Goal: Task Accomplishment & Management: Complete application form

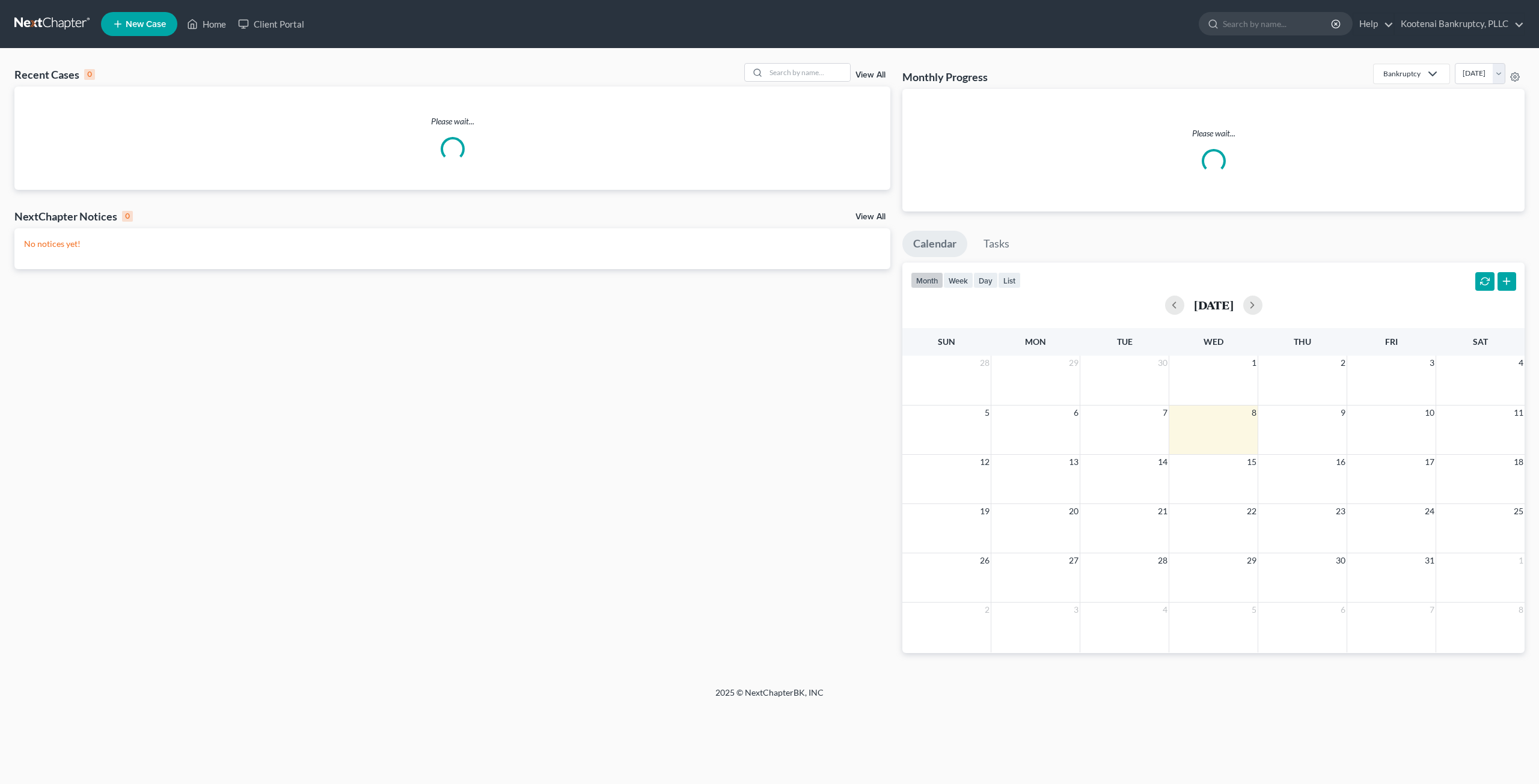
click at [821, 61] on div "Recent Cases 0 View All Please wait... NextChapter Notices 0 View All No notice…" at bounding box center [769, 368] width 1539 height 638
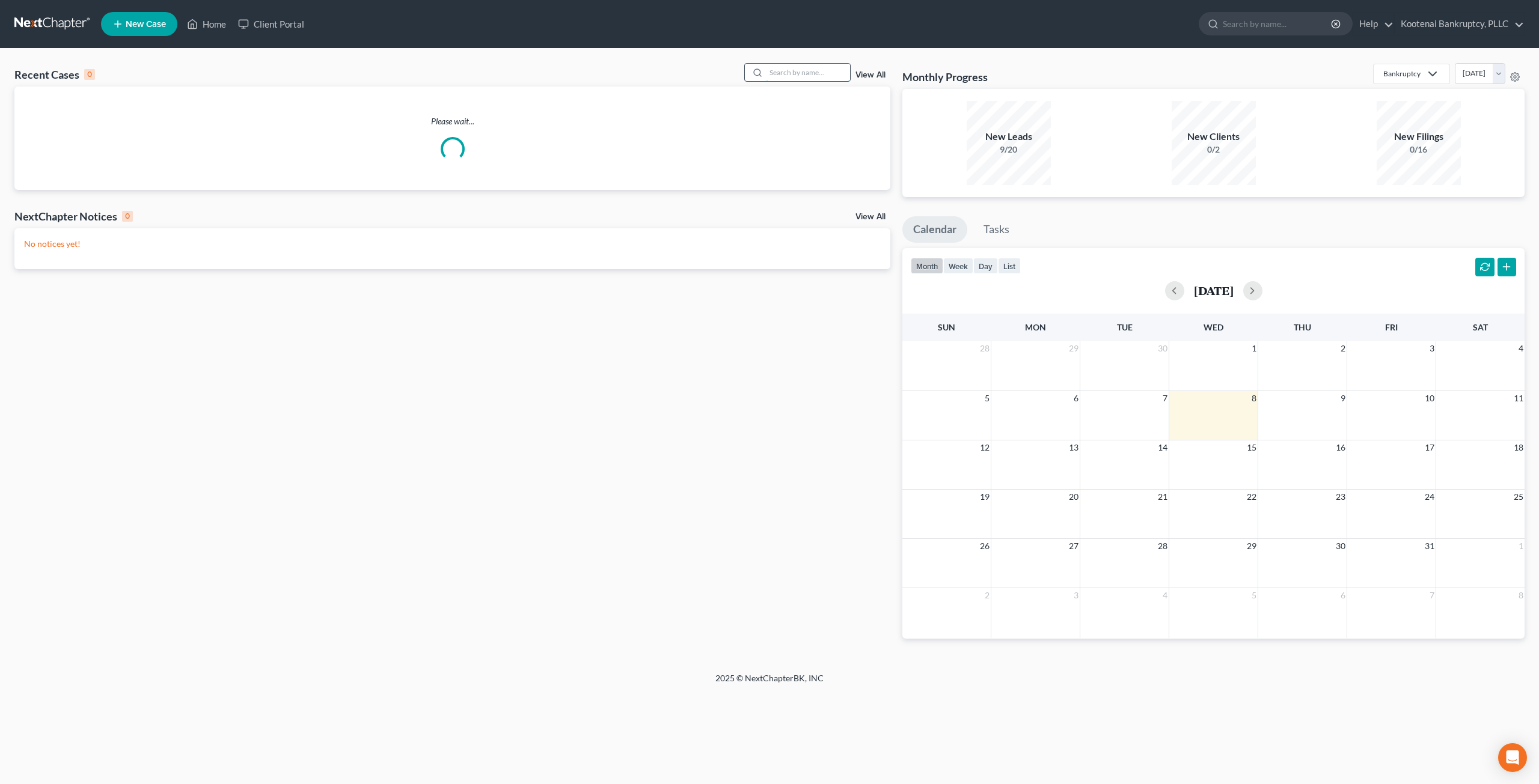
click at [810, 75] on input "search" at bounding box center [808, 73] width 84 height 18
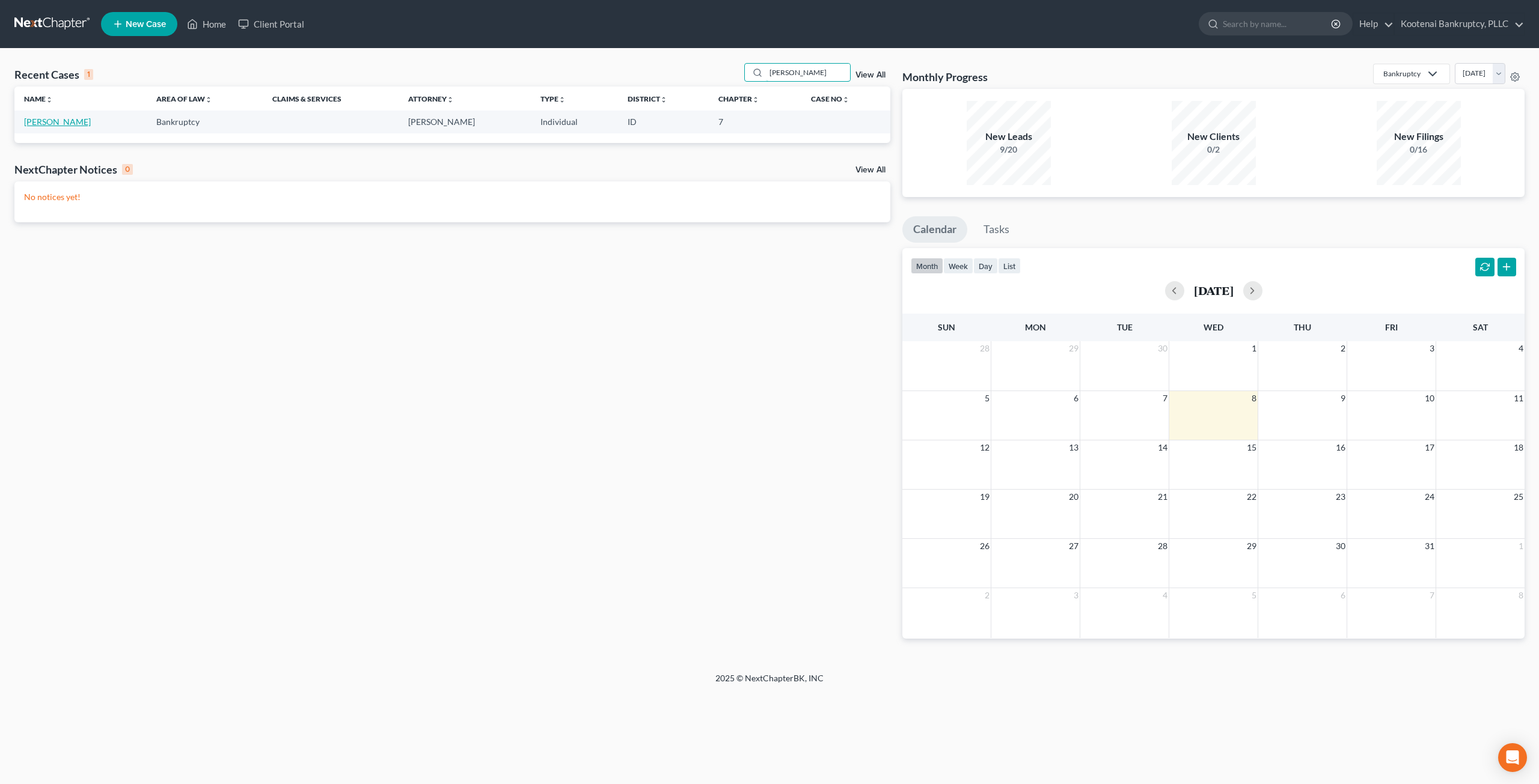
type input "crowley"
click at [57, 121] on link "[PERSON_NAME]" at bounding box center [58, 121] width 66 height 11
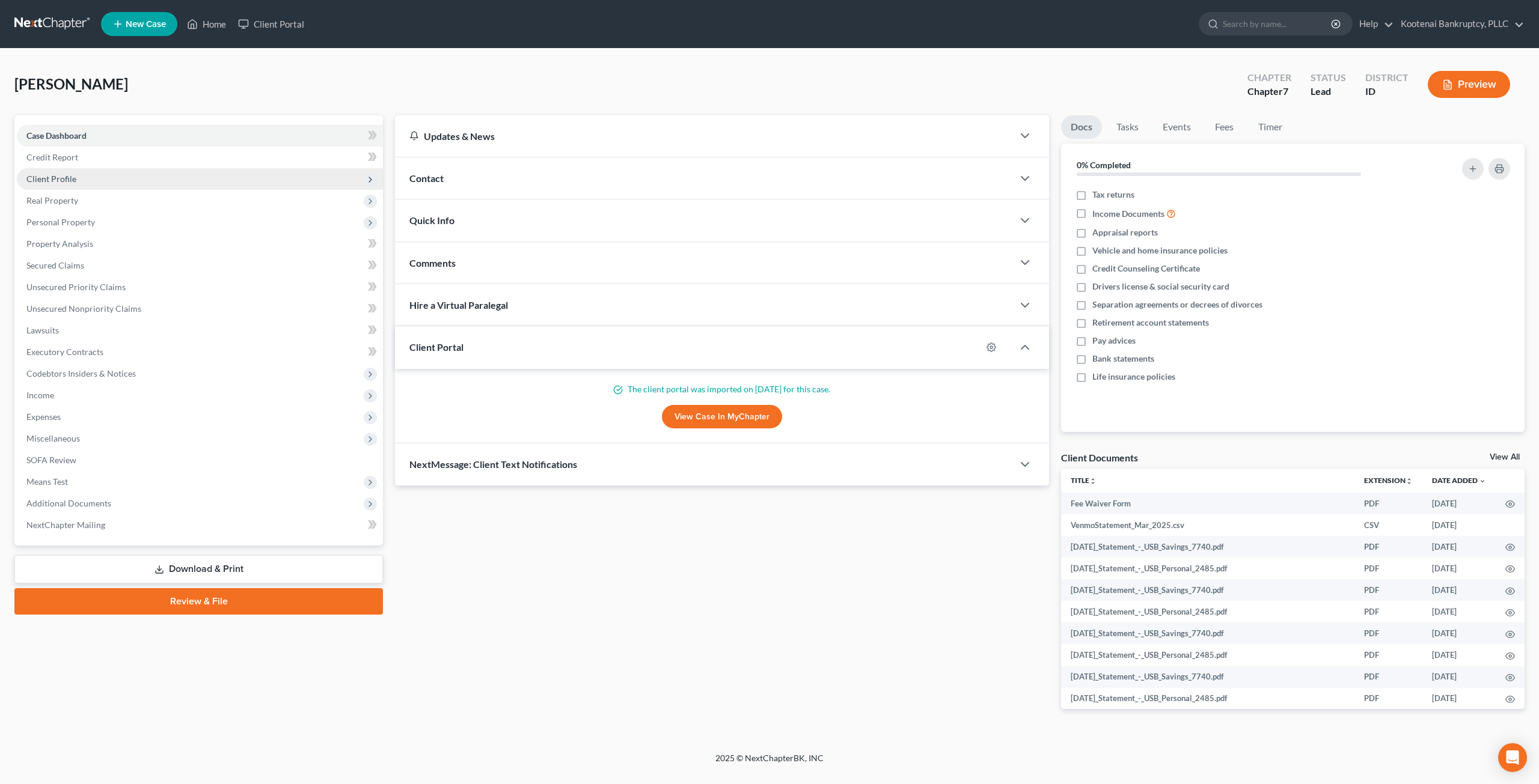
click at [109, 176] on span "Client Profile" at bounding box center [200, 179] width 366 height 22
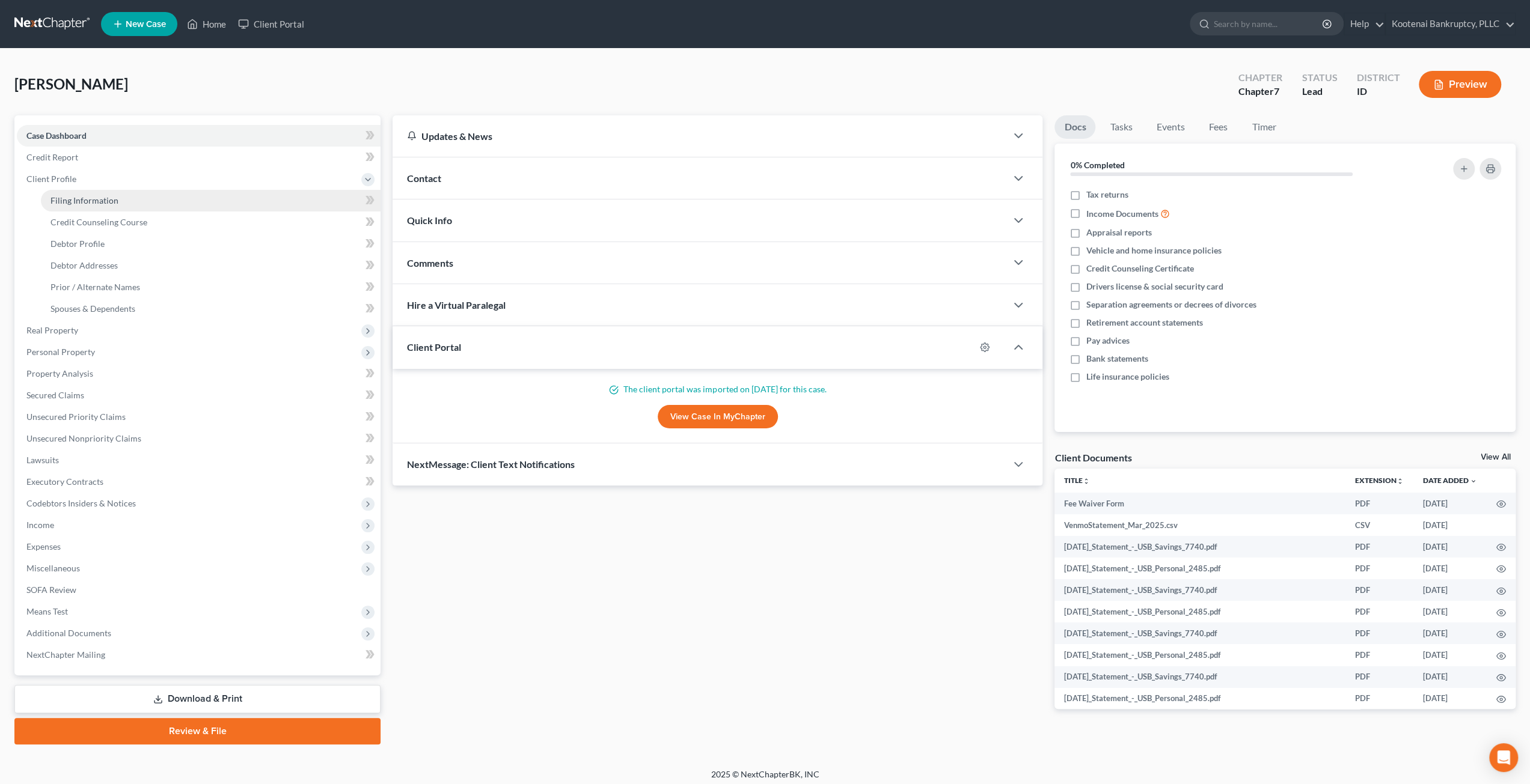
click at [112, 199] on span "Filing Information" at bounding box center [84, 200] width 68 height 11
select select "1"
select select "0"
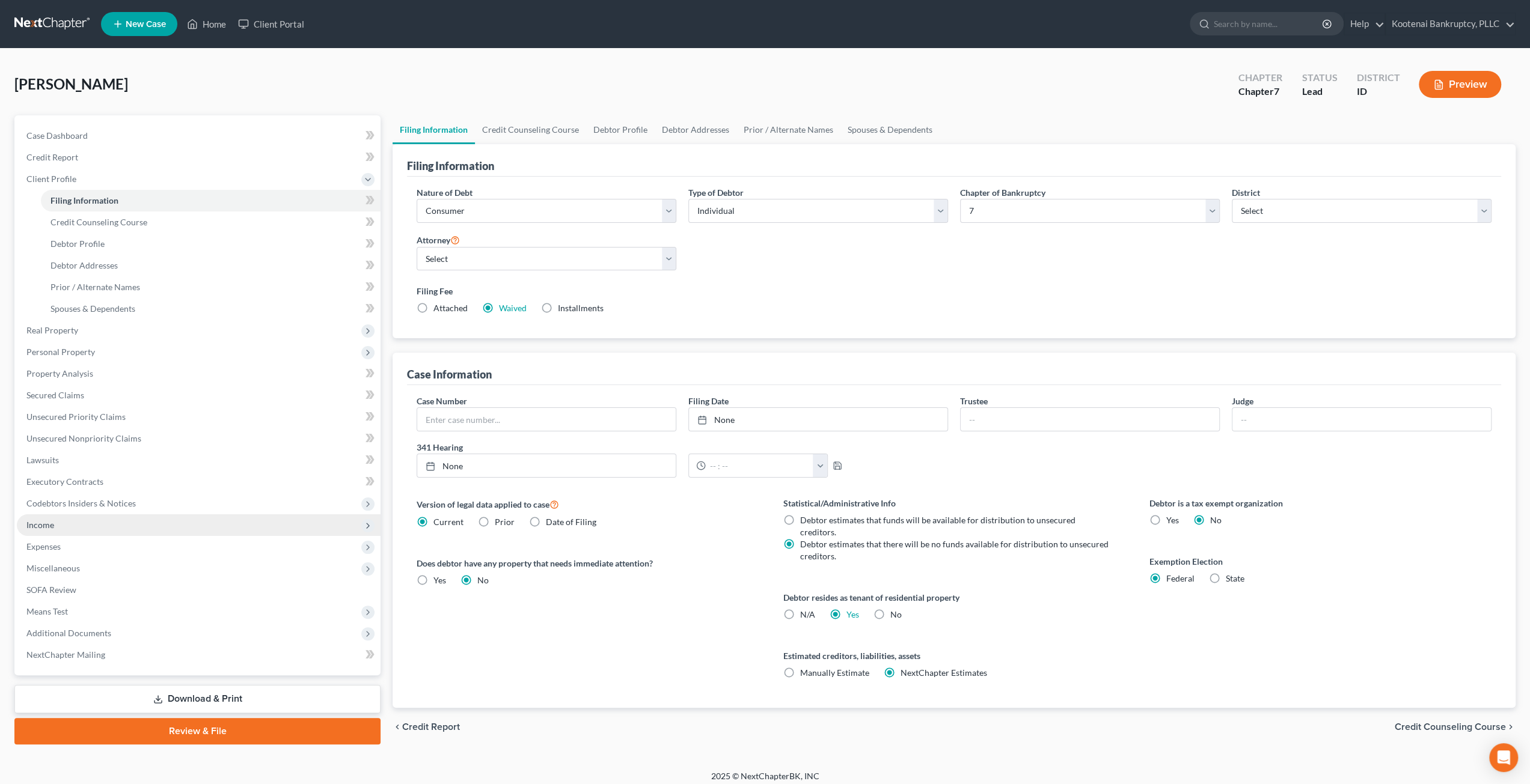
click at [90, 530] on span "Income" at bounding box center [199, 525] width 364 height 22
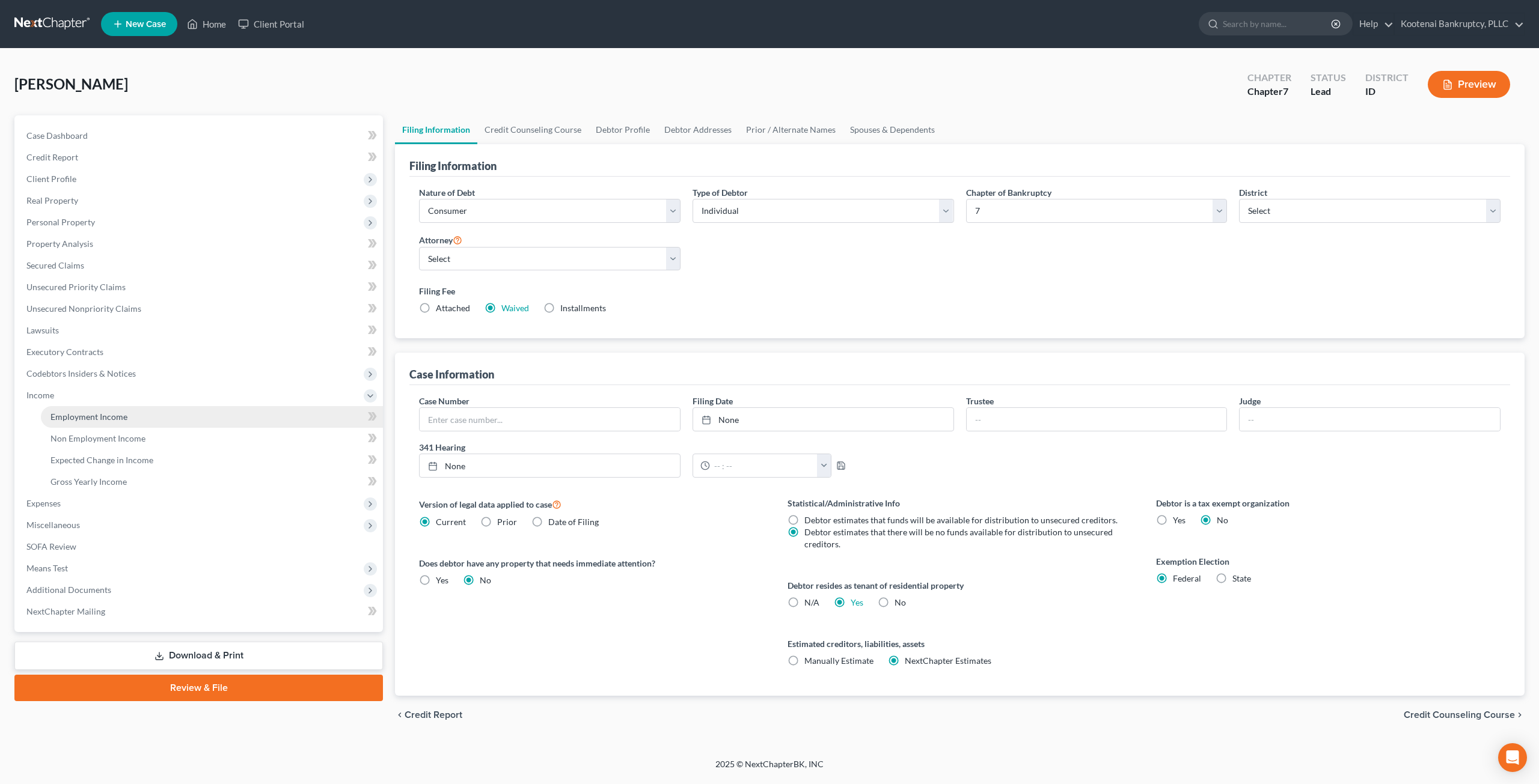
click at [134, 417] on link "Employment Income" at bounding box center [212, 416] width 342 height 22
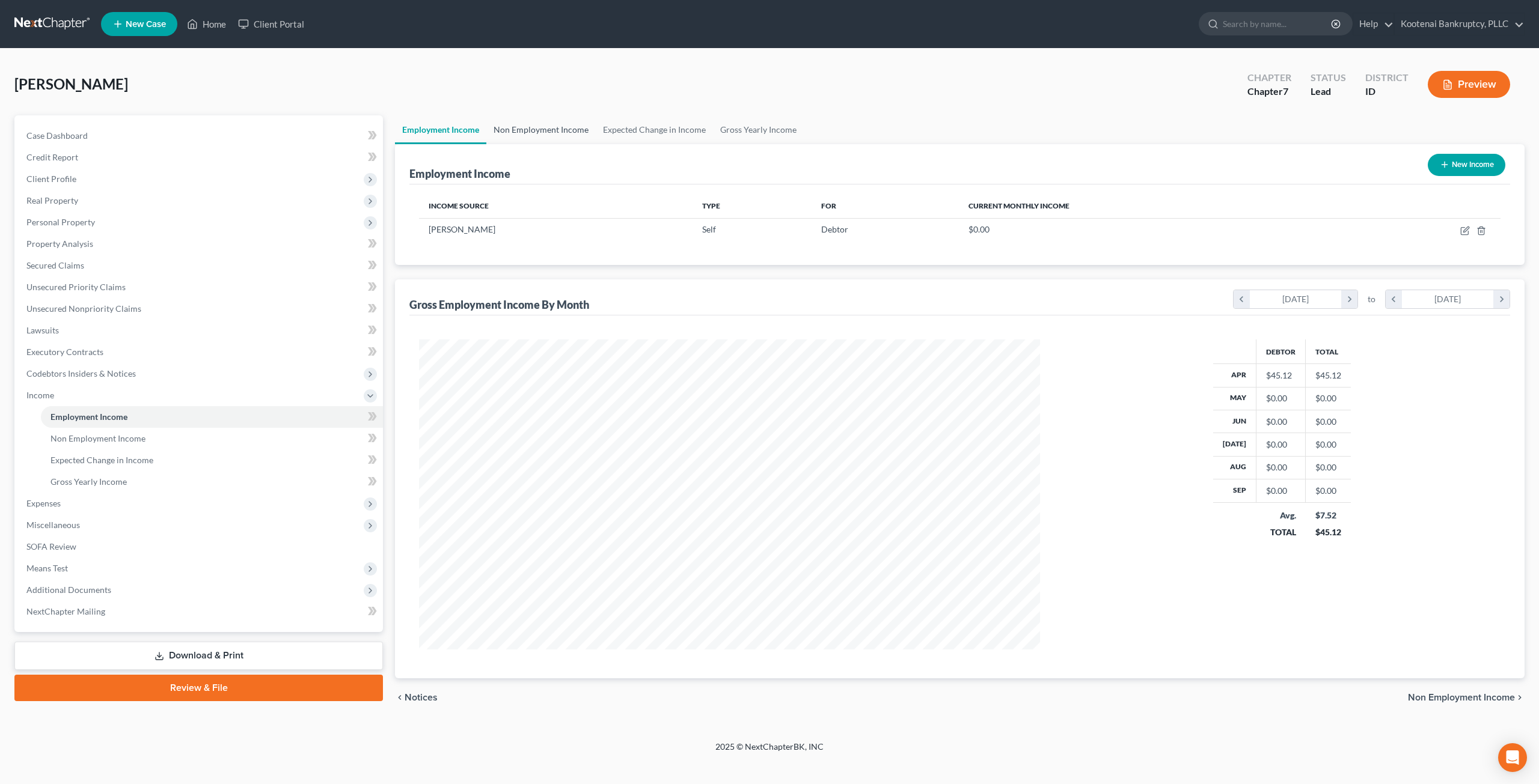
scroll to position [310, 644]
click at [544, 129] on link "Non Employment Income" at bounding box center [541, 130] width 109 height 29
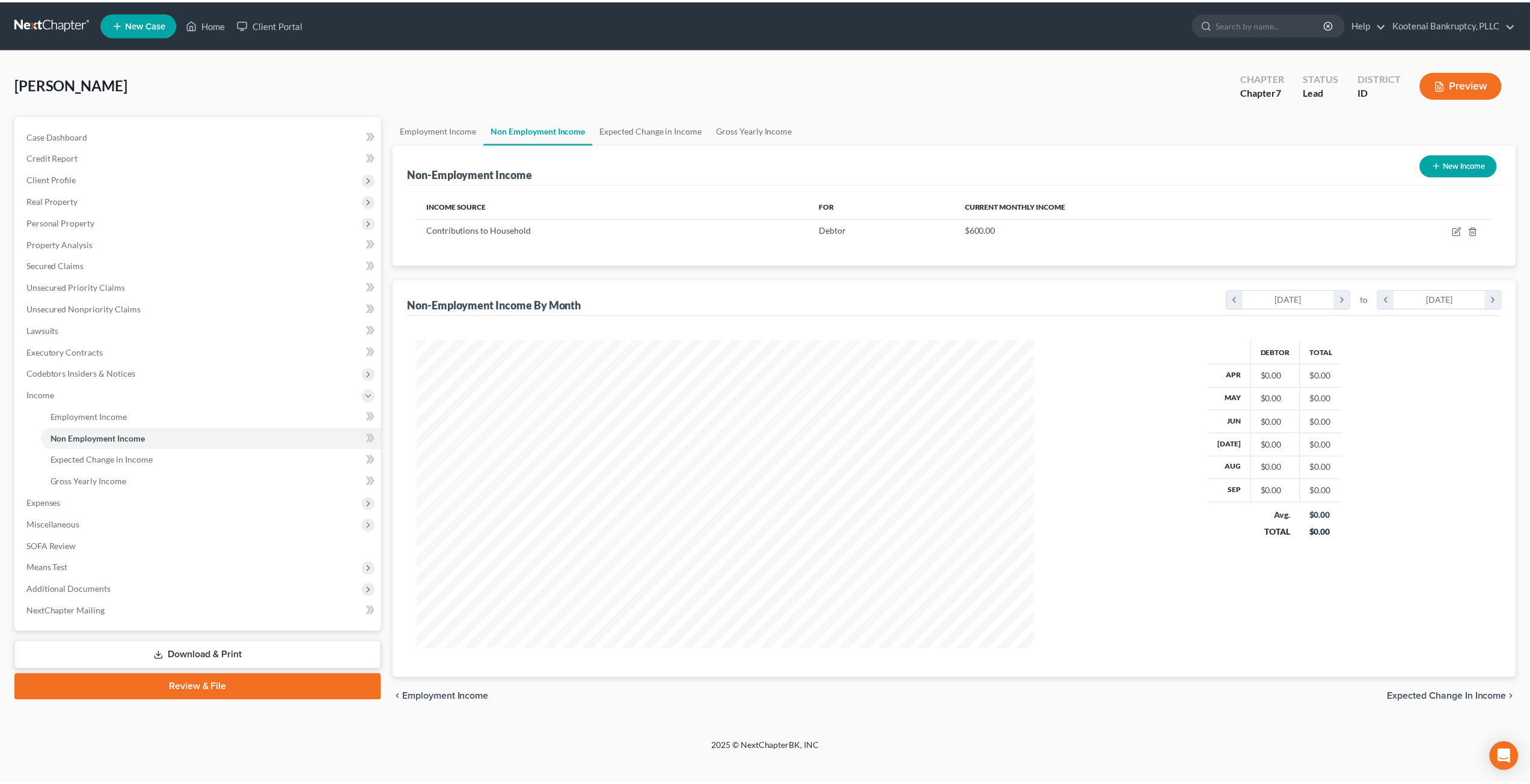
scroll to position [310, 644]
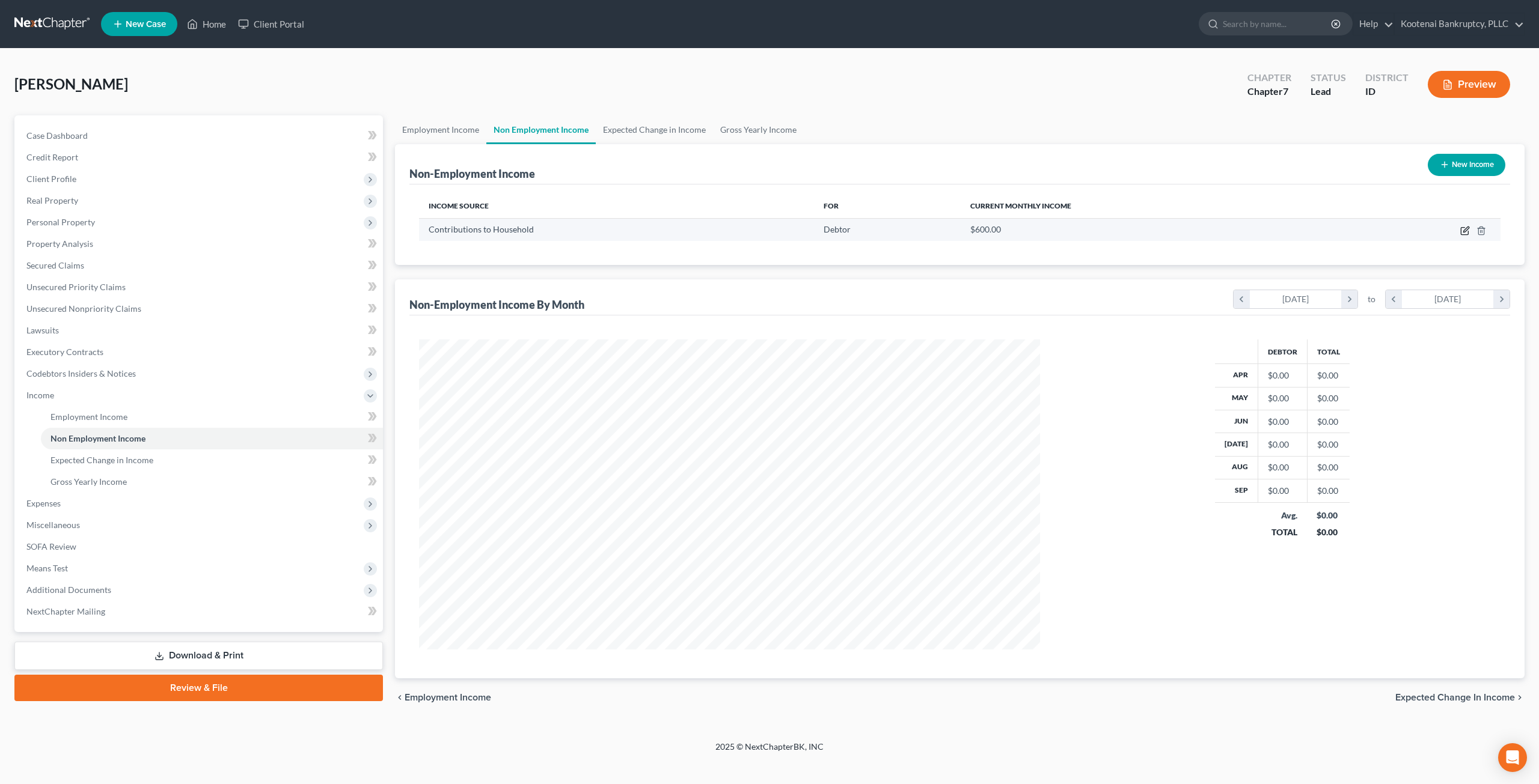
click at [1466, 226] on icon "button" at bounding box center [1465, 231] width 10 height 10
select select "8"
select select "0"
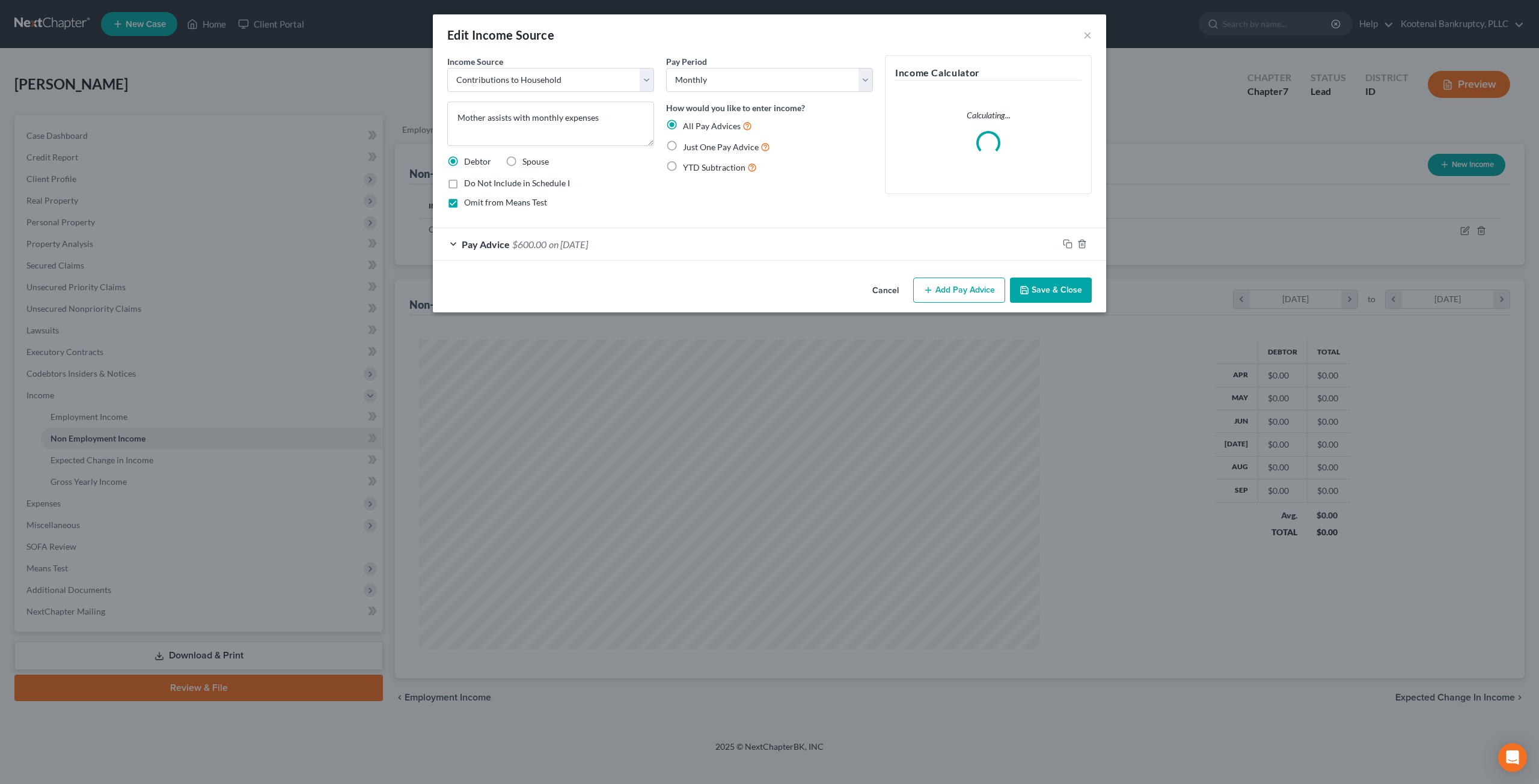
click at [885, 283] on button "Cancel" at bounding box center [886, 291] width 45 height 24
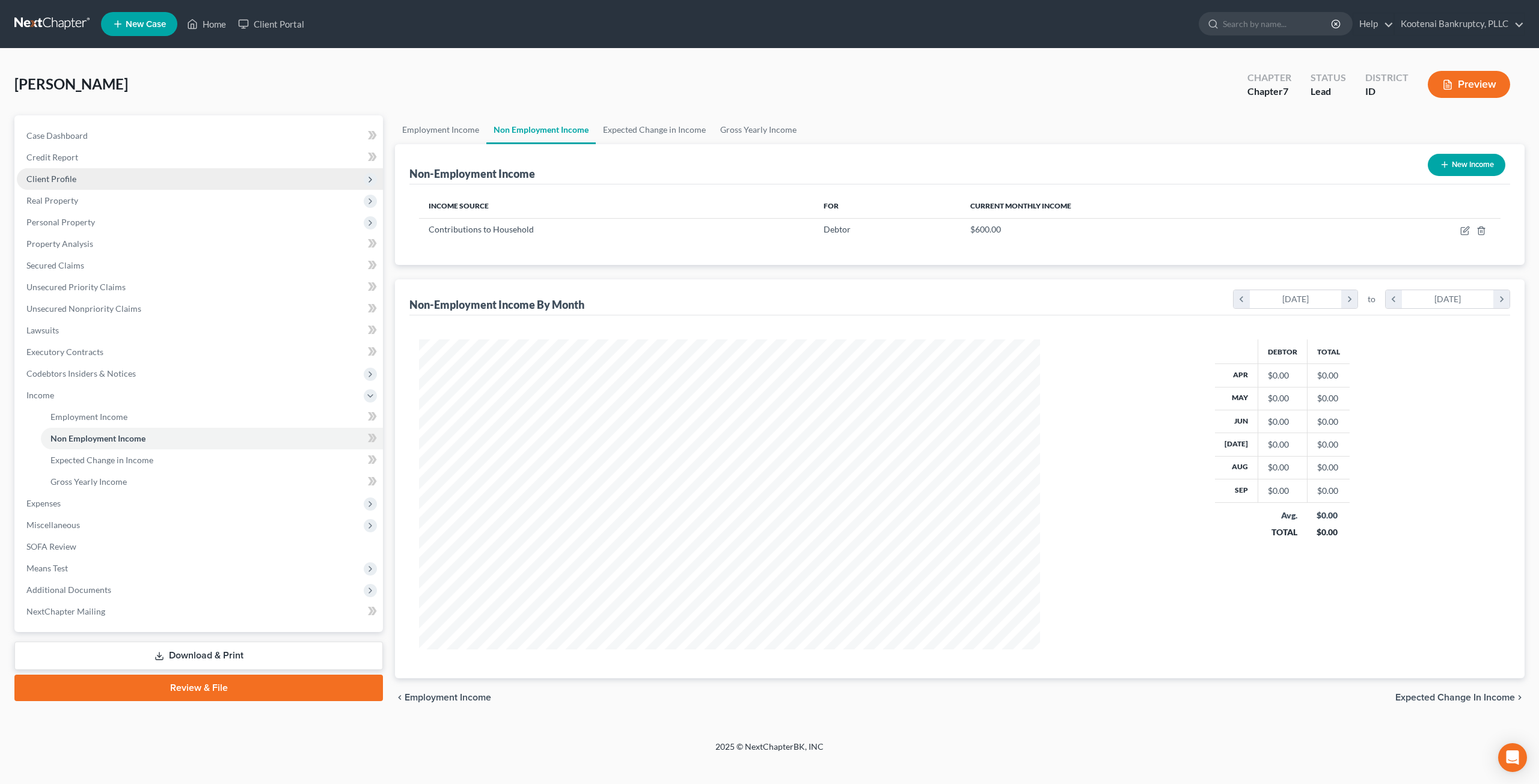
click at [125, 179] on span "Client Profile" at bounding box center [200, 179] width 366 height 22
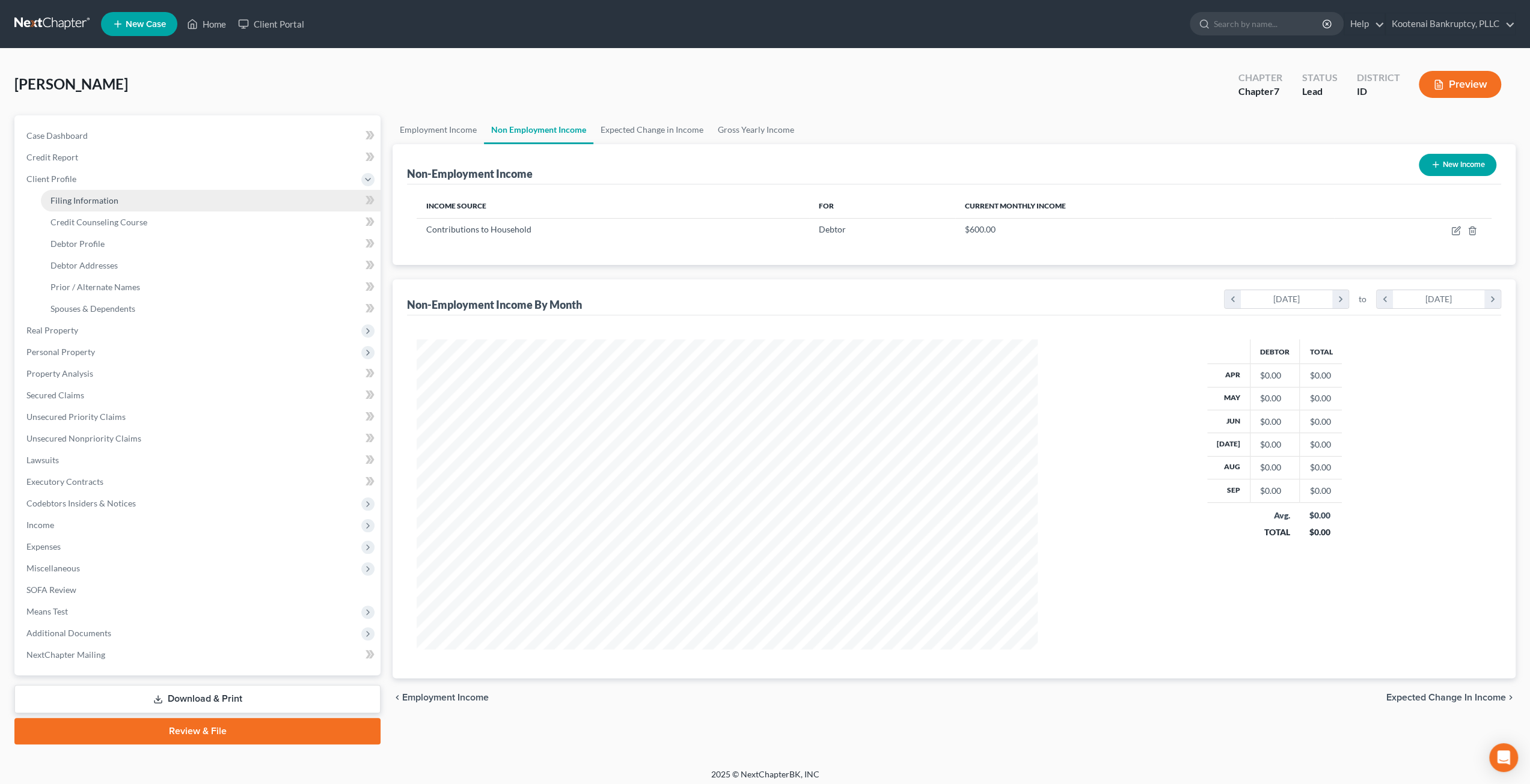
scroll to position [600500, 600513]
click at [128, 196] on link "Filing Information" at bounding box center [210, 200] width 340 height 22
select select "1"
select select "0"
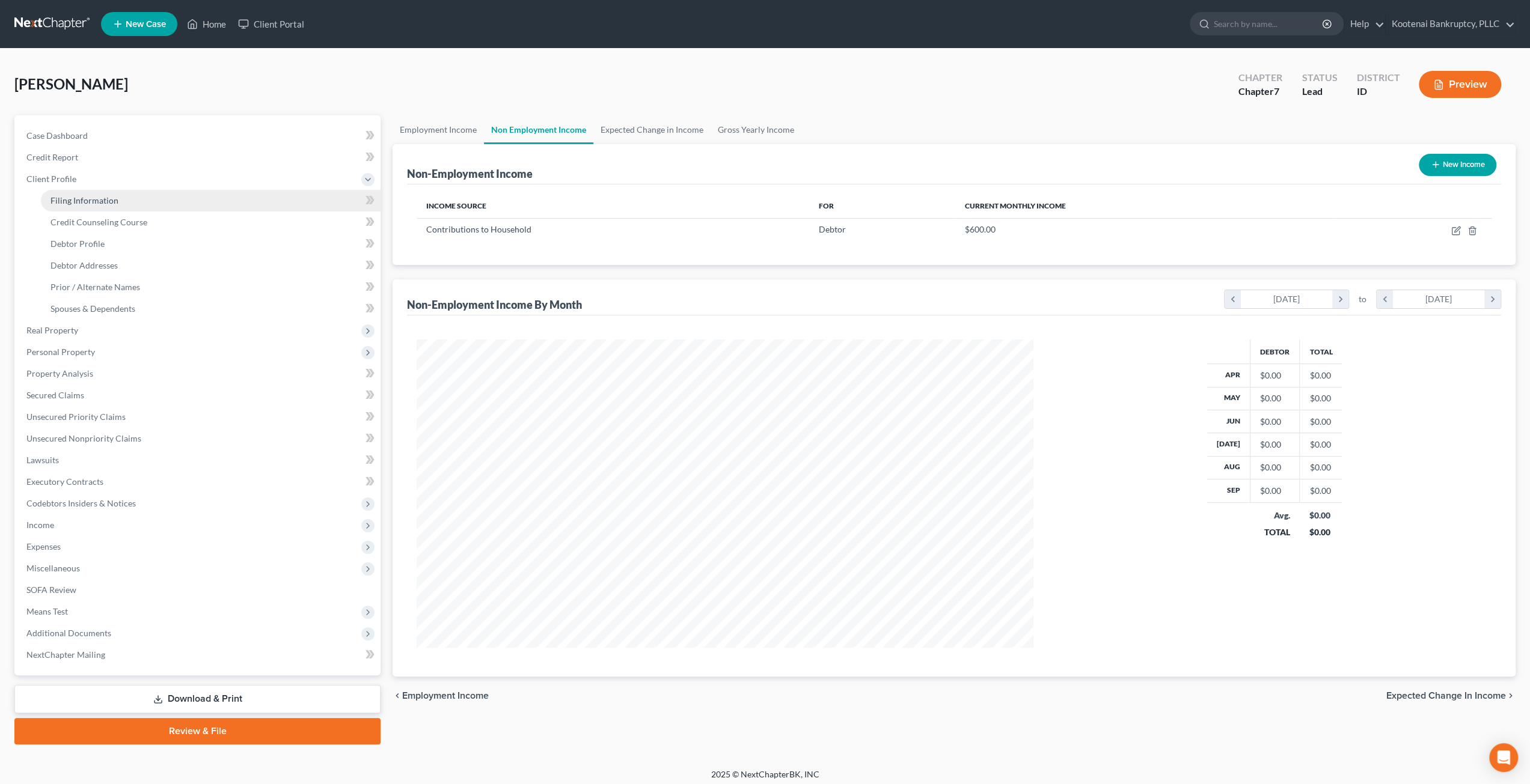
select select "23"
select select "0"
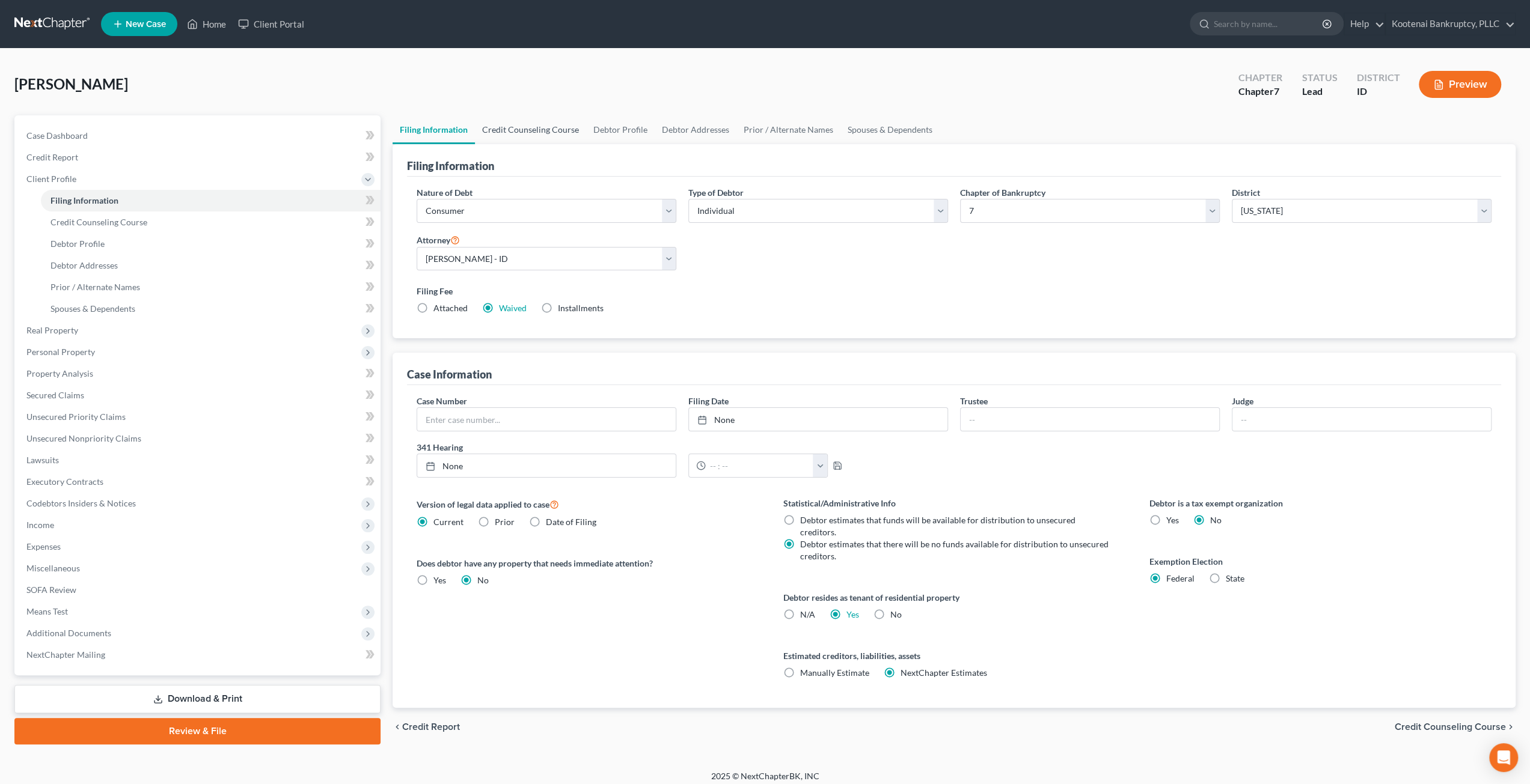
click at [529, 129] on link "Credit Counseling Course" at bounding box center [530, 130] width 111 height 29
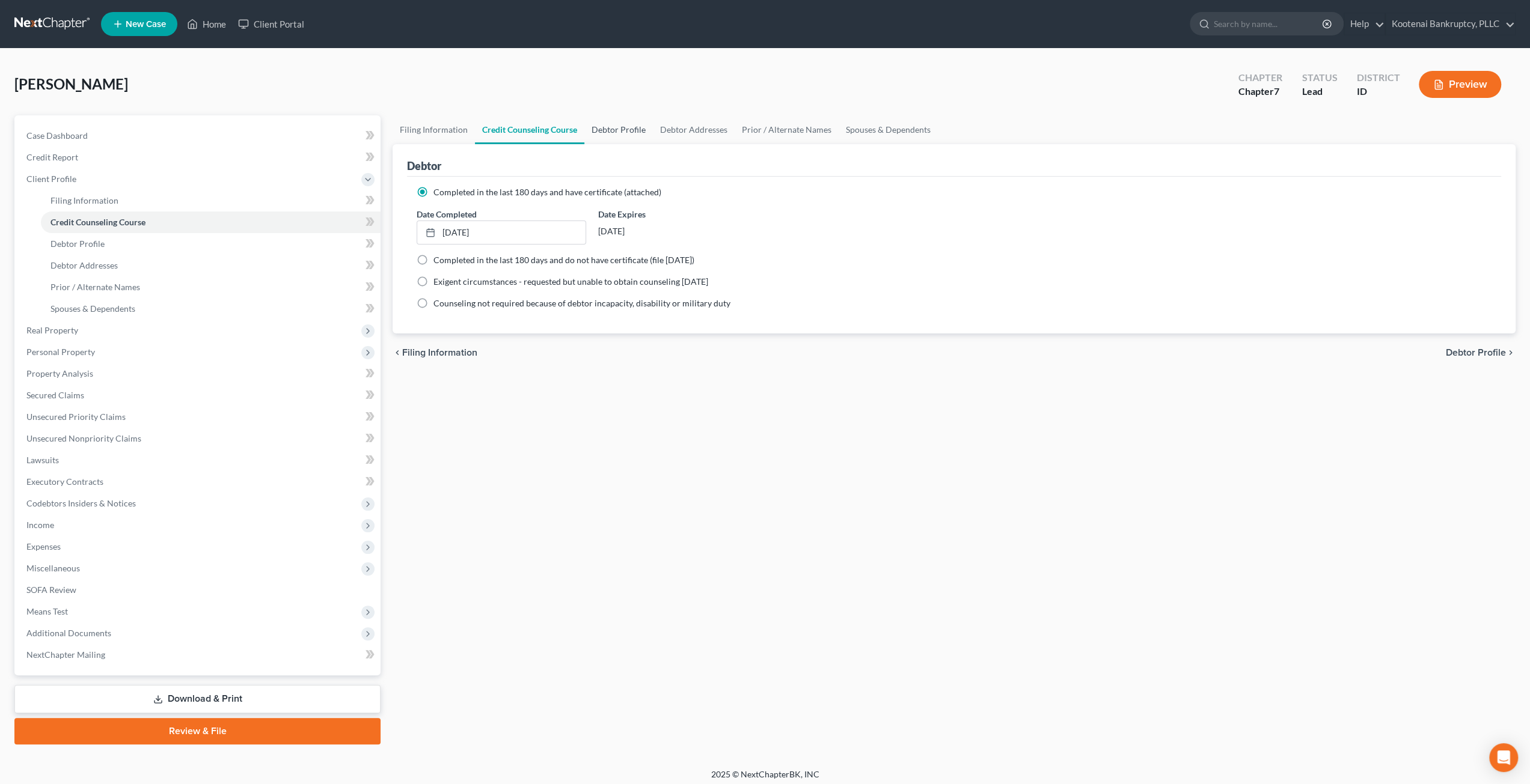
click at [619, 121] on link "Debtor Profile" at bounding box center [618, 130] width 69 height 29
select select "0"
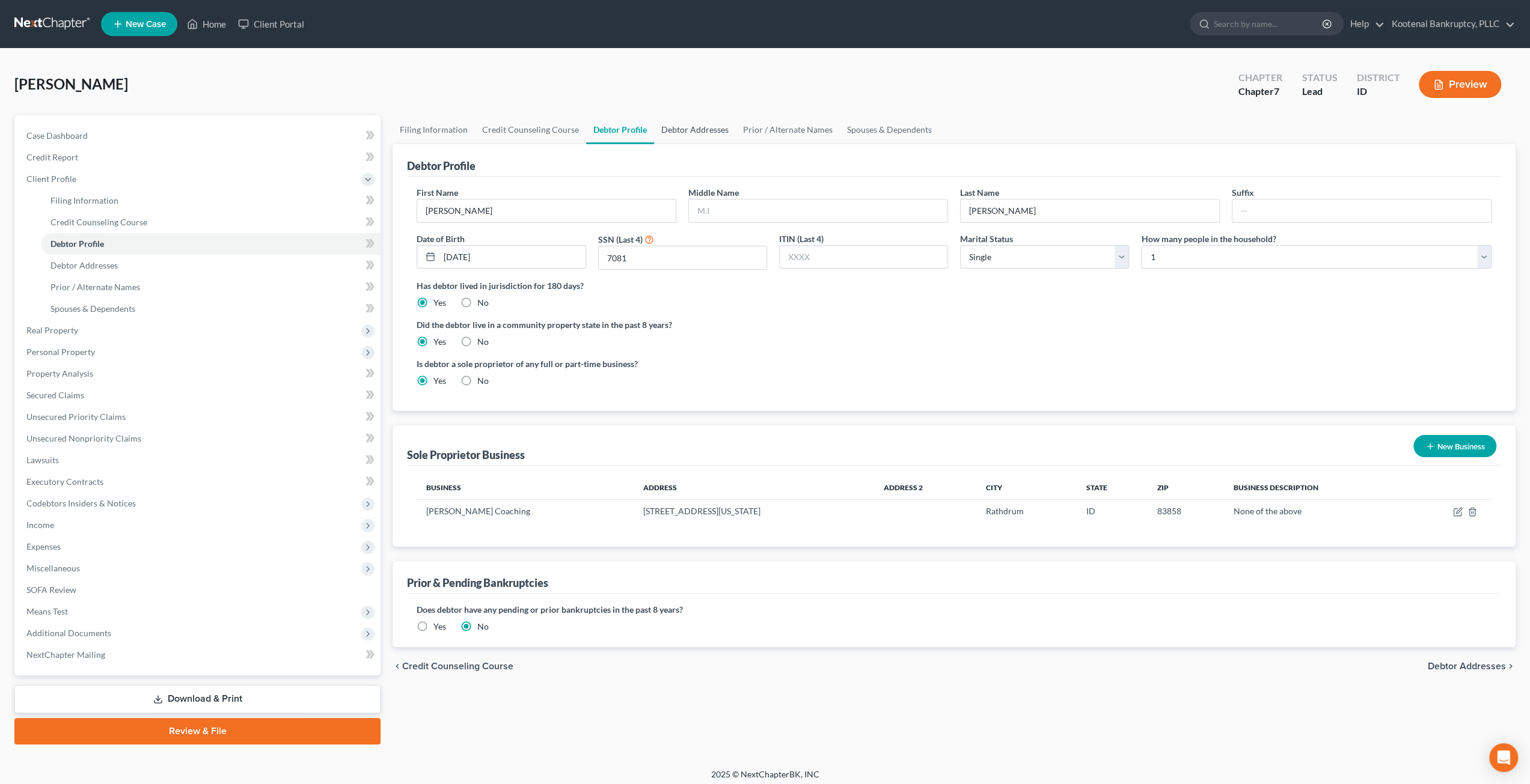
click at [694, 125] on link "Debtor Addresses" at bounding box center [694, 130] width 82 height 29
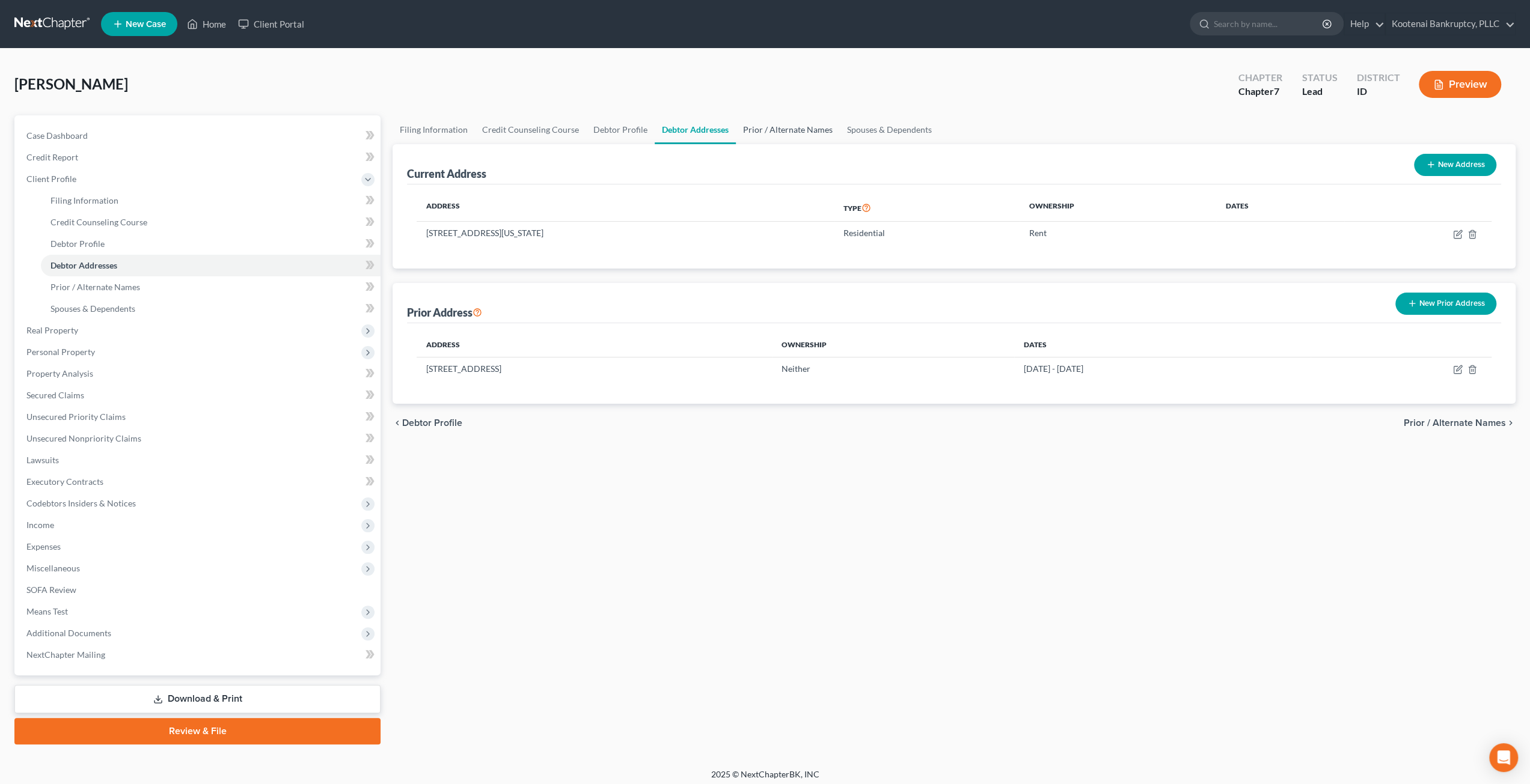
click at [767, 126] on link "Prior / Alternate Names" at bounding box center [788, 130] width 104 height 29
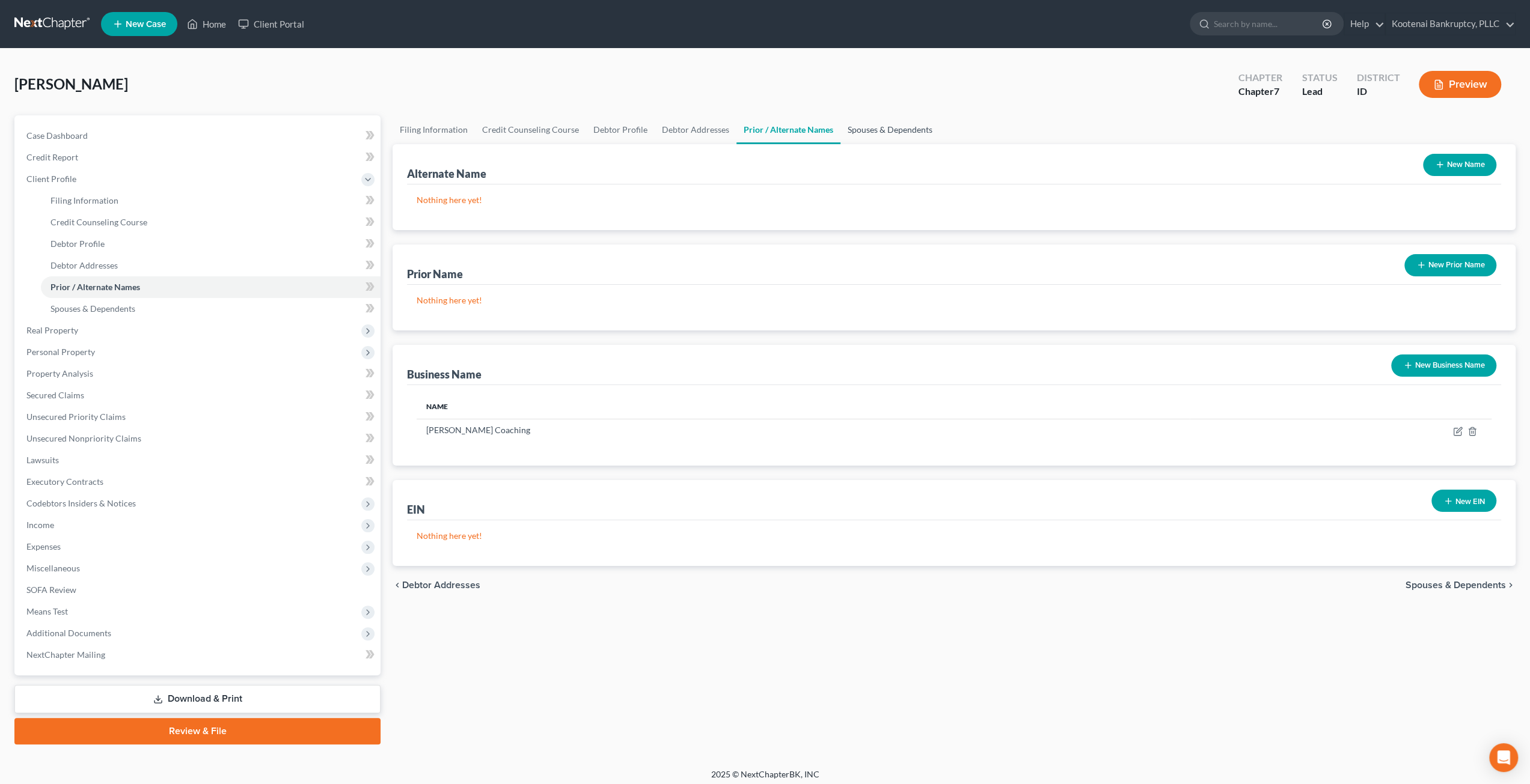
click at [861, 125] on link "Spouses & Dependents" at bounding box center [890, 130] width 99 height 29
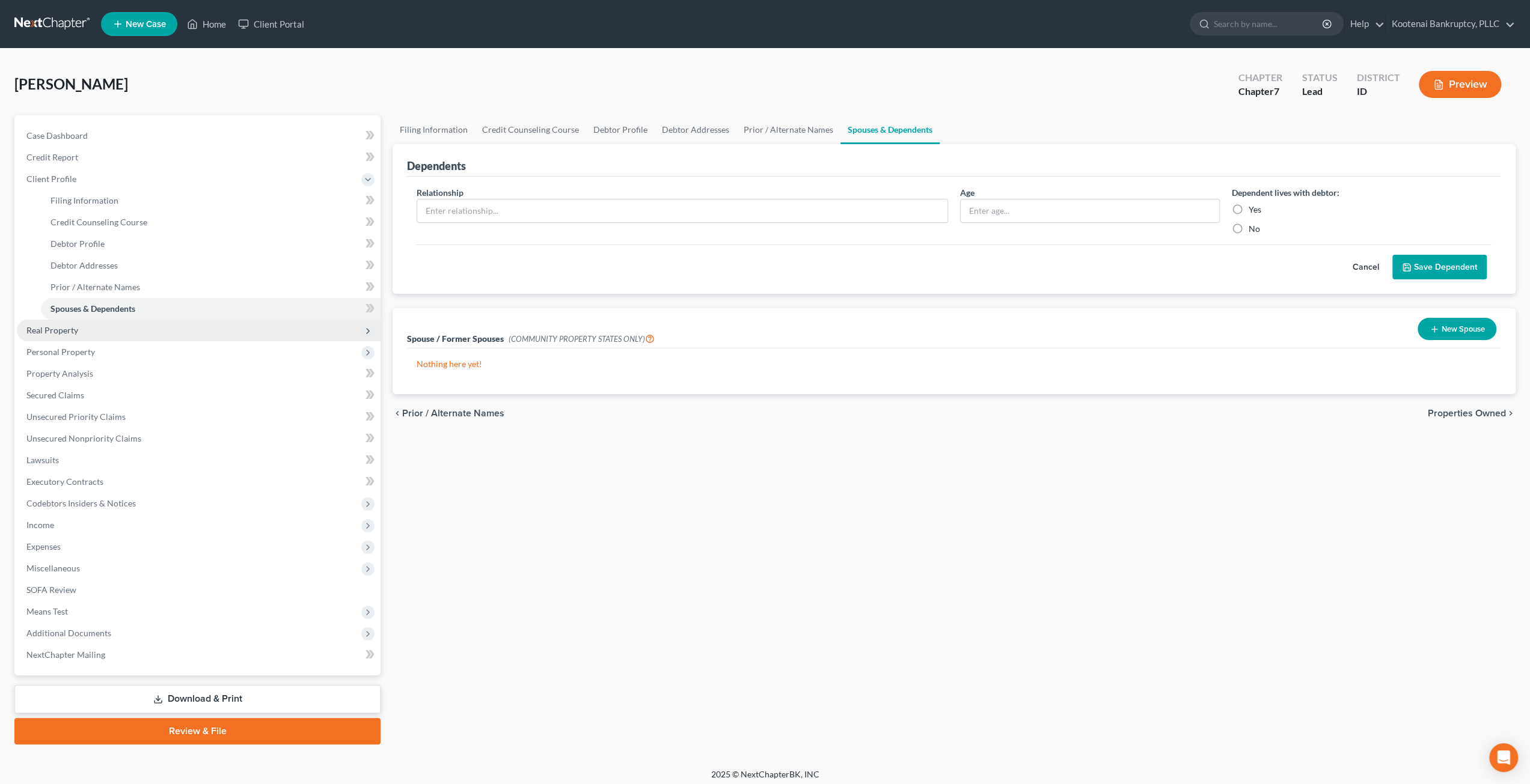
click at [162, 320] on span "Real Property" at bounding box center [199, 330] width 364 height 22
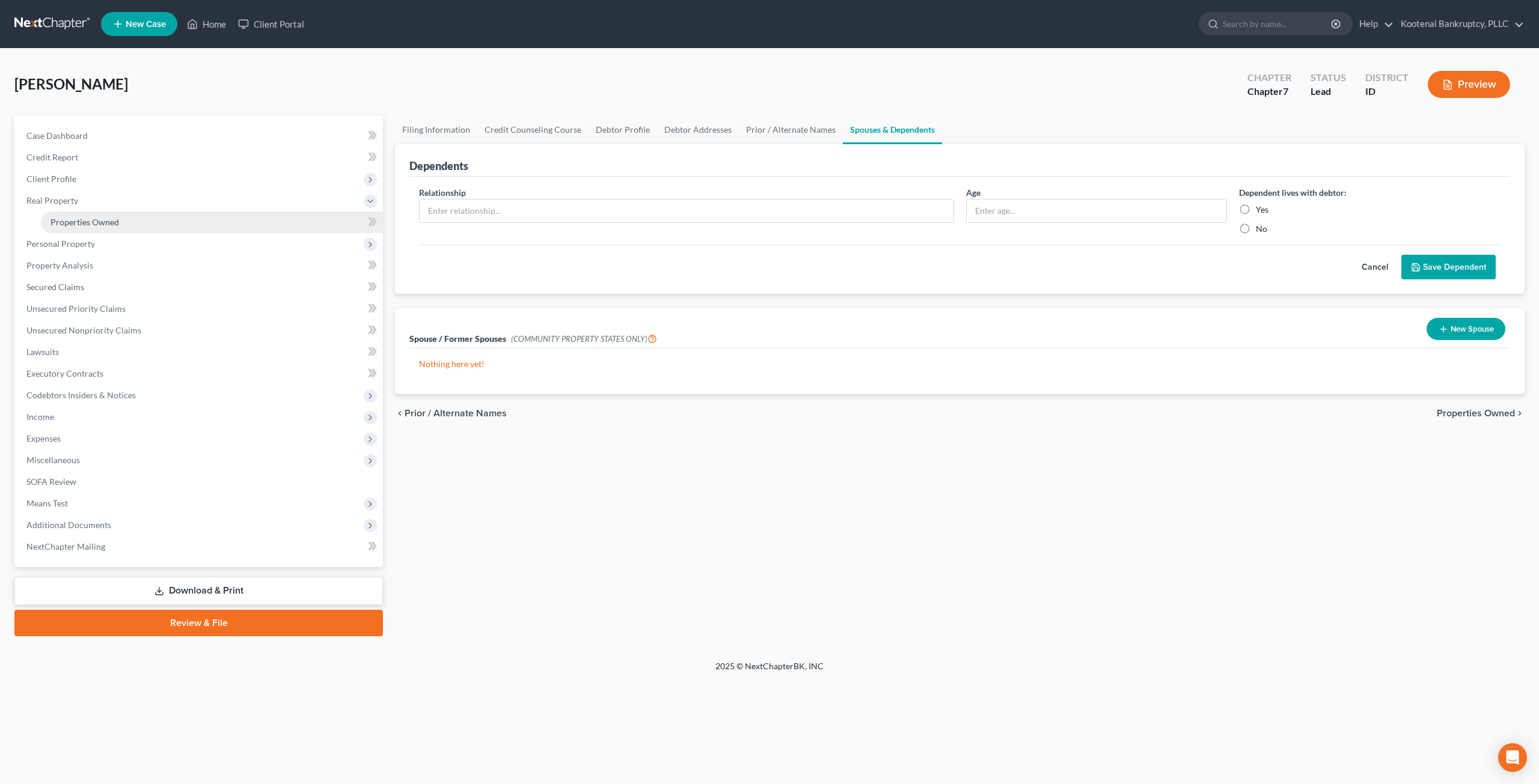
drag, startPoint x: 133, startPoint y: 219, endPoint x: 169, endPoint y: 224, distance: 36.3
click at [133, 218] on link "Properties Owned" at bounding box center [212, 222] width 342 height 22
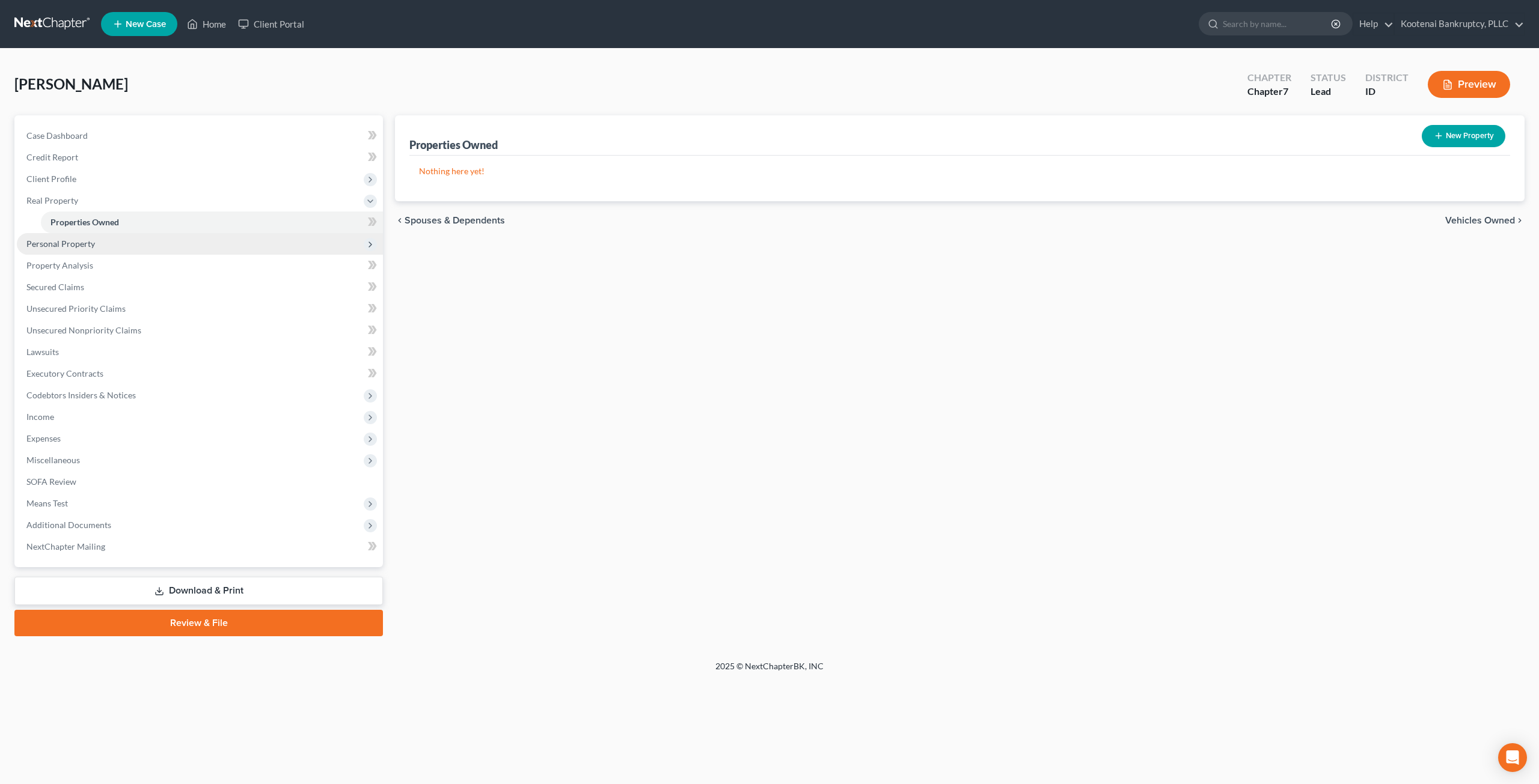
click at [127, 251] on span "Personal Property" at bounding box center [200, 244] width 366 height 22
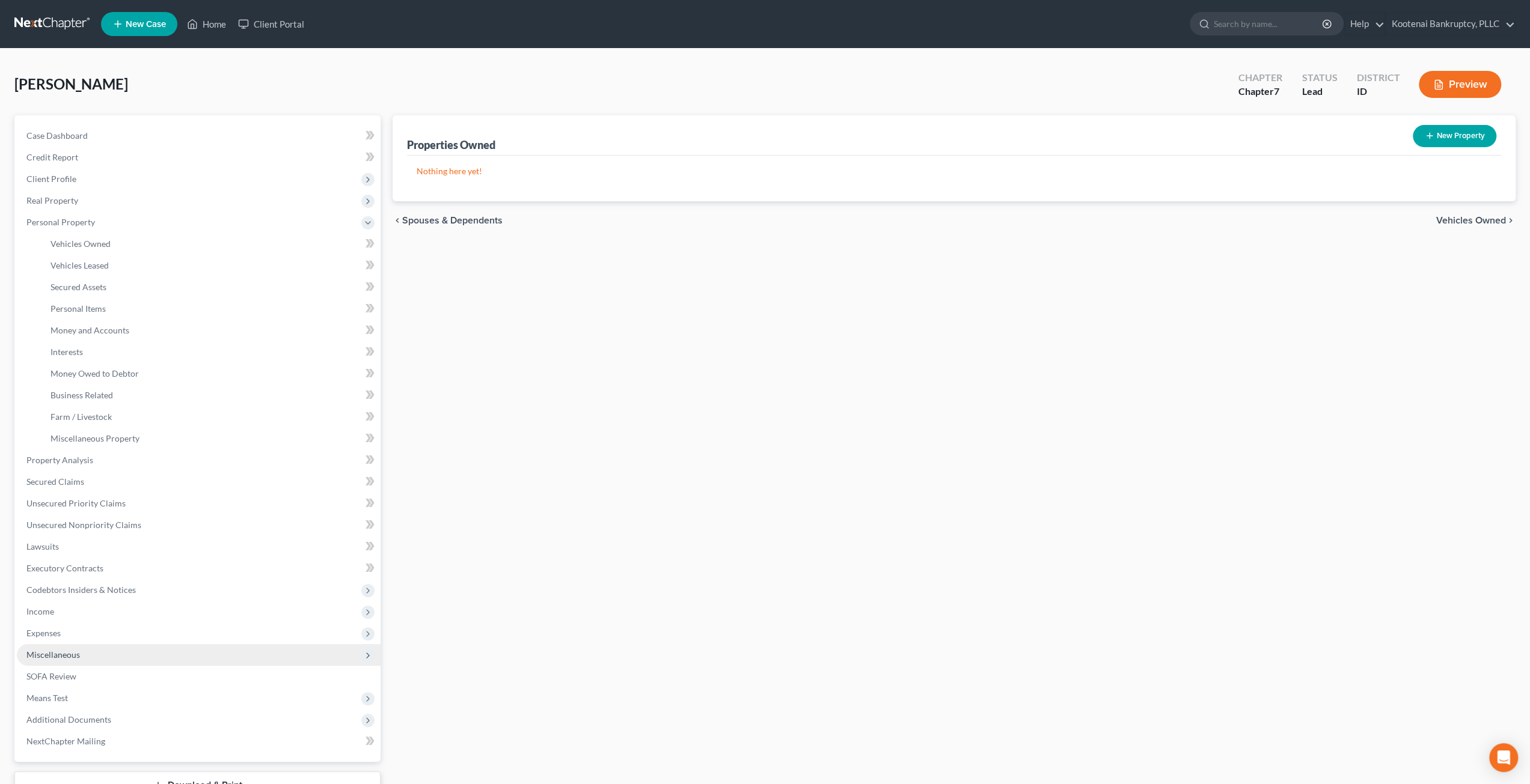
click at [110, 655] on span "Miscellaneous" at bounding box center [199, 654] width 364 height 22
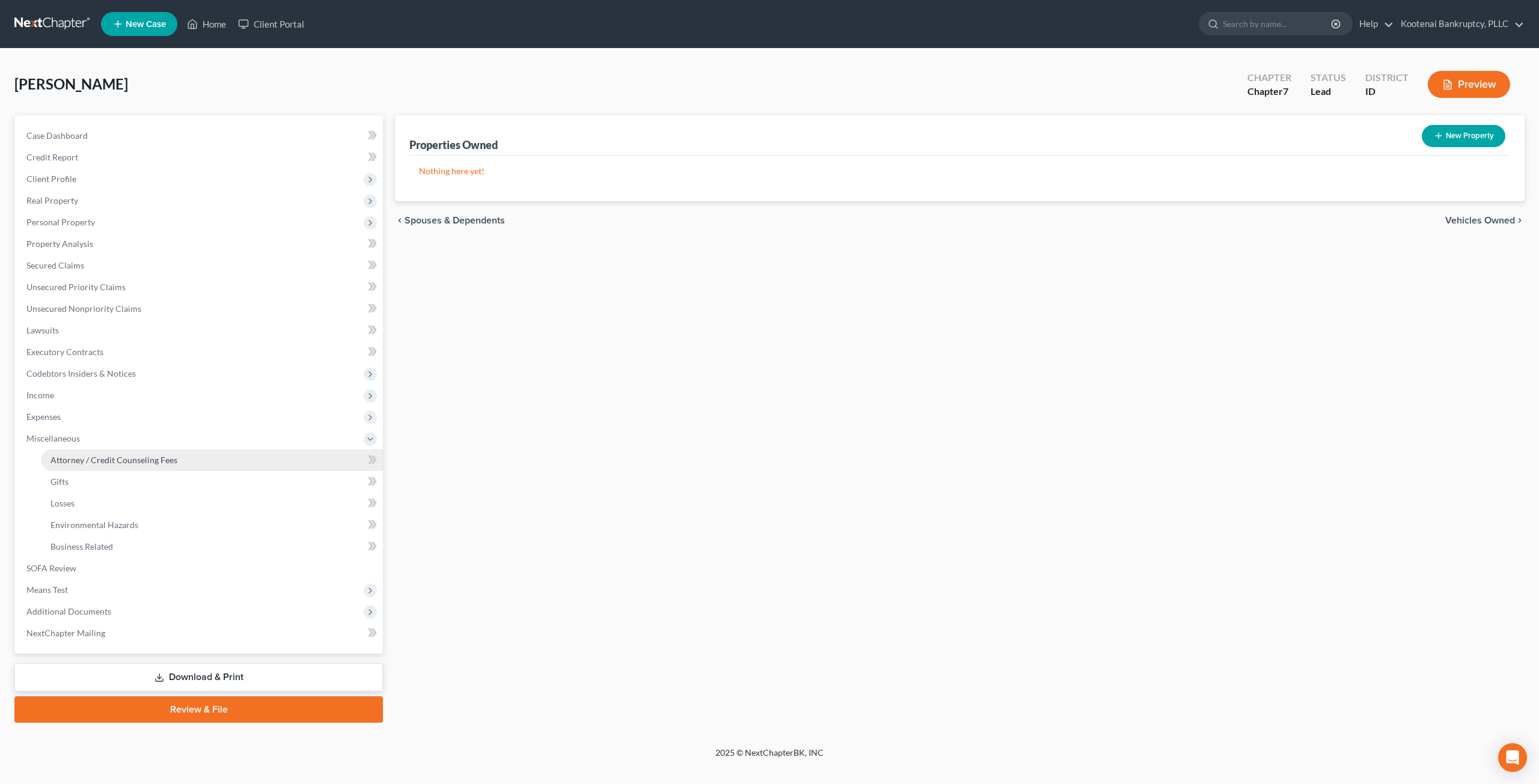
click at [115, 460] on span "Attorney / Credit Counseling Fees" at bounding box center [113, 460] width 127 height 11
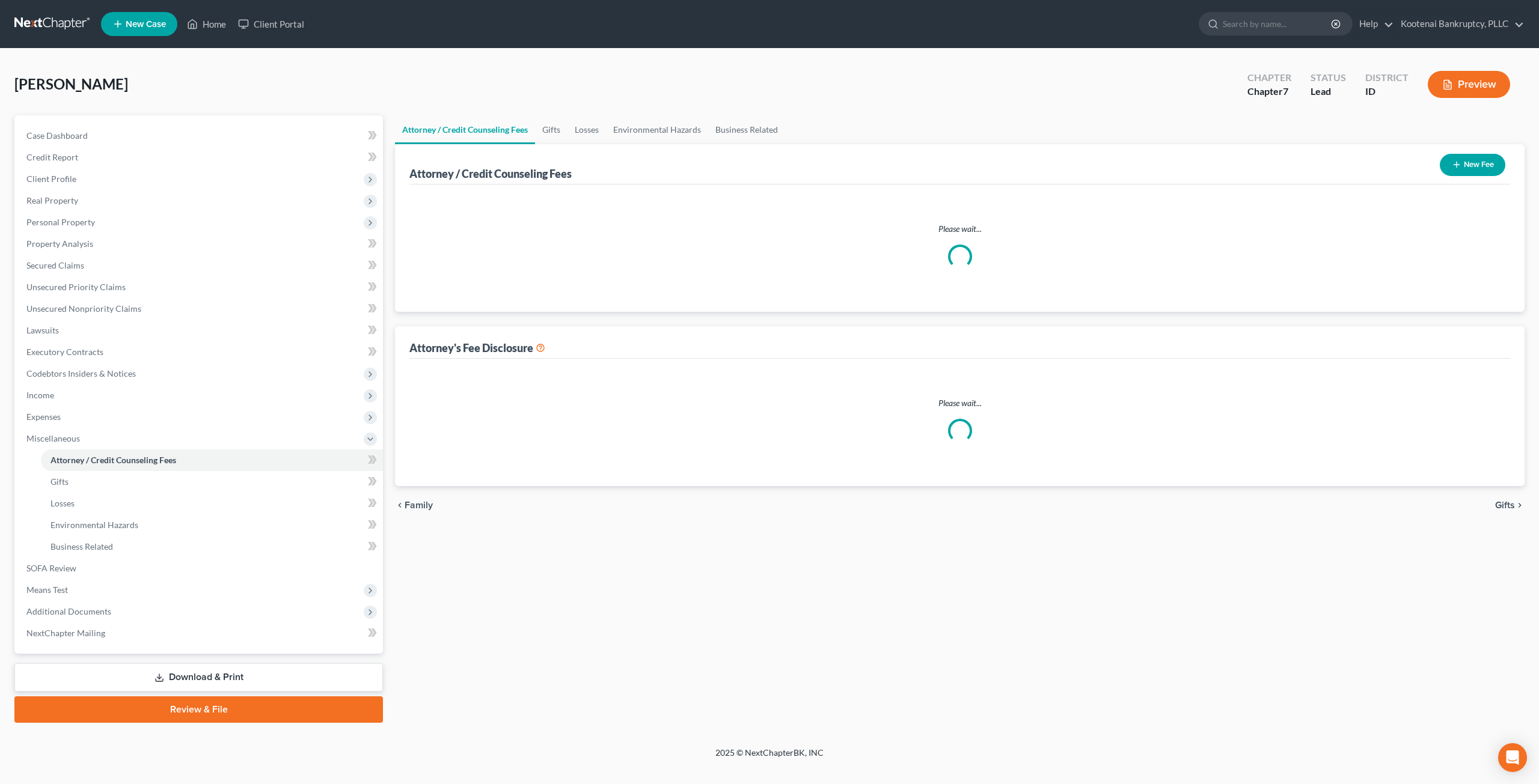
select select "3"
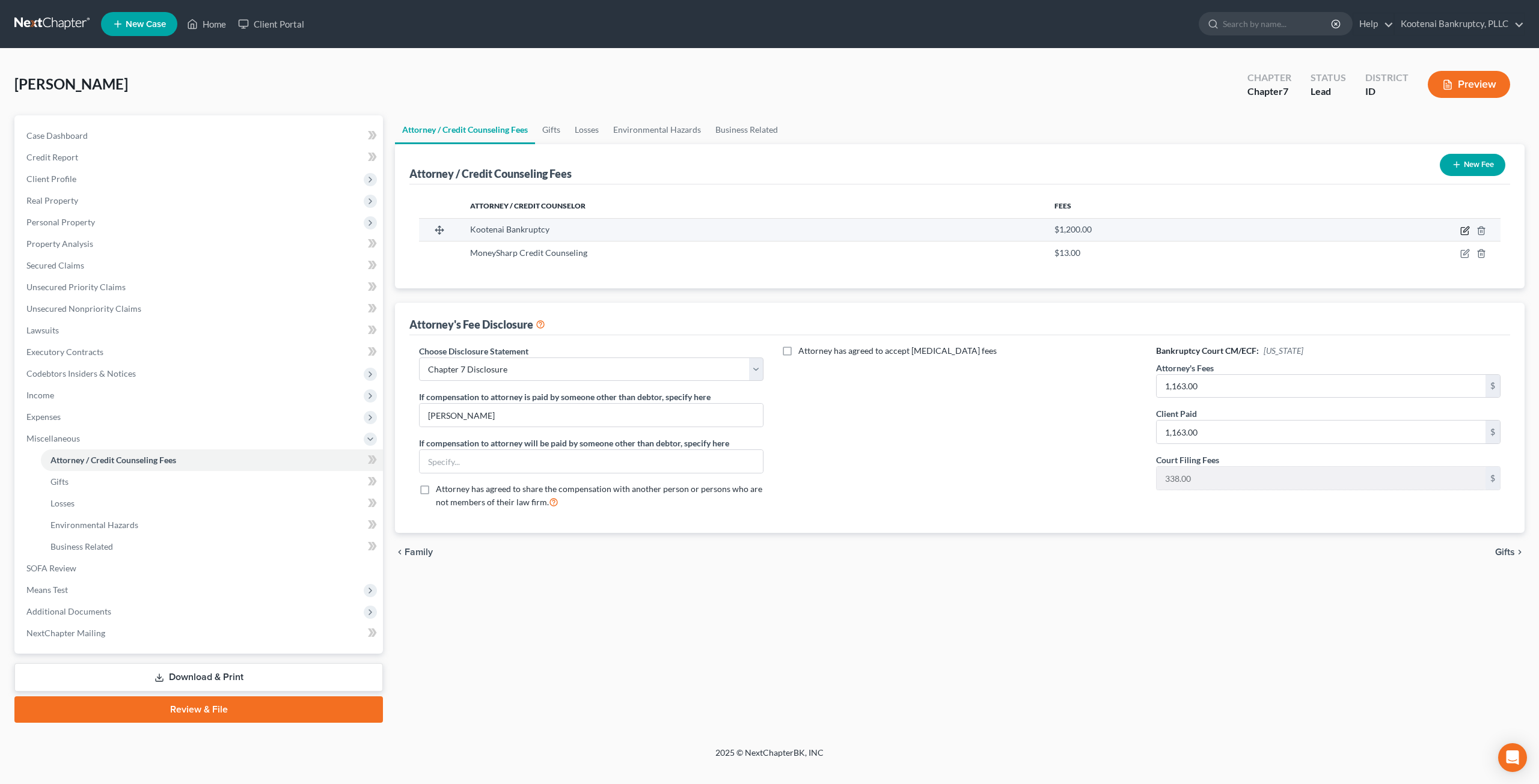
click at [1461, 228] on icon "button" at bounding box center [1464, 231] width 7 height 7
select select "13"
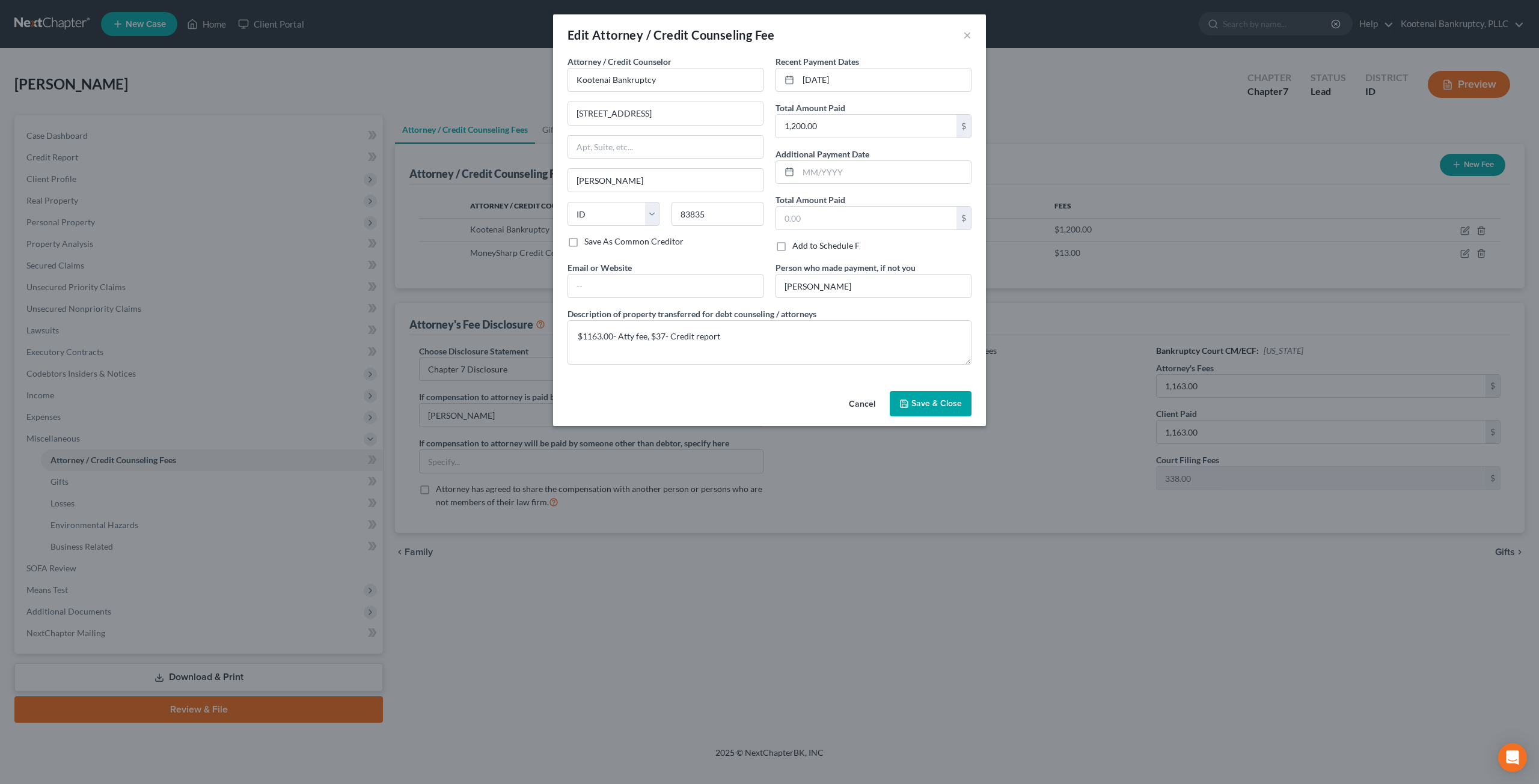
click at [867, 397] on button "Cancel" at bounding box center [862, 404] width 45 height 24
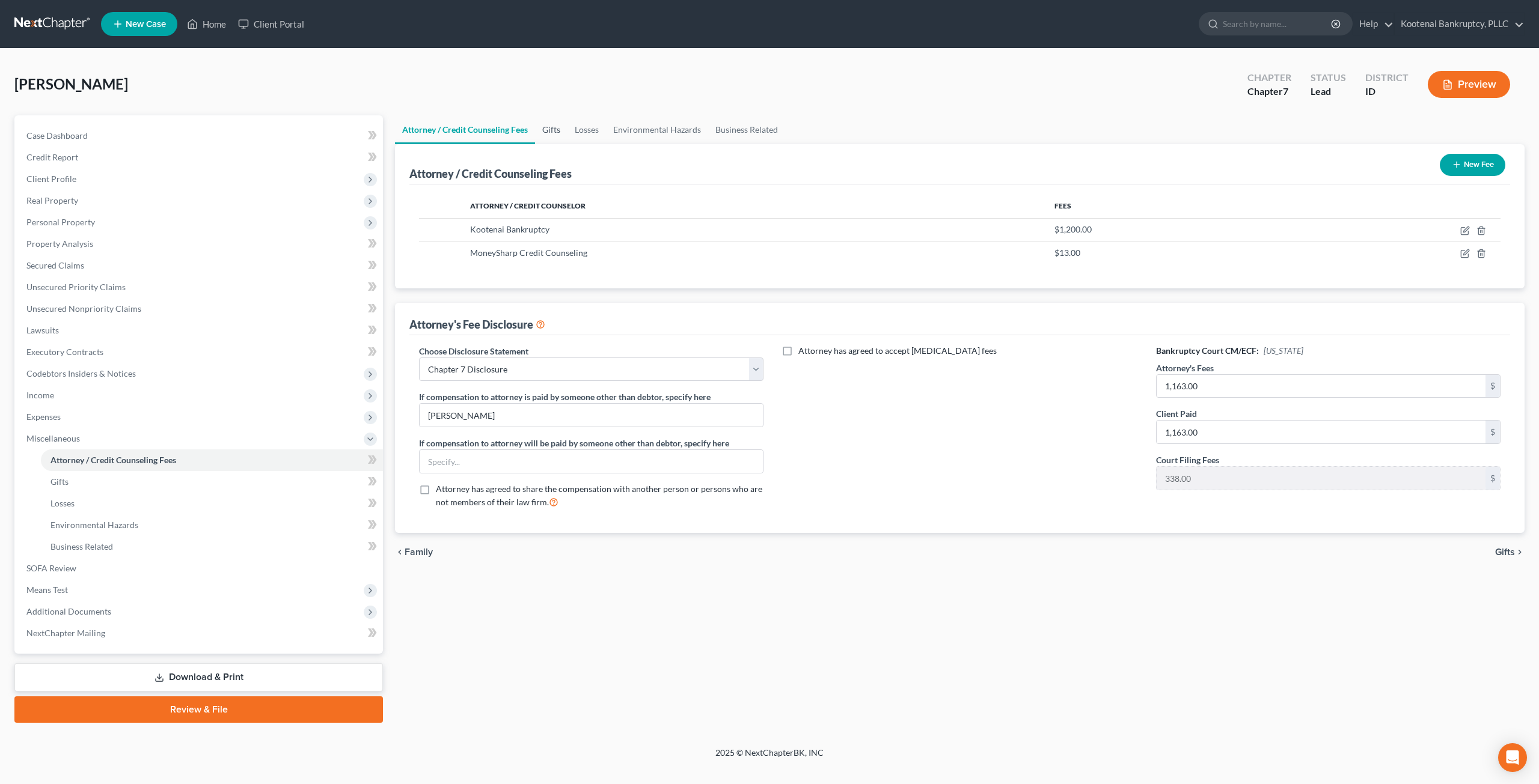
click at [541, 123] on link "Gifts" at bounding box center [551, 130] width 32 height 29
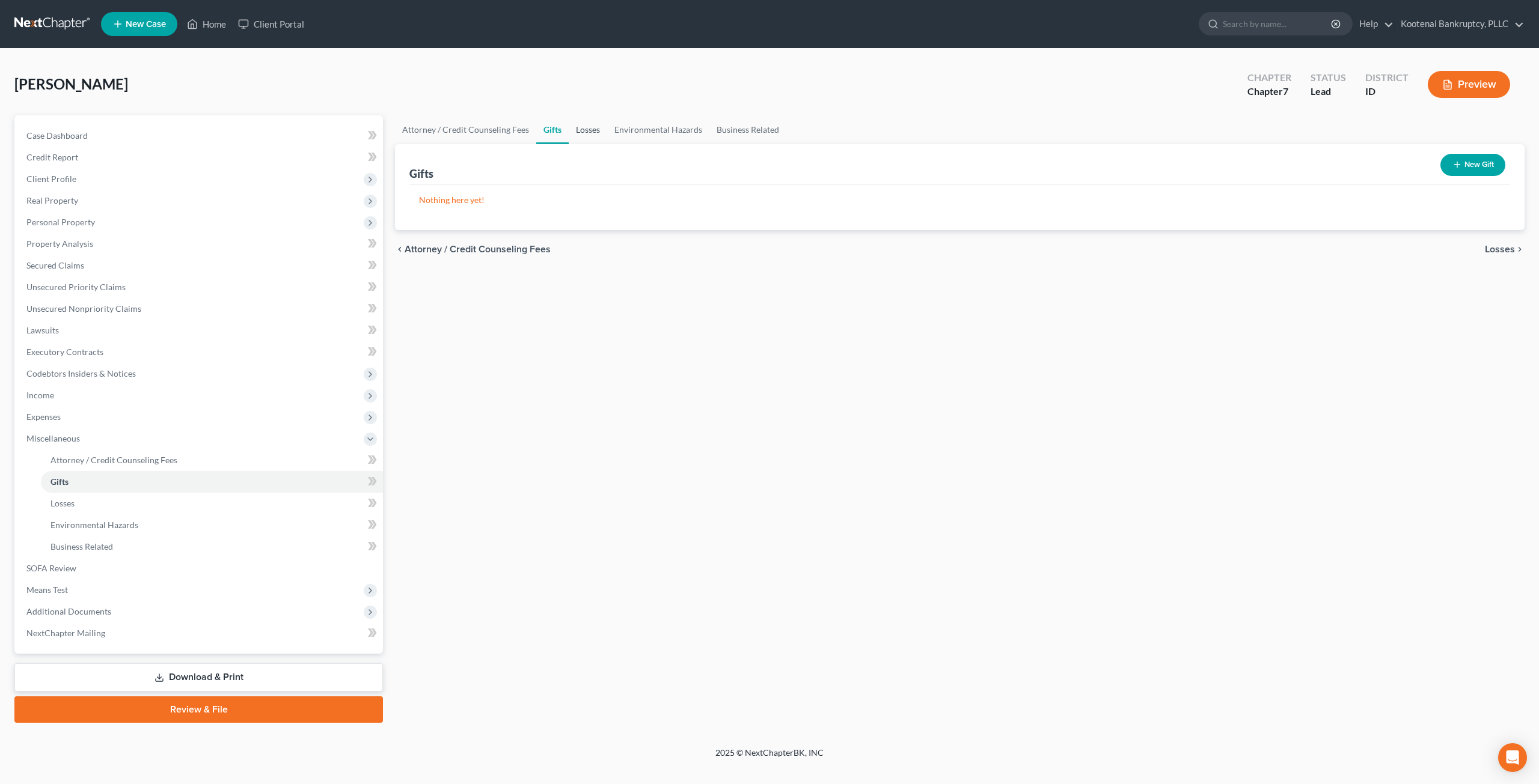
click at [586, 129] on link "Losses" at bounding box center [588, 130] width 38 height 29
click at [658, 131] on link "Environmental Hazards" at bounding box center [658, 130] width 102 height 29
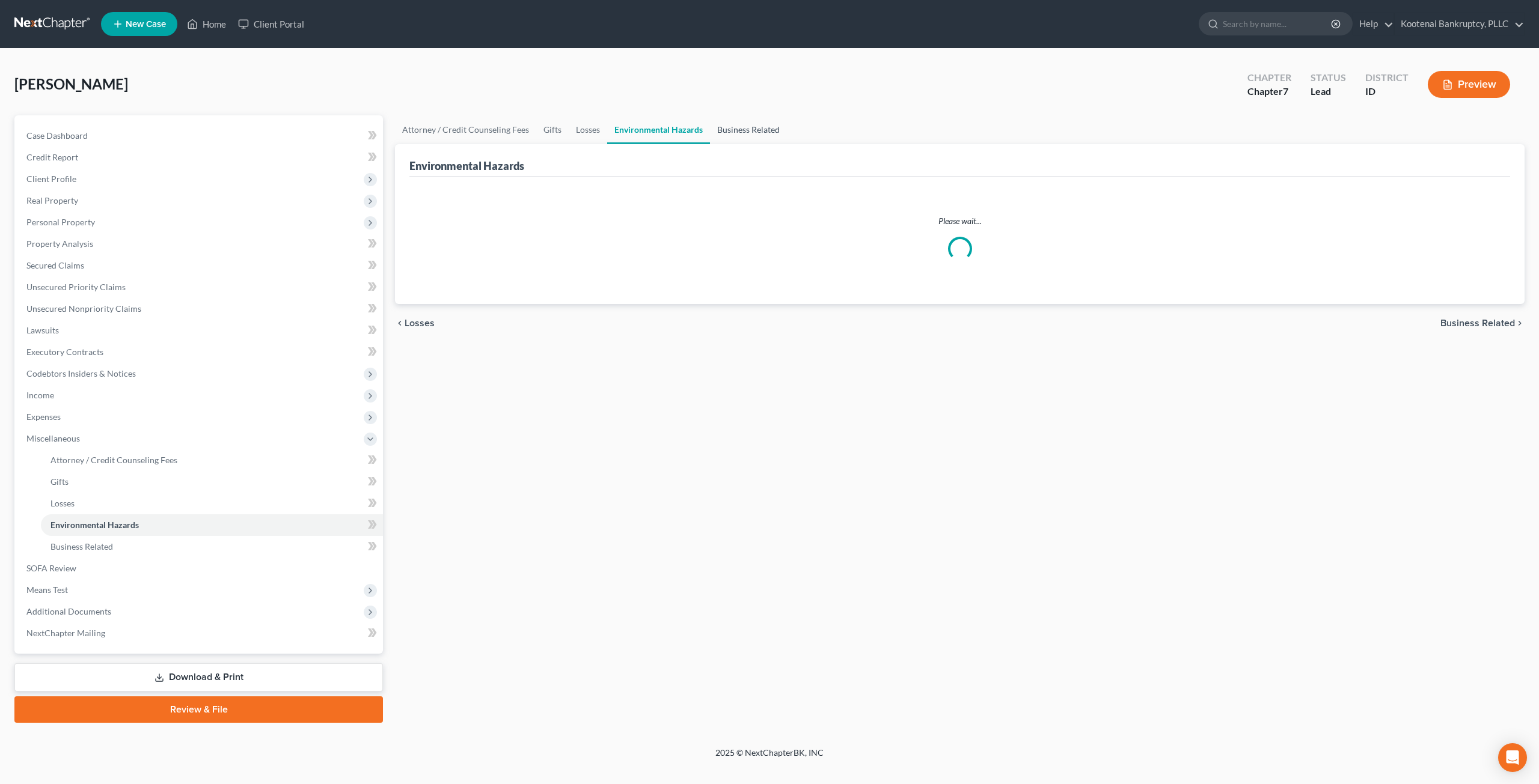
click at [738, 130] on link "Business Related" at bounding box center [748, 130] width 77 height 29
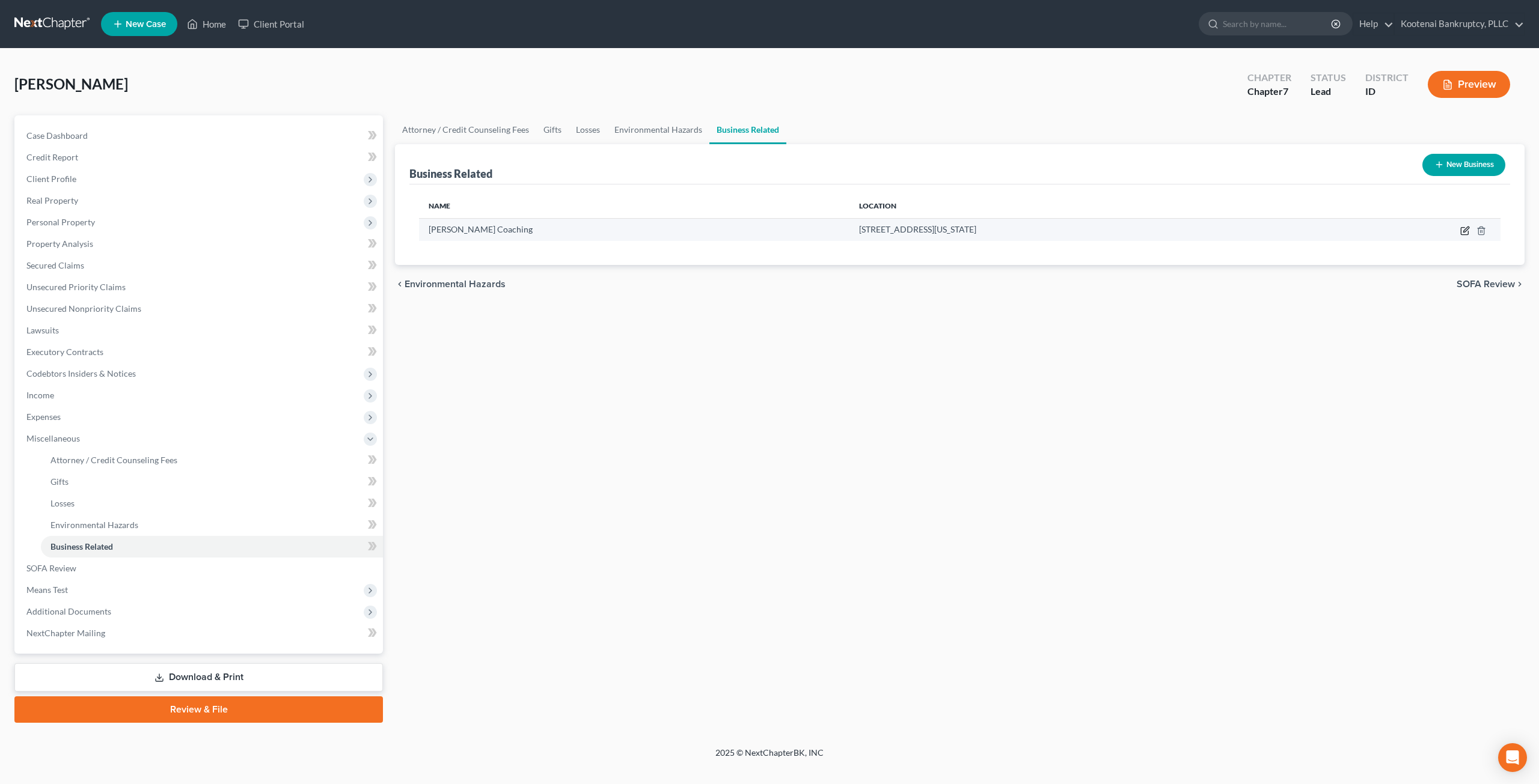
click at [1467, 229] on icon "button" at bounding box center [1465, 231] width 10 height 10
select select "sole_proprietor"
select select "13"
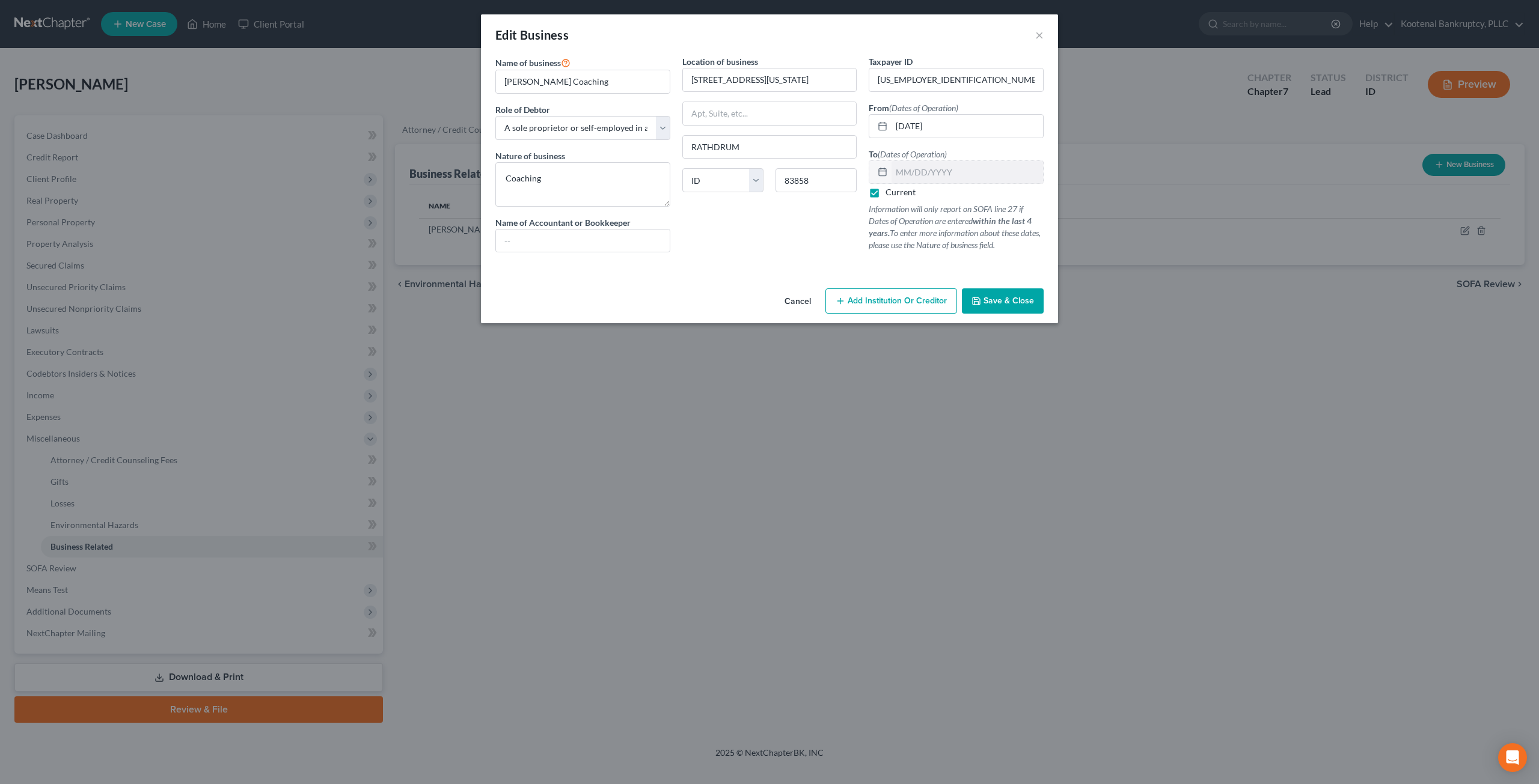
click at [803, 296] on button "Cancel" at bounding box center [797, 302] width 45 height 24
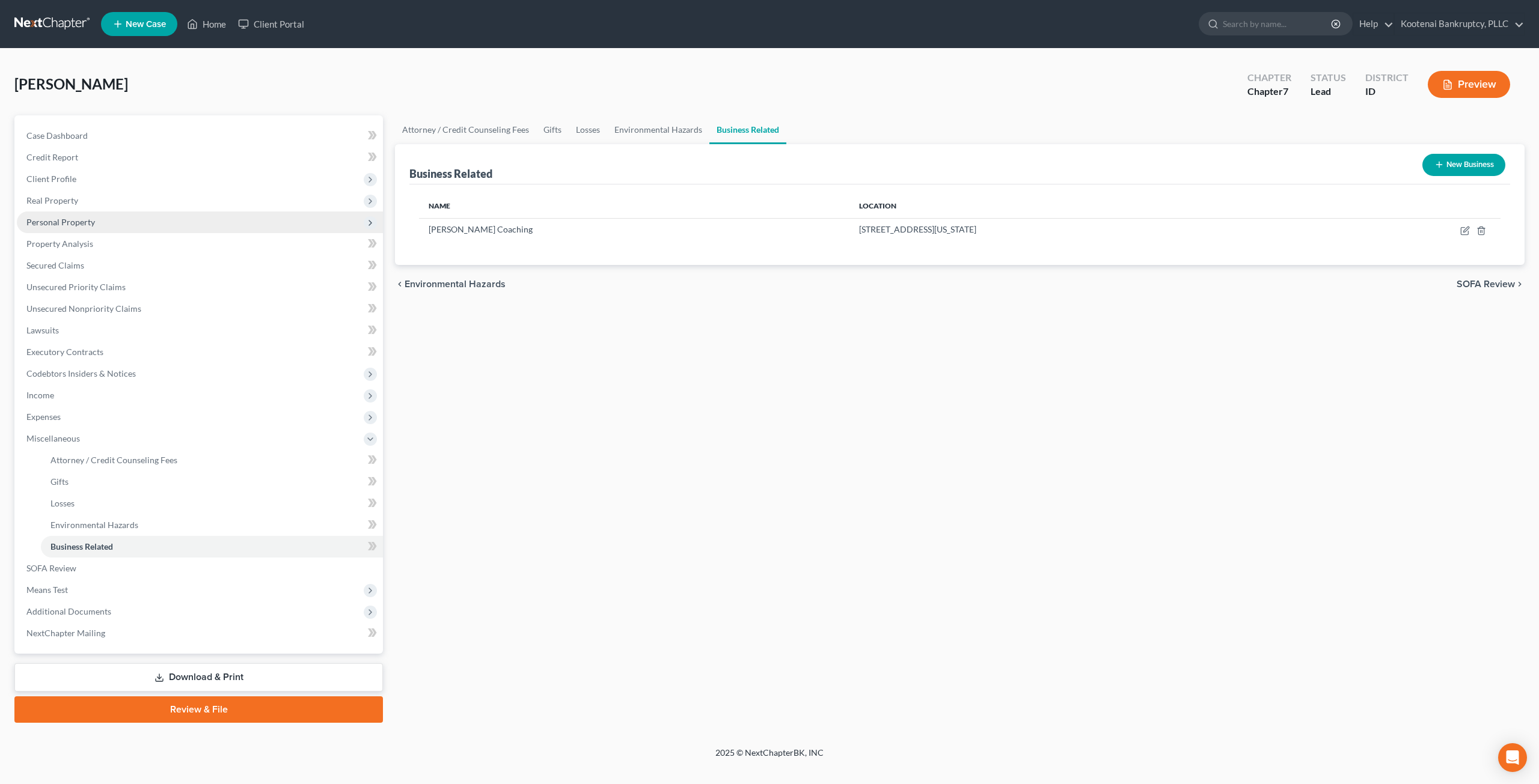
drag, startPoint x: 147, startPoint y: 222, endPoint x: 147, endPoint y: 229, distance: 7.0
click at [147, 222] on span "Personal Property" at bounding box center [200, 222] width 366 height 22
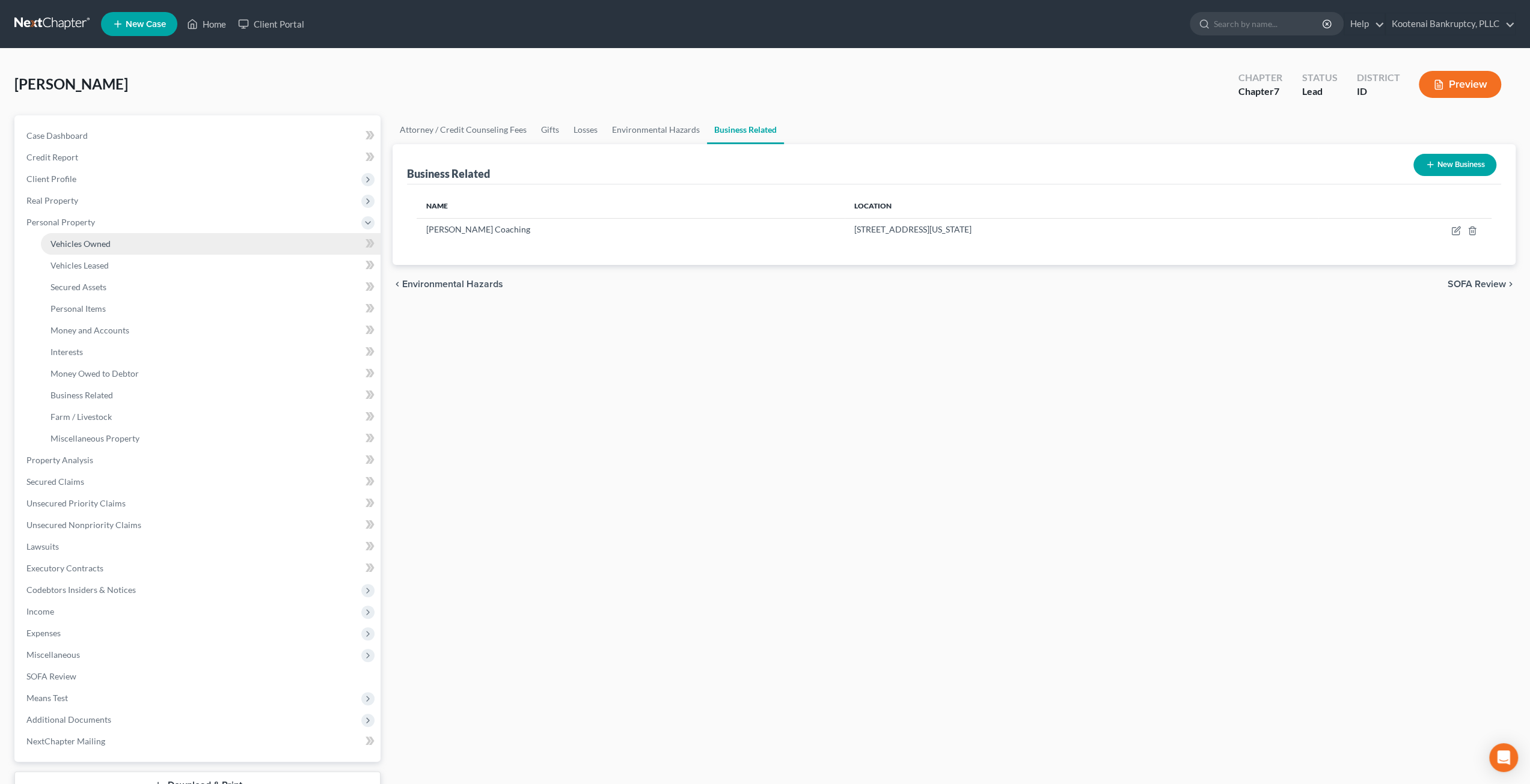
click at [147, 237] on link "Vehicles Owned" at bounding box center [210, 244] width 340 height 22
click at [519, 126] on link "Vehicles Leased" at bounding box center [503, 130] width 73 height 29
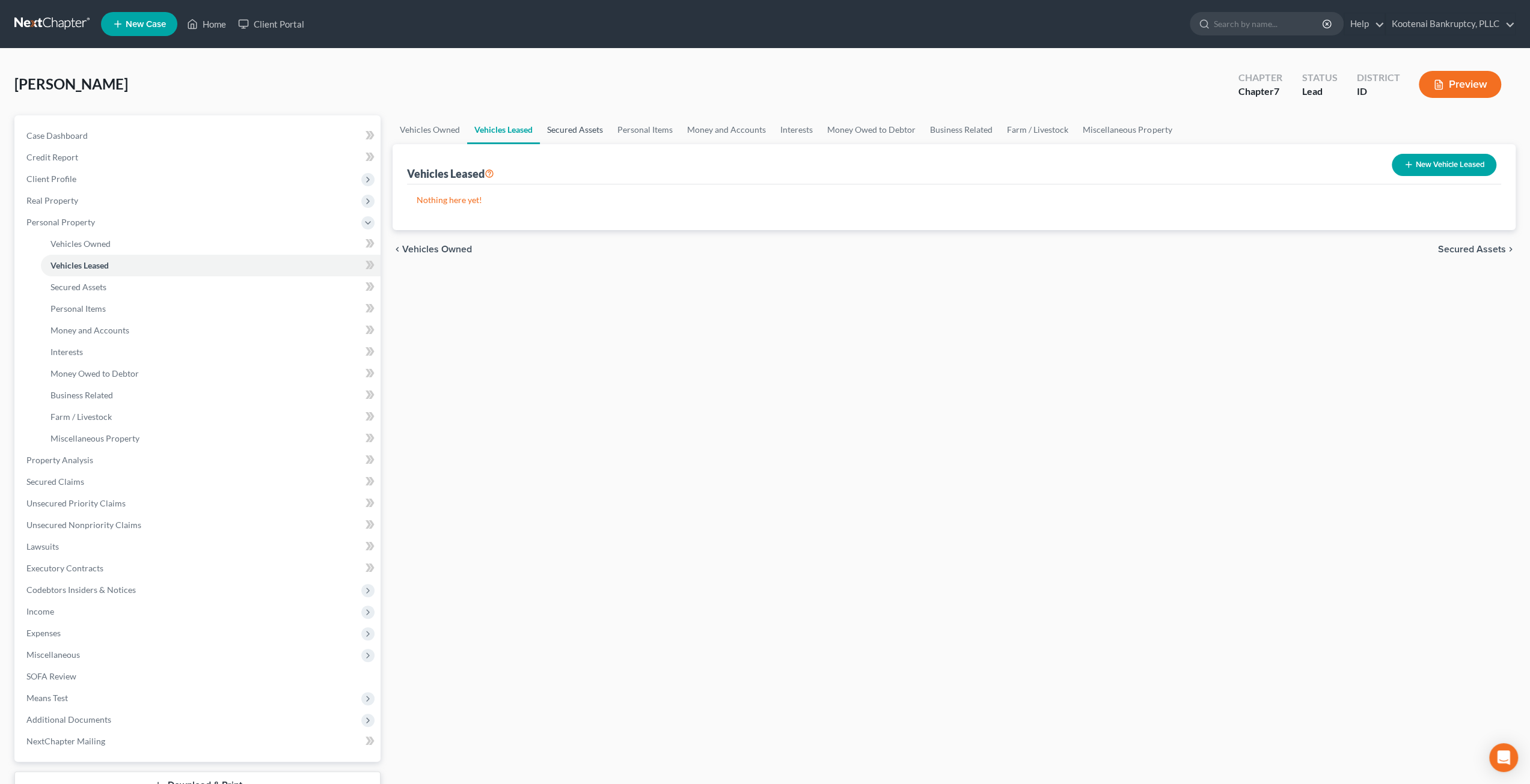
click at [579, 125] on link "Secured Assets" at bounding box center [575, 130] width 71 height 29
click at [639, 126] on link "Personal Items" at bounding box center [646, 130] width 70 height 29
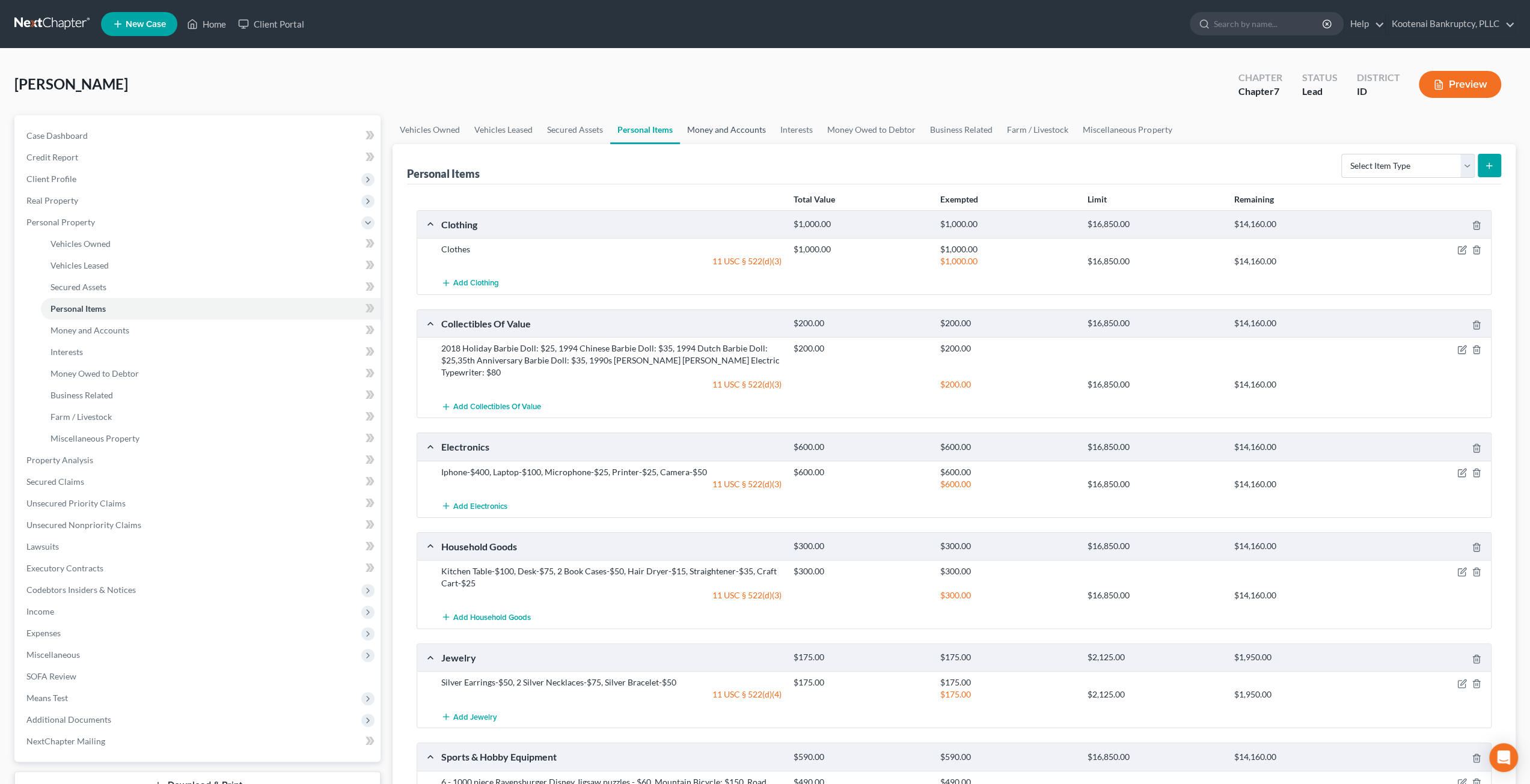
drag, startPoint x: 714, startPoint y: 122, endPoint x: 739, endPoint y: 122, distance: 25.0
click at [714, 122] on link "Money and Accounts" at bounding box center [726, 130] width 93 height 29
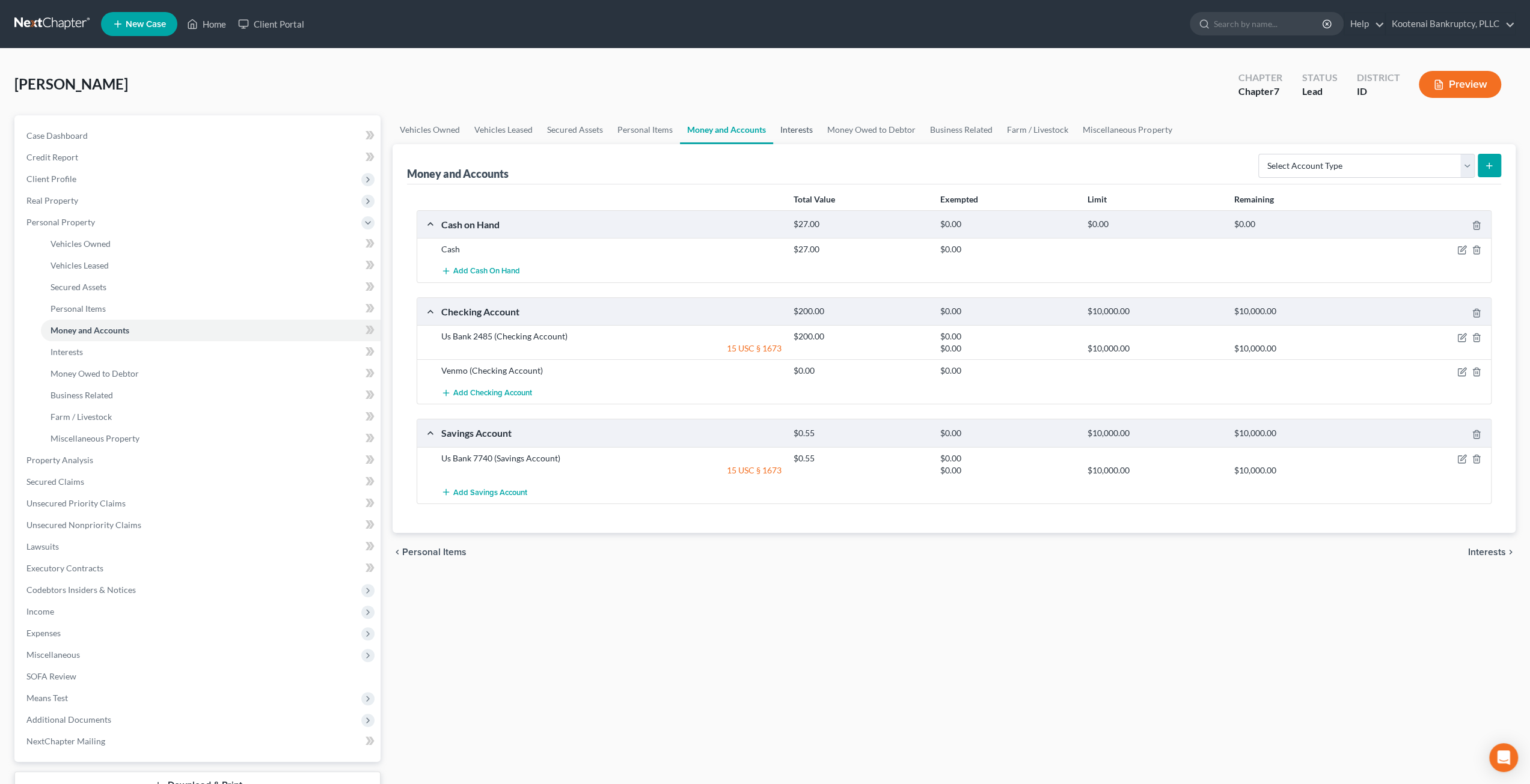
click at [808, 133] on link "Interests" at bounding box center [797, 130] width 47 height 29
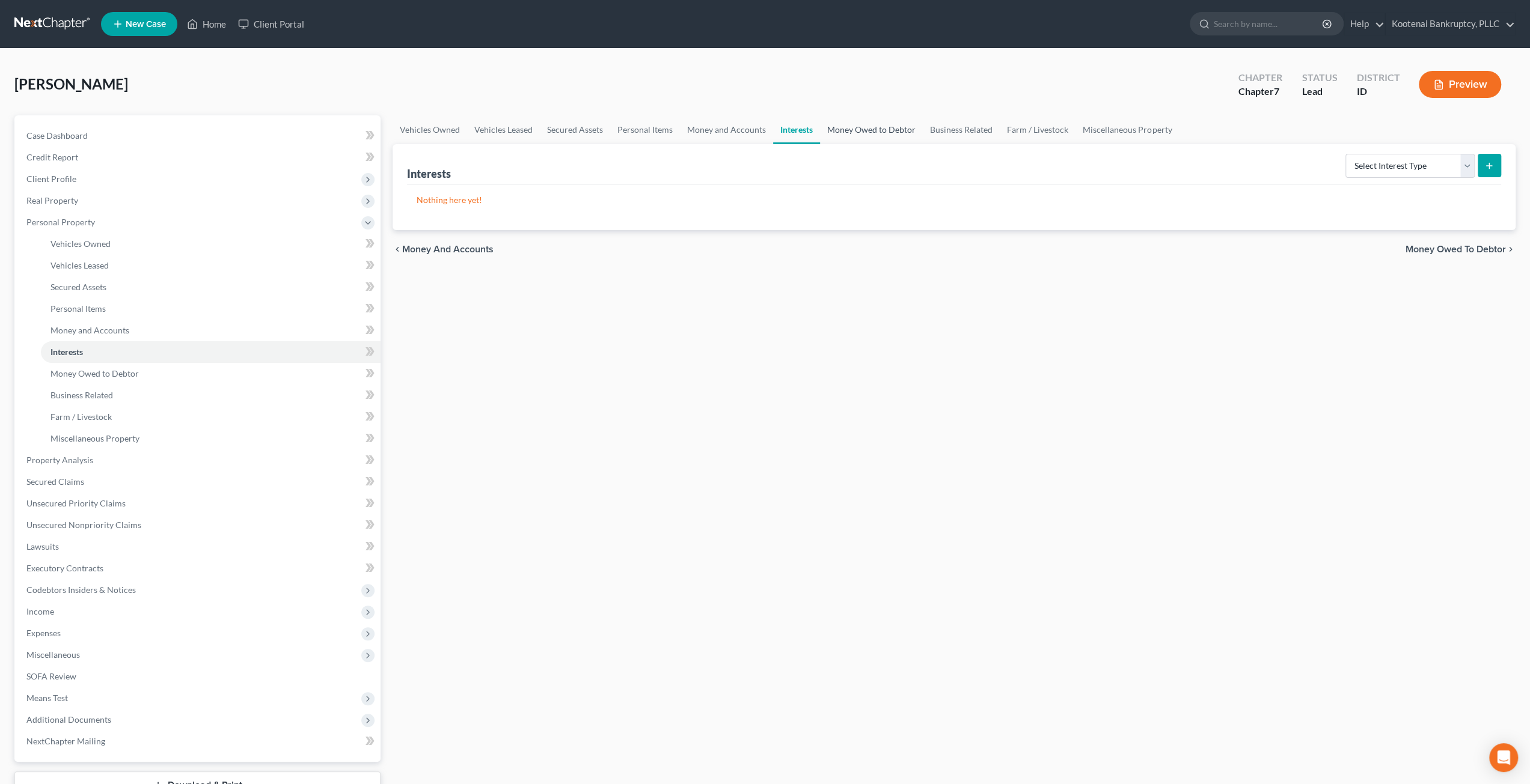
click at [857, 129] on link "Money Owed to Debtor" at bounding box center [871, 130] width 103 height 29
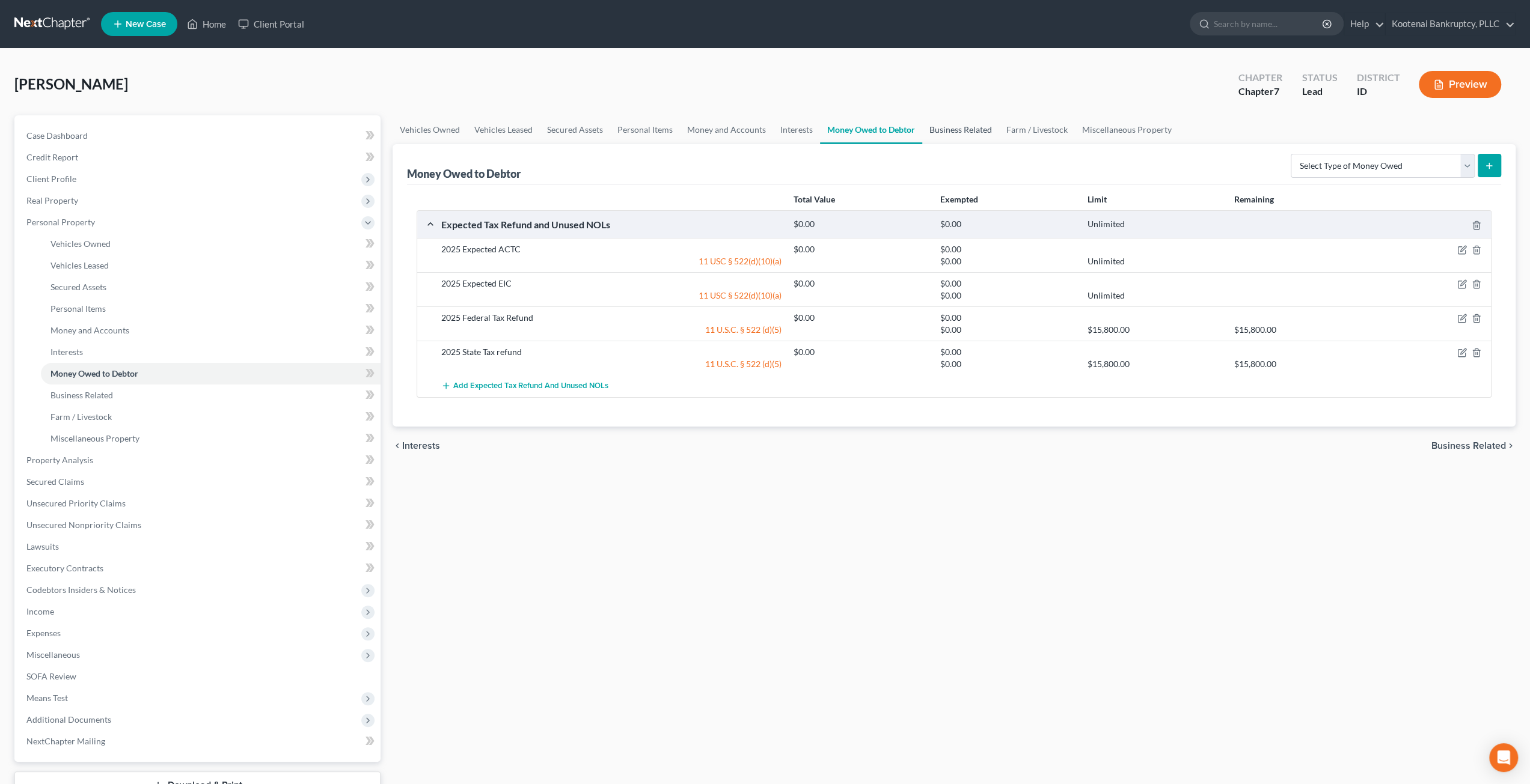
click at [940, 125] on link "Business Related" at bounding box center [960, 130] width 77 height 29
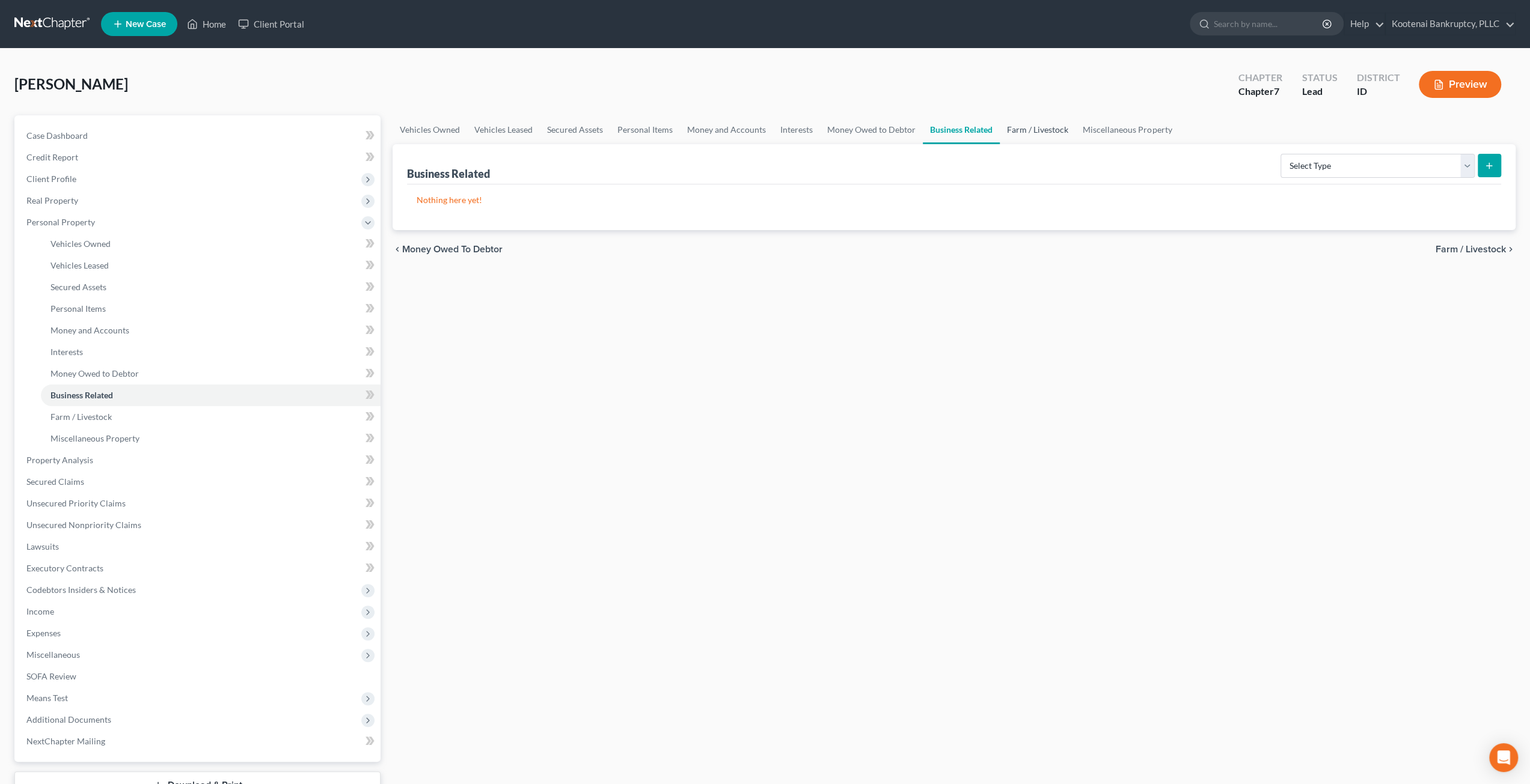
click at [1016, 127] on link "Farm / Livestock" at bounding box center [1037, 130] width 75 height 29
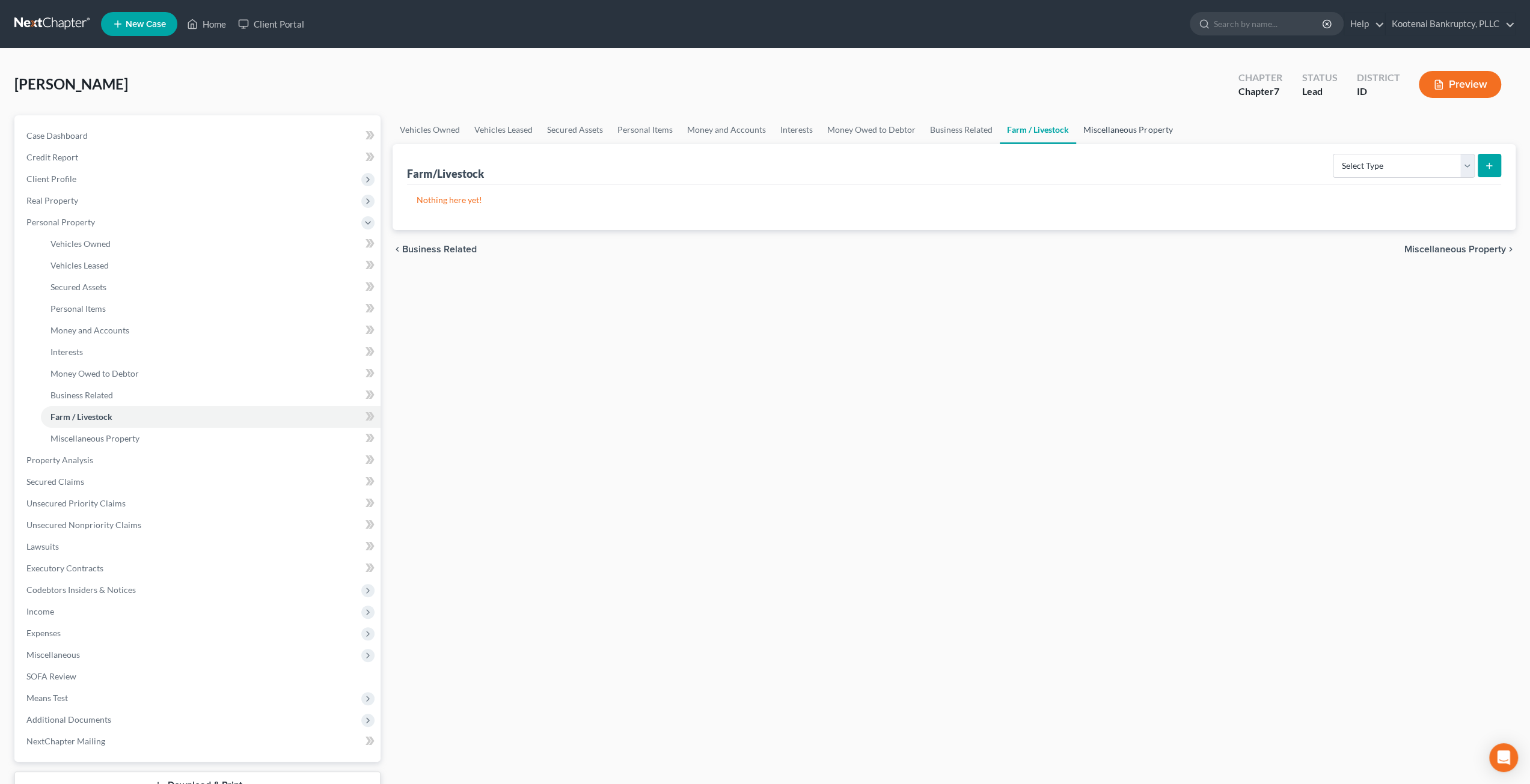
click at [1101, 134] on link "Miscellaneous Property" at bounding box center [1128, 130] width 104 height 29
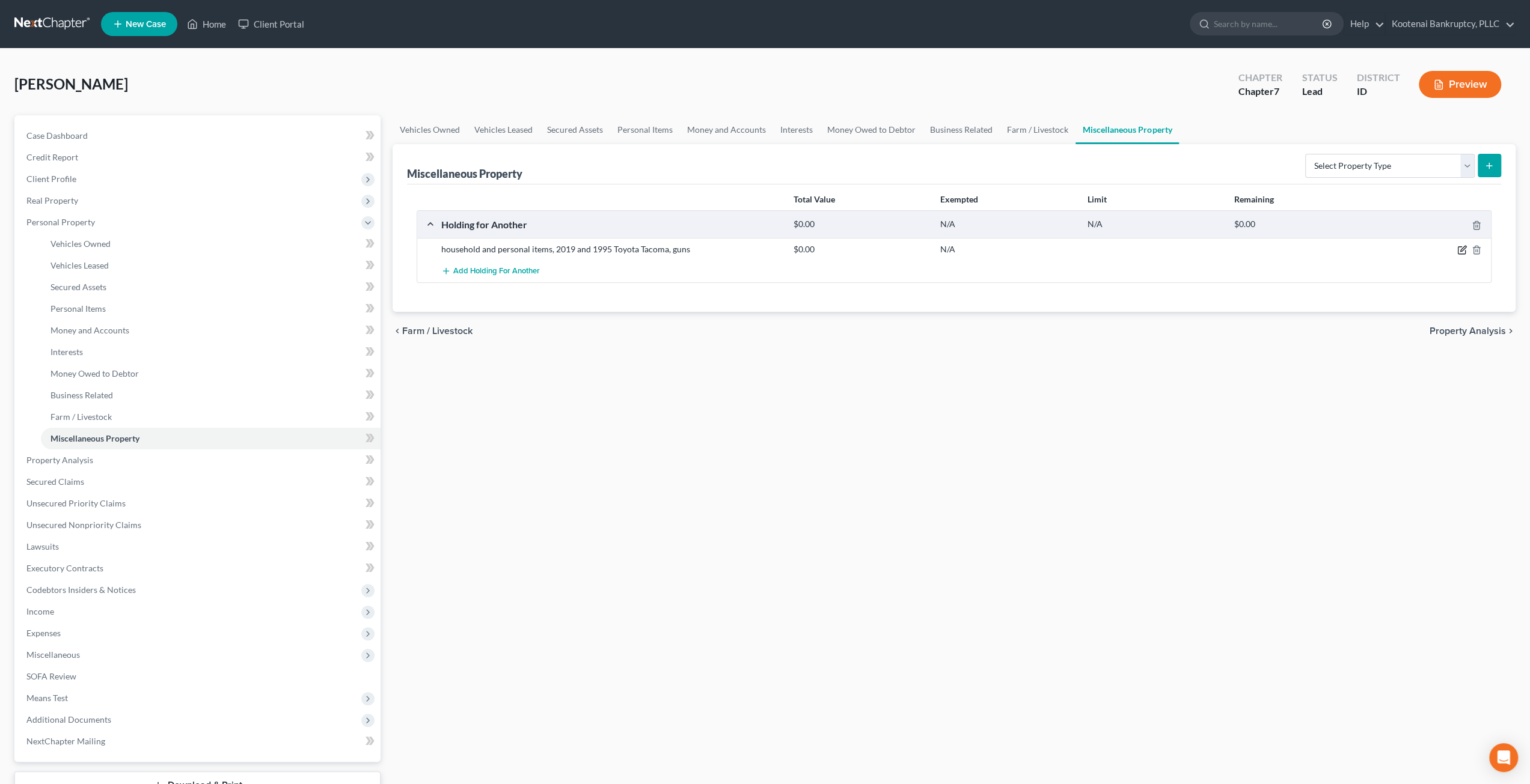
click at [1464, 246] on icon "button" at bounding box center [1462, 250] width 10 height 10
select select "13"
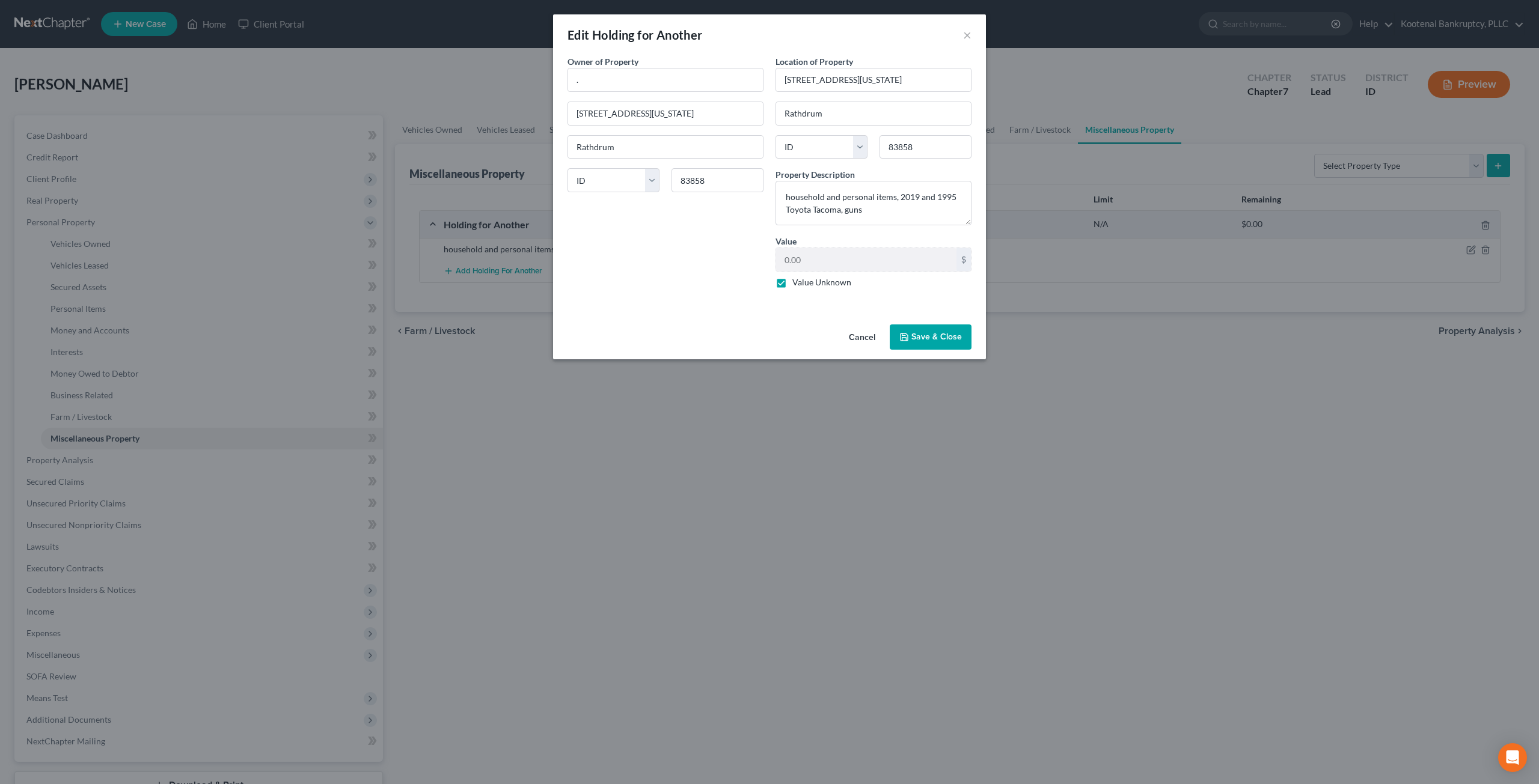
click at [863, 332] on button "Cancel" at bounding box center [862, 338] width 45 height 24
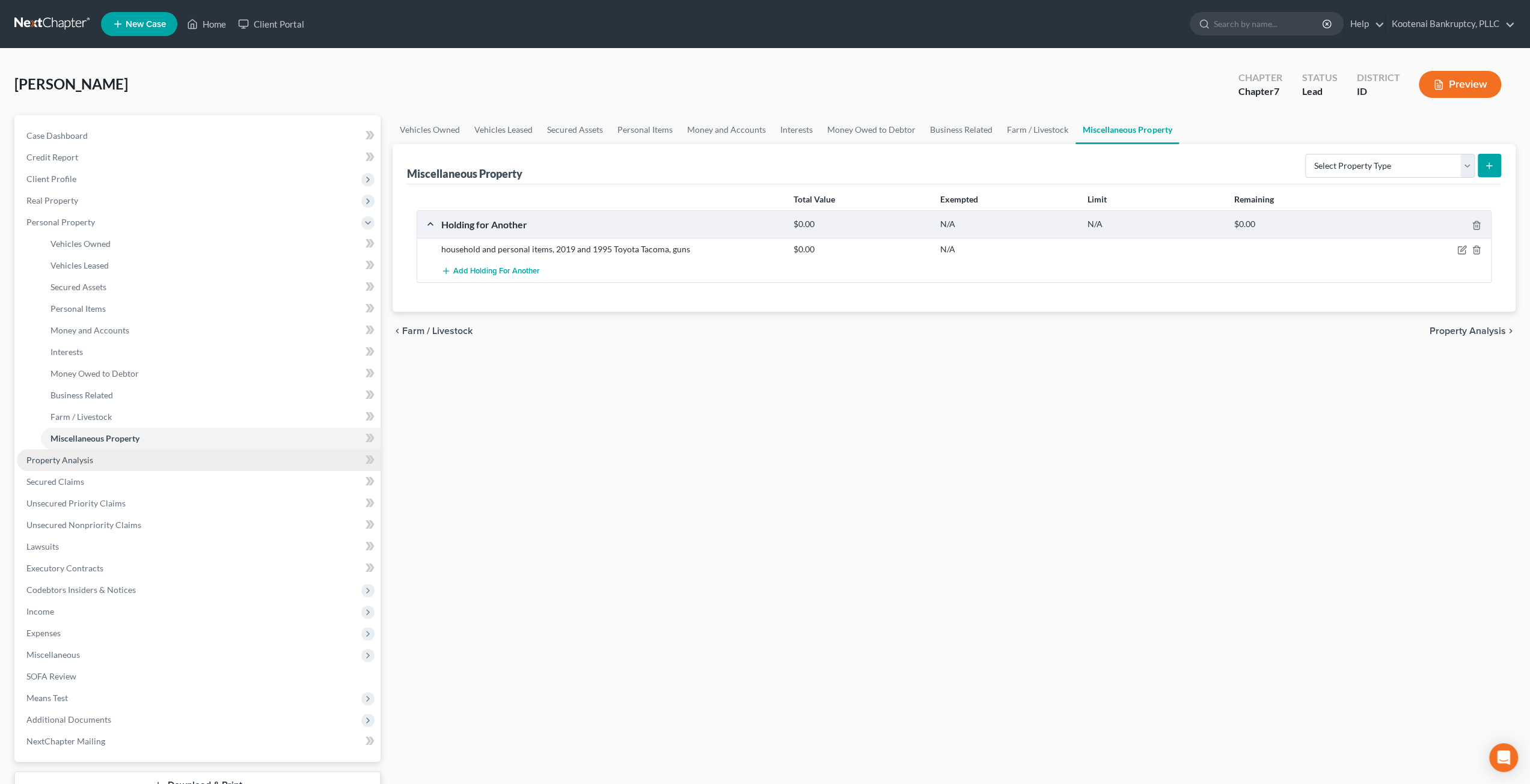
click at [152, 464] on link "Property Analysis" at bounding box center [199, 460] width 364 height 22
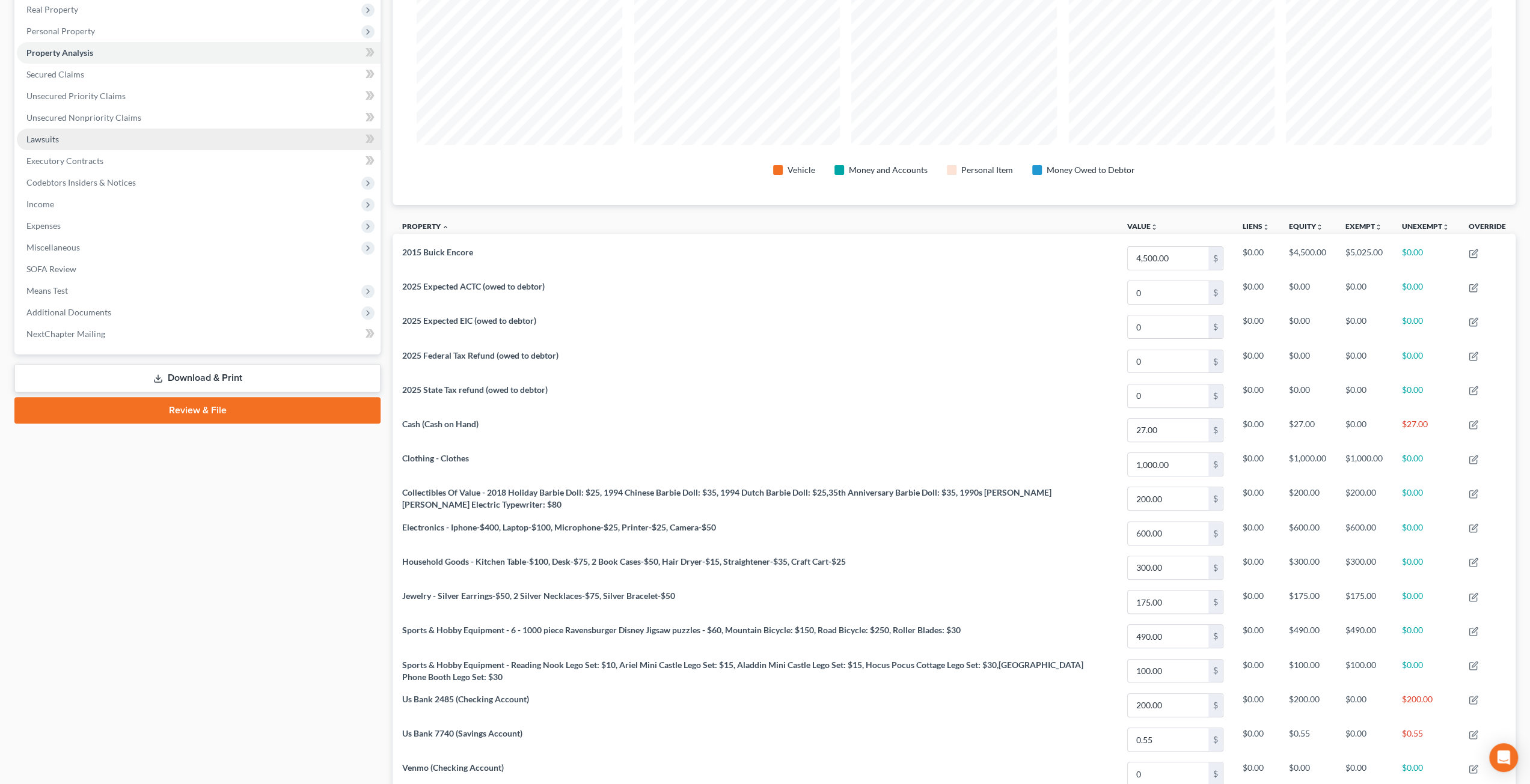
scroll to position [190, 0]
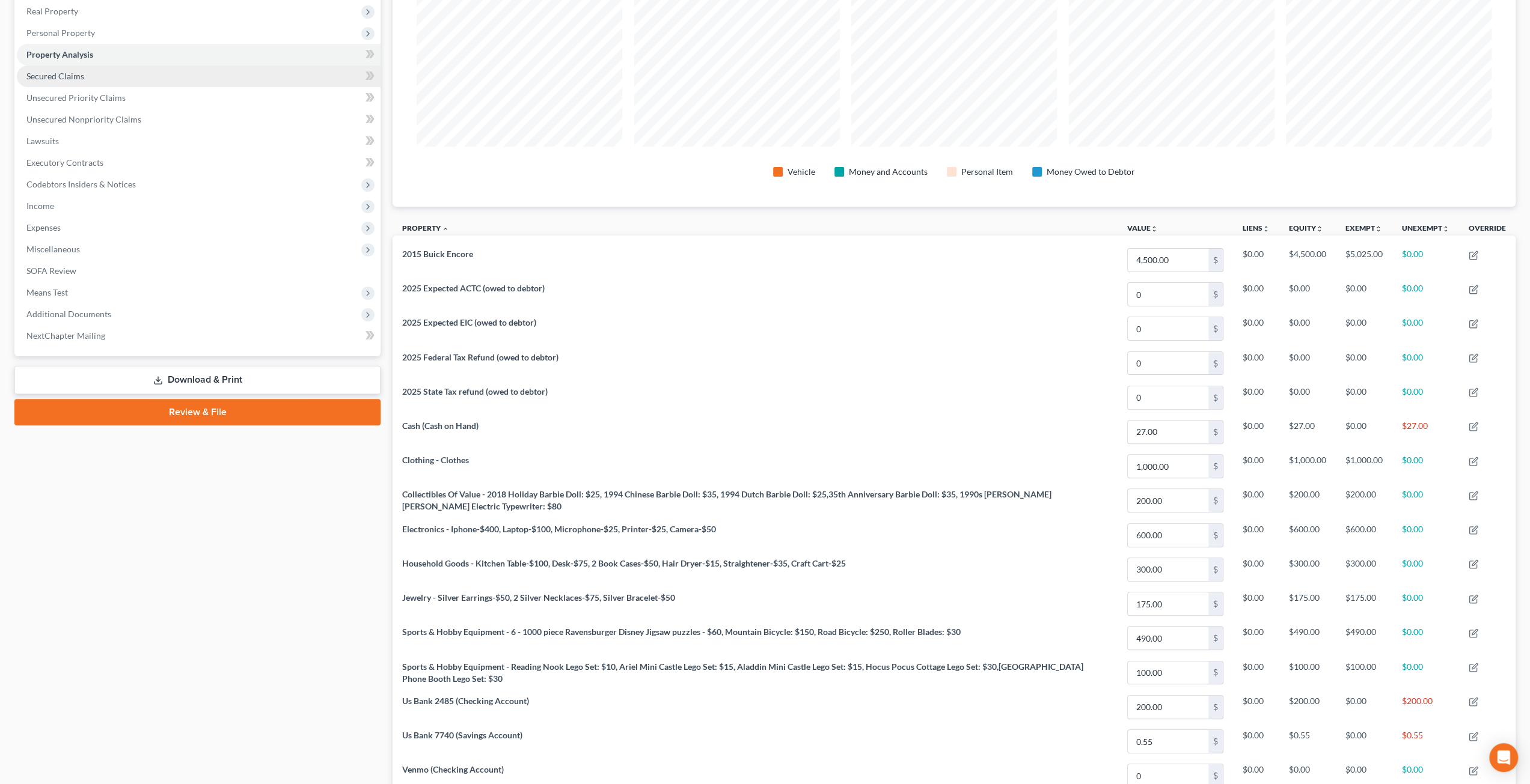
click at [154, 71] on link "Secured Claims" at bounding box center [199, 76] width 364 height 22
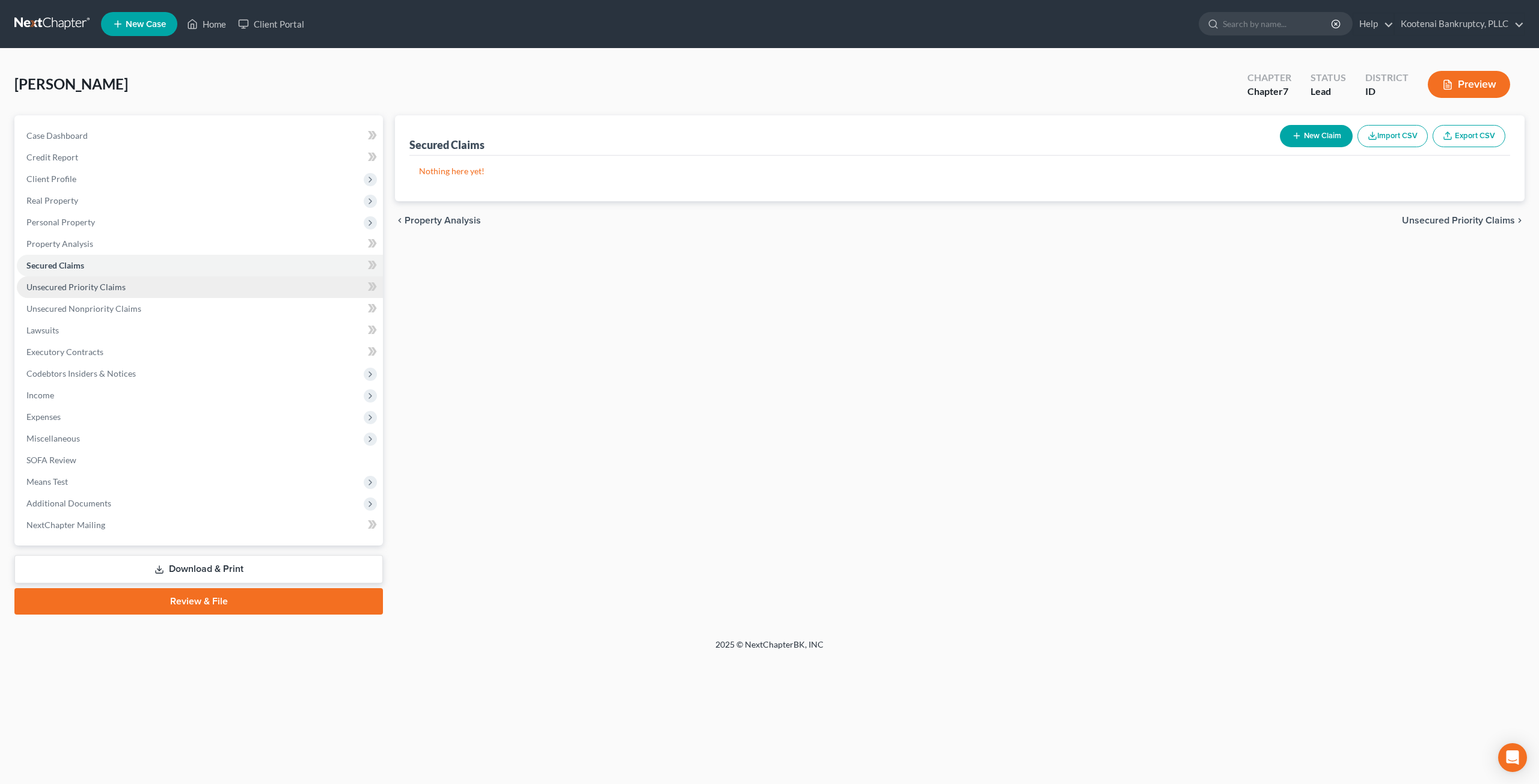
click at [183, 278] on link "Unsecured Priority Claims" at bounding box center [200, 287] width 366 height 22
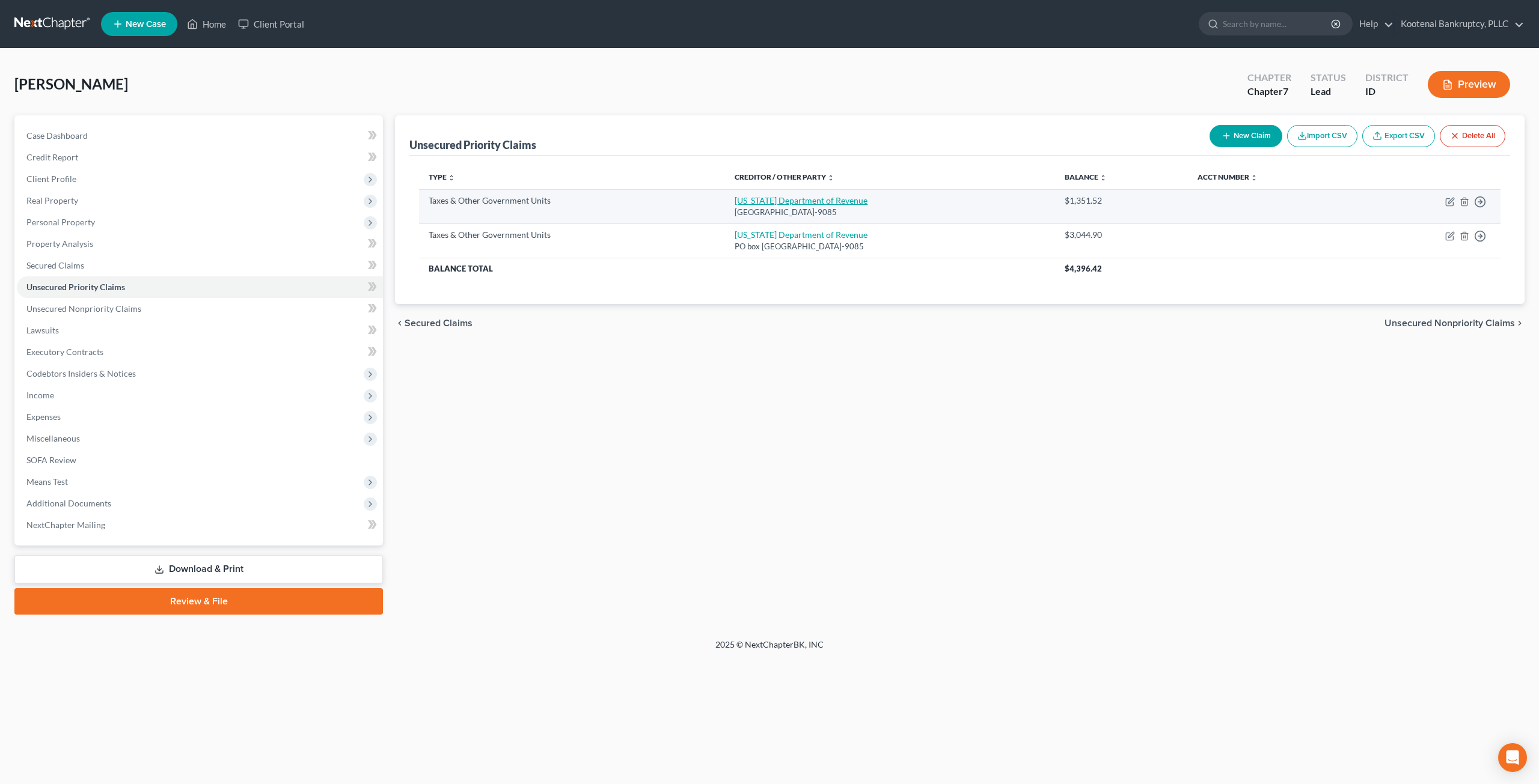
click at [756, 203] on link "Arizona Department of Revenue" at bounding box center [801, 200] width 133 height 11
select select "2"
select select "3"
select select "0"
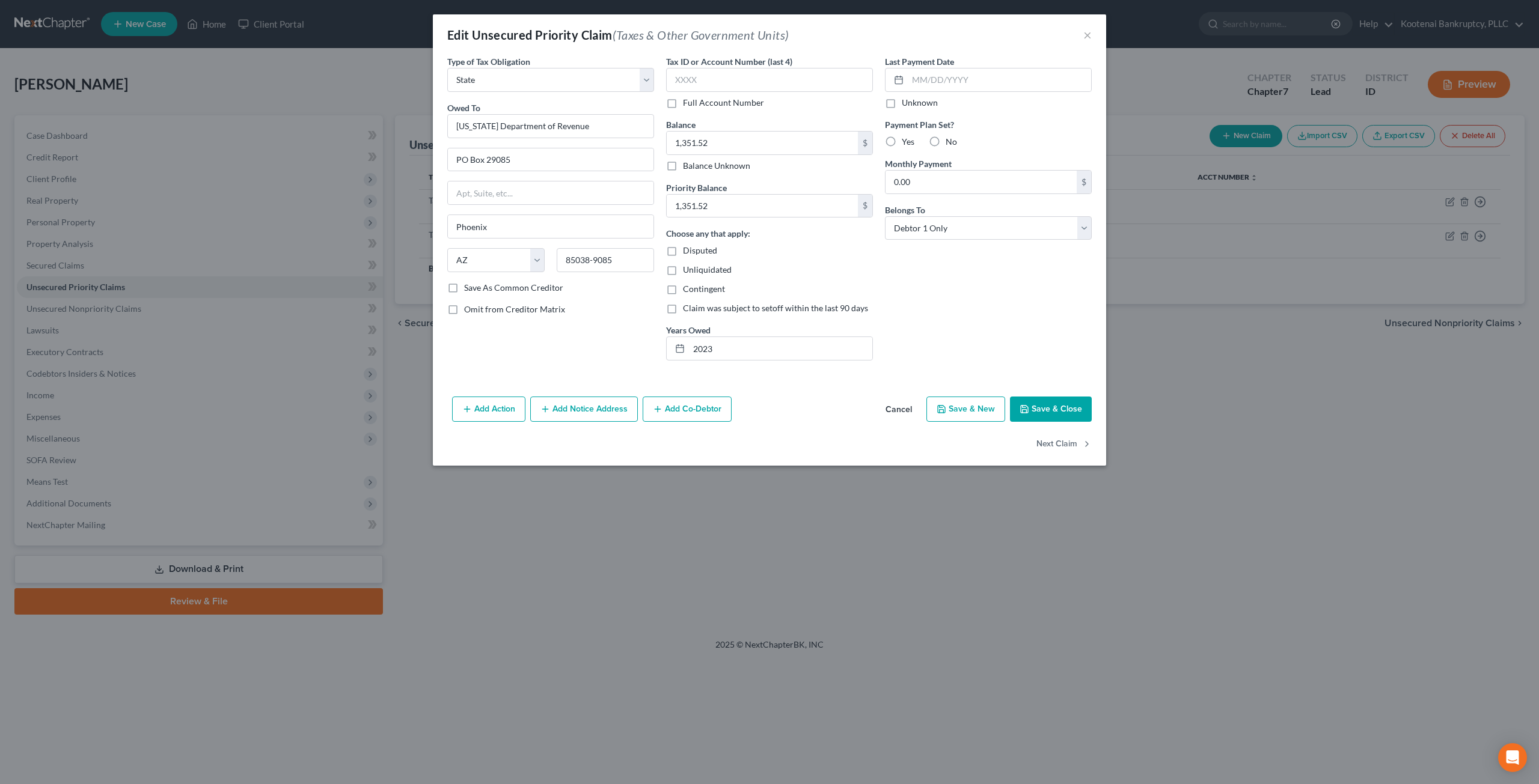
click at [895, 411] on button "Cancel" at bounding box center [899, 410] width 45 height 24
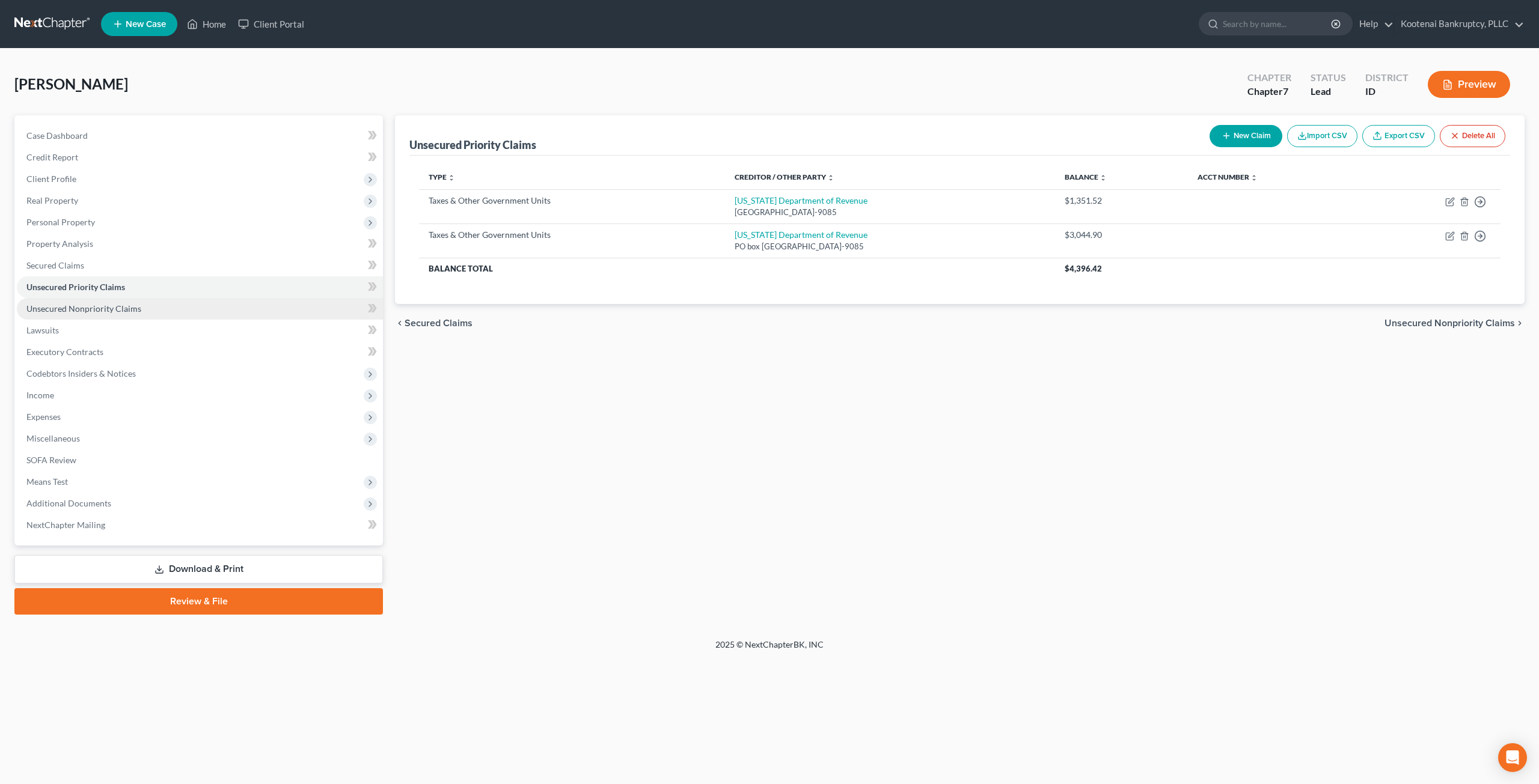
click at [216, 305] on link "Unsecured Nonpriority Claims" at bounding box center [200, 309] width 366 height 22
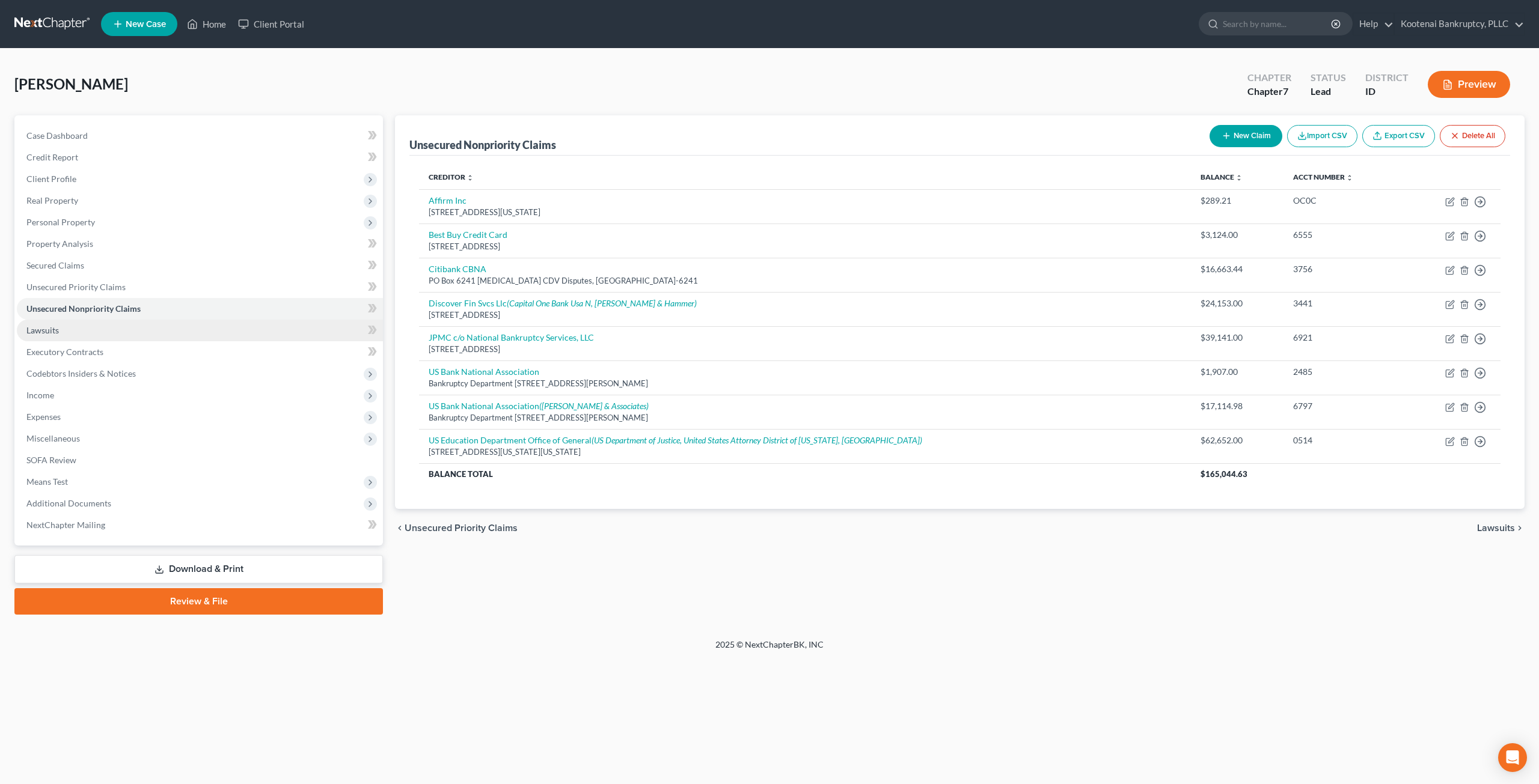
click at [104, 334] on link "Lawsuits" at bounding box center [200, 330] width 366 height 22
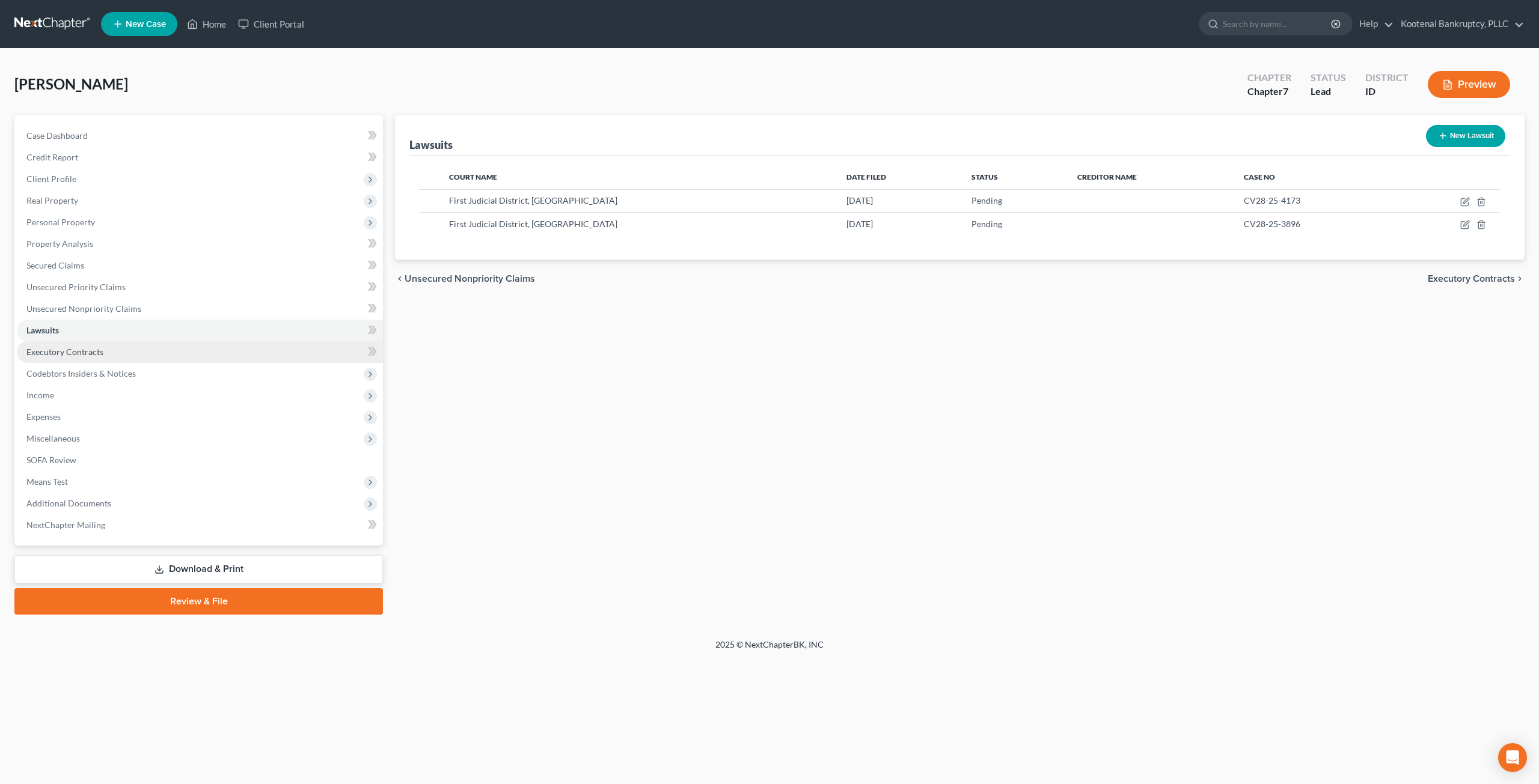
click at [137, 352] on link "Executory Contracts" at bounding box center [200, 352] width 366 height 22
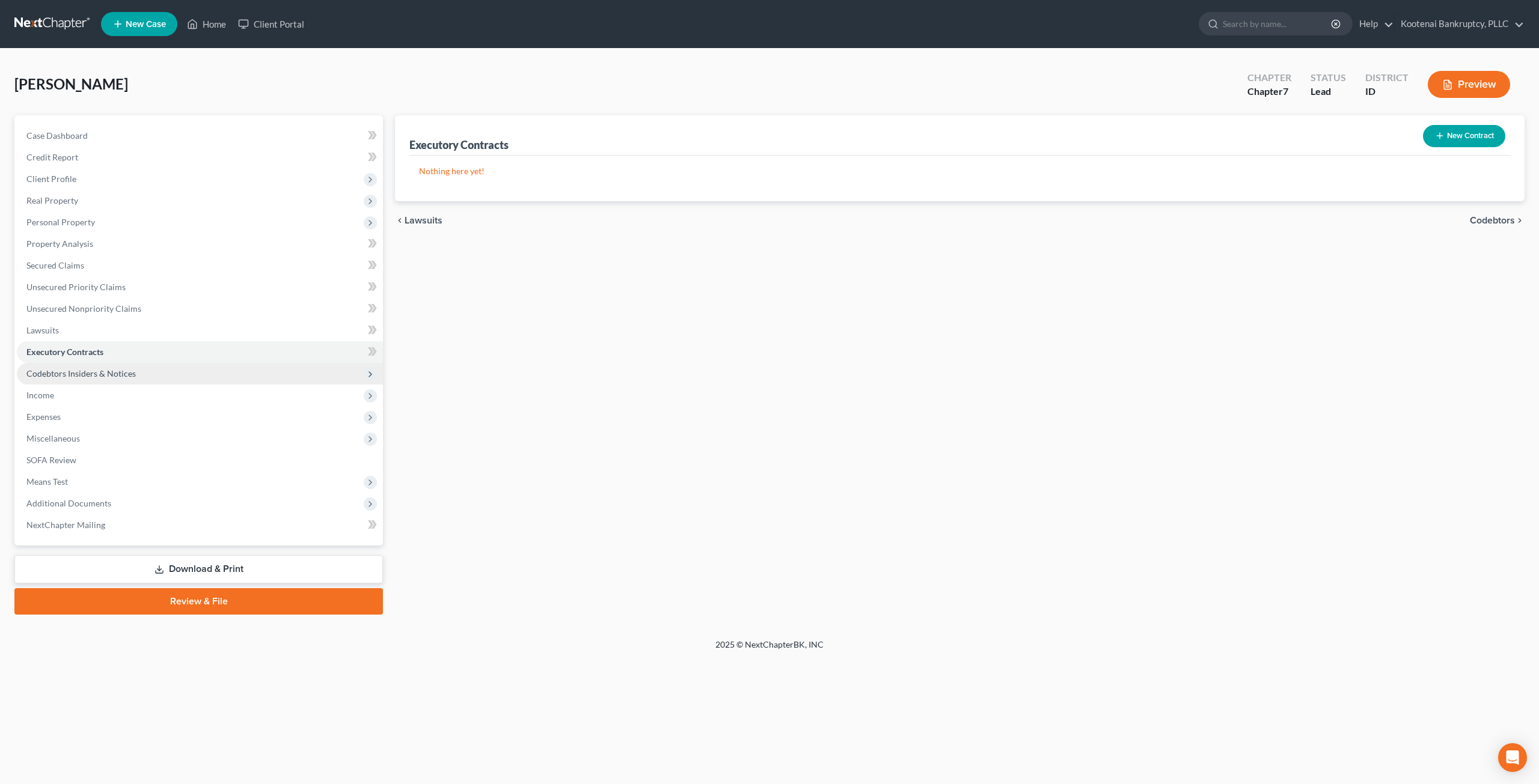
click at [156, 365] on span "Codebtors Insiders & Notices" at bounding box center [200, 373] width 366 height 22
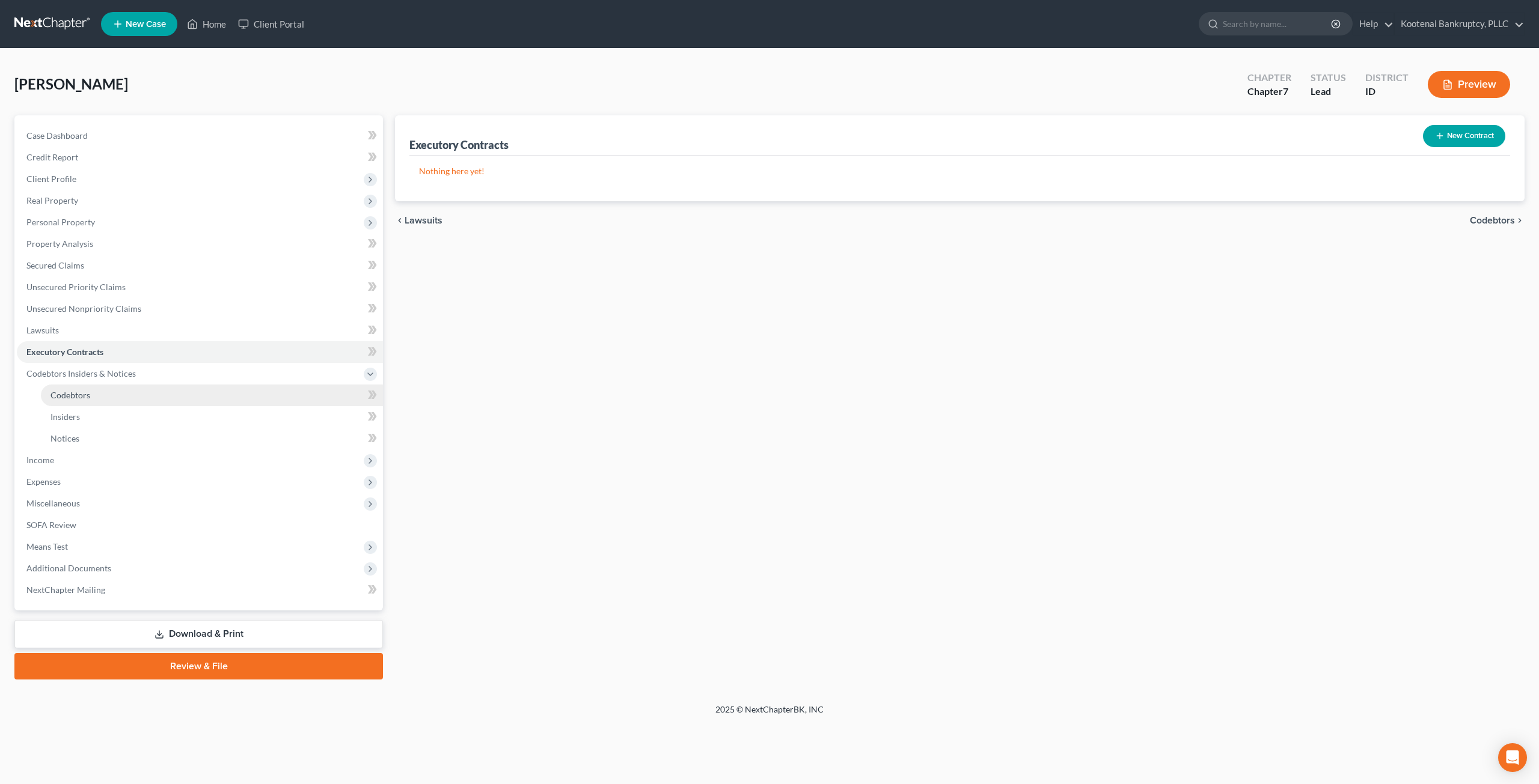
click at [185, 394] on link "Codebtors" at bounding box center [212, 395] width 342 height 22
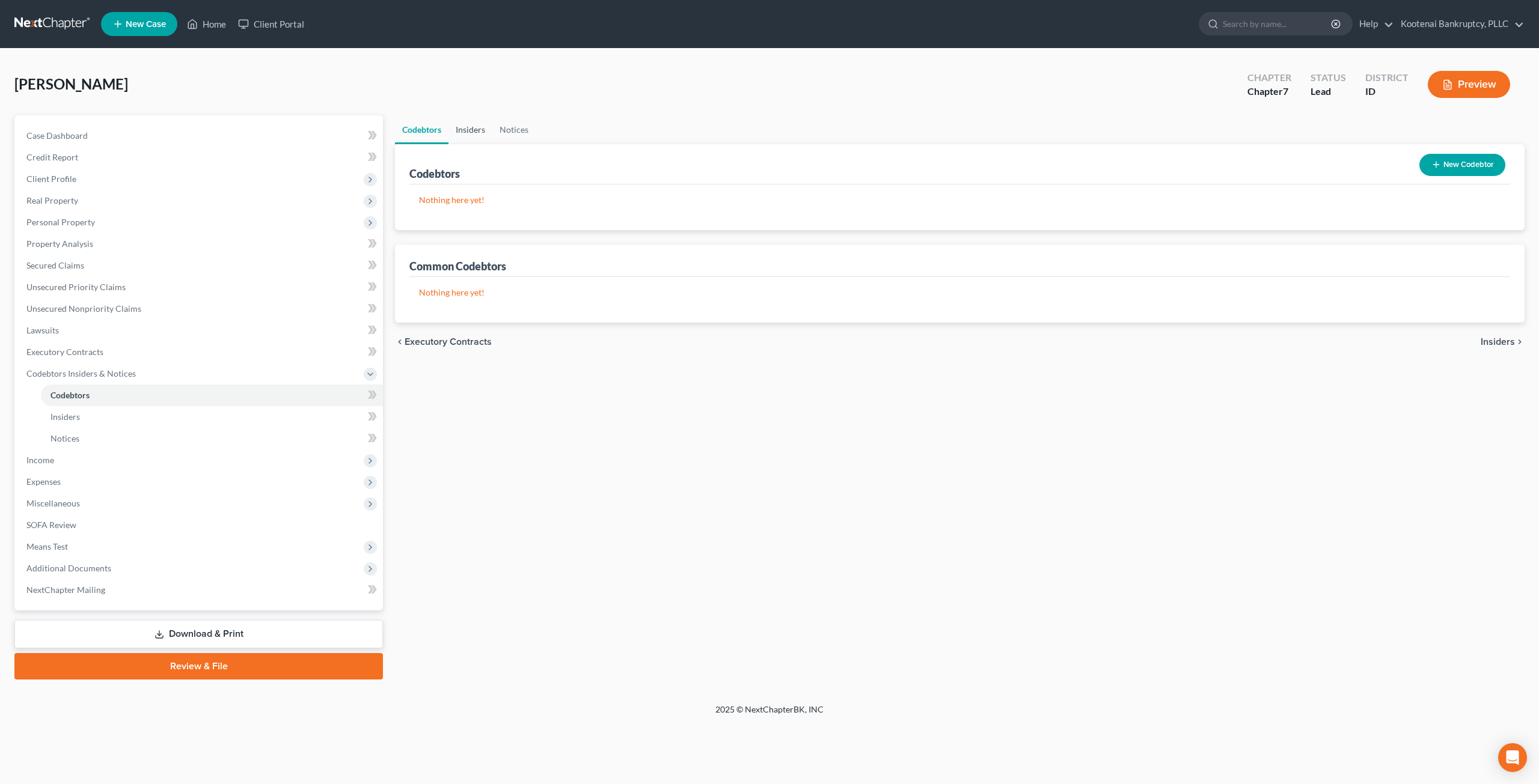
click at [471, 127] on link "Insiders" at bounding box center [470, 130] width 44 height 29
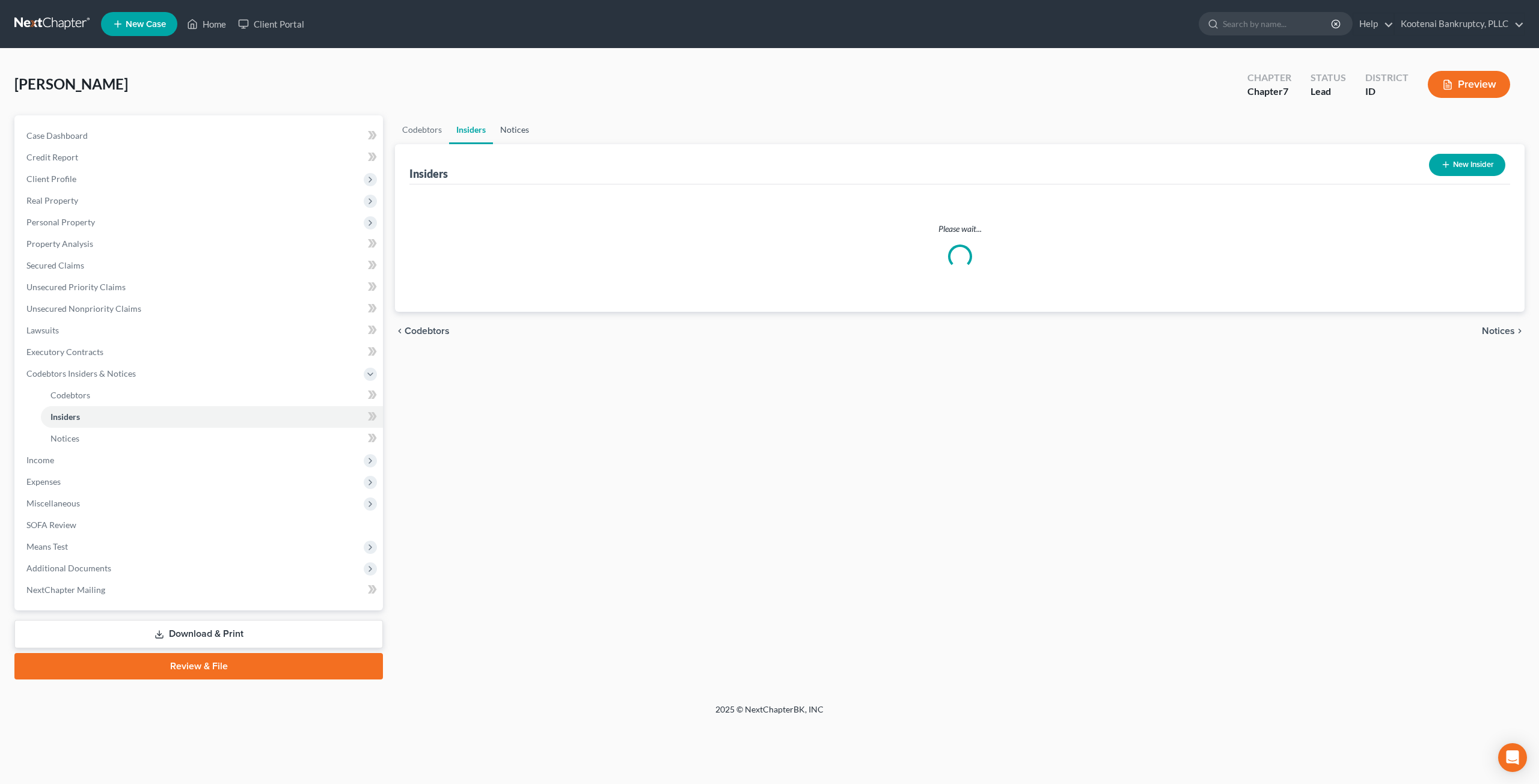
click at [515, 127] on link "Notices" at bounding box center [514, 130] width 43 height 29
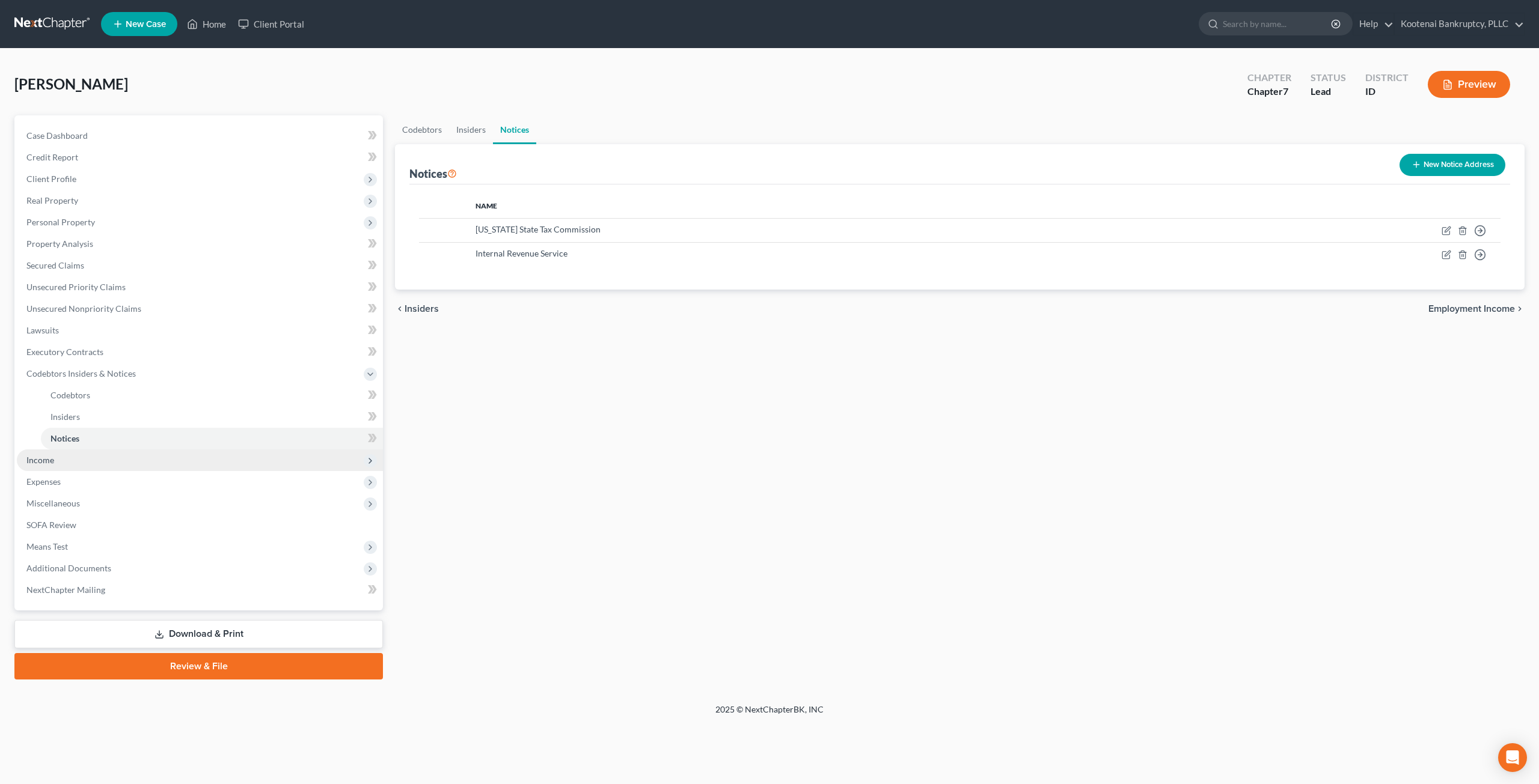
click at [92, 466] on span "Income" at bounding box center [200, 460] width 366 height 22
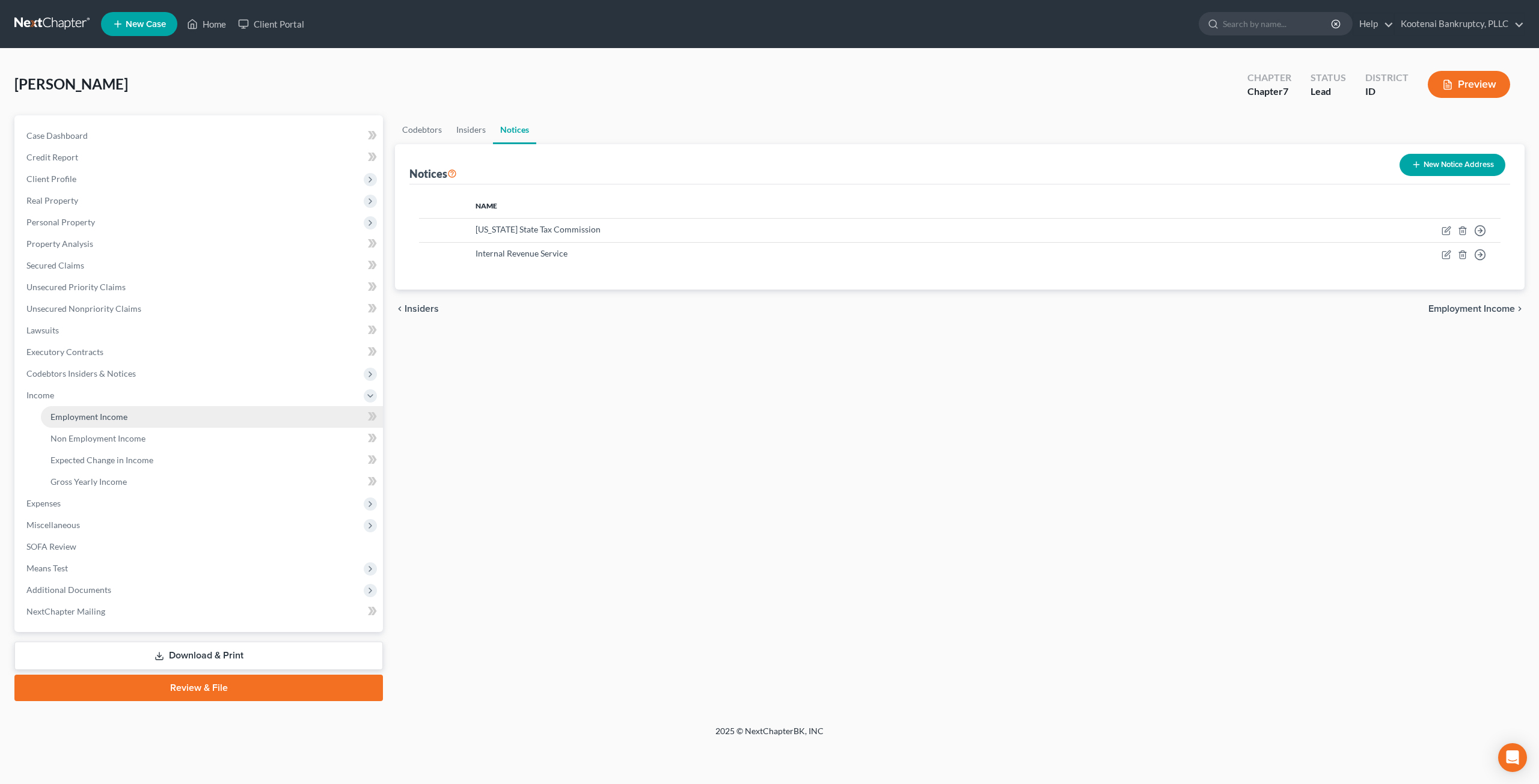
click at [116, 415] on span "Employment Income" at bounding box center [88, 416] width 77 height 11
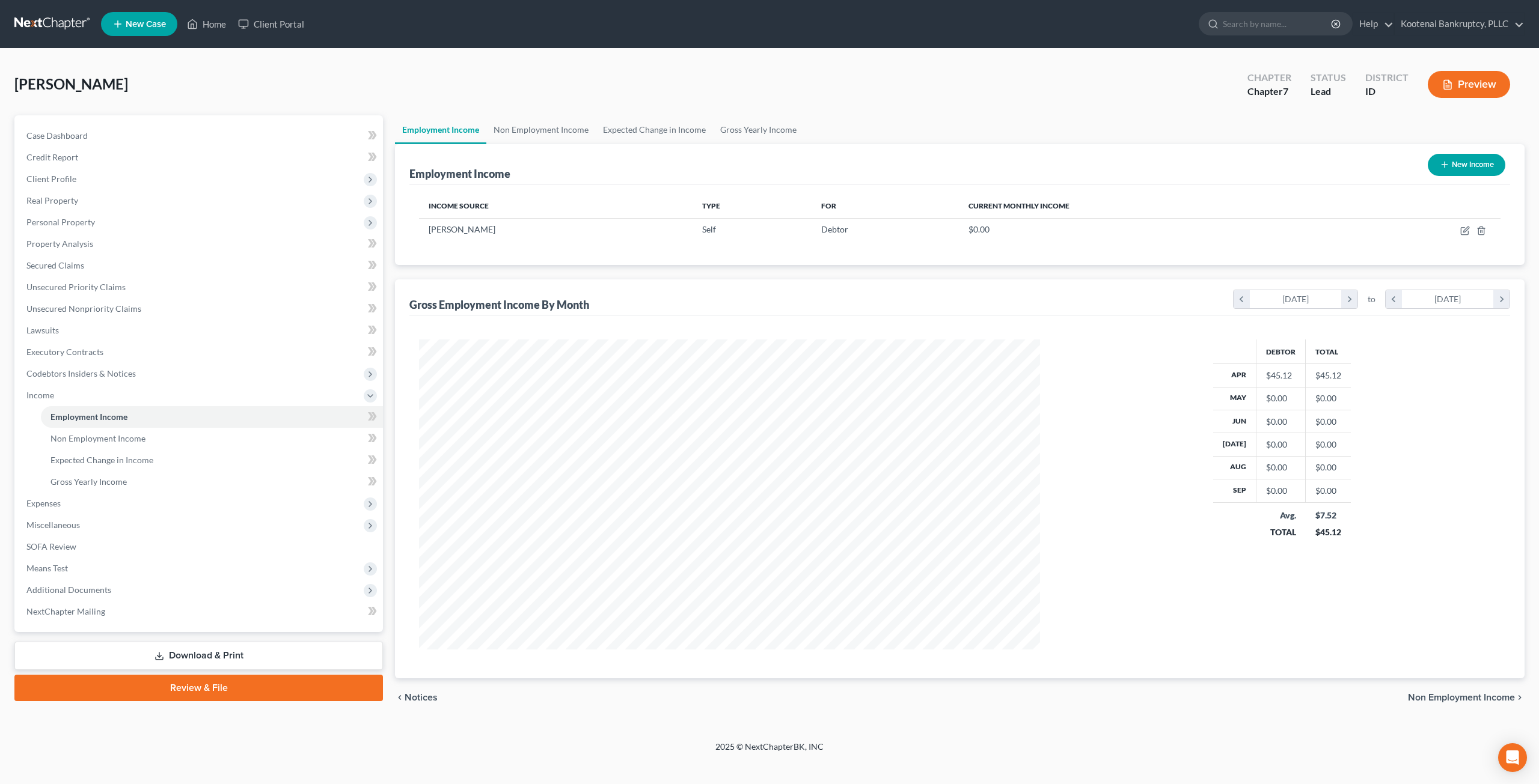
scroll to position [310, 644]
click at [555, 129] on link "Non Employment Income" at bounding box center [541, 130] width 109 height 29
click at [630, 127] on link "Expected Change in Income" at bounding box center [654, 130] width 118 height 29
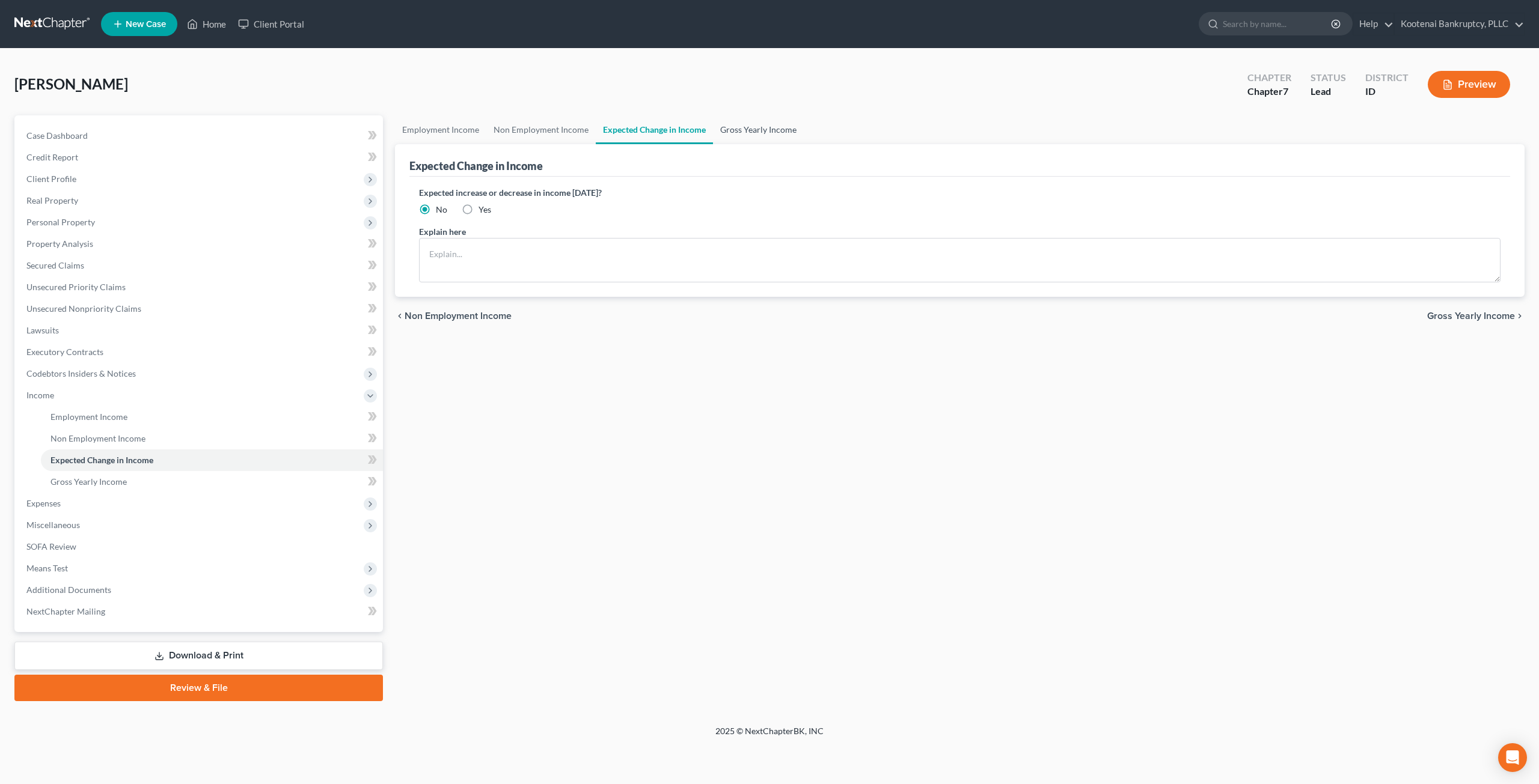
click at [756, 121] on link "Gross Yearly Income" at bounding box center [759, 130] width 91 height 29
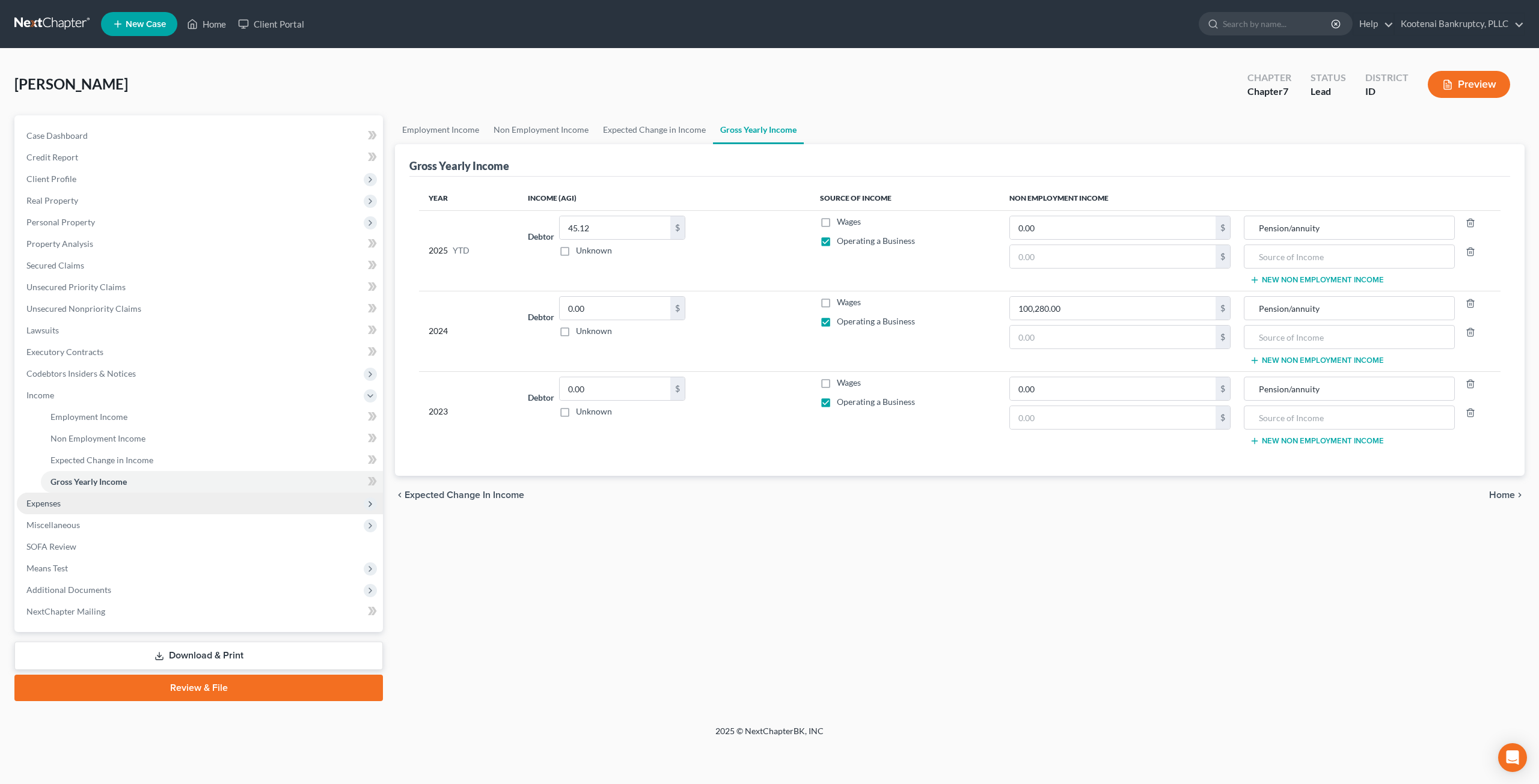
click at [143, 499] on span "Expenses" at bounding box center [200, 503] width 366 height 22
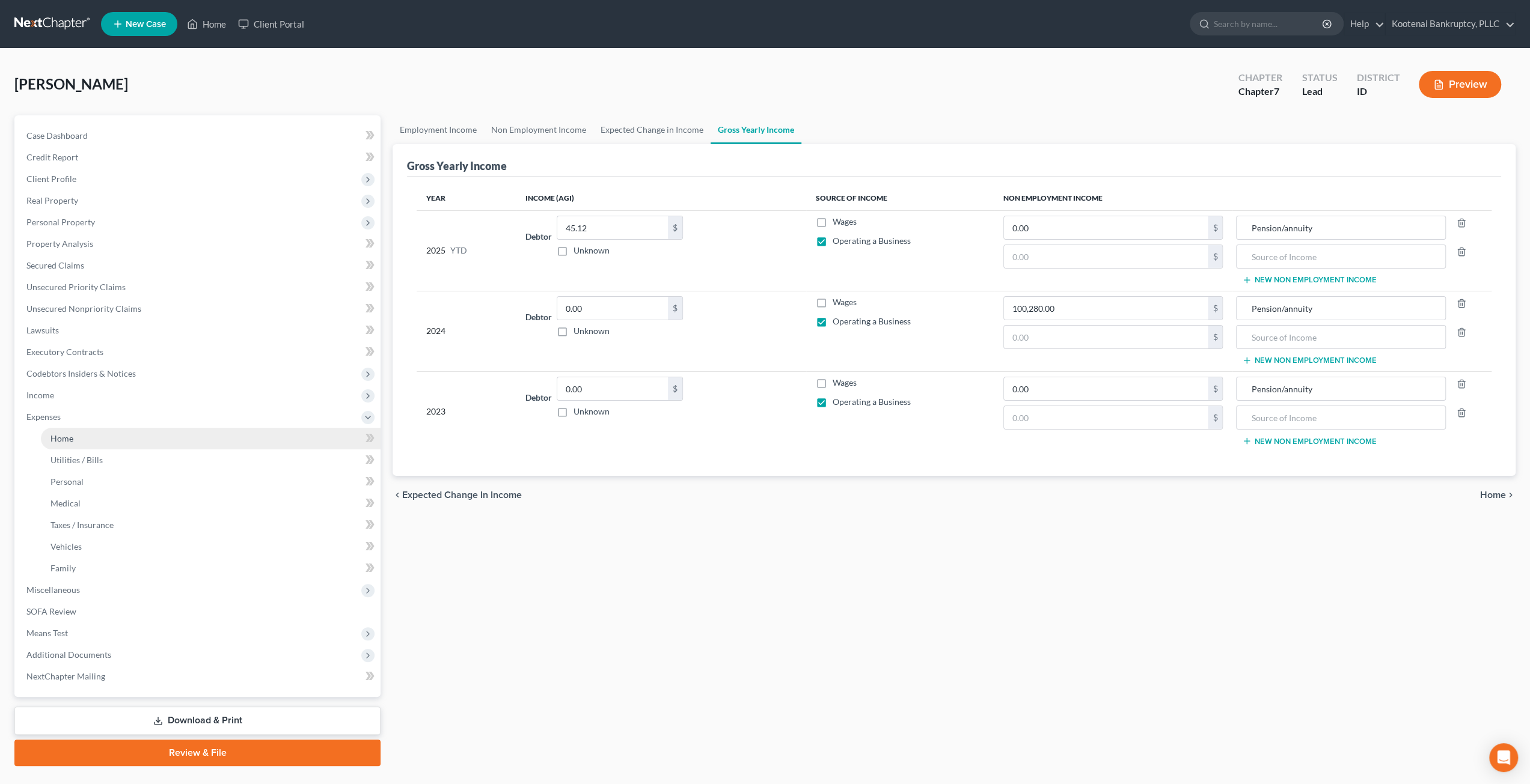
click at [155, 438] on link "Home" at bounding box center [210, 438] width 340 height 22
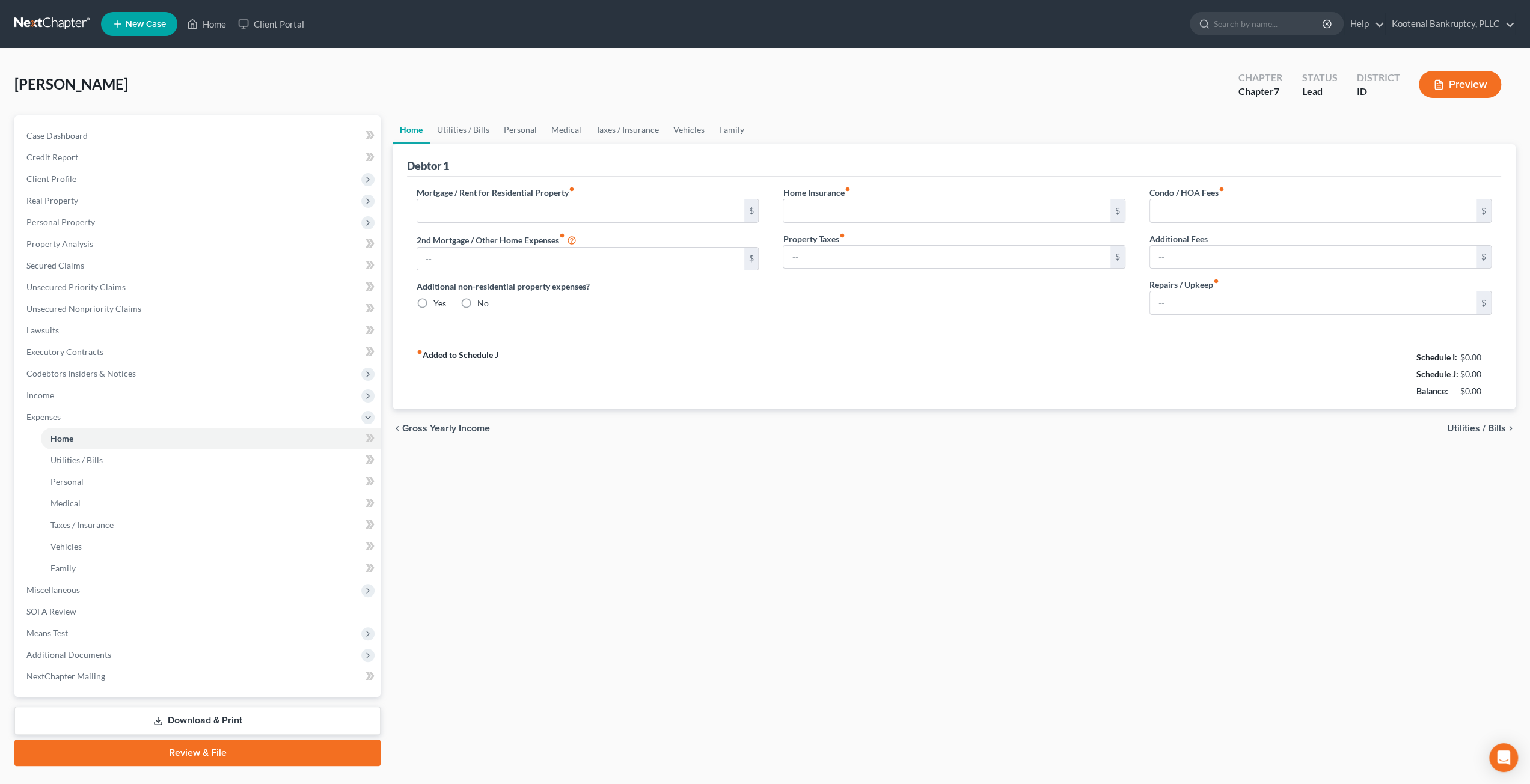
radio input "true"
click at [458, 133] on link "Utilities / Bills" at bounding box center [463, 130] width 66 height 29
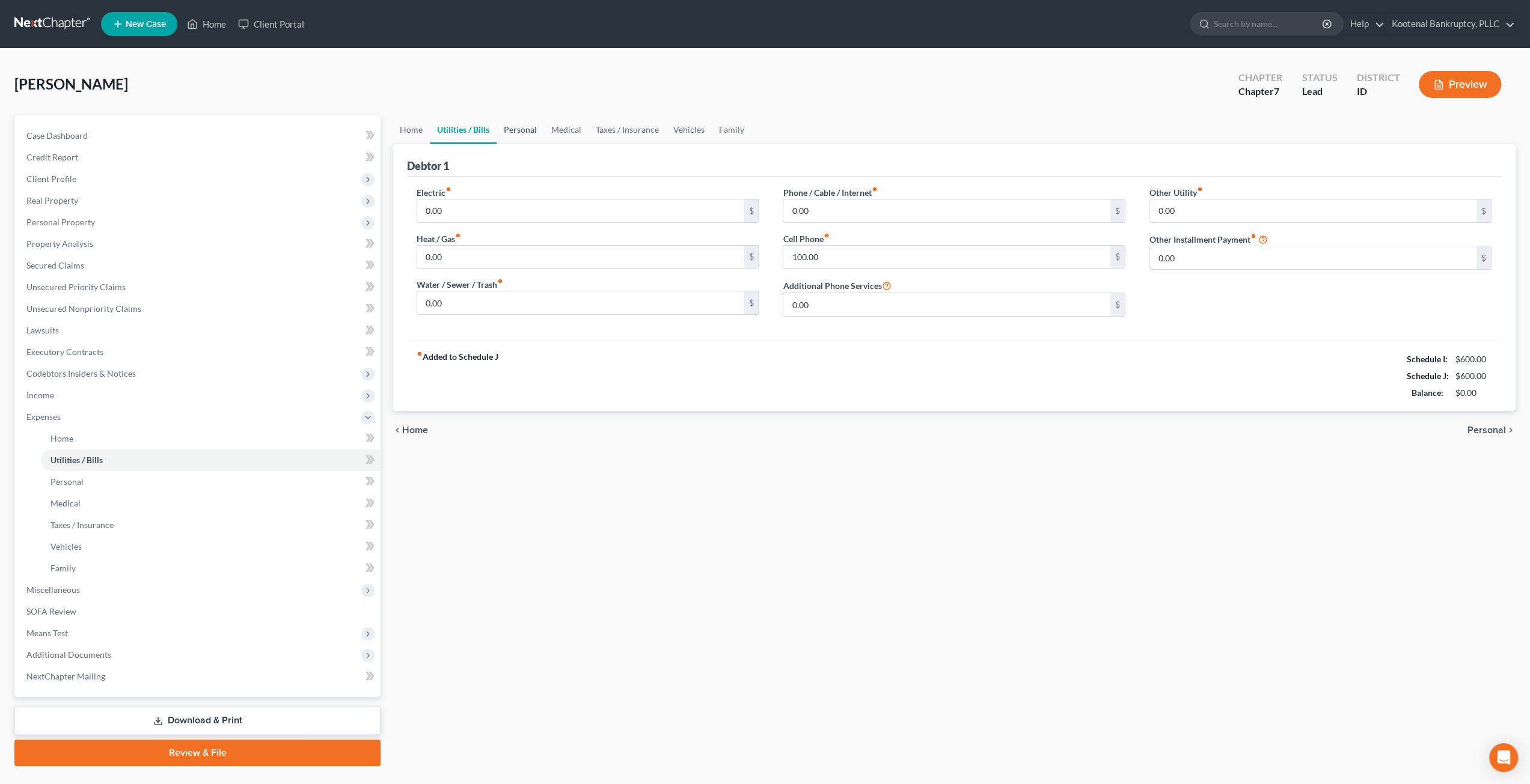
click at [527, 130] on link "Personal" at bounding box center [520, 130] width 48 height 29
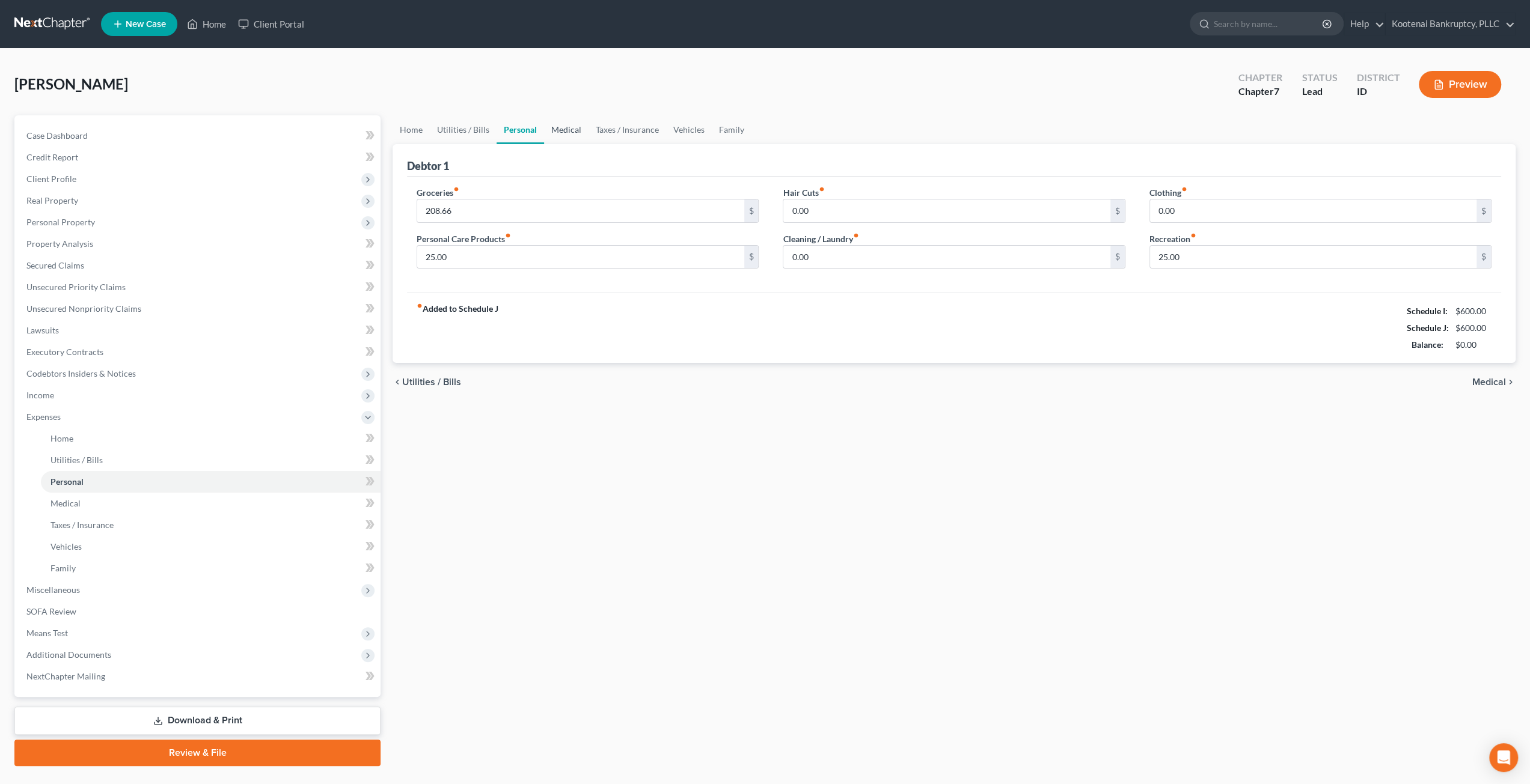
click at [567, 129] on link "Medical" at bounding box center [566, 130] width 45 height 29
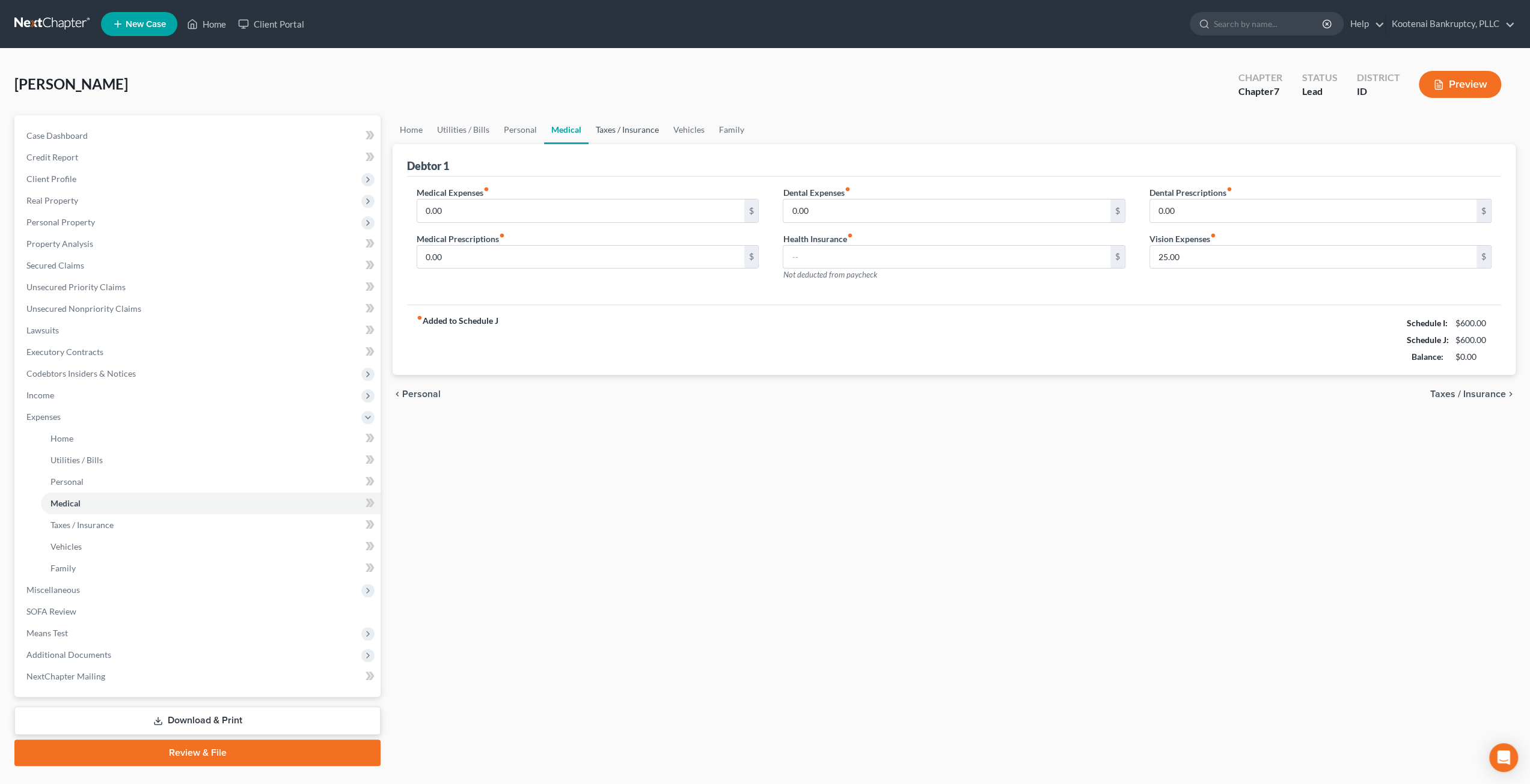
click at [629, 127] on link "Taxes / Insurance" at bounding box center [627, 130] width 78 height 29
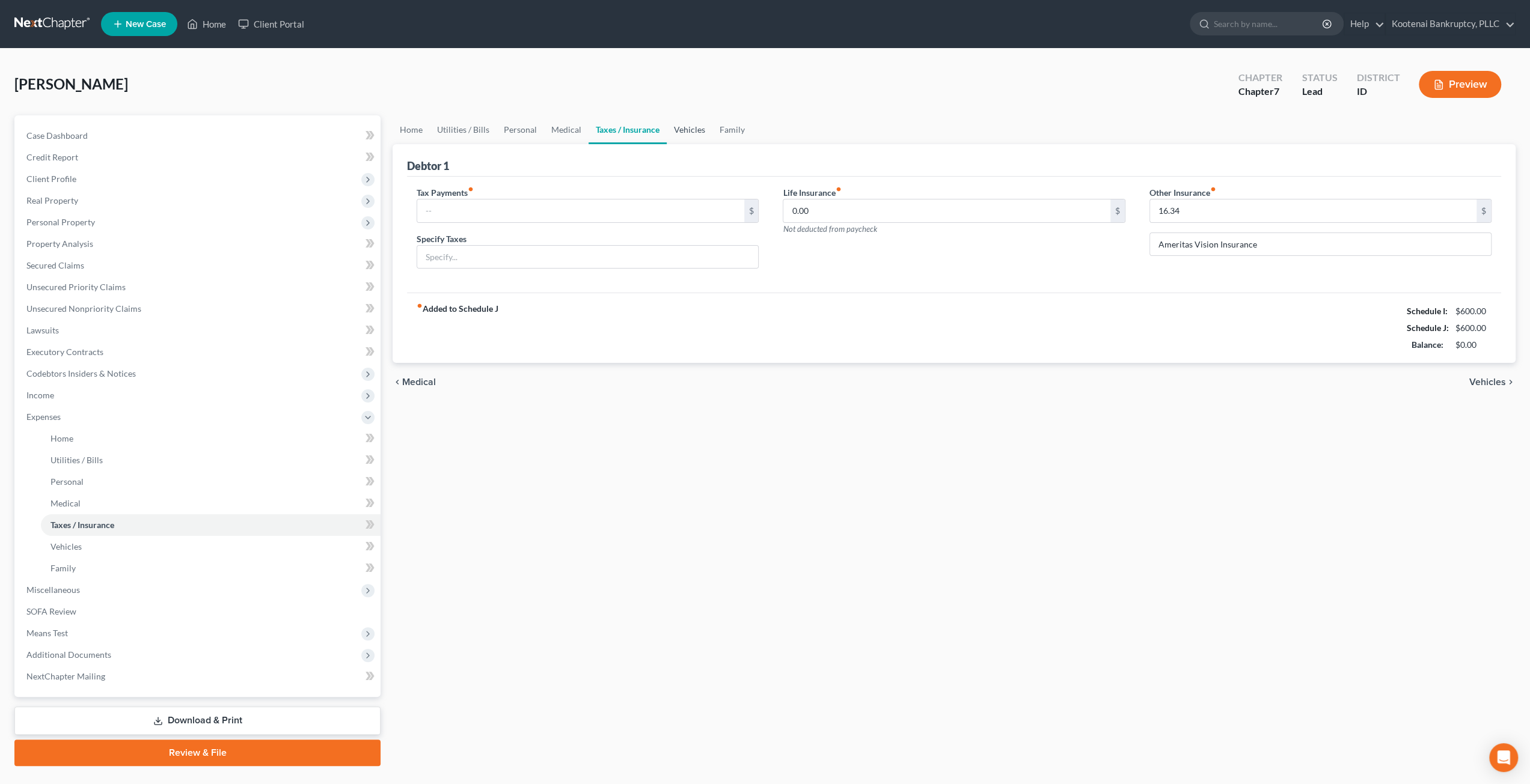
click at [694, 124] on link "Vehicles" at bounding box center [690, 130] width 45 height 29
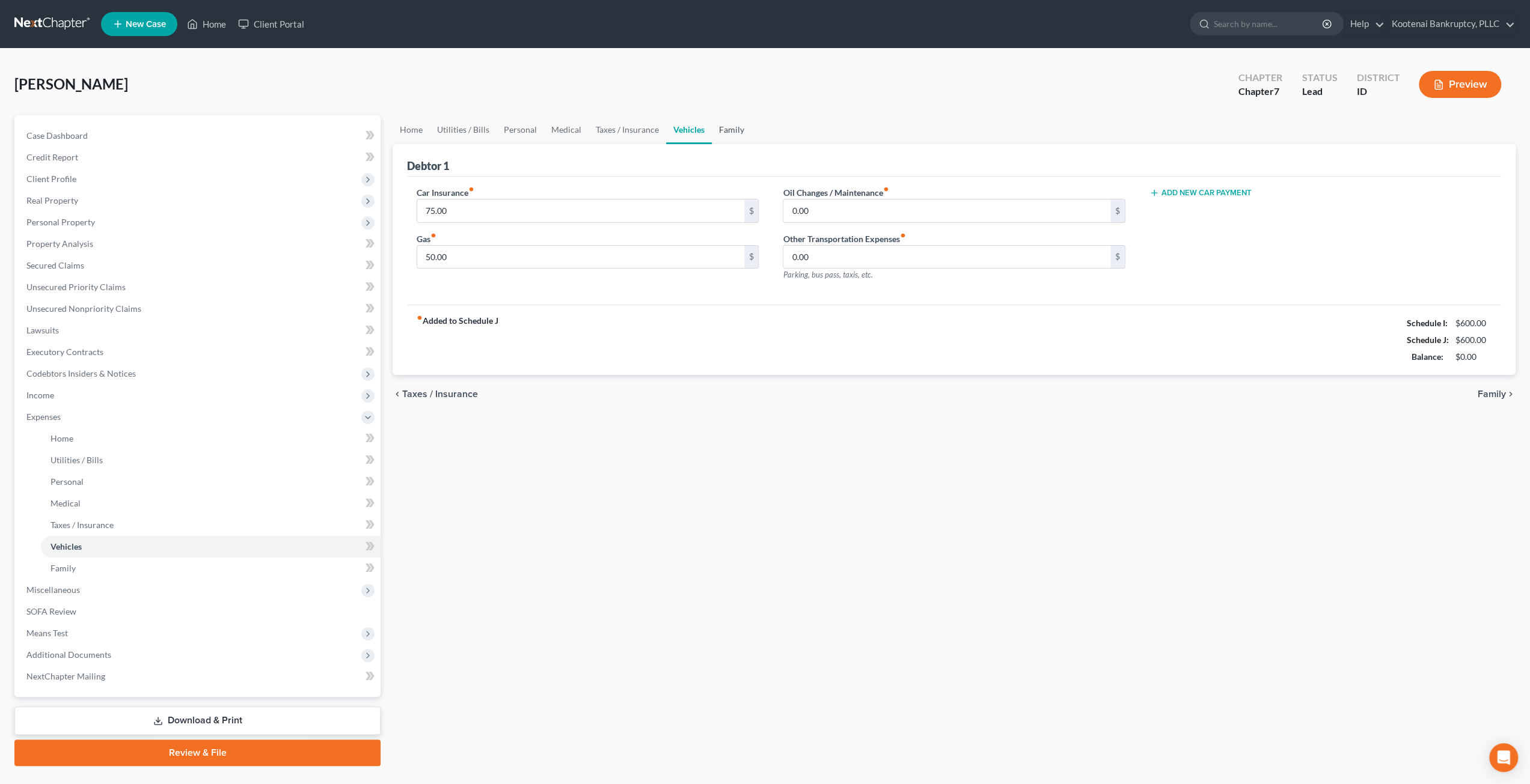
click at [741, 126] on link "Family" at bounding box center [731, 130] width 40 height 29
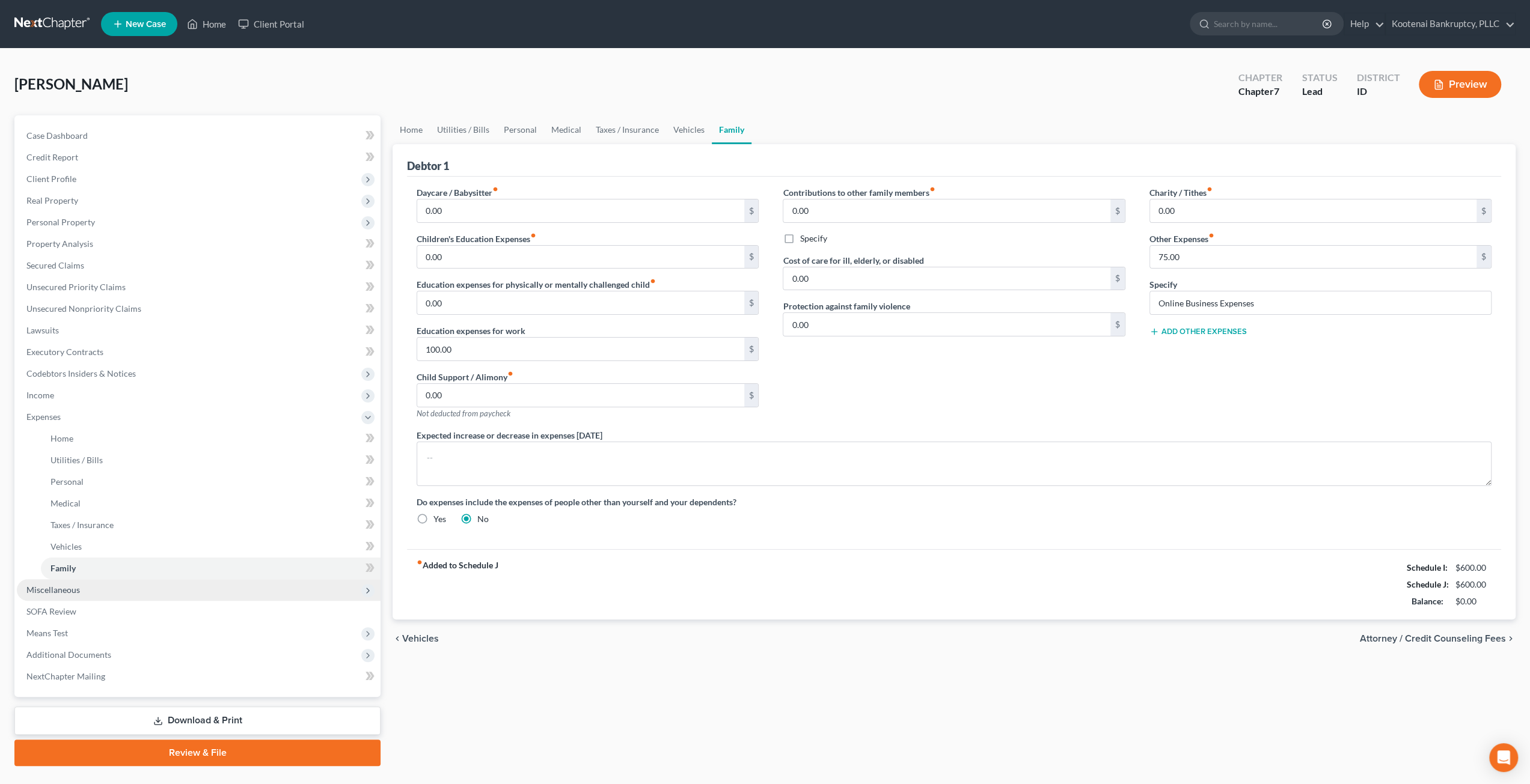
click at [81, 587] on span "Miscellaneous" at bounding box center [199, 590] width 364 height 22
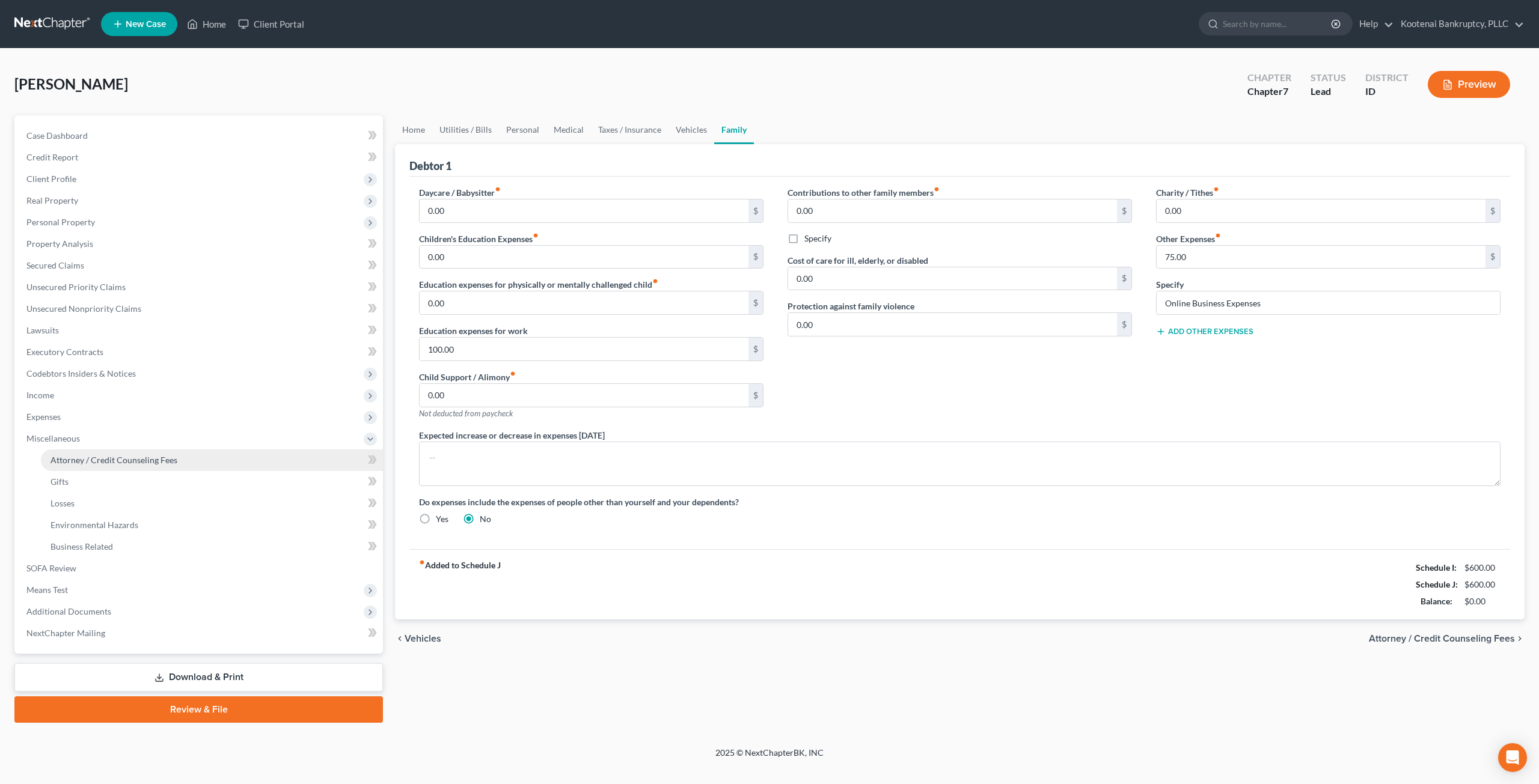
click at [131, 458] on span "Attorney / Credit Counseling Fees" at bounding box center [113, 460] width 127 height 11
select select "3"
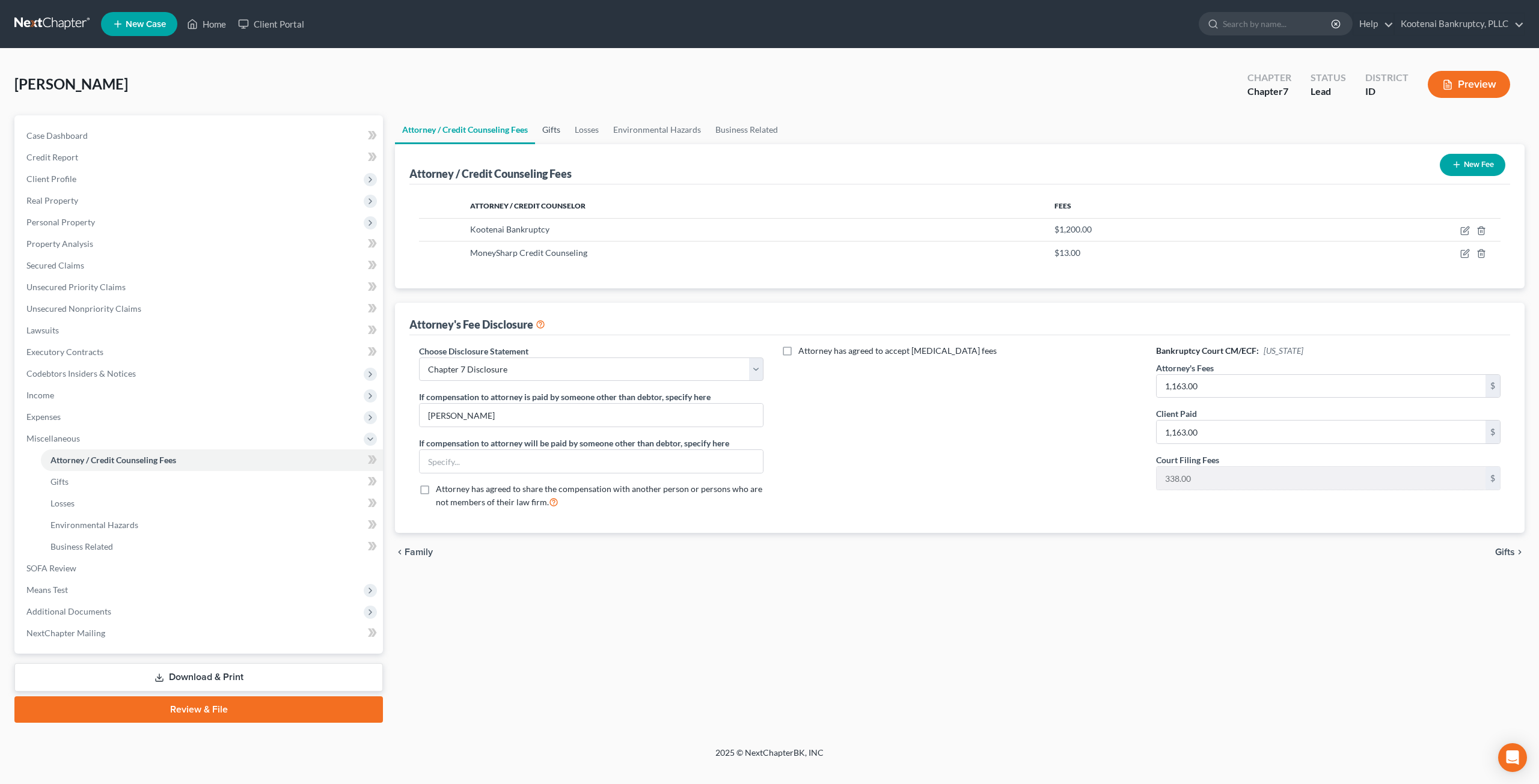
click at [549, 134] on link "Gifts" at bounding box center [551, 130] width 32 height 29
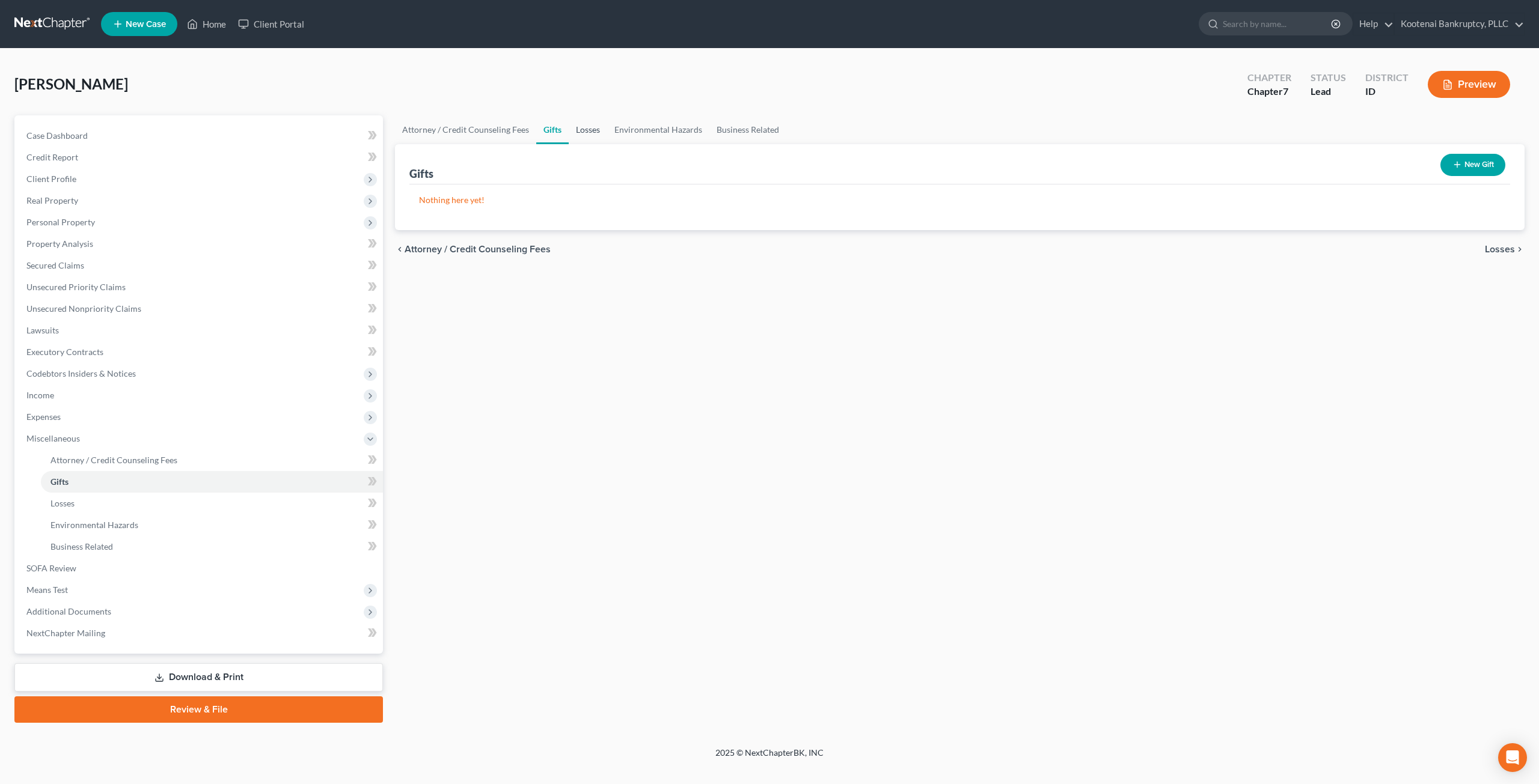
click at [594, 134] on link "Losses" at bounding box center [588, 130] width 38 height 29
click at [646, 133] on link "Environmental Hazards" at bounding box center [658, 130] width 102 height 29
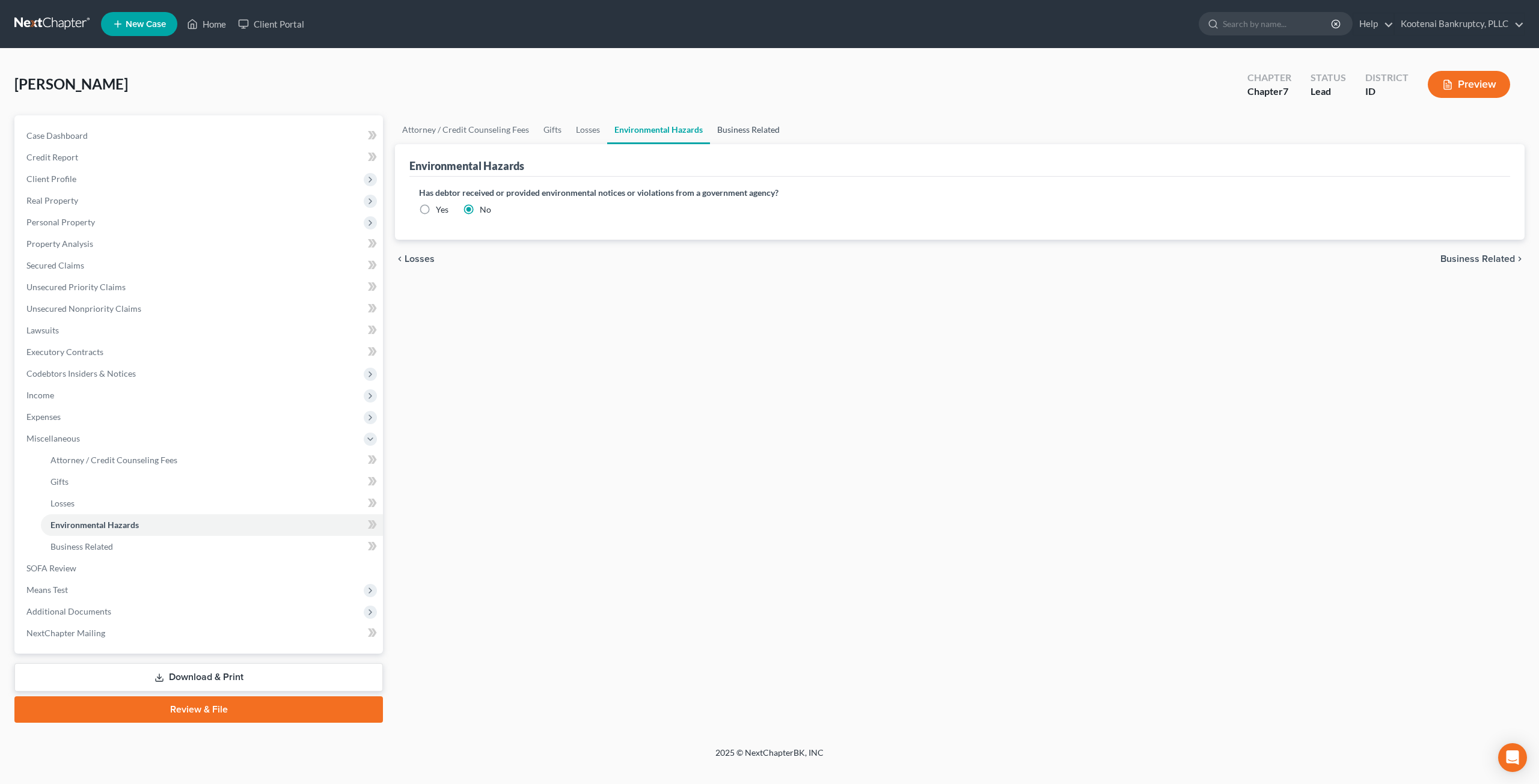
click at [737, 123] on link "Business Related" at bounding box center [748, 130] width 77 height 29
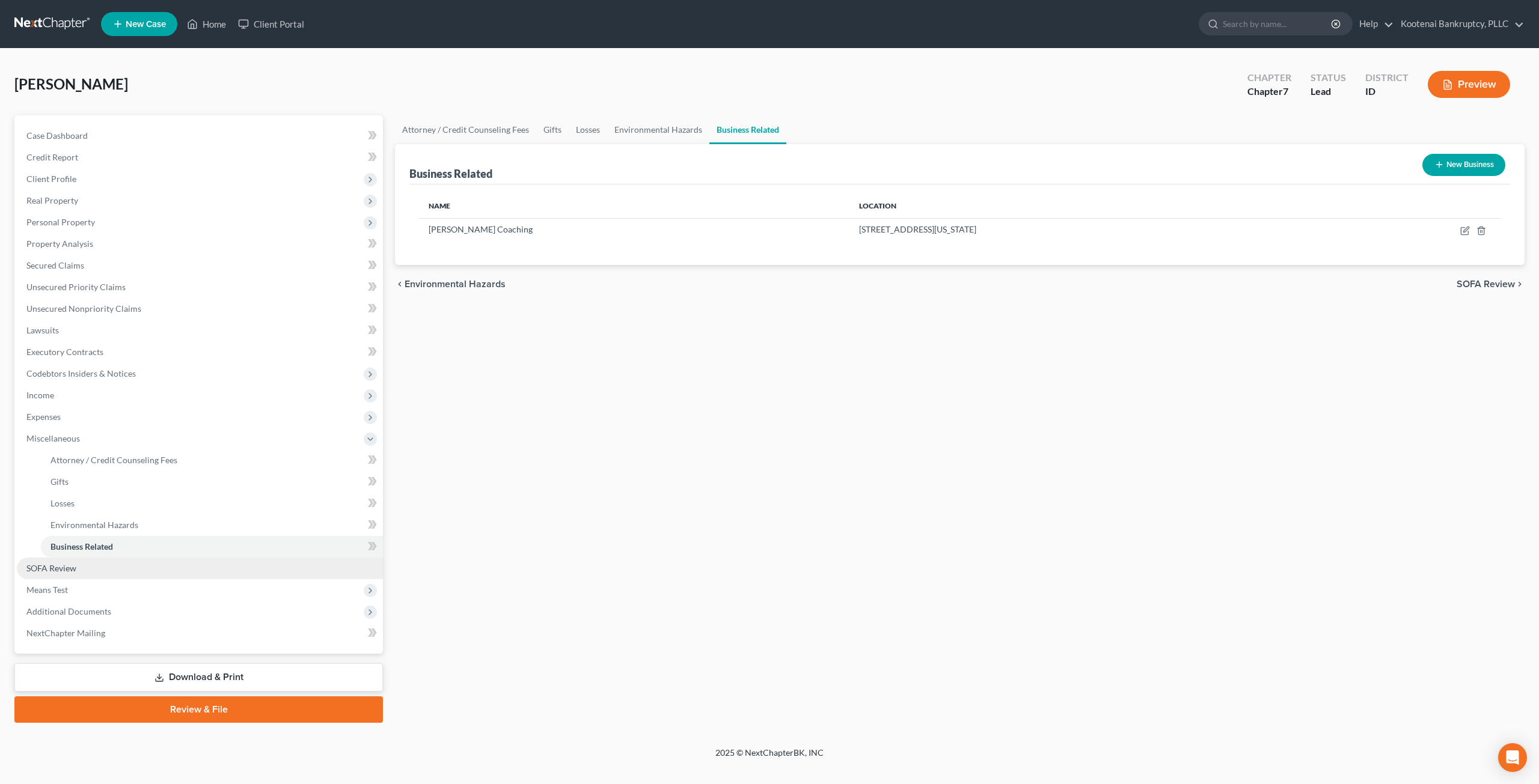
click at [67, 570] on span "SOFA Review" at bounding box center [52, 568] width 50 height 11
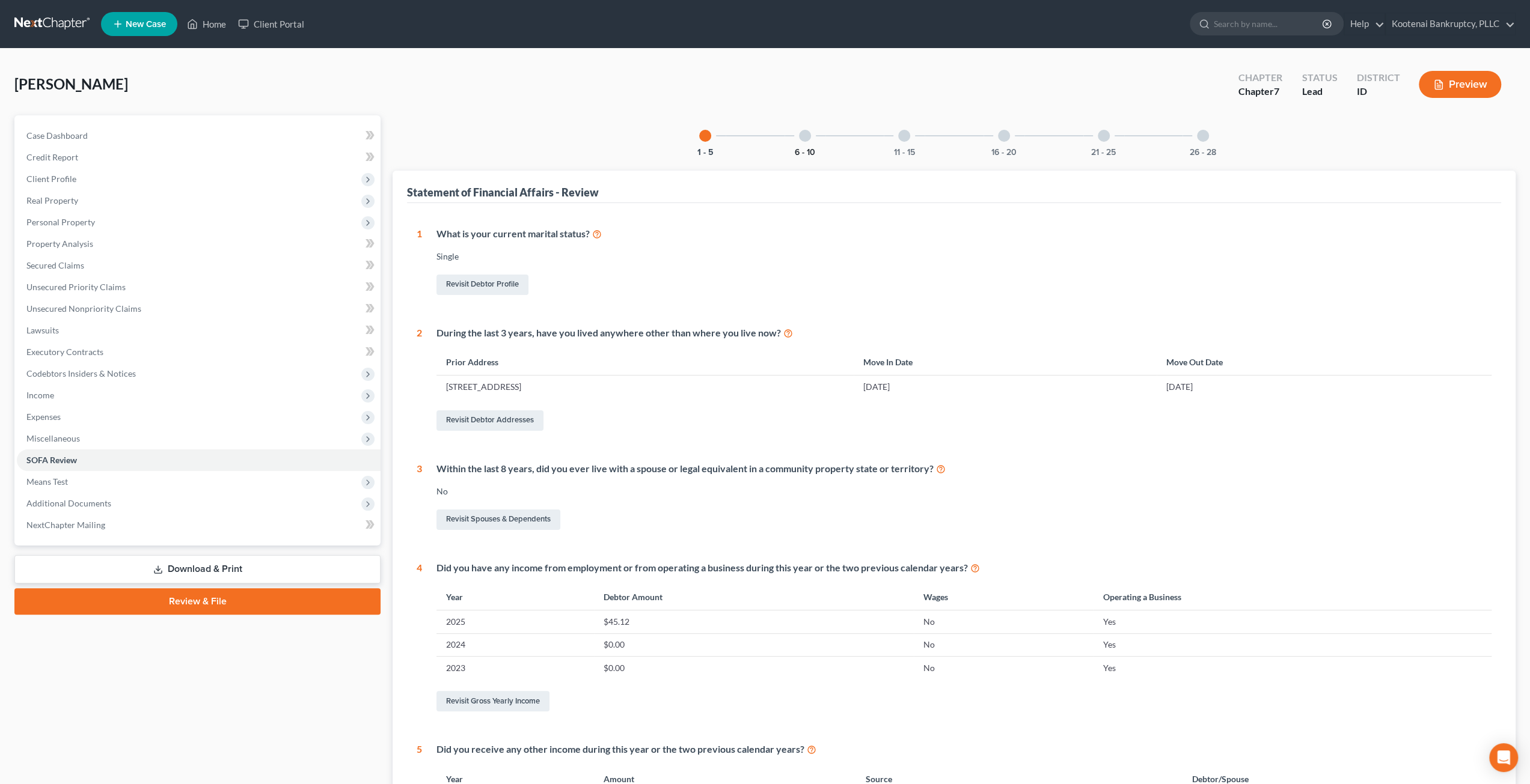
click at [808, 148] on button "6 - 10" at bounding box center [805, 152] width 20 height 8
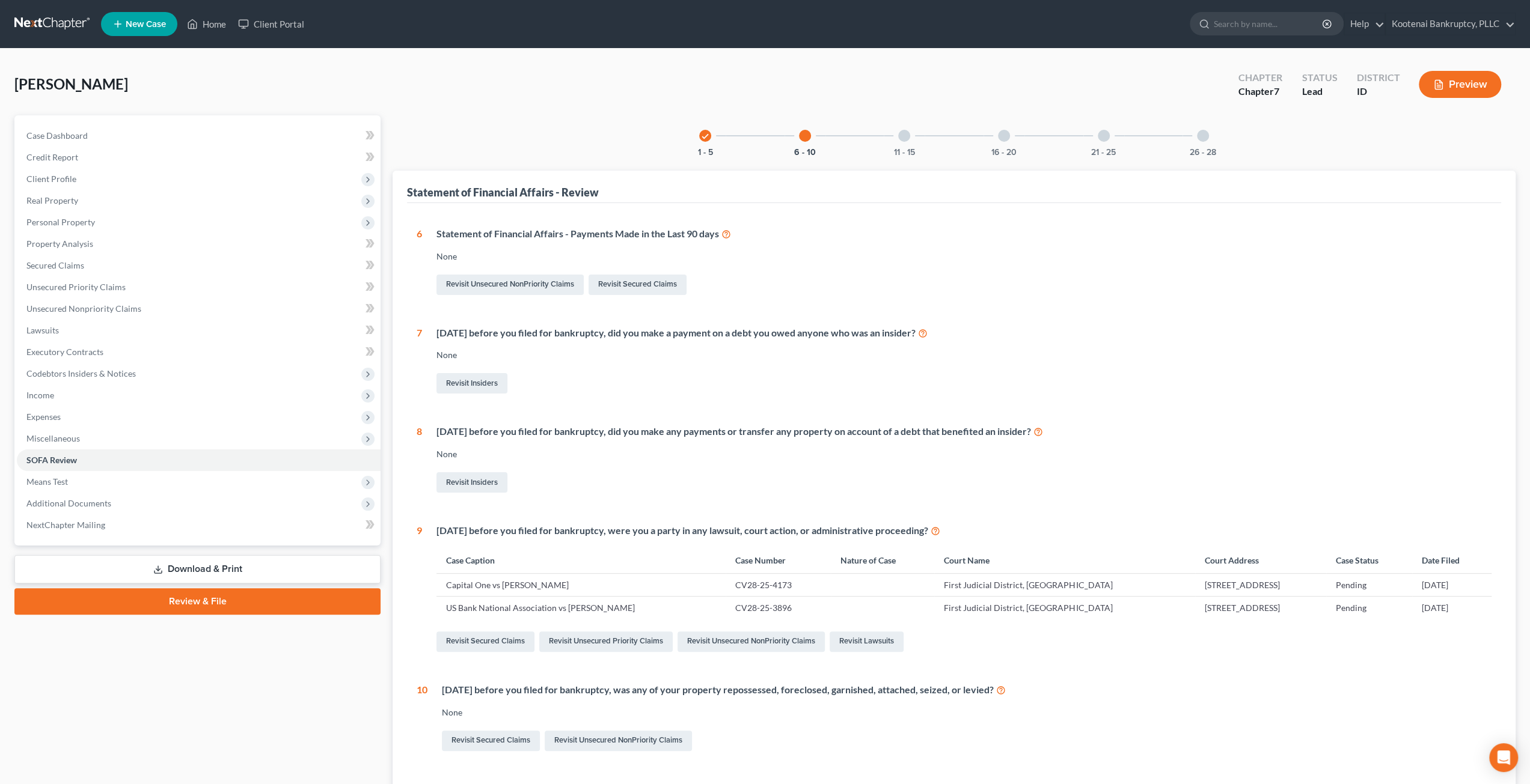
click at [908, 145] on div "11 - 15" at bounding box center [904, 135] width 41 height 40
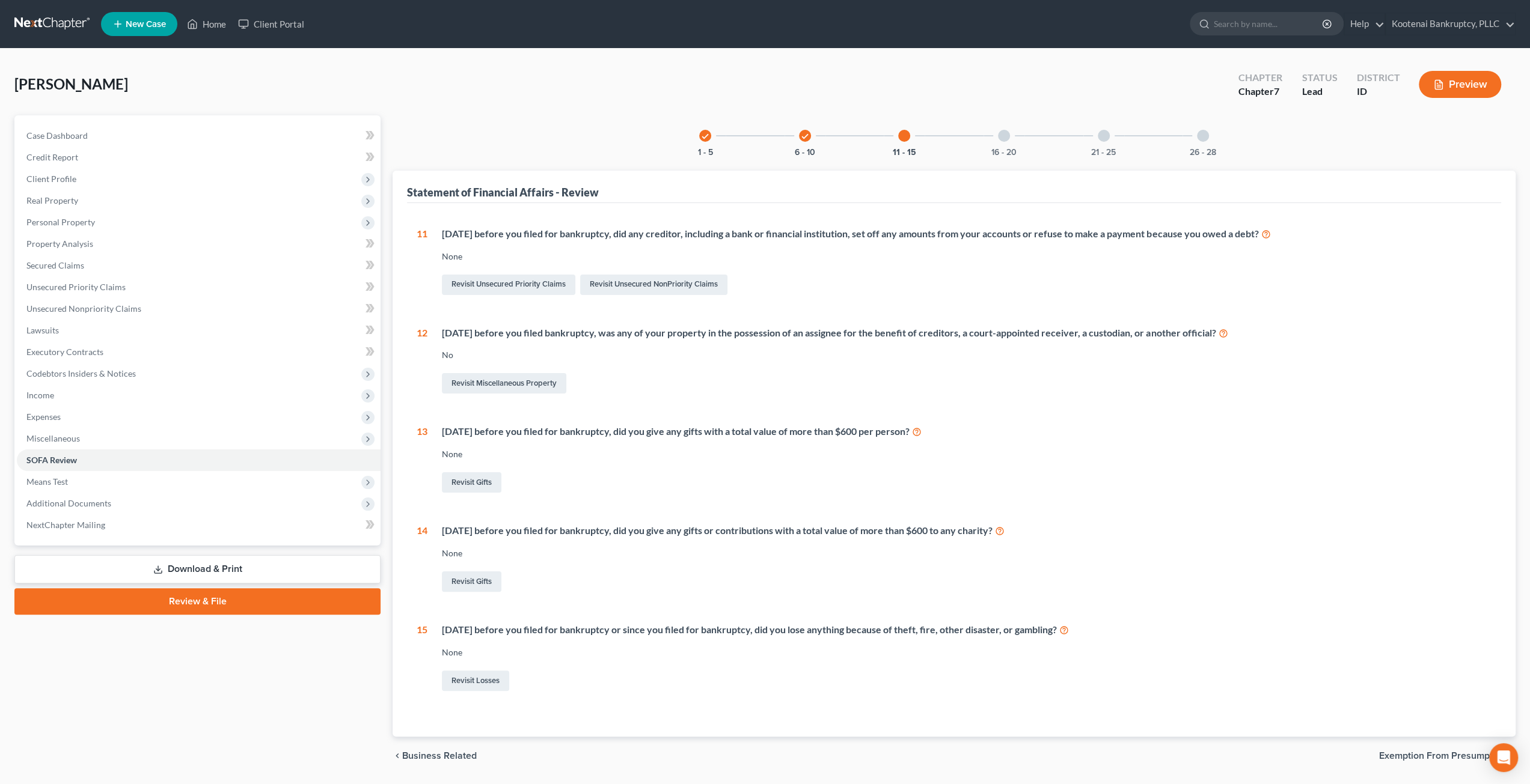
click at [1005, 143] on div "16 - 20" at bounding box center [1004, 135] width 41 height 40
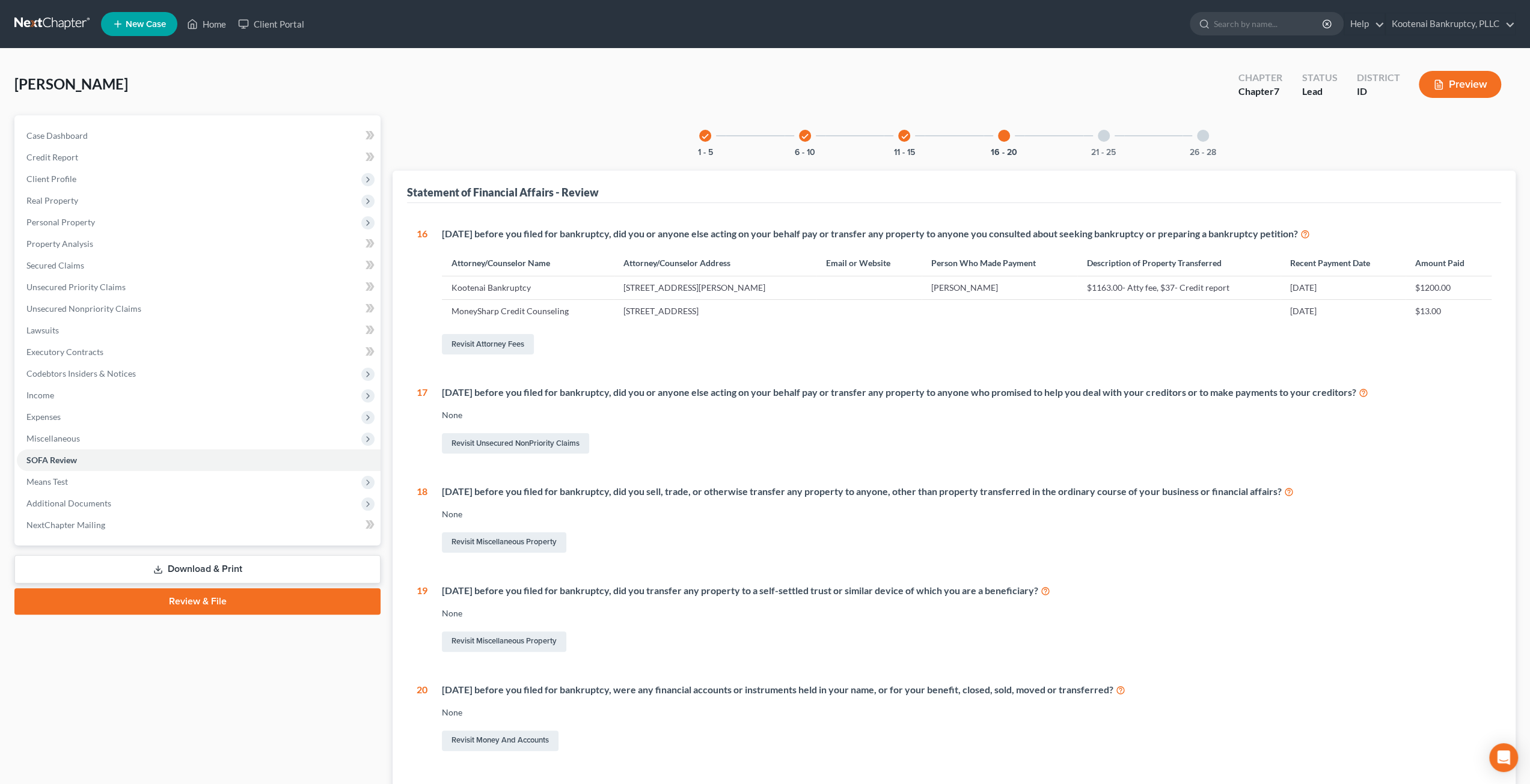
click at [1083, 149] on div "21 - 25" at bounding box center [1104, 135] width 41 height 40
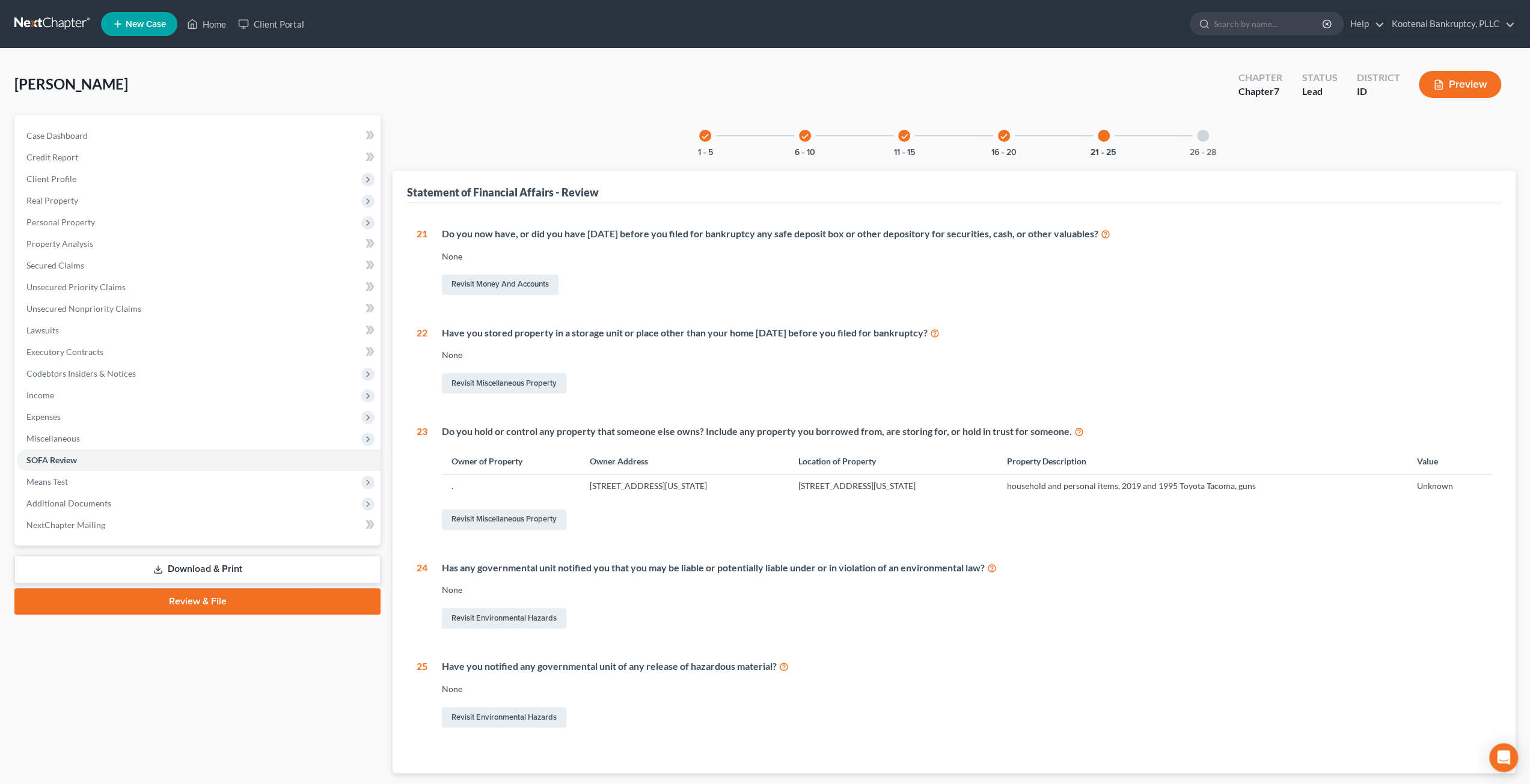
drag, startPoint x: 1182, startPoint y: 143, endPoint x: 1169, endPoint y: 152, distance: 15.8
click at [1182, 143] on div "26 - 28" at bounding box center [1203, 135] width 41 height 40
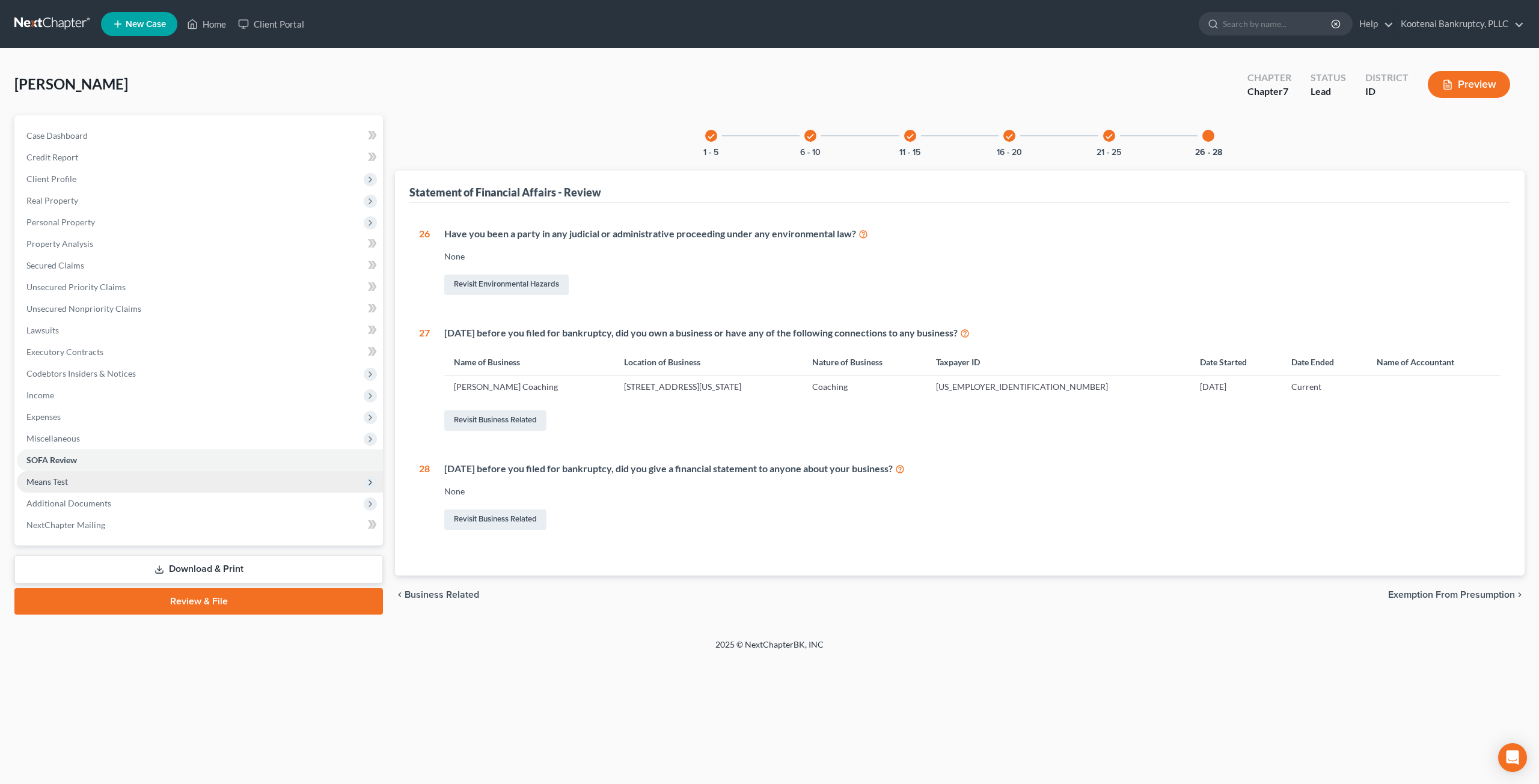
click at [93, 479] on span "Means Test" at bounding box center [200, 482] width 366 height 22
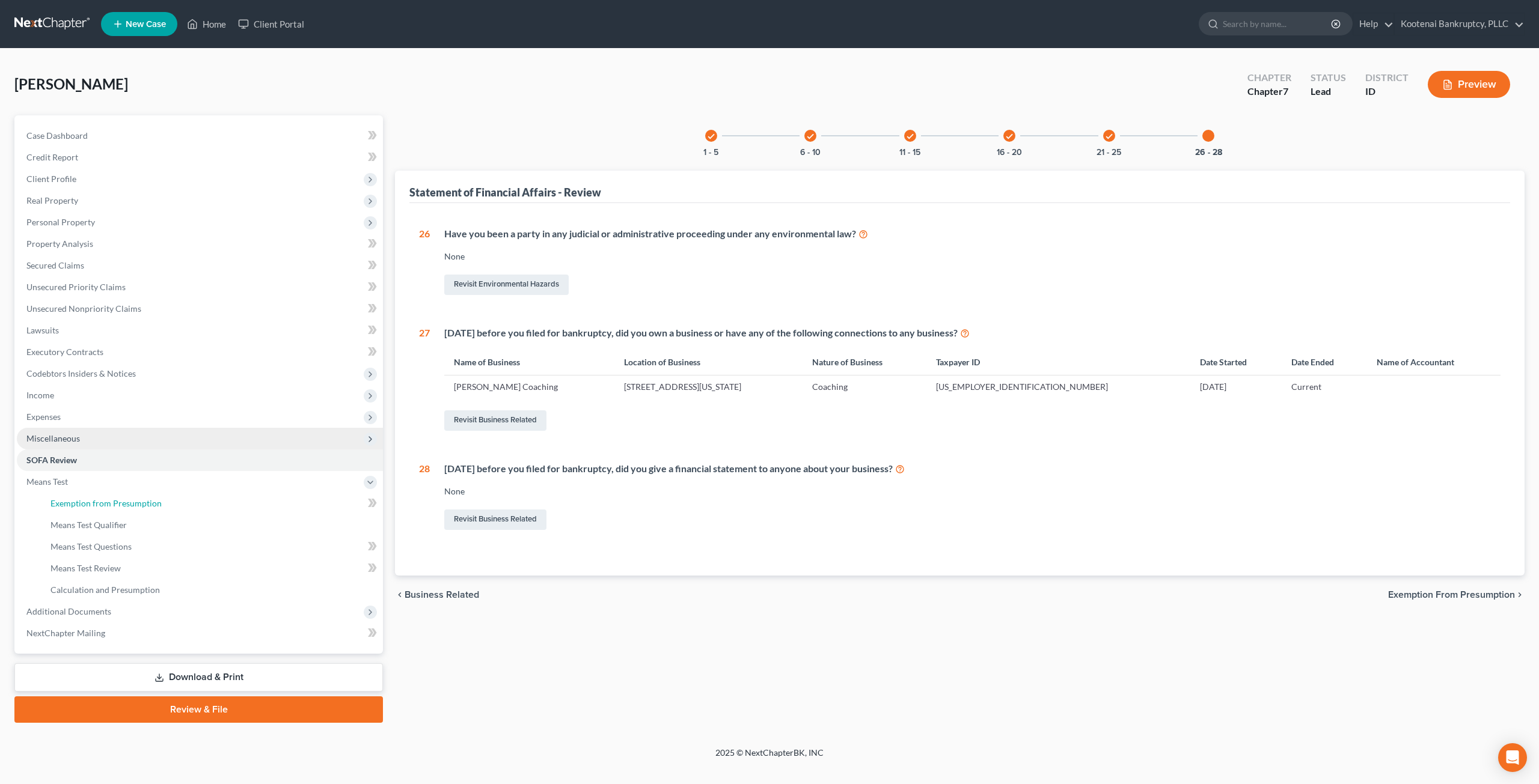
drag, startPoint x: 97, startPoint y: 499, endPoint x: 211, endPoint y: 436, distance: 130.2
click at [97, 499] on span "Exemption from Presumption" at bounding box center [105, 503] width 111 height 11
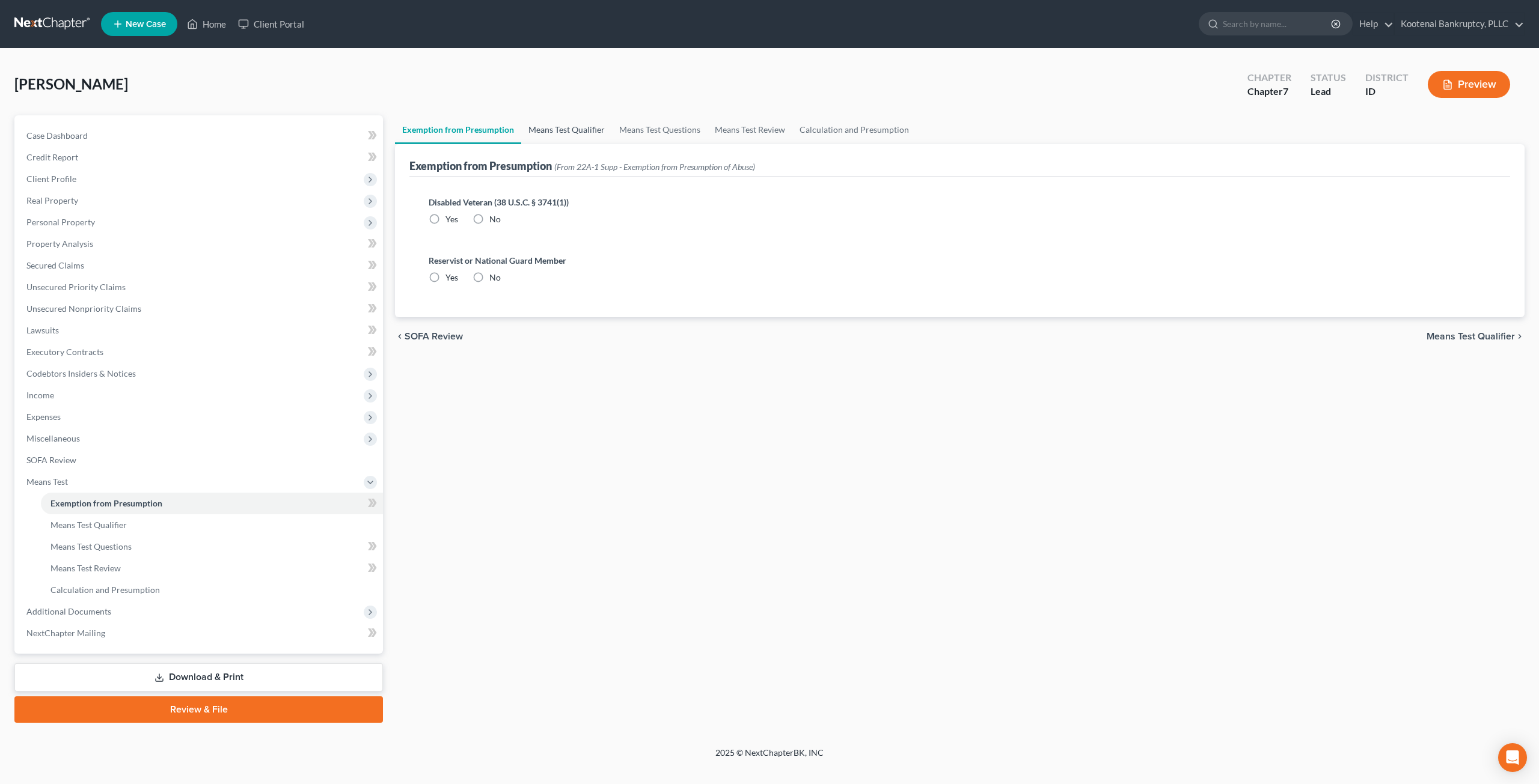
click at [547, 117] on link "Means Test Qualifier" at bounding box center [566, 130] width 91 height 29
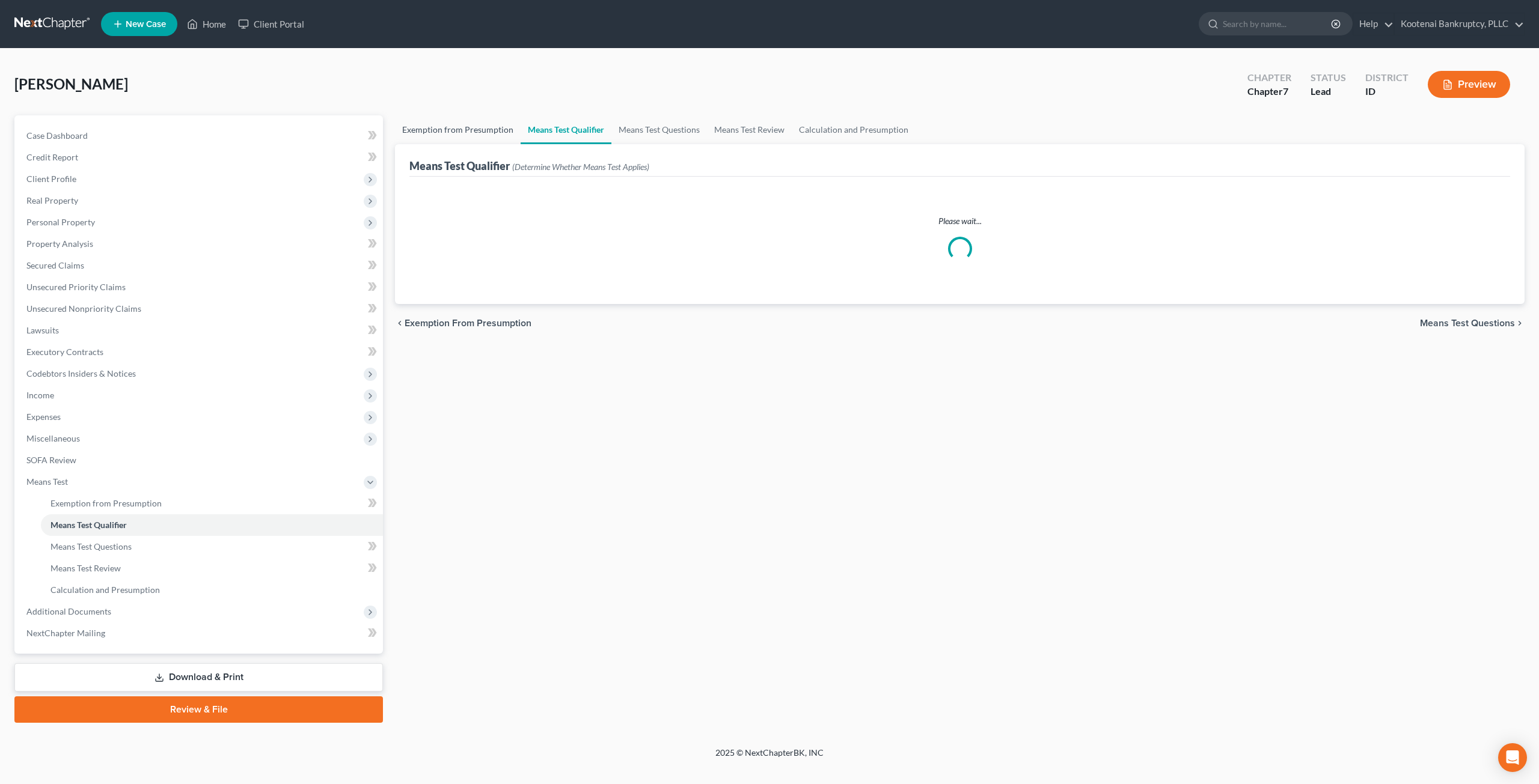
click at [477, 133] on link "Exemption from Presumption" at bounding box center [457, 130] width 126 height 29
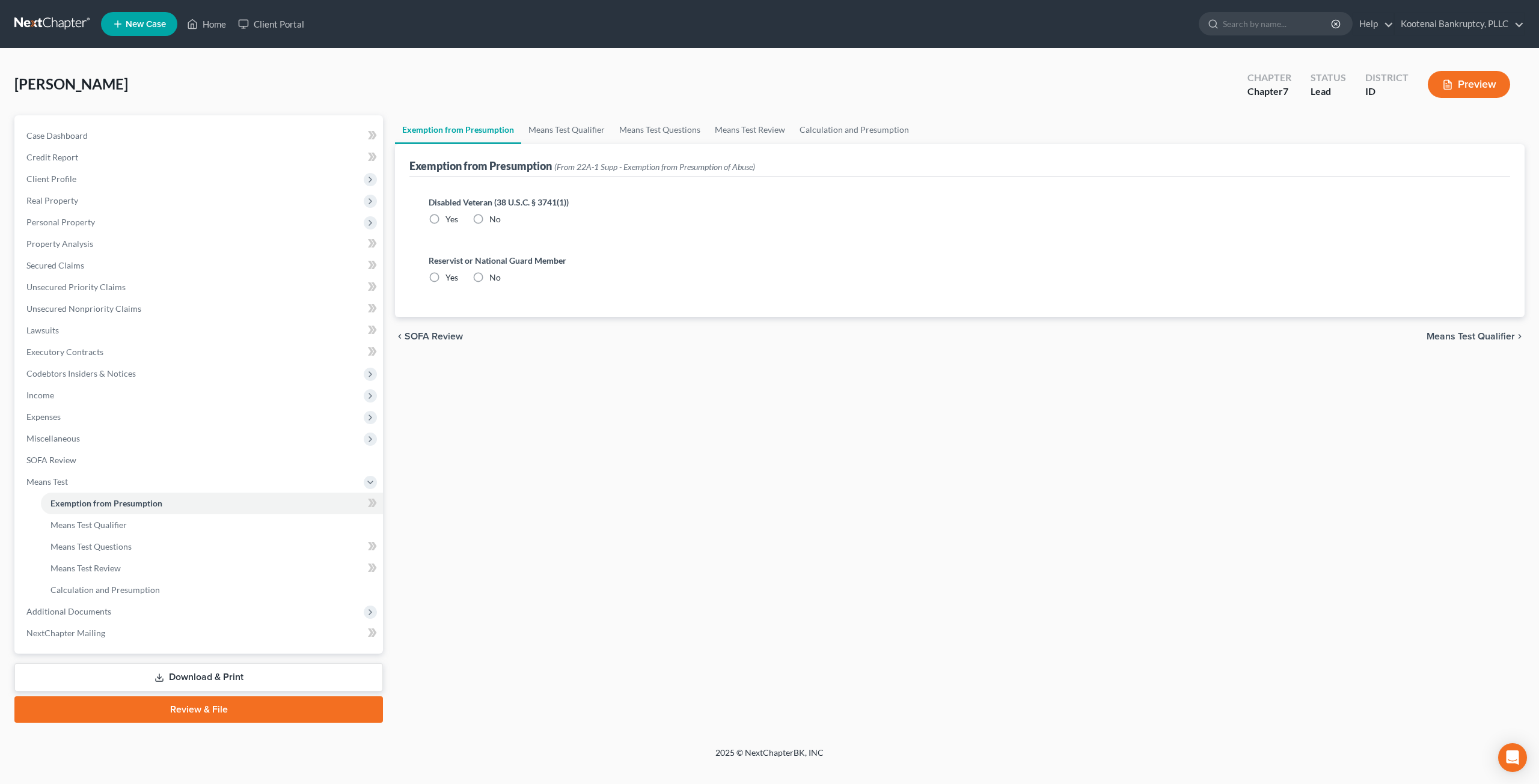
click at [489, 213] on label "No" at bounding box center [495, 219] width 11 height 12
click at [494, 213] on input "No" at bounding box center [498, 217] width 8 height 8
radio input "true"
click at [489, 279] on label "No" at bounding box center [495, 277] width 11 height 12
click at [494, 279] on input "No" at bounding box center [498, 275] width 8 height 8
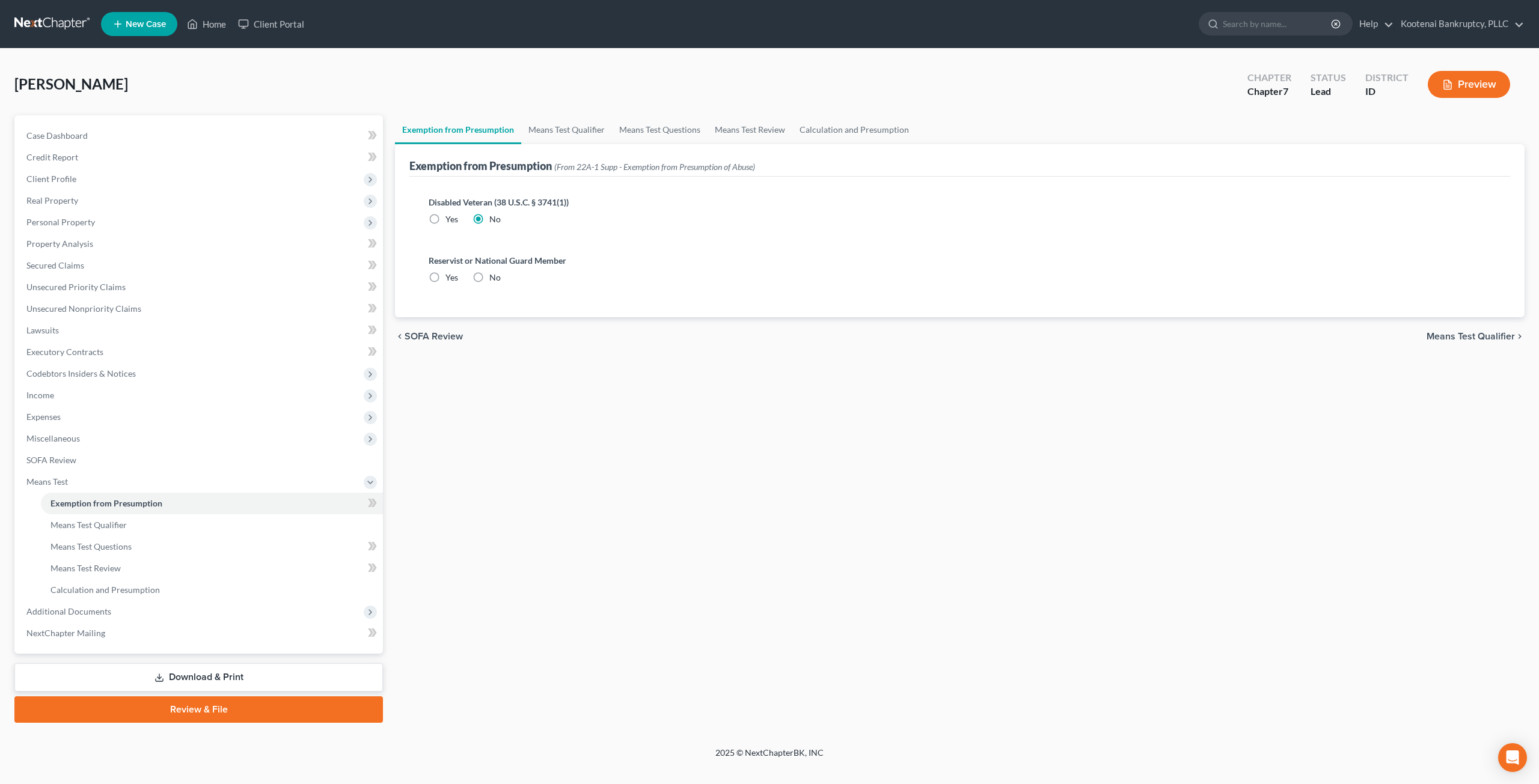
radio input "true"
click at [562, 113] on div "Crowley, Adrienne Upgraded Chapter Chapter 7 Status Lead District ID Preview" at bounding box center [769, 89] width 1510 height 53
click at [569, 129] on link "Means Test Qualifier" at bounding box center [566, 130] width 91 height 29
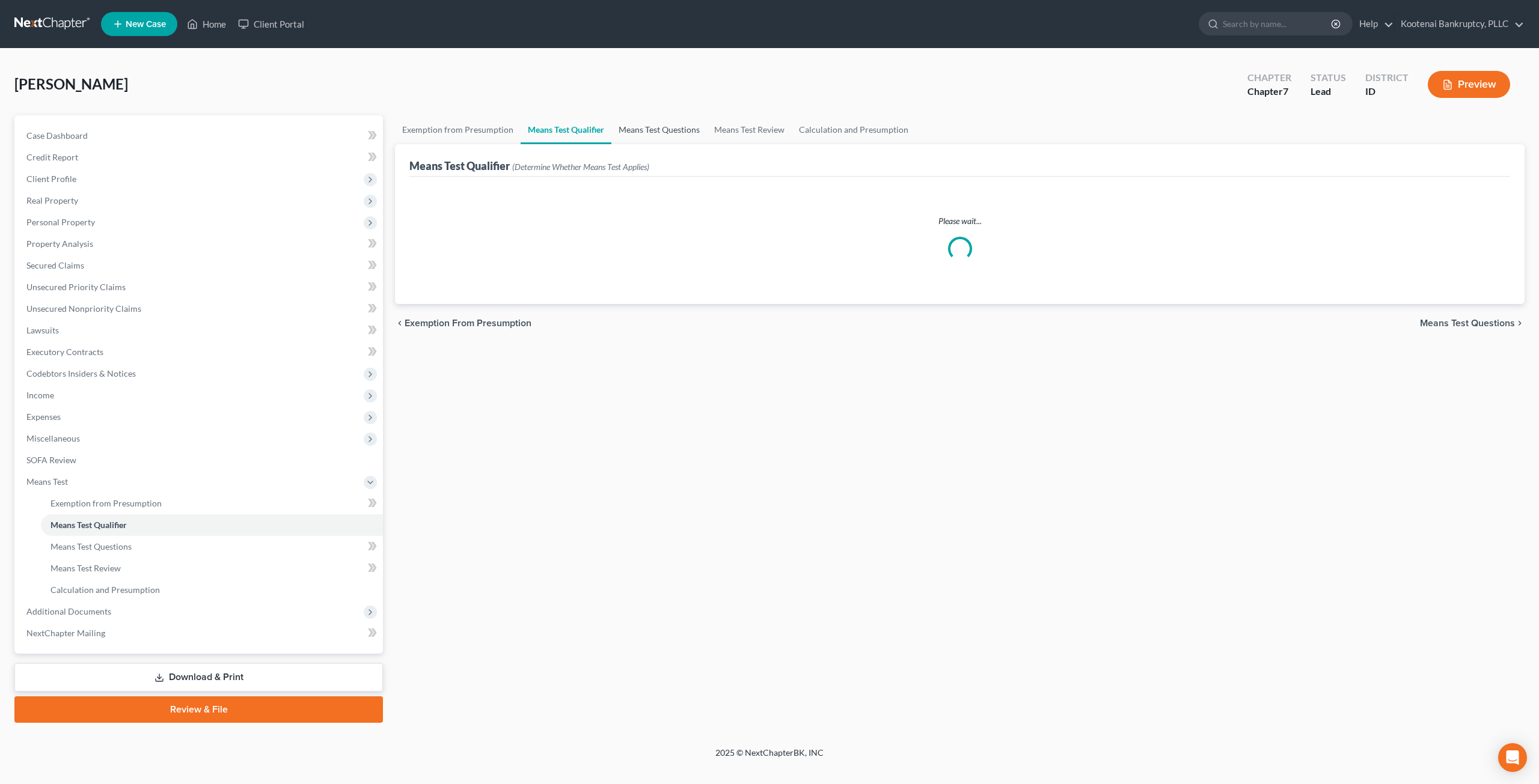
click at [653, 129] on link "Means Test Questions" at bounding box center [659, 130] width 96 height 29
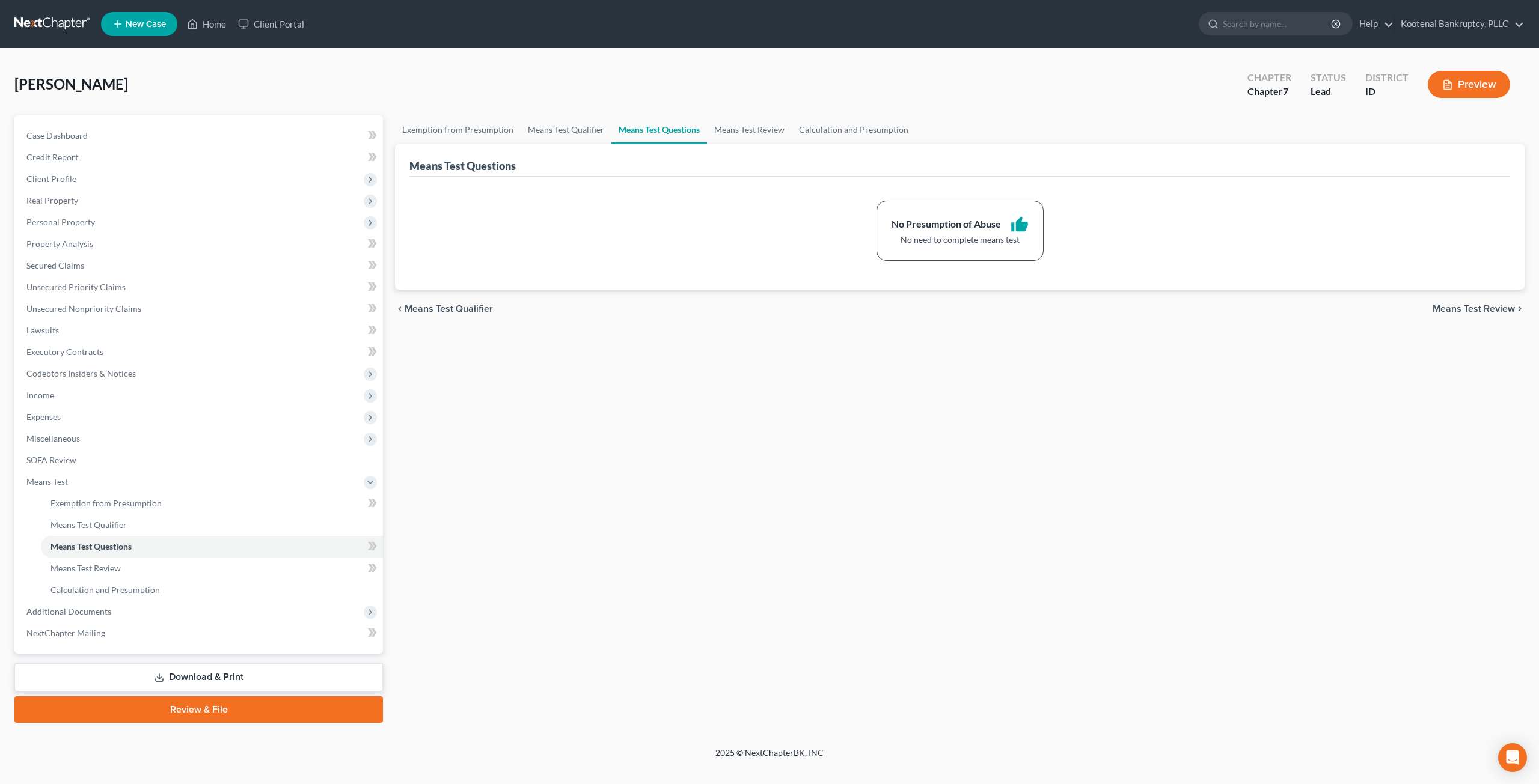
click at [824, 145] on div "Means Test Questions" at bounding box center [960, 160] width 1101 height 32
click at [827, 135] on link "Calculation and Presumption" at bounding box center [853, 130] width 124 height 29
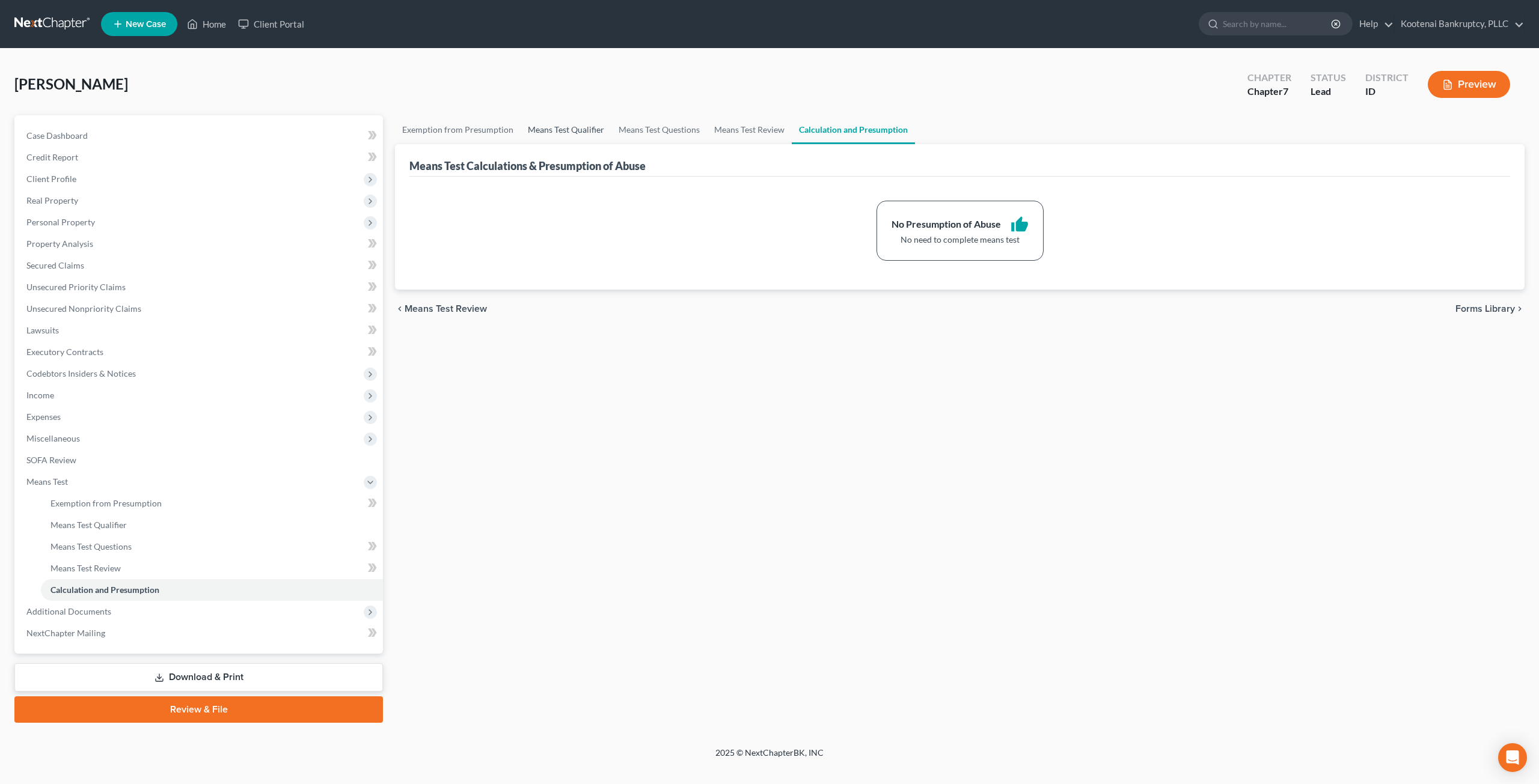
click at [569, 129] on link "Means Test Qualifier" at bounding box center [566, 130] width 91 height 29
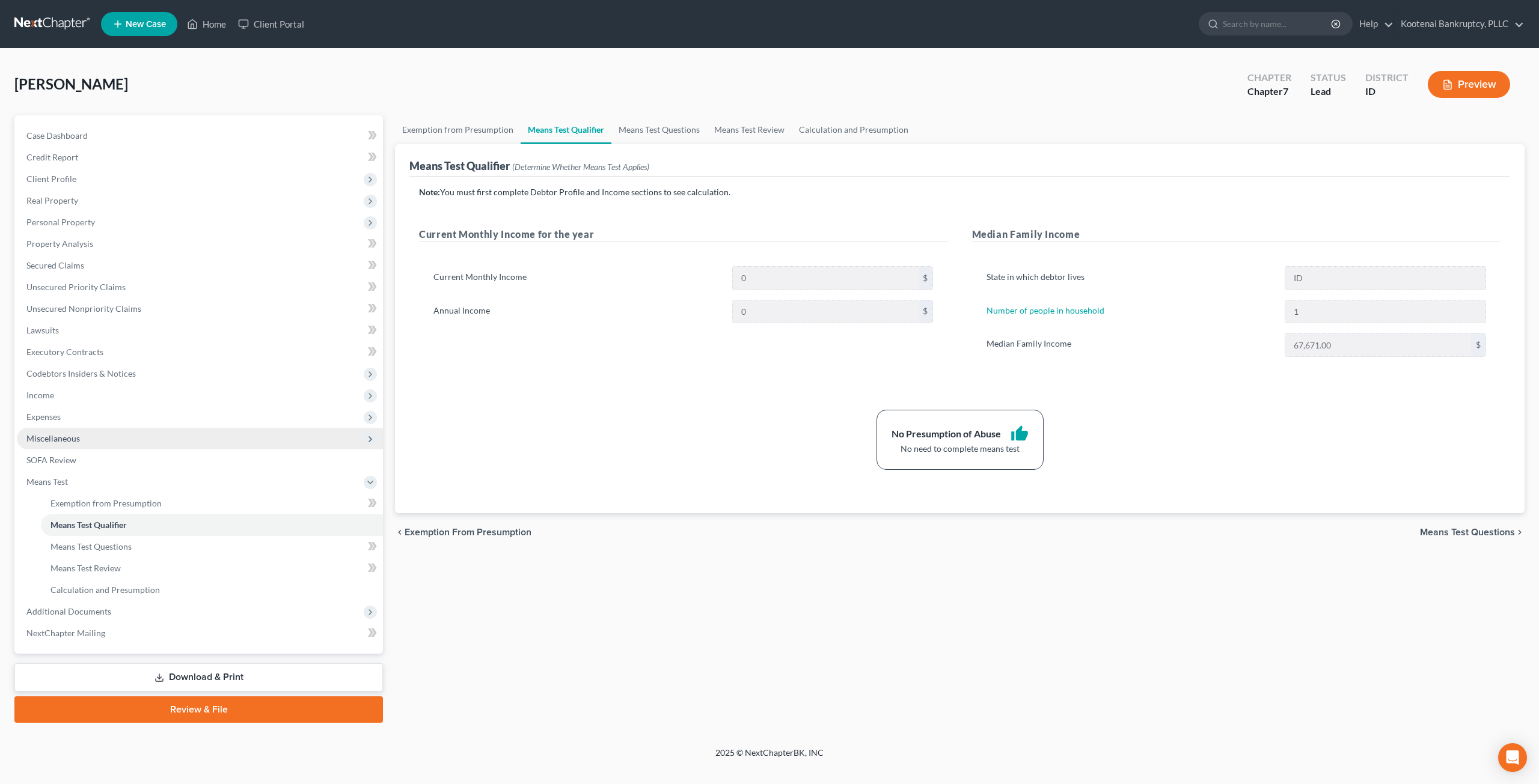
click at [113, 433] on span "Miscellaneous" at bounding box center [200, 438] width 366 height 22
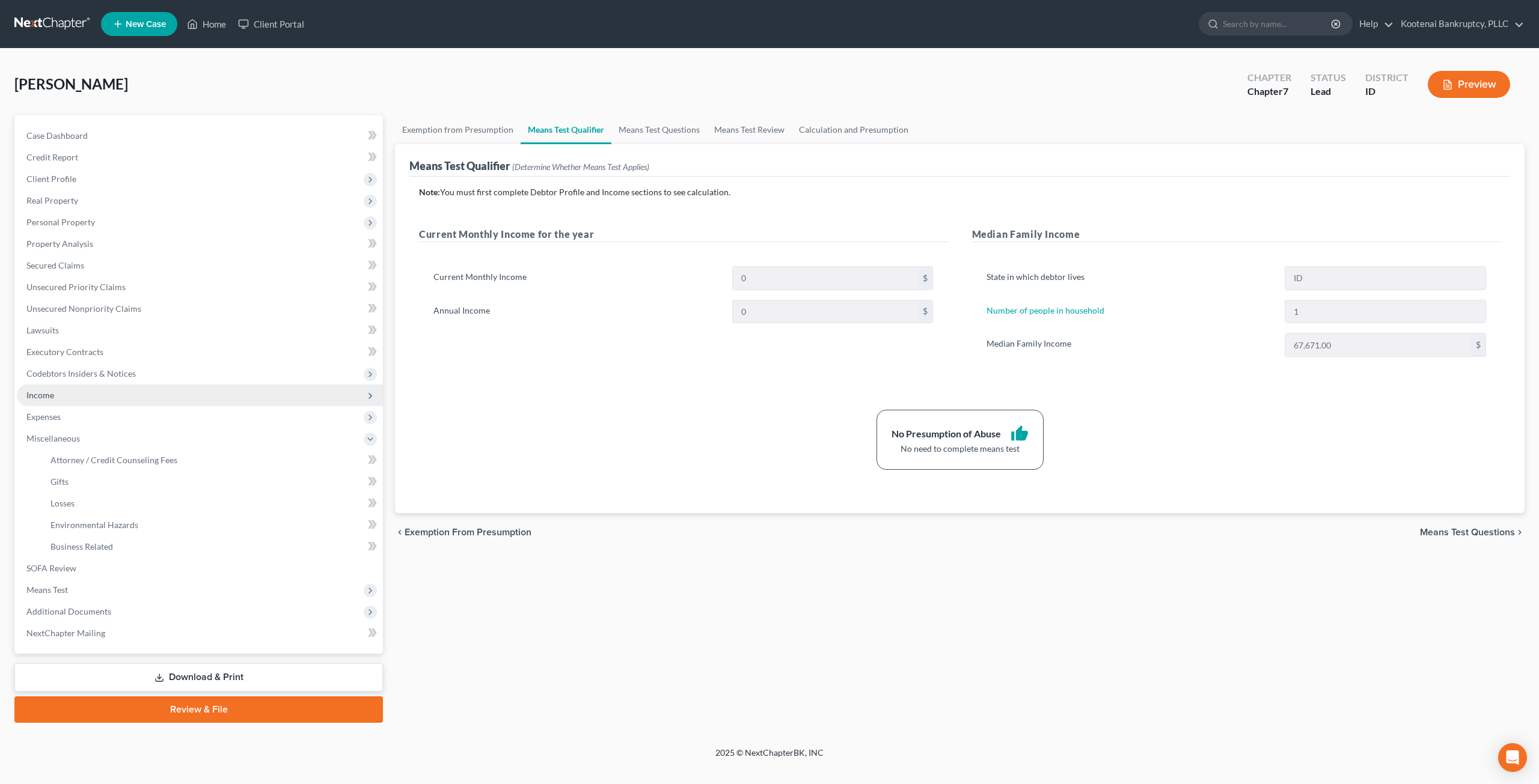
click at [109, 390] on span "Income" at bounding box center [200, 395] width 366 height 22
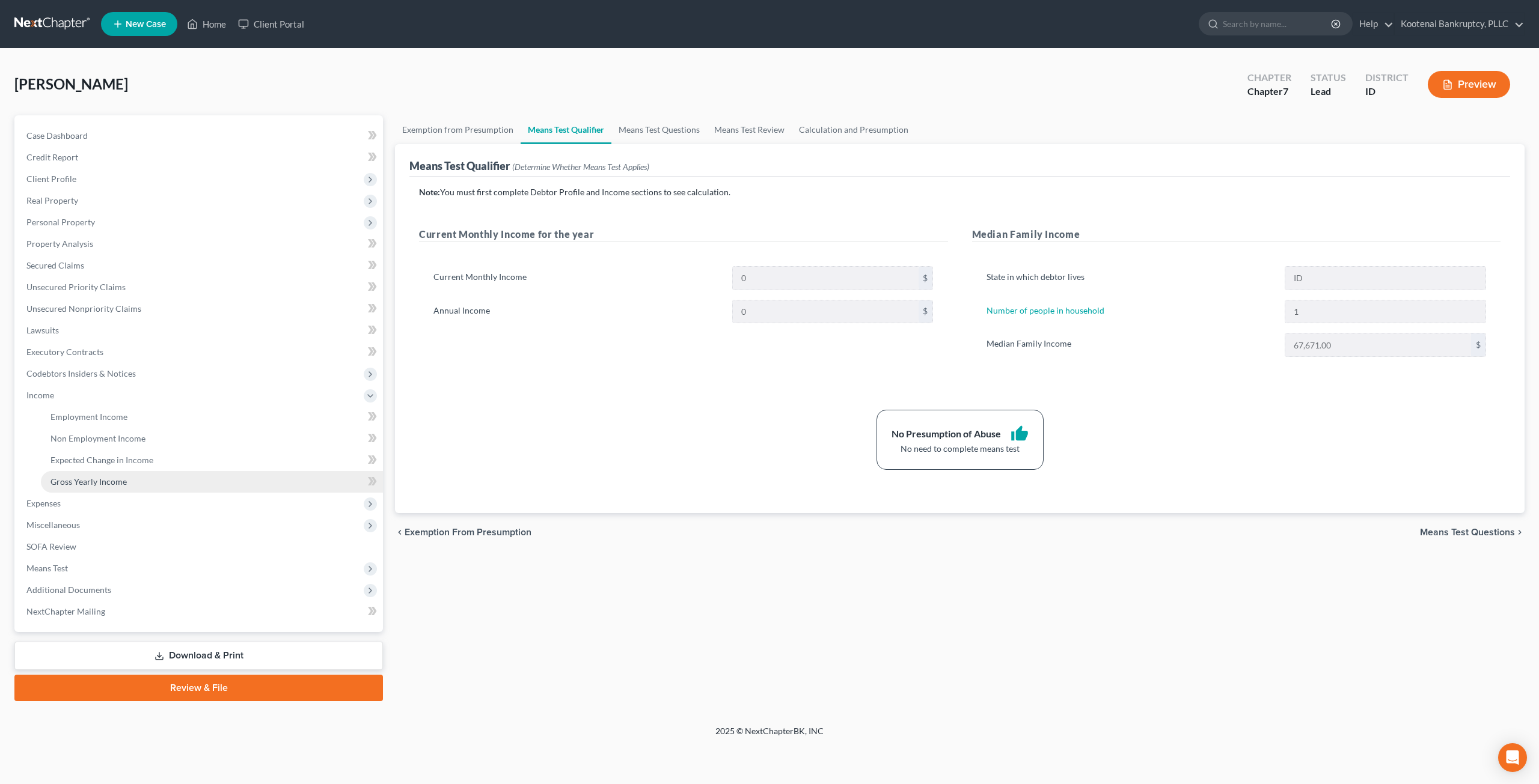
click at [109, 484] on span "Gross Yearly Income" at bounding box center [88, 481] width 76 height 11
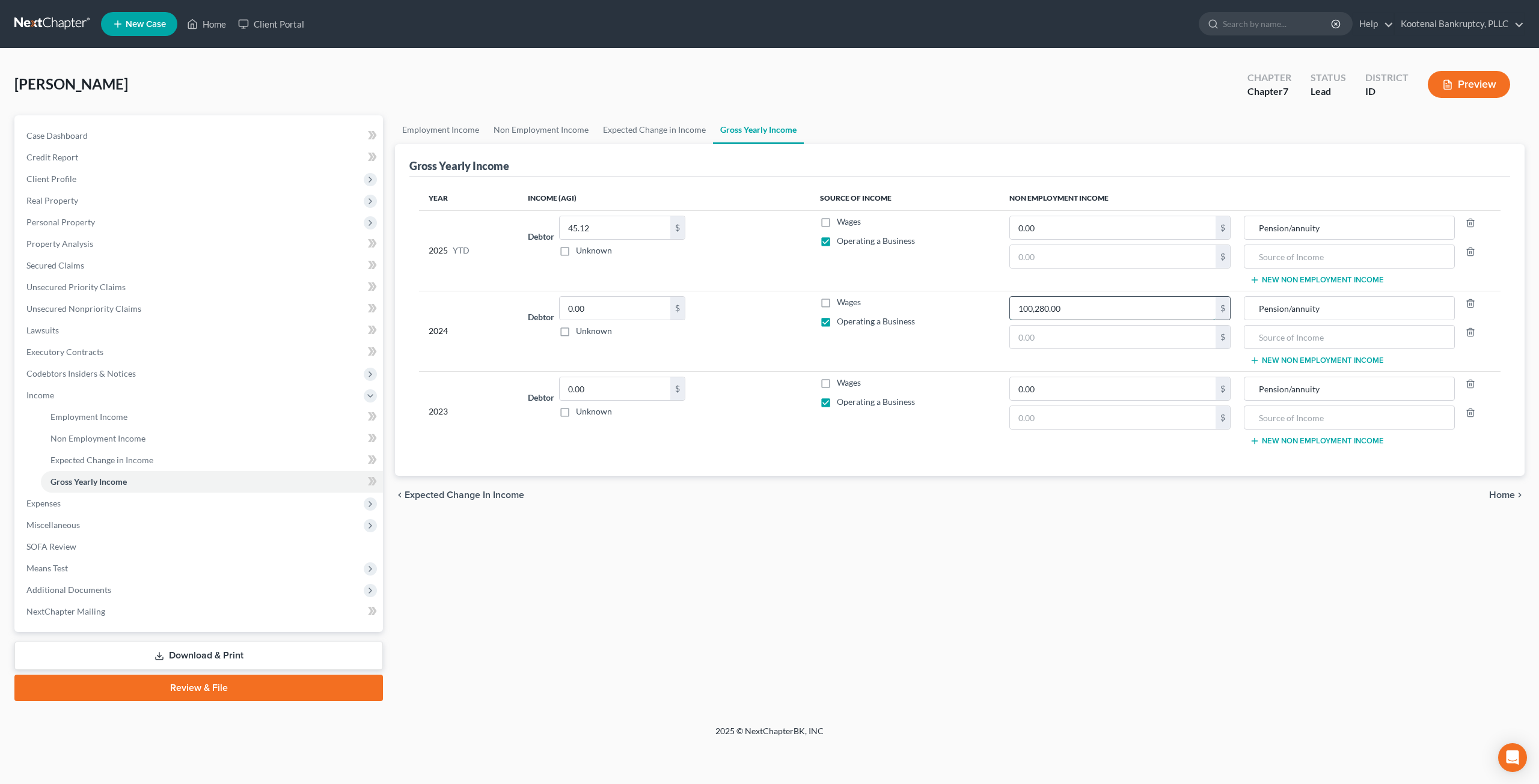
click at [1103, 305] on input "100,280.00" at bounding box center [1113, 308] width 206 height 23
click at [1054, 386] on input "0.00" at bounding box center [1113, 389] width 206 height 23
paste input "100,28"
type input "100,280.00"
click at [1086, 305] on input "100,280.00" at bounding box center [1113, 308] width 206 height 23
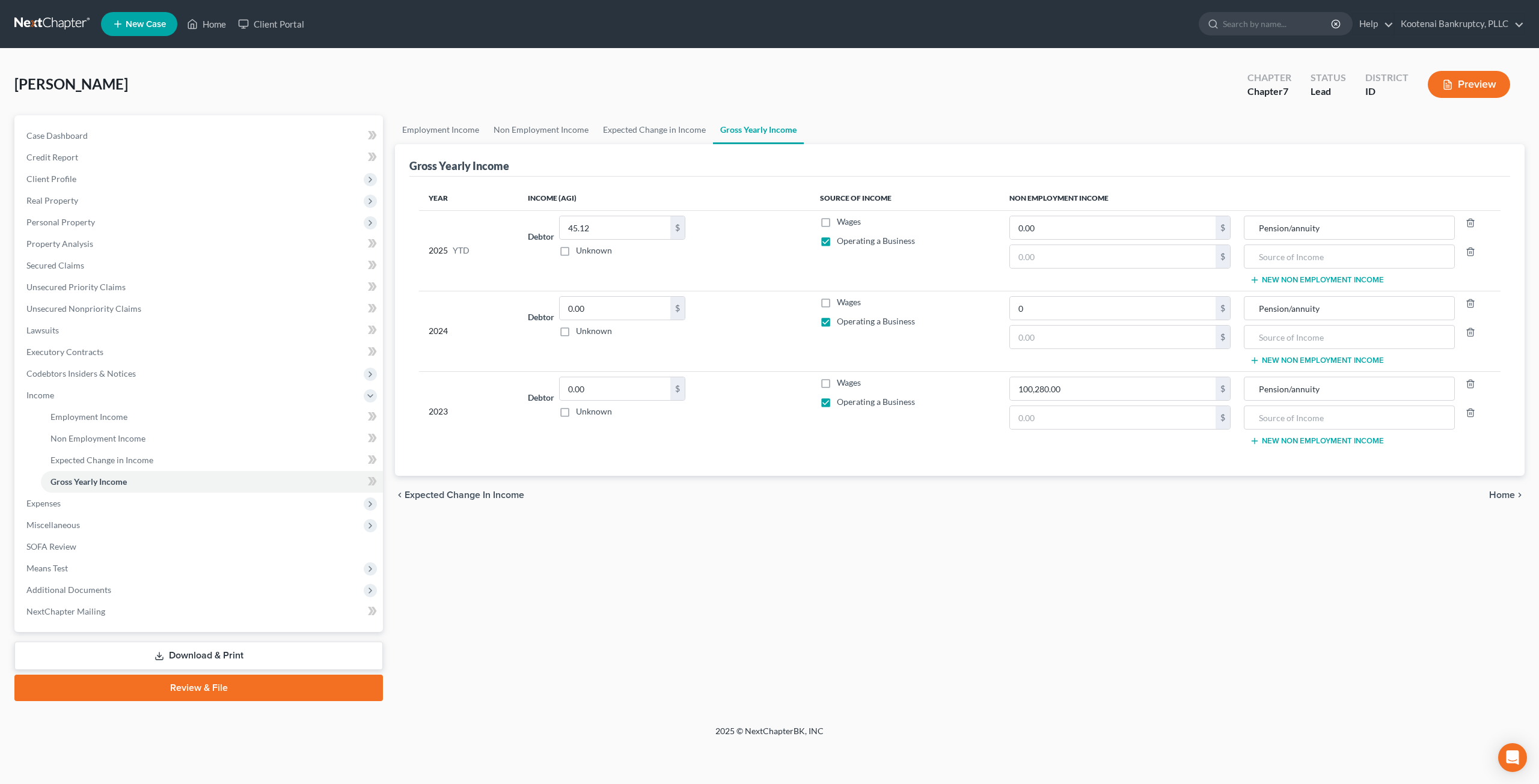
click at [1141, 570] on div "Employment Income Non Employment Income Expected Change in Income Gross Yearly …" at bounding box center [960, 407] width 1142 height 586
click at [797, 563] on div "Employment Income Non Employment Income Expected Change in Income Gross Yearly …" at bounding box center [960, 407] width 1142 height 586
click at [135, 313] on span "Unsecured Nonpriority Claims" at bounding box center [84, 309] width 115 height 11
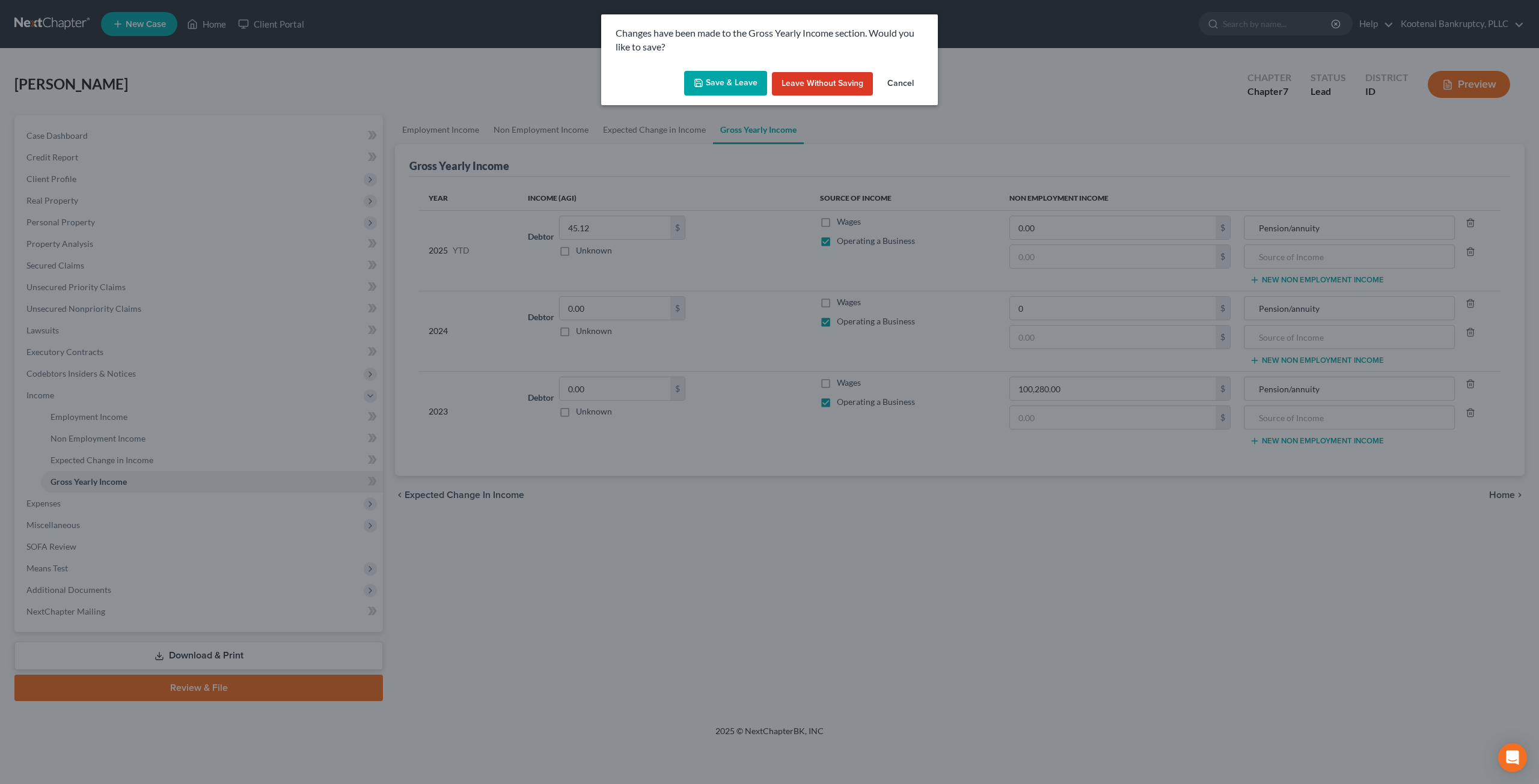
click at [746, 90] on button "Save & Leave" at bounding box center [725, 83] width 83 height 25
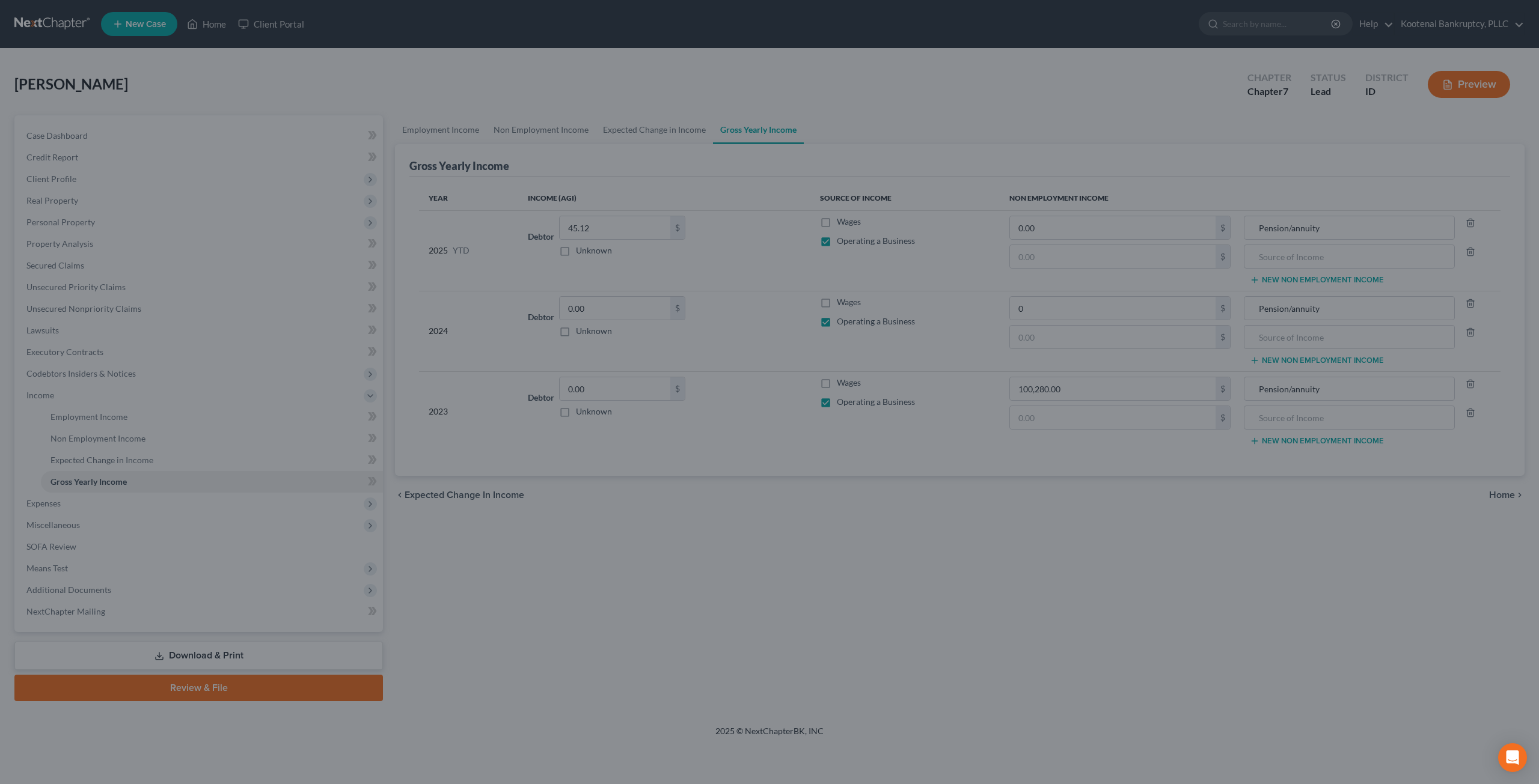
type input "0.00"
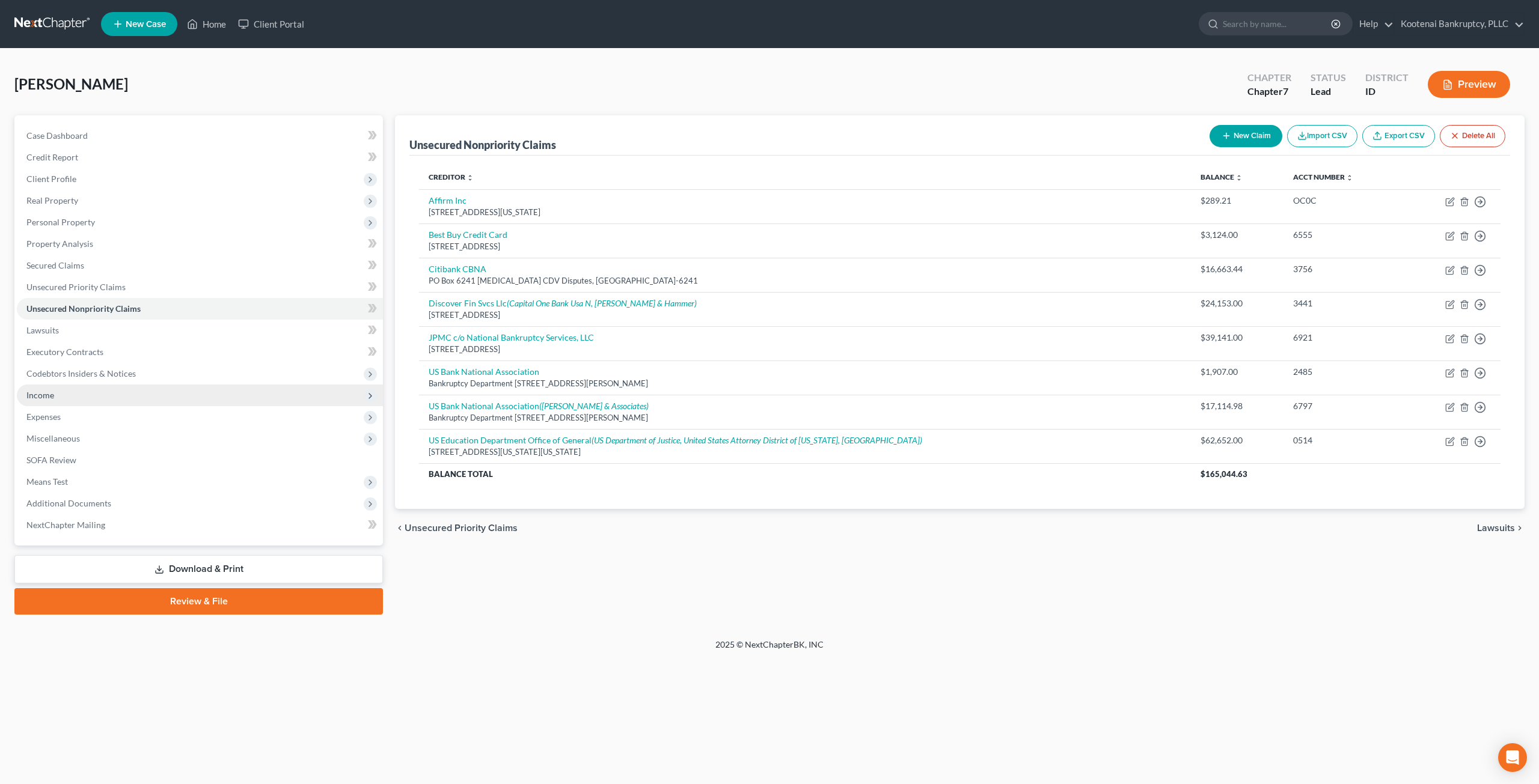
click at [126, 390] on span "Income" at bounding box center [200, 395] width 366 height 22
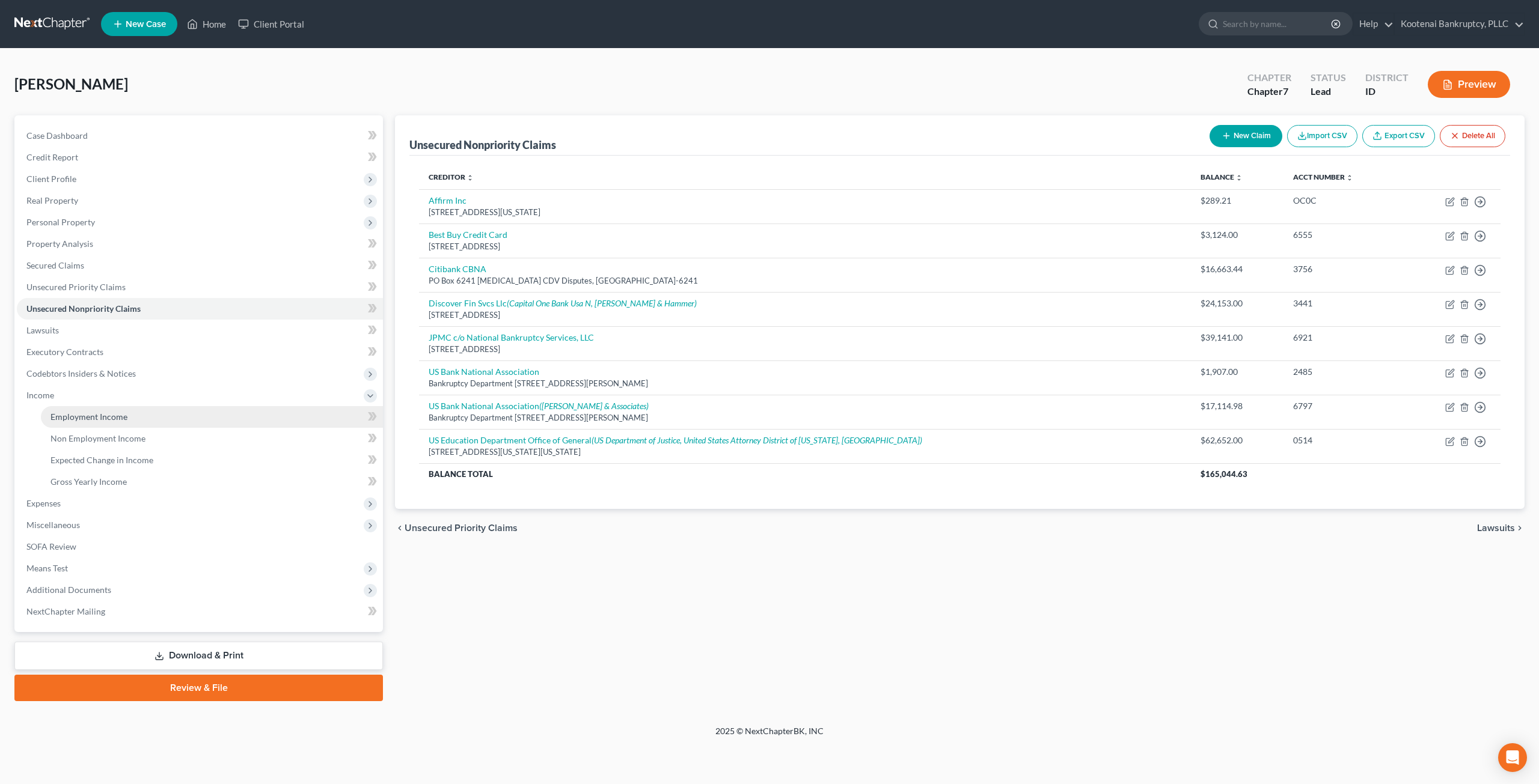
click at [139, 418] on link "Employment Income" at bounding box center [212, 416] width 342 height 22
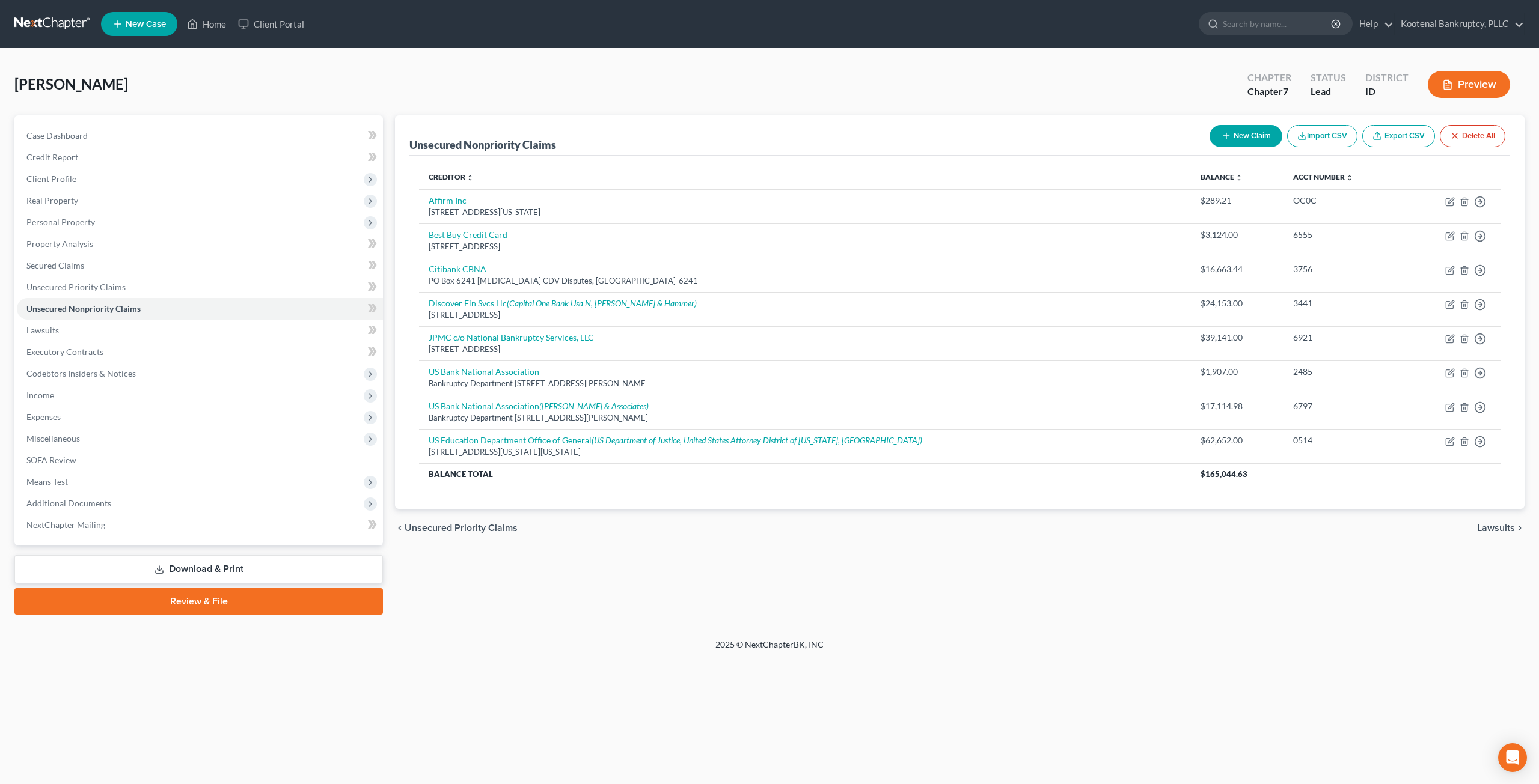
click at [623, 552] on div "Unsecured Nonpriority Claims New Claim Import CSV Export CSV Delete All Credito…" at bounding box center [960, 364] width 1142 height 499
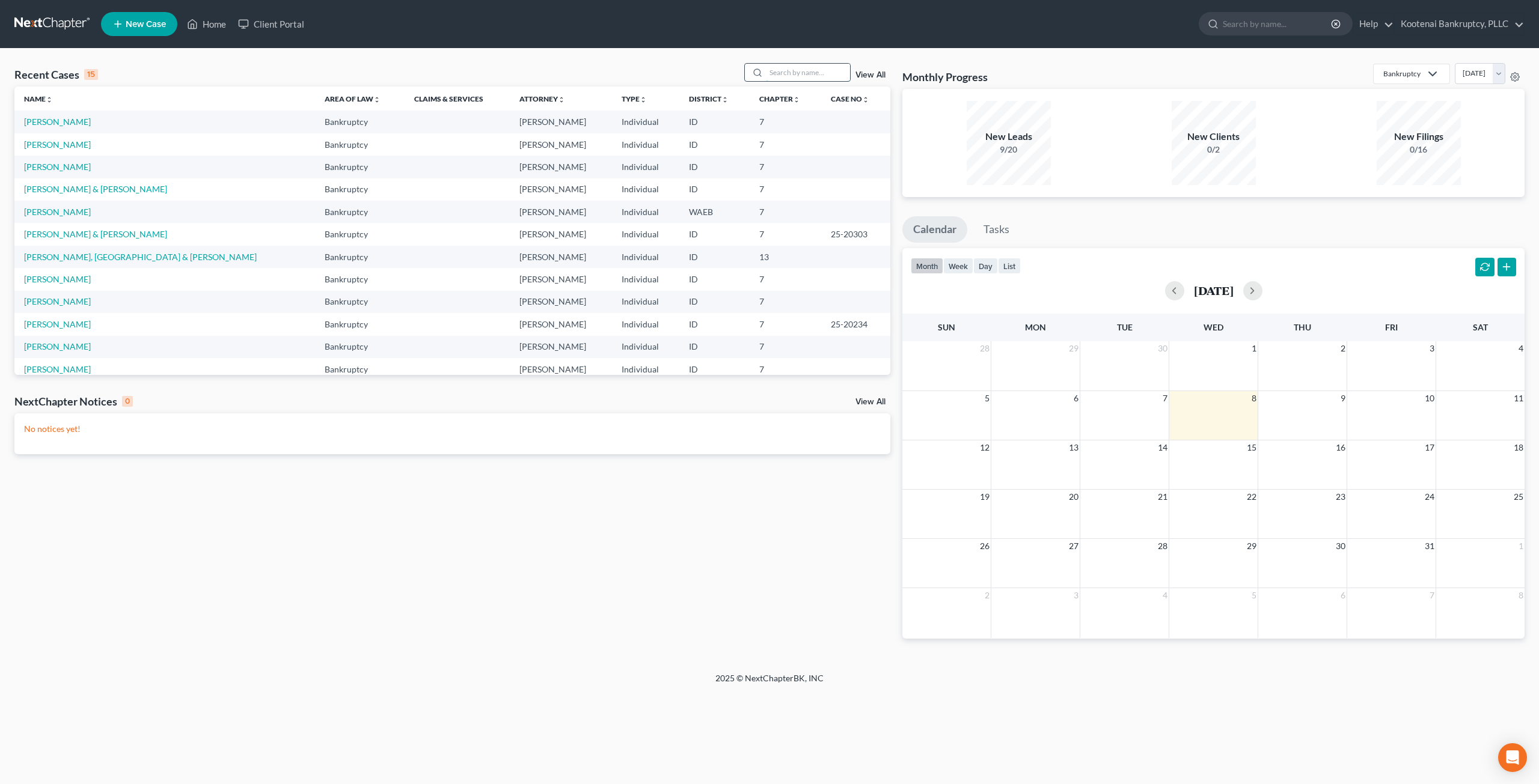
click at [789, 73] on input "search" at bounding box center [808, 73] width 84 height 18
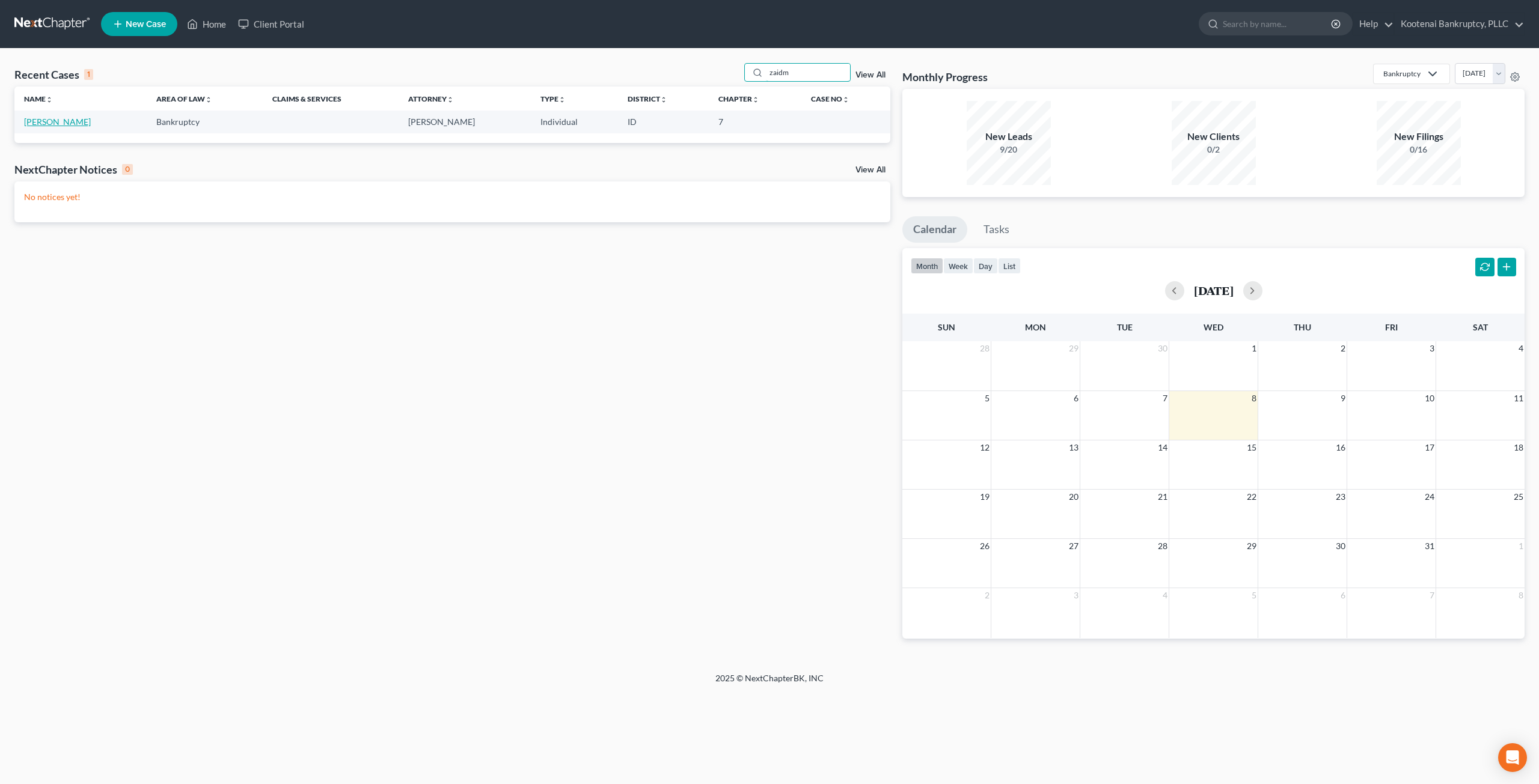
type input "zaidm"
click at [85, 123] on link "Zaidman, Mireille" at bounding box center [58, 121] width 66 height 11
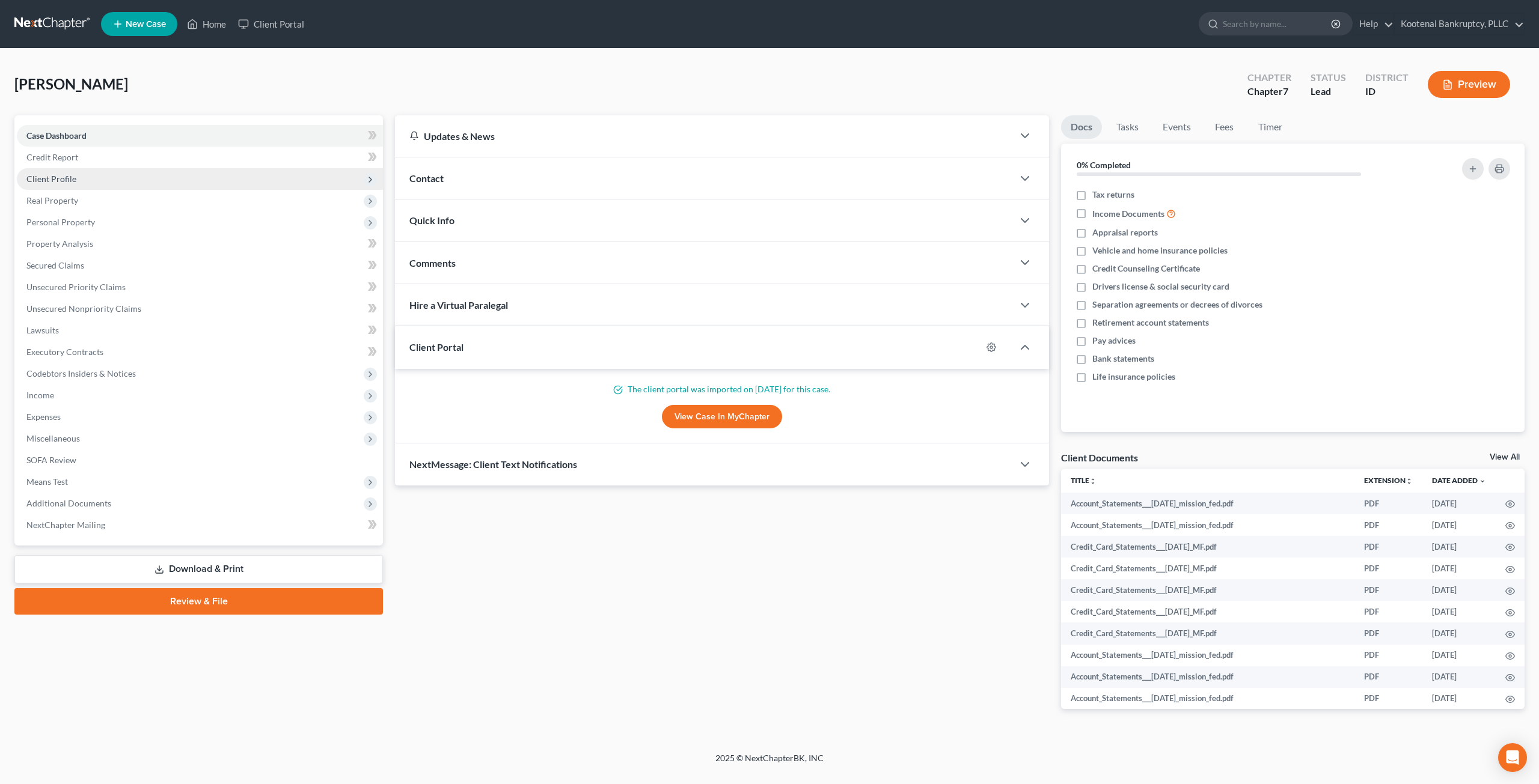
click at [113, 182] on span "Client Profile" at bounding box center [200, 179] width 366 height 22
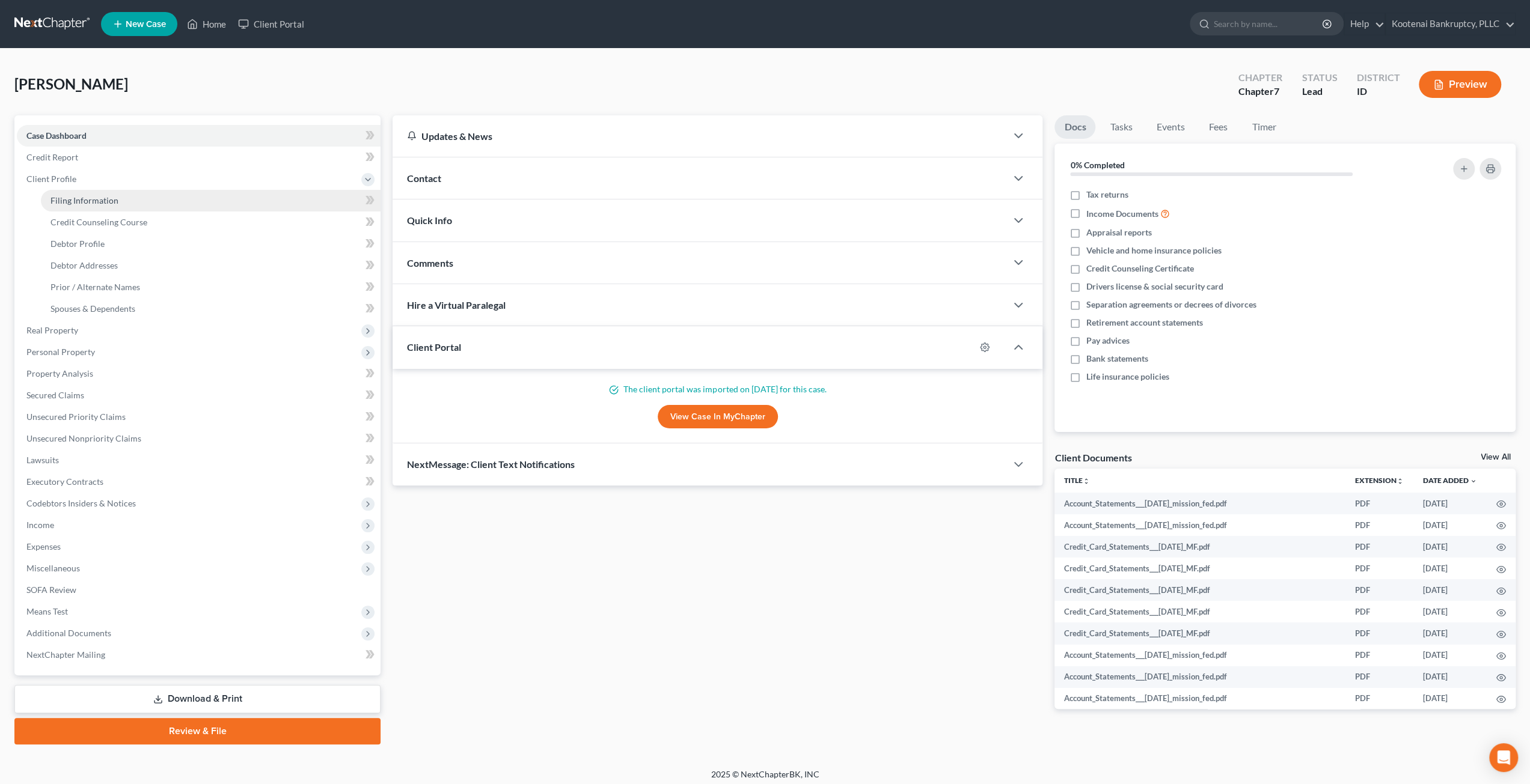
click at [121, 202] on link "Filing Information" at bounding box center [210, 200] width 340 height 22
select select "1"
select select "0"
select select "13"
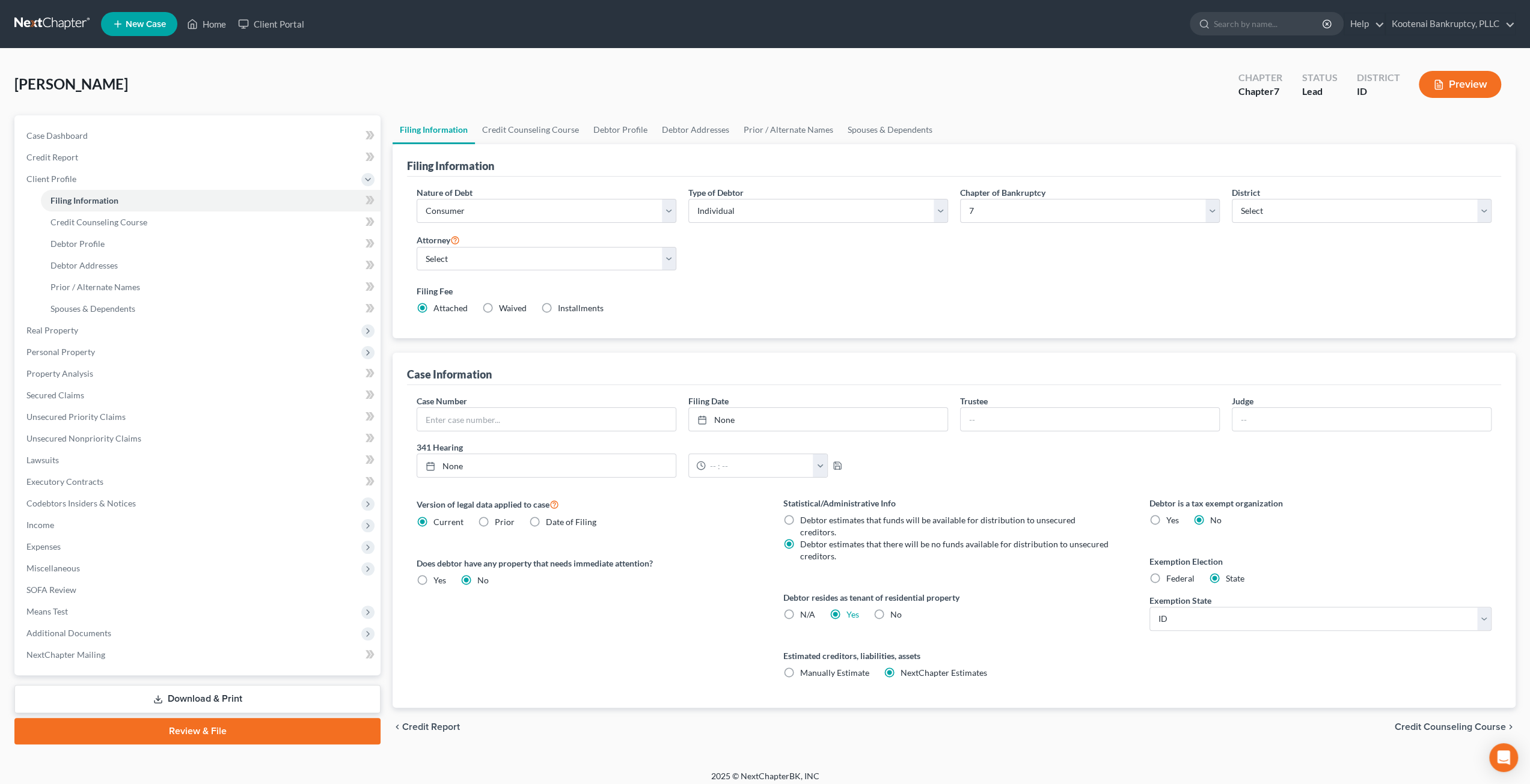
click at [535, 88] on div "Zaidman, Mireille Upgraded Chapter Chapter 7 Status Lead District ID Preview" at bounding box center [765, 89] width 1501 height 53
click at [129, 444] on link "Unsecured Nonpriority Claims" at bounding box center [199, 438] width 364 height 22
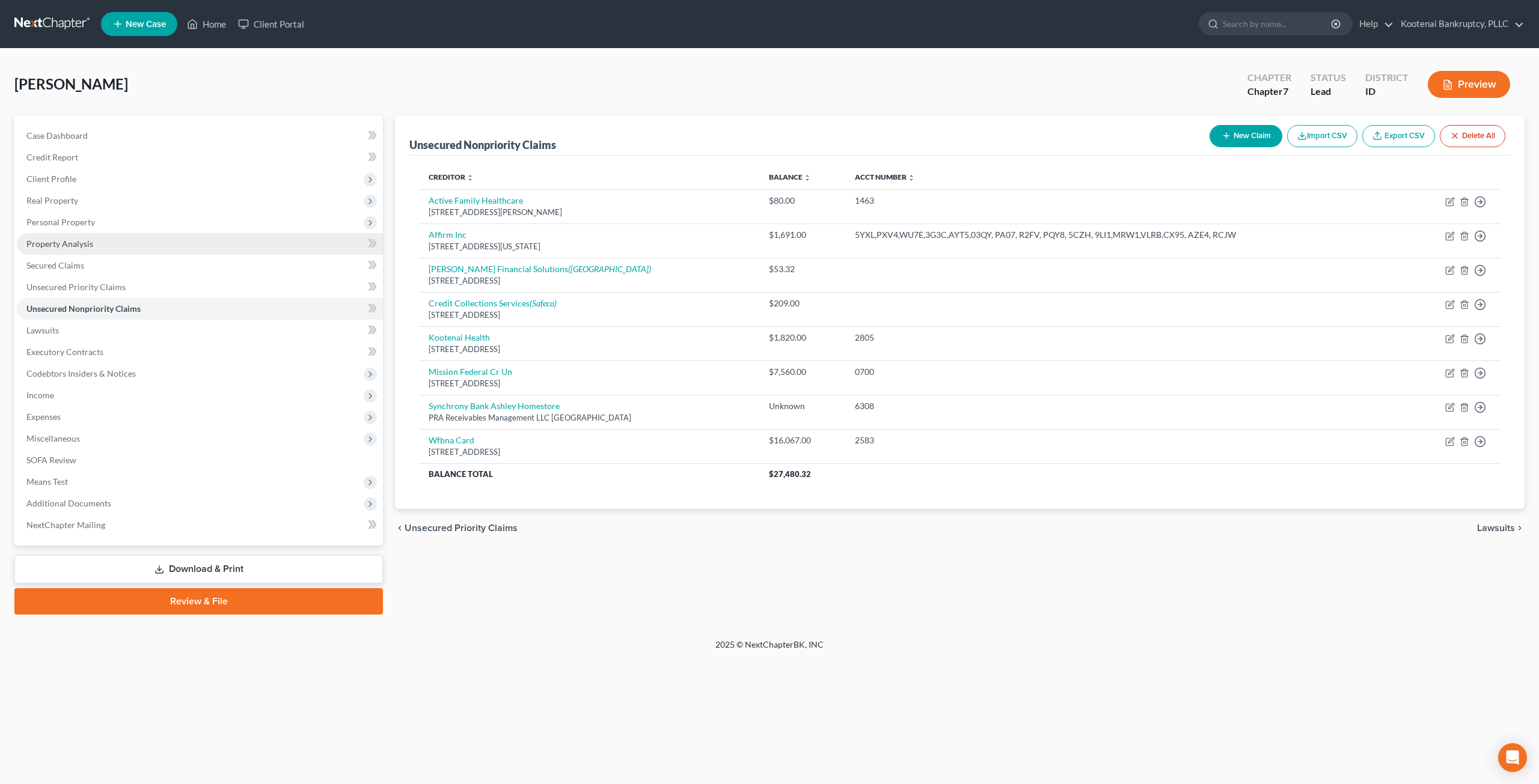
click at [80, 247] on span "Property Analysis" at bounding box center [60, 244] width 66 height 11
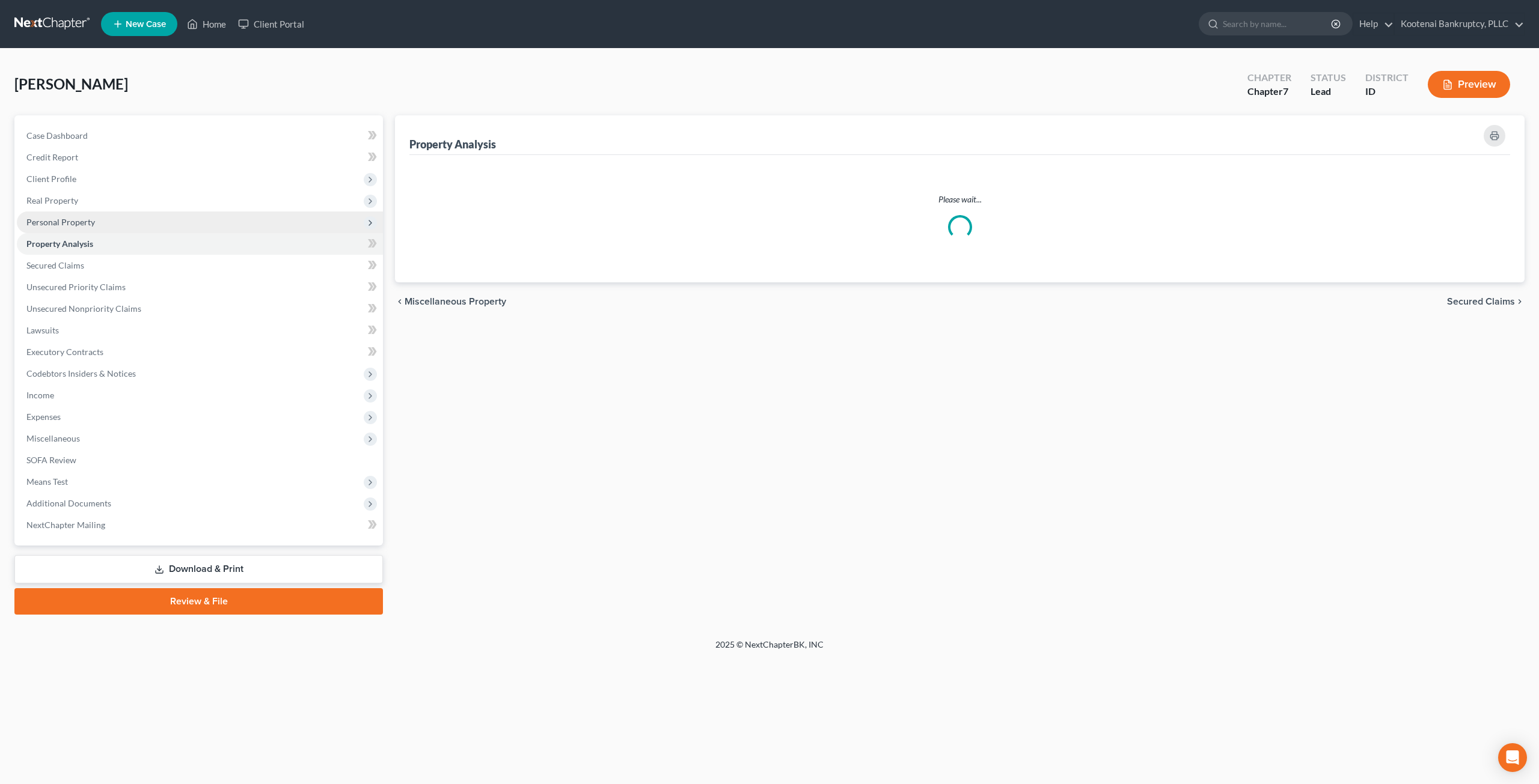
click at [80, 227] on span "Personal Property" at bounding box center [200, 222] width 366 height 22
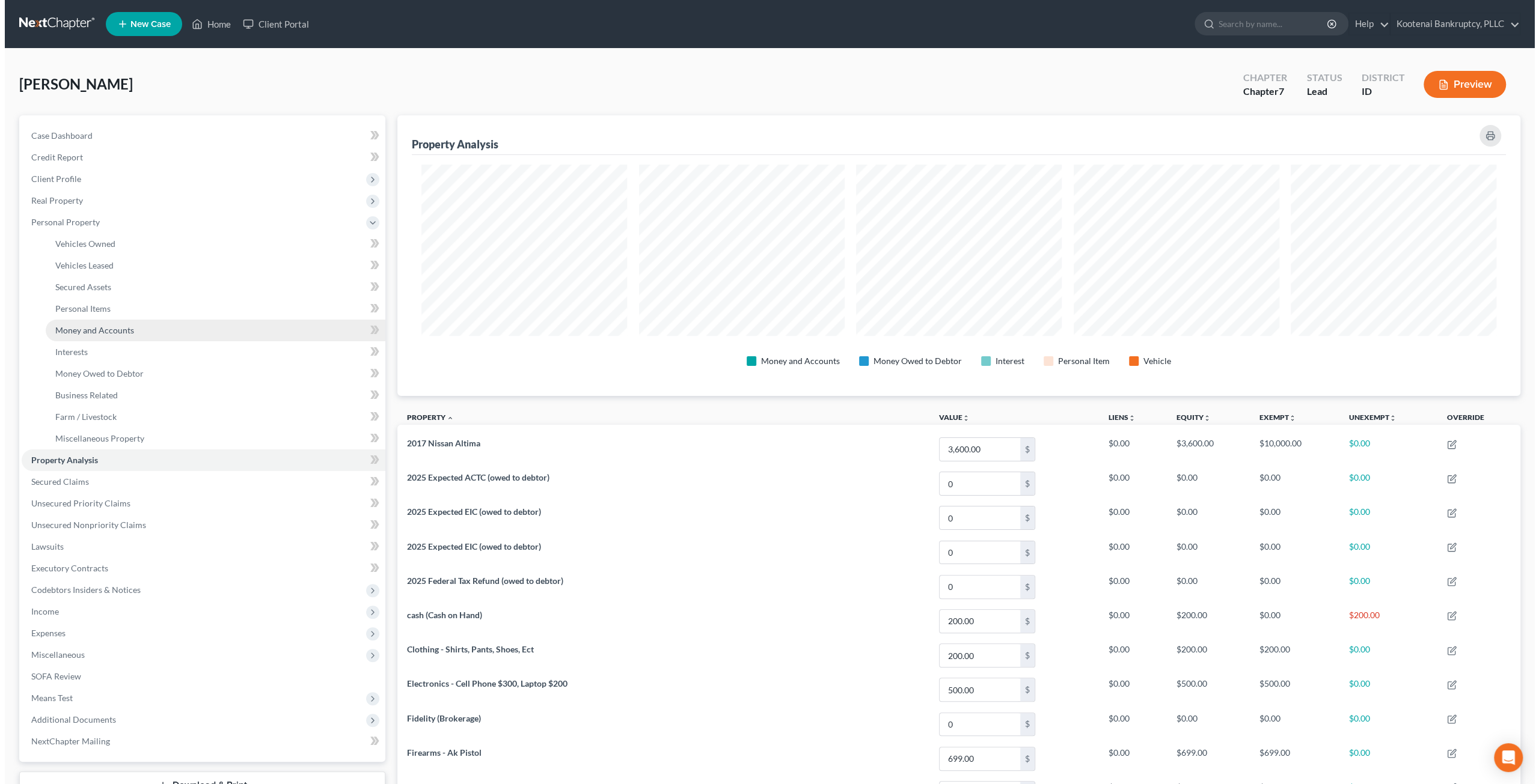
scroll to position [280, 1123]
click at [104, 327] on span "Money and Accounts" at bounding box center [89, 330] width 79 height 11
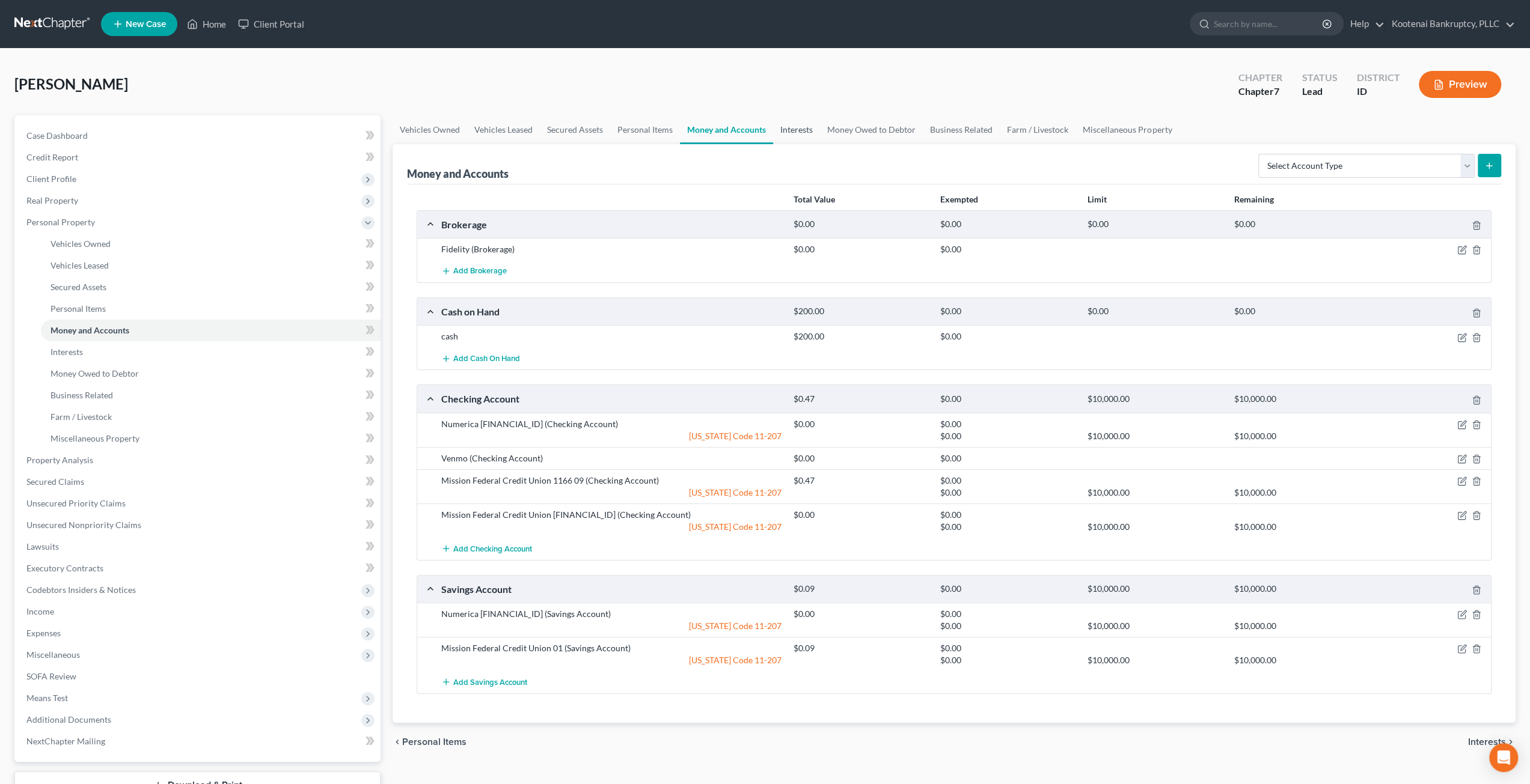
click at [814, 135] on link "Interests" at bounding box center [797, 130] width 47 height 29
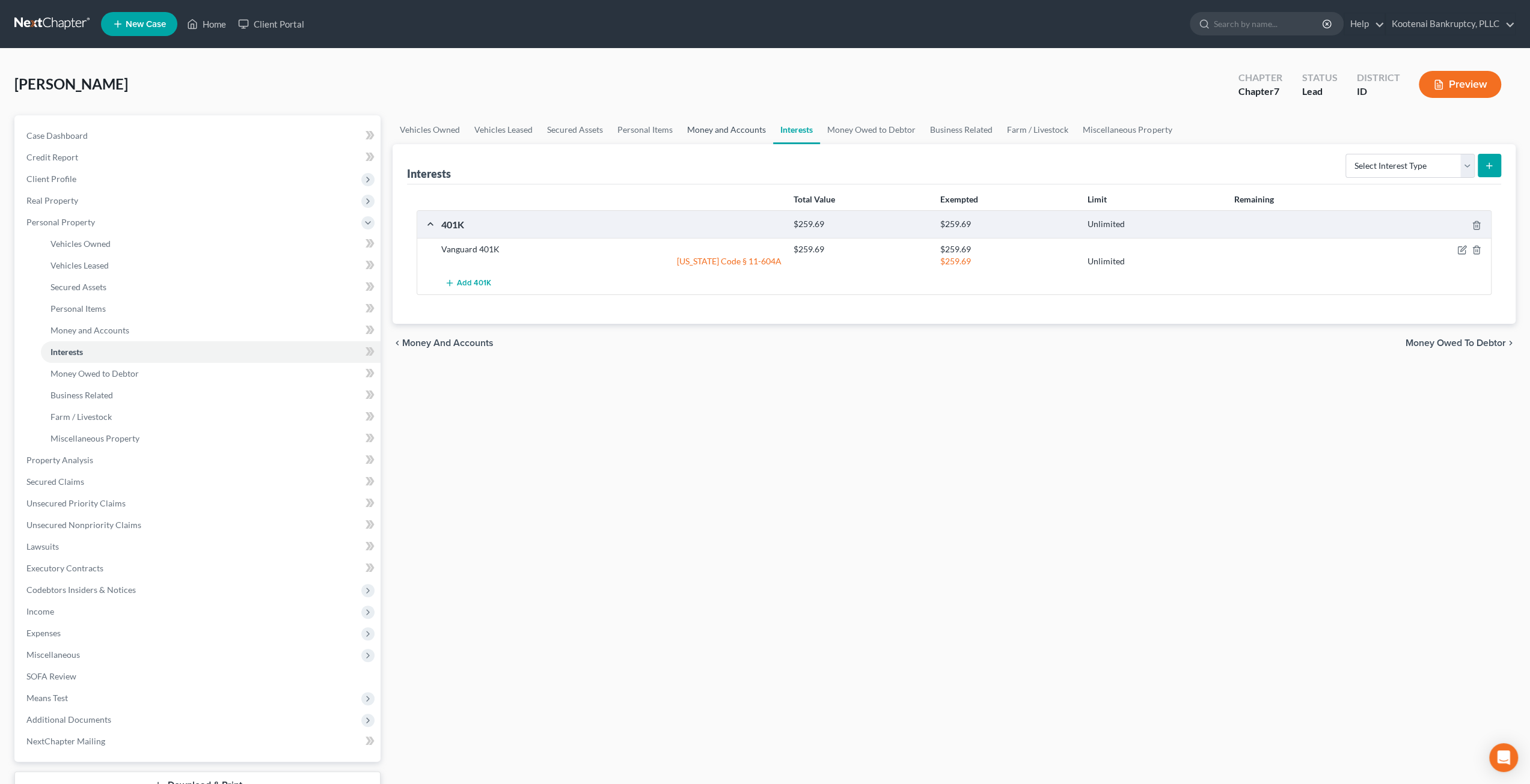
click at [738, 132] on link "Money and Accounts" at bounding box center [726, 130] width 93 height 29
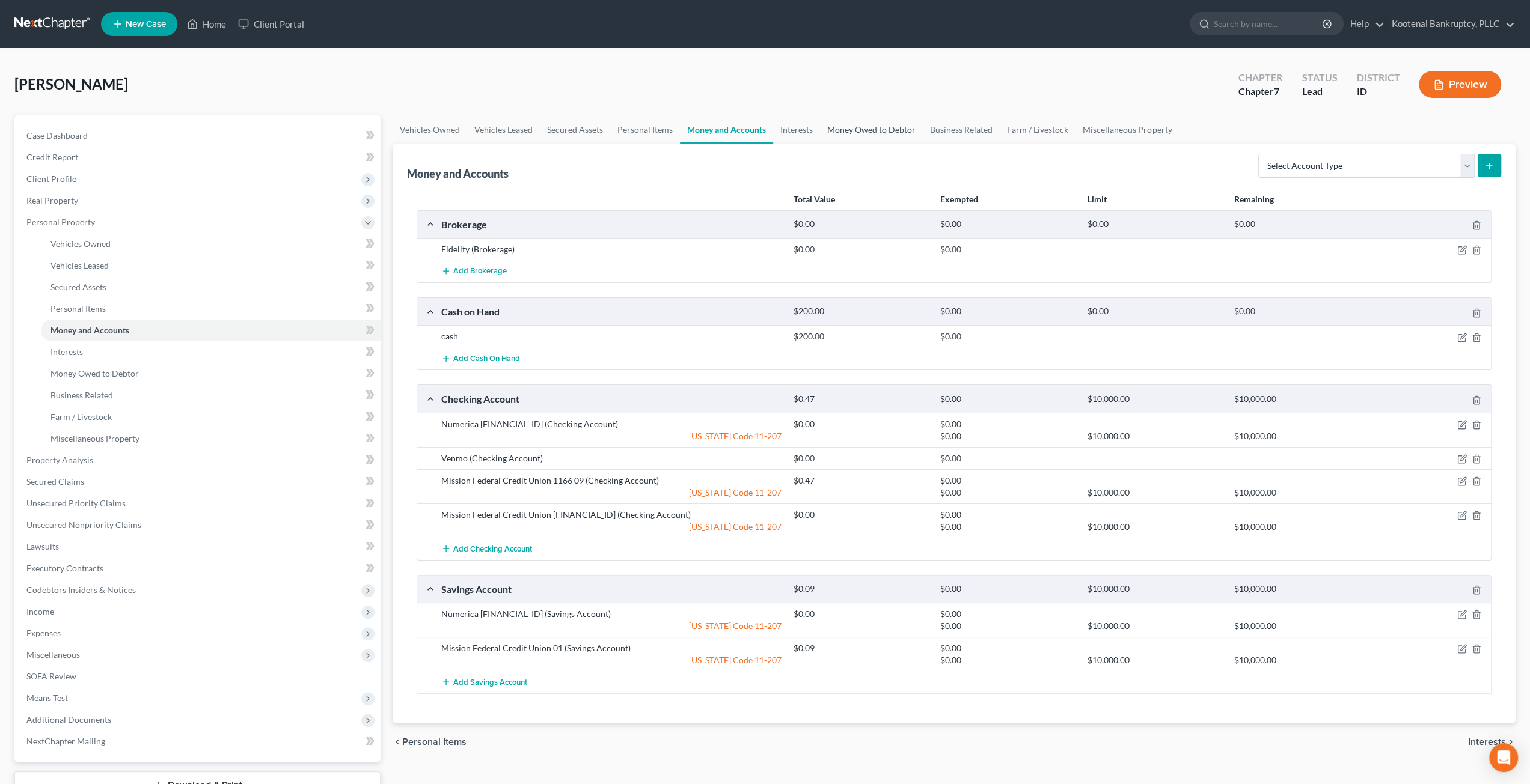
click at [883, 129] on link "Money Owed to Debtor" at bounding box center [871, 130] width 103 height 29
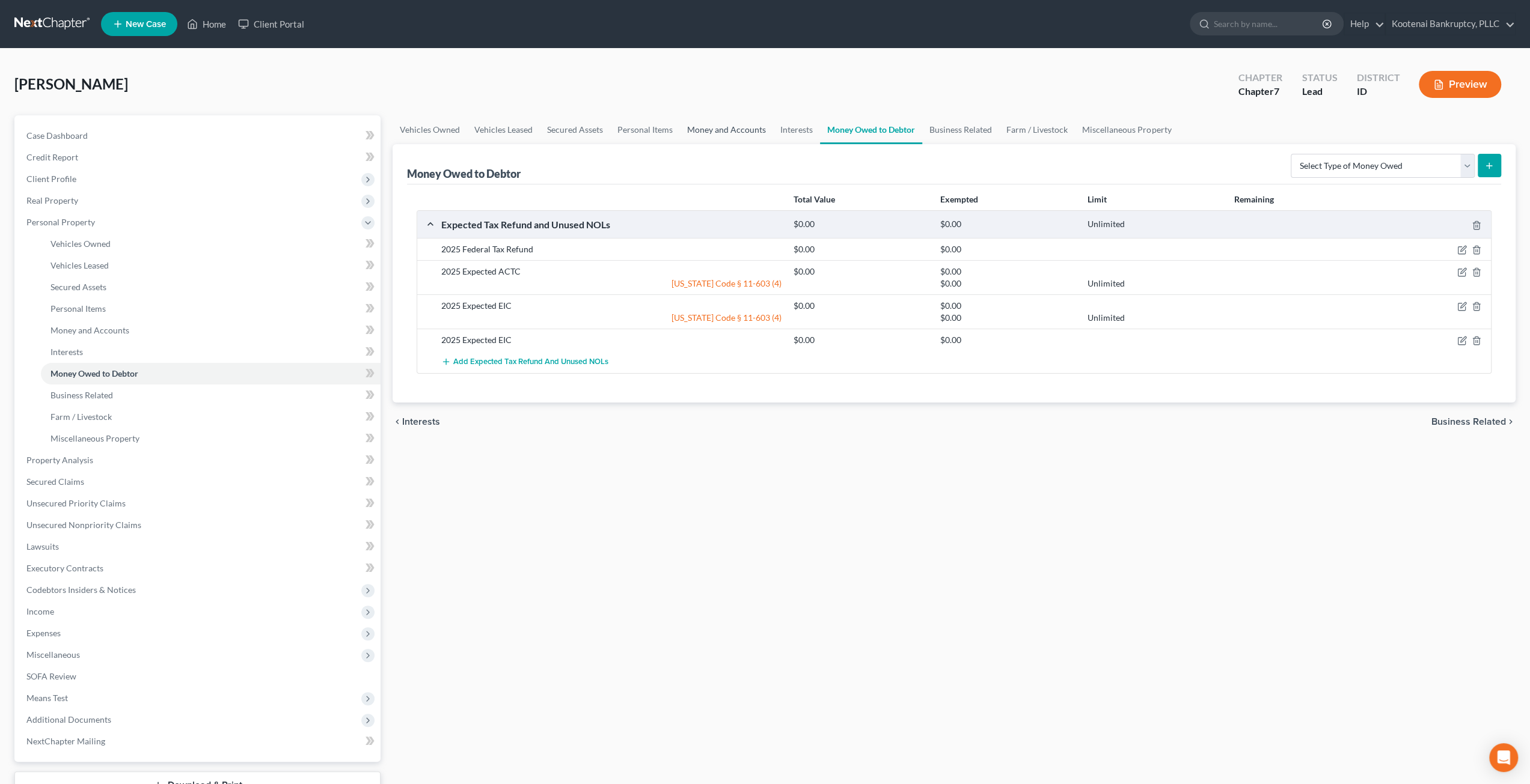
click at [724, 130] on link "Money and Accounts" at bounding box center [726, 130] width 93 height 29
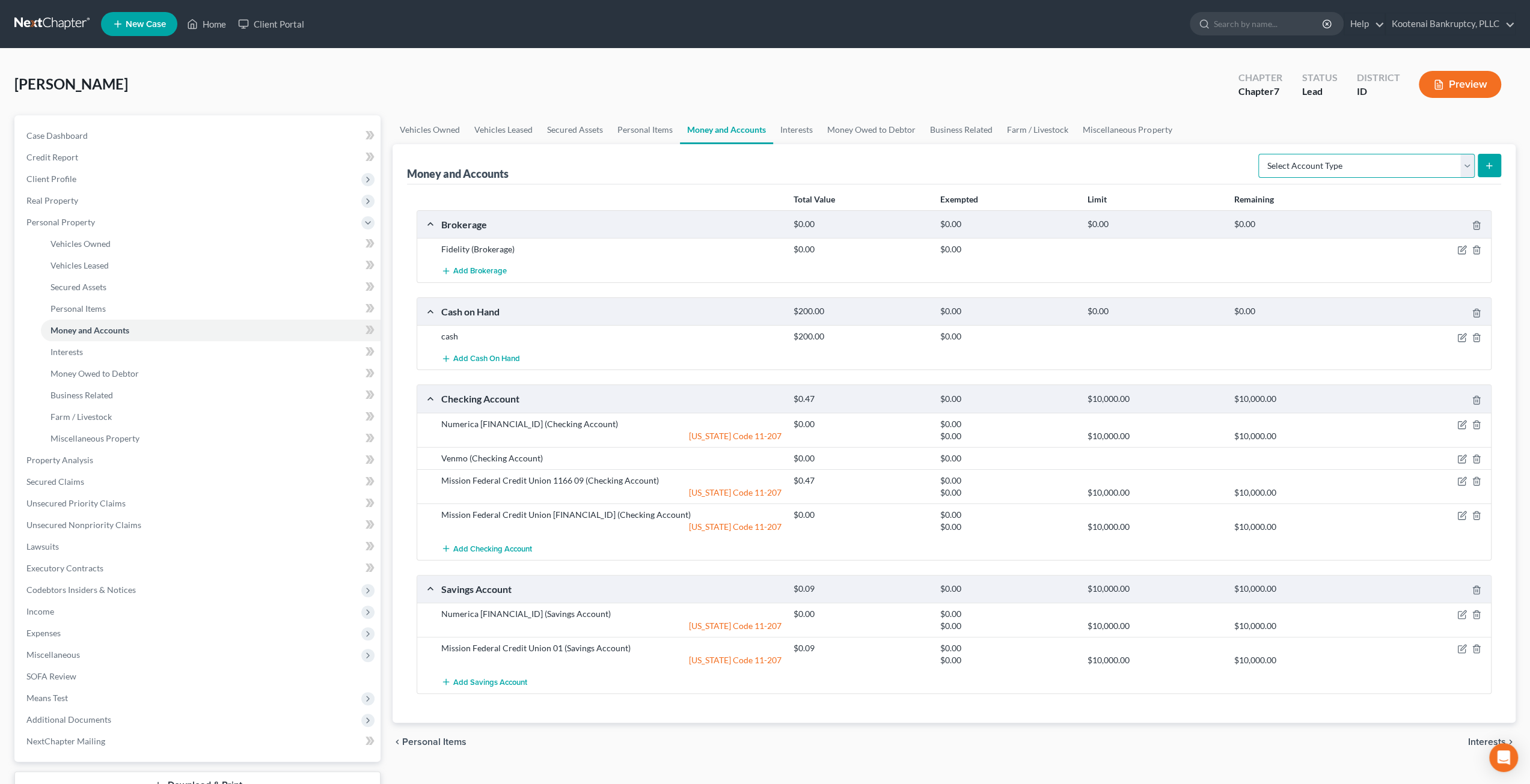
click at [1330, 171] on select "Select Account Type Brokerage Cash on Hand Certificates of Deposit Checking Acc…" at bounding box center [1366, 166] width 216 height 24
click at [1128, 165] on div "Money and Accounts Select Account Type Brokerage Cash on Hand Certificates of D…" at bounding box center [954, 164] width 1094 height 40
click at [1416, 168] on select "Select Account Type Brokerage Cash on Hand Certificates of Deposit Checking Acc…" at bounding box center [1366, 166] width 216 height 24
select select "brokerage"
click at [1261, 154] on select "Select Account Type Brokerage Cash on Hand Certificates of Deposit Checking Acc…" at bounding box center [1366, 166] width 216 height 24
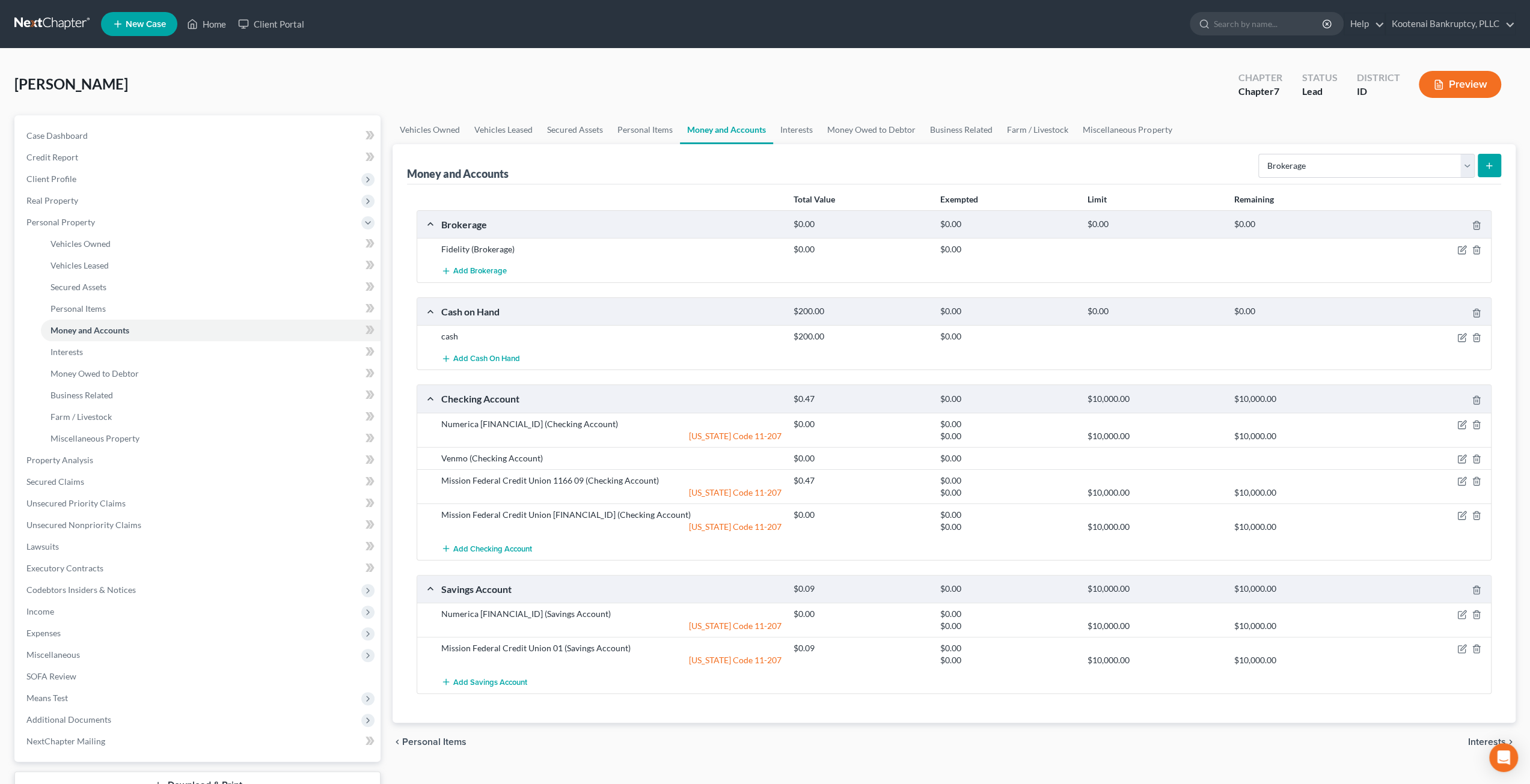
click at [1484, 168] on button "submit" at bounding box center [1489, 165] width 24 height 23
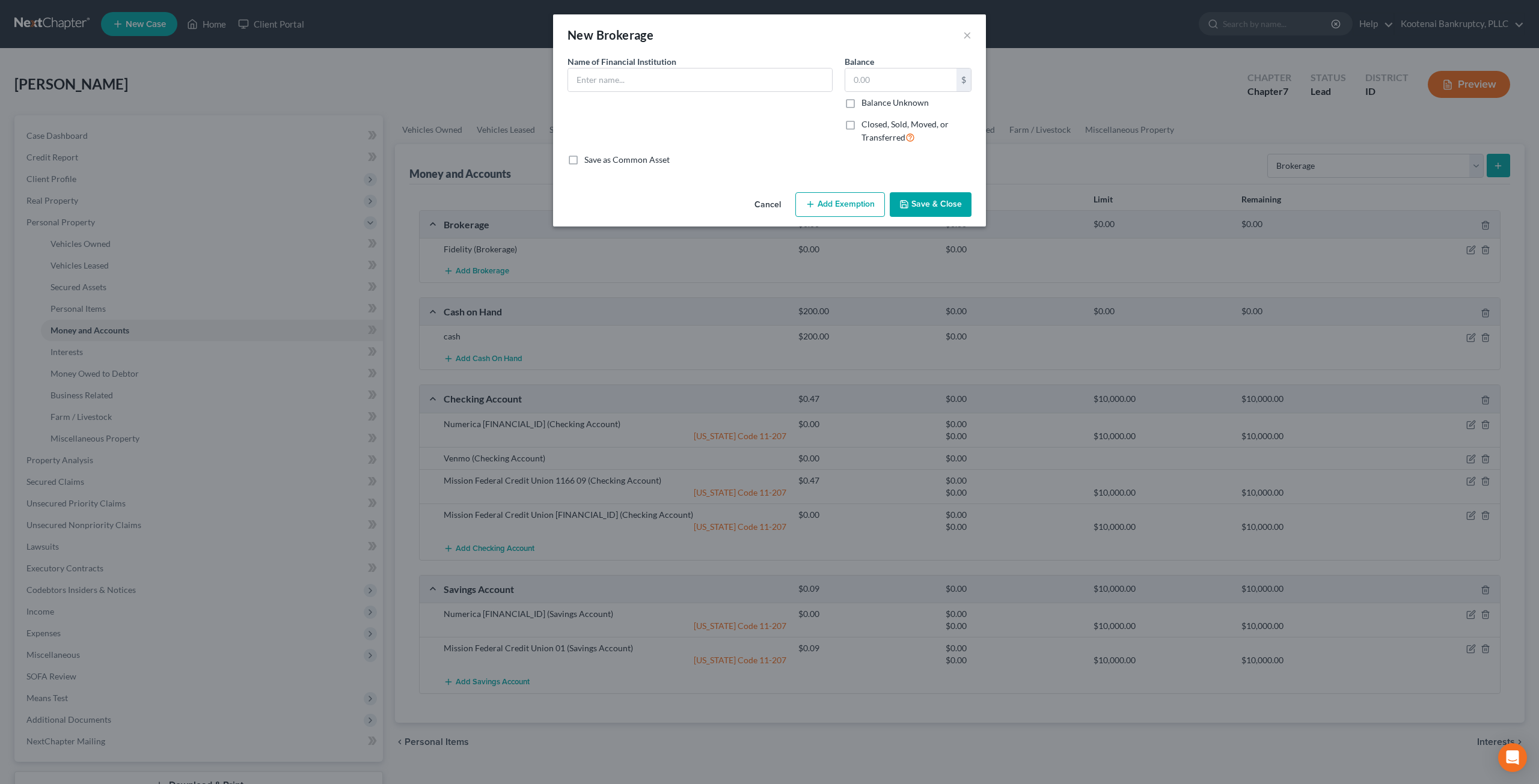
click at [764, 202] on button "Cancel" at bounding box center [767, 206] width 45 height 24
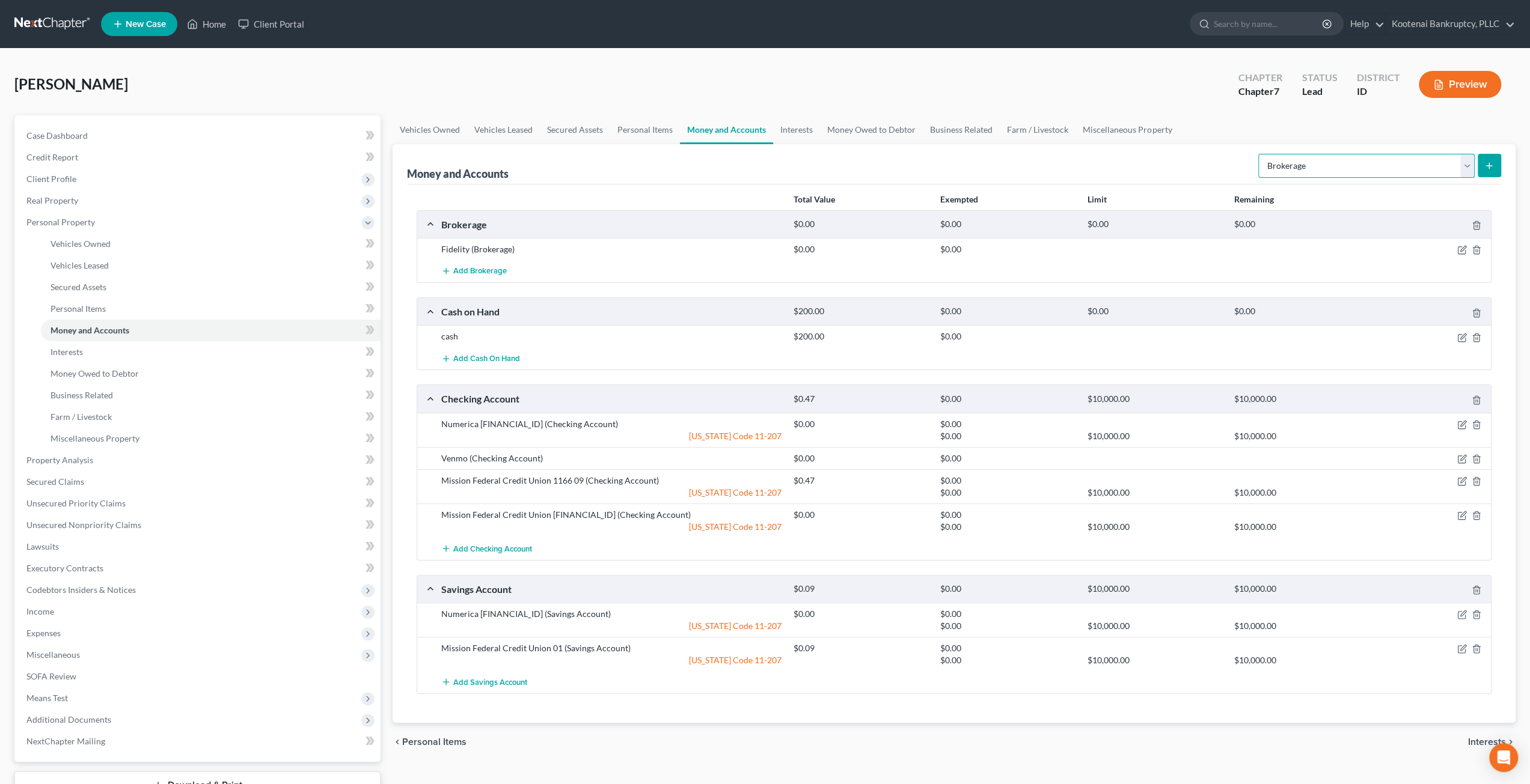
click at [1380, 166] on select "Select Account Type Brokerage Cash on Hand Certificates of Deposit Checking Acc…" at bounding box center [1366, 166] width 216 height 24
click at [797, 127] on link "Interests" at bounding box center [797, 130] width 47 height 29
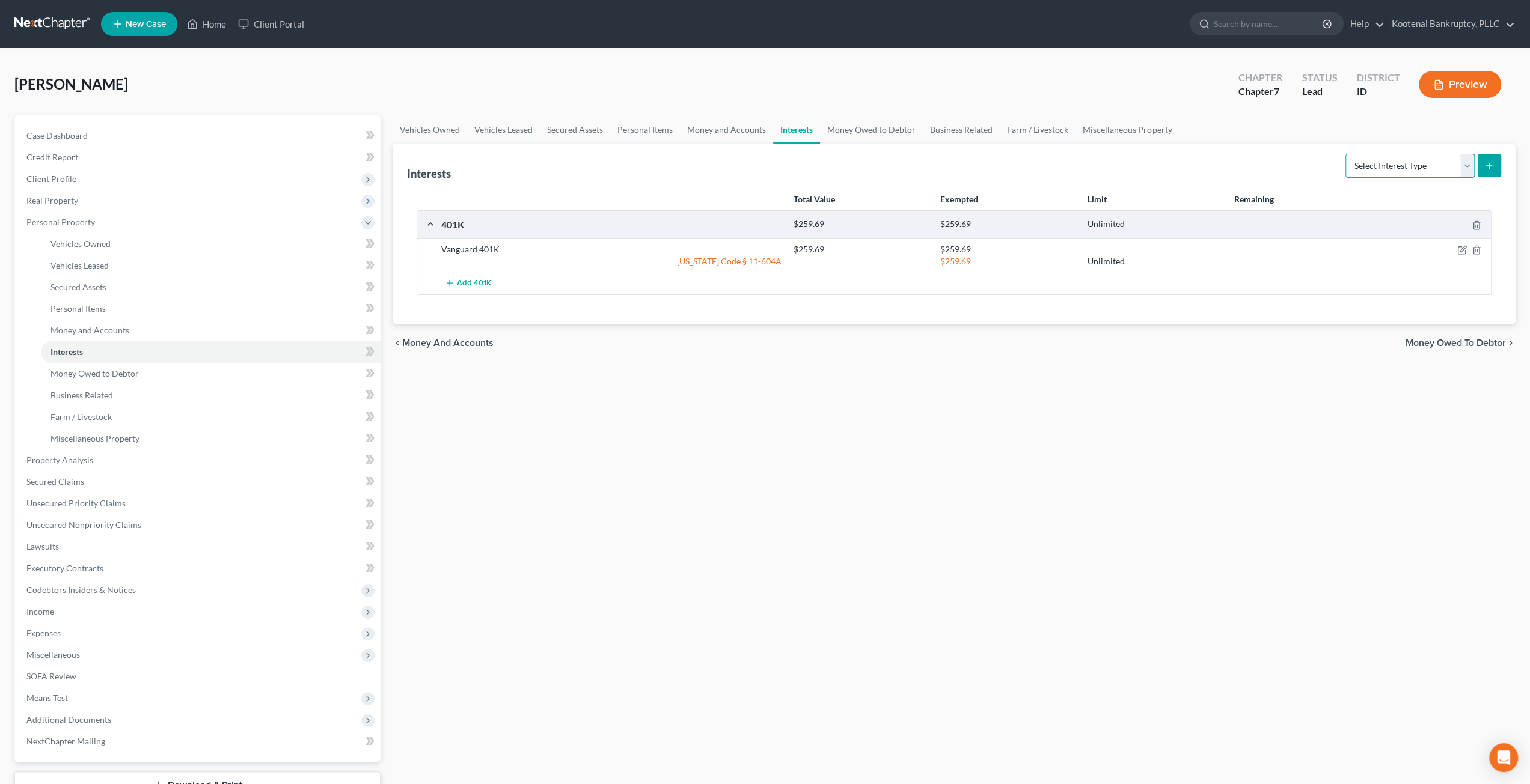
click at [1391, 173] on select "Select Interest Type 401K Annuity Bond Education IRA Government Bond Government…" at bounding box center [1409, 166] width 129 height 24
click at [831, 131] on link "Money Owed to Debtor" at bounding box center [871, 130] width 103 height 29
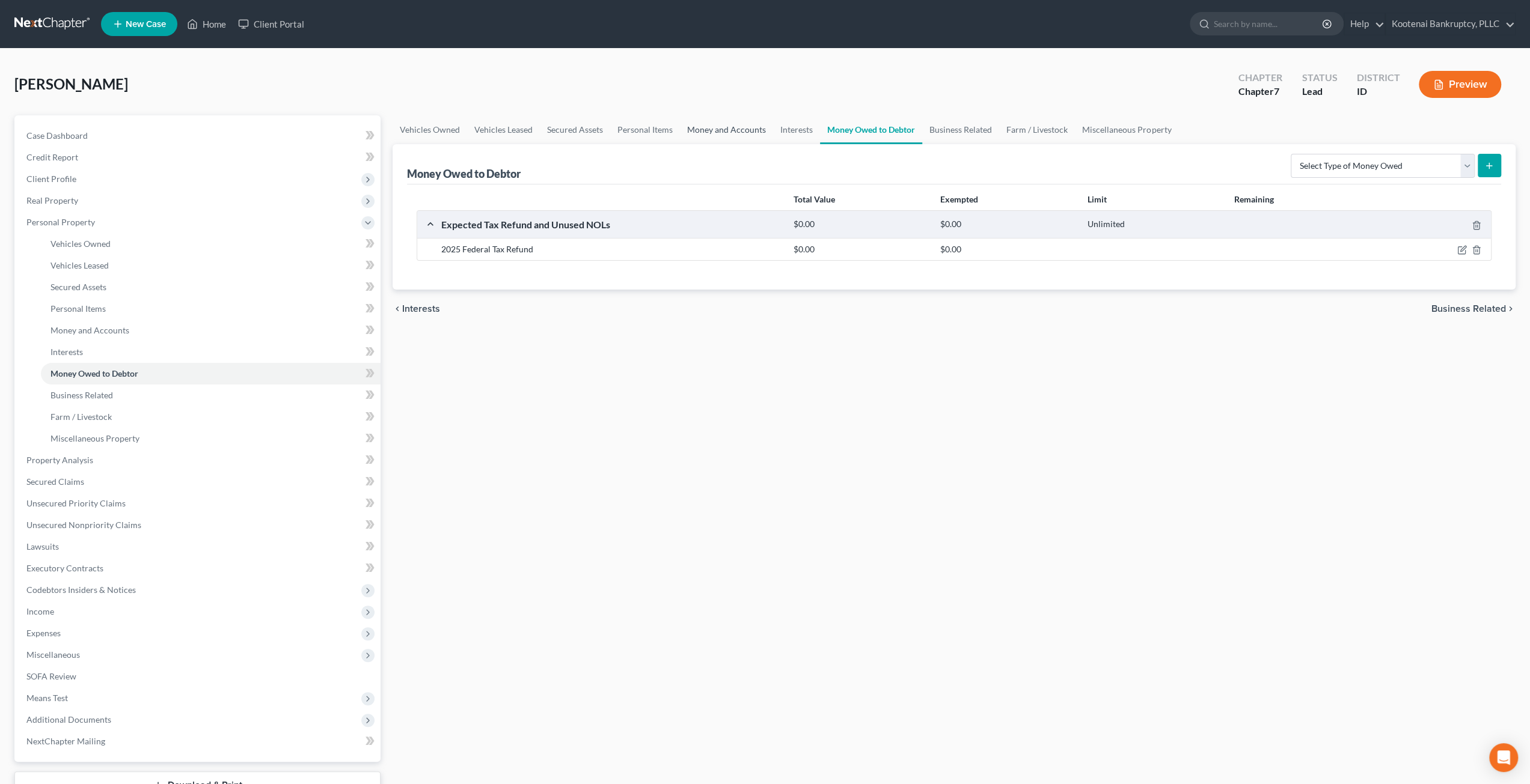
click at [698, 127] on link "Money and Accounts" at bounding box center [726, 130] width 93 height 29
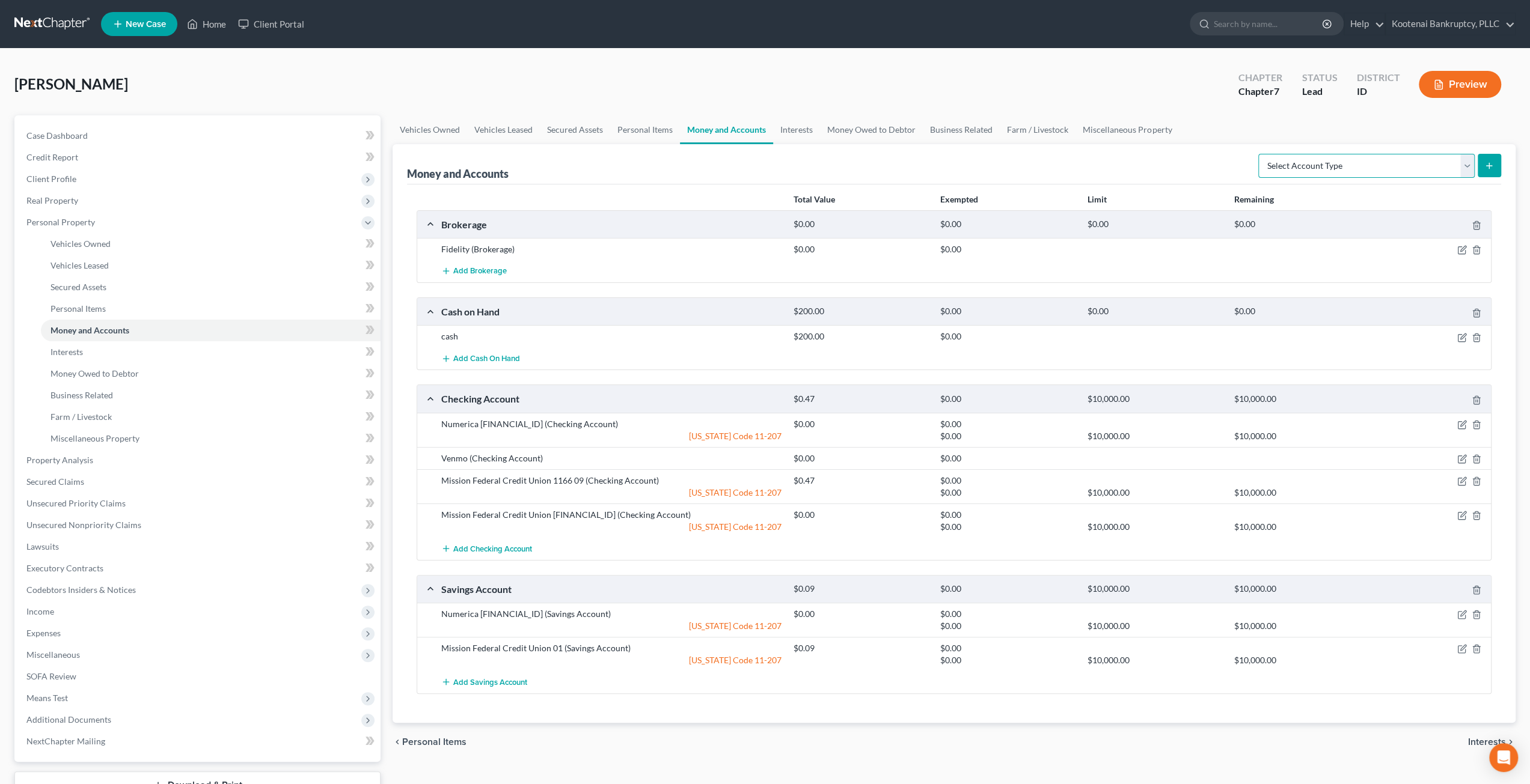
click at [1362, 169] on select "Select Account Type Brokerage Cash on Hand Certificates of Deposit Checking Acc…" at bounding box center [1366, 166] width 216 height 24
select select "brokerage"
click at [1261, 154] on select "Select Account Type Brokerage Cash on Hand Certificates of Deposit Checking Acc…" at bounding box center [1366, 166] width 216 height 24
click at [1491, 166] on line "submit" at bounding box center [1489, 166] width 6 height 0
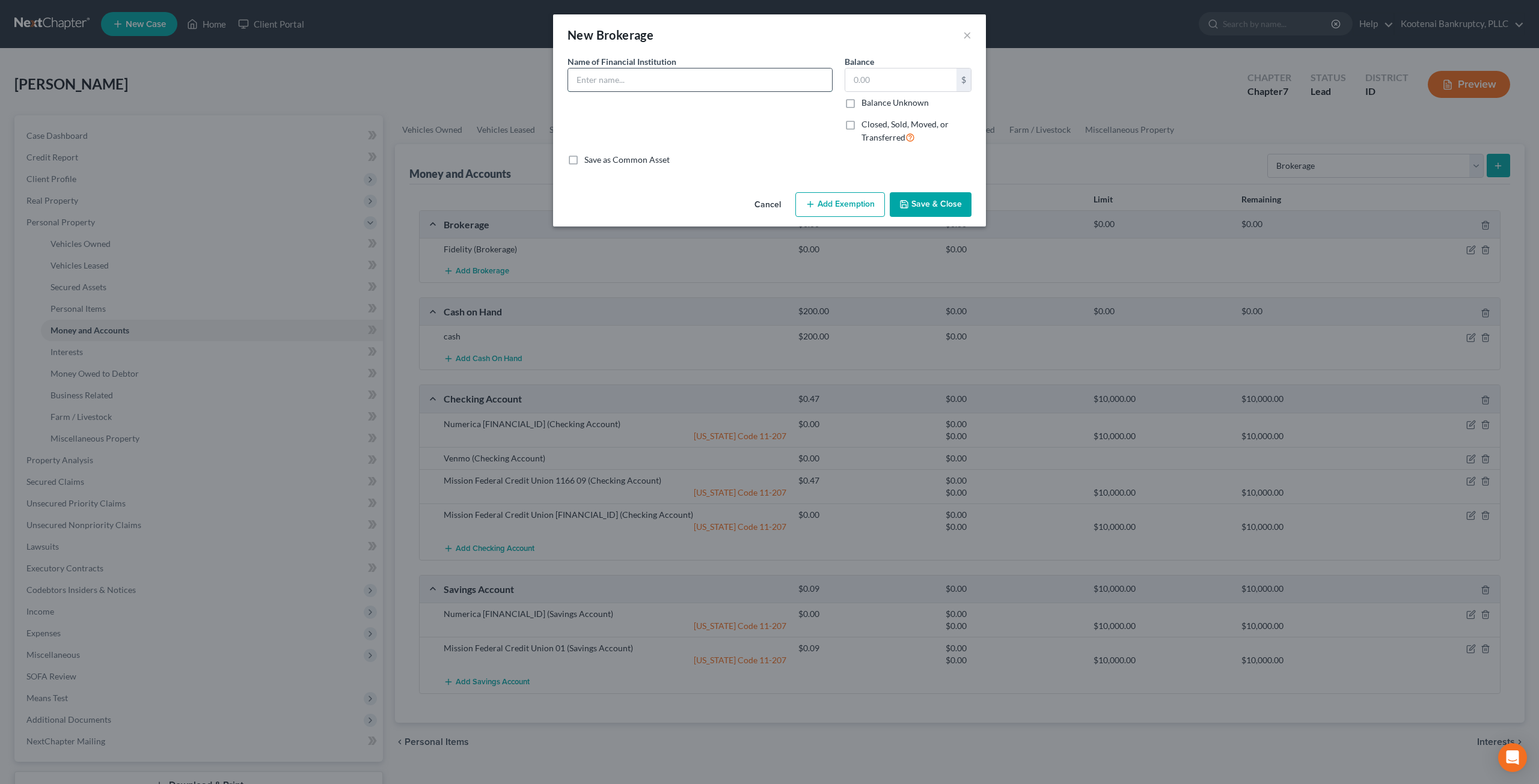
click at [684, 75] on input "text" at bounding box center [700, 80] width 264 height 23
type input "Etrade - Employee Stock Purchase Plan. Debtor has contributed $1,143.86 towards…"
click at [861, 101] on label "Balance Unknown" at bounding box center [895, 102] width 67 height 12
click at [866, 101] on input "Balance Unknown" at bounding box center [870, 100] width 8 height 8
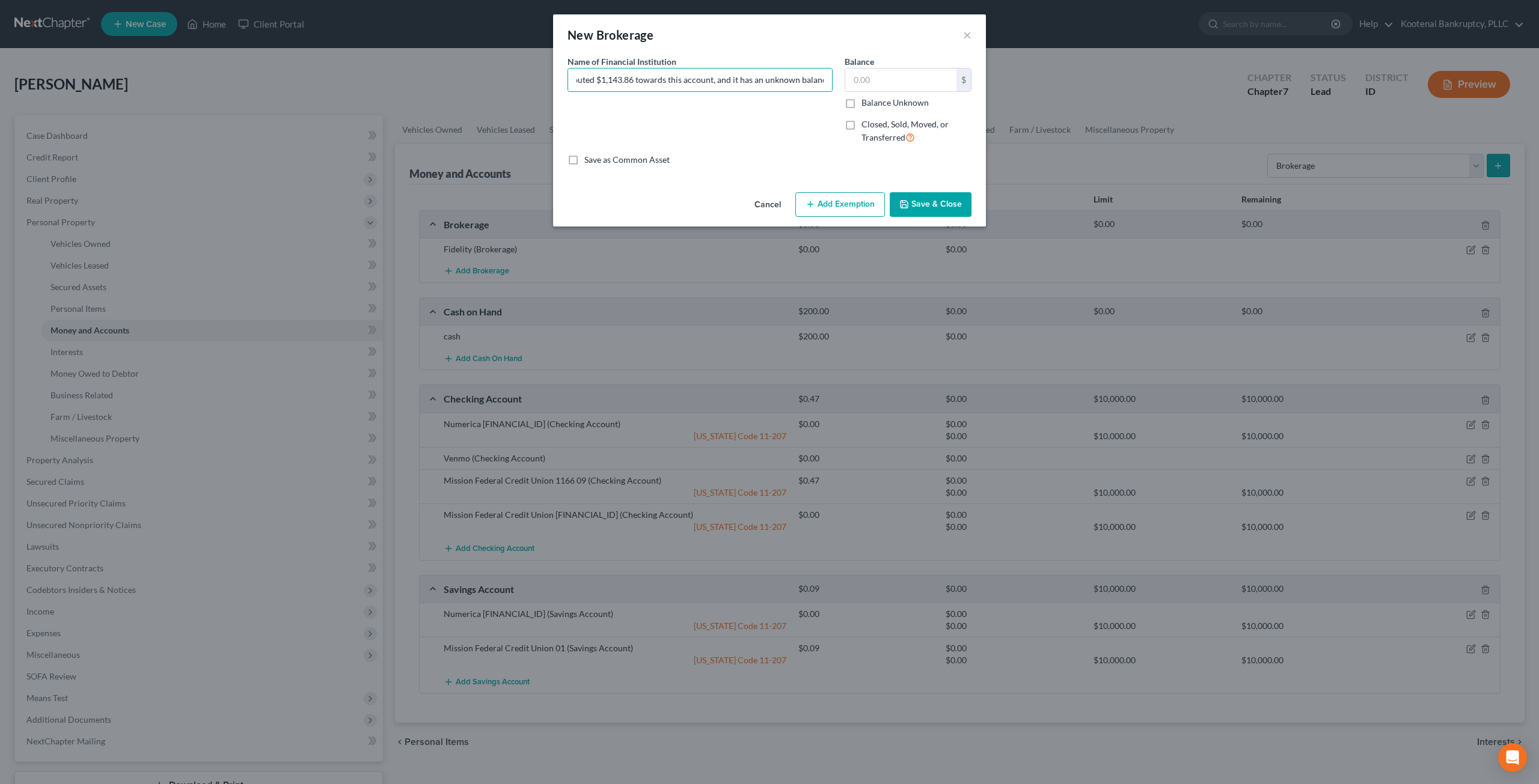
checkbox input "true"
type input "0.00"
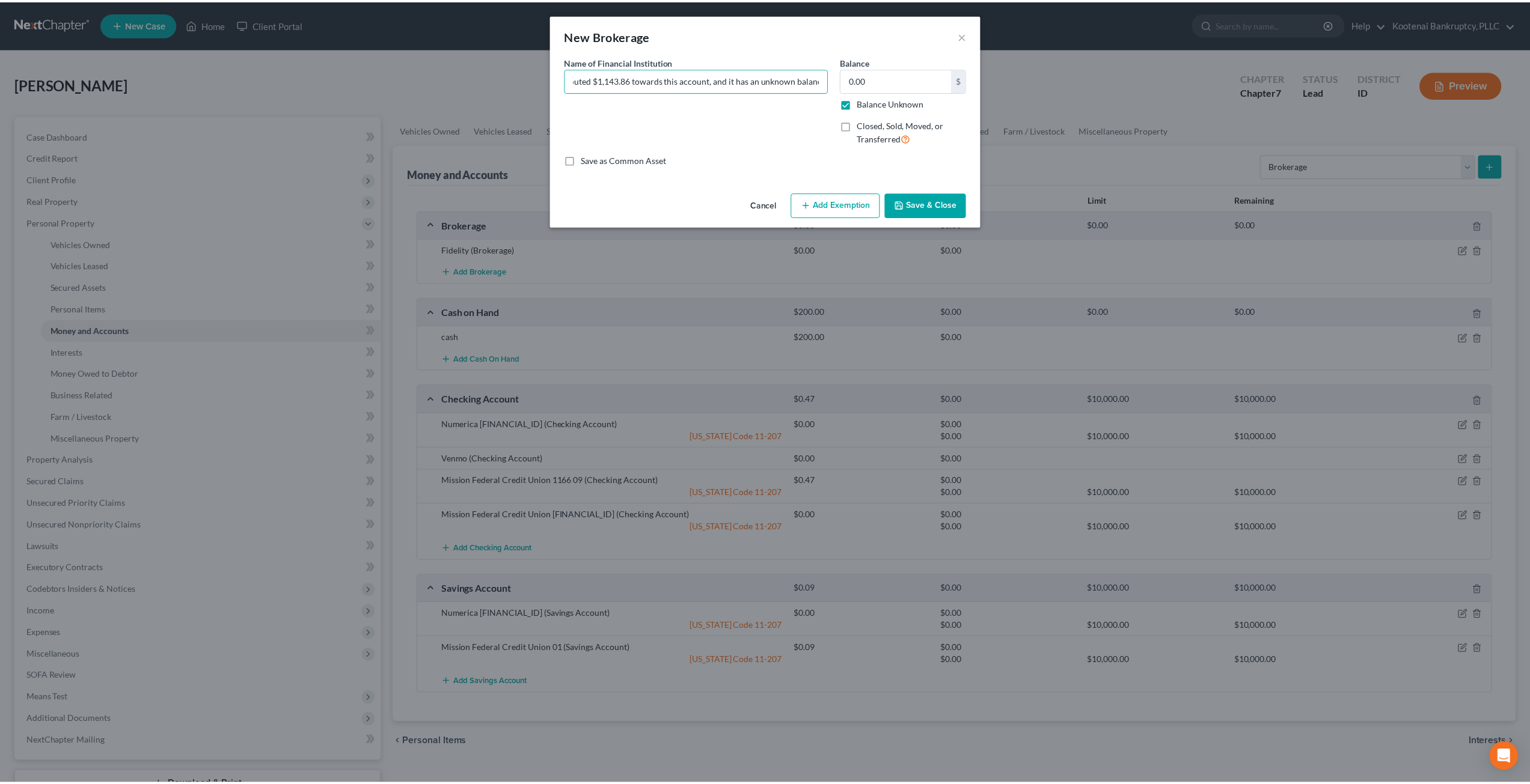
scroll to position [0, 0]
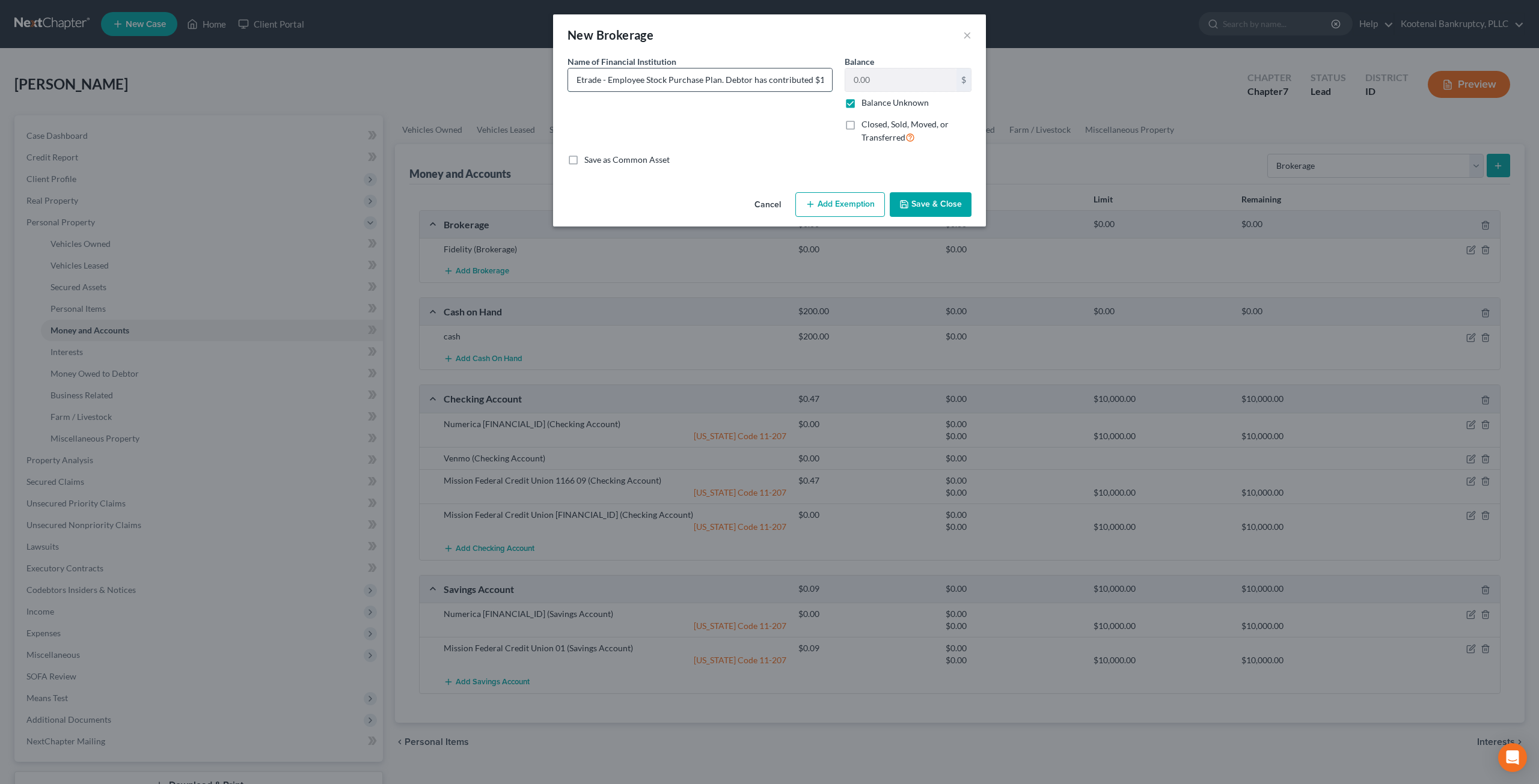
click at [793, 83] on input "Etrade - Employee Stock Purchase Plan. Debtor has contributed $1,143.86 towards…" at bounding box center [700, 80] width 264 height 23
click at [940, 202] on button "Save & Close" at bounding box center [930, 204] width 82 height 25
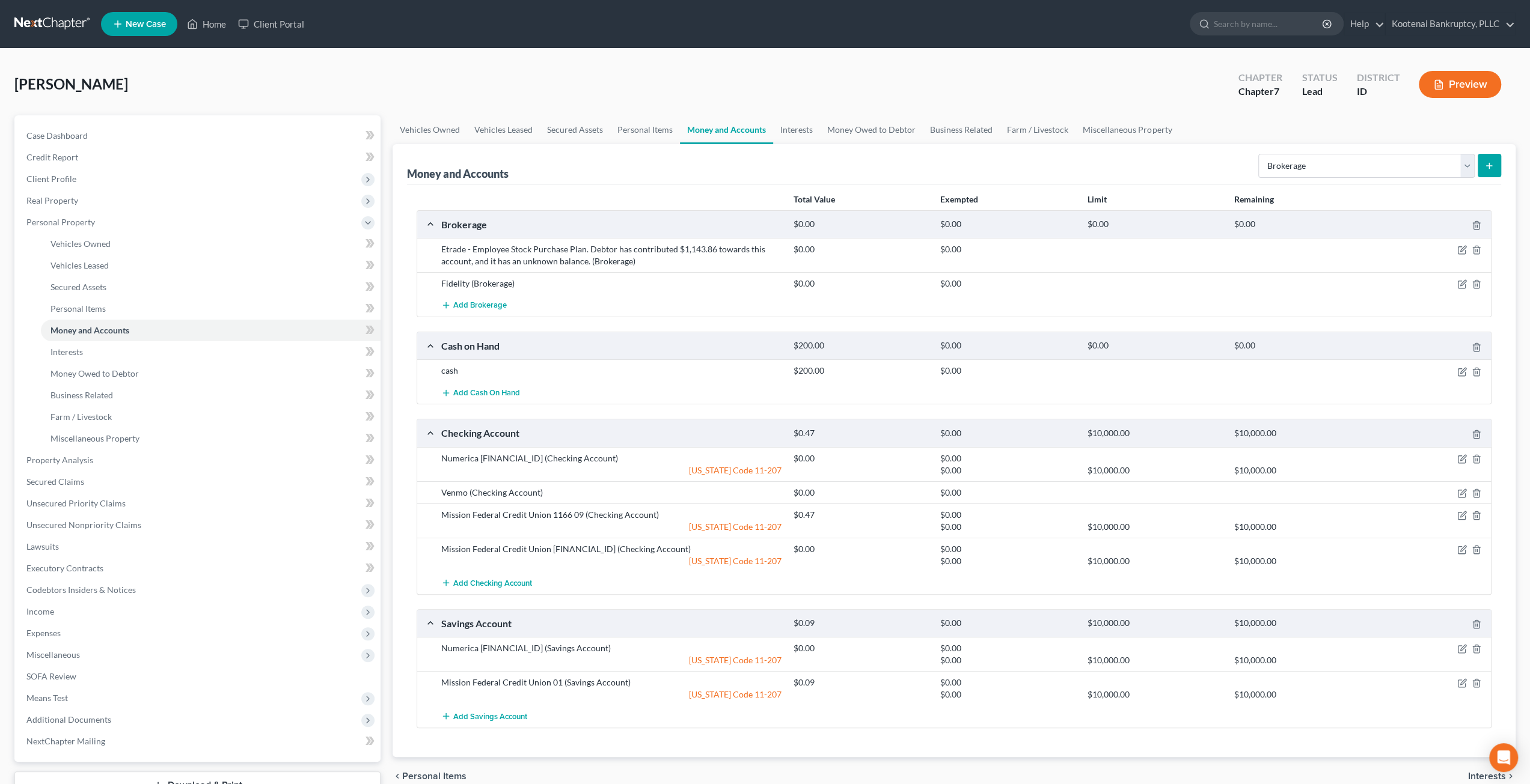
click at [1445, 85] on button "Preview" at bounding box center [1460, 84] width 83 height 27
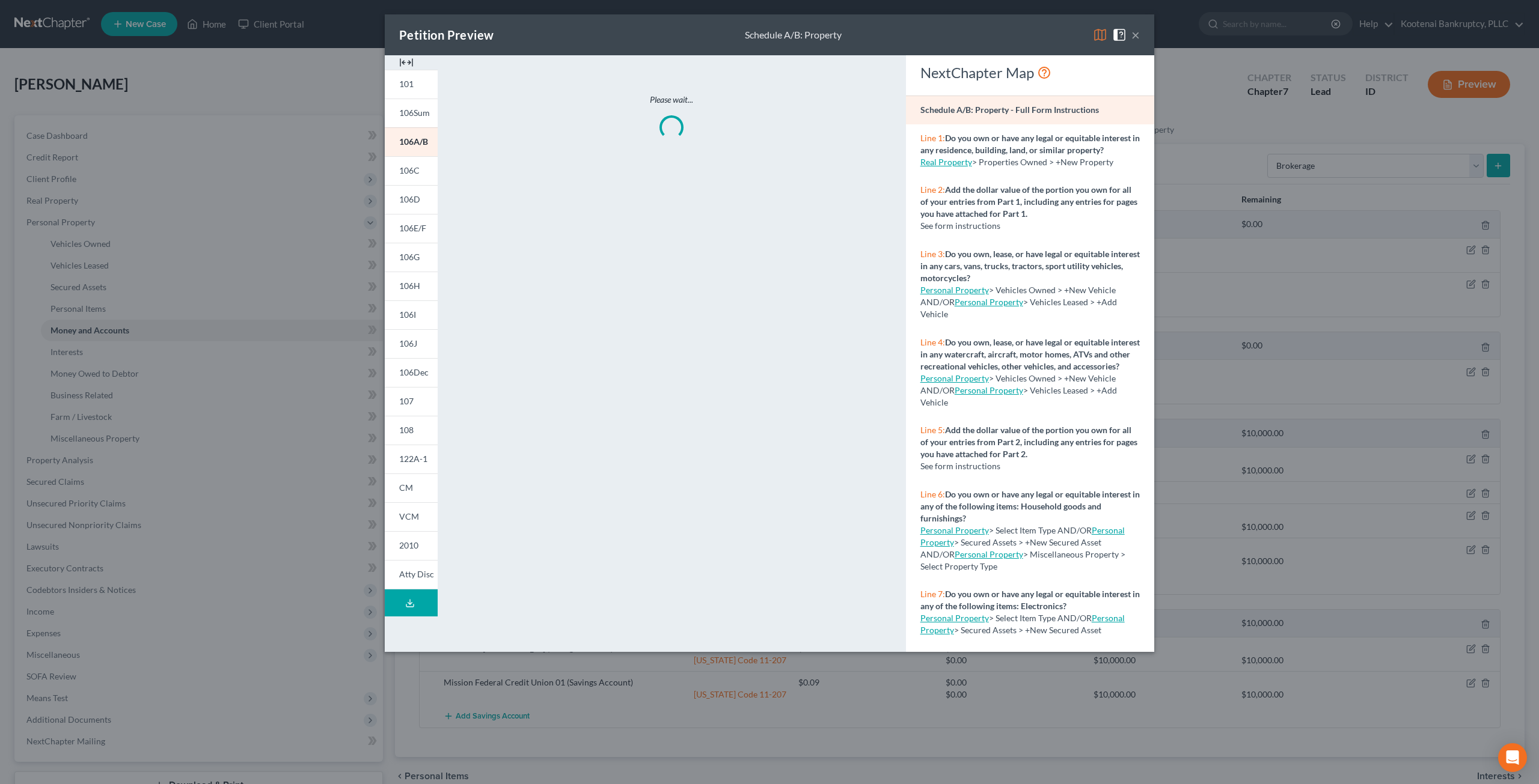
drag, startPoint x: 428, startPoint y: 395, endPoint x: 446, endPoint y: 396, distance: 18.0
click at [428, 395] on link "107" at bounding box center [411, 402] width 53 height 29
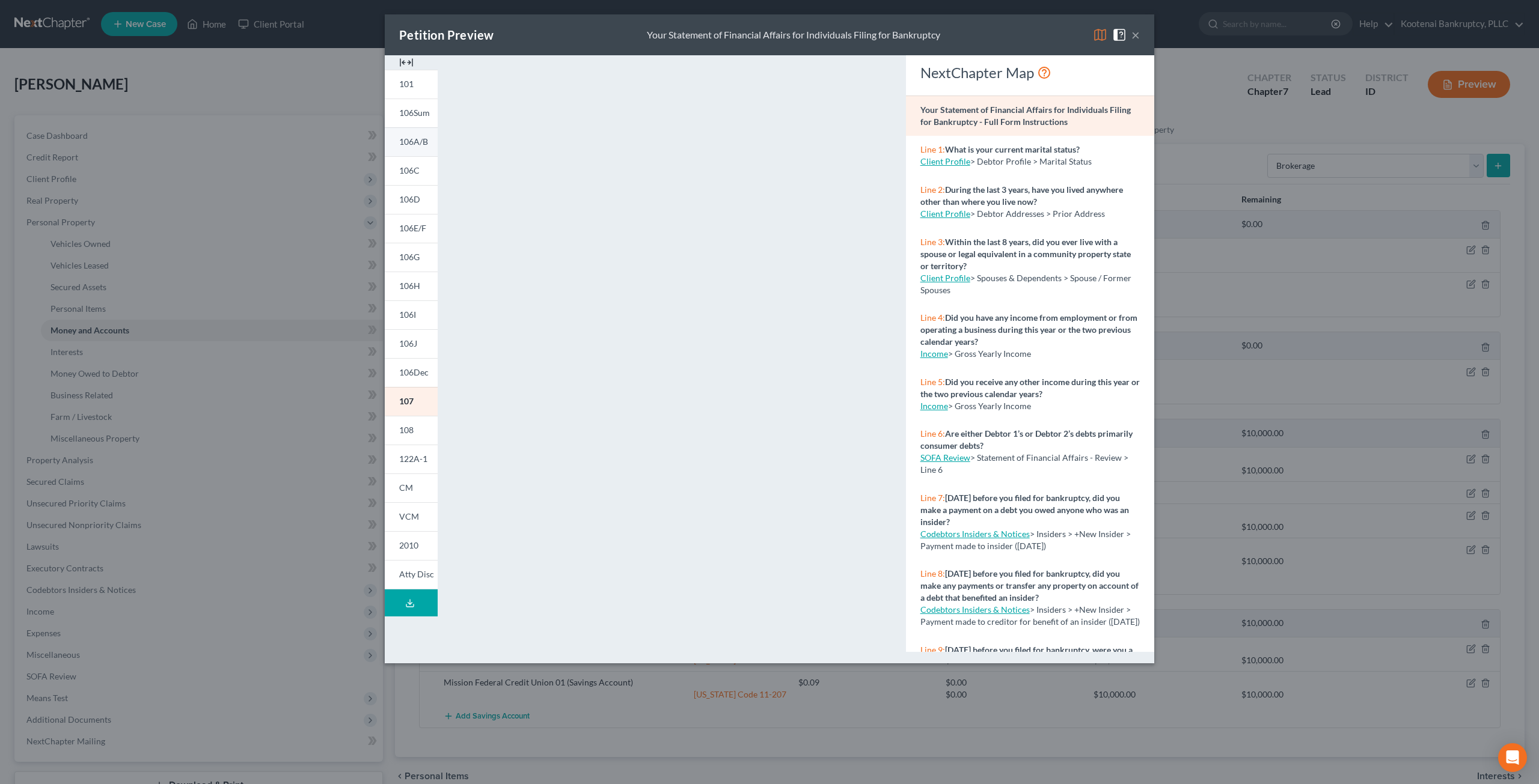
click at [417, 147] on link "106A/B" at bounding box center [411, 142] width 53 height 29
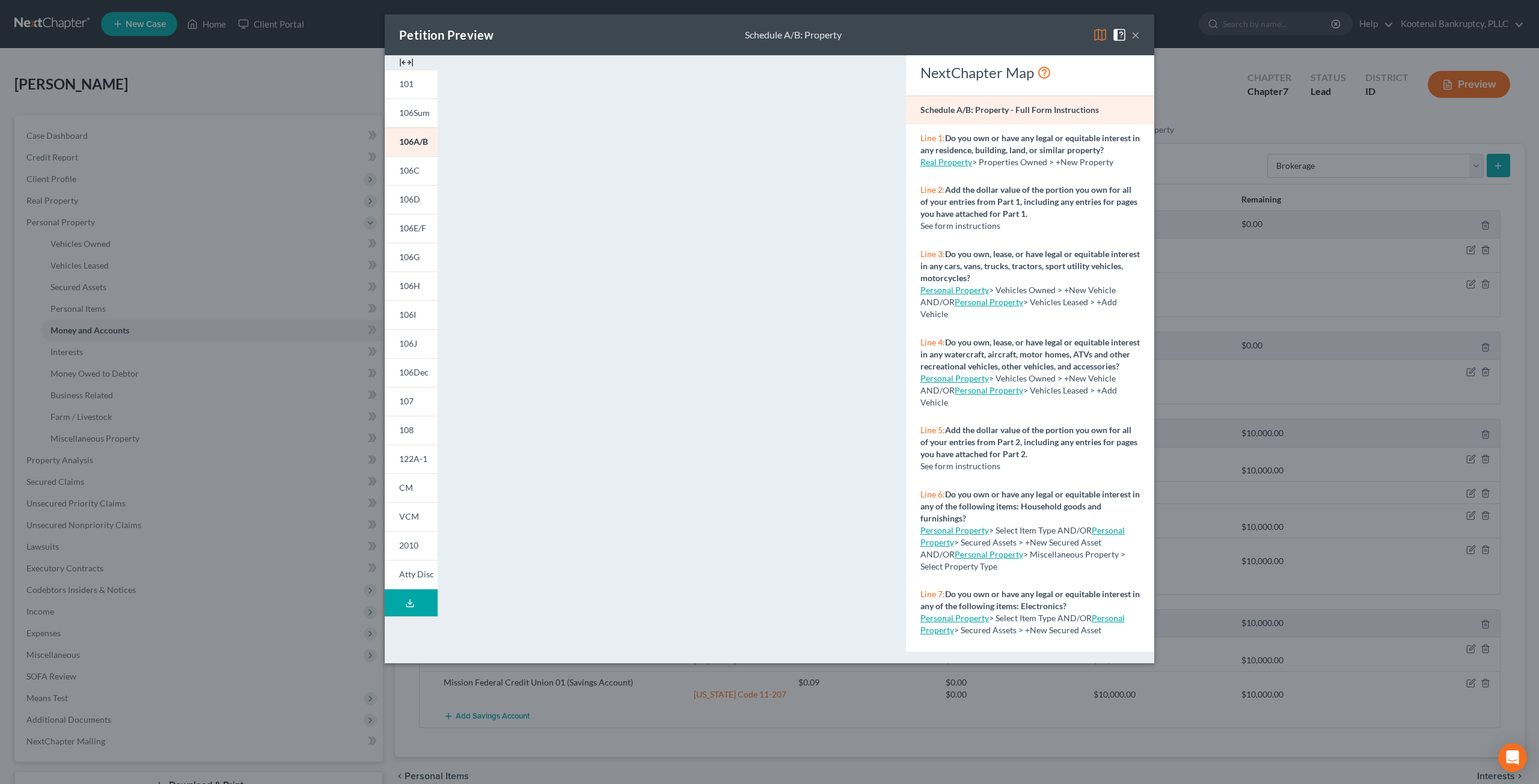
click at [1134, 33] on button "×" at bounding box center [1135, 35] width 8 height 15
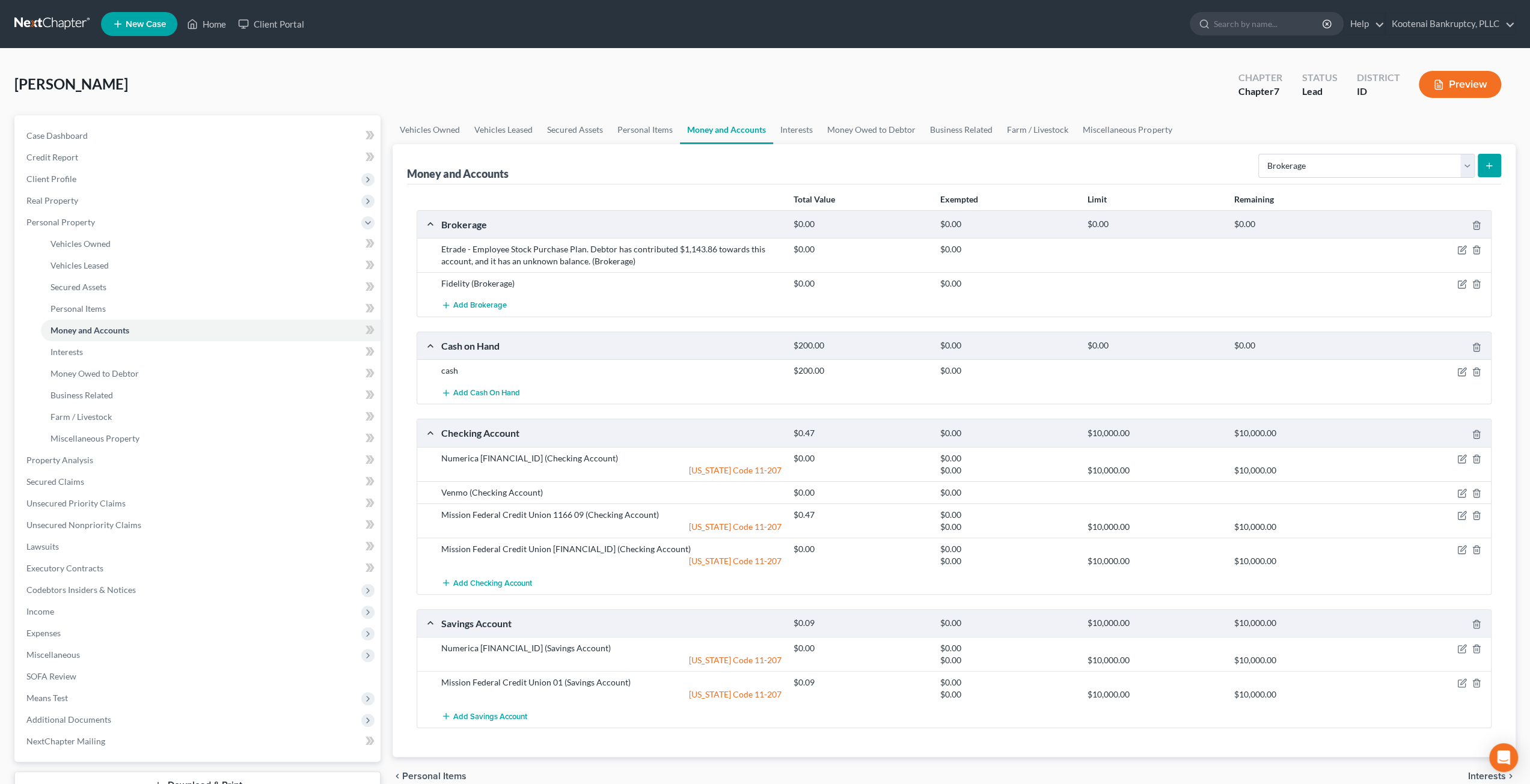
click at [1463, 87] on button "Preview" at bounding box center [1460, 84] width 83 height 27
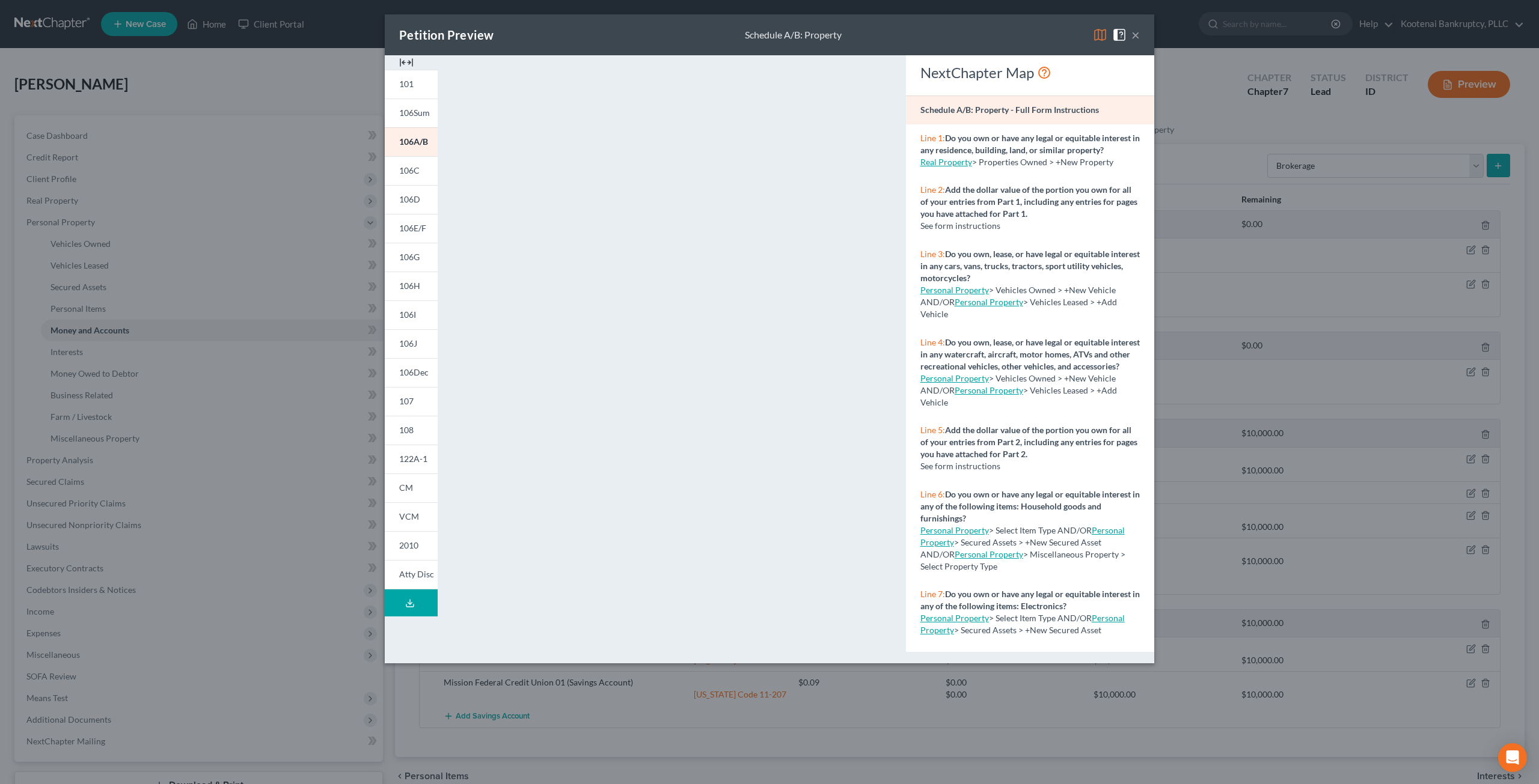
click at [1134, 35] on button "×" at bounding box center [1135, 35] width 8 height 15
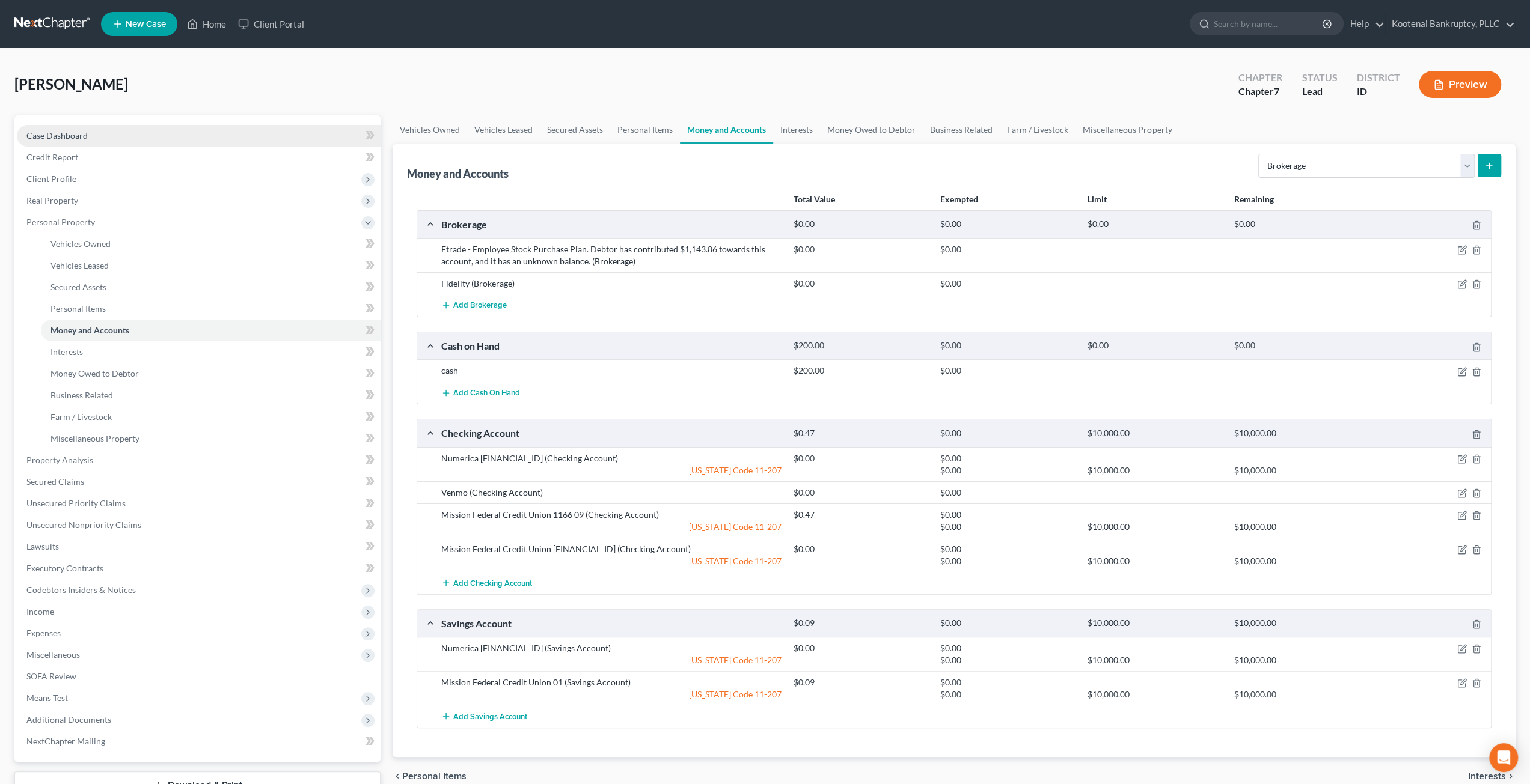
click at [114, 126] on link "Case Dashboard" at bounding box center [199, 135] width 364 height 22
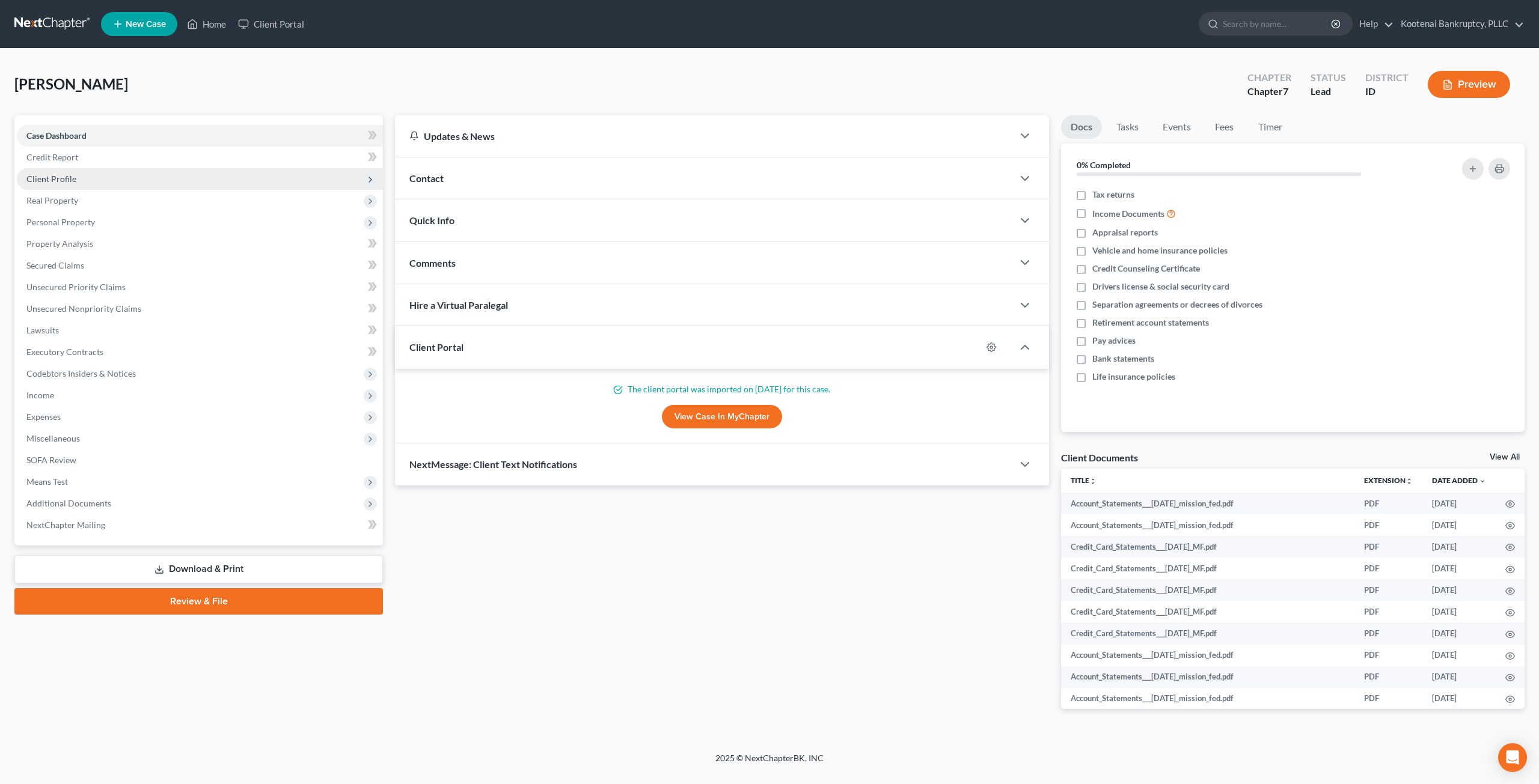
click at [110, 176] on span "Client Profile" at bounding box center [200, 179] width 366 height 22
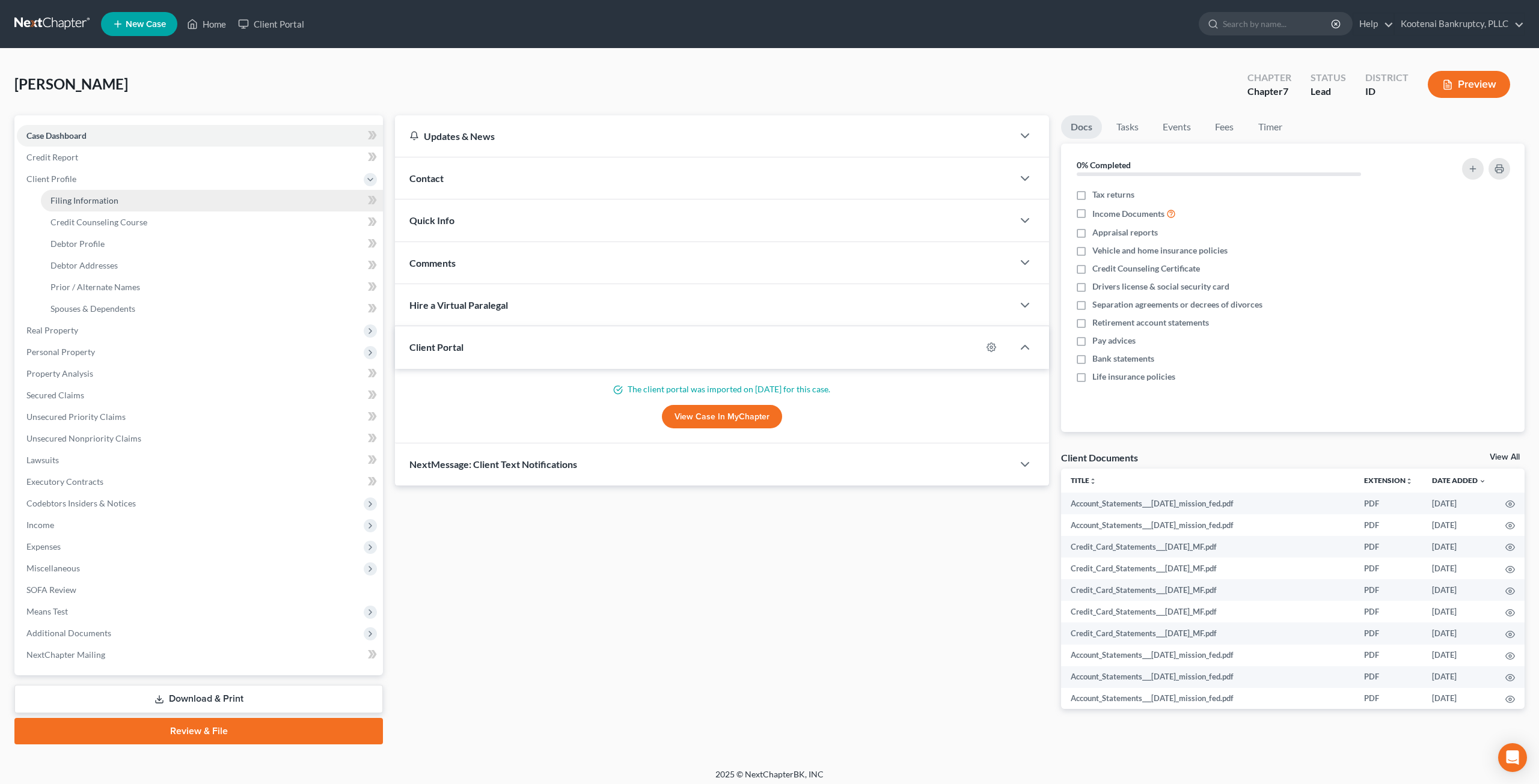
click at [117, 192] on link "Filing Information" at bounding box center [212, 200] width 342 height 22
select select "1"
select select "0"
select select "23"
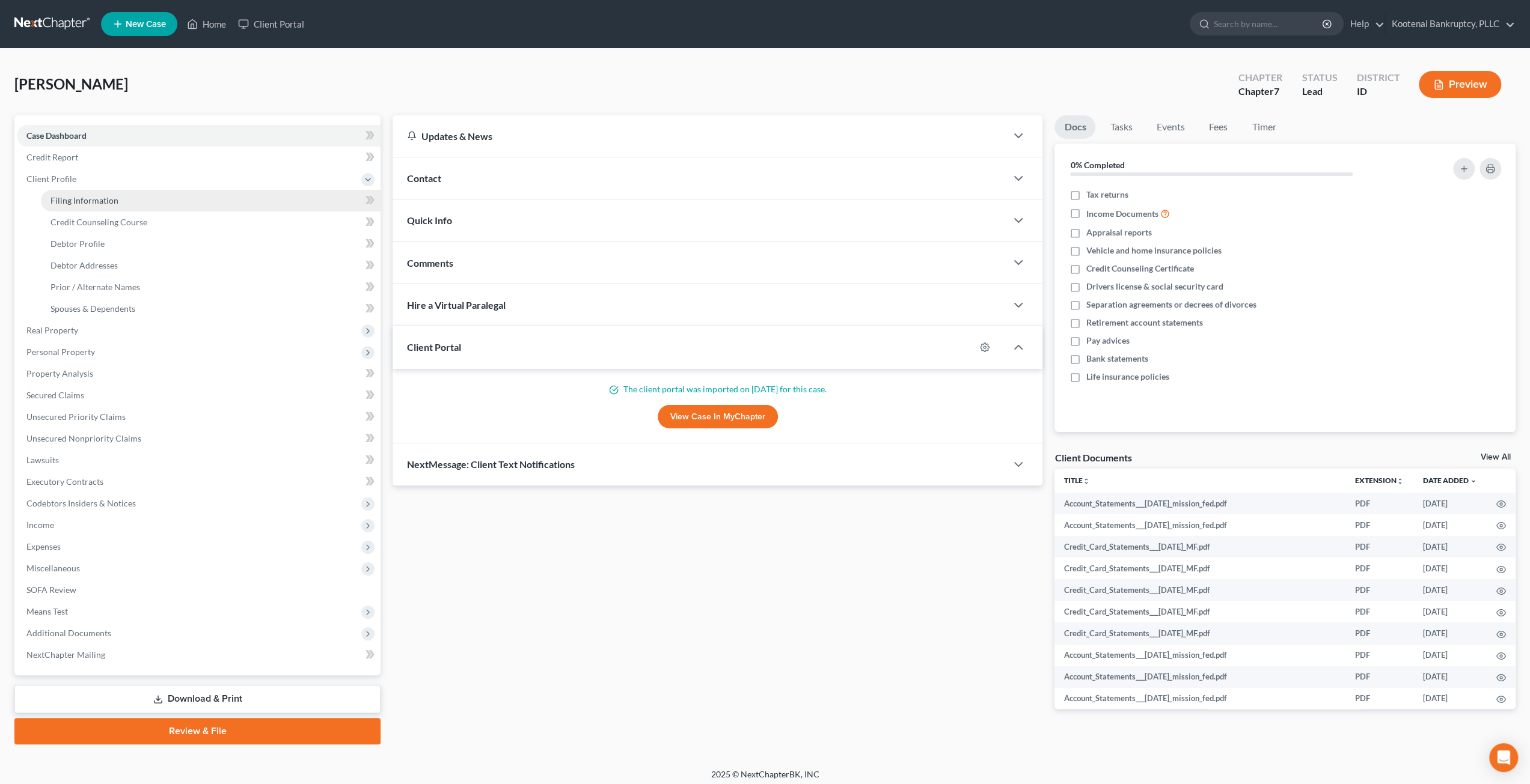
select select "0"
select select "13"
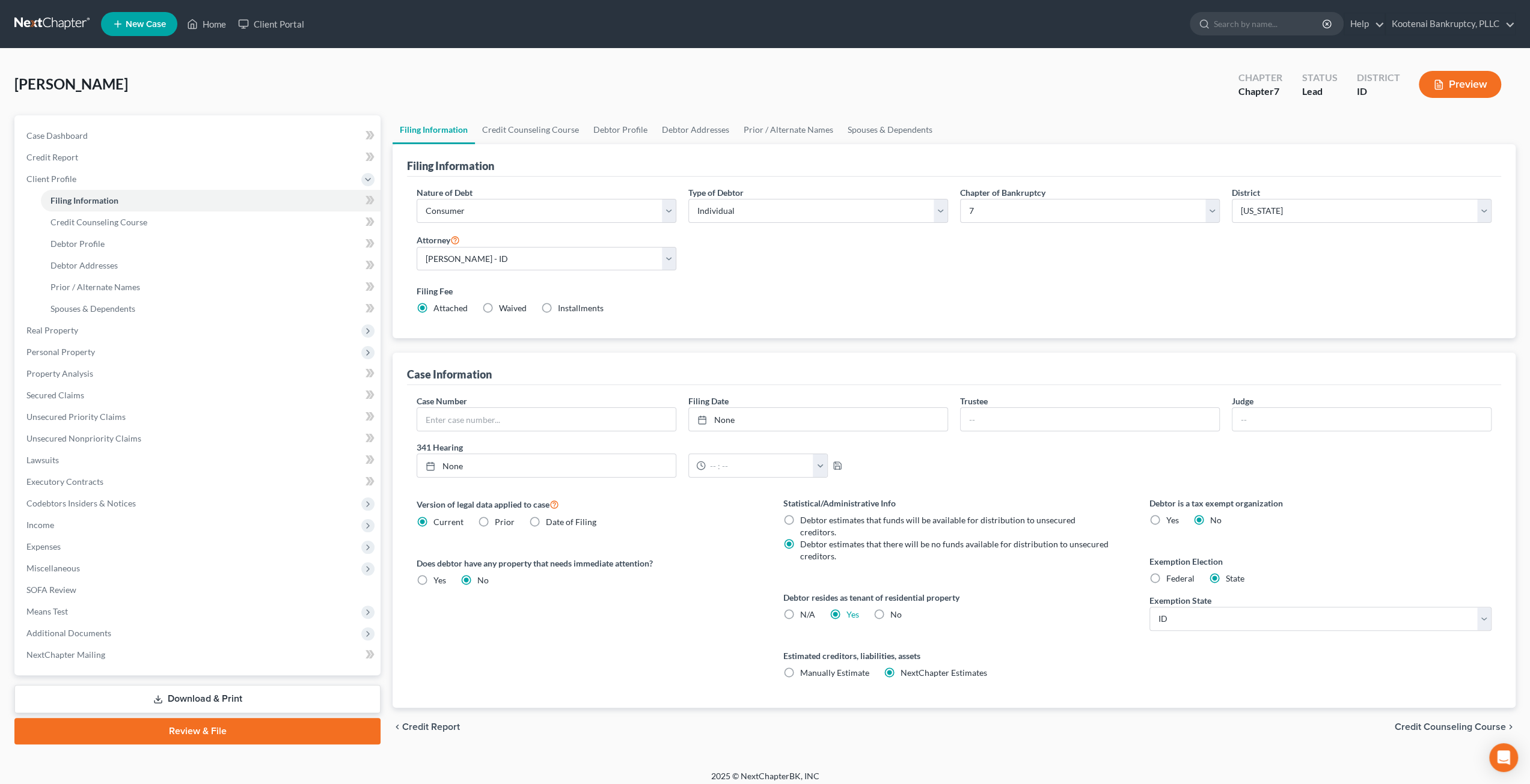
click at [534, 144] on div "Filing Information" at bounding box center [954, 160] width 1094 height 32
click at [540, 125] on link "Credit Counseling Course" at bounding box center [530, 130] width 111 height 29
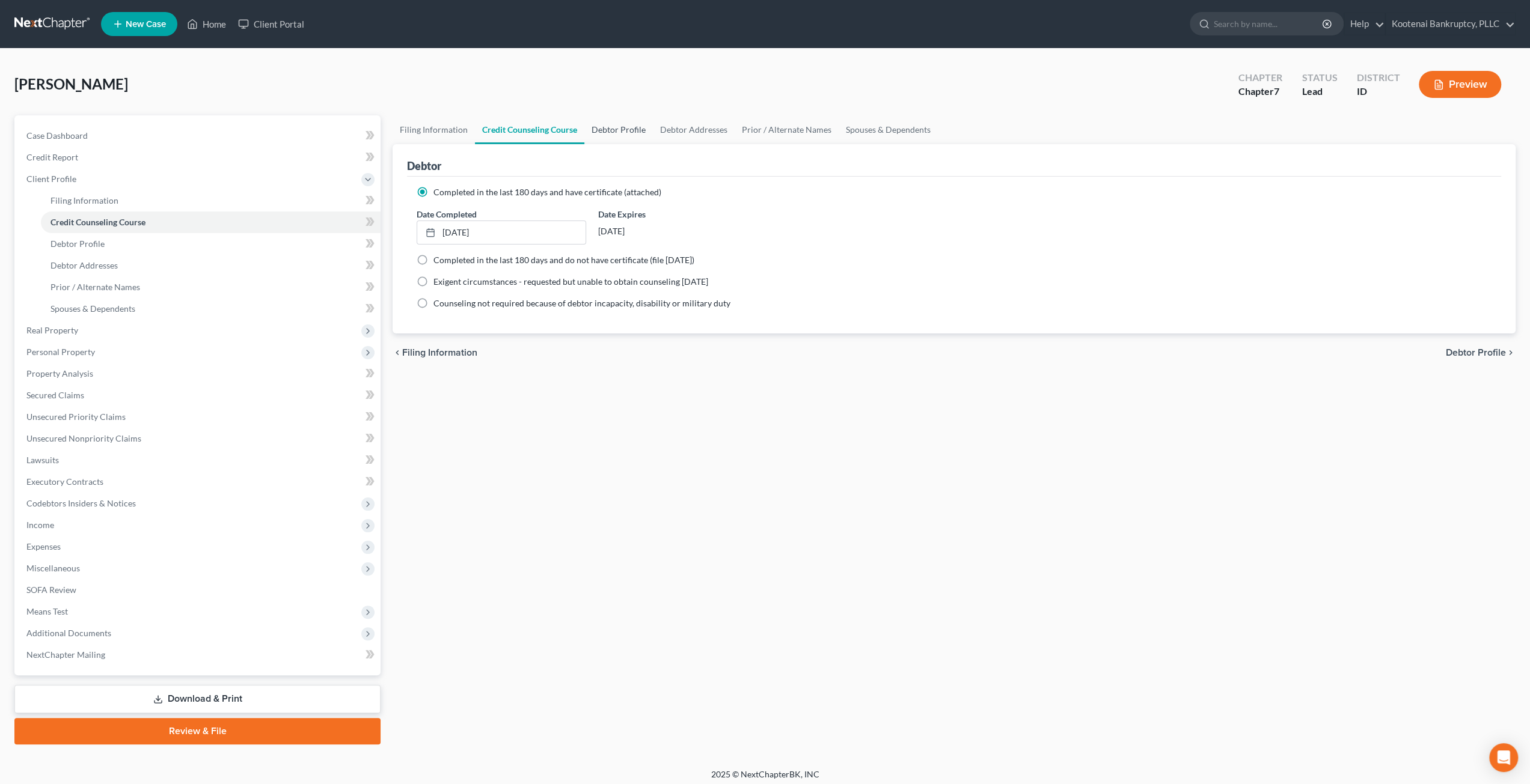
click at [621, 125] on link "Debtor Profile" at bounding box center [618, 130] width 69 height 29
select select "0"
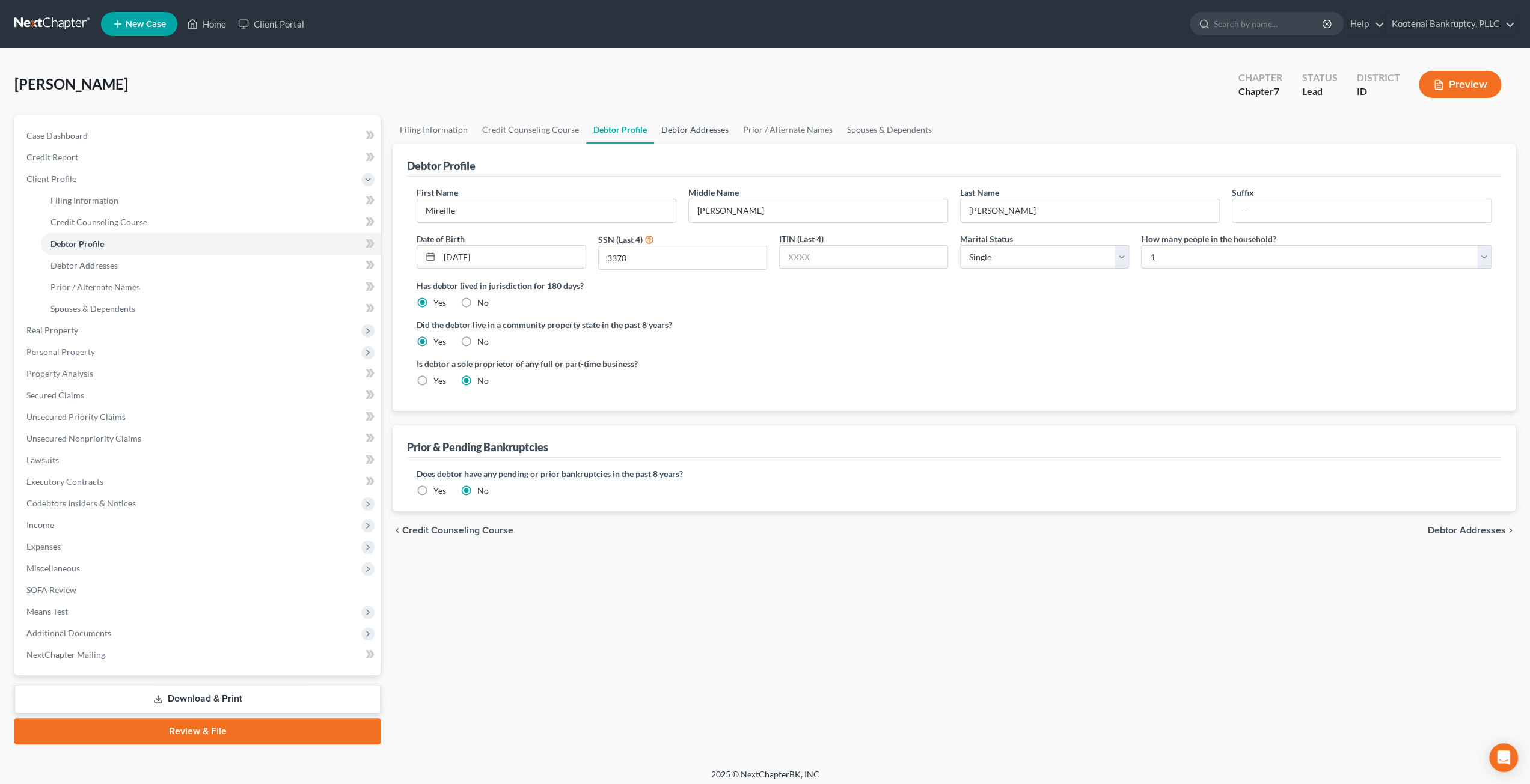
click at [684, 130] on link "Debtor Addresses" at bounding box center [694, 130] width 82 height 29
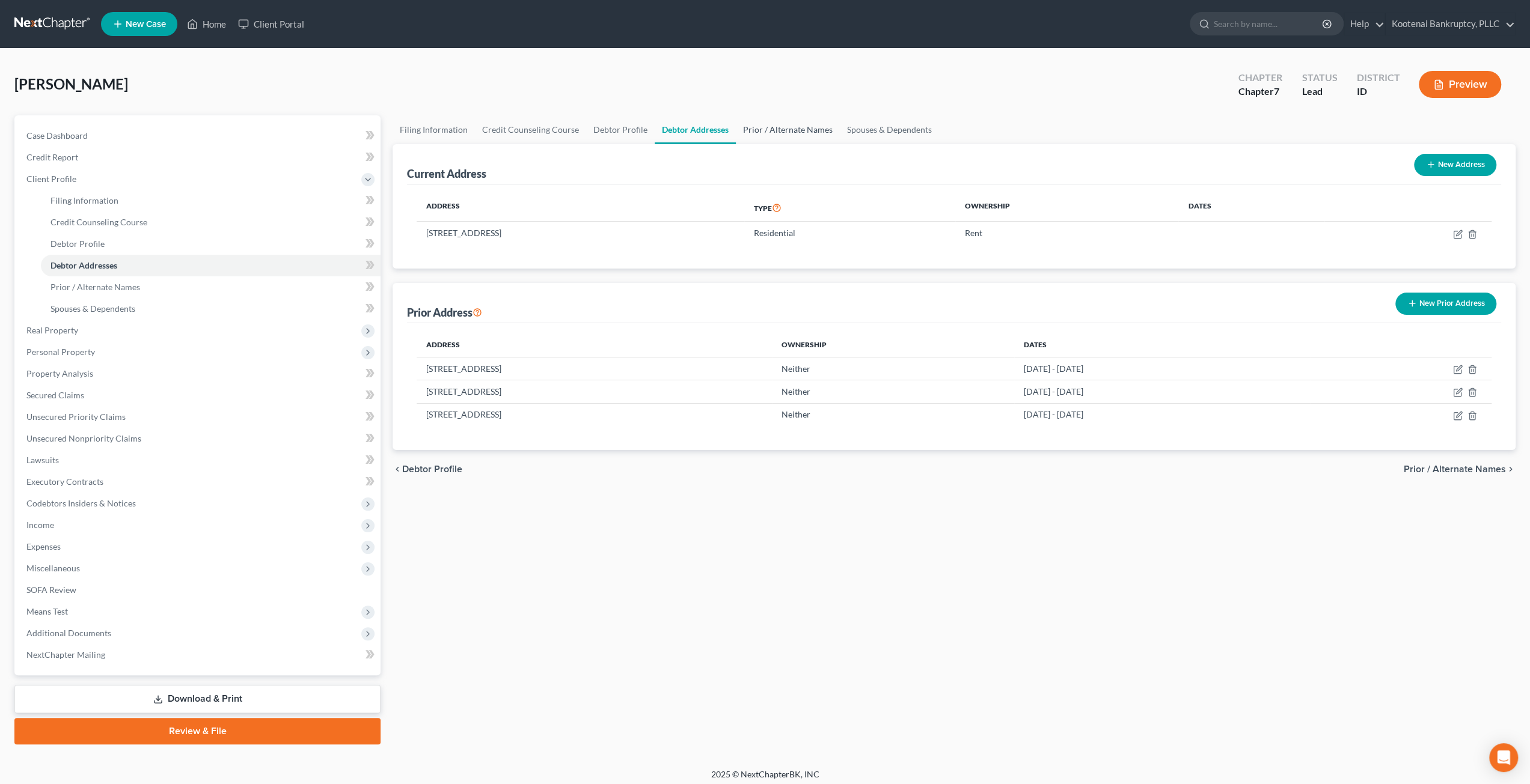
click at [753, 130] on link "Prior / Alternate Names" at bounding box center [788, 130] width 104 height 29
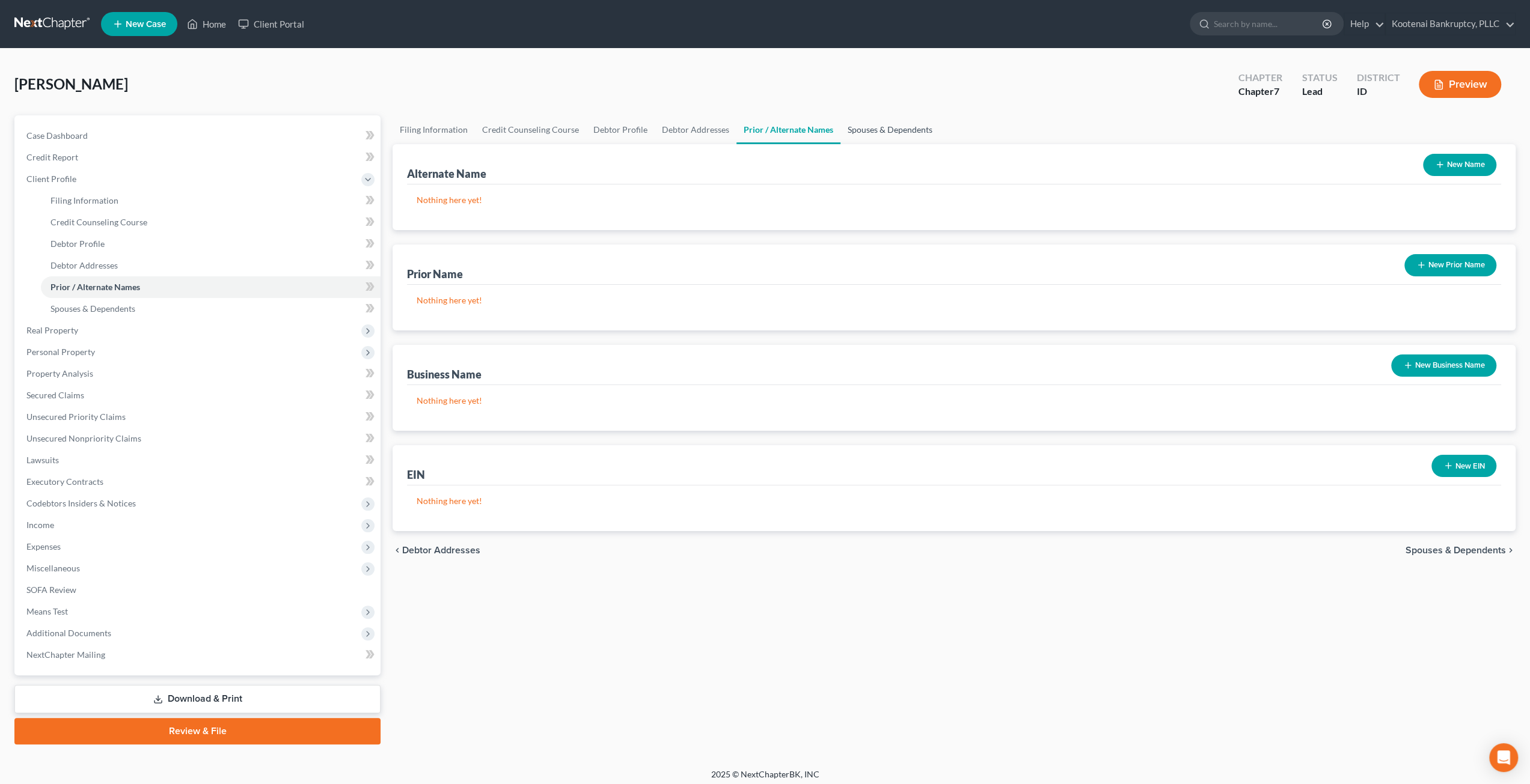
click at [861, 127] on link "Spouses & Dependents" at bounding box center [890, 130] width 99 height 29
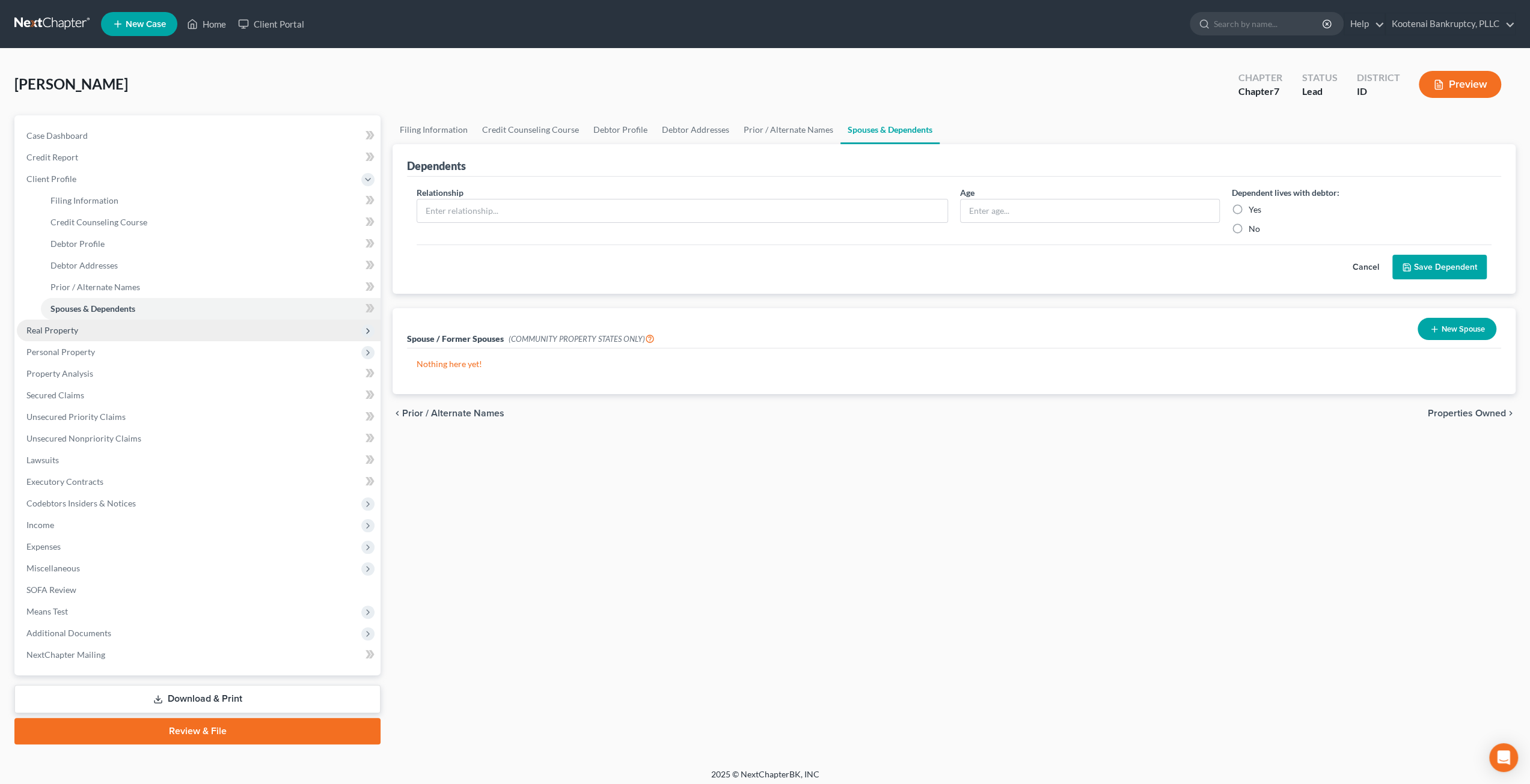
drag, startPoint x: 165, startPoint y: 334, endPoint x: 171, endPoint y: 339, distance: 7.8
click at [165, 336] on span "Real Property" at bounding box center [199, 330] width 364 height 22
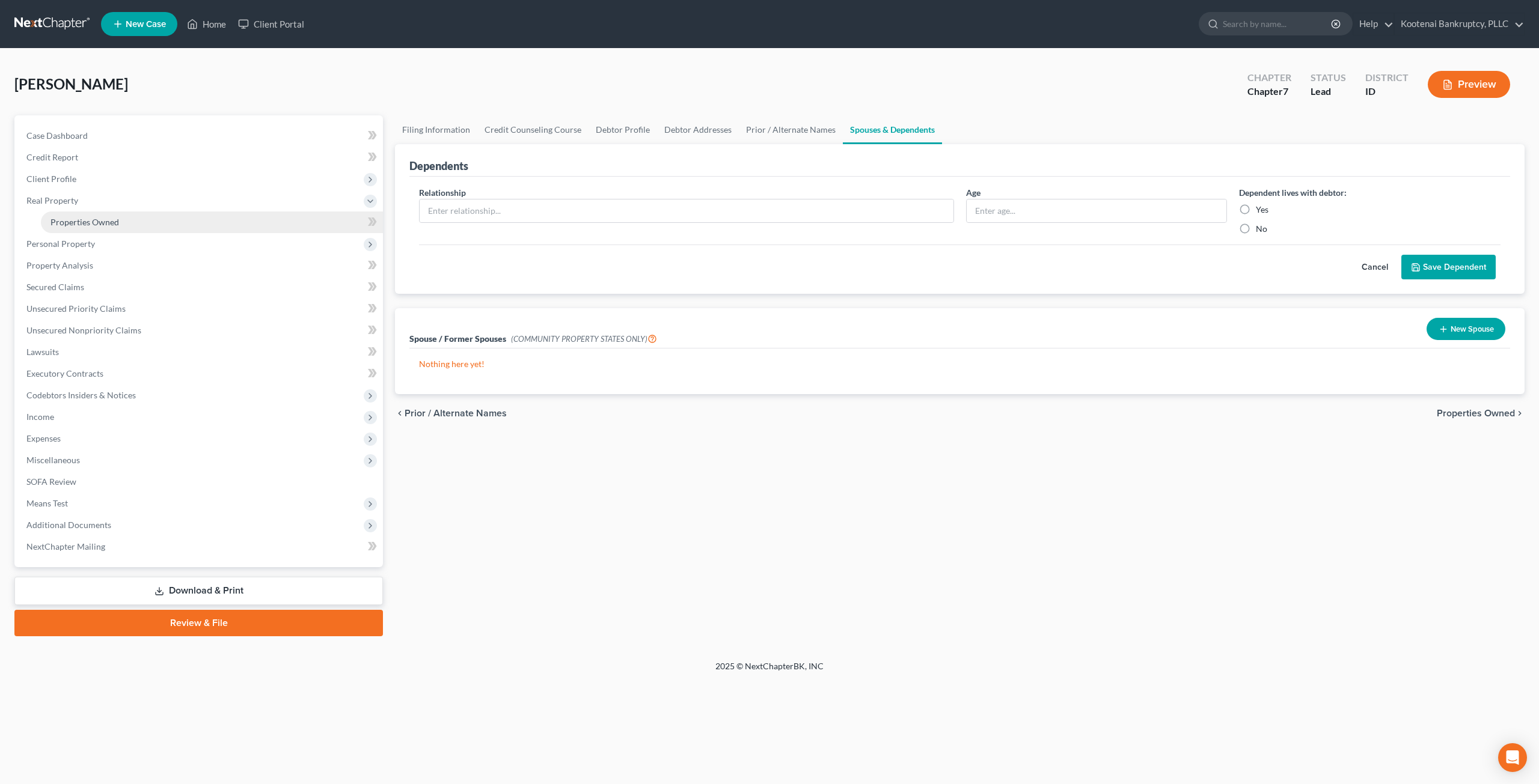
click at [197, 224] on link "Properties Owned" at bounding box center [212, 222] width 342 height 22
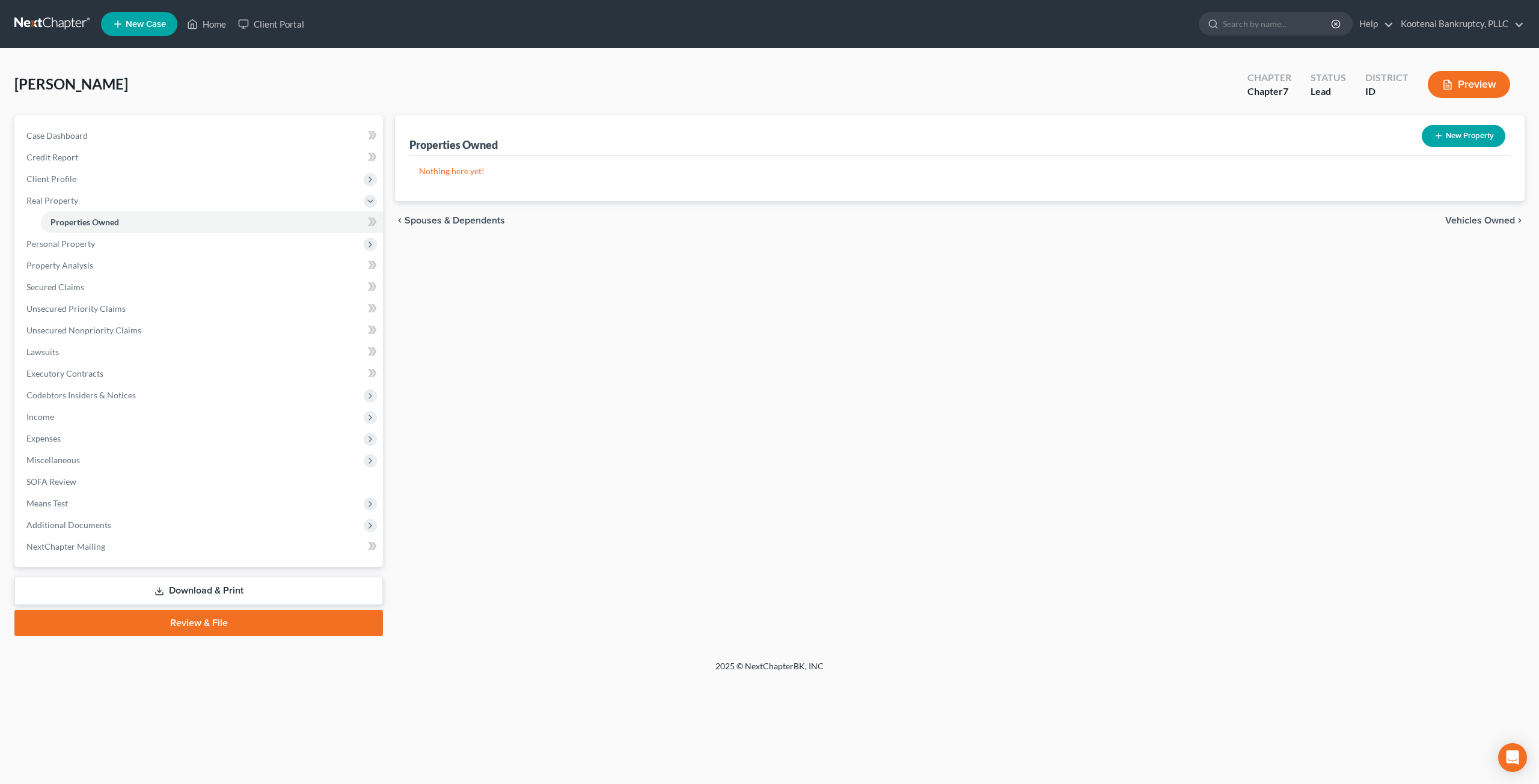
click at [674, 105] on div "Zaidman, Mireille Upgraded Chapter Chapter 7 Status Lead District ID Preview" at bounding box center [769, 89] width 1510 height 53
click at [147, 241] on span "Personal Property" at bounding box center [200, 244] width 366 height 22
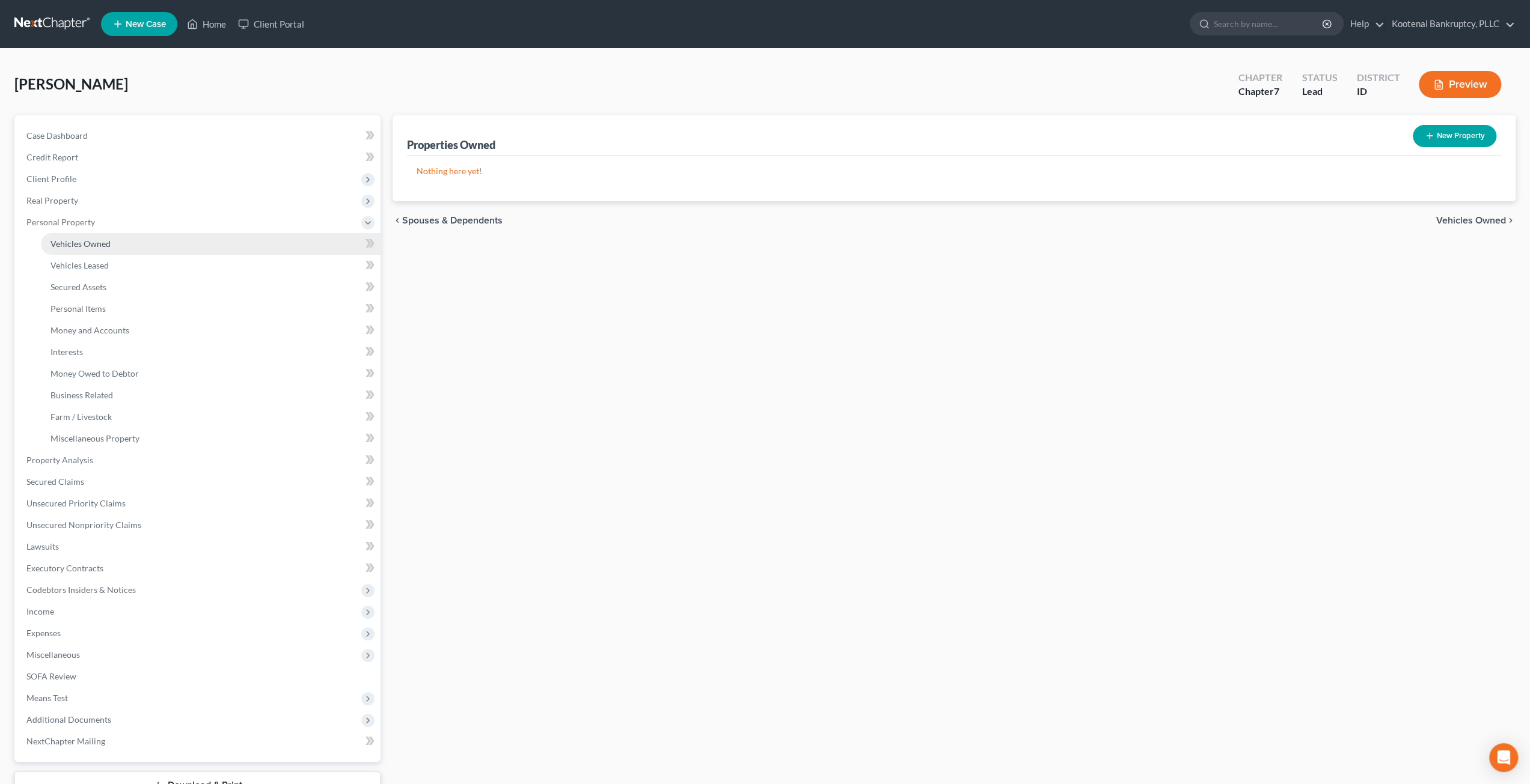
click at [140, 250] on link "Vehicles Owned" at bounding box center [210, 244] width 340 height 22
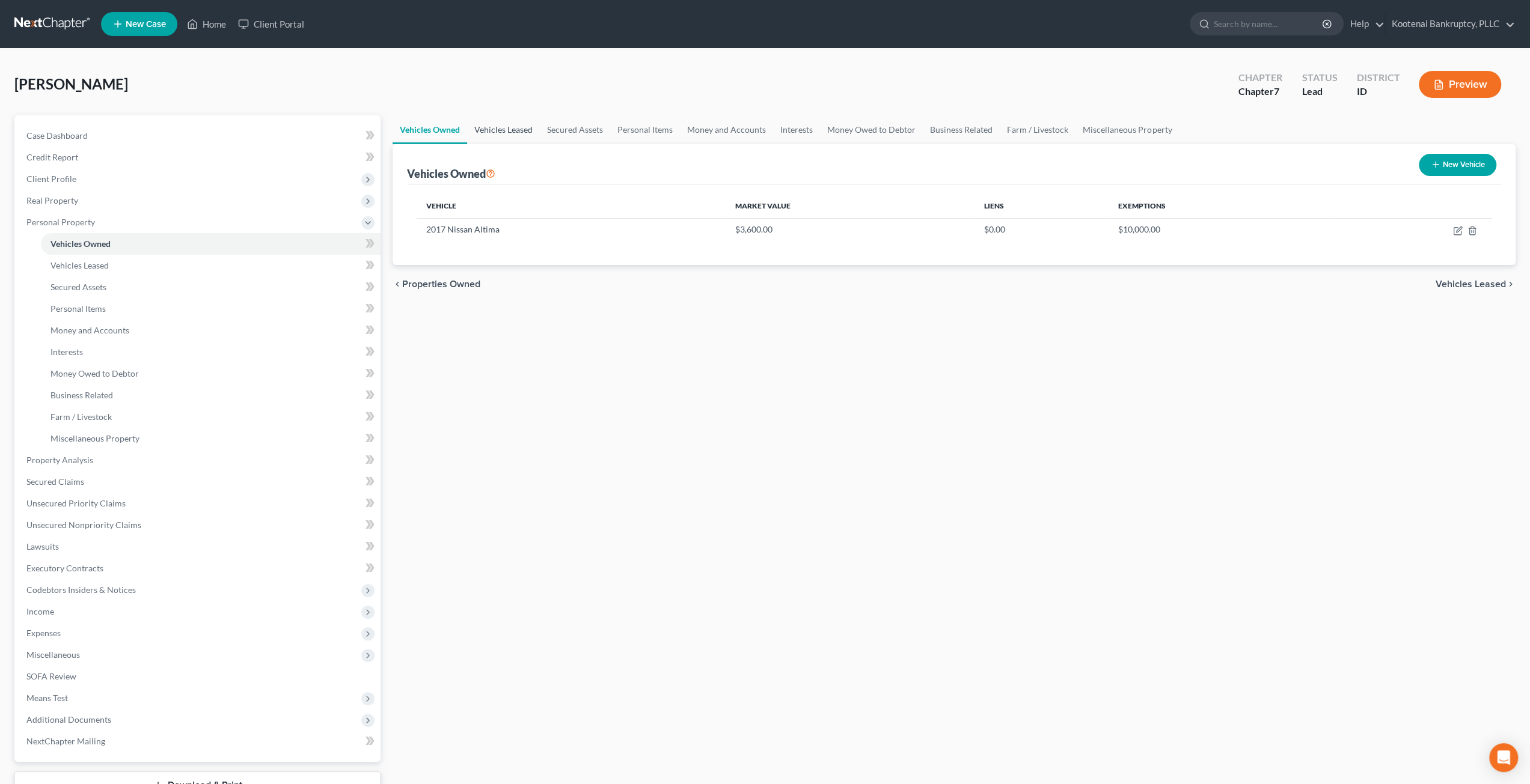
click at [515, 129] on link "Vehicles Leased" at bounding box center [503, 130] width 73 height 29
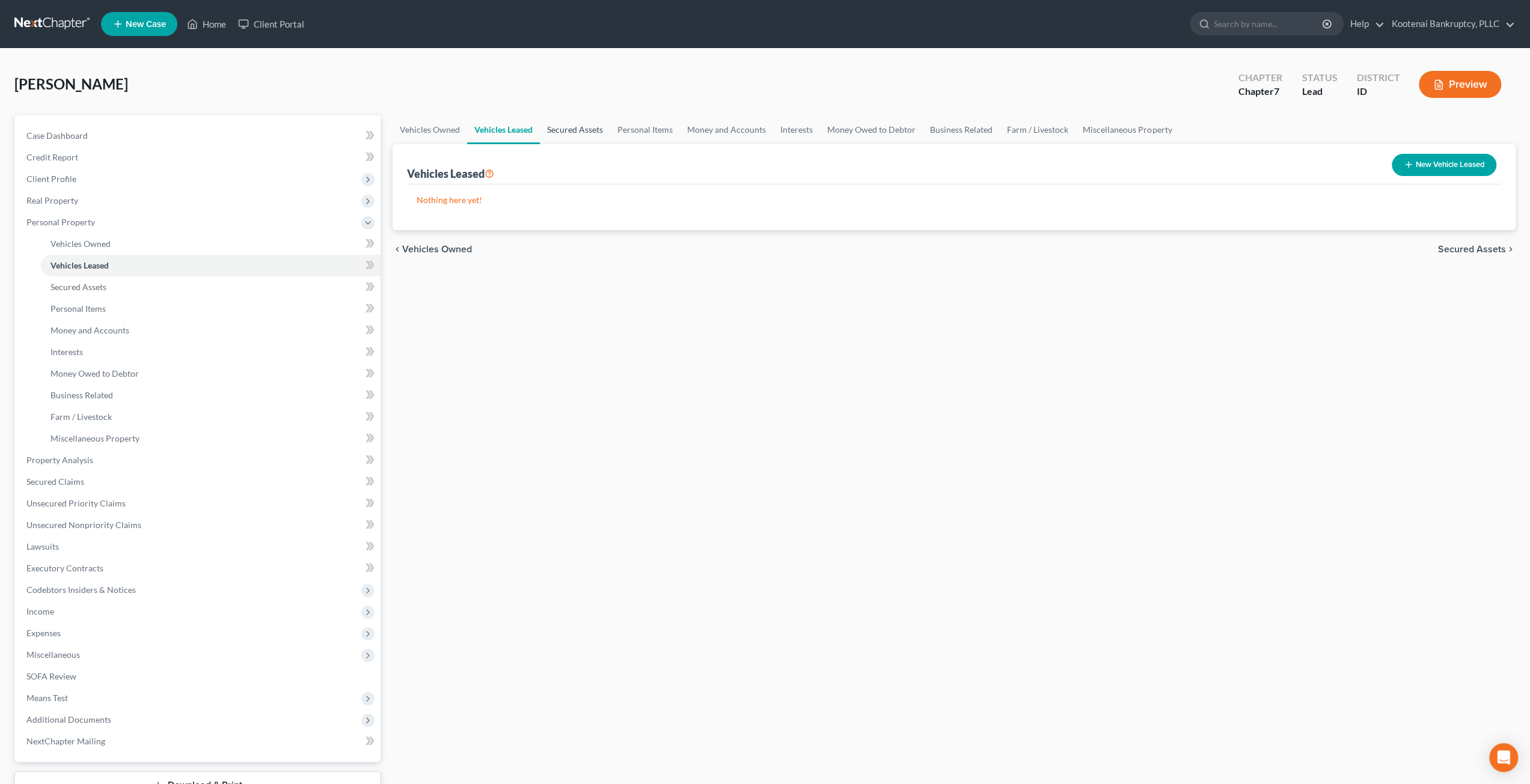
click at [582, 129] on link "Secured Assets" at bounding box center [575, 130] width 71 height 29
click at [653, 128] on link "Personal Items" at bounding box center [646, 130] width 70 height 29
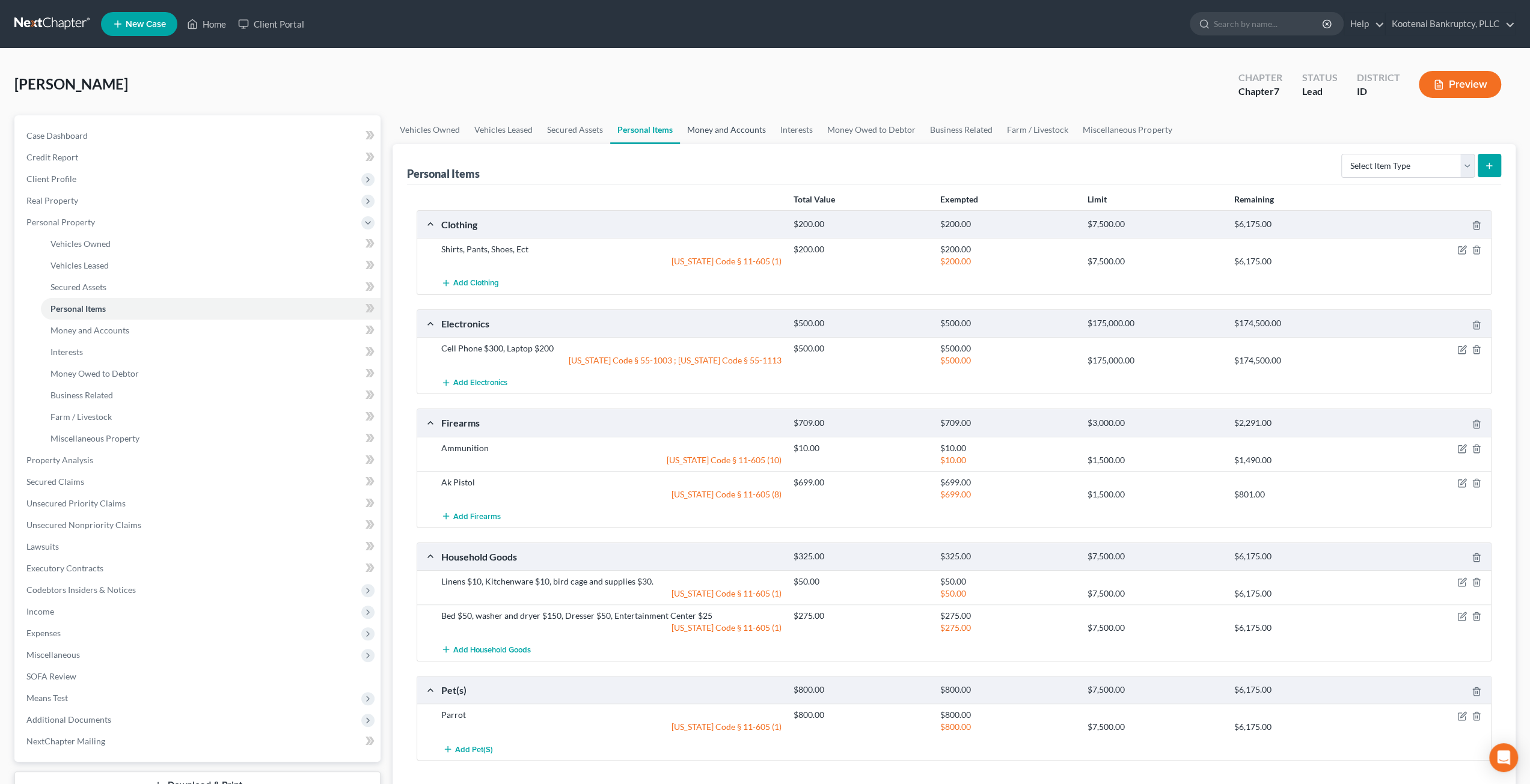
click at [712, 117] on link "Money and Accounts" at bounding box center [726, 130] width 93 height 29
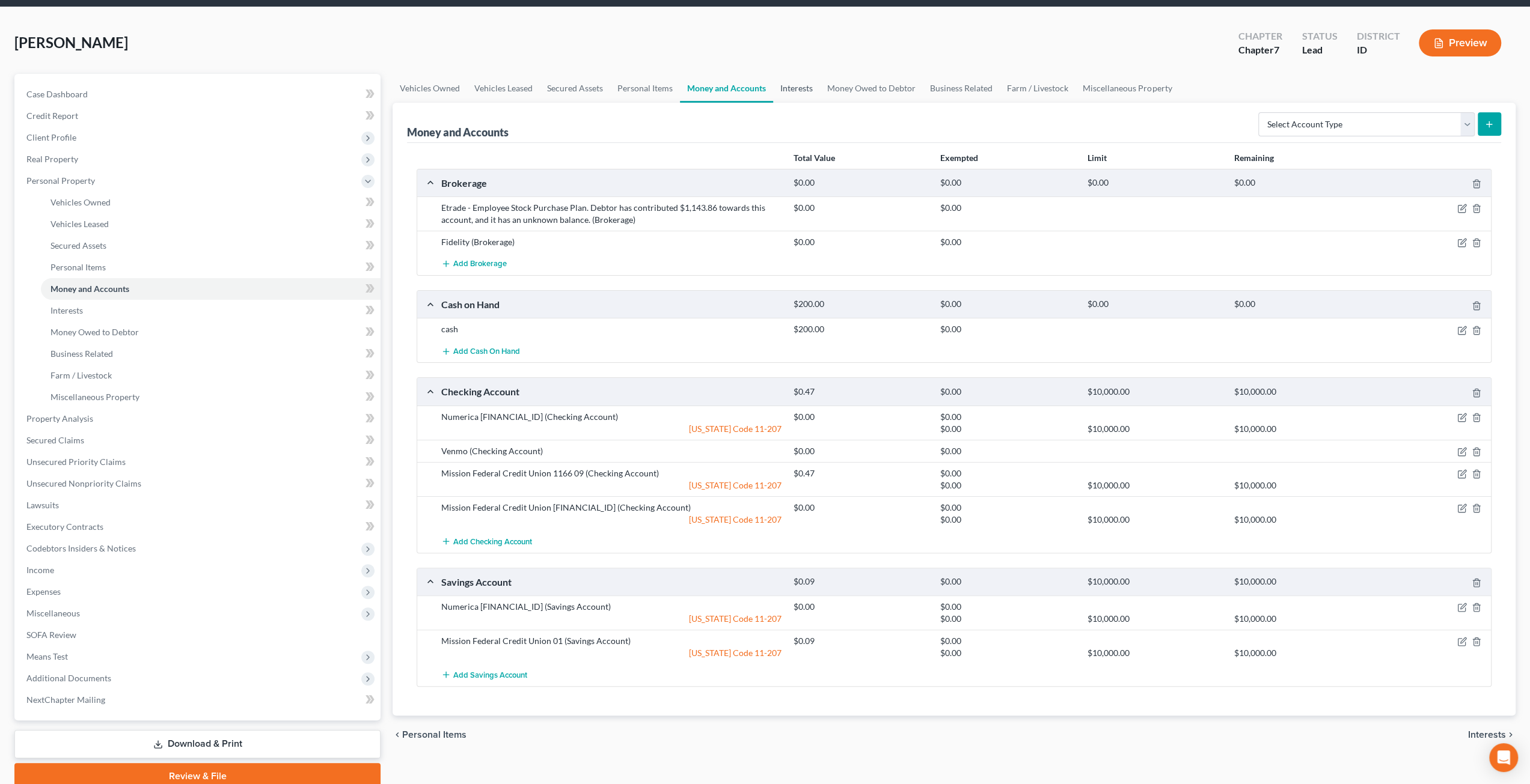
scroll to position [60, 0]
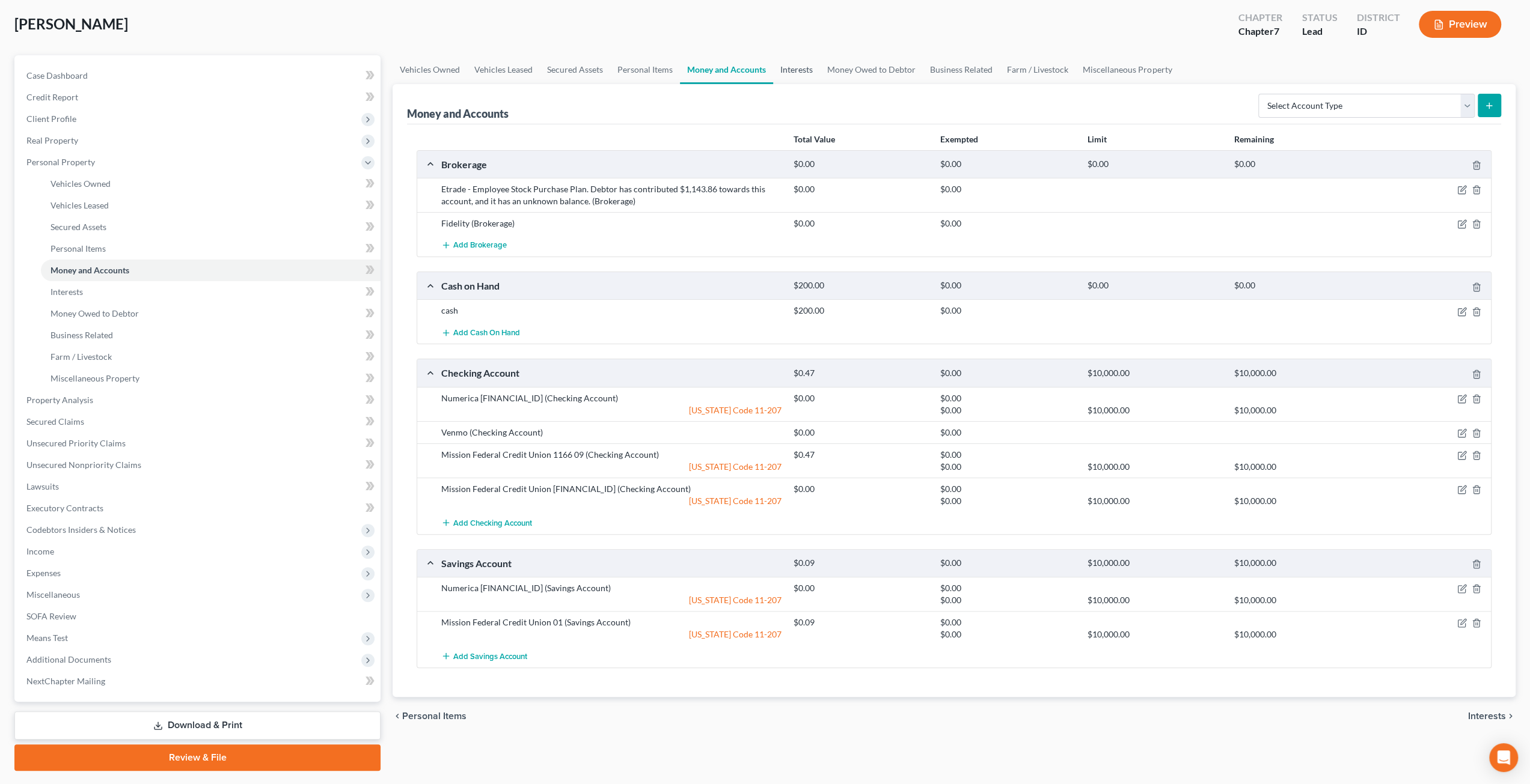
click at [786, 78] on link "Interests" at bounding box center [797, 70] width 47 height 29
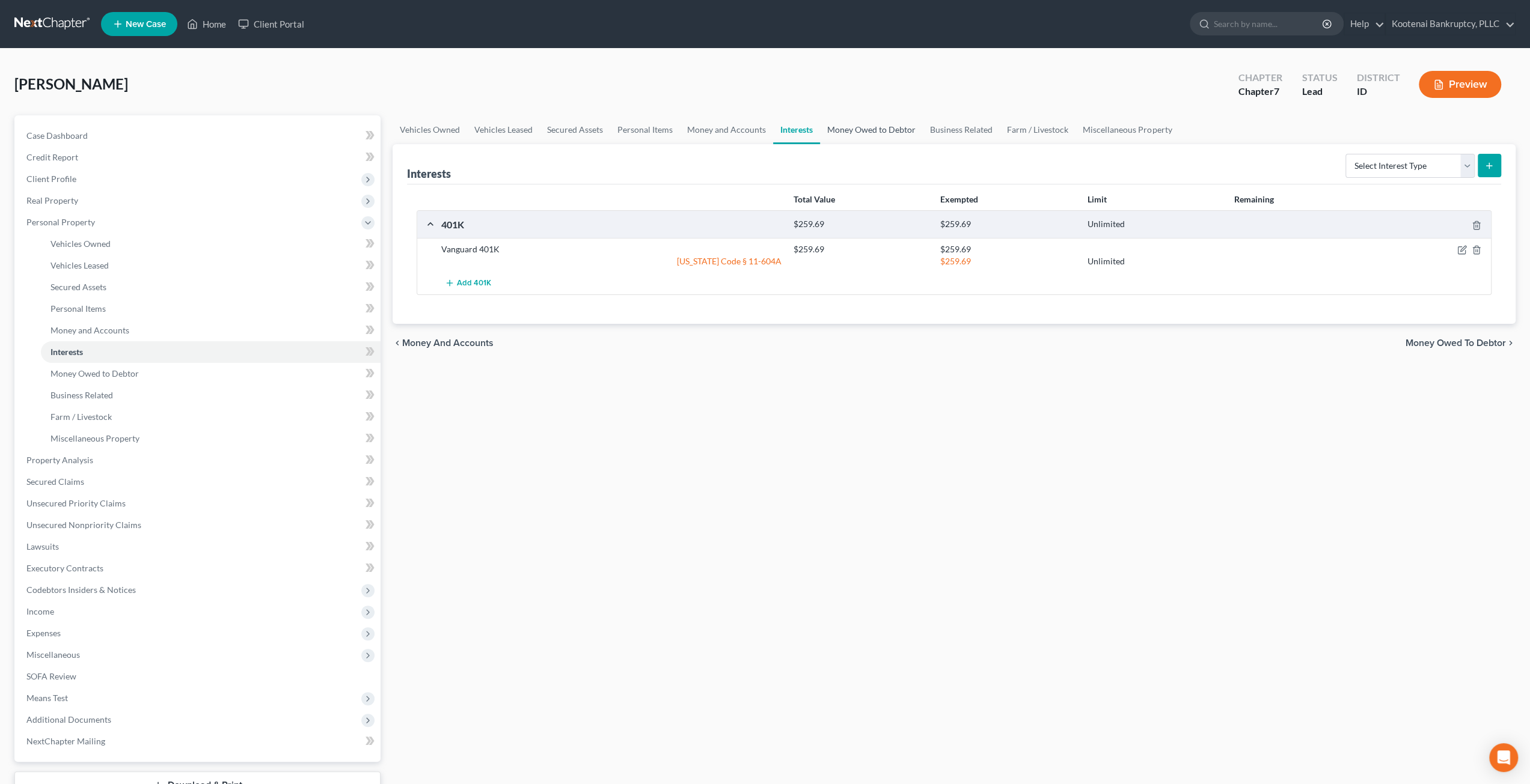
click at [872, 126] on link "Money Owed to Debtor" at bounding box center [871, 130] width 103 height 29
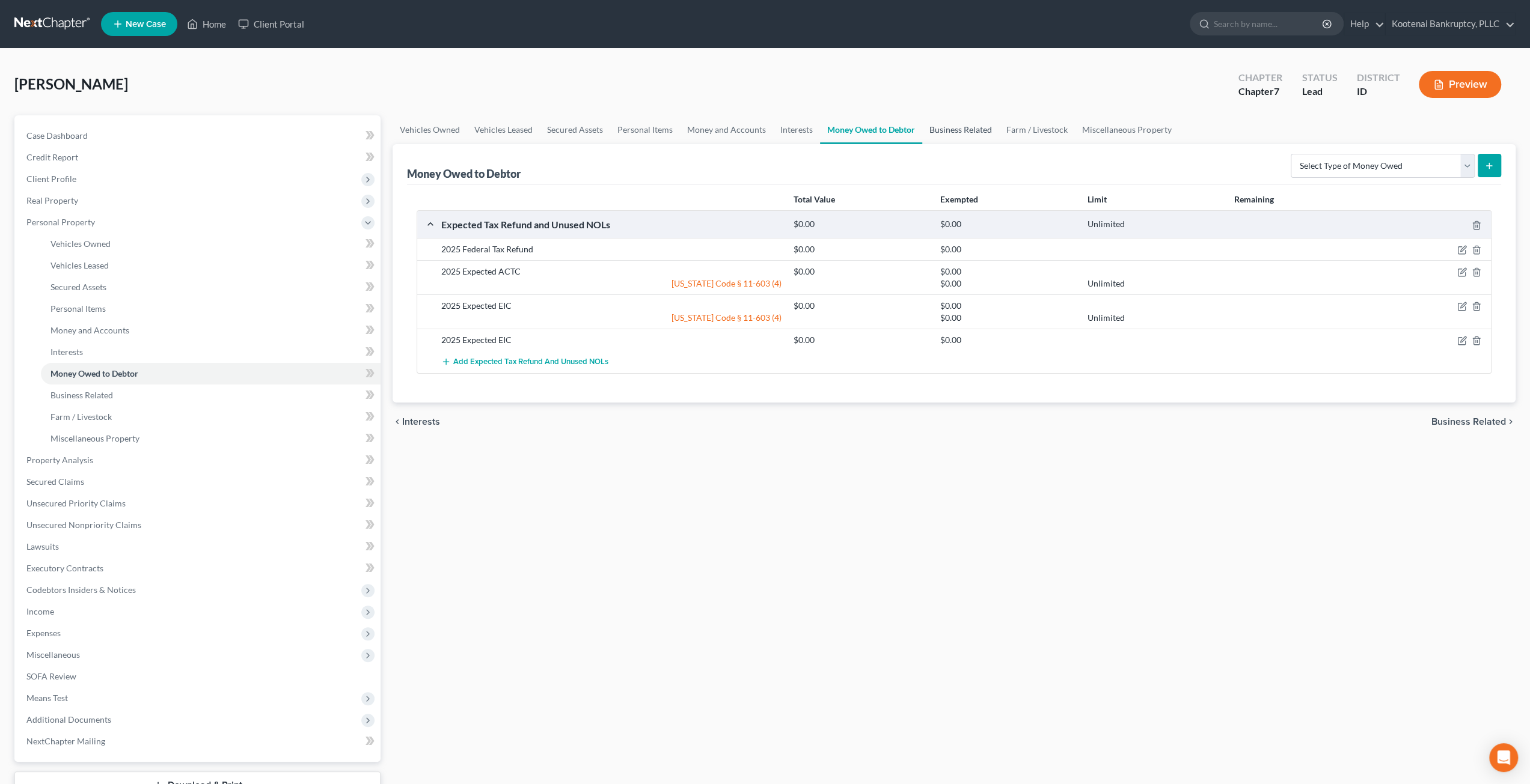
click at [968, 125] on link "Business Related" at bounding box center [960, 130] width 77 height 29
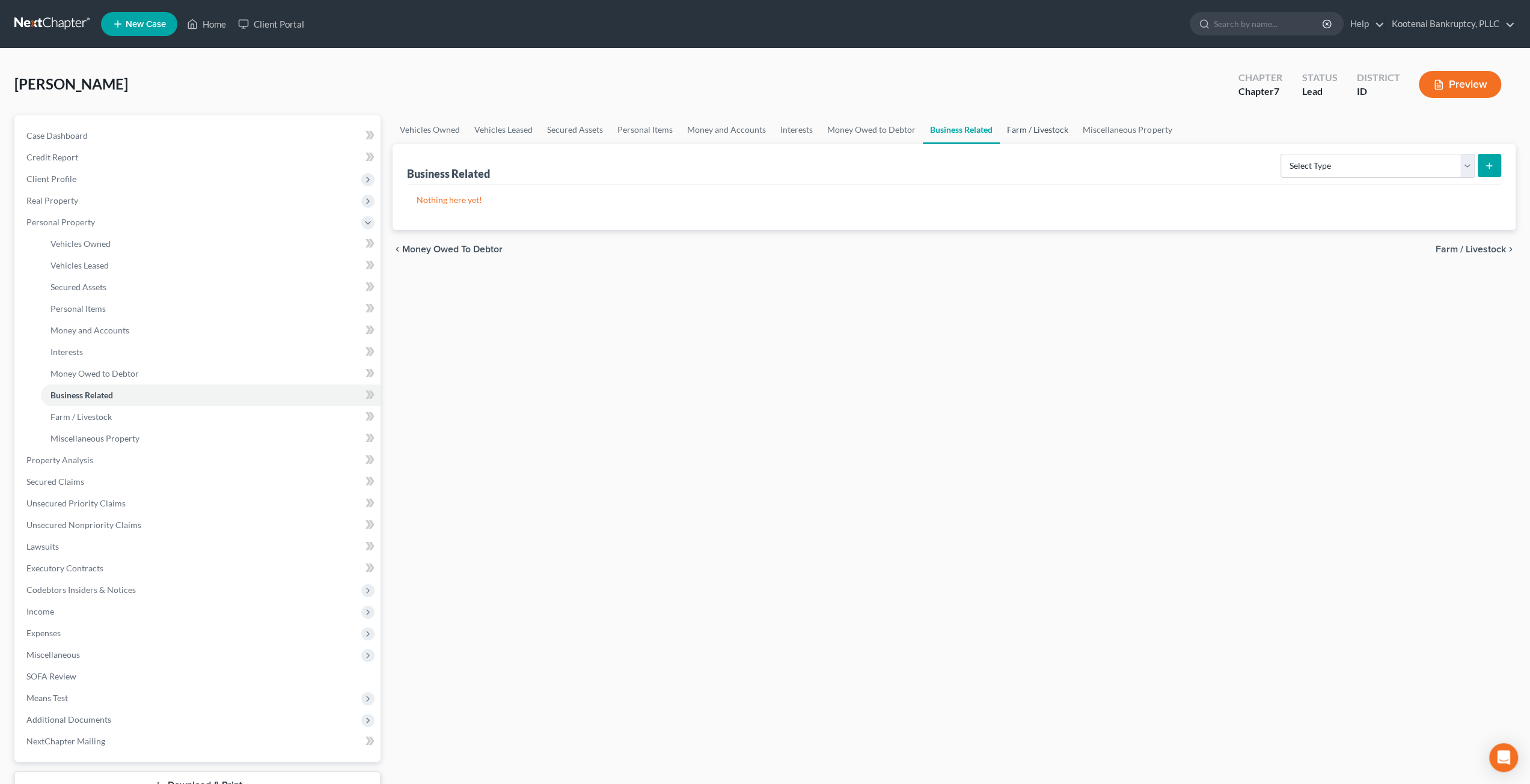
click at [1037, 134] on link "Farm / Livestock" at bounding box center [1037, 130] width 75 height 29
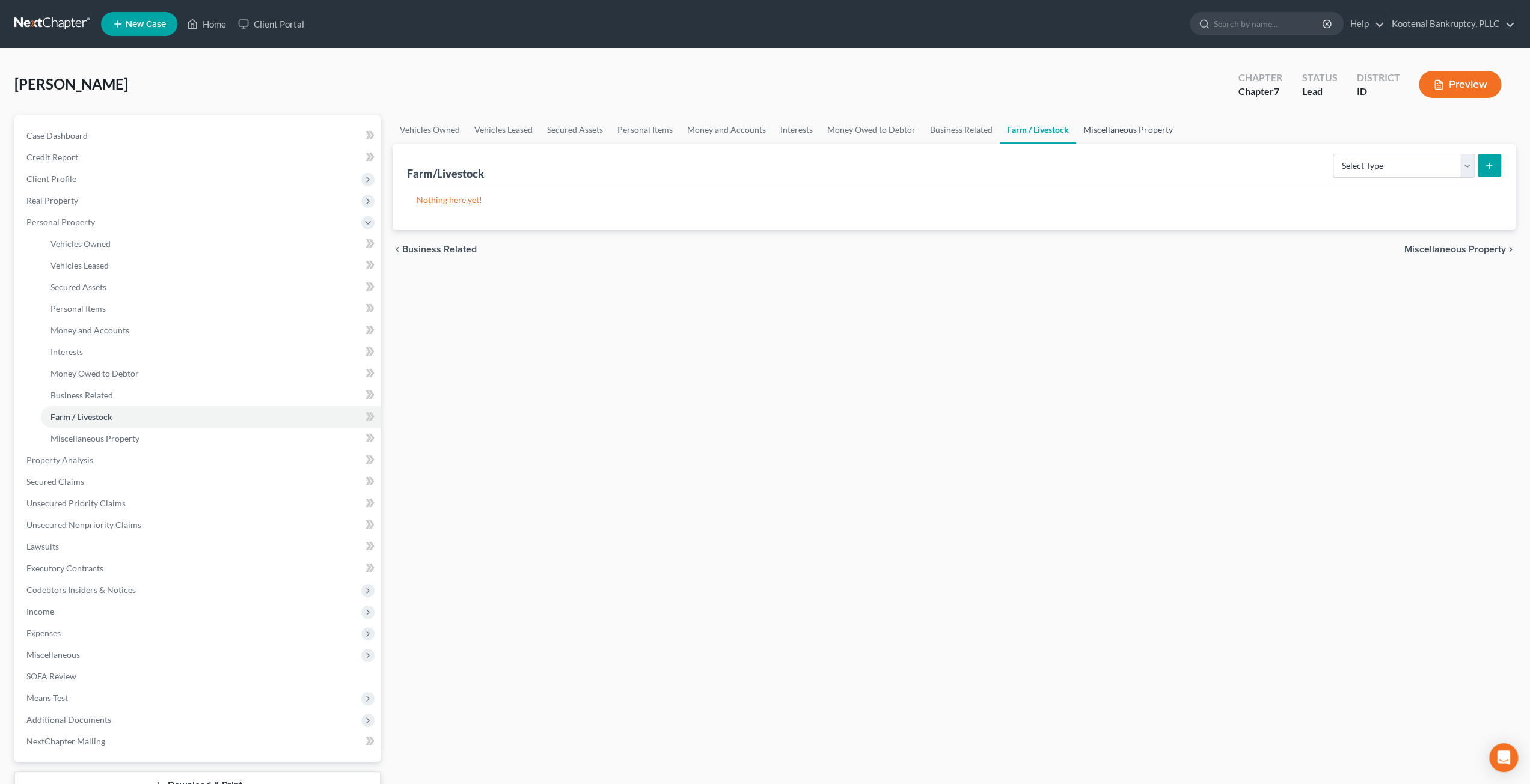
click at [1113, 129] on link "Miscellaneous Property" at bounding box center [1128, 130] width 104 height 29
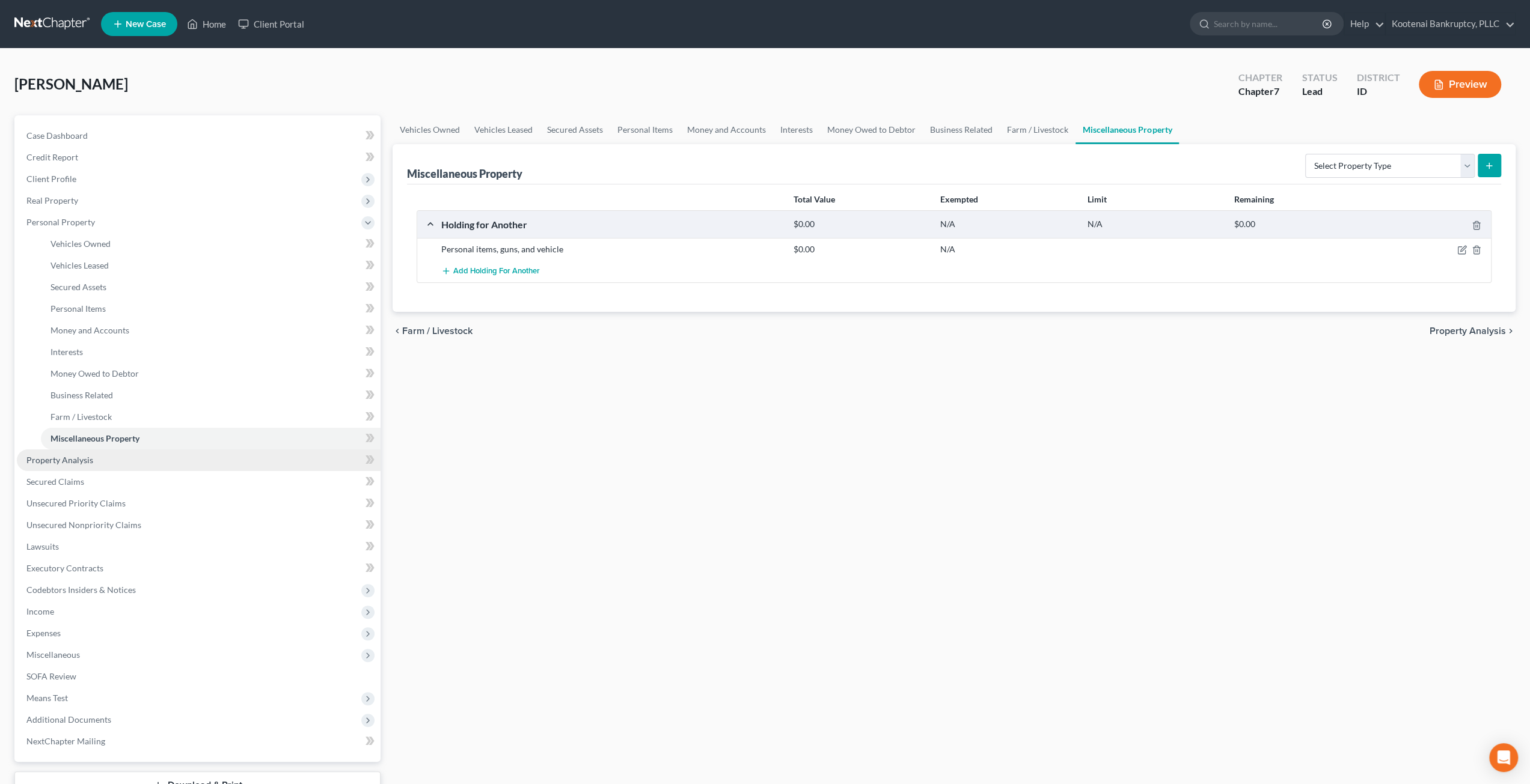
click at [65, 467] on link "Property Analysis" at bounding box center [199, 460] width 364 height 22
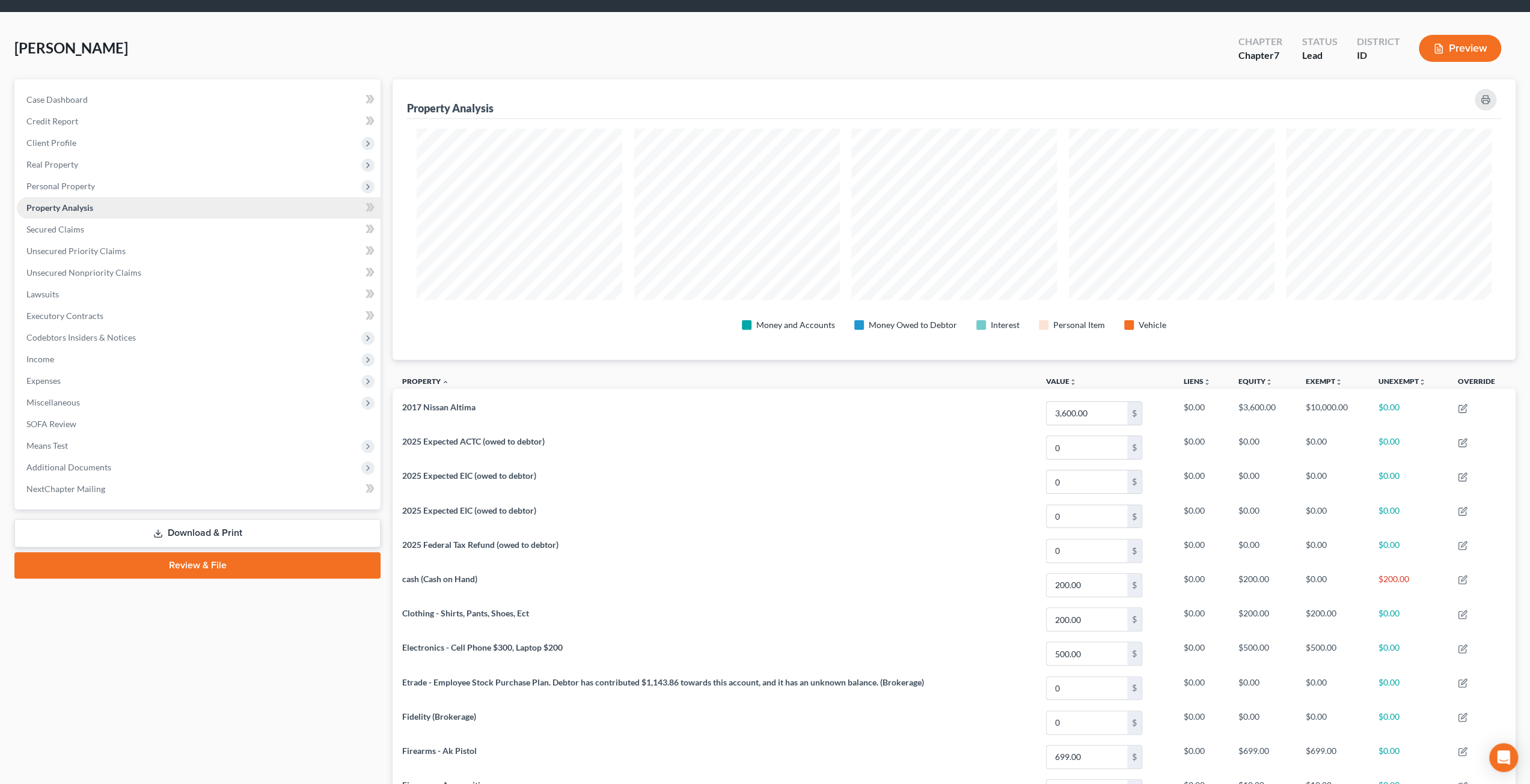
scroll to position [32, 0]
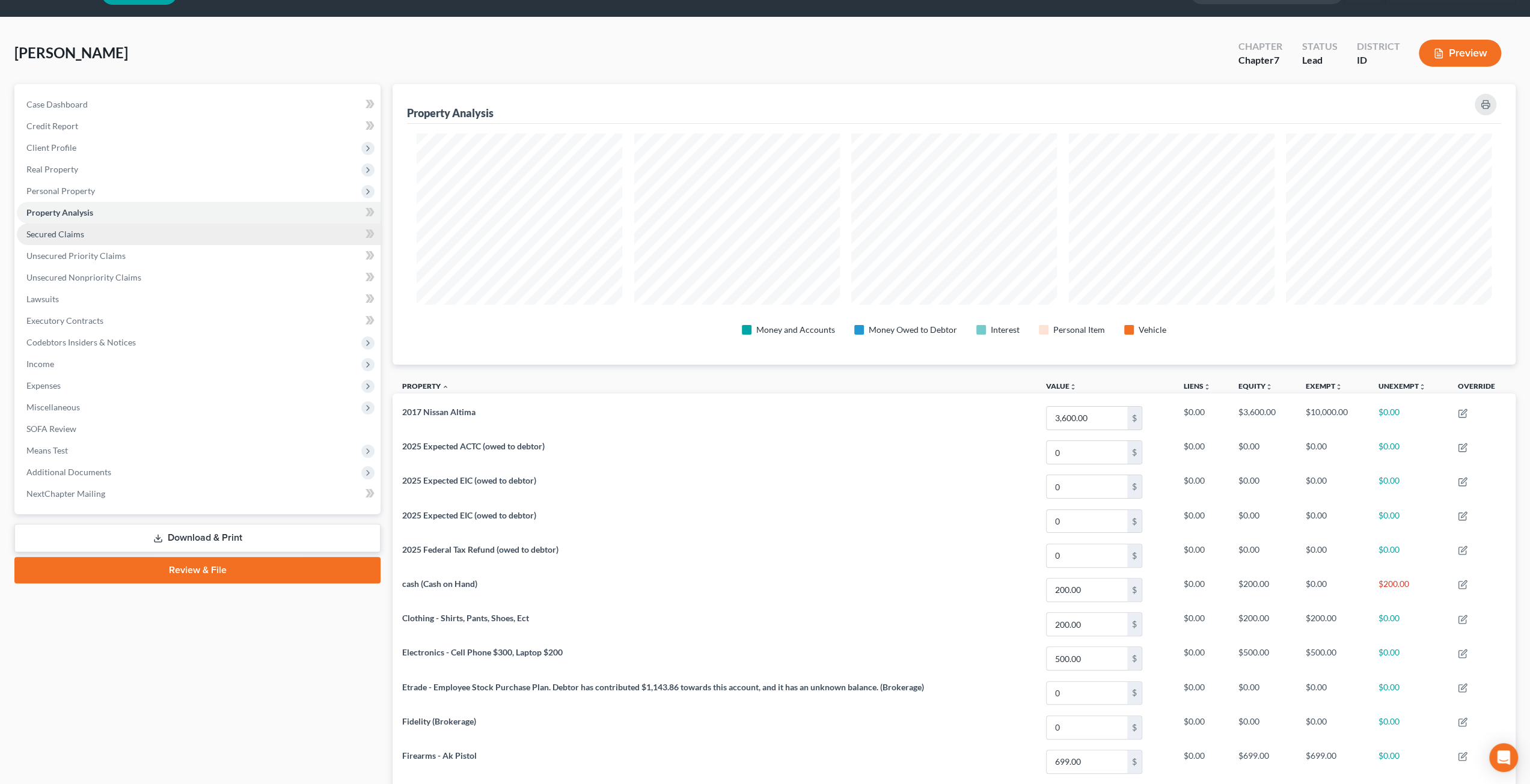
click at [118, 242] on link "Secured Claims" at bounding box center [199, 234] width 364 height 22
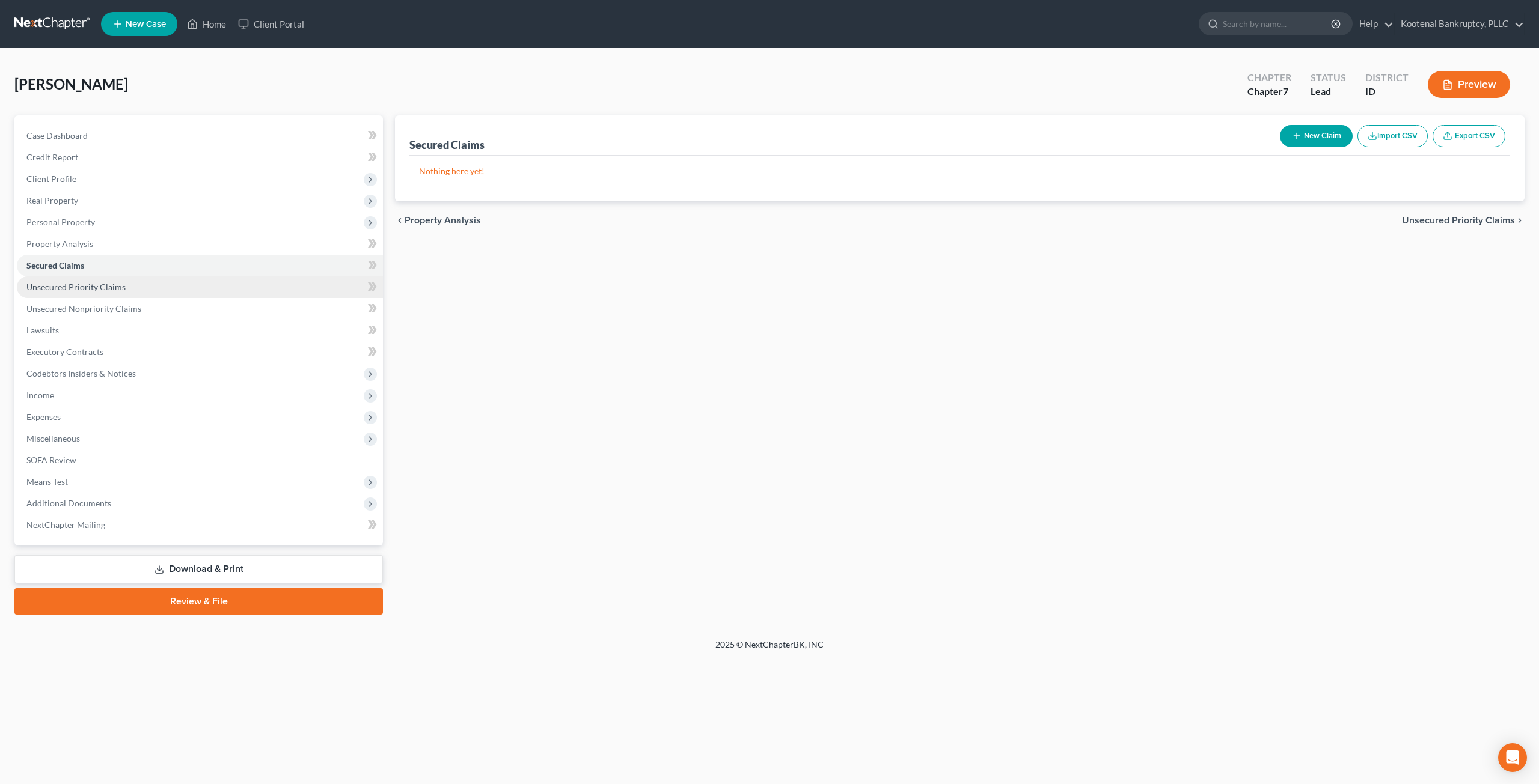
click at [92, 283] on span "Unsecured Priority Claims" at bounding box center [76, 287] width 99 height 11
click at [130, 309] on span "Unsecured Nonpriority Claims" at bounding box center [84, 309] width 115 height 11
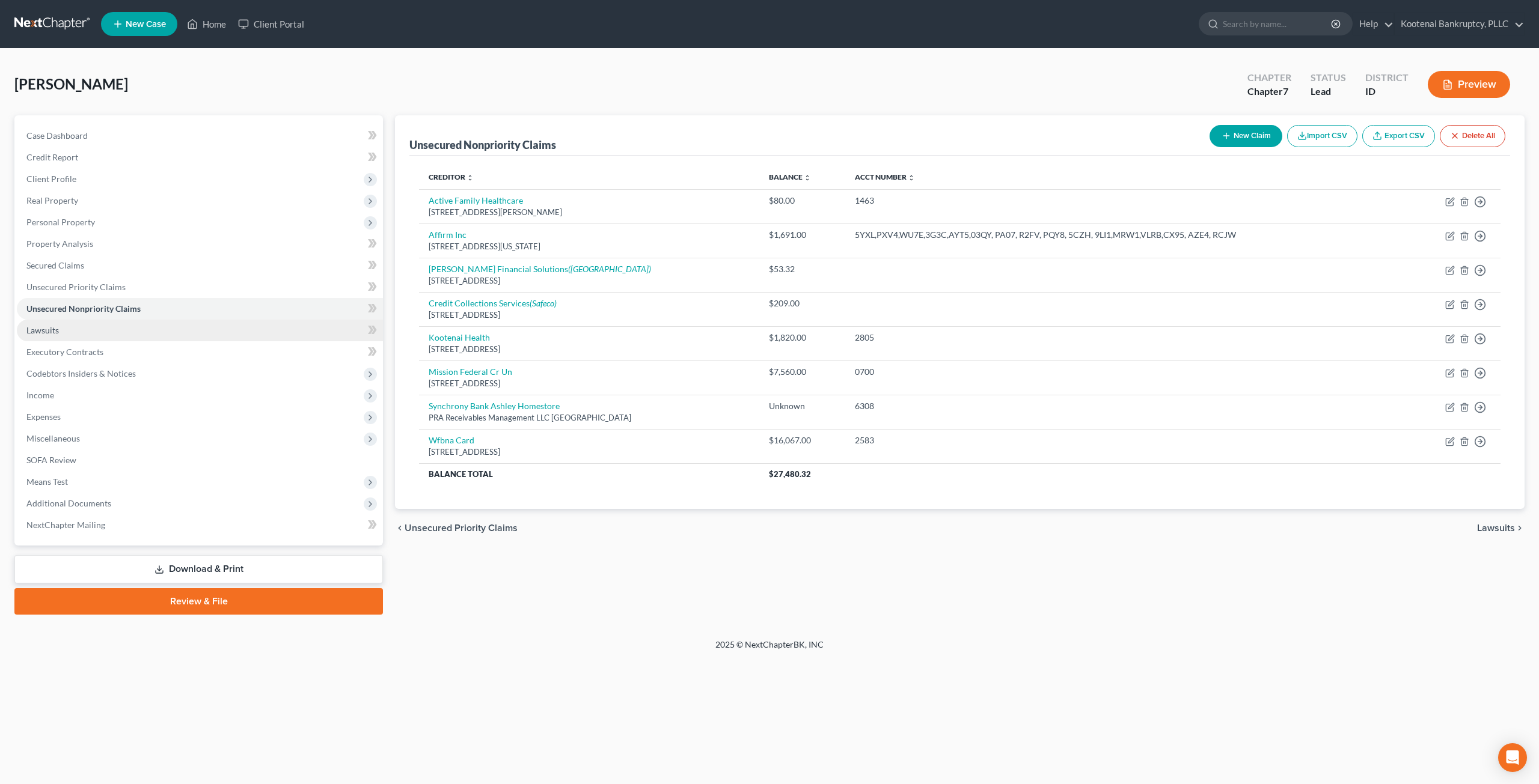
click at [130, 327] on link "Lawsuits" at bounding box center [200, 330] width 366 height 22
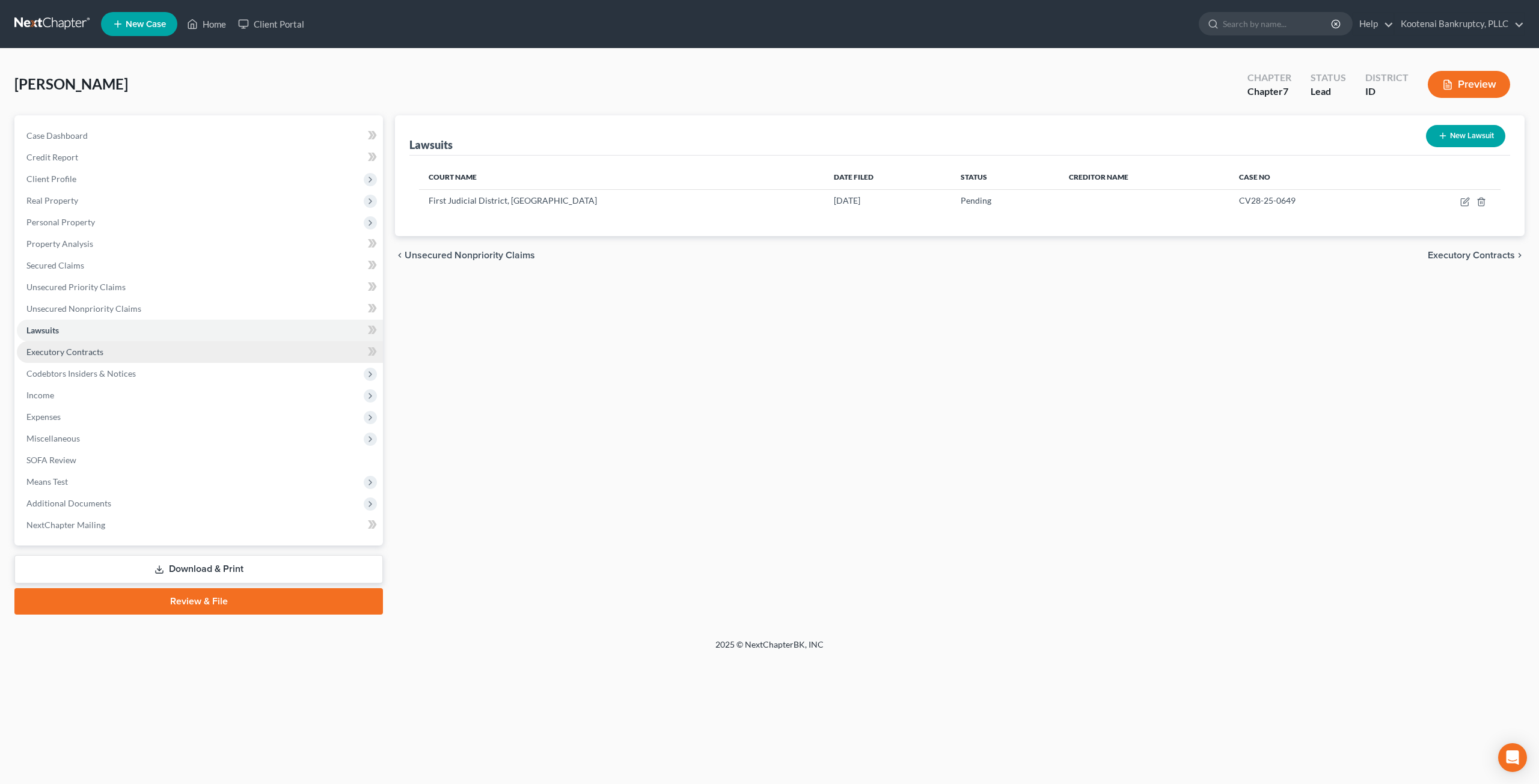
click at [144, 343] on link "Executory Contracts" at bounding box center [200, 352] width 366 height 22
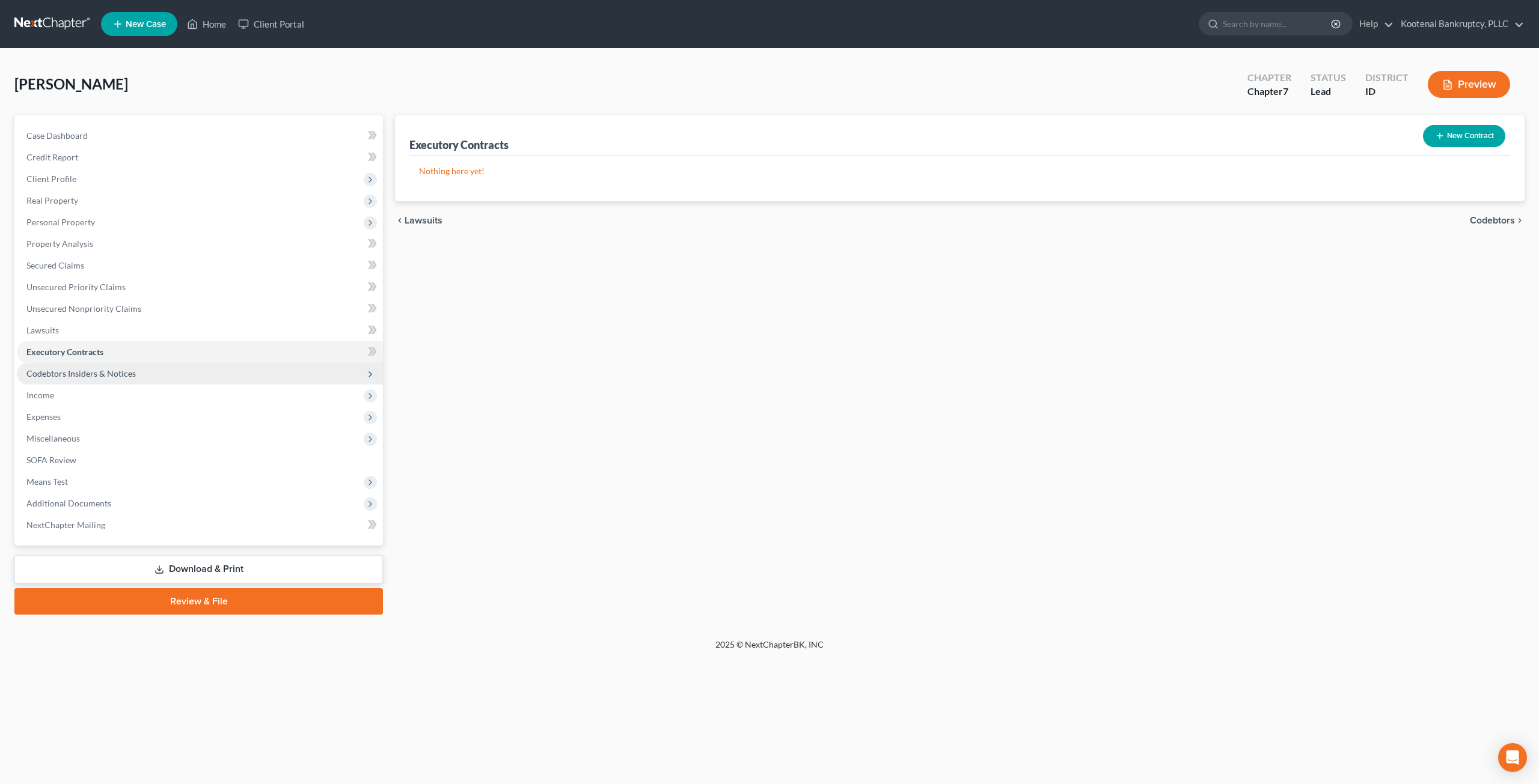
click at [152, 374] on span "Codebtors Insiders & Notices" at bounding box center [200, 373] width 366 height 22
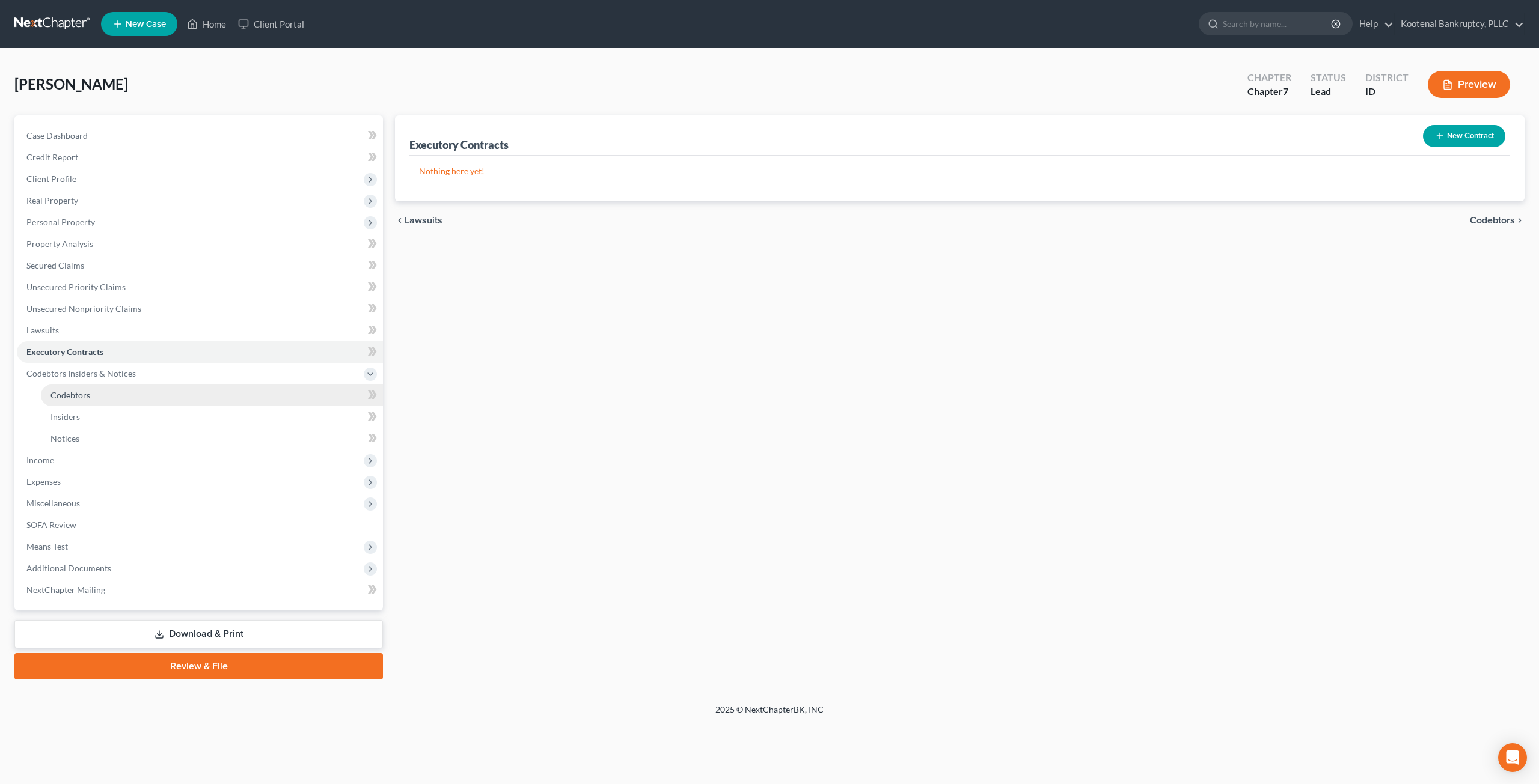
click at [147, 392] on link "Codebtors" at bounding box center [212, 395] width 342 height 22
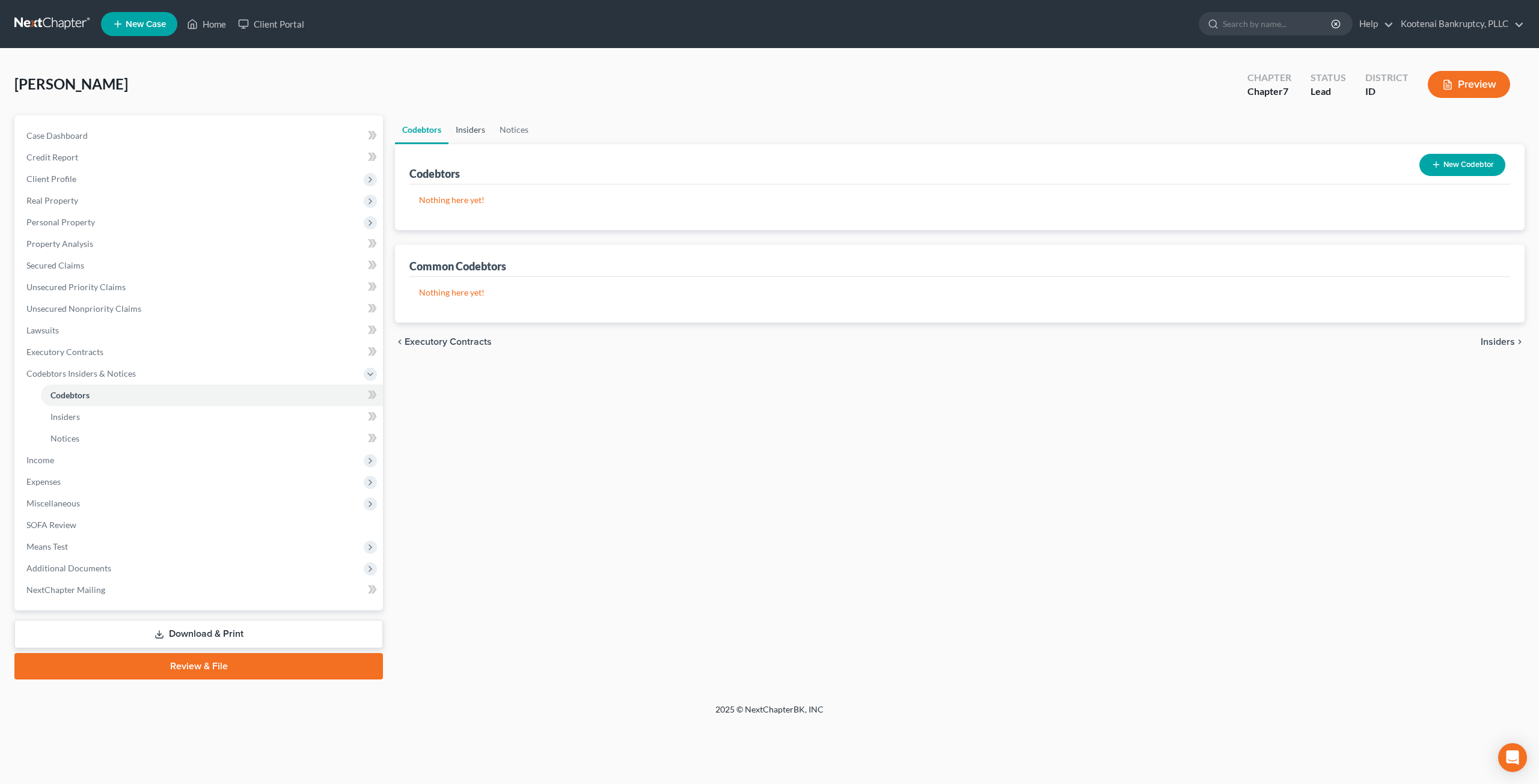
click at [468, 133] on link "Insiders" at bounding box center [470, 130] width 44 height 29
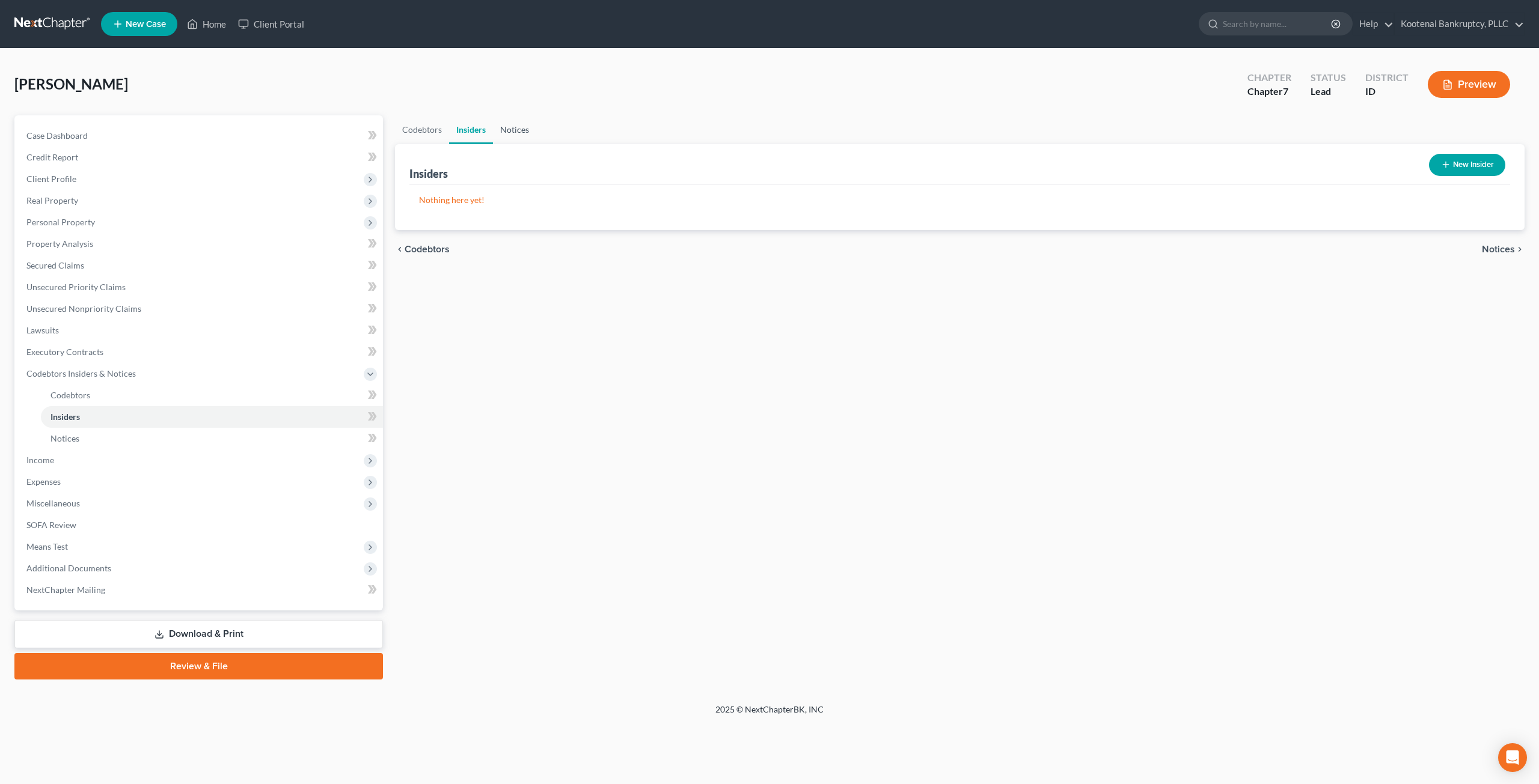
click at [527, 134] on link "Notices" at bounding box center [514, 130] width 43 height 29
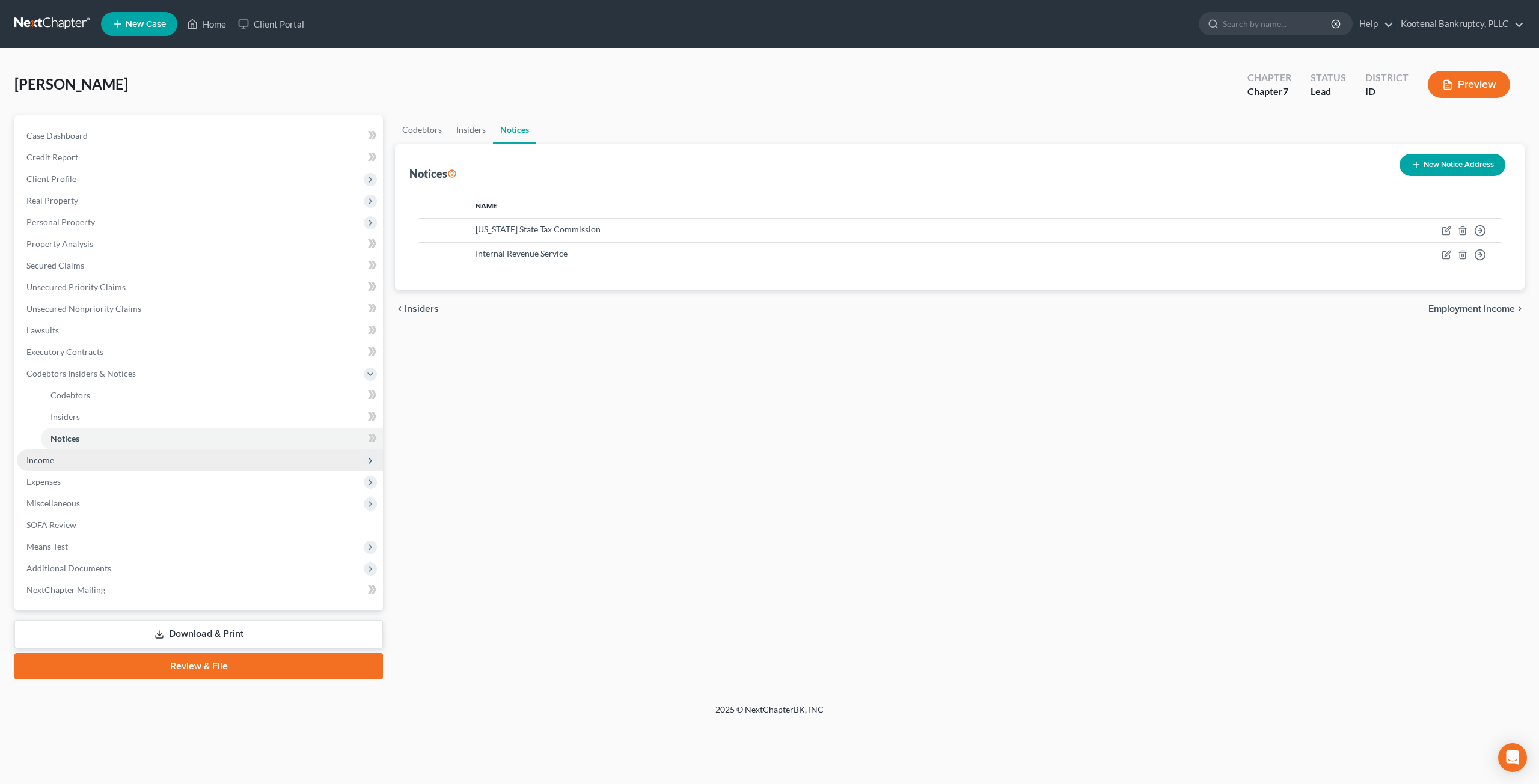
click at [67, 466] on span "Income" at bounding box center [200, 460] width 366 height 22
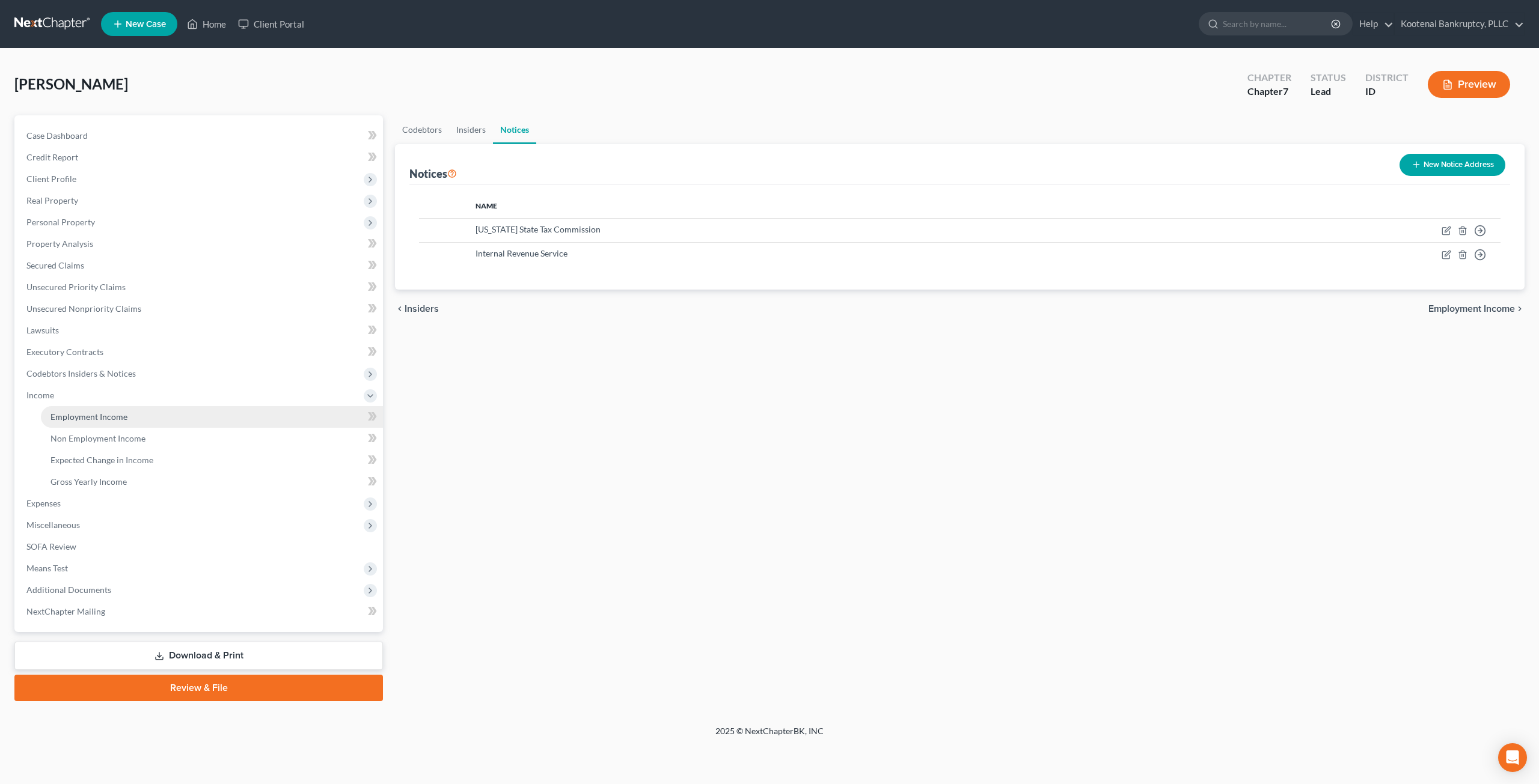
click at [100, 411] on span "Employment Income" at bounding box center [88, 416] width 77 height 11
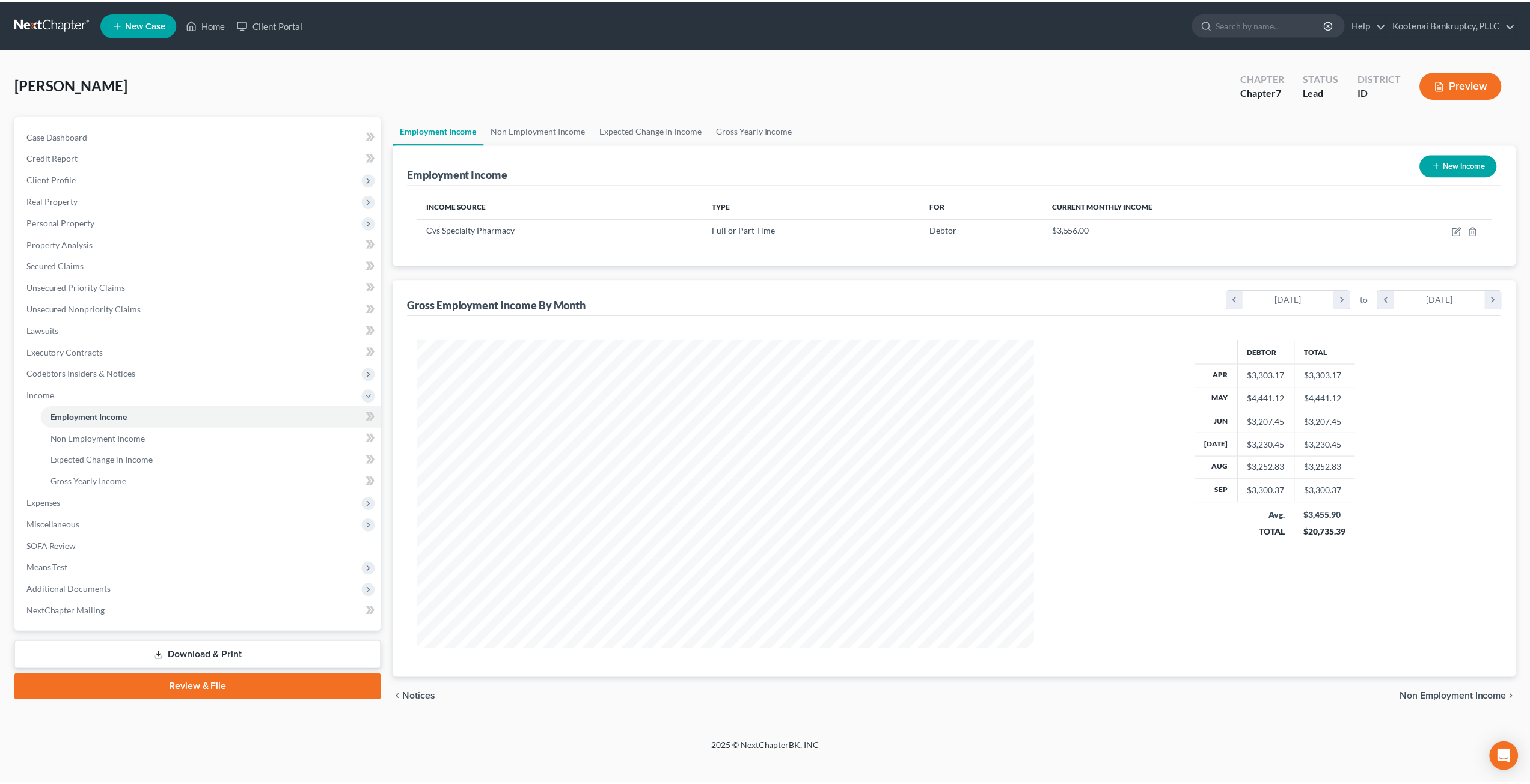
scroll to position [310, 644]
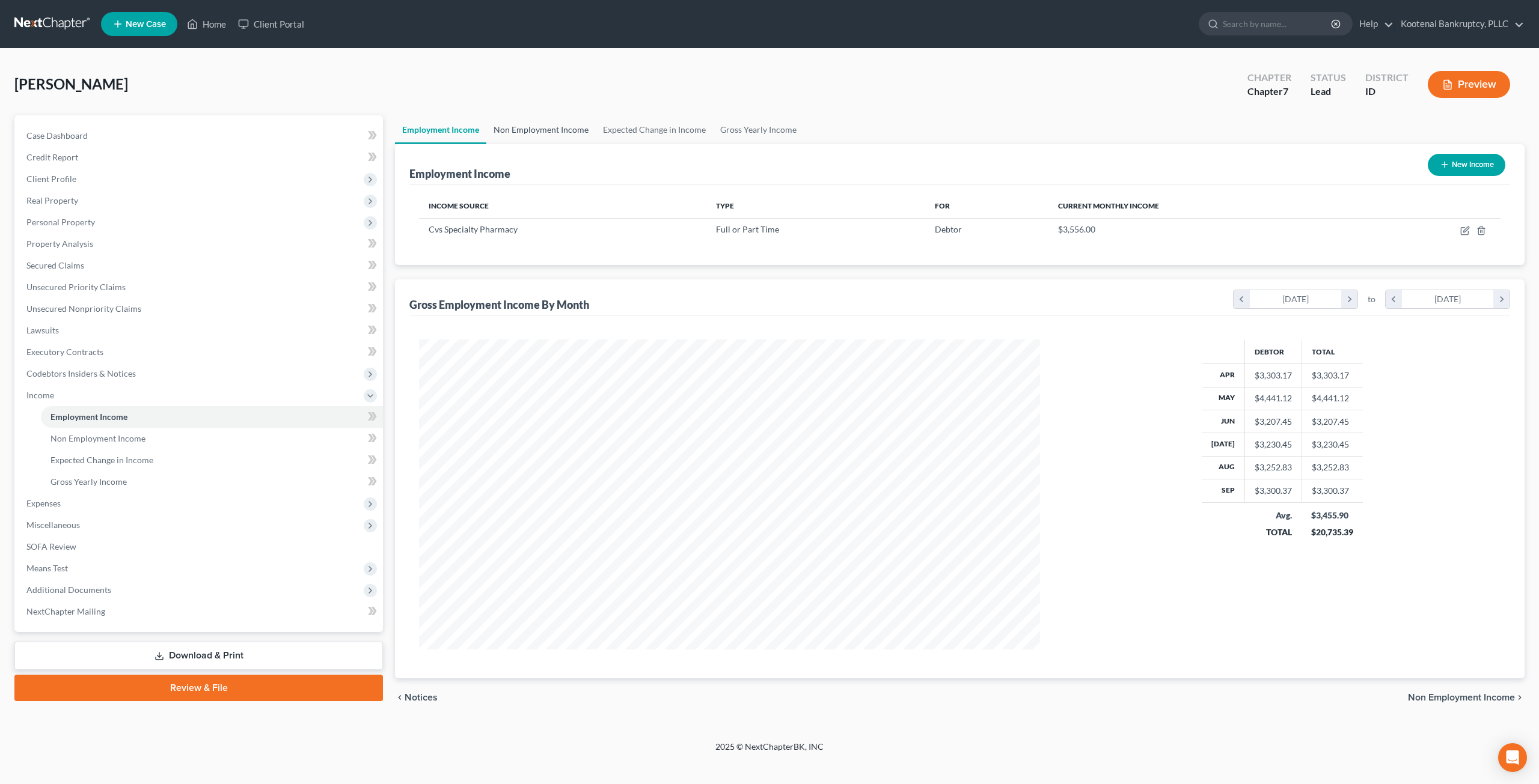
click at [536, 125] on link "Non Employment Income" at bounding box center [541, 130] width 109 height 29
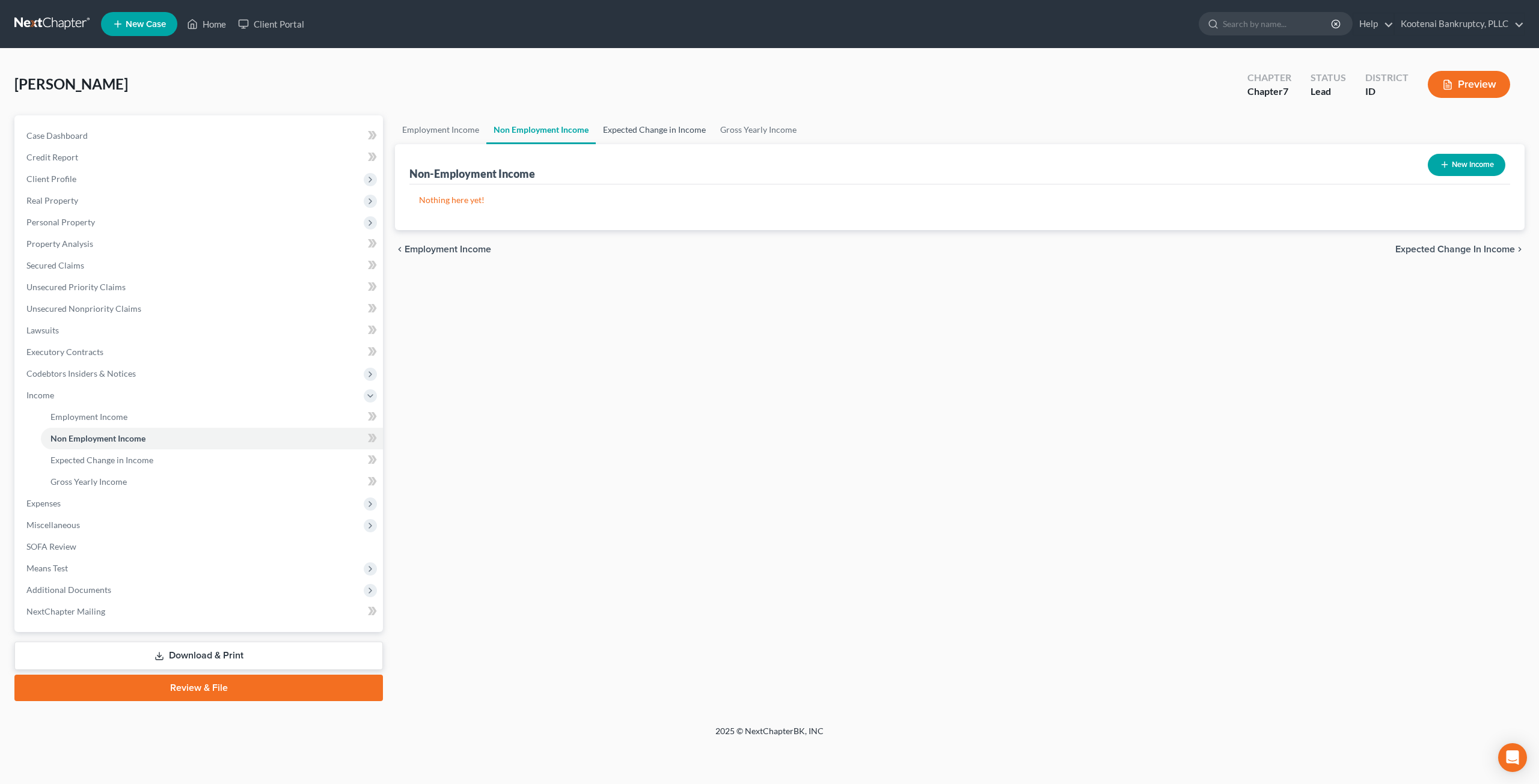
drag, startPoint x: 643, startPoint y: 125, endPoint x: 688, endPoint y: 129, distance: 45.2
click at [644, 125] on link "Expected Change in Income" at bounding box center [654, 130] width 118 height 29
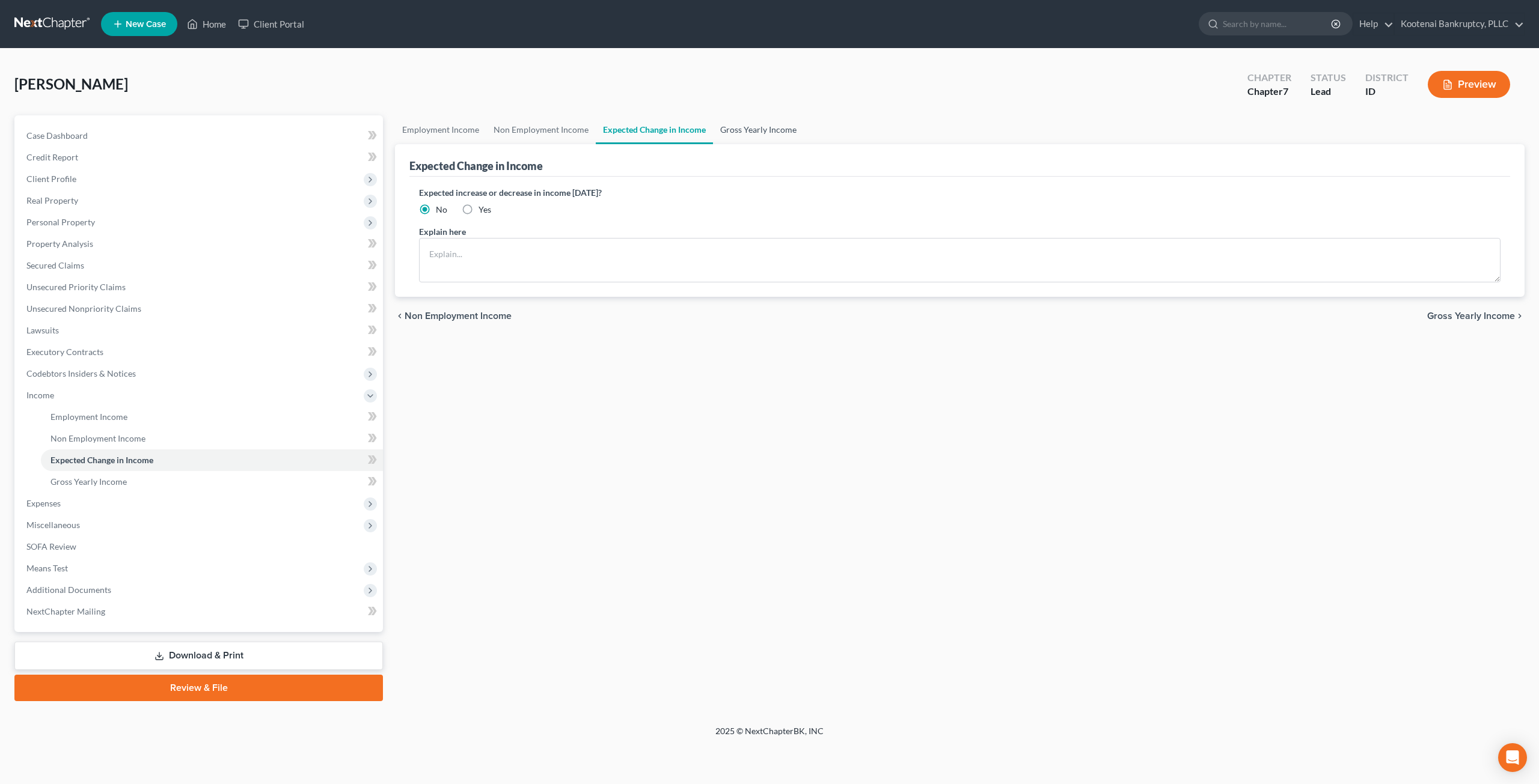
click at [742, 134] on link "Gross Yearly Income" at bounding box center [759, 130] width 91 height 29
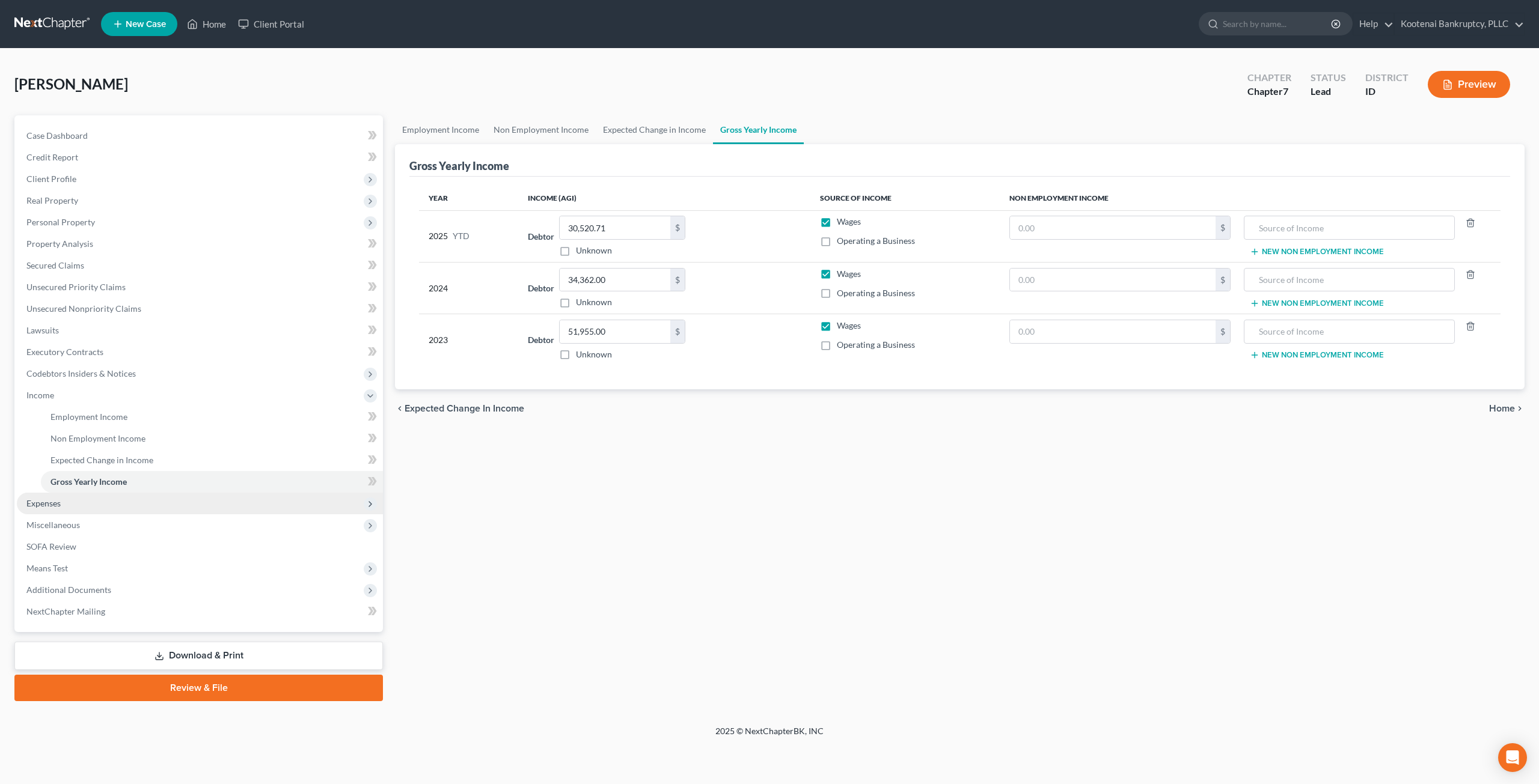
click at [58, 507] on span "Expenses" at bounding box center [44, 503] width 34 height 11
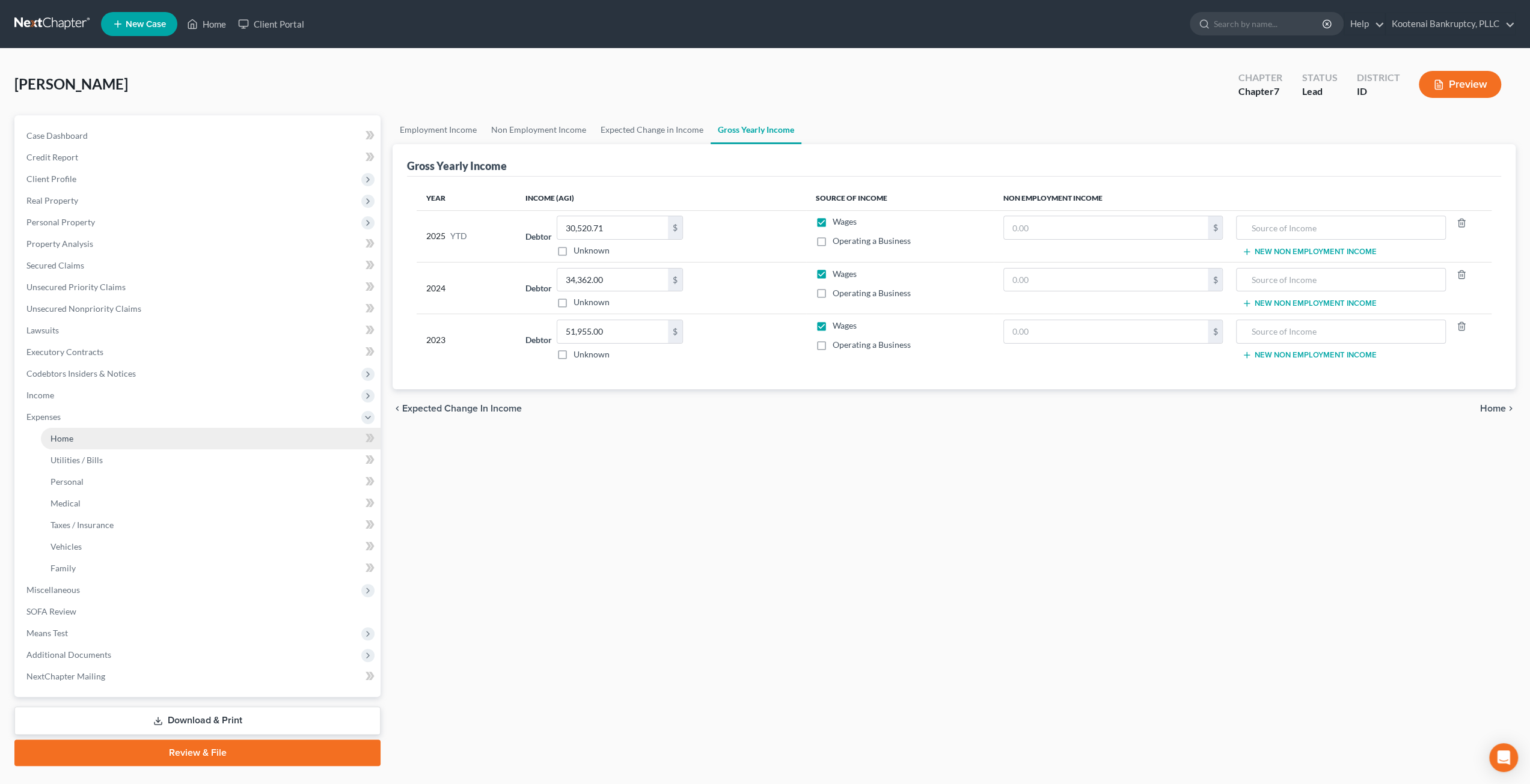
click at [95, 441] on link "Home" at bounding box center [210, 438] width 340 height 22
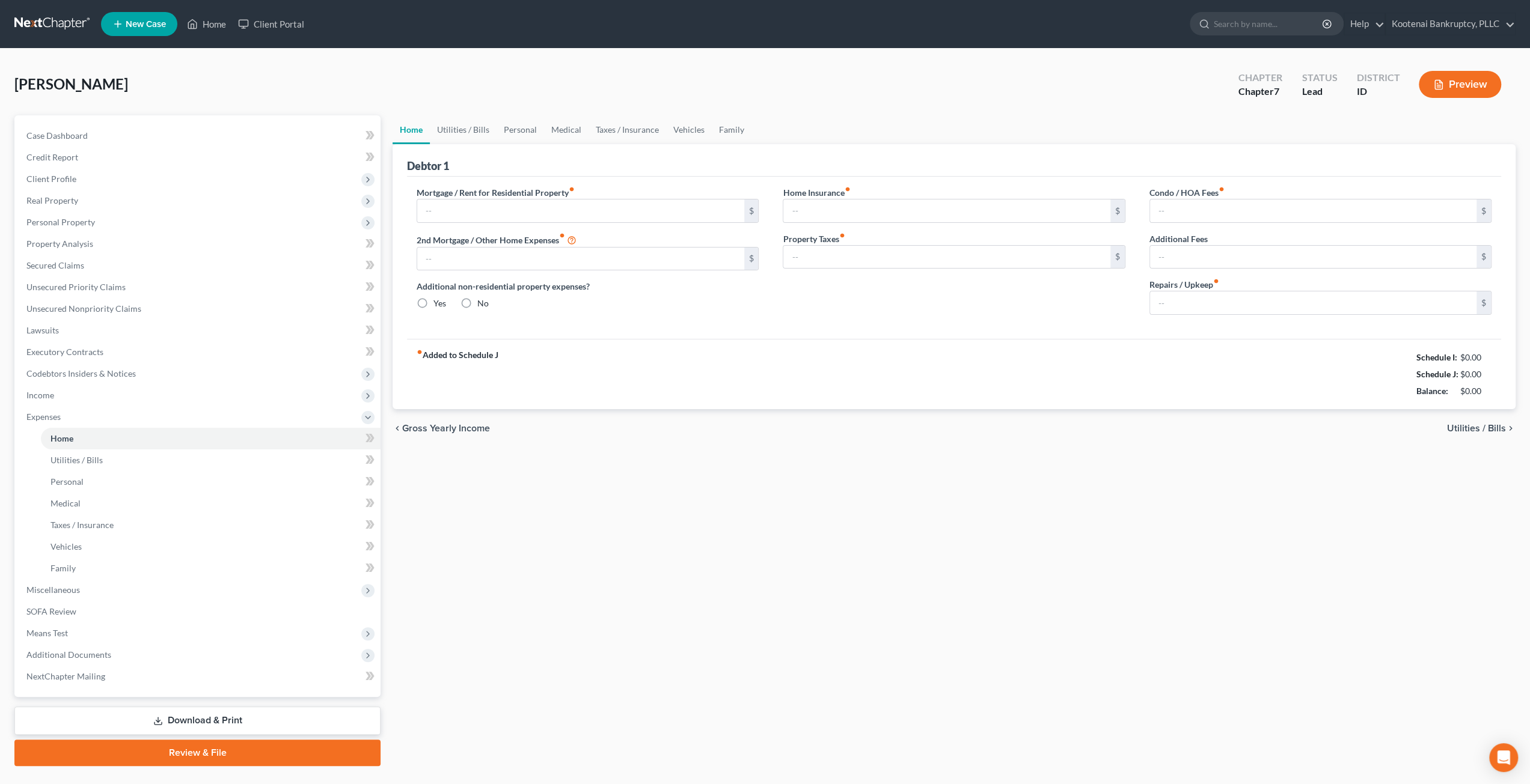
type input "825.00"
type input "0.00"
radio input "true"
type input "0.00"
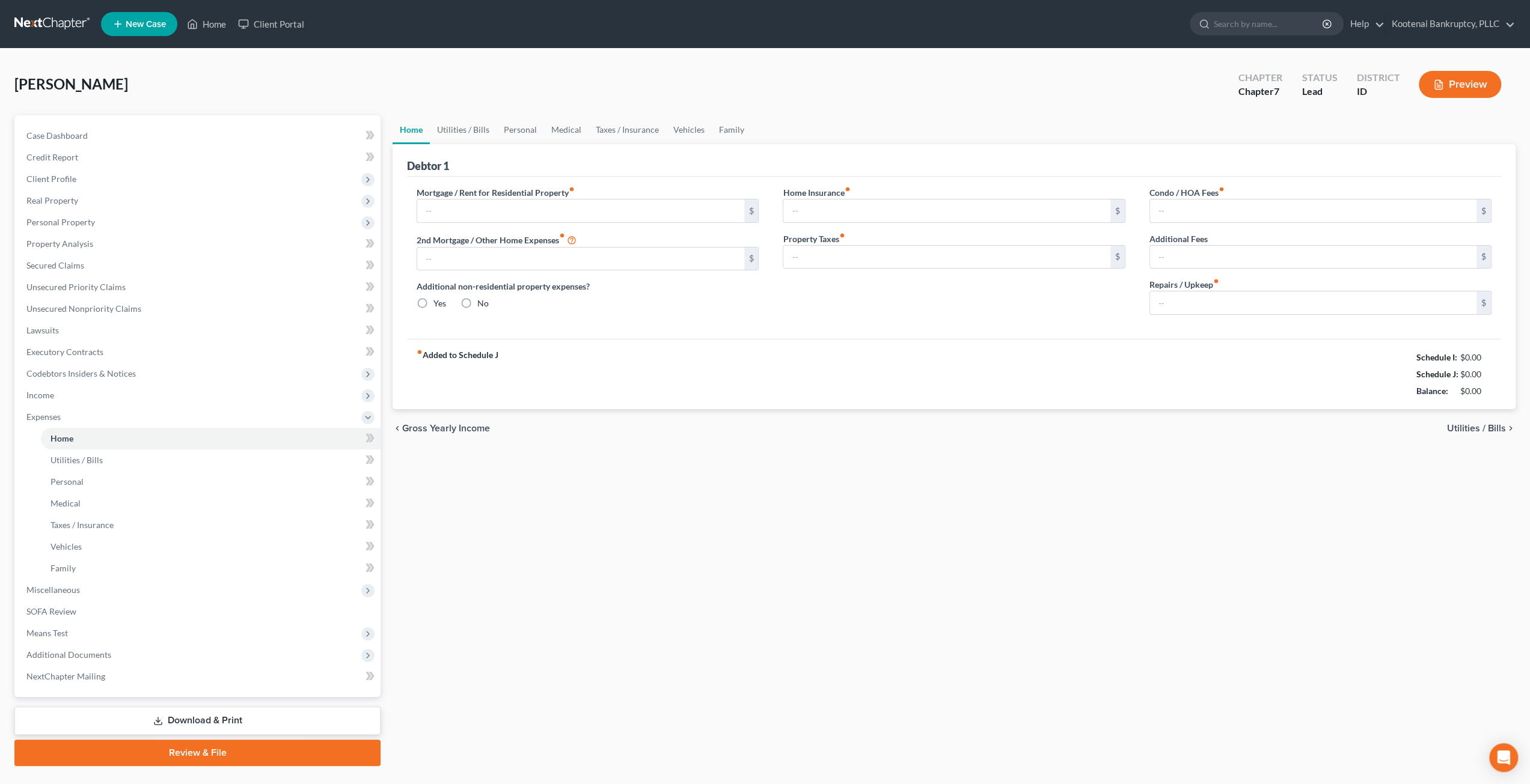
type input "0.00"
click at [453, 127] on link "Utilities / Bills" at bounding box center [463, 130] width 66 height 29
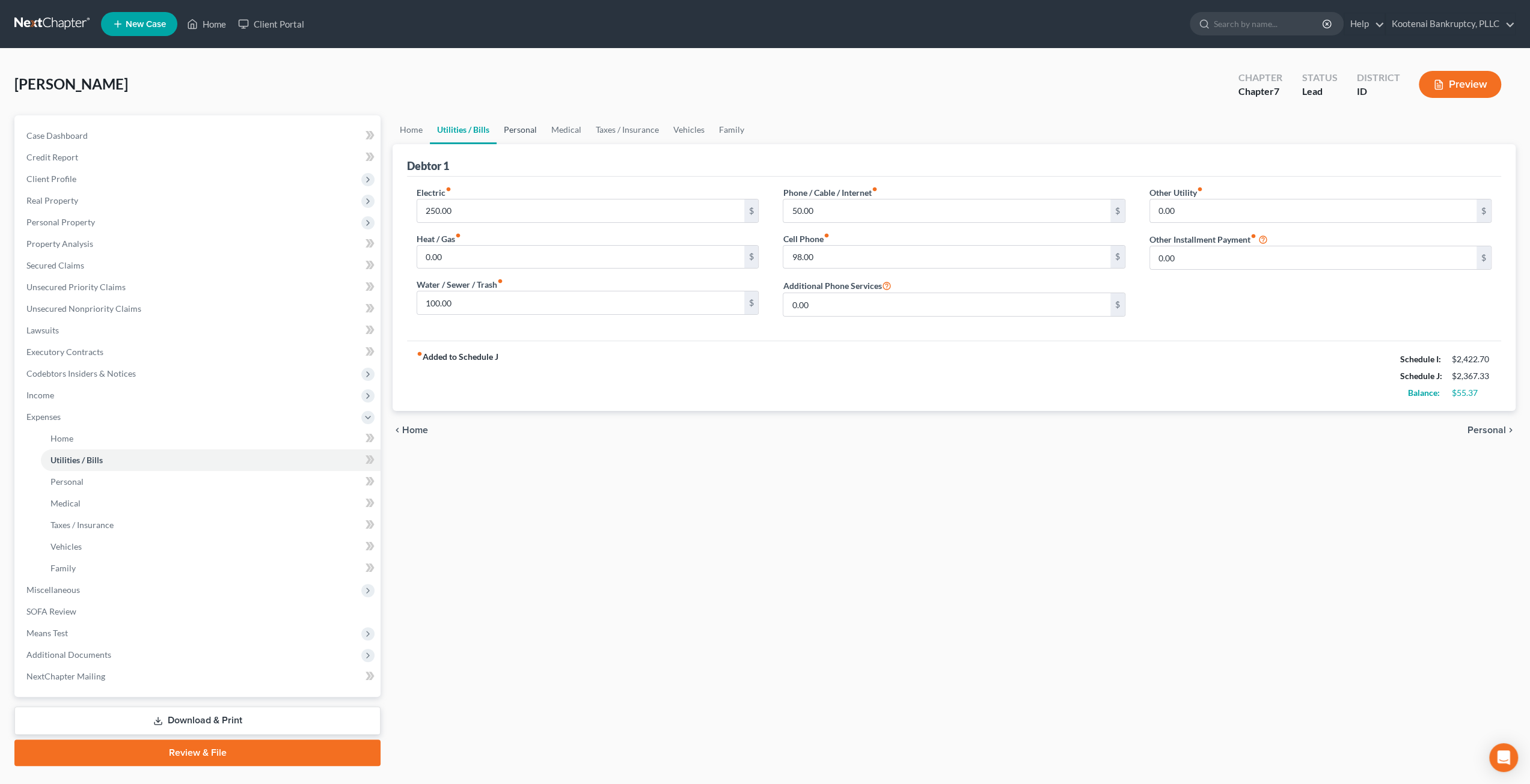
click at [517, 140] on link "Personal" at bounding box center [520, 130] width 48 height 29
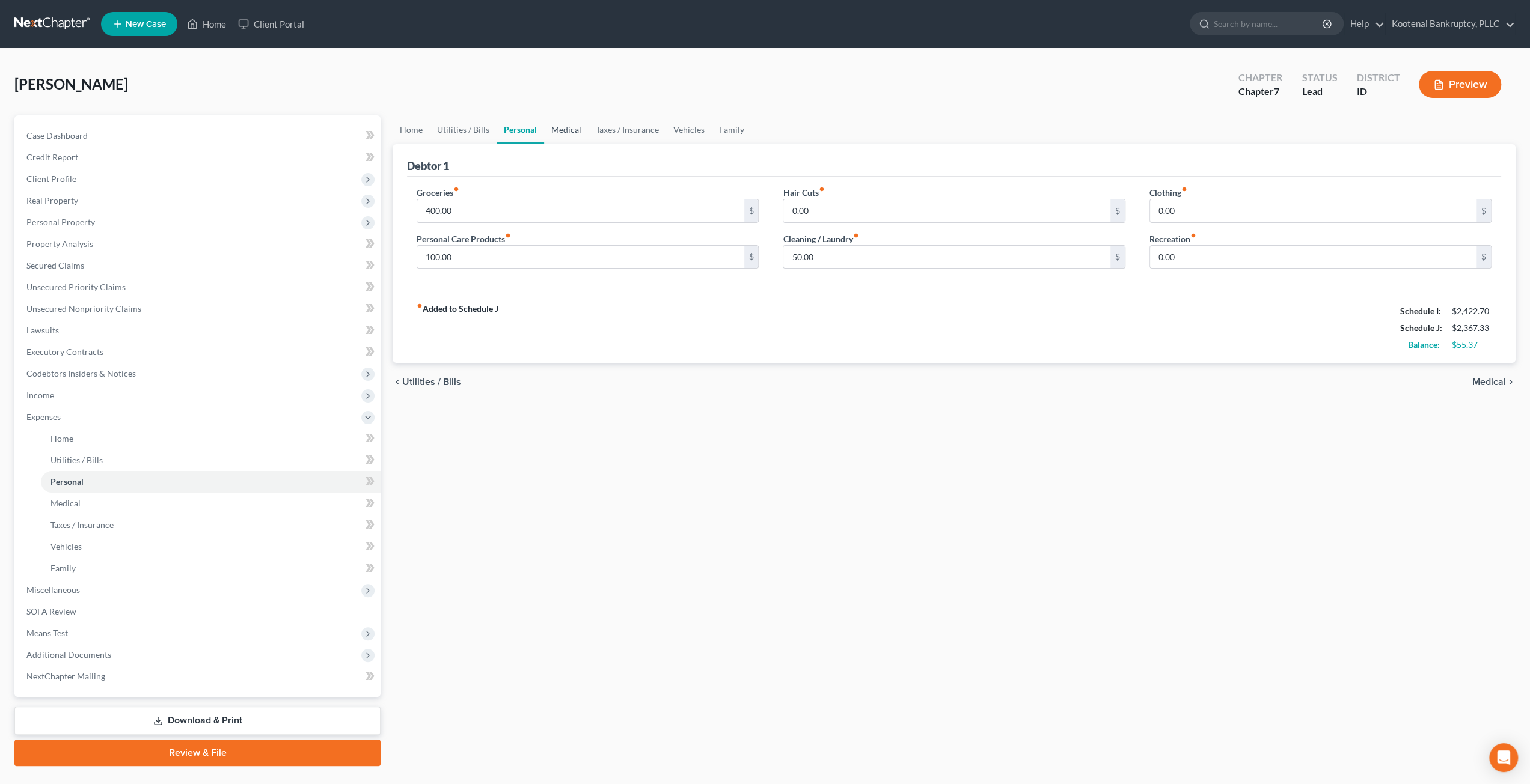
click at [565, 121] on link "Medical" at bounding box center [566, 130] width 45 height 29
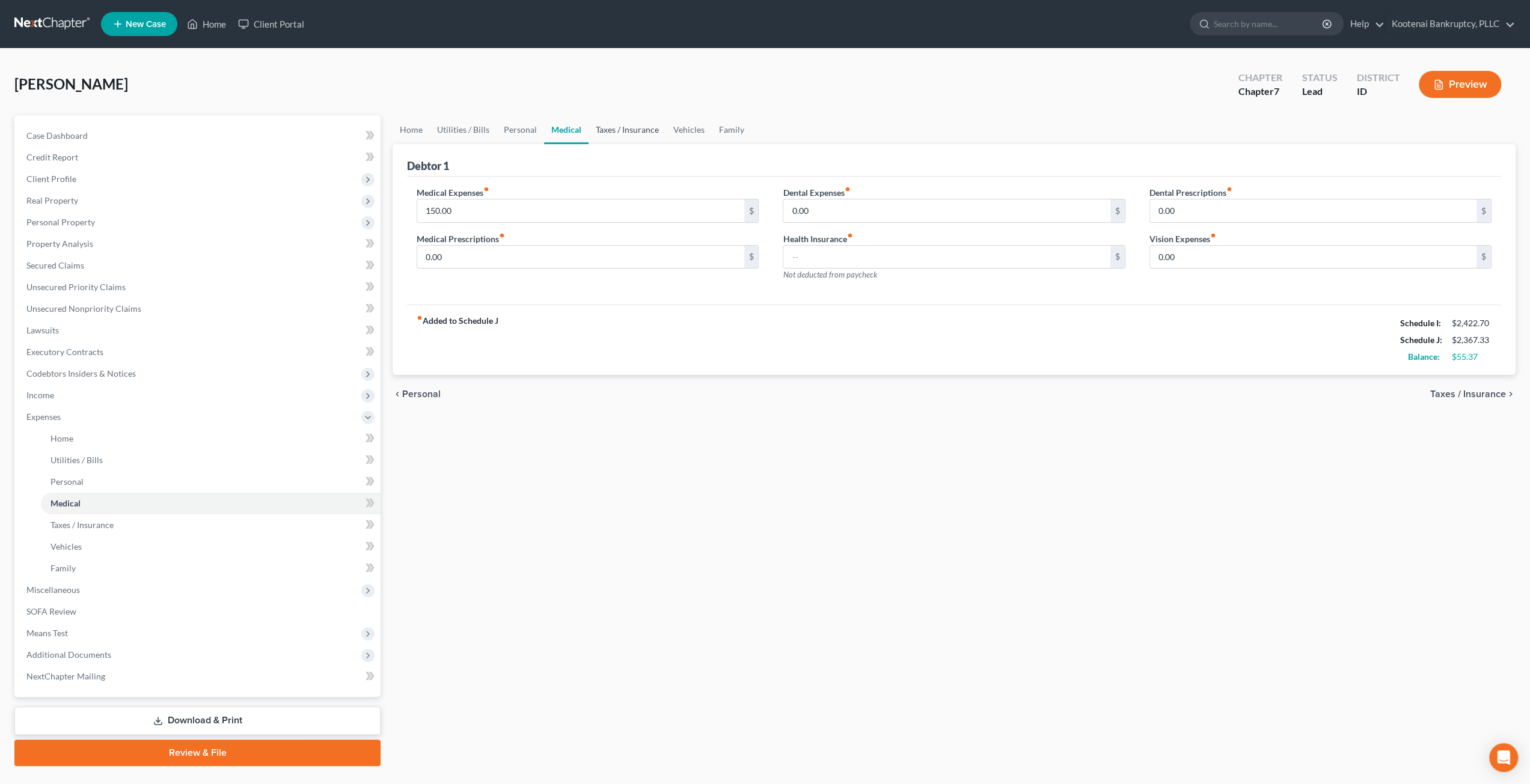
click at [625, 135] on link "Taxes / Insurance" at bounding box center [627, 130] width 78 height 29
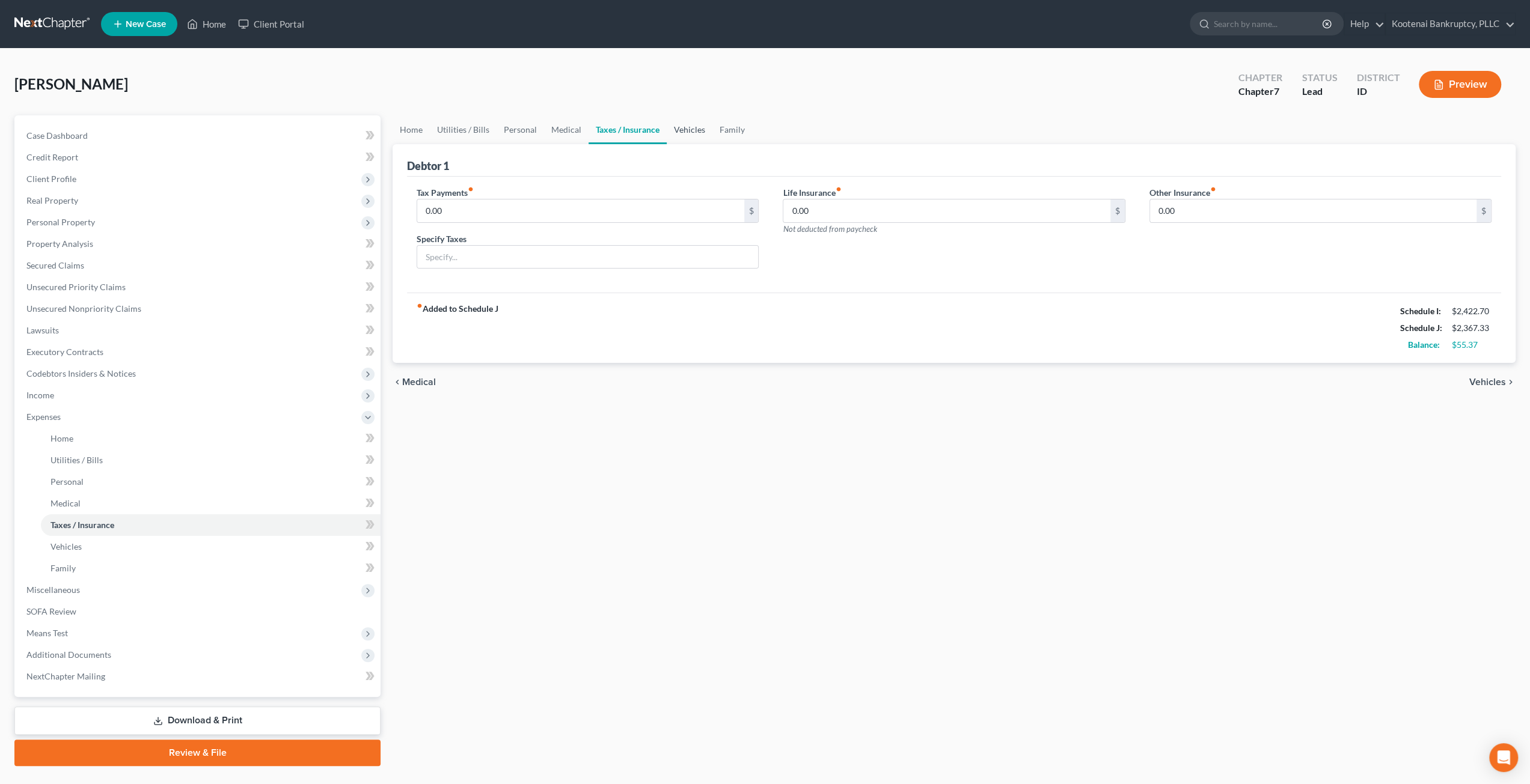
click at [686, 133] on link "Vehicles" at bounding box center [690, 130] width 45 height 29
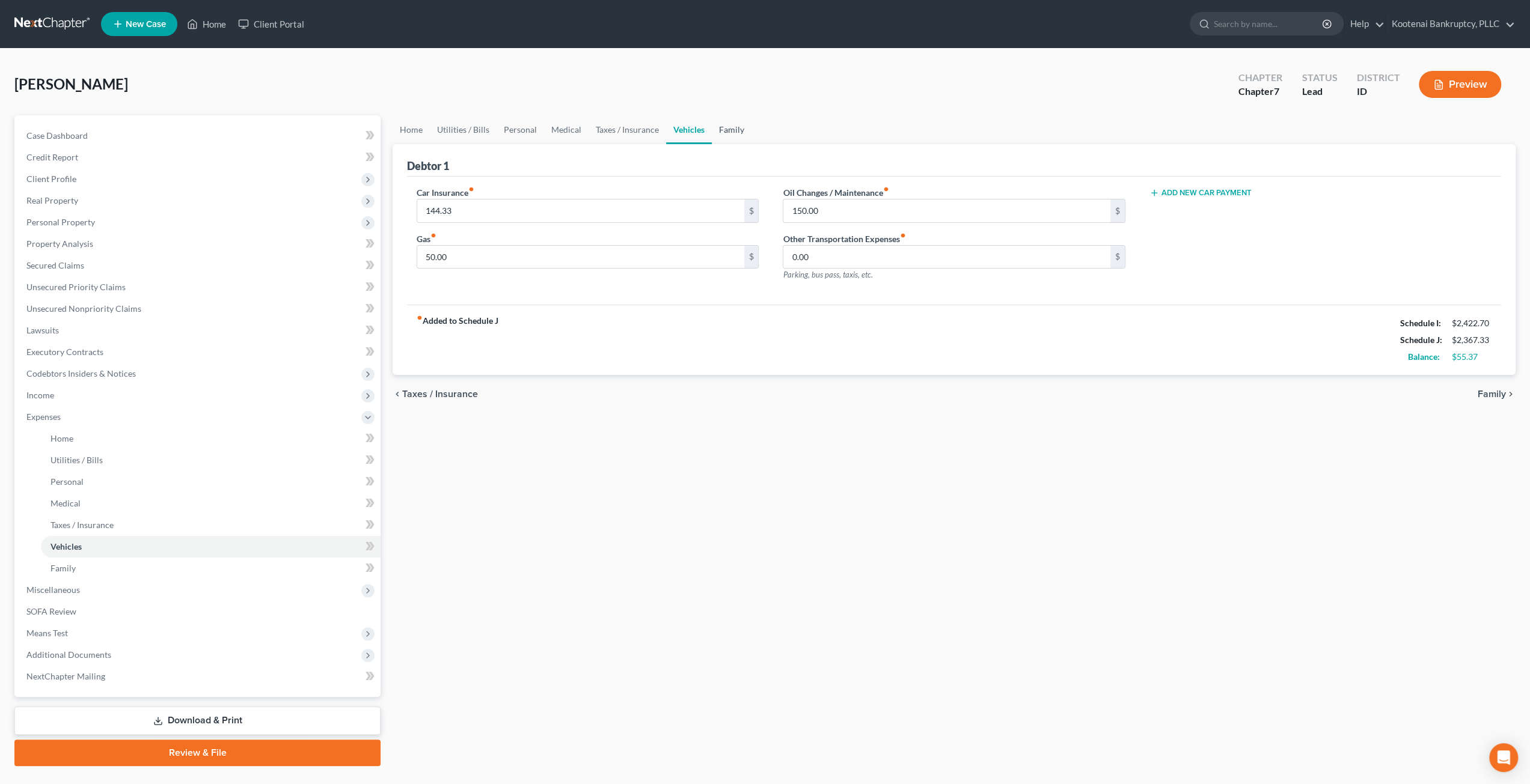
click at [736, 141] on link "Family" at bounding box center [731, 130] width 40 height 29
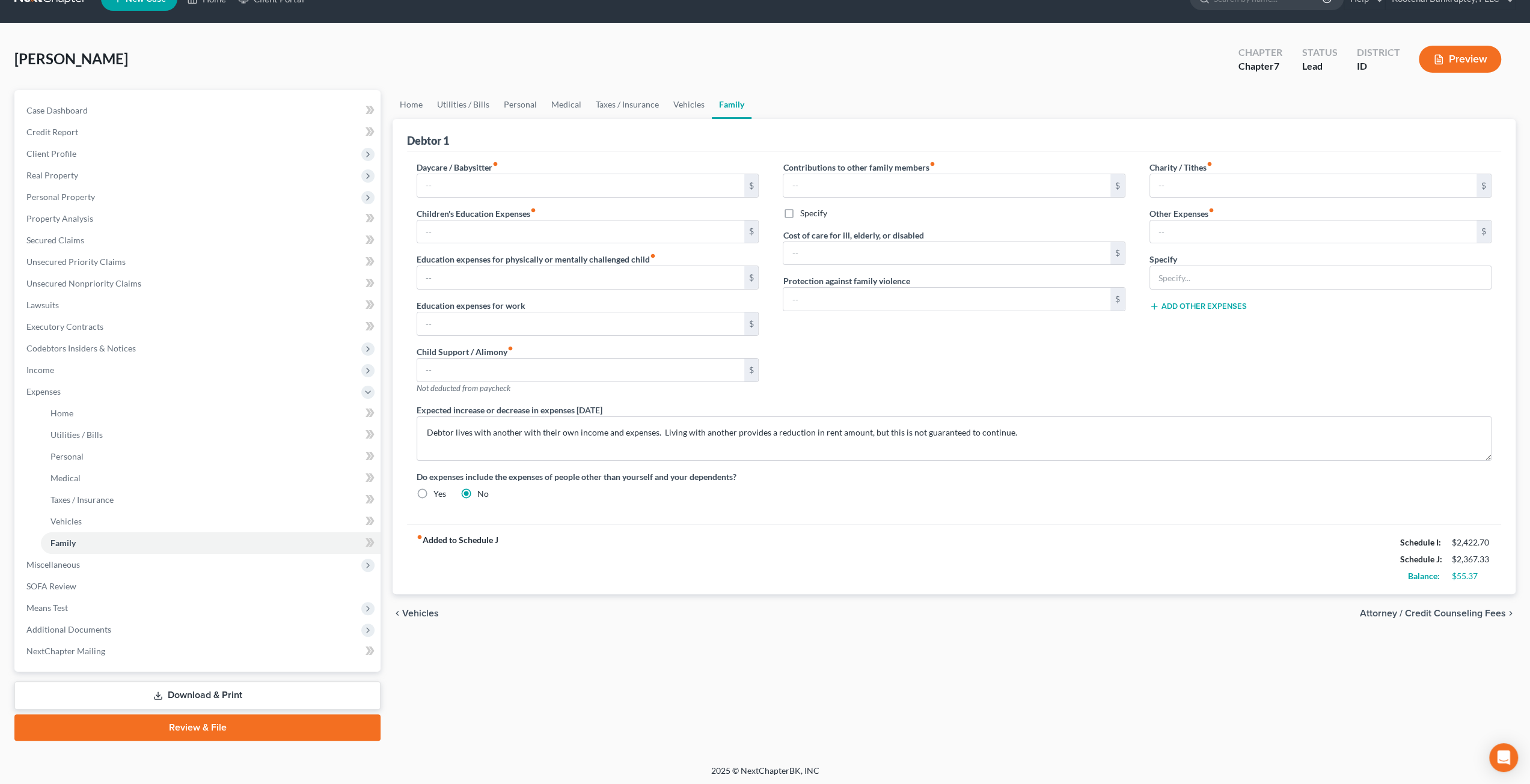
scroll to position [26, 0]
click at [84, 563] on span "Miscellaneous" at bounding box center [199, 564] width 364 height 22
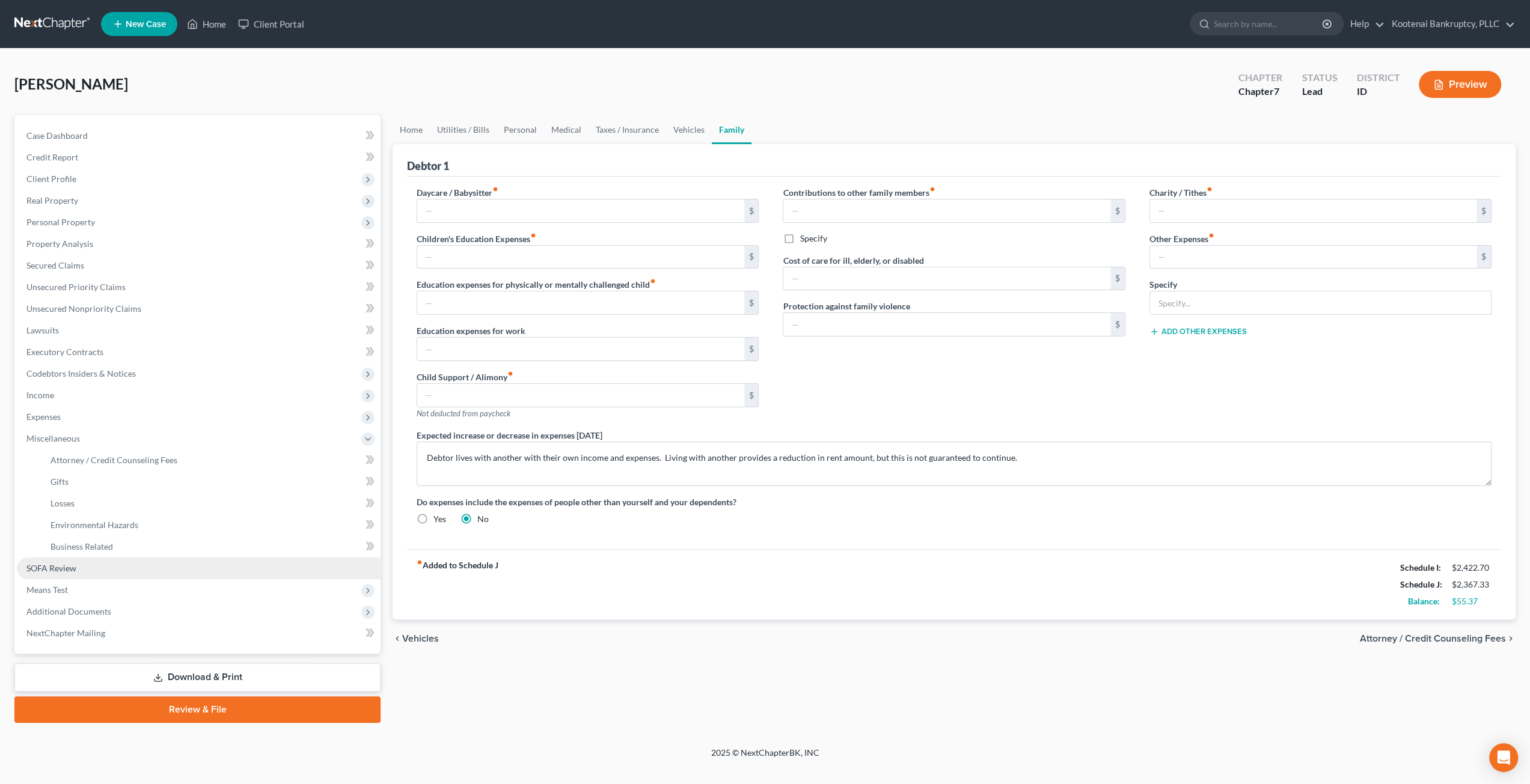
scroll to position [0, 0]
click at [124, 461] on span "Attorney / Credit Counseling Fees" at bounding box center [113, 460] width 127 height 11
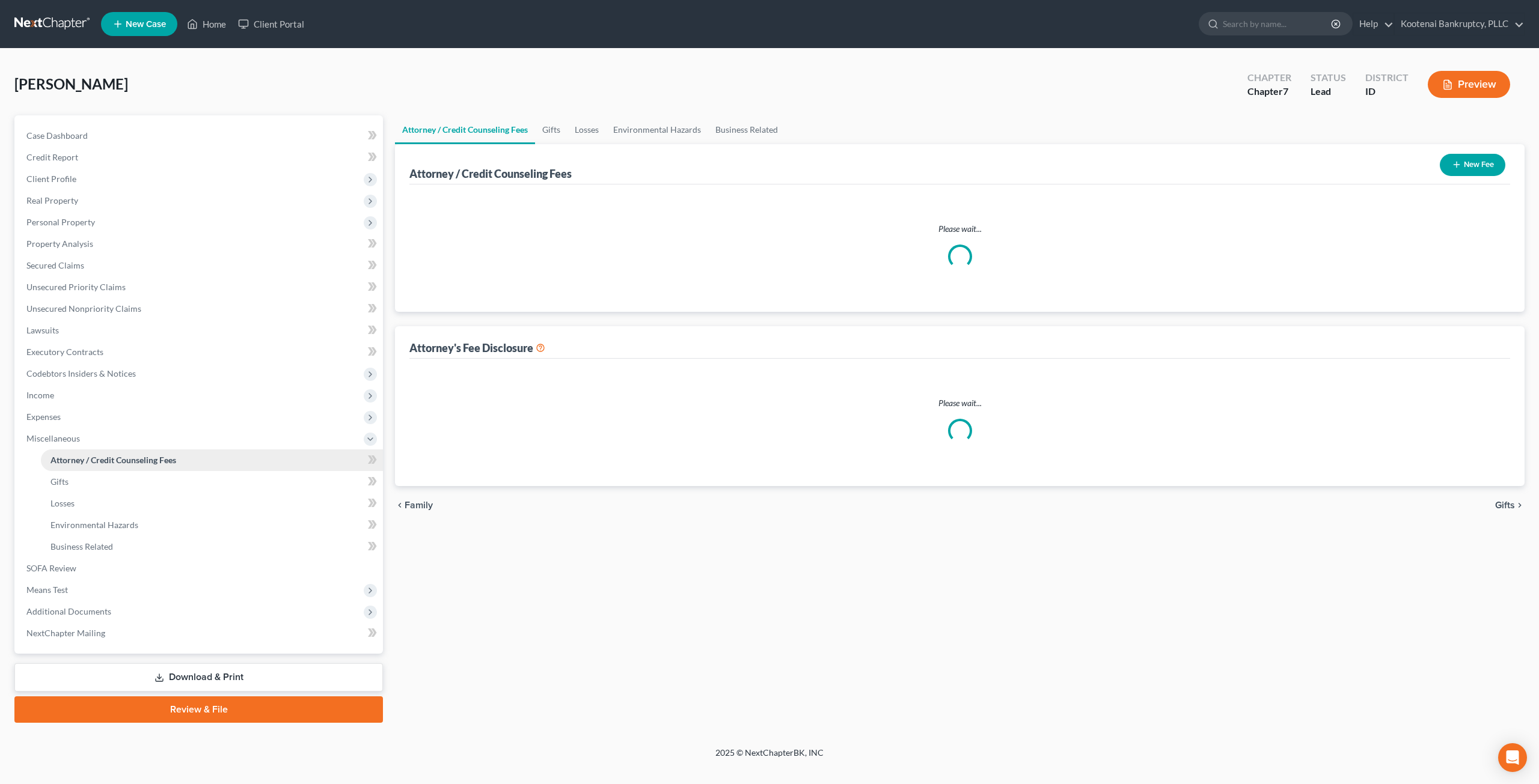
select select "3"
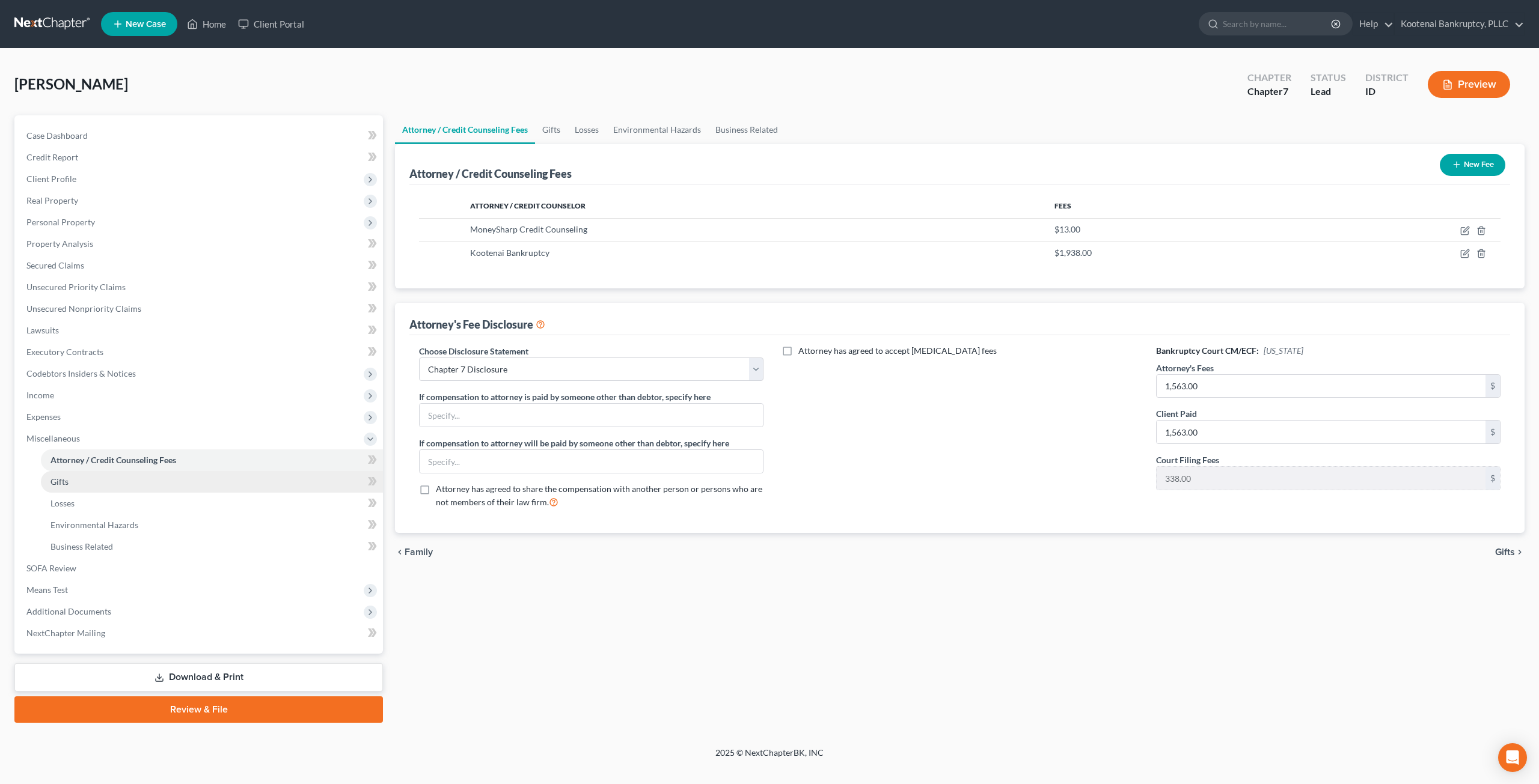
click at [146, 481] on link "Gifts" at bounding box center [212, 482] width 342 height 22
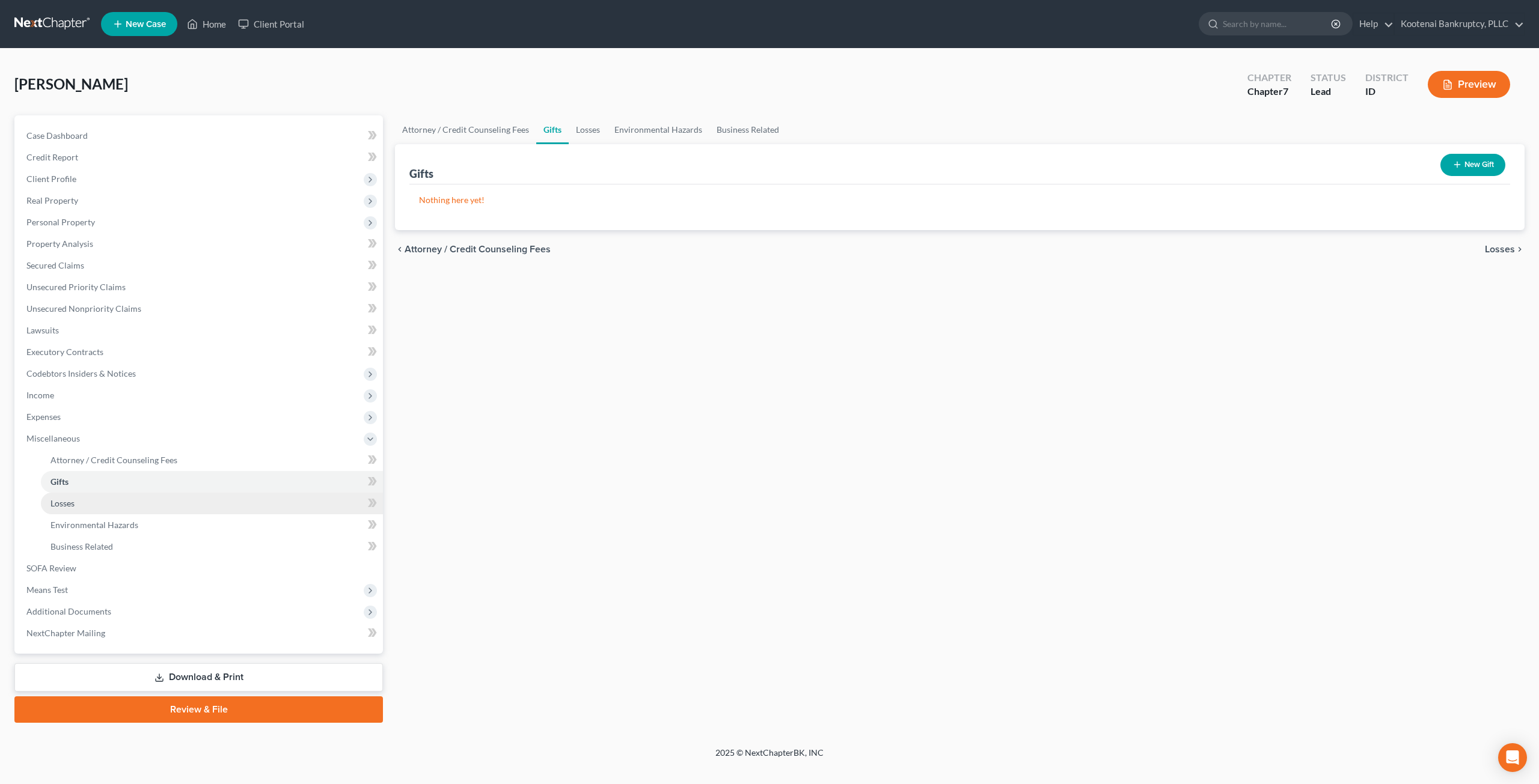
click at [167, 501] on link "Losses" at bounding box center [212, 503] width 342 height 22
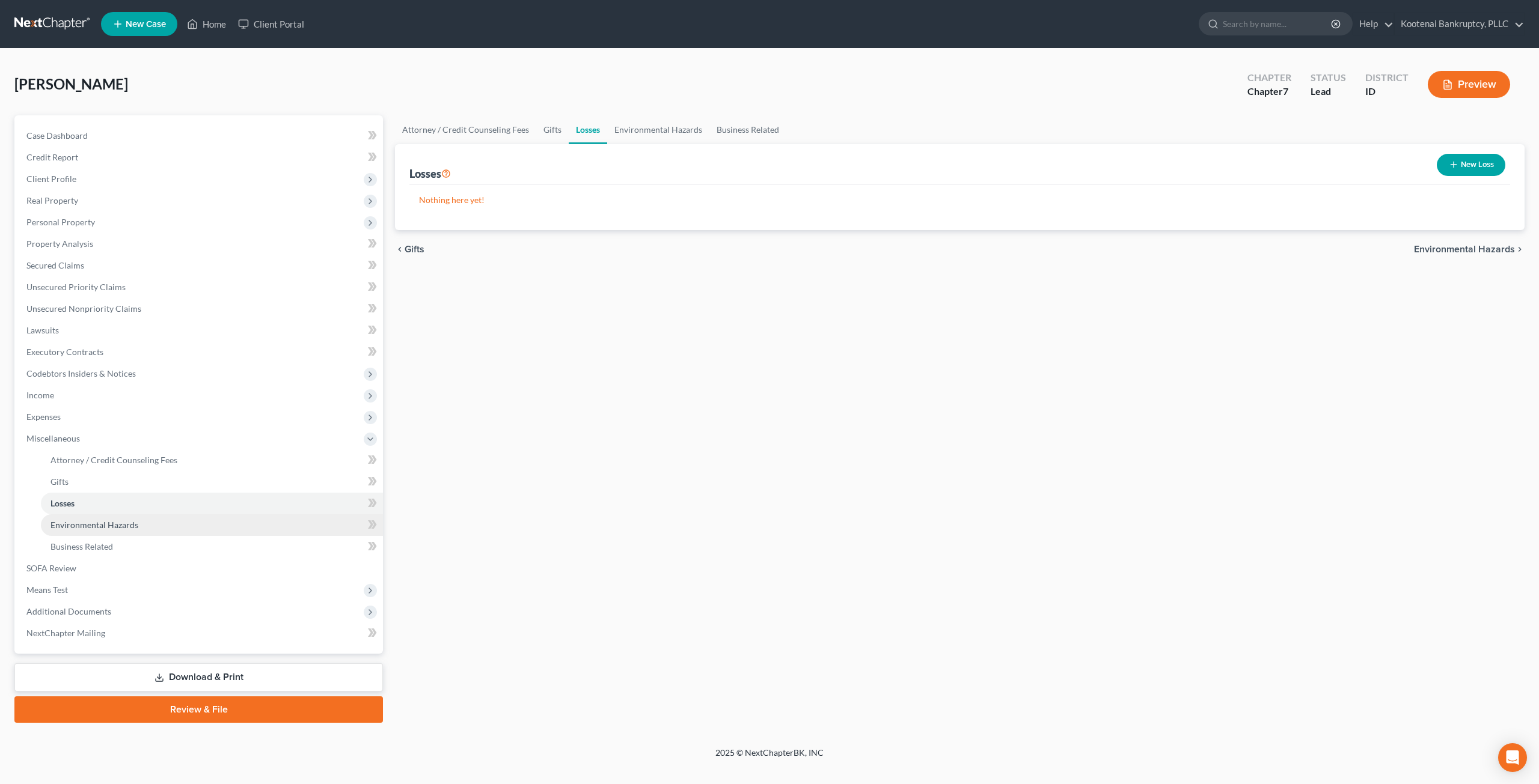
click at [173, 531] on link "Environmental Hazards" at bounding box center [212, 525] width 342 height 22
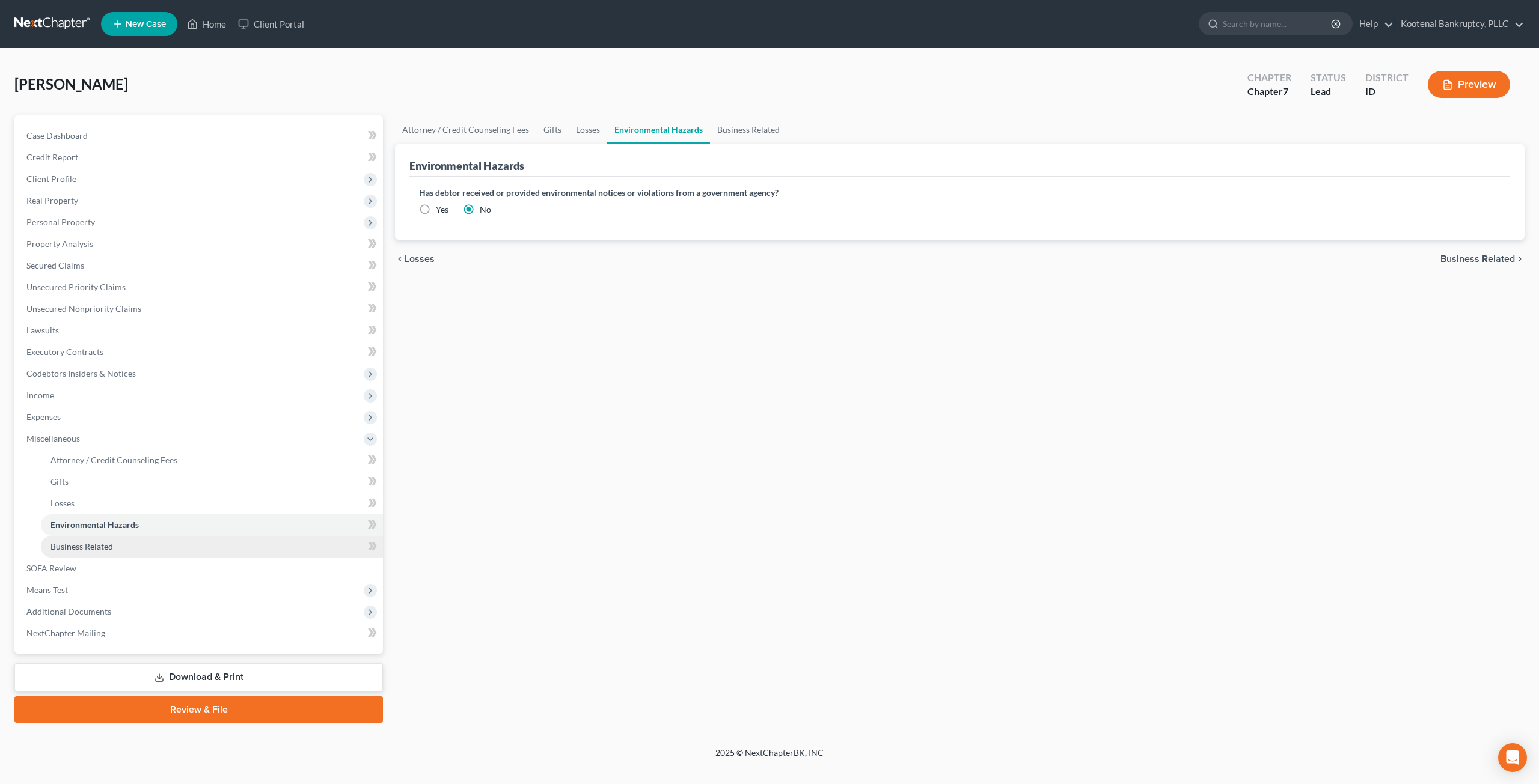
click at [172, 543] on link "Business Related" at bounding box center [212, 547] width 342 height 22
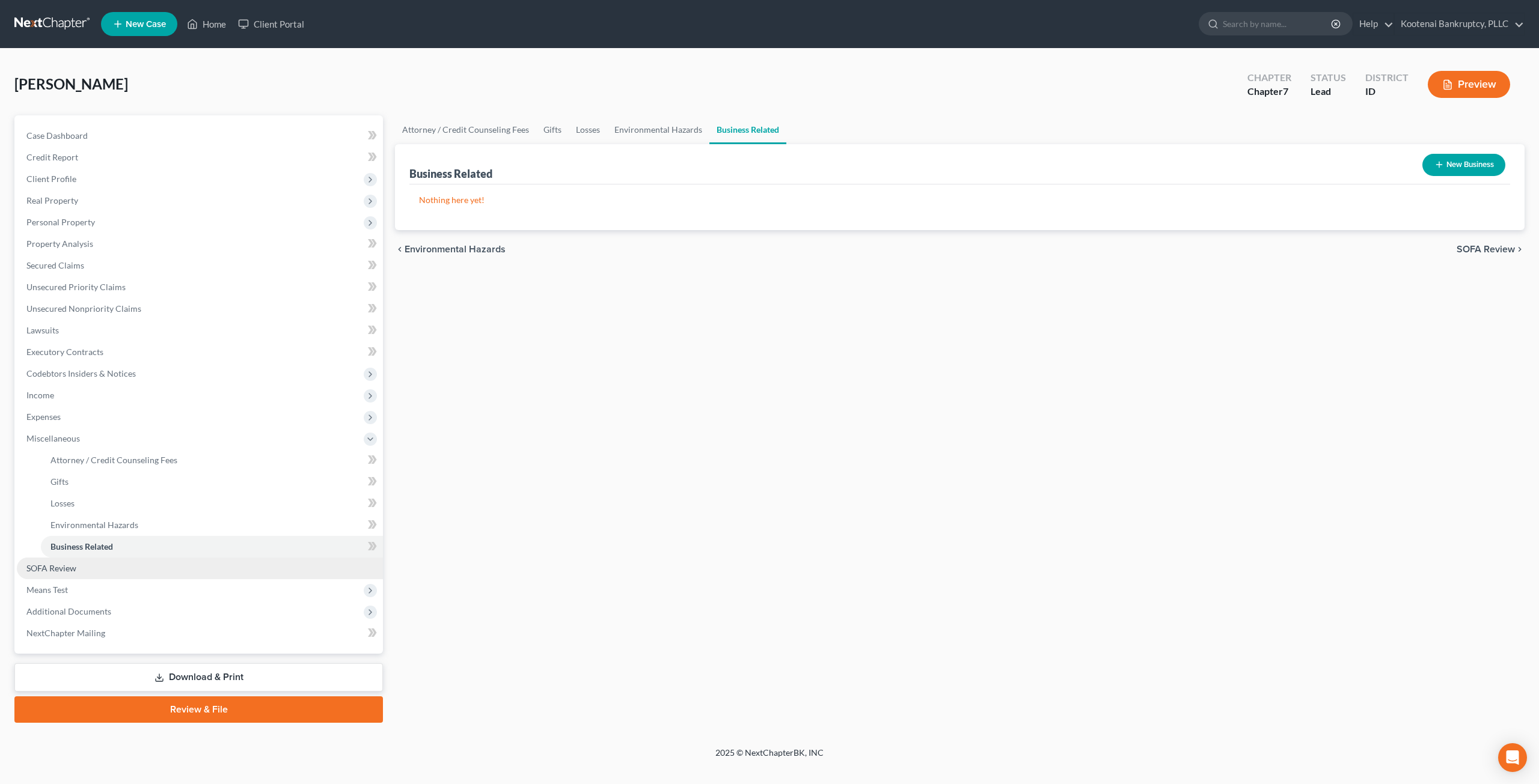
click at [80, 565] on link "SOFA Review" at bounding box center [200, 568] width 366 height 22
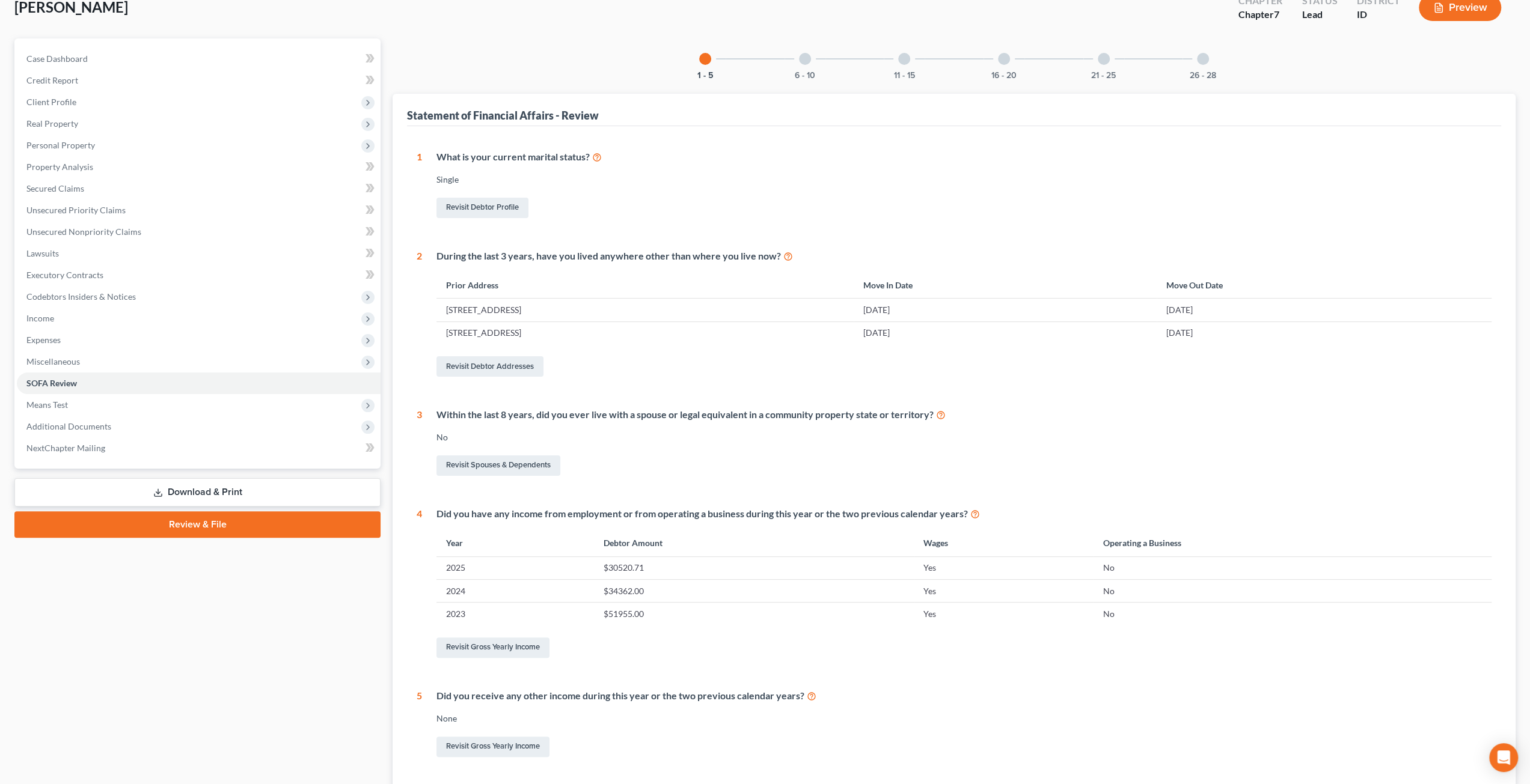
scroll to position [58, 0]
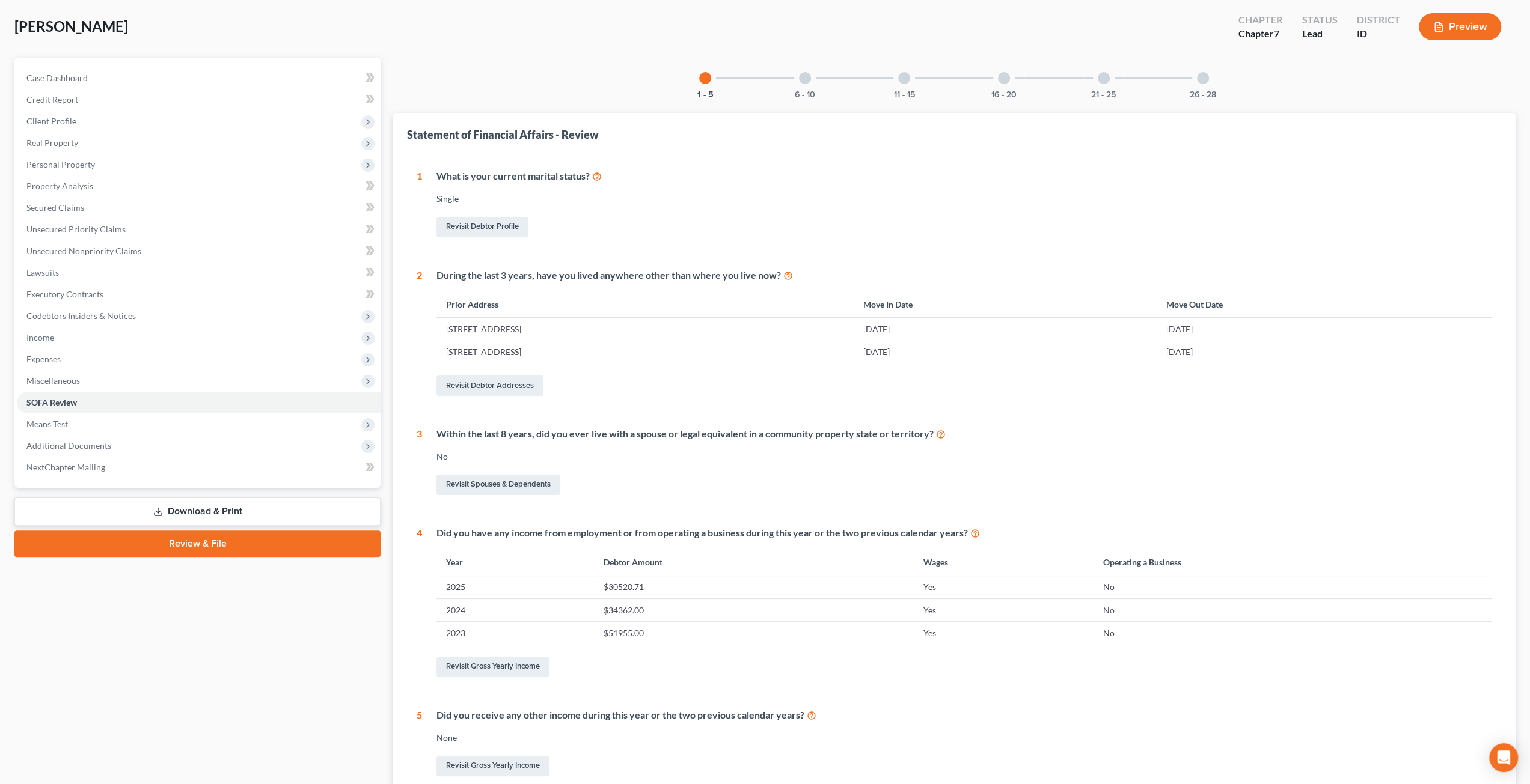
click at [816, 79] on div "6 - 10" at bounding box center [805, 78] width 41 height 40
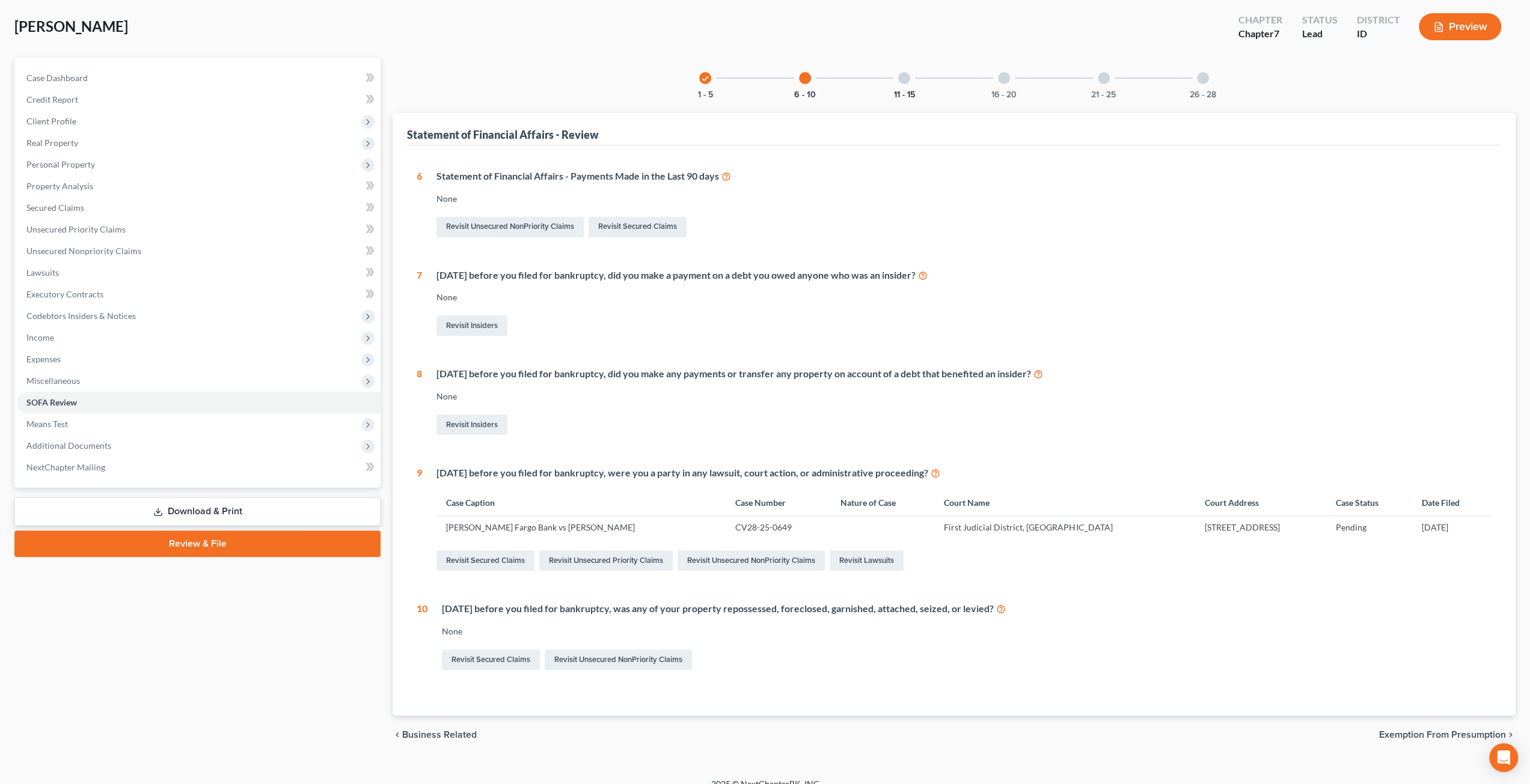
click at [902, 91] on button "11 - 15" at bounding box center [904, 95] width 21 height 8
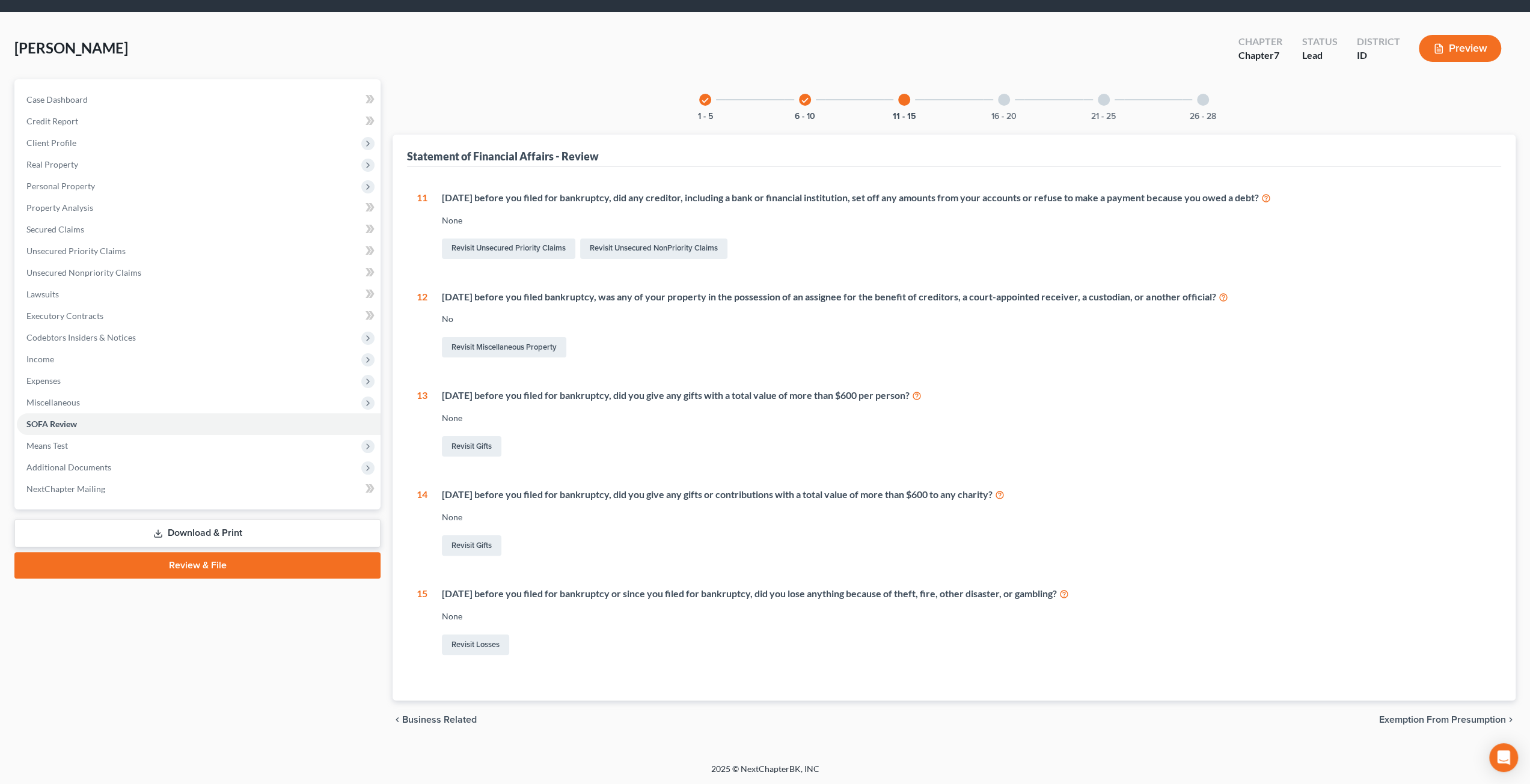
click at [1002, 103] on div at bounding box center [1003, 100] width 12 height 12
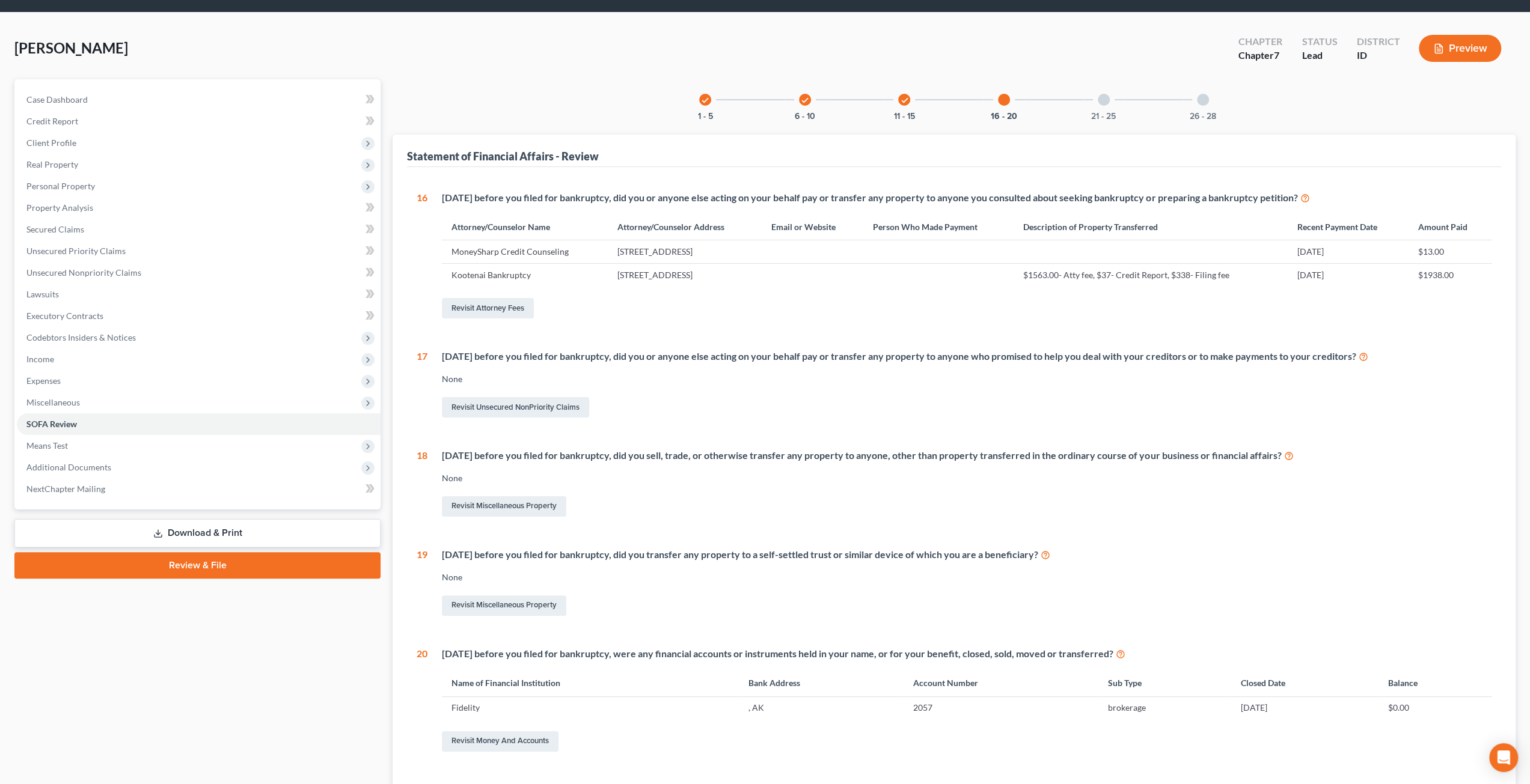
click at [1101, 106] on div "21 - 25" at bounding box center [1104, 100] width 41 height 40
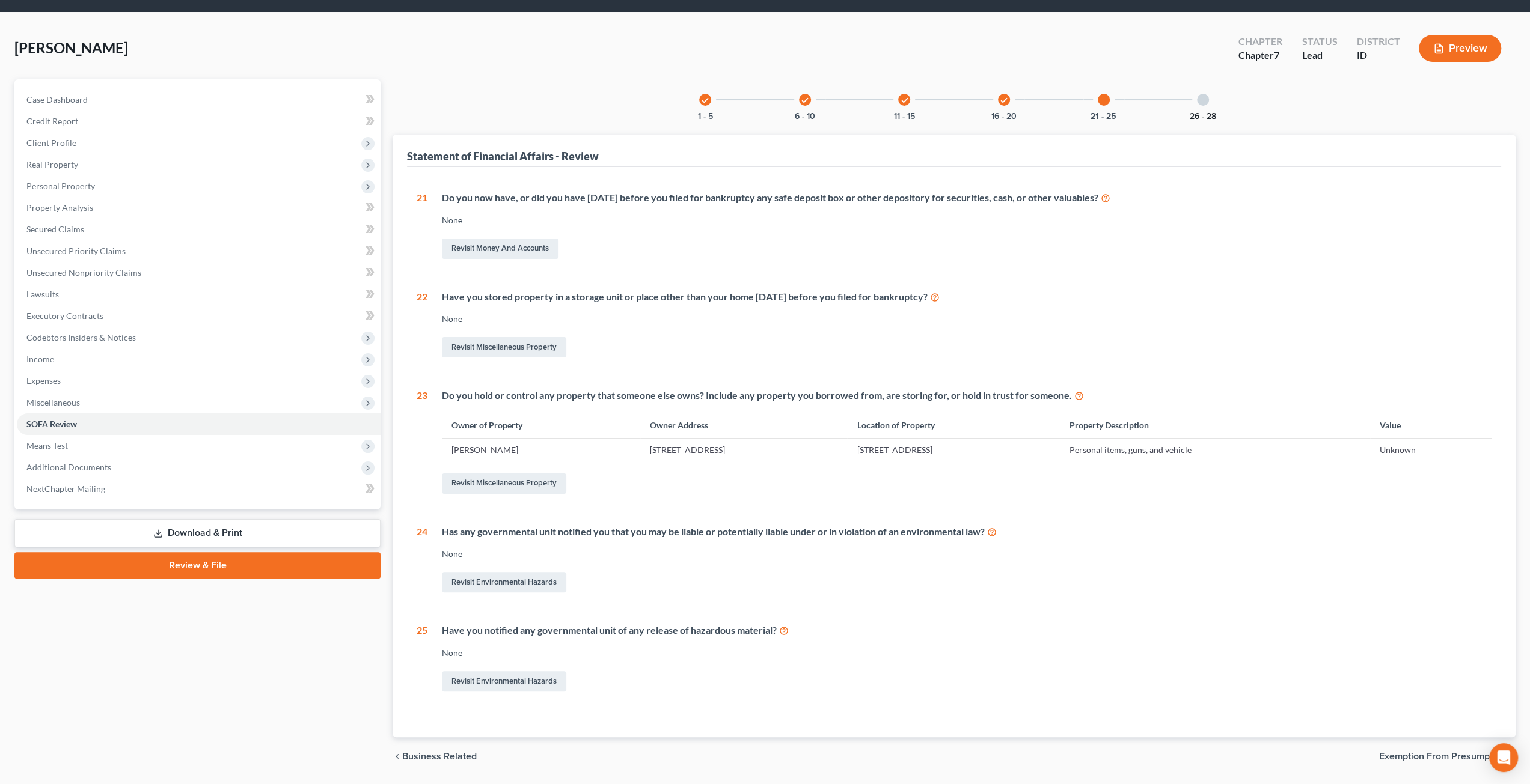
click at [1190, 117] on button "26 - 28" at bounding box center [1203, 117] width 27 height 8
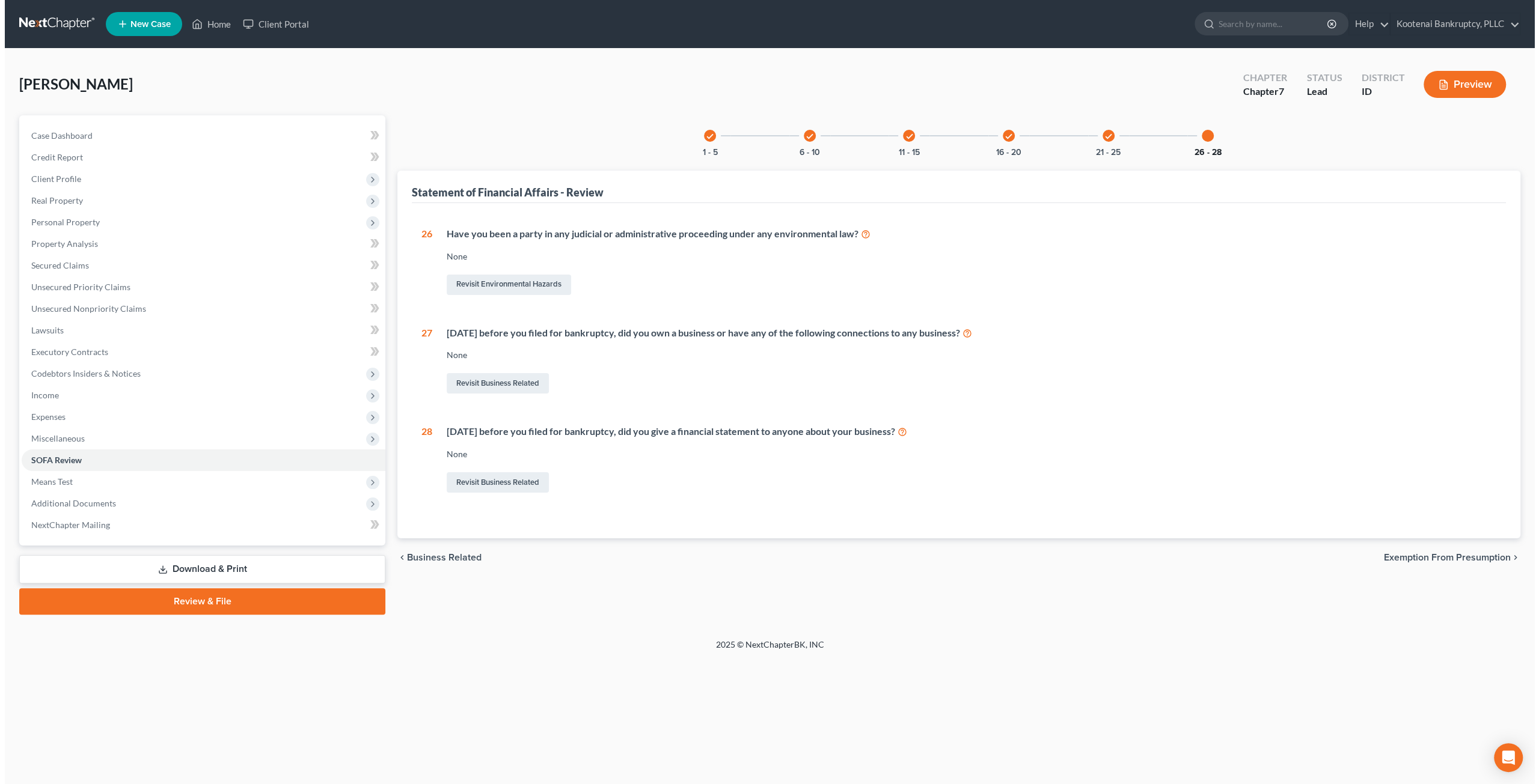
scroll to position [0, 0]
click at [1096, 141] on div "check 21 - 25" at bounding box center [1109, 135] width 41 height 40
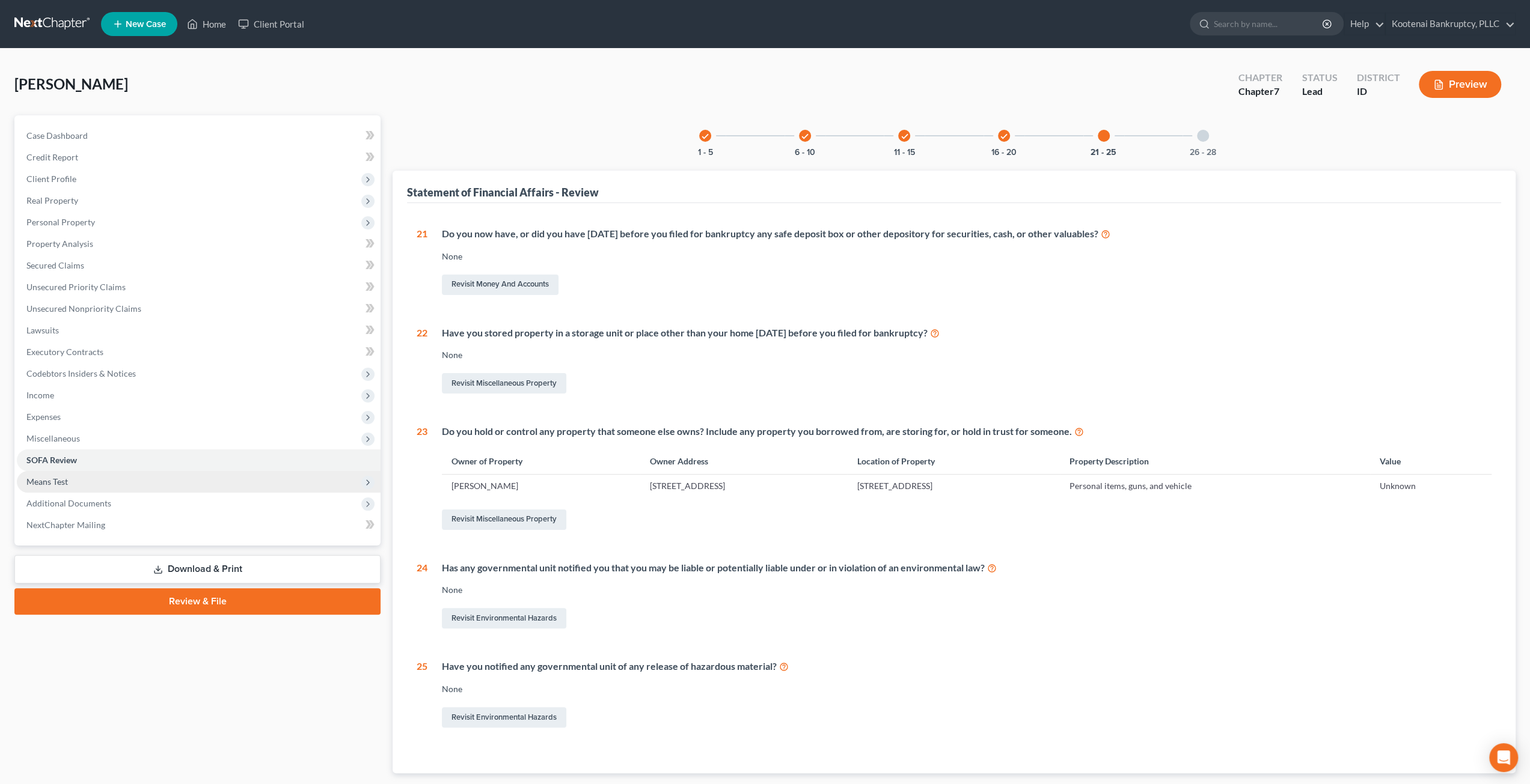
click at [87, 475] on span "Means Test" at bounding box center [199, 482] width 364 height 22
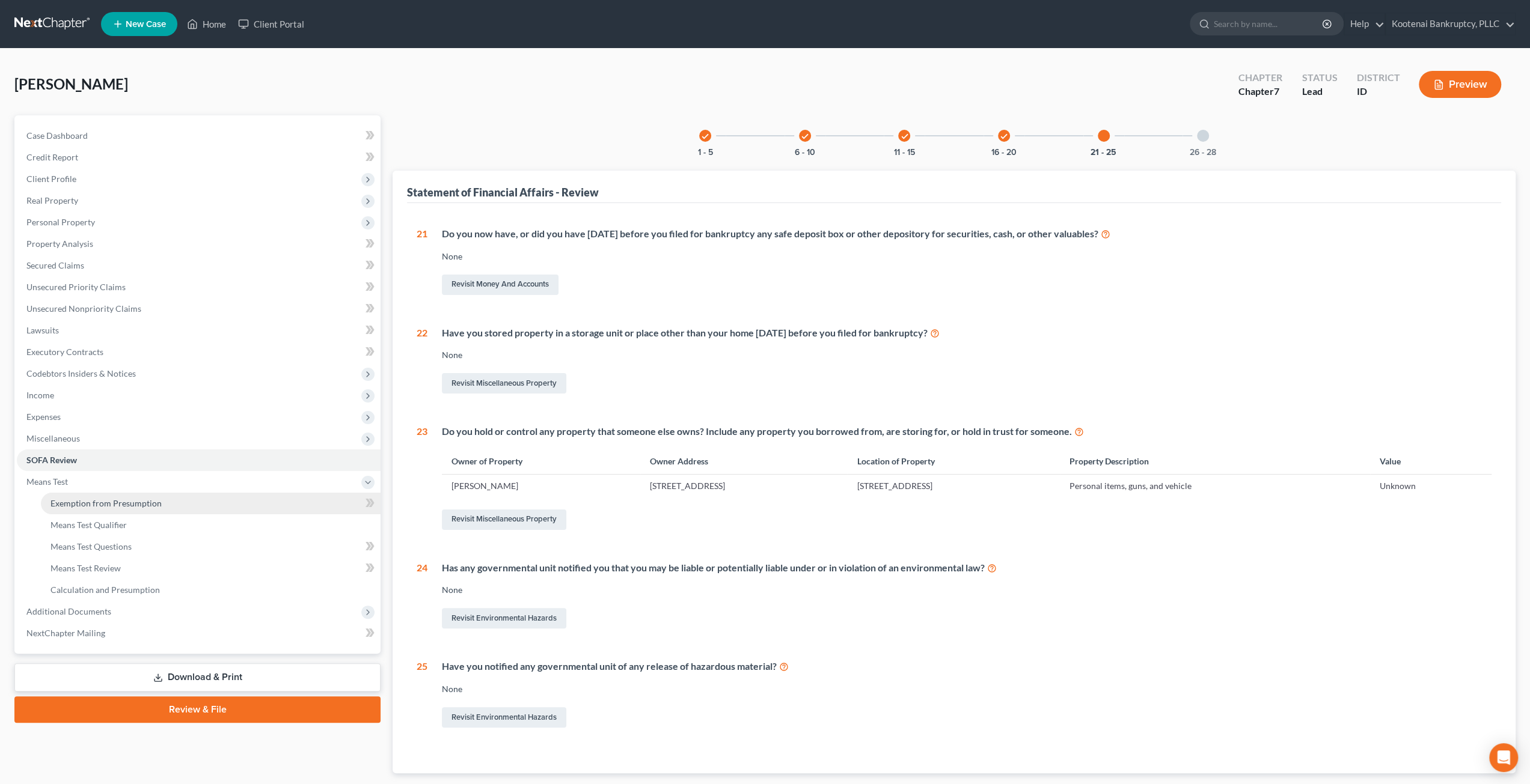
click at [132, 499] on span "Exemption from Presumption" at bounding box center [105, 503] width 111 height 11
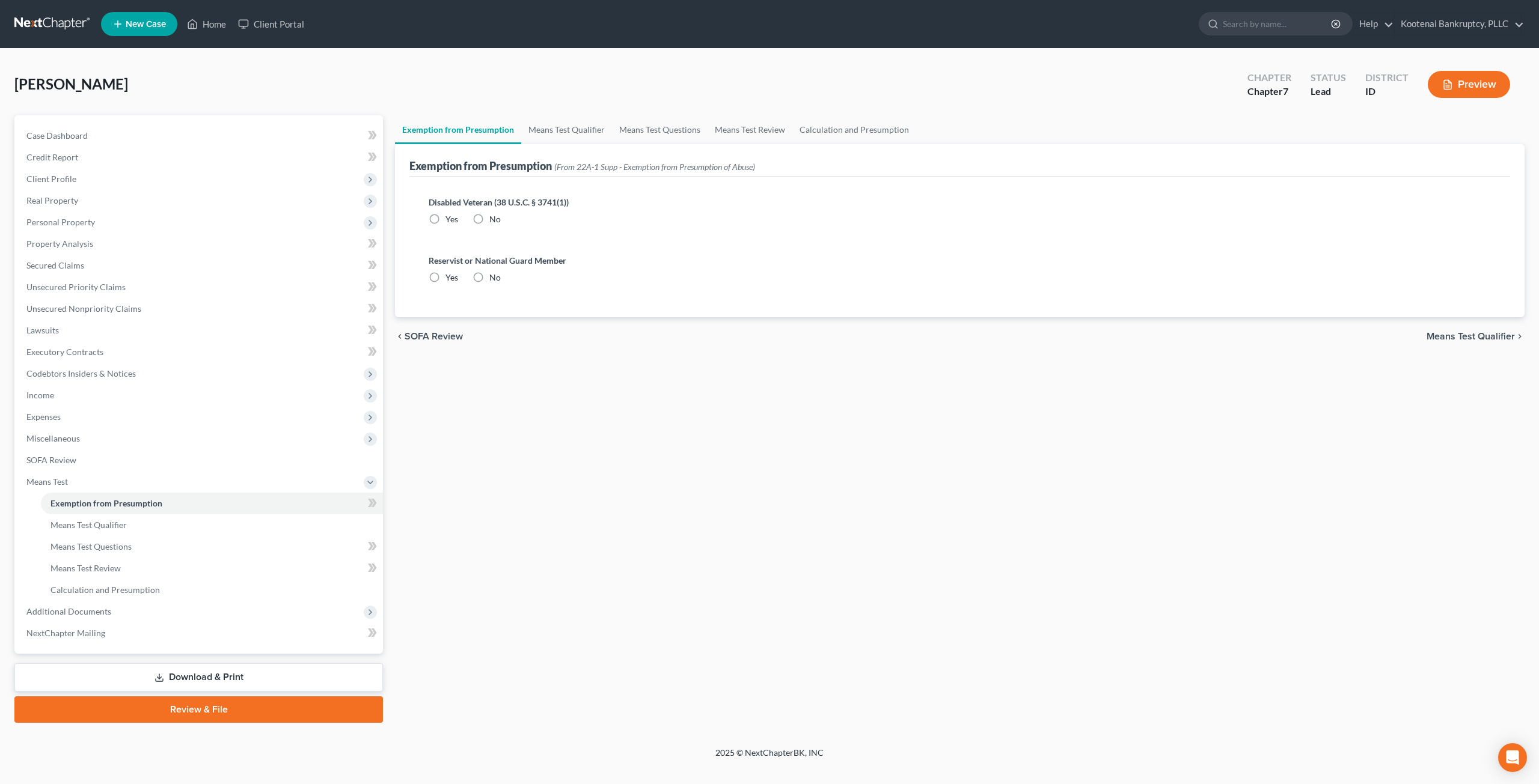
radio input "true"
click at [587, 111] on div "Zaidman, Mireille Upgraded Chapter Chapter 7 Status Lead District ID Preview" at bounding box center [769, 89] width 1510 height 53
click at [601, 127] on link "Means Test Qualifier" at bounding box center [566, 130] width 91 height 29
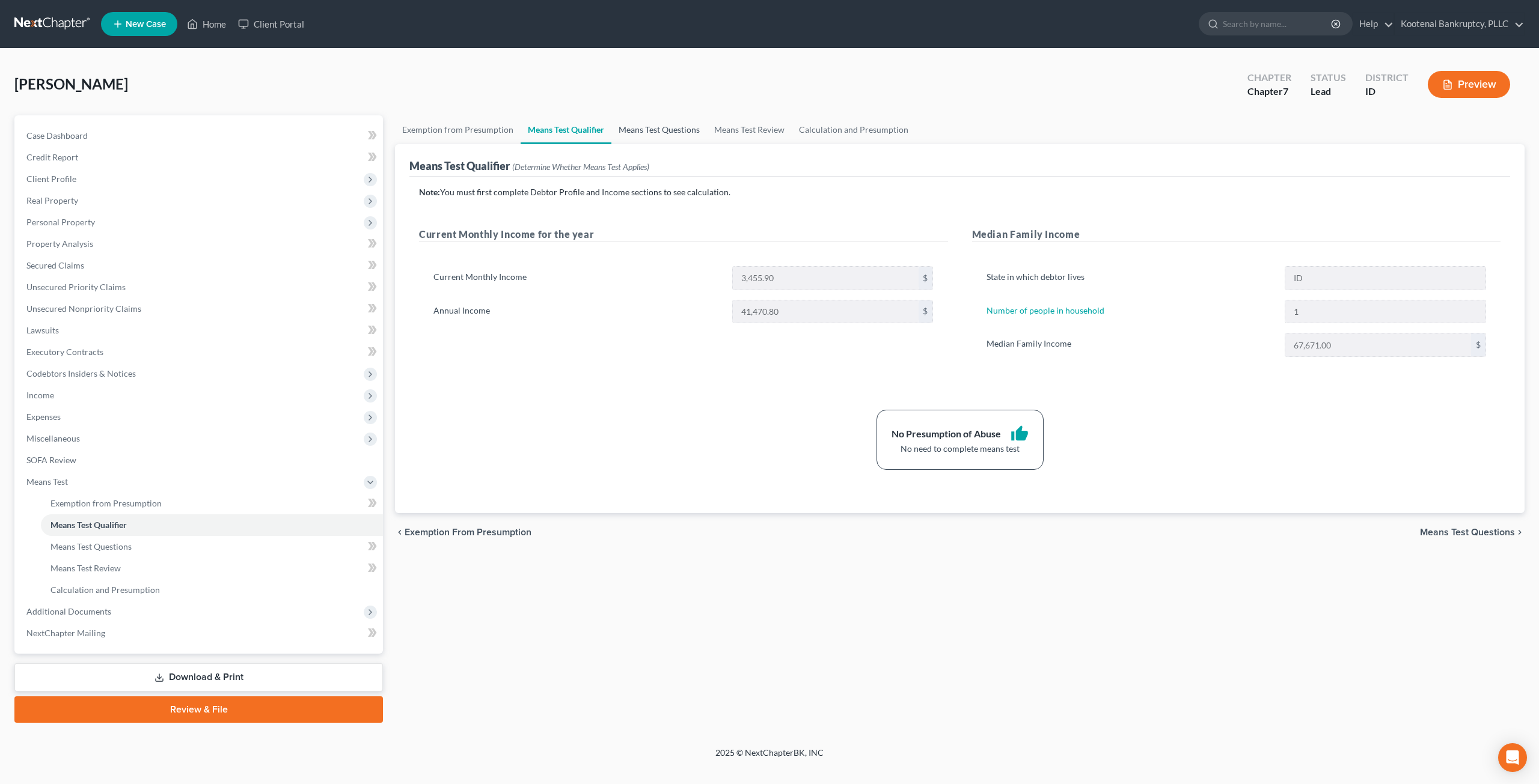
click at [658, 127] on link "Means Test Questions" at bounding box center [659, 130] width 96 height 29
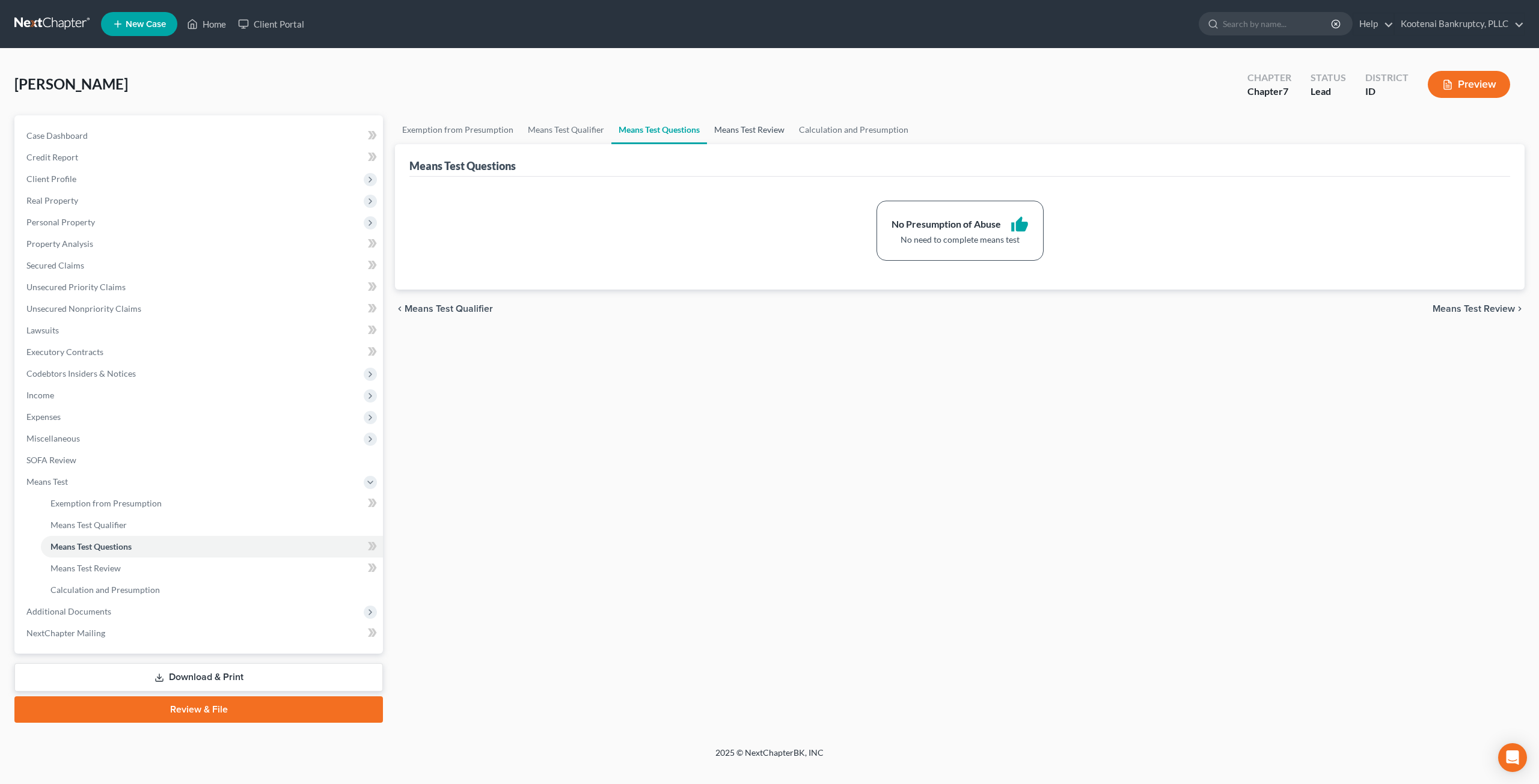
click at [750, 123] on link "Means Test Review" at bounding box center [749, 130] width 85 height 29
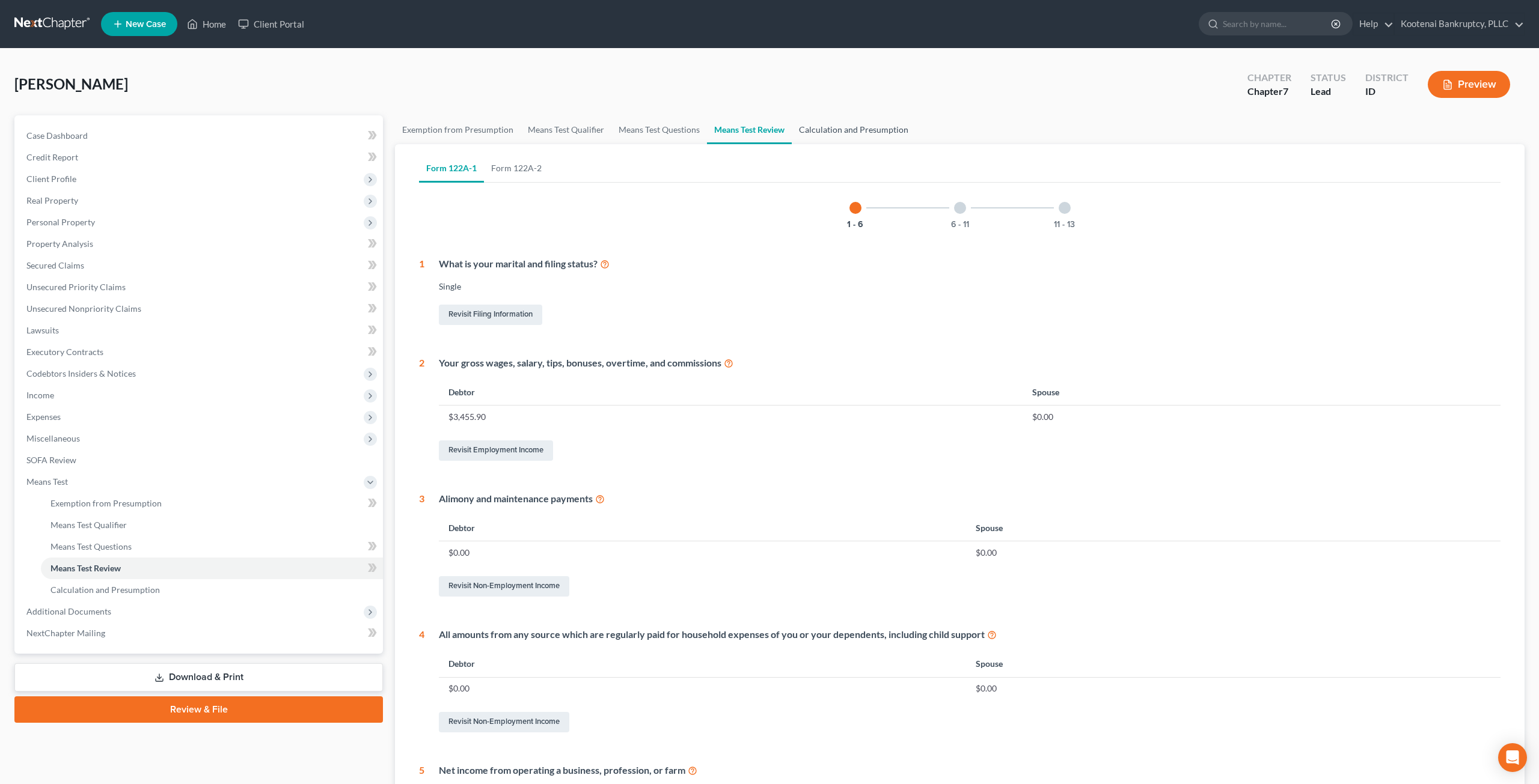
click at [842, 123] on link "Calculation and Presumption" at bounding box center [853, 130] width 124 height 29
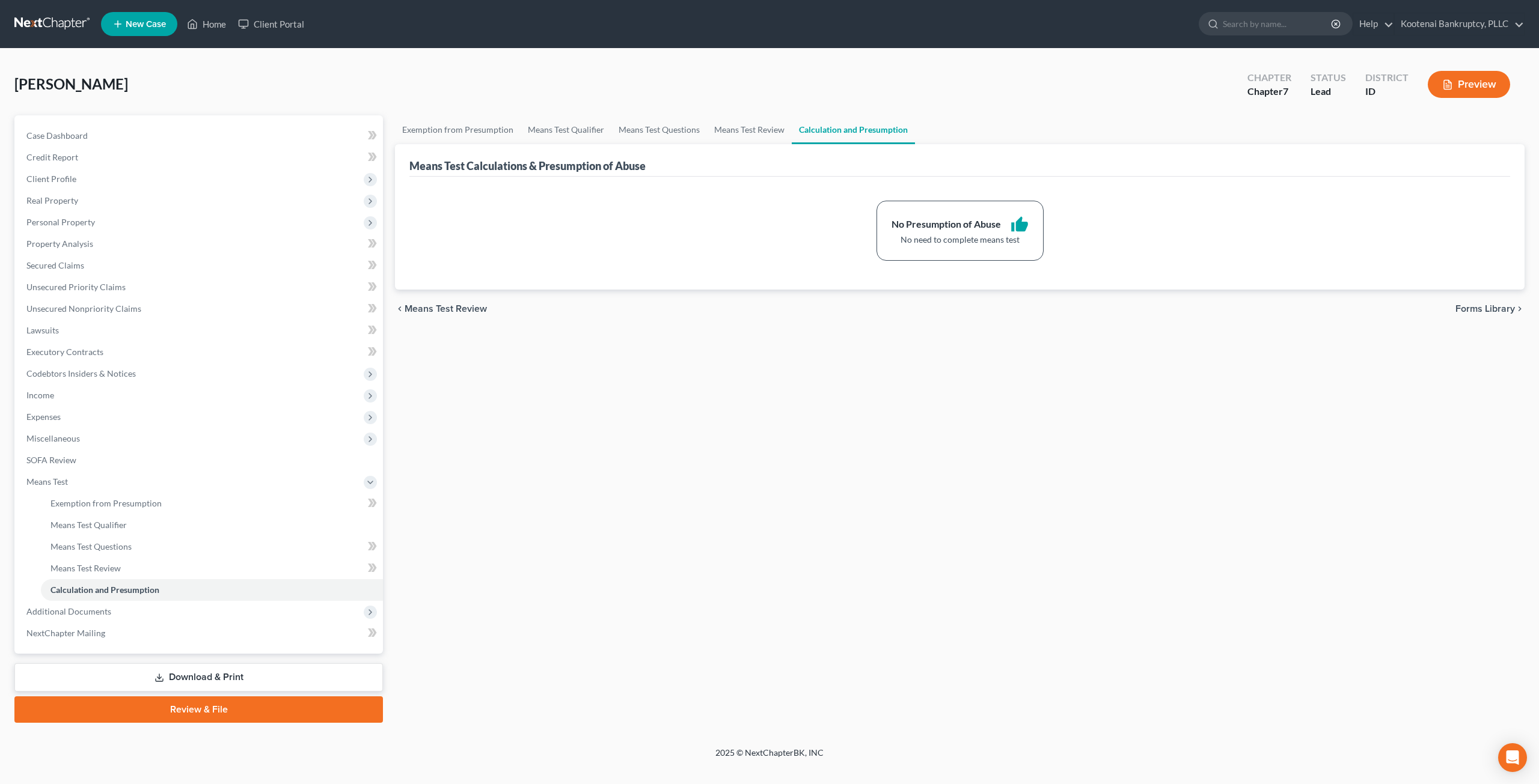
click at [32, 19] on link at bounding box center [53, 23] width 77 height 22
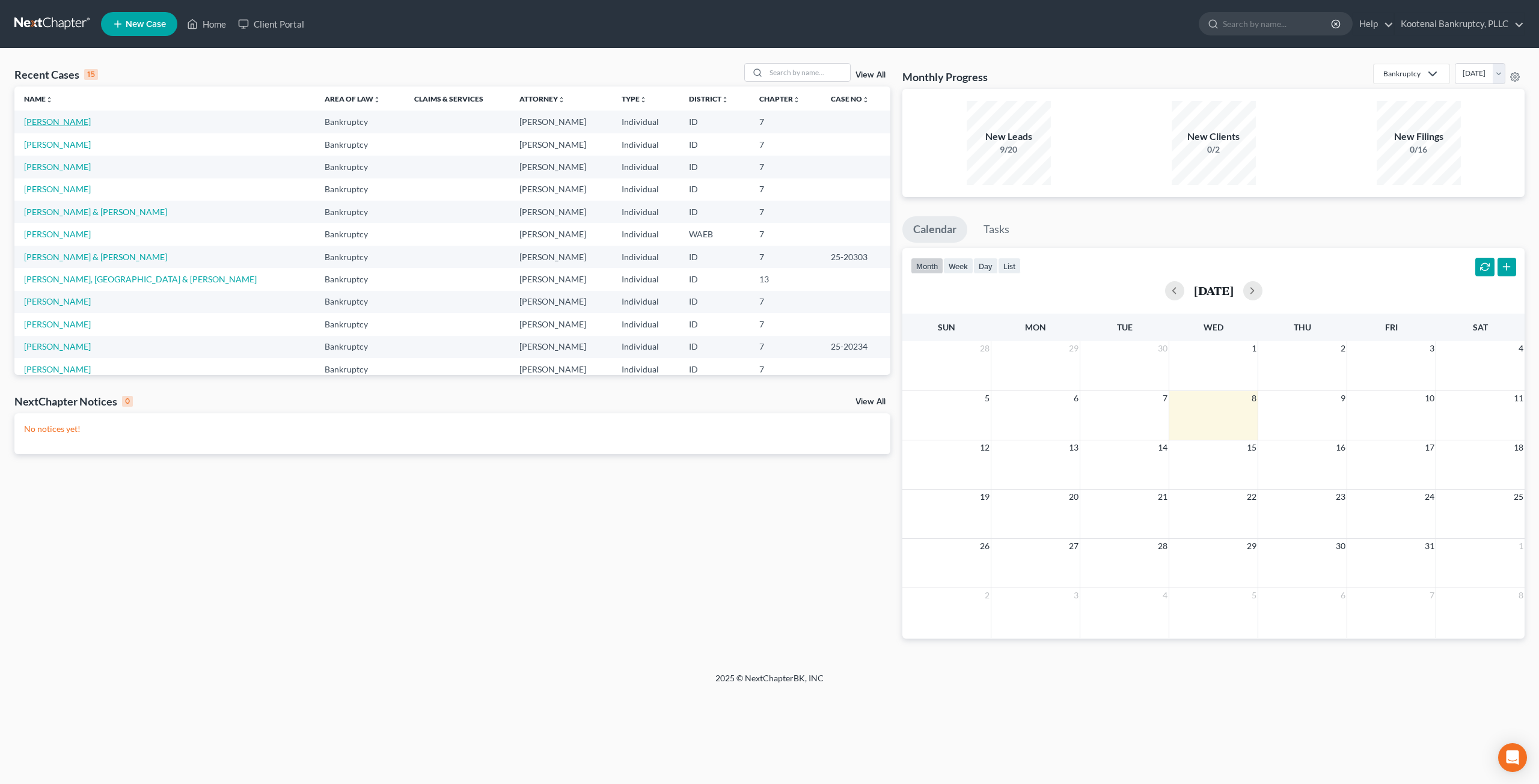
click at [62, 121] on link "Zaidman, Mireille" at bounding box center [58, 121] width 66 height 11
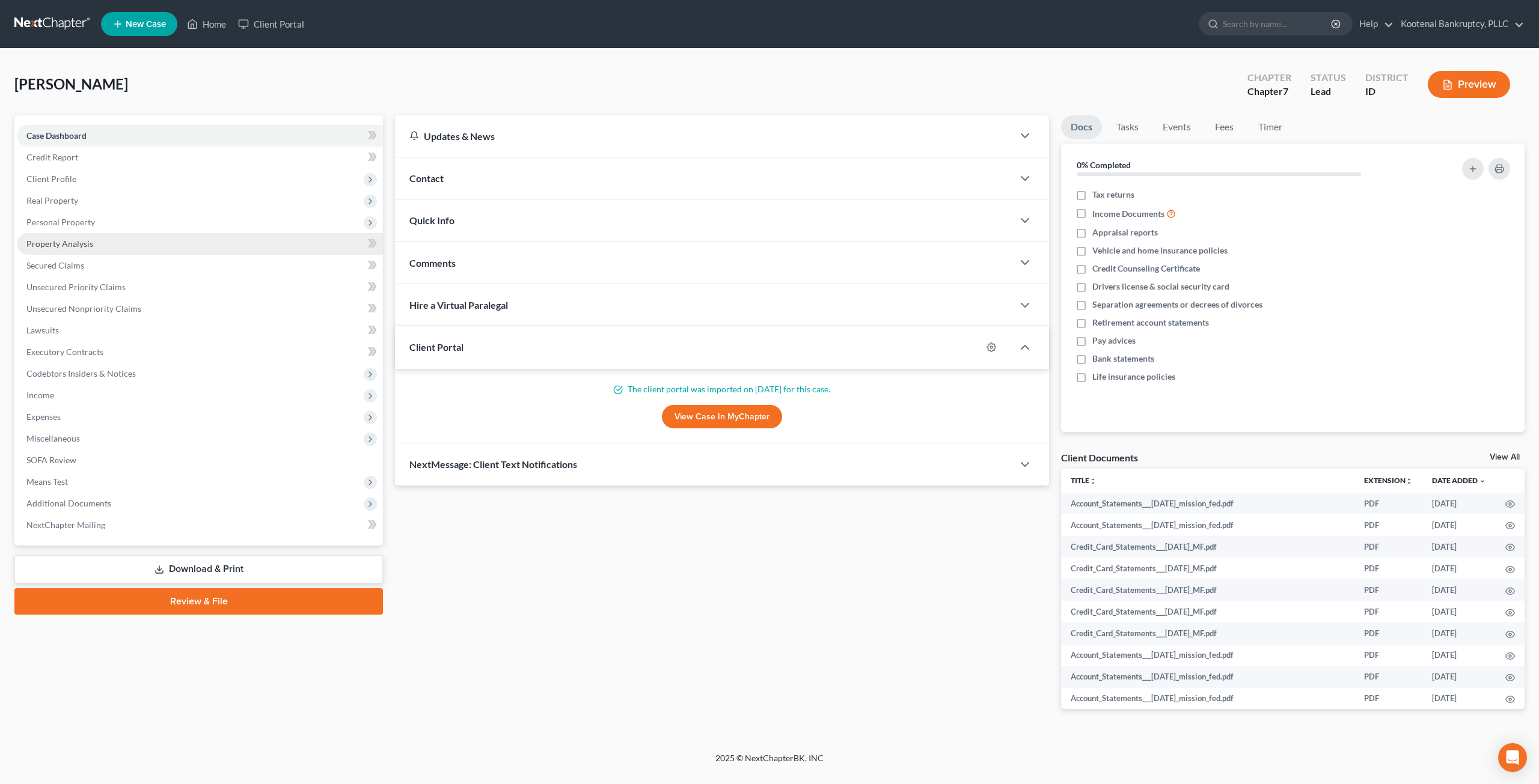
click at [97, 243] on link "Property Analysis" at bounding box center [200, 244] width 366 height 22
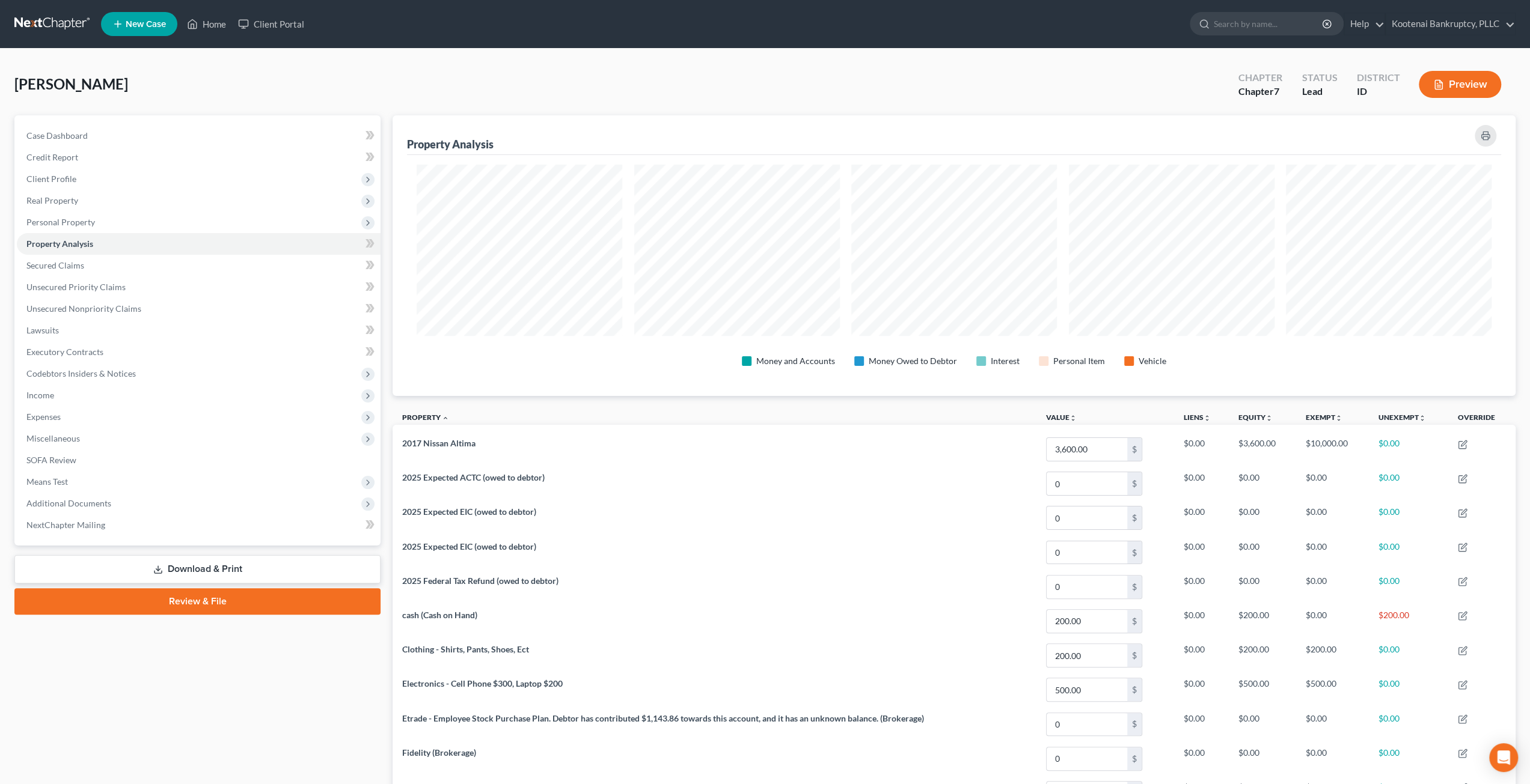
scroll to position [280, 1123]
click at [569, 70] on div "Zaidman, Mireille Upgraded Chapter Chapter 7 Status Lead District ID Preview" at bounding box center [765, 89] width 1501 height 53
click at [69, 19] on link at bounding box center [53, 23] width 77 height 22
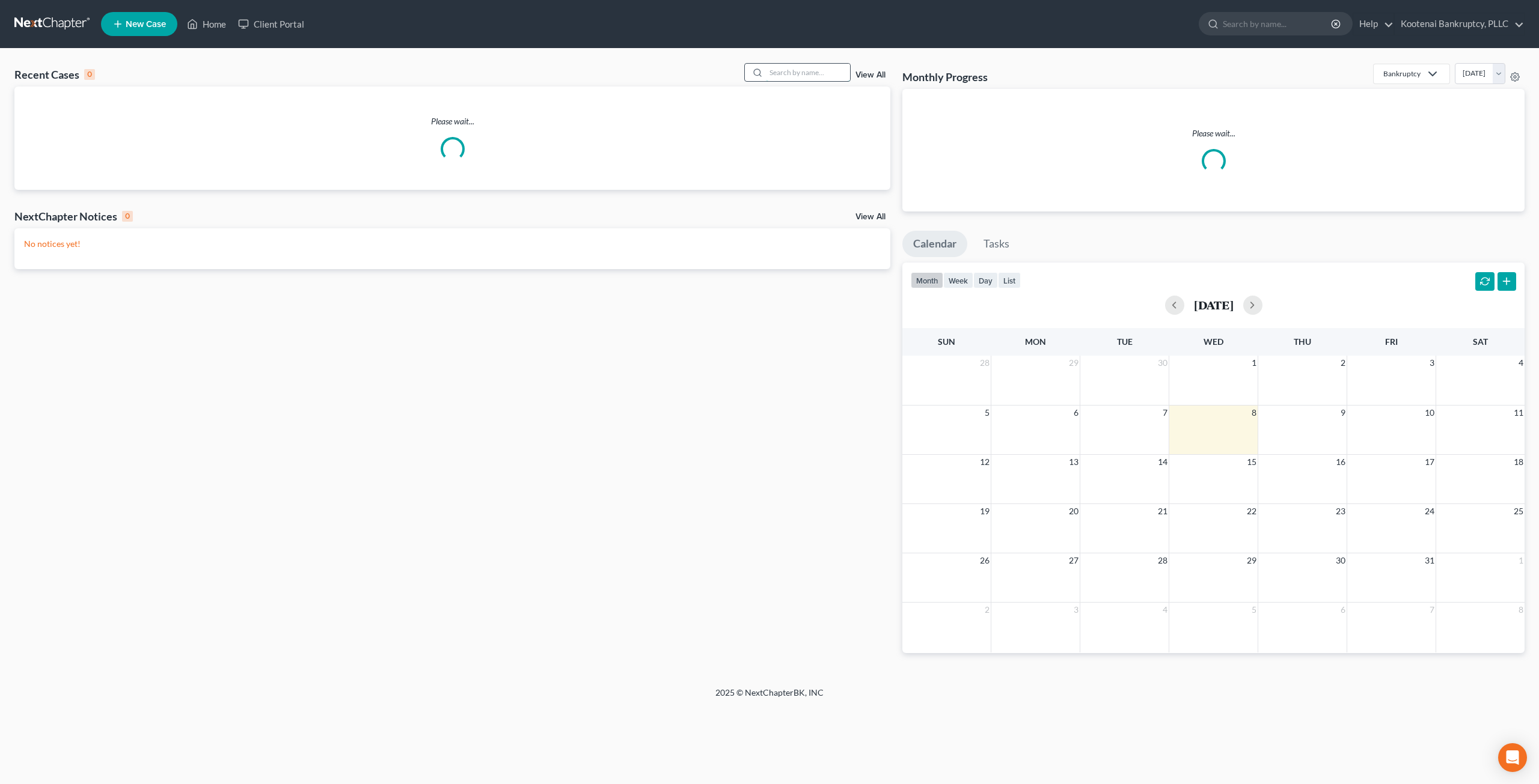
click at [781, 72] on input "search" at bounding box center [808, 73] width 84 height 18
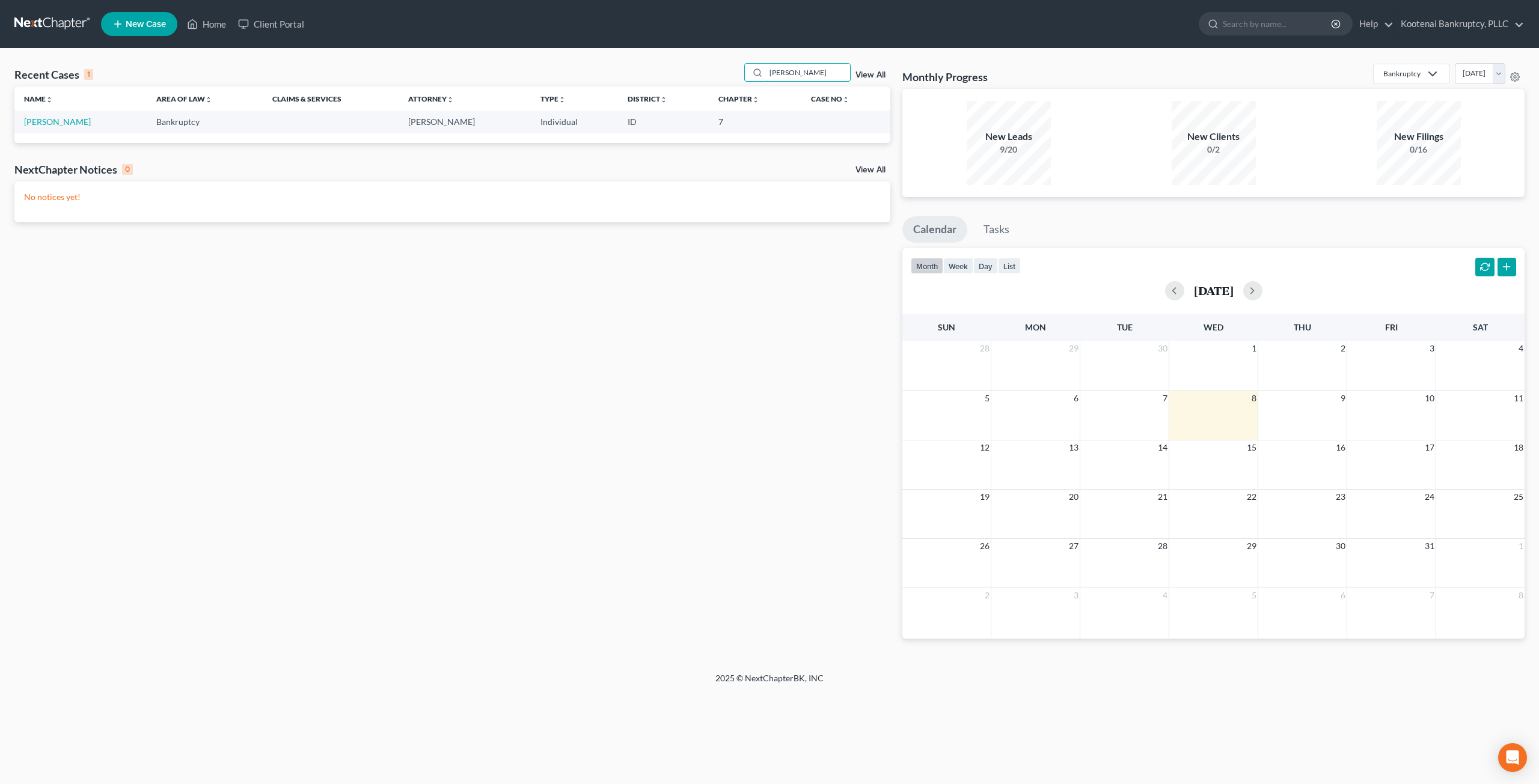
type input "[PERSON_NAME]"
click at [67, 127] on td "[PERSON_NAME]" at bounding box center [80, 121] width 132 height 22
click at [72, 120] on link "[PERSON_NAME]" at bounding box center [58, 121] width 66 height 11
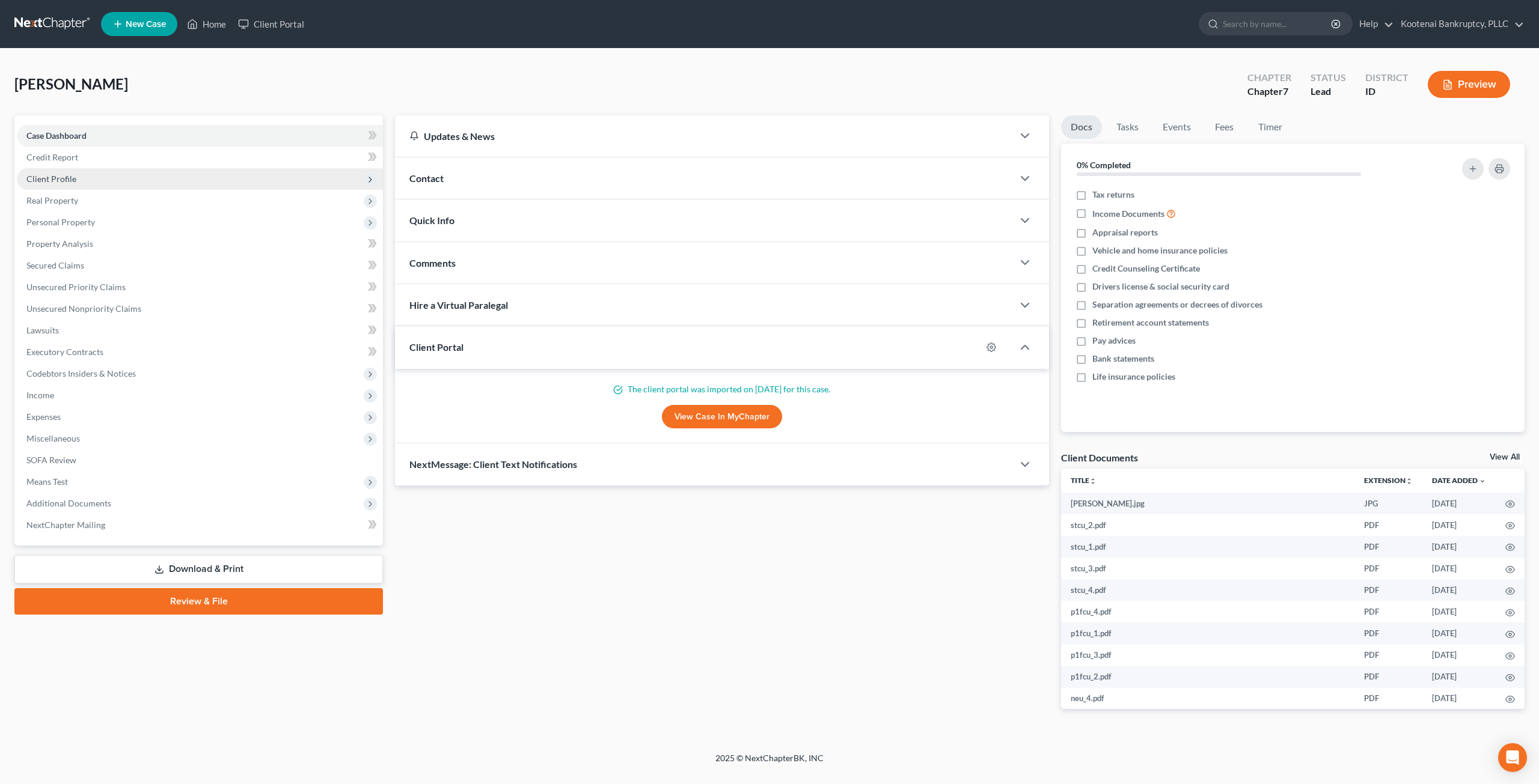
click at [182, 182] on span "Client Profile" at bounding box center [200, 179] width 366 height 22
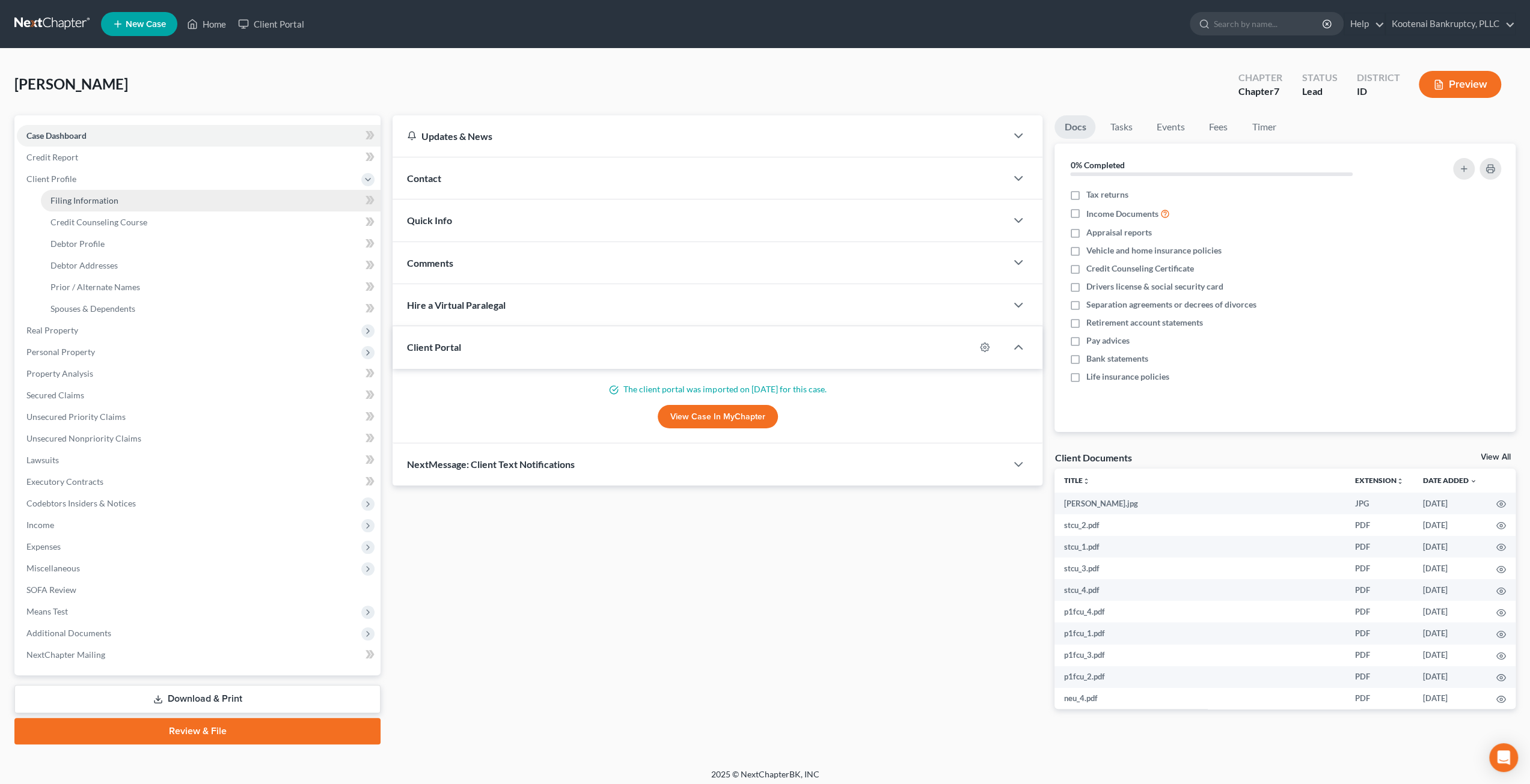
click at [183, 204] on link "Filing Information" at bounding box center [210, 200] width 340 height 22
select select "1"
select select "0"
select select "13"
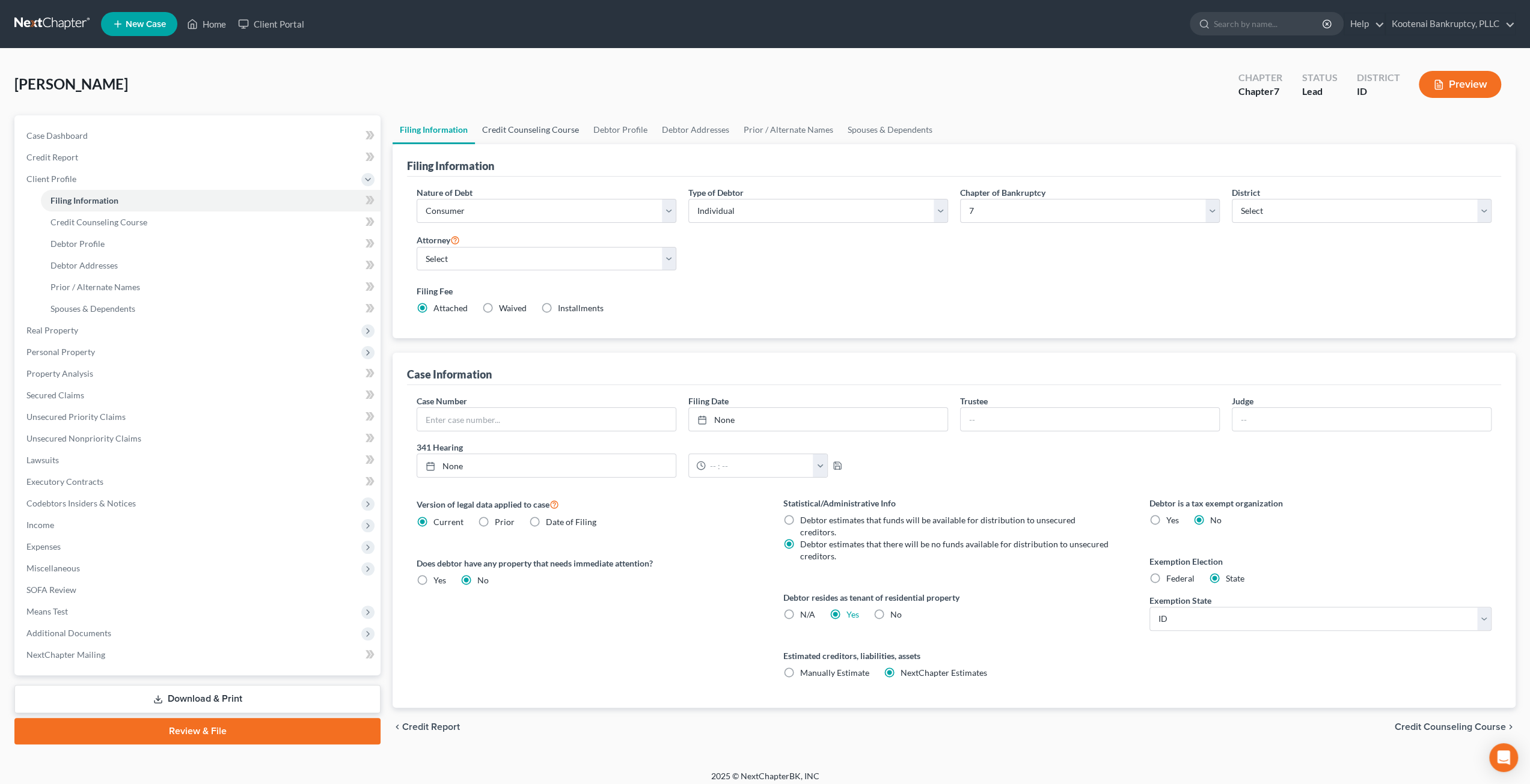
click at [525, 126] on link "Credit Counseling Course" at bounding box center [530, 130] width 111 height 29
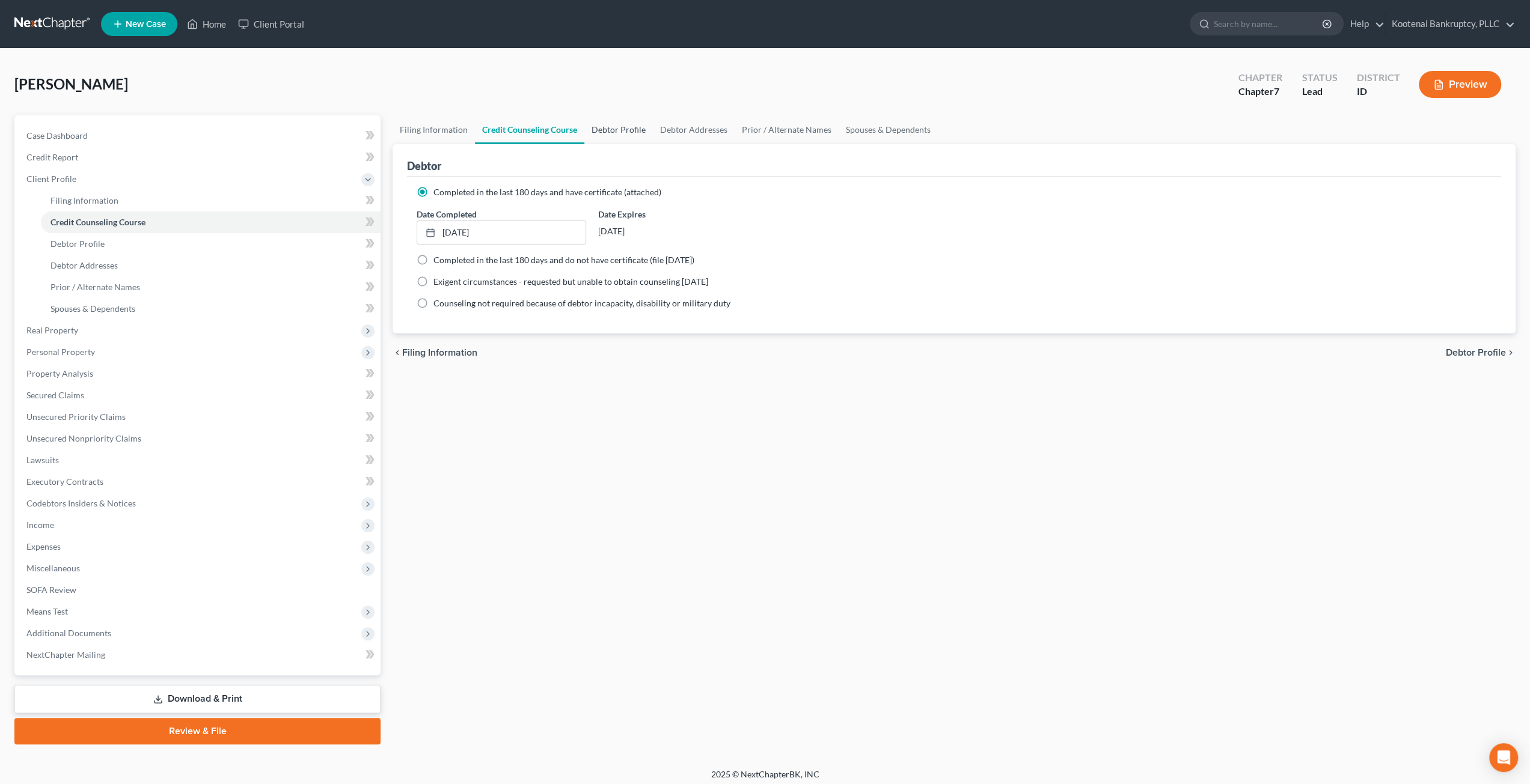
click at [616, 130] on link "Debtor Profile" at bounding box center [618, 130] width 69 height 29
select select "0"
select select "1"
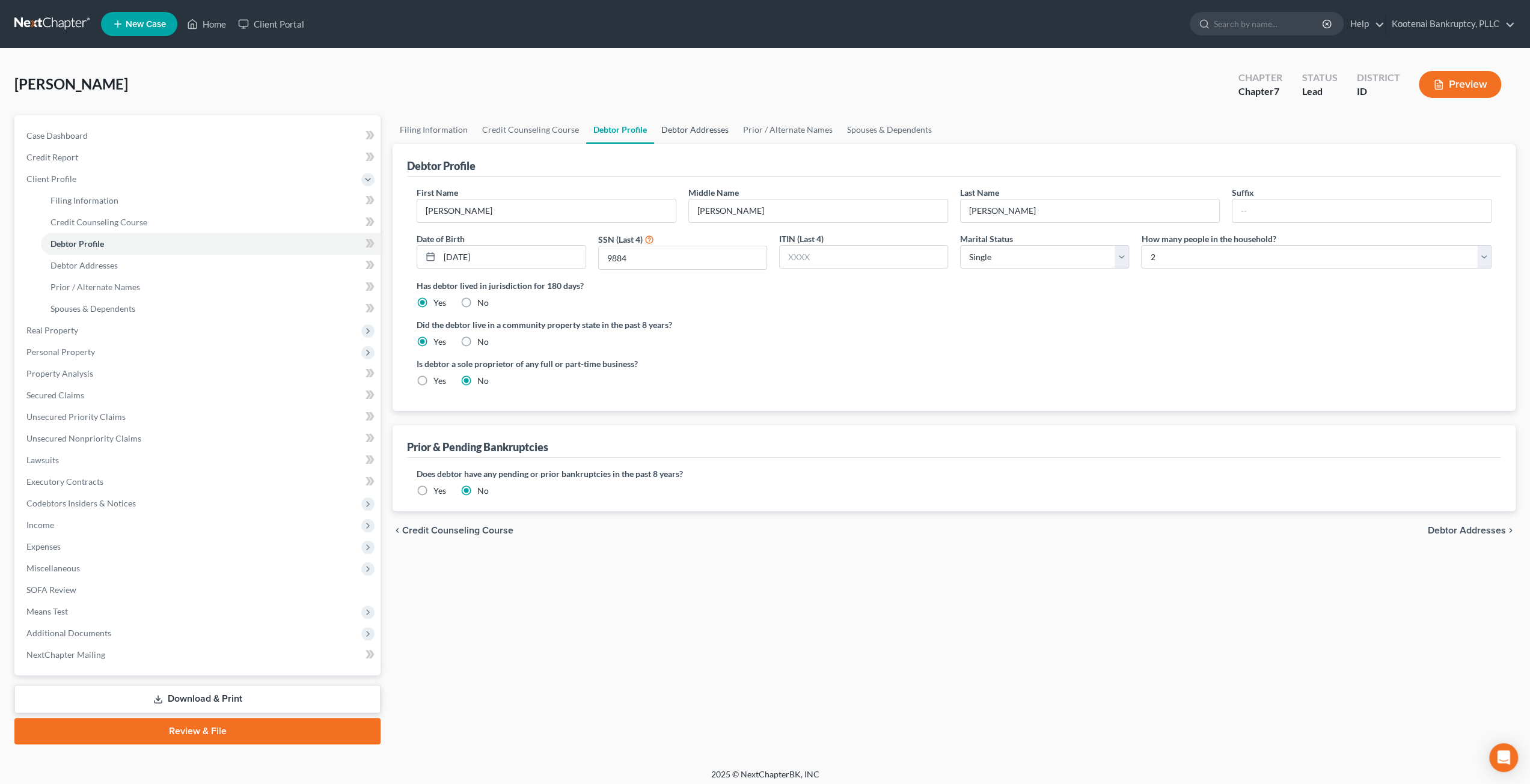
click at [711, 125] on link "Debtor Addresses" at bounding box center [694, 130] width 82 height 29
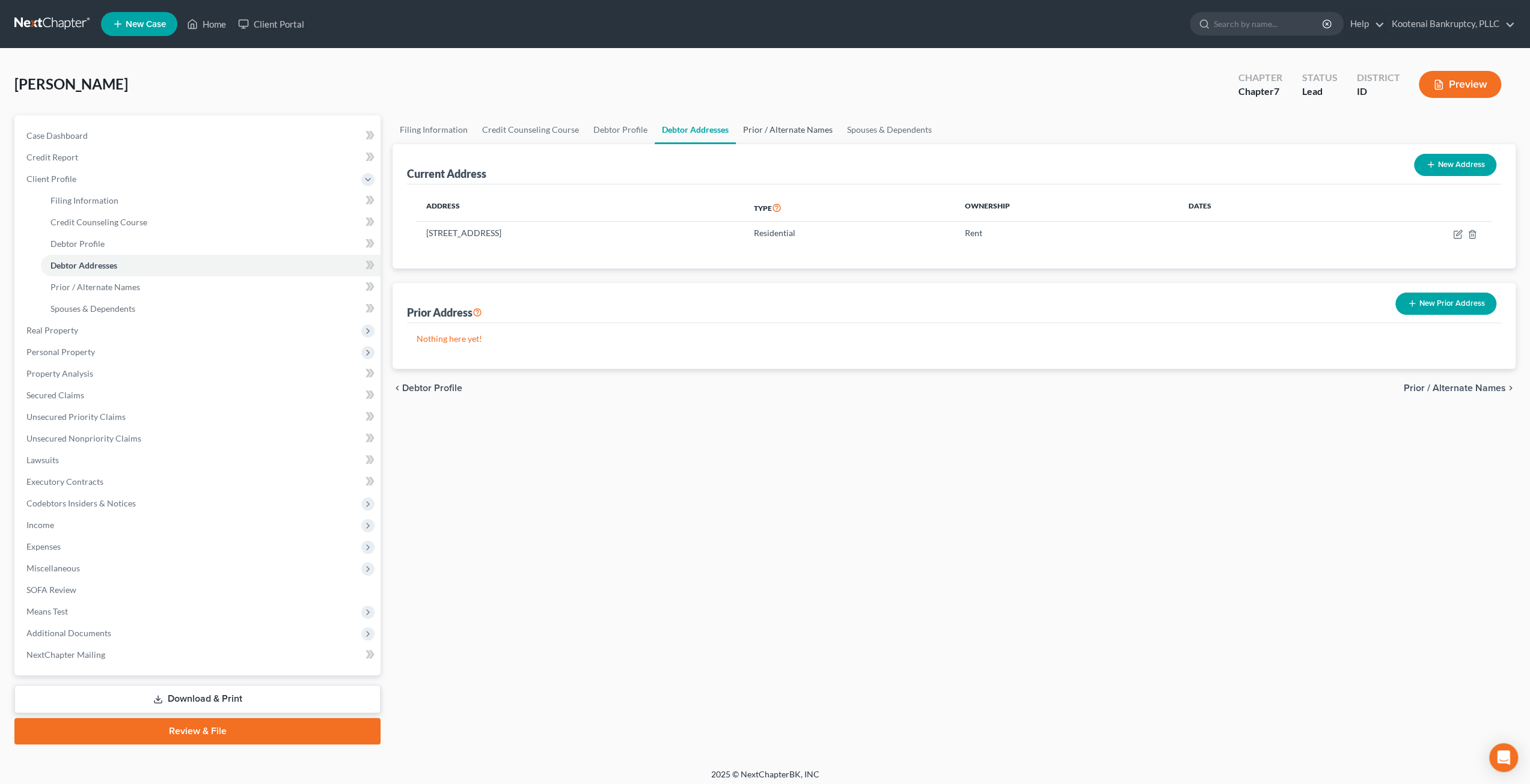
click at [785, 122] on link "Prior / Alternate Names" at bounding box center [788, 130] width 104 height 29
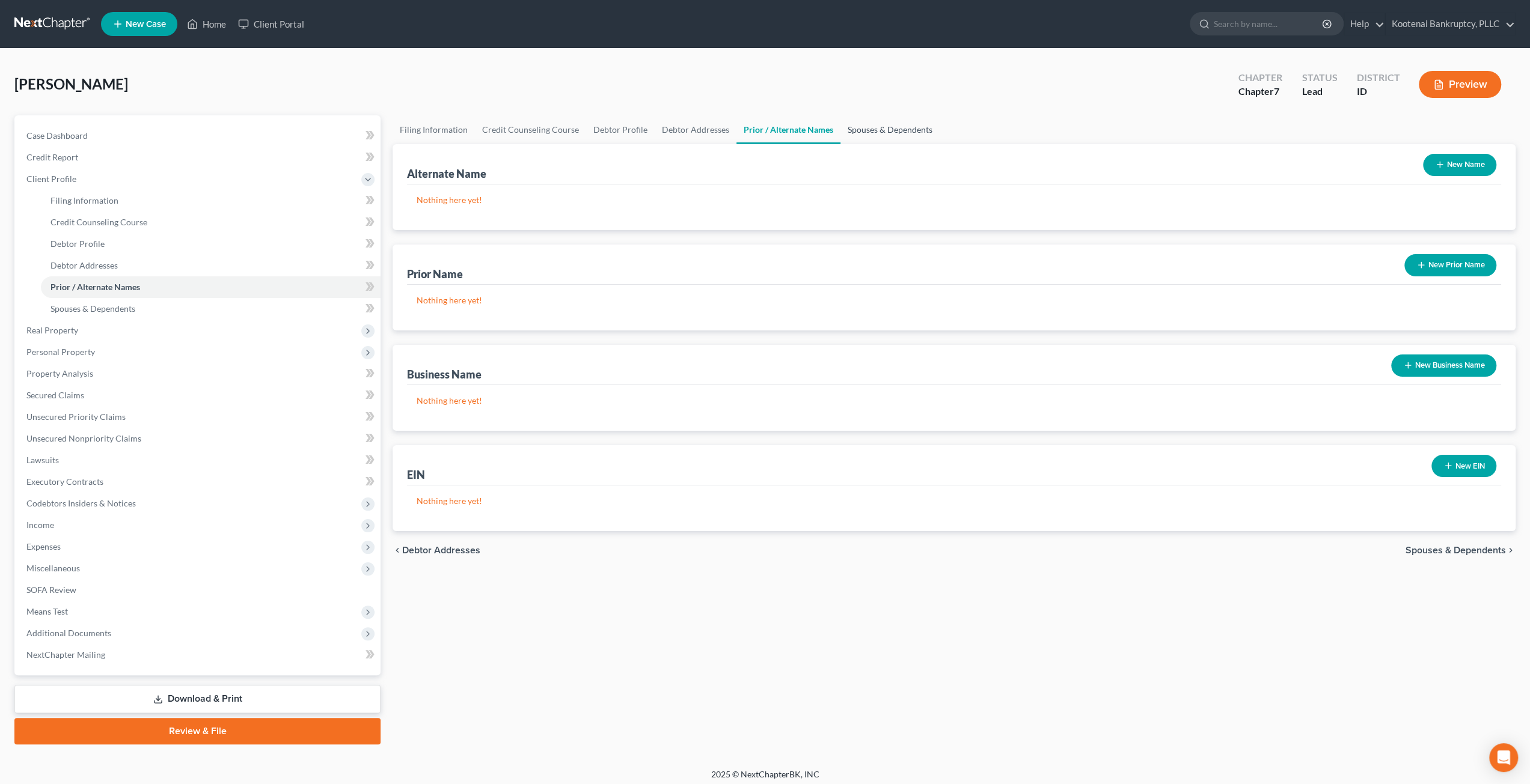
click at [908, 129] on link "Spouses & Dependents" at bounding box center [890, 130] width 99 height 29
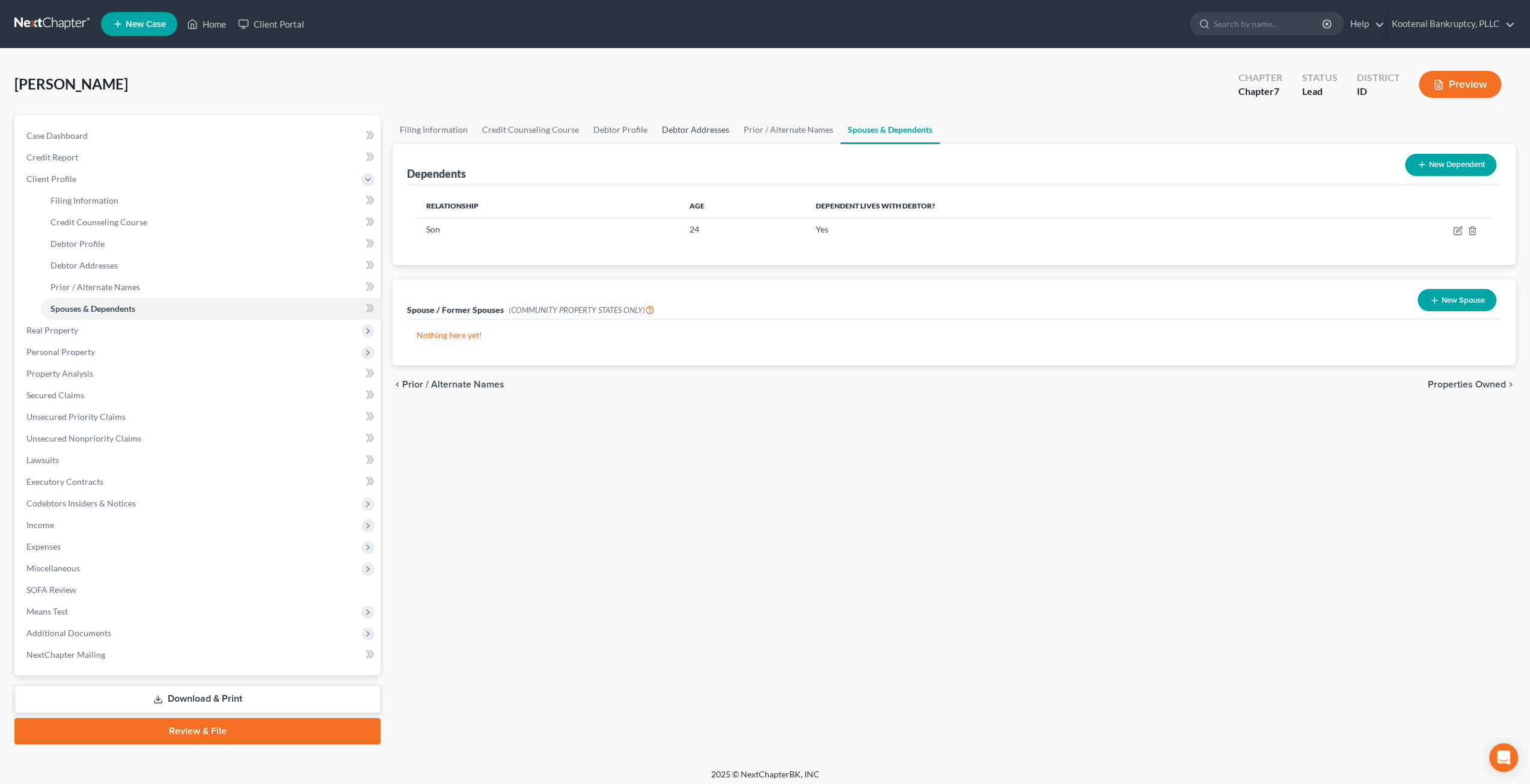
click at [659, 126] on link "Debtor Addresses" at bounding box center [695, 130] width 82 height 29
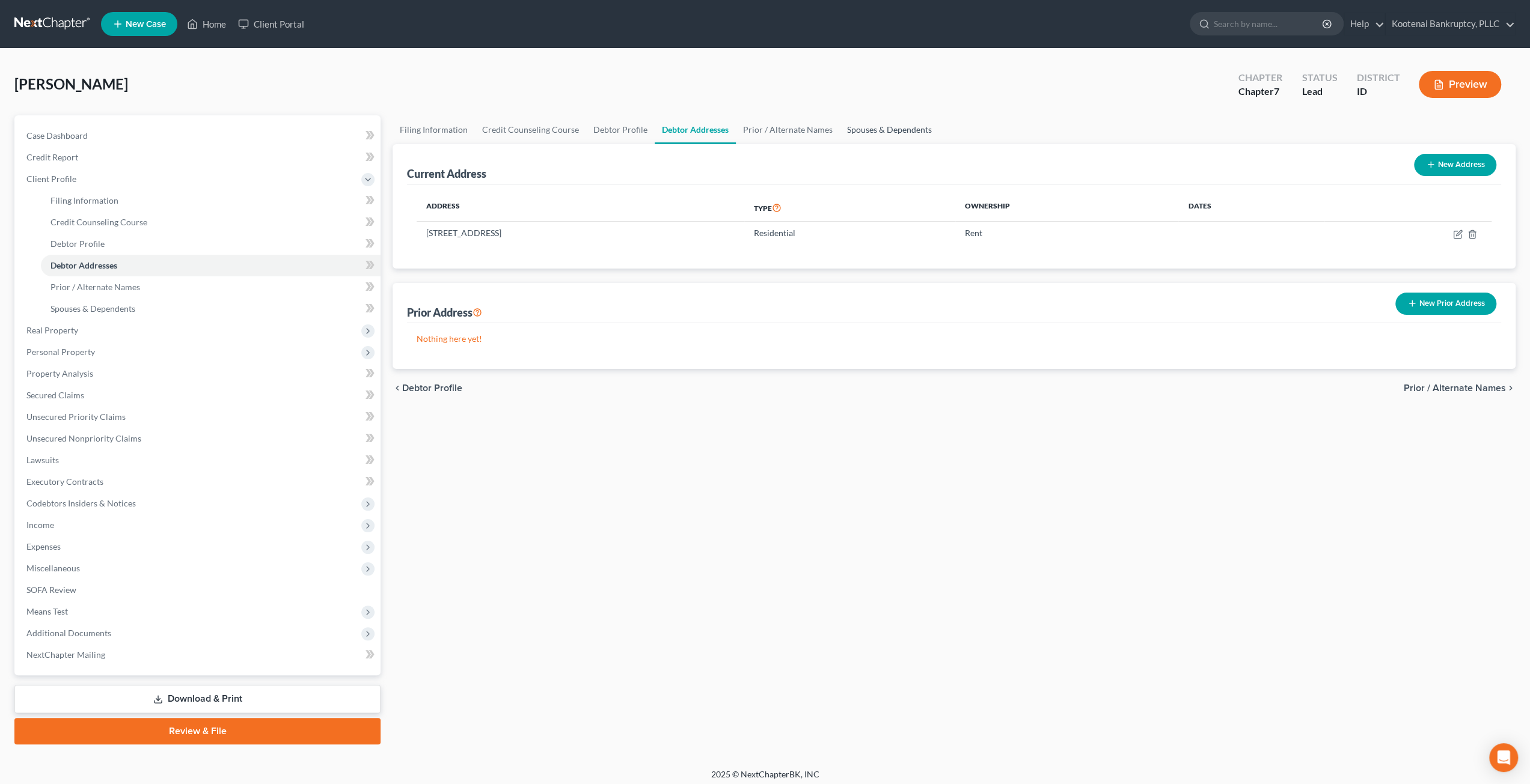
click at [912, 133] on link "Spouses & Dependents" at bounding box center [889, 130] width 99 height 29
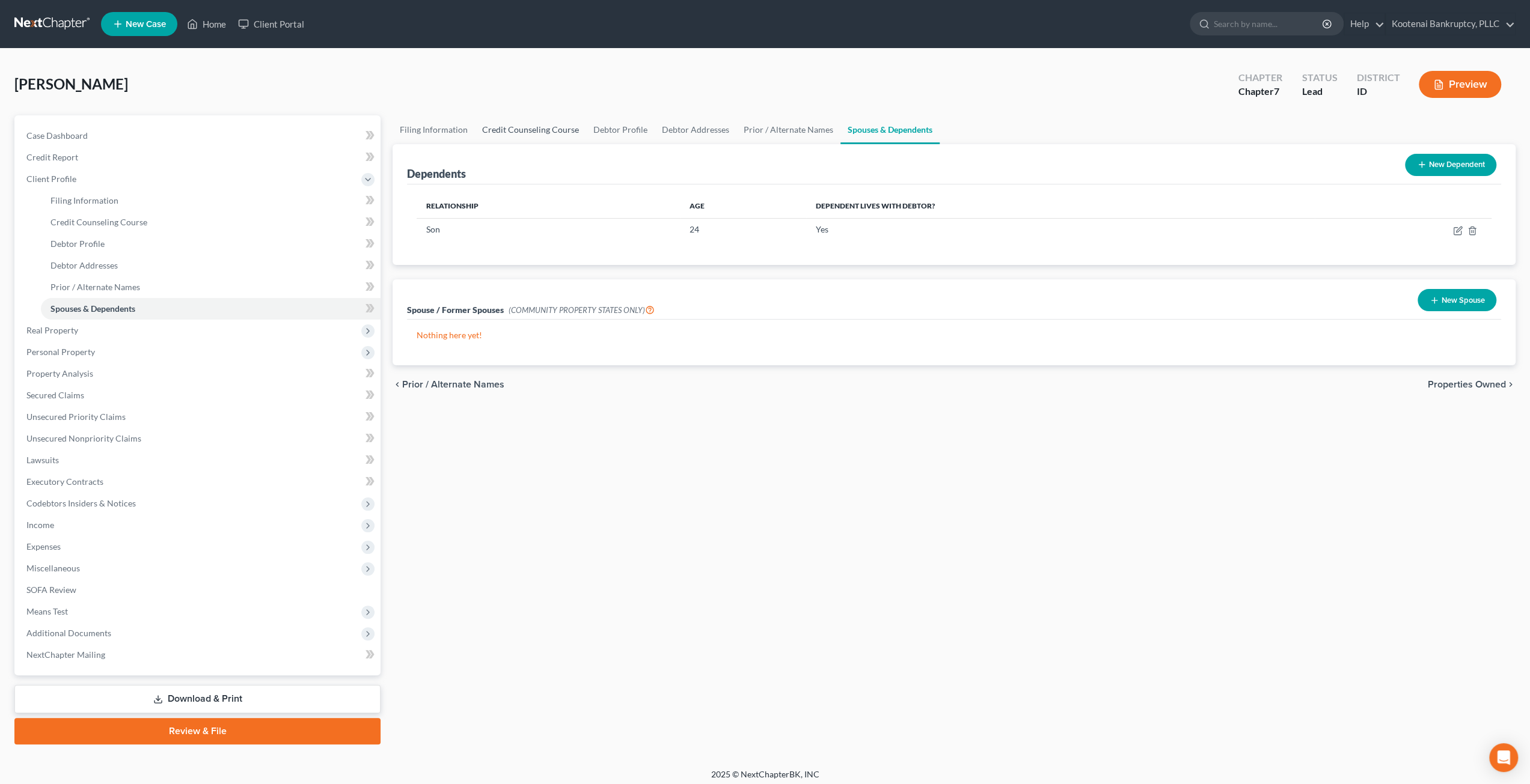
click at [535, 130] on link "Credit Counseling Course" at bounding box center [530, 130] width 111 height 29
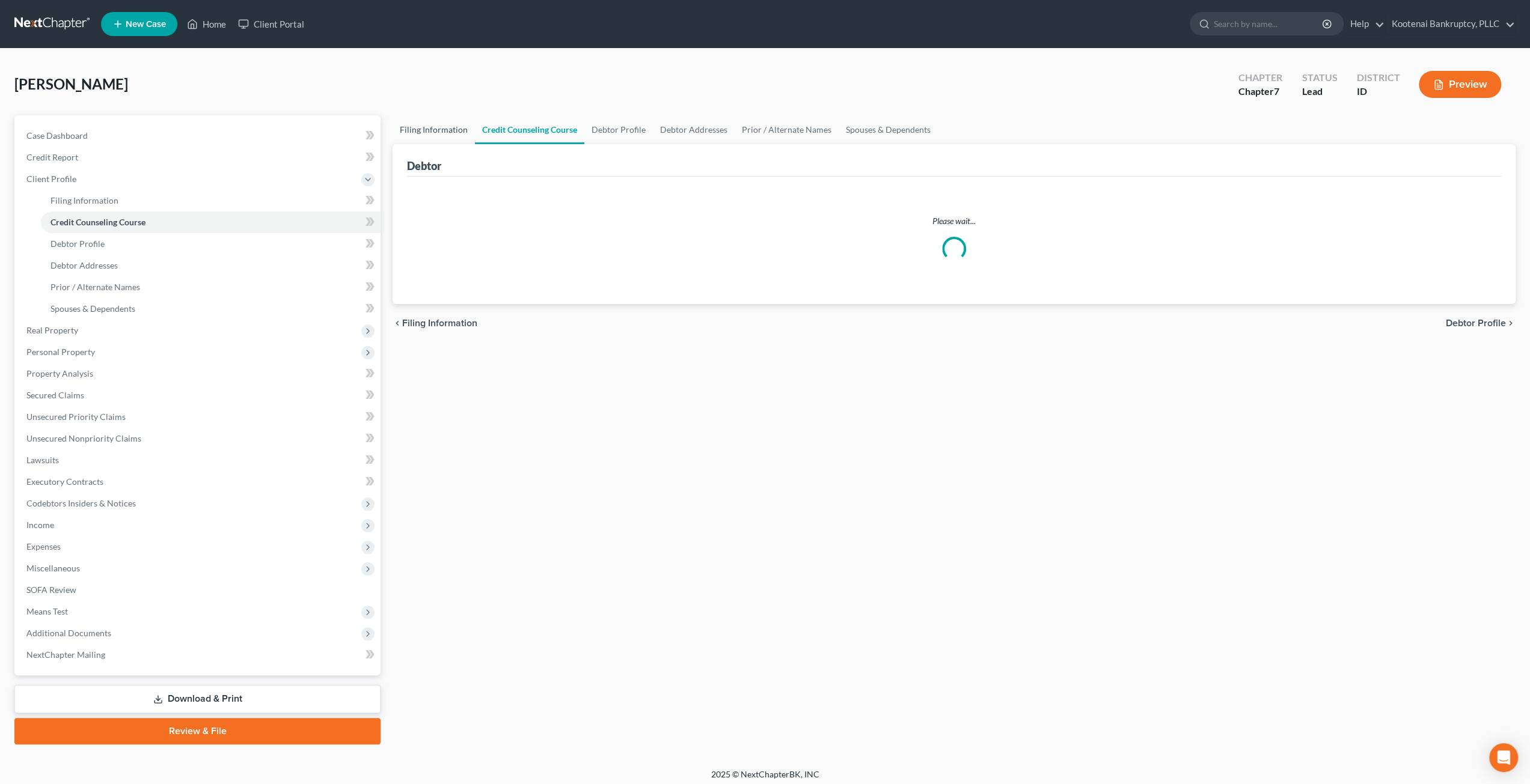
click at [434, 130] on link "Filing Information" at bounding box center [434, 130] width 83 height 29
select select "1"
select select "0"
select select "23"
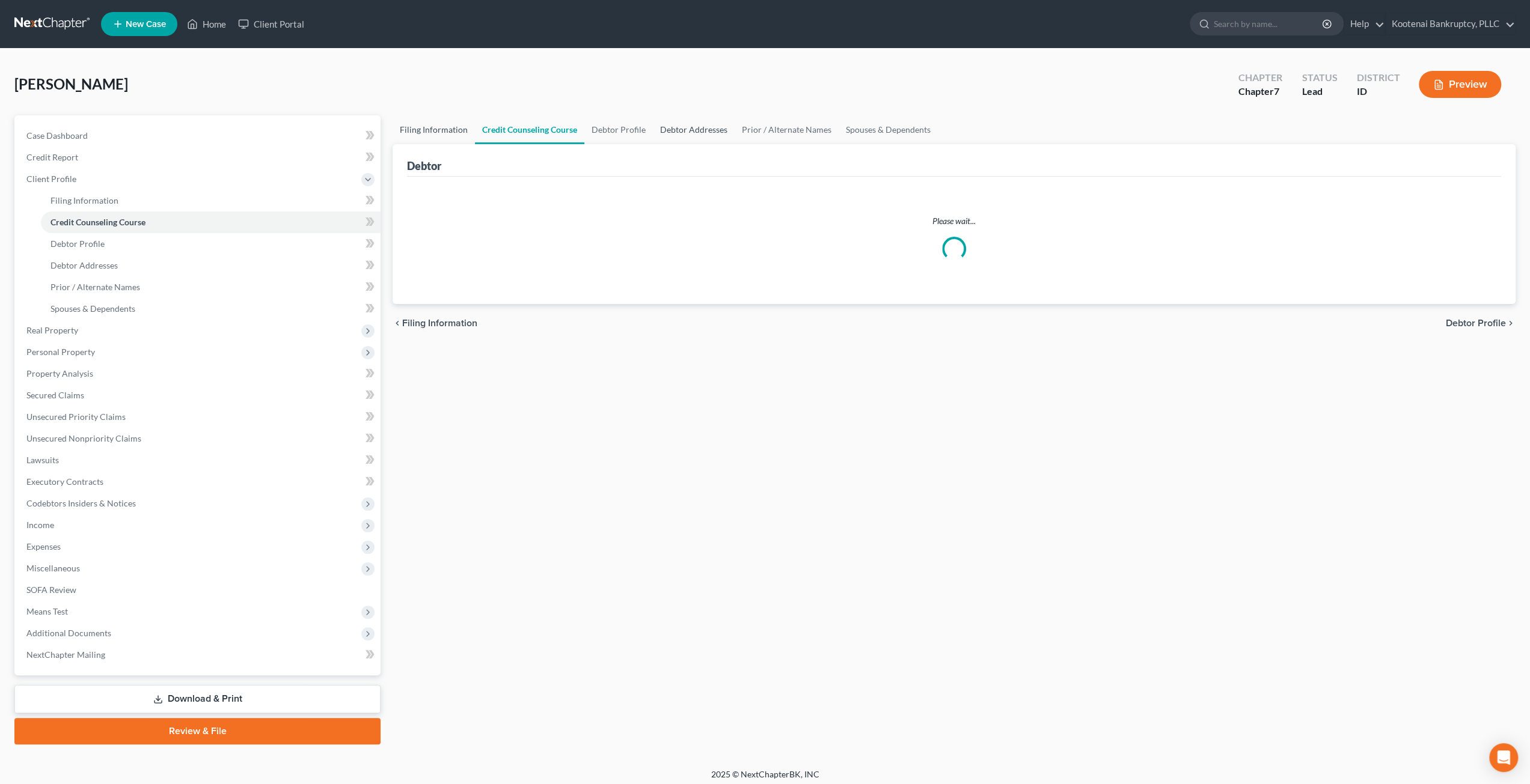
select select "0"
select select "13"
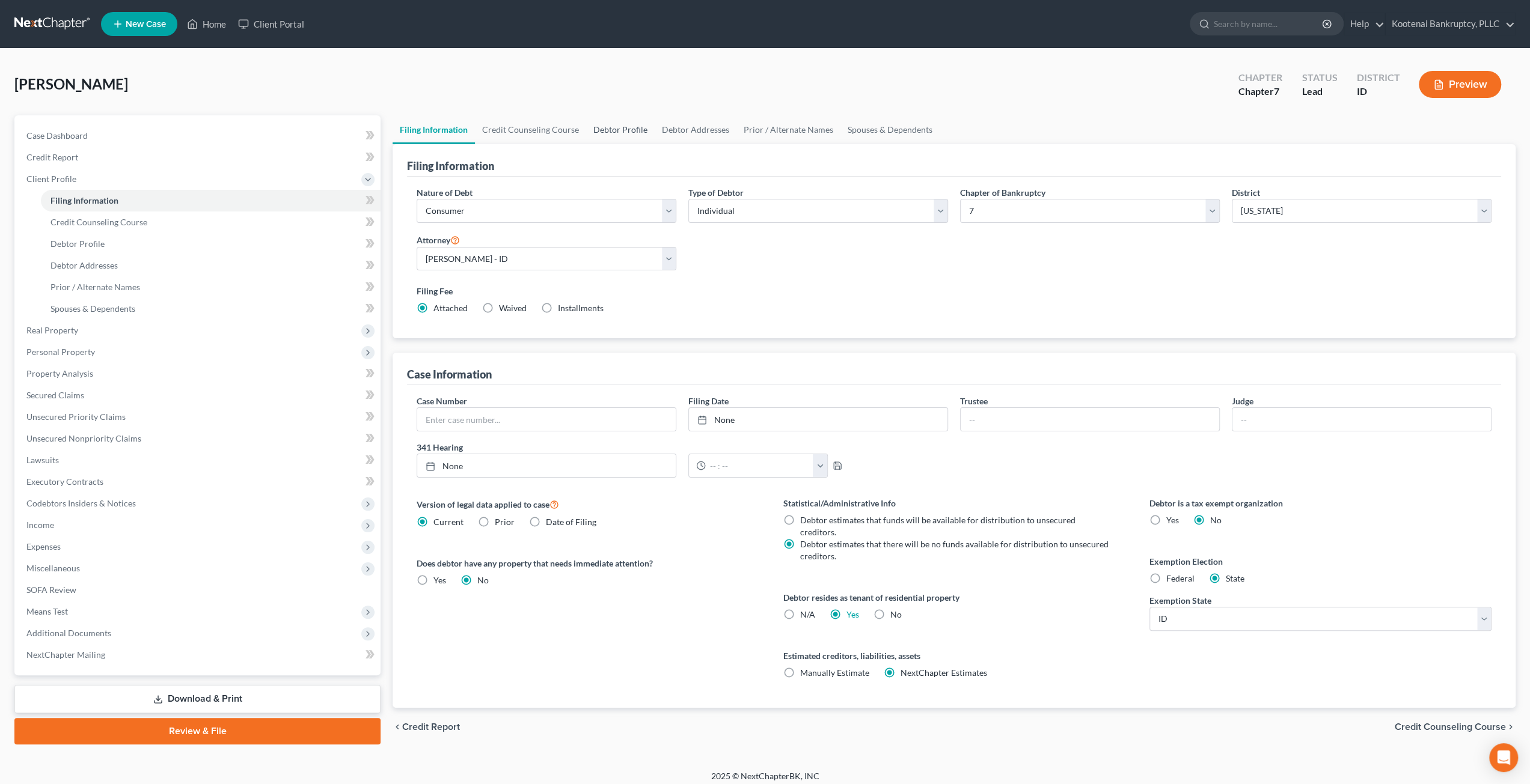
click at [613, 125] on link "Debtor Profile" at bounding box center [620, 130] width 69 height 29
select select "0"
select select "1"
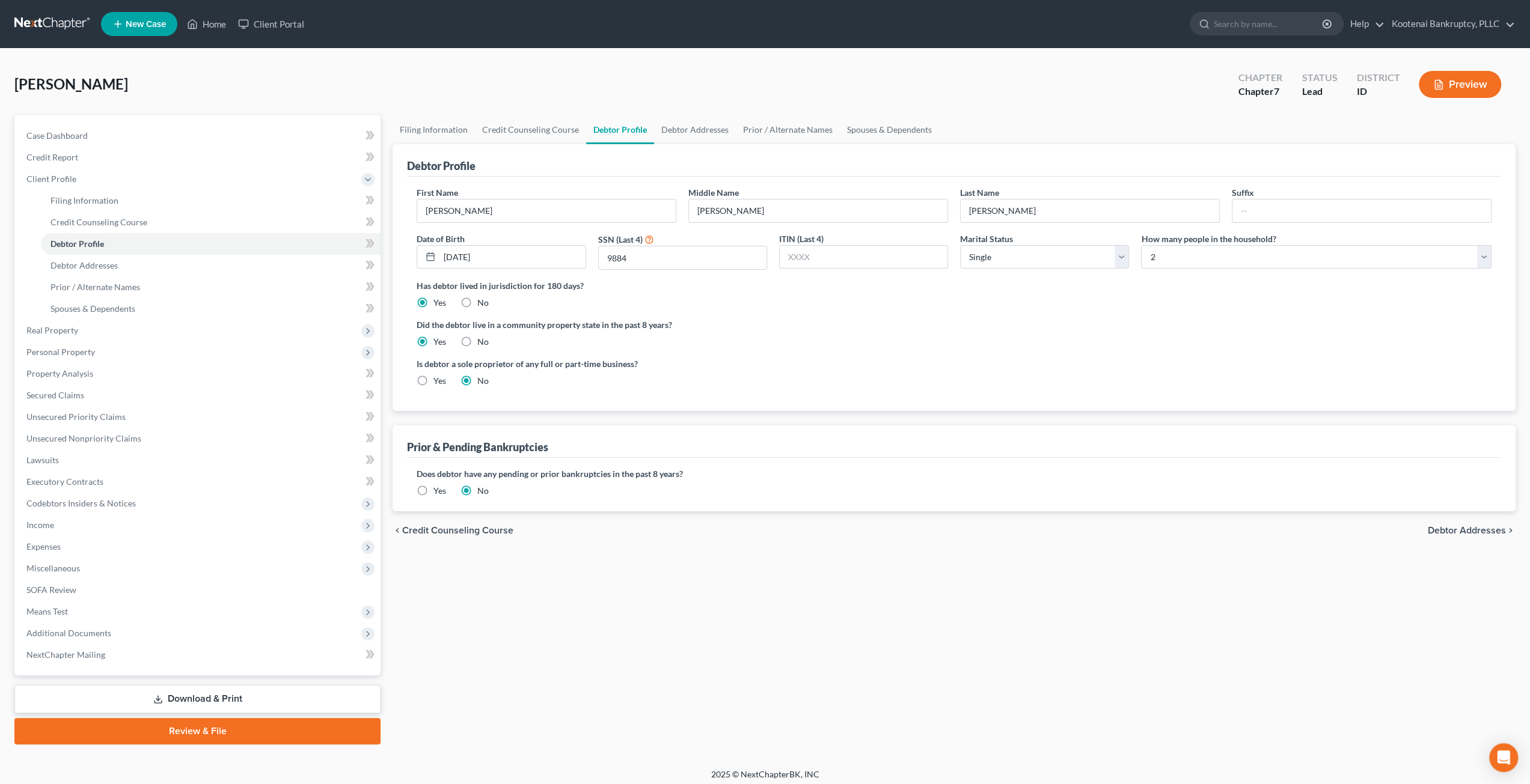
click at [995, 369] on div "Is debtor a sole proprietor of any full or part-time business? Yes No" at bounding box center [954, 377] width 1087 height 39
click at [679, 127] on link "Debtor Addresses" at bounding box center [694, 130] width 82 height 29
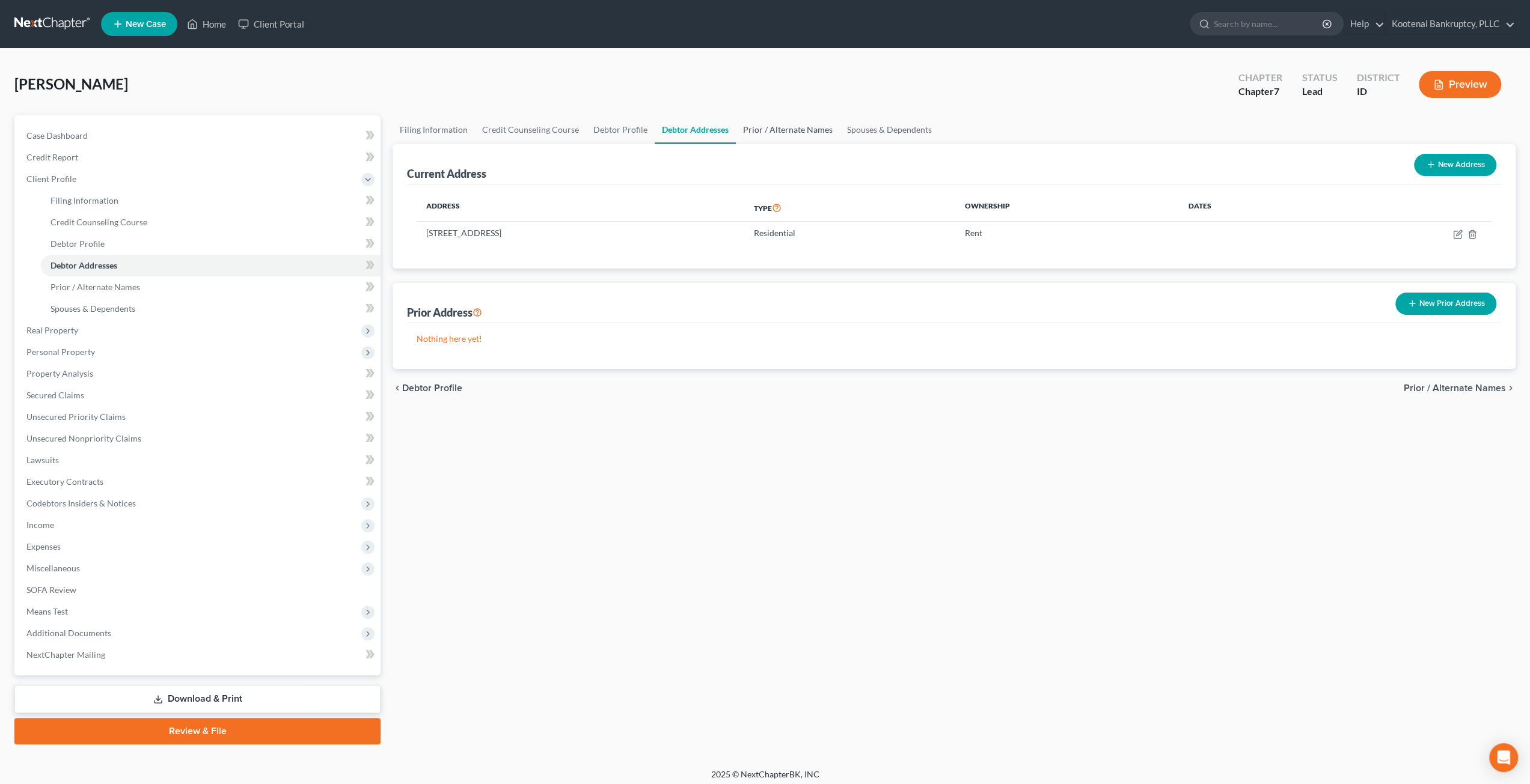
click at [767, 123] on link "Prior / Alternate Names" at bounding box center [788, 130] width 104 height 29
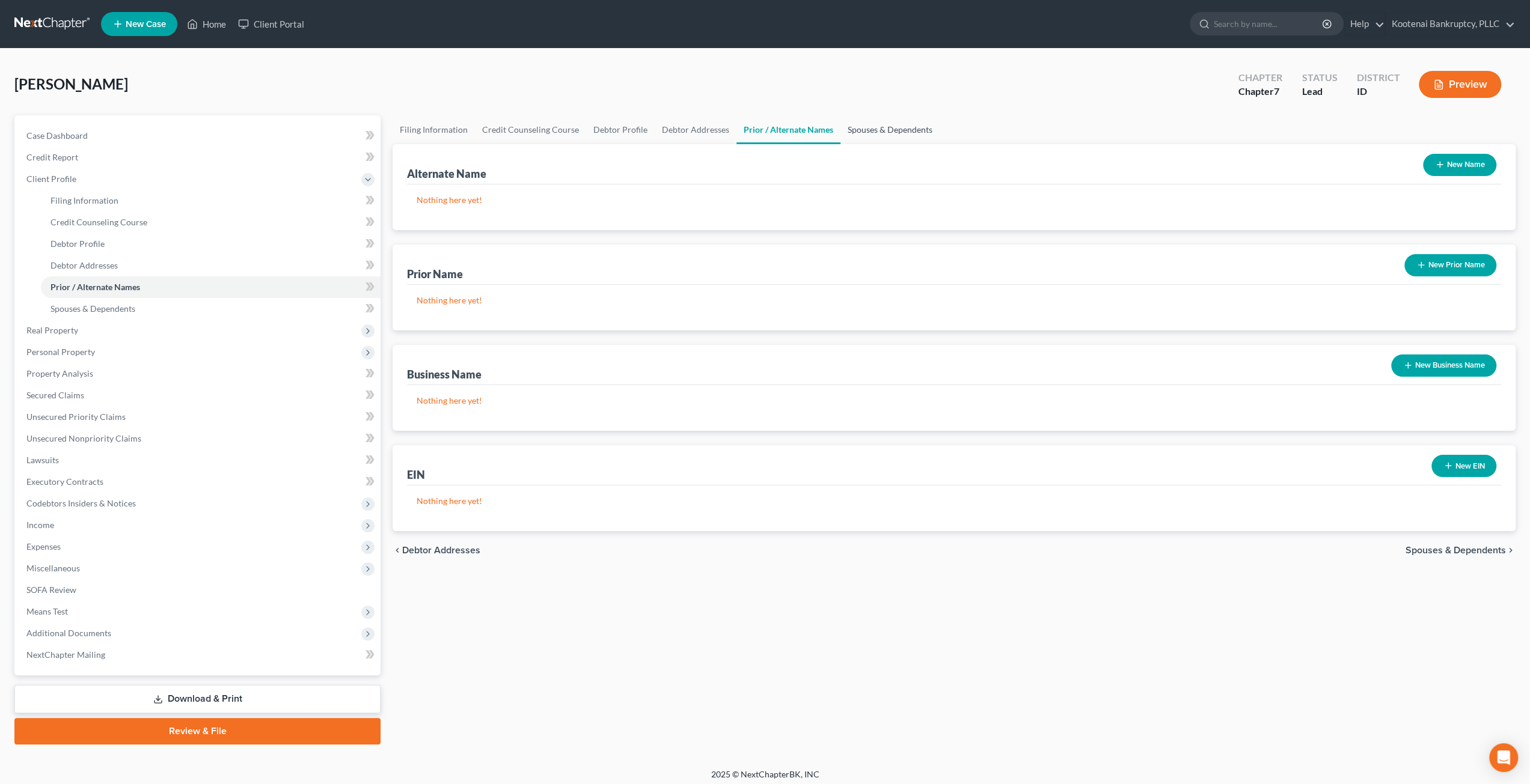
click at [878, 136] on link "Spouses & Dependents" at bounding box center [890, 130] width 99 height 29
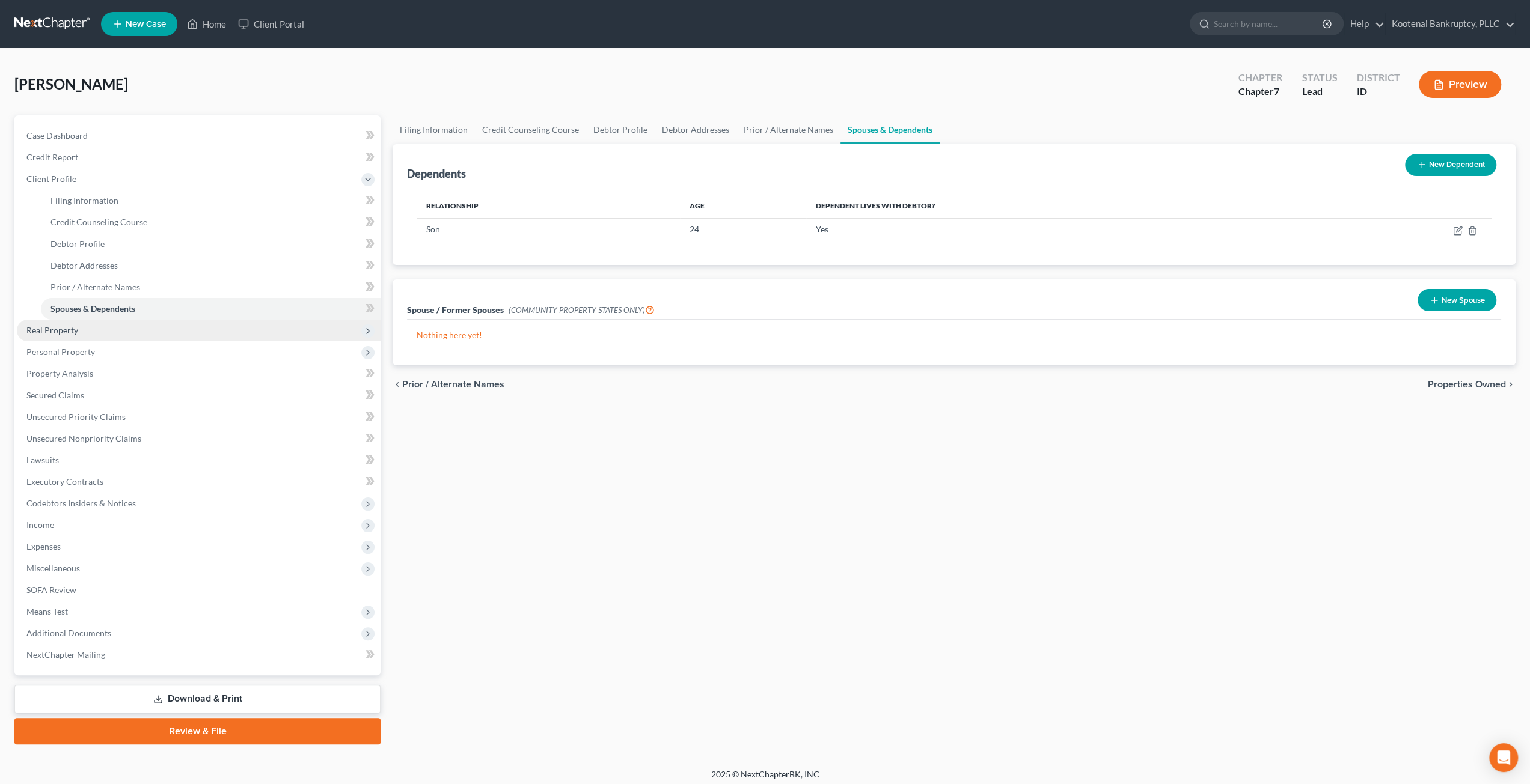
click at [139, 323] on span "Real Property" at bounding box center [199, 330] width 364 height 22
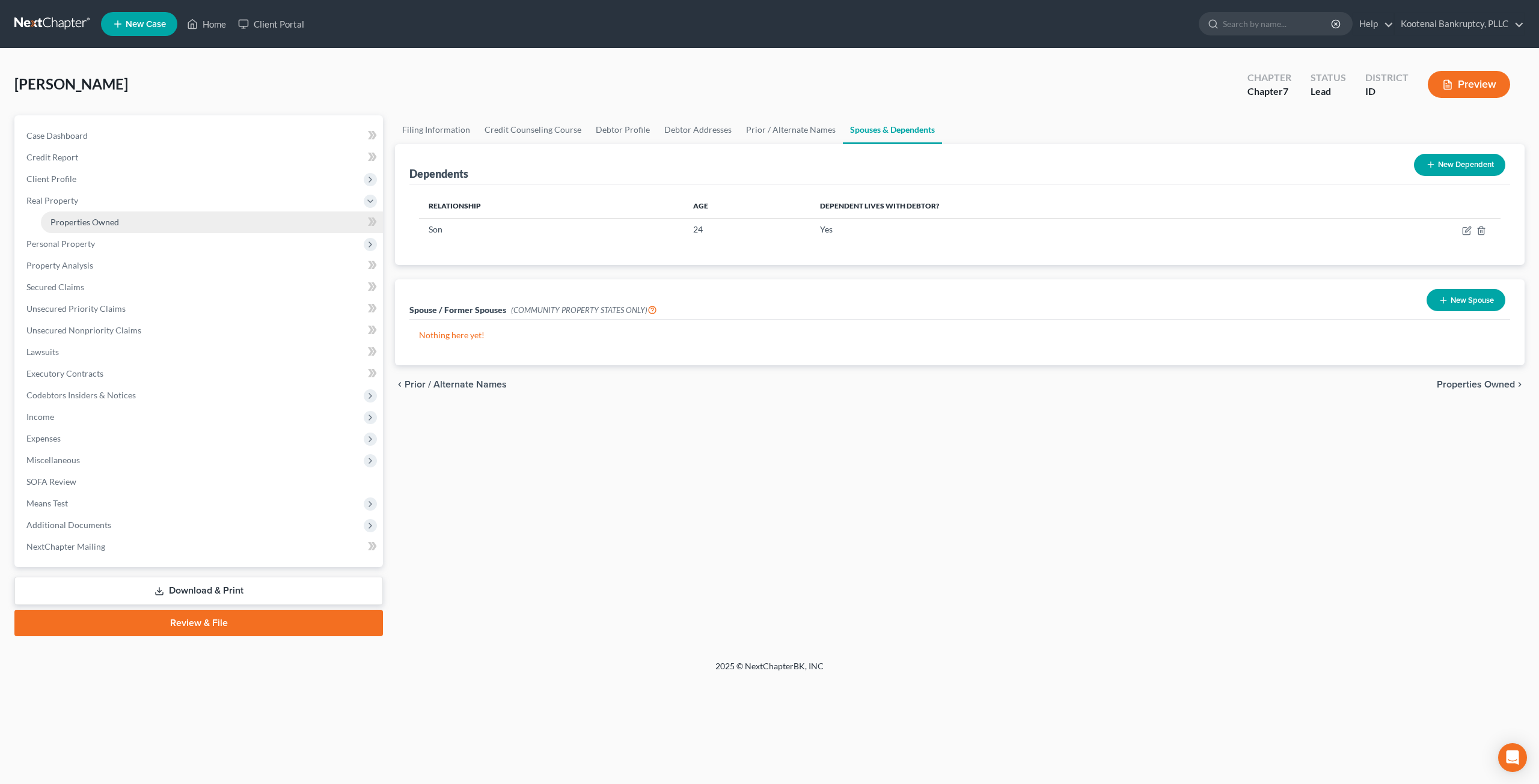
click at [122, 225] on link "Properties Owned" at bounding box center [212, 222] width 342 height 22
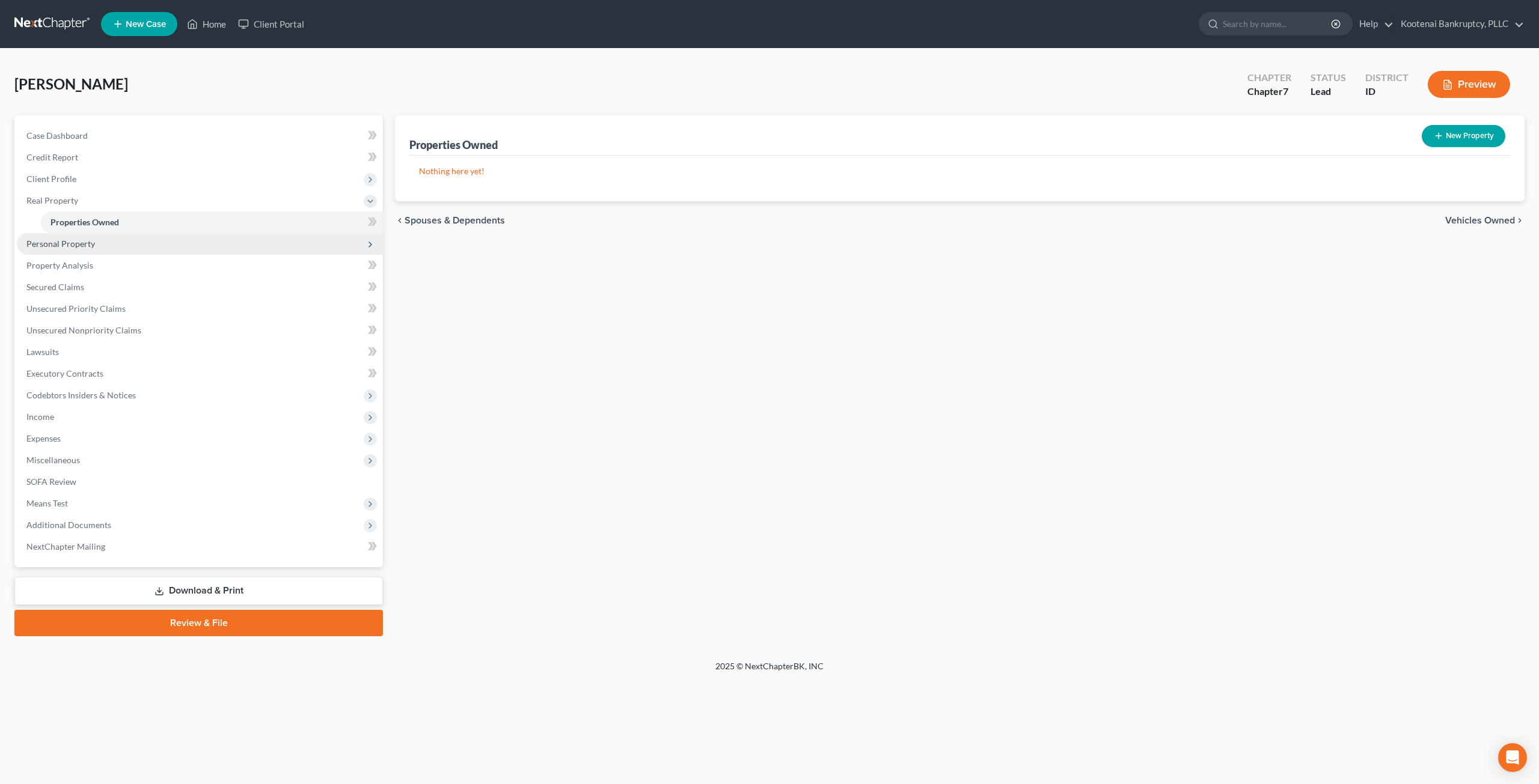
click at [184, 238] on span "Personal Property" at bounding box center [200, 244] width 366 height 22
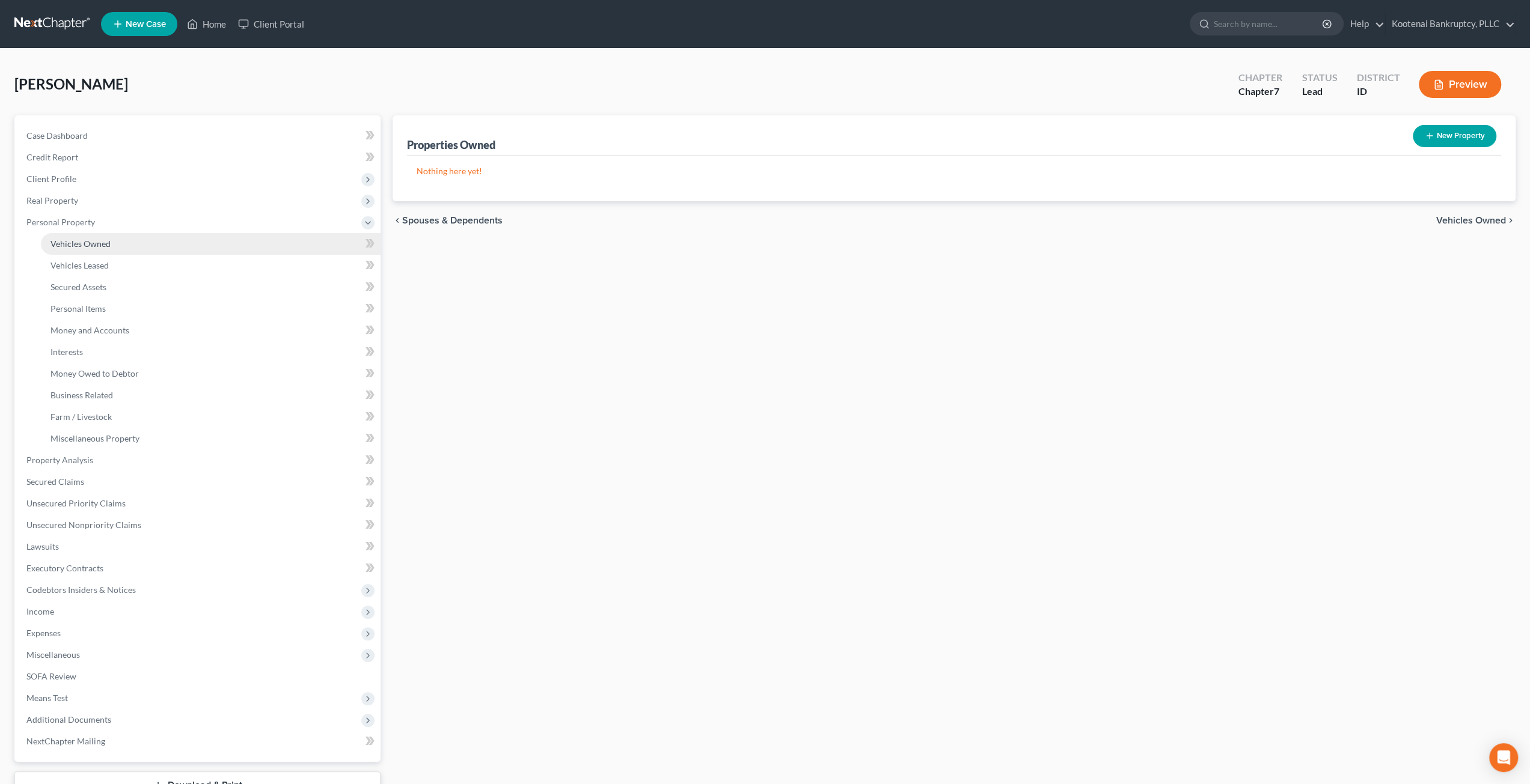
click at [194, 245] on link "Vehicles Owned" at bounding box center [210, 244] width 340 height 22
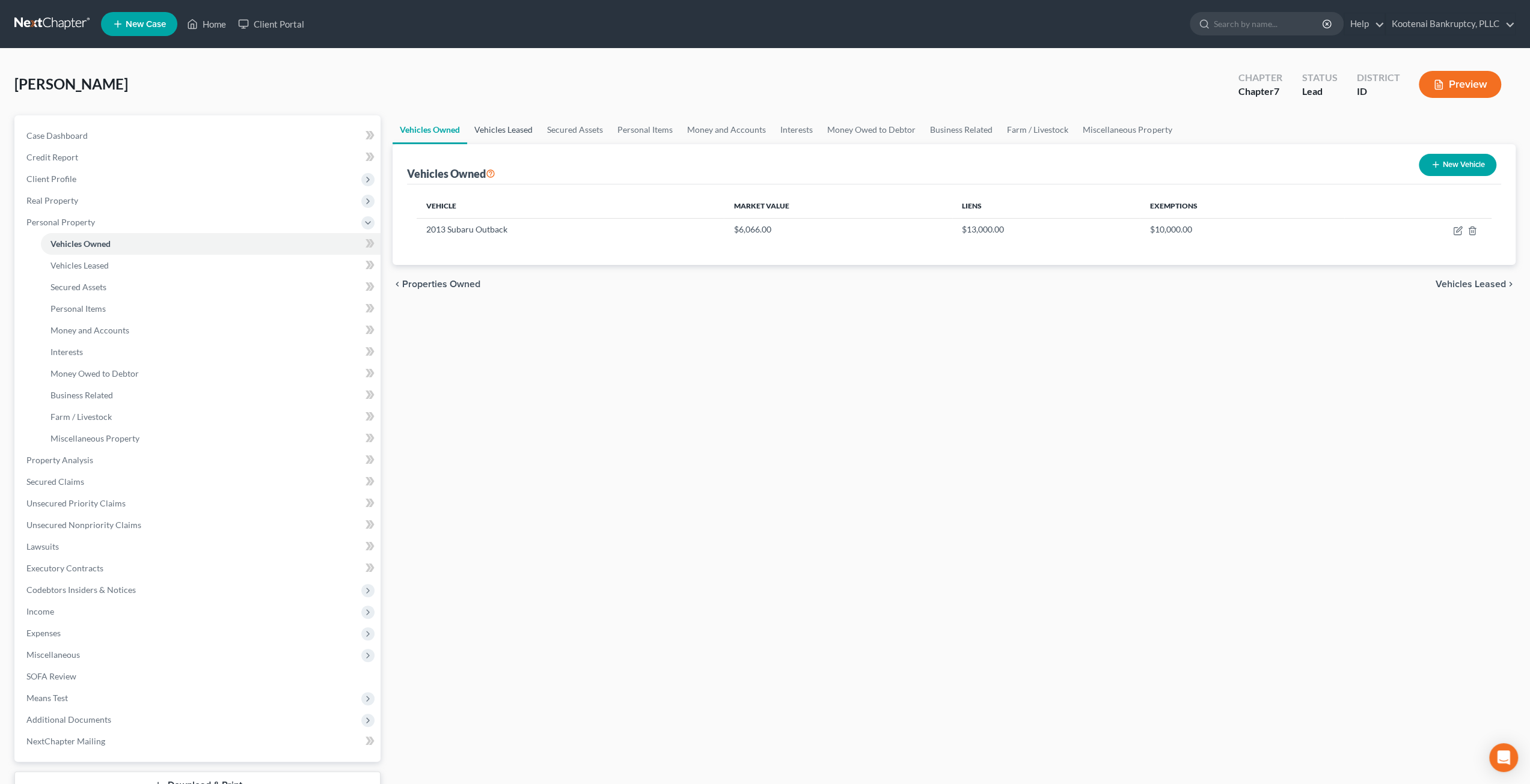
click at [501, 134] on link "Vehicles Leased" at bounding box center [503, 130] width 73 height 29
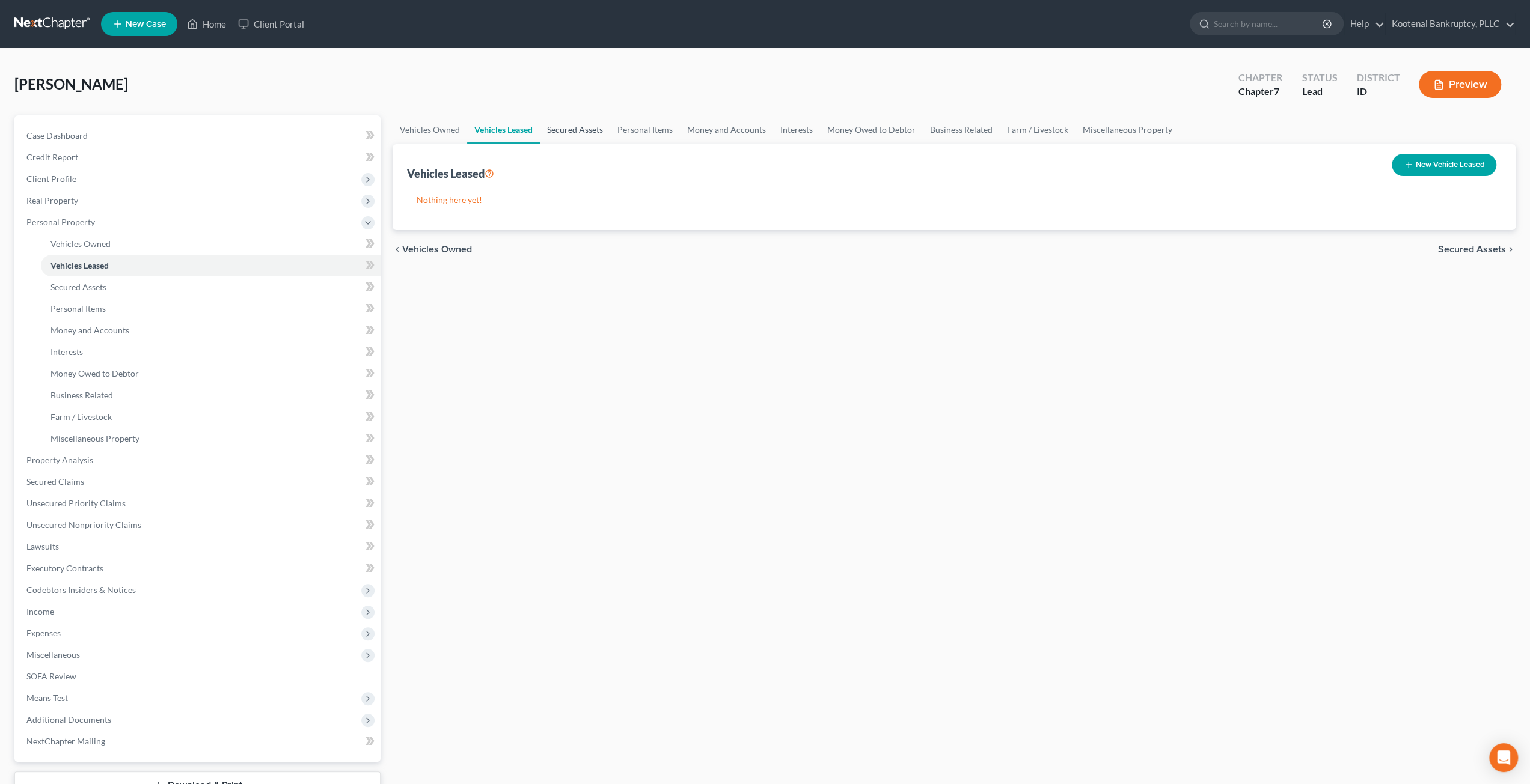
click at [565, 130] on link "Secured Assets" at bounding box center [575, 130] width 71 height 29
click at [637, 129] on link "Personal Items" at bounding box center [646, 130] width 70 height 29
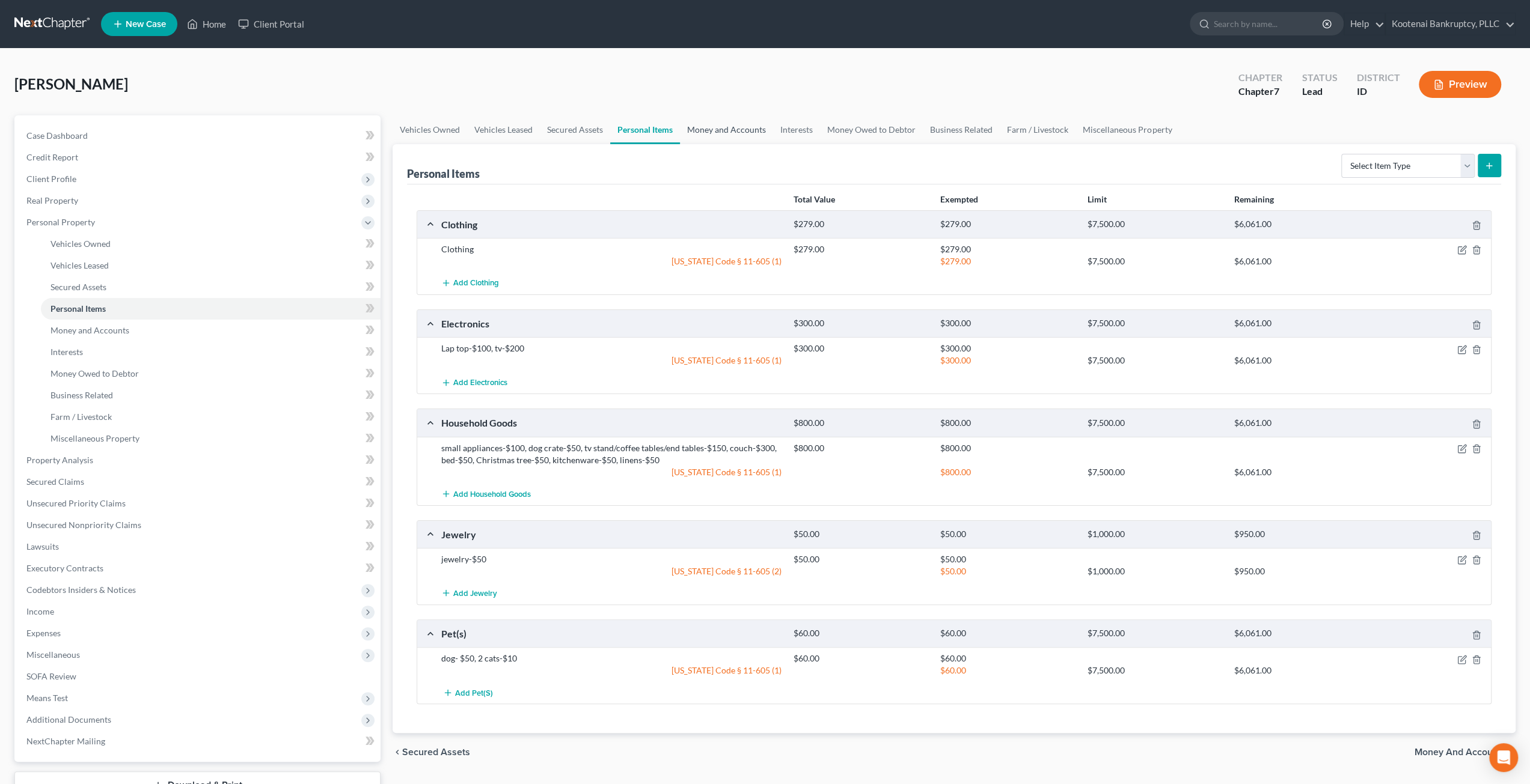
click at [716, 129] on link "Money and Accounts" at bounding box center [726, 130] width 93 height 29
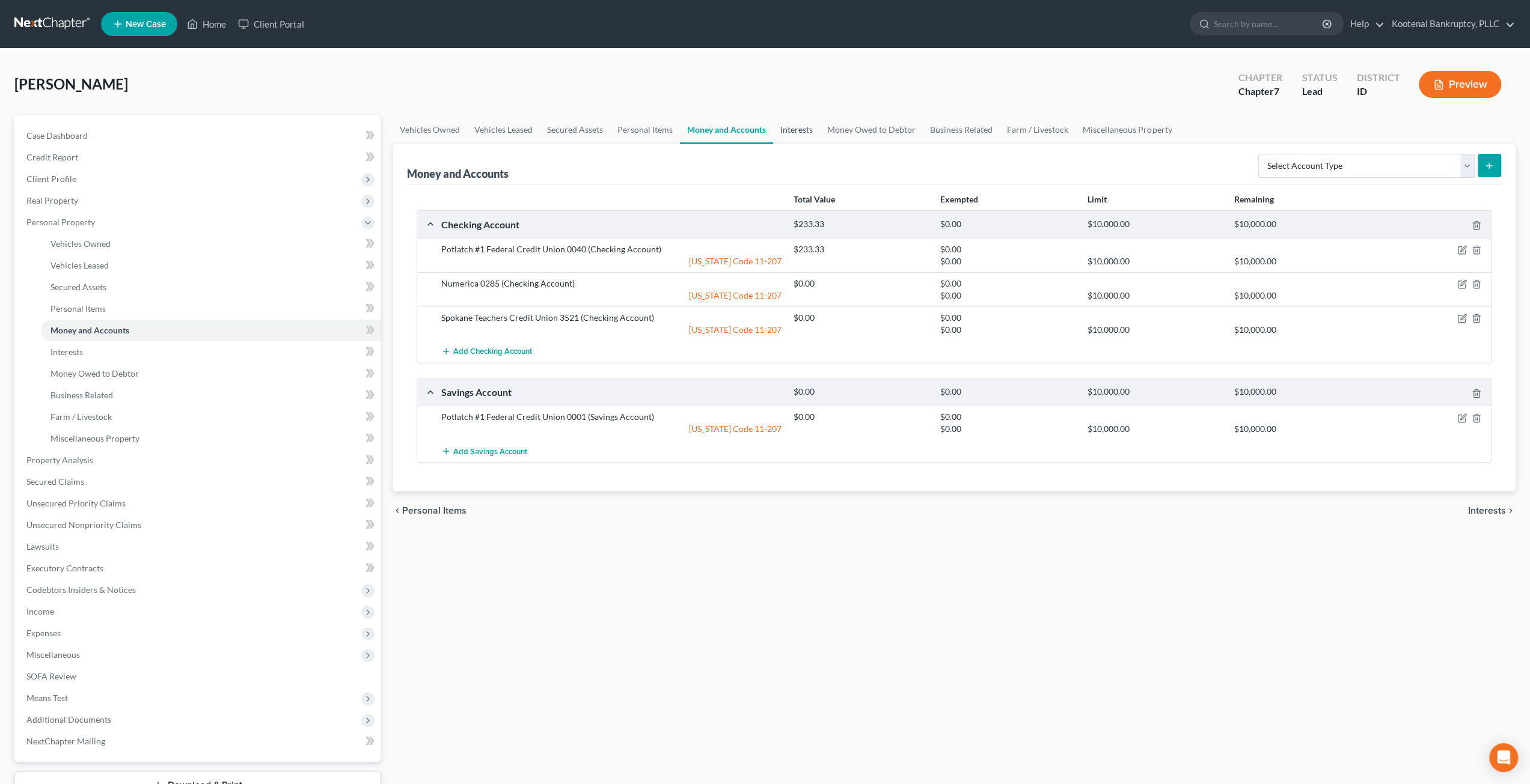
click at [788, 130] on link "Interests" at bounding box center [797, 130] width 47 height 29
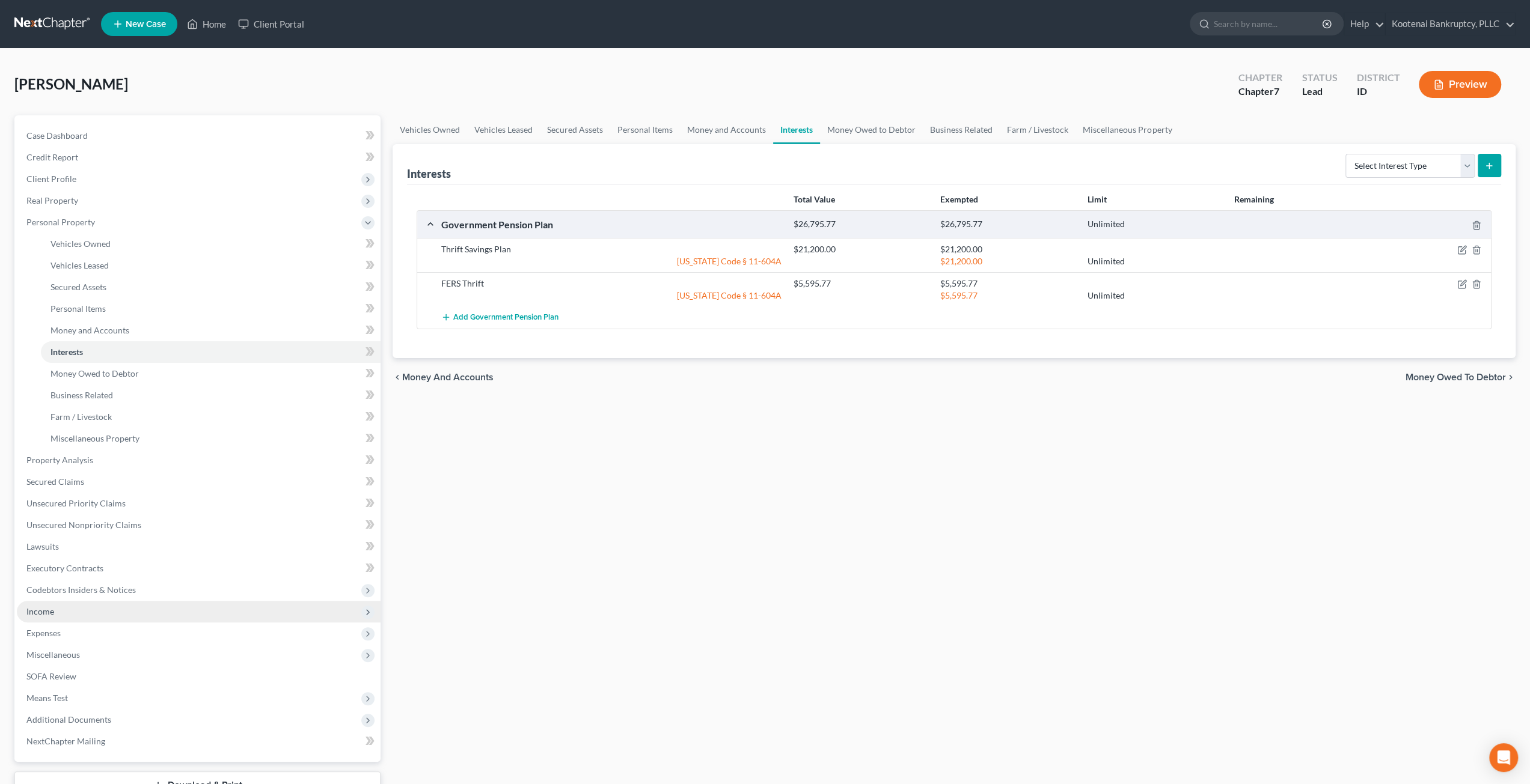
click at [113, 606] on span "Income" at bounding box center [199, 611] width 364 height 22
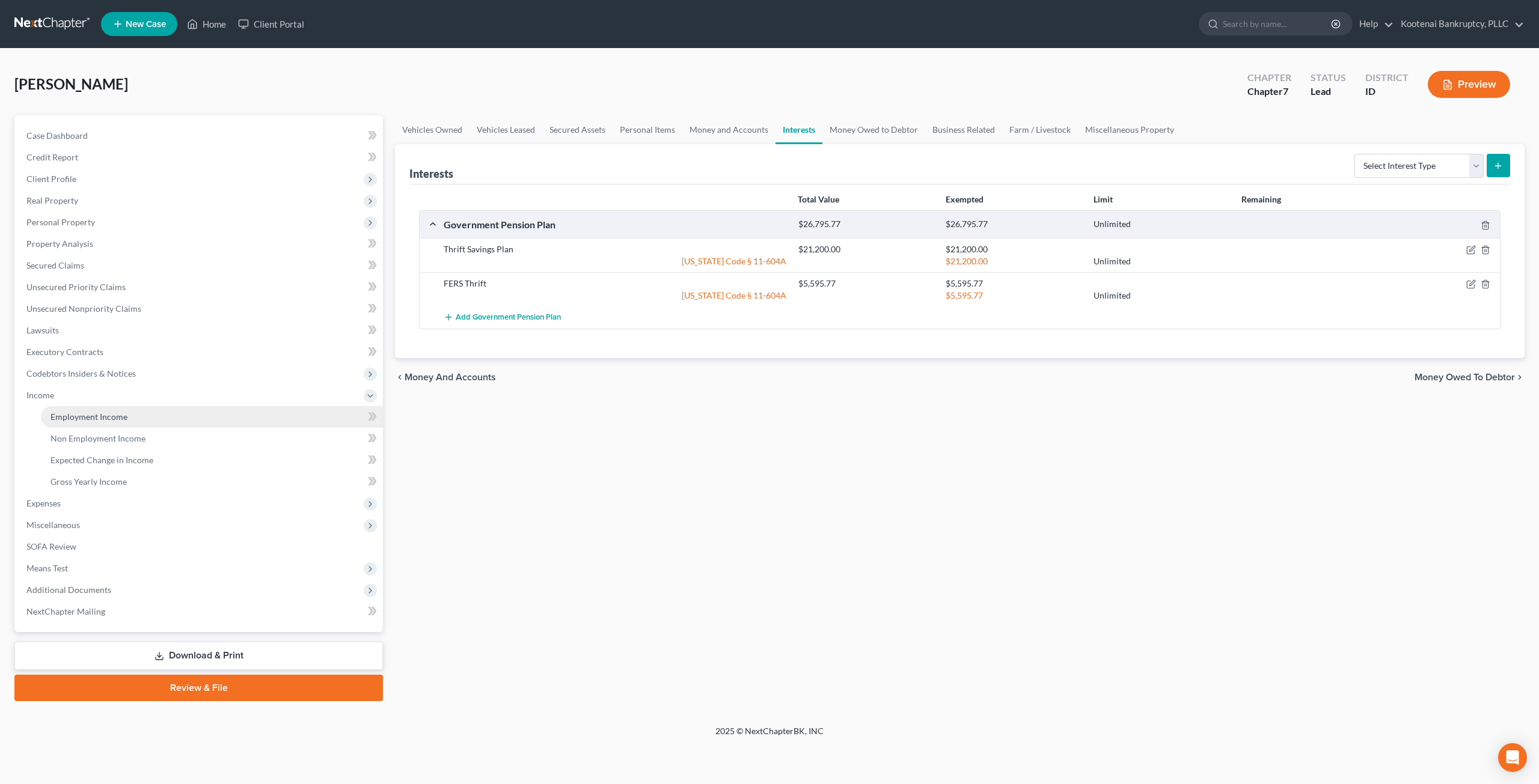
click at [133, 418] on link "Employment Income" at bounding box center [212, 416] width 342 height 22
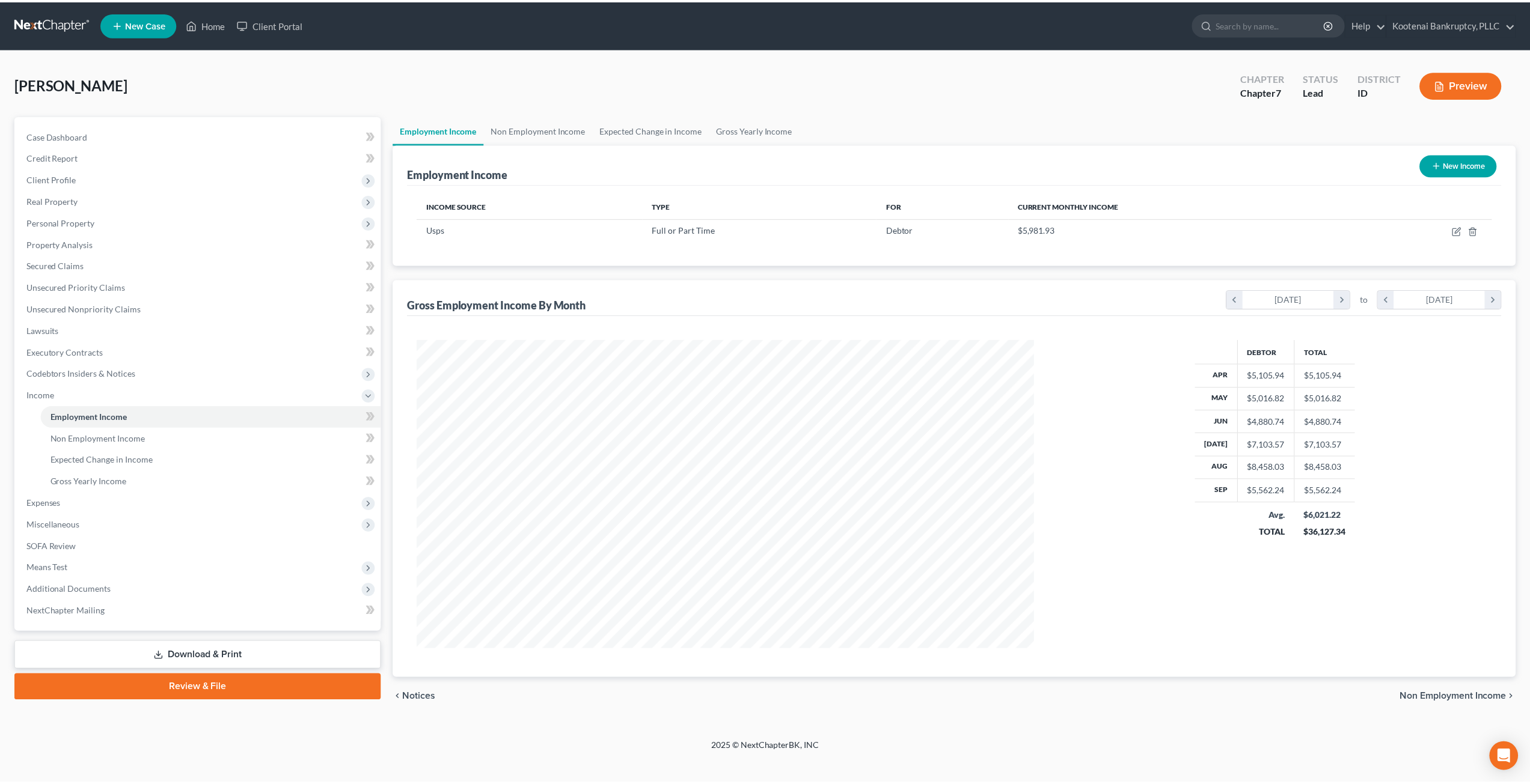
scroll to position [310, 644]
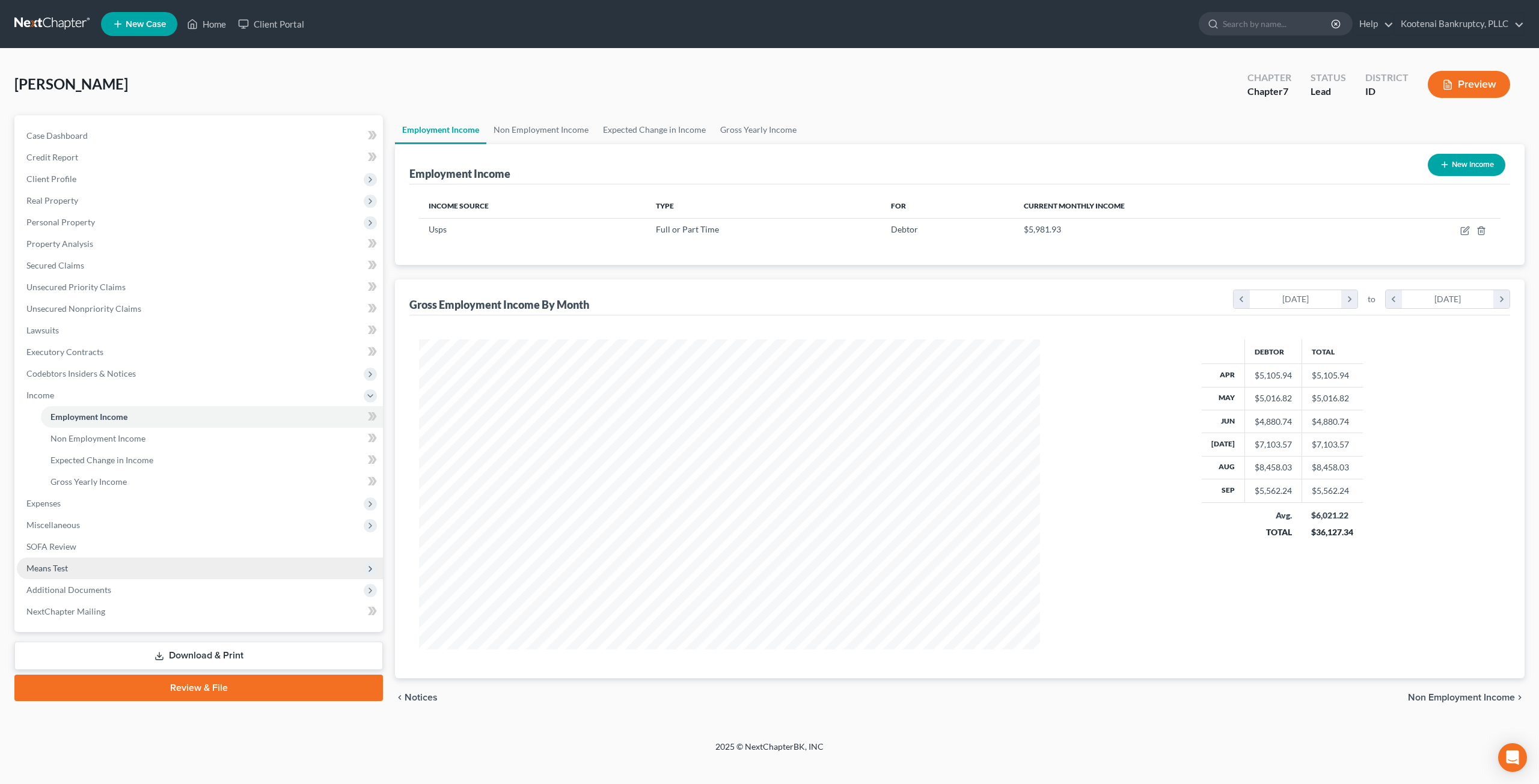
click at [113, 560] on span "Means Test" at bounding box center [200, 568] width 366 height 22
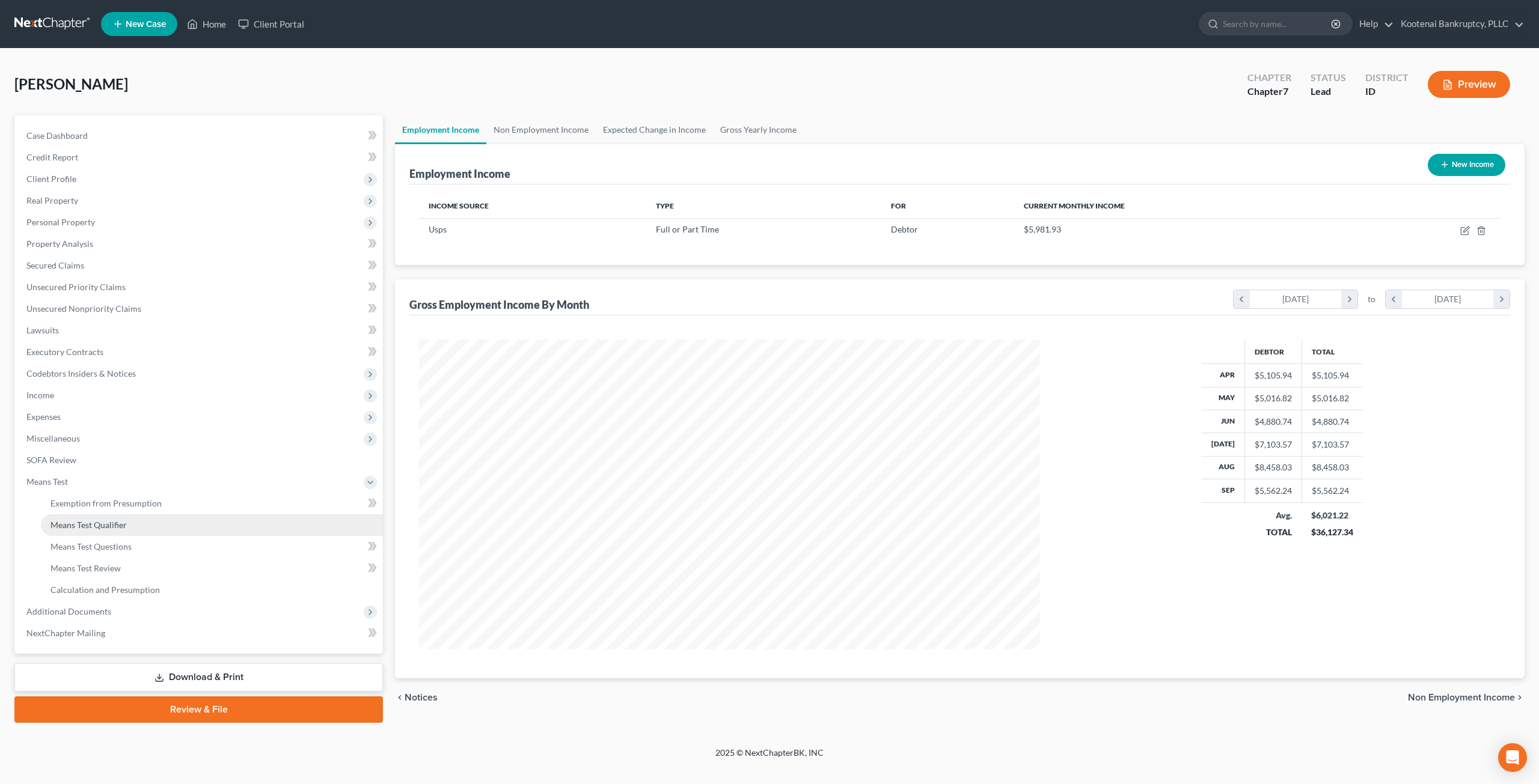
click at [154, 527] on link "Means Test Qualifier" at bounding box center [212, 525] width 342 height 22
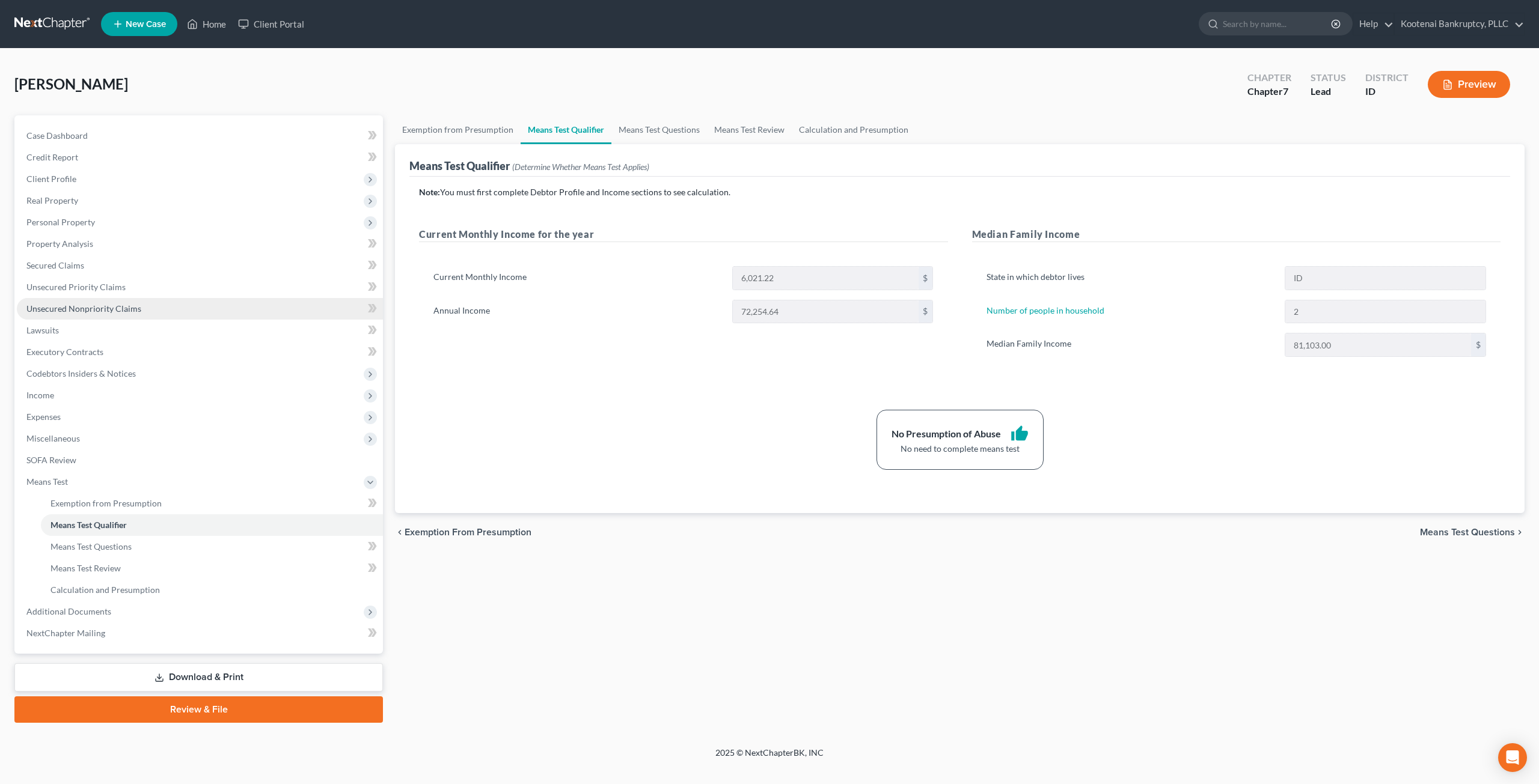
click at [143, 303] on link "Unsecured Nonpriority Claims" at bounding box center [200, 309] width 366 height 22
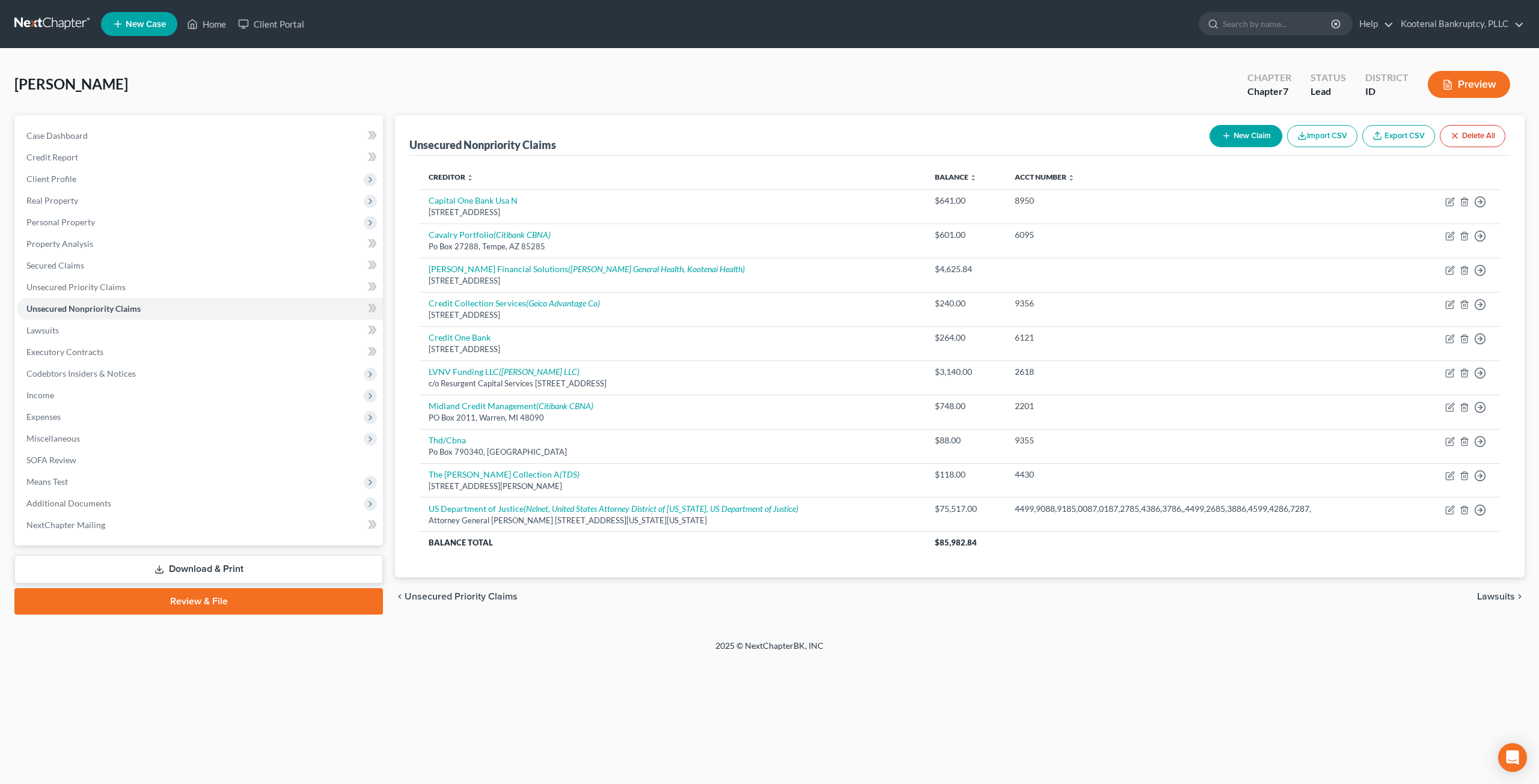
click at [928, 617] on div "Petition Navigation Case Dashboard Payments Invoices Payments Payments Credit R…" at bounding box center [769, 370] width 1510 height 511
click at [177, 288] on link "Unsecured Priority Claims" at bounding box center [200, 287] width 366 height 22
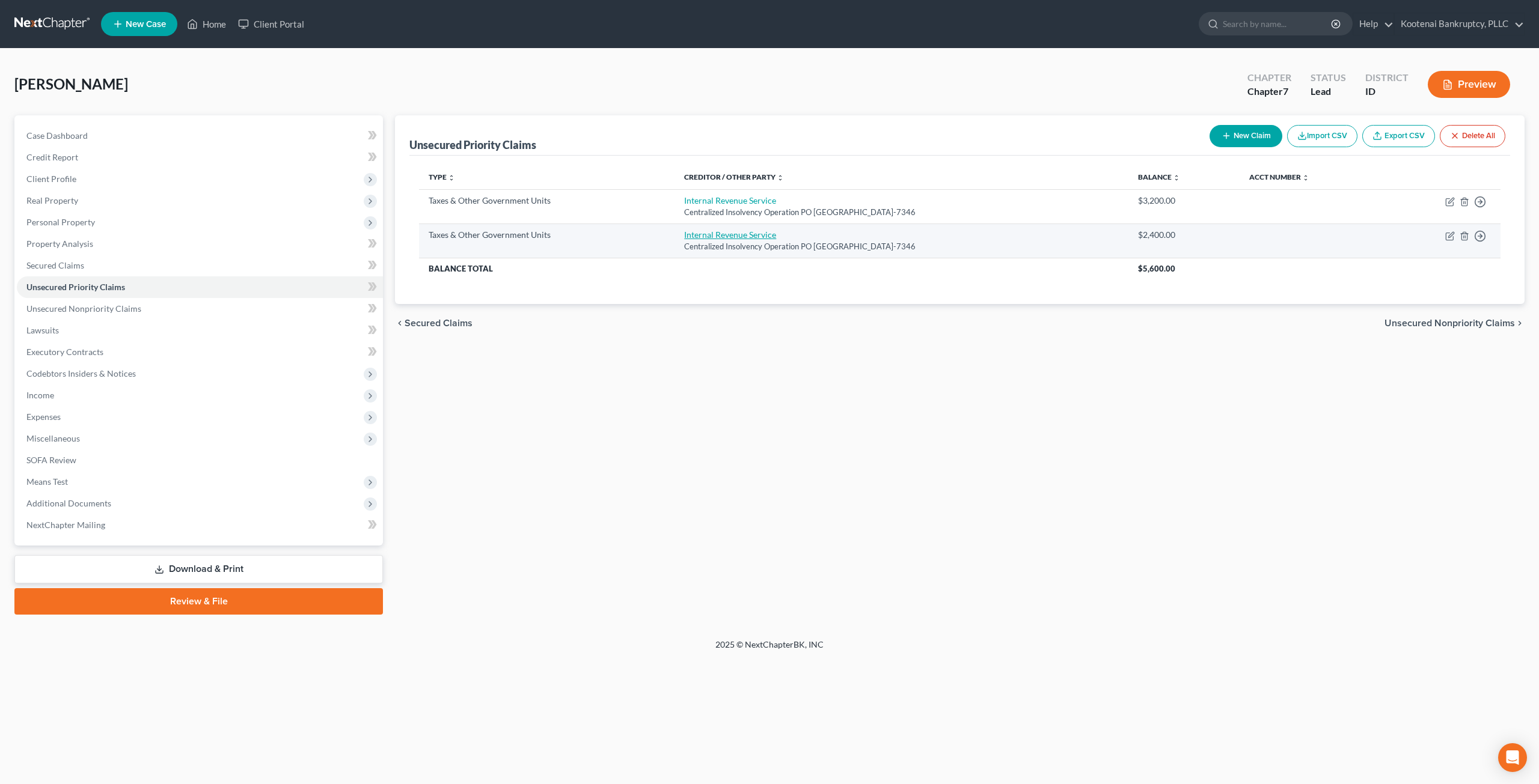
click at [698, 232] on link "Internal Revenue Service" at bounding box center [729, 234] width 92 height 11
select select "0"
select select "39"
select select "0"
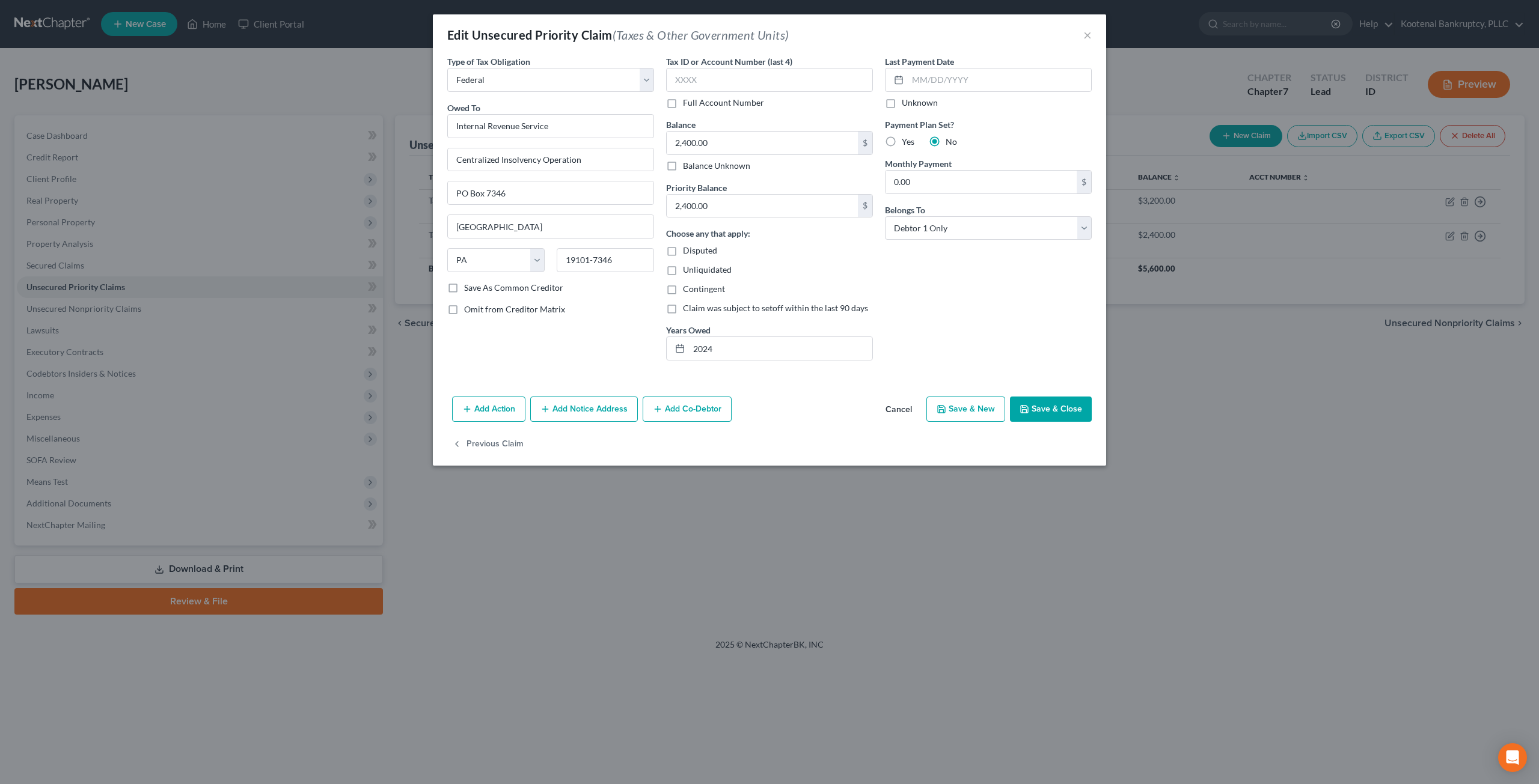
click at [907, 409] on button "Cancel" at bounding box center [899, 410] width 45 height 24
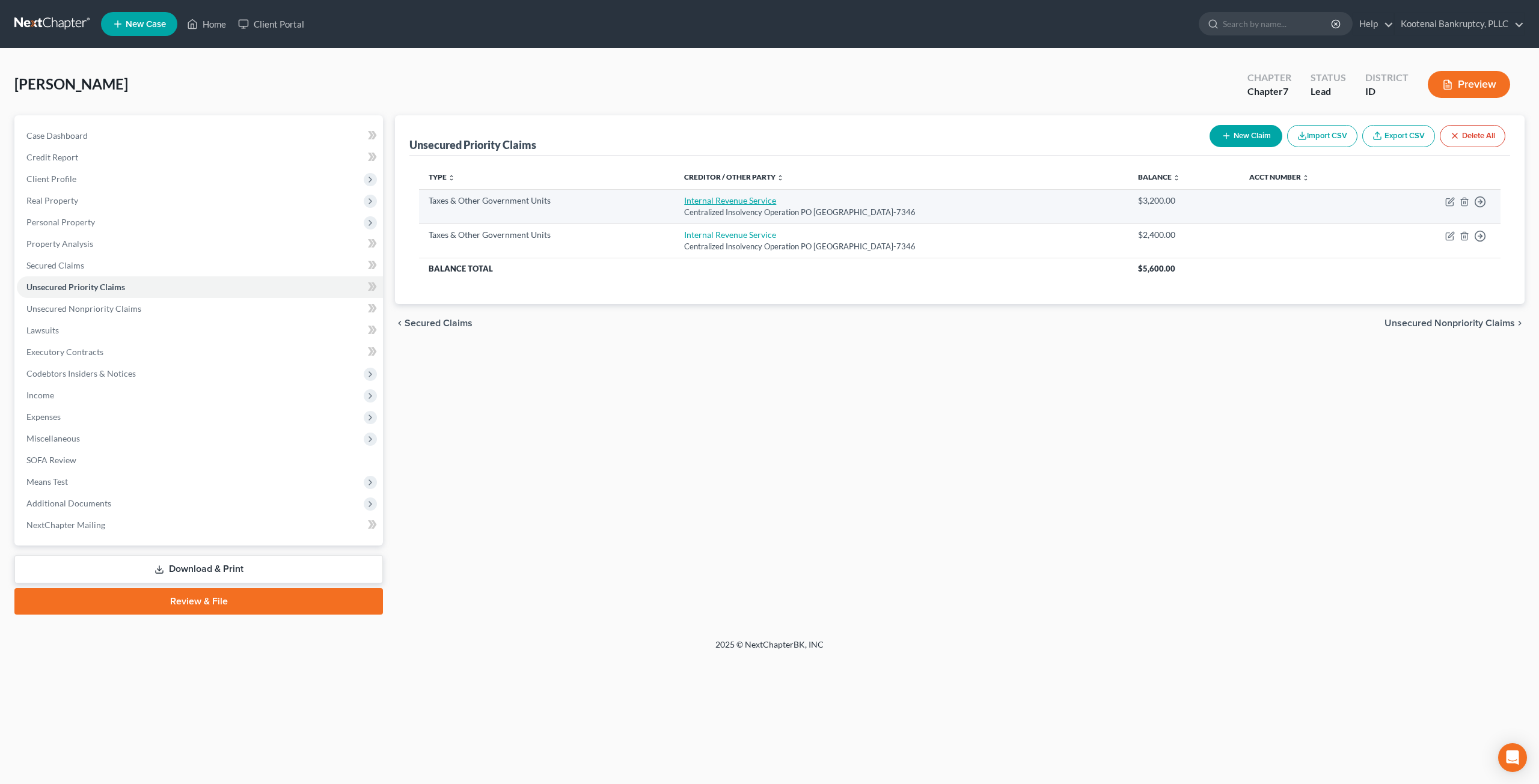
click at [713, 201] on link "Internal Revenue Service" at bounding box center [729, 200] width 92 height 11
select select "0"
select select "39"
select select "0"
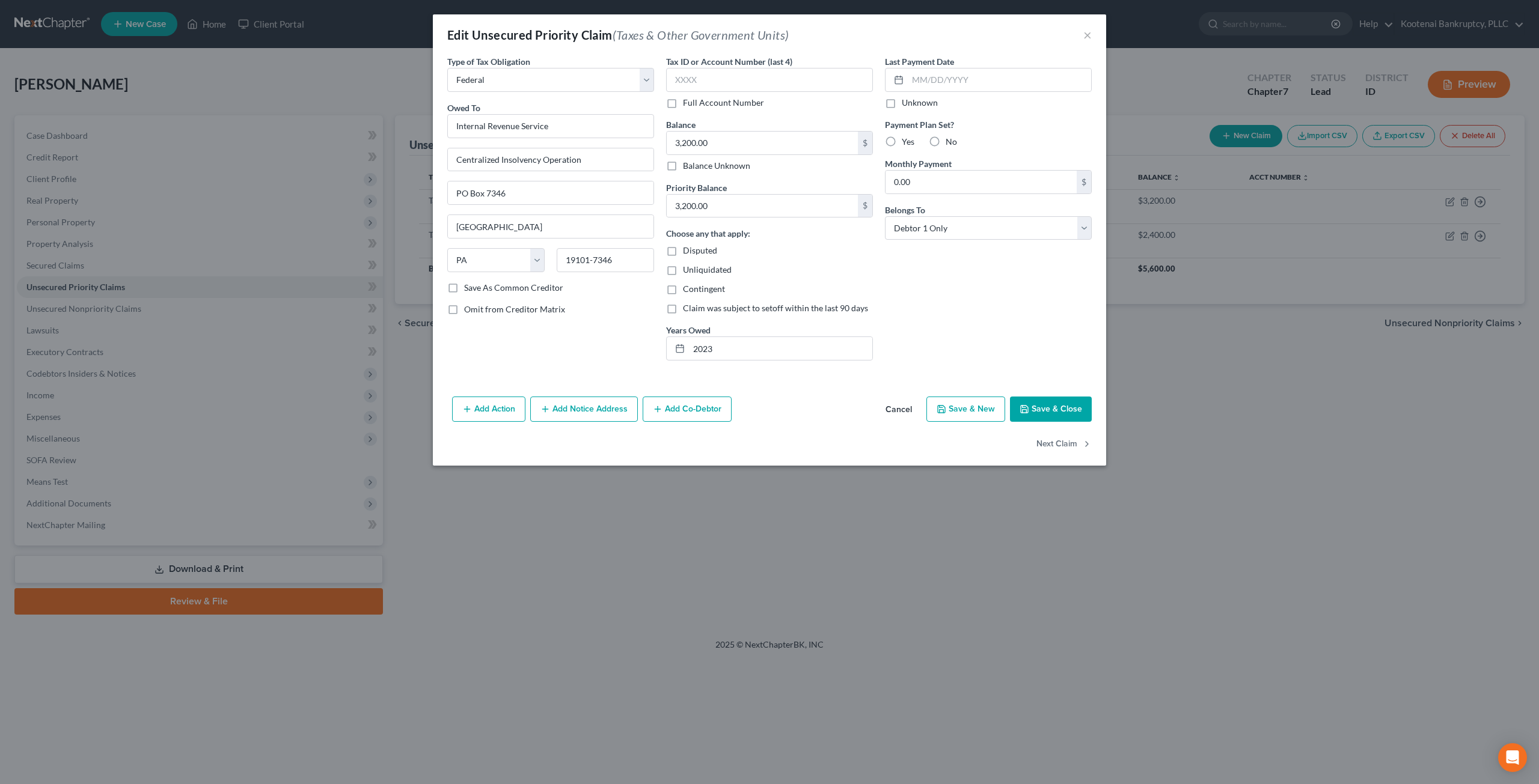
click at [903, 411] on button "Cancel" at bounding box center [899, 410] width 45 height 24
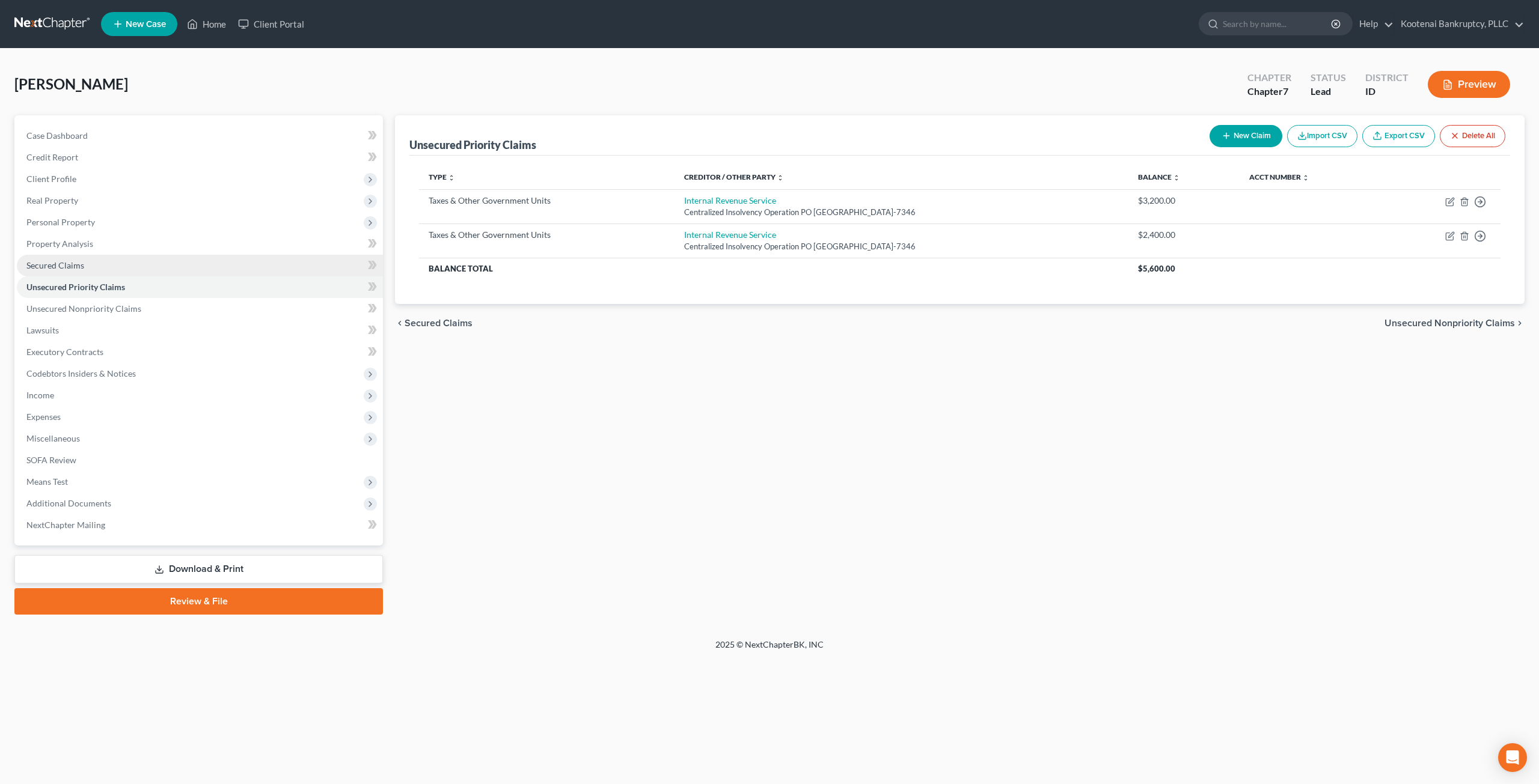
click at [100, 262] on link "Secured Claims" at bounding box center [200, 266] width 366 height 22
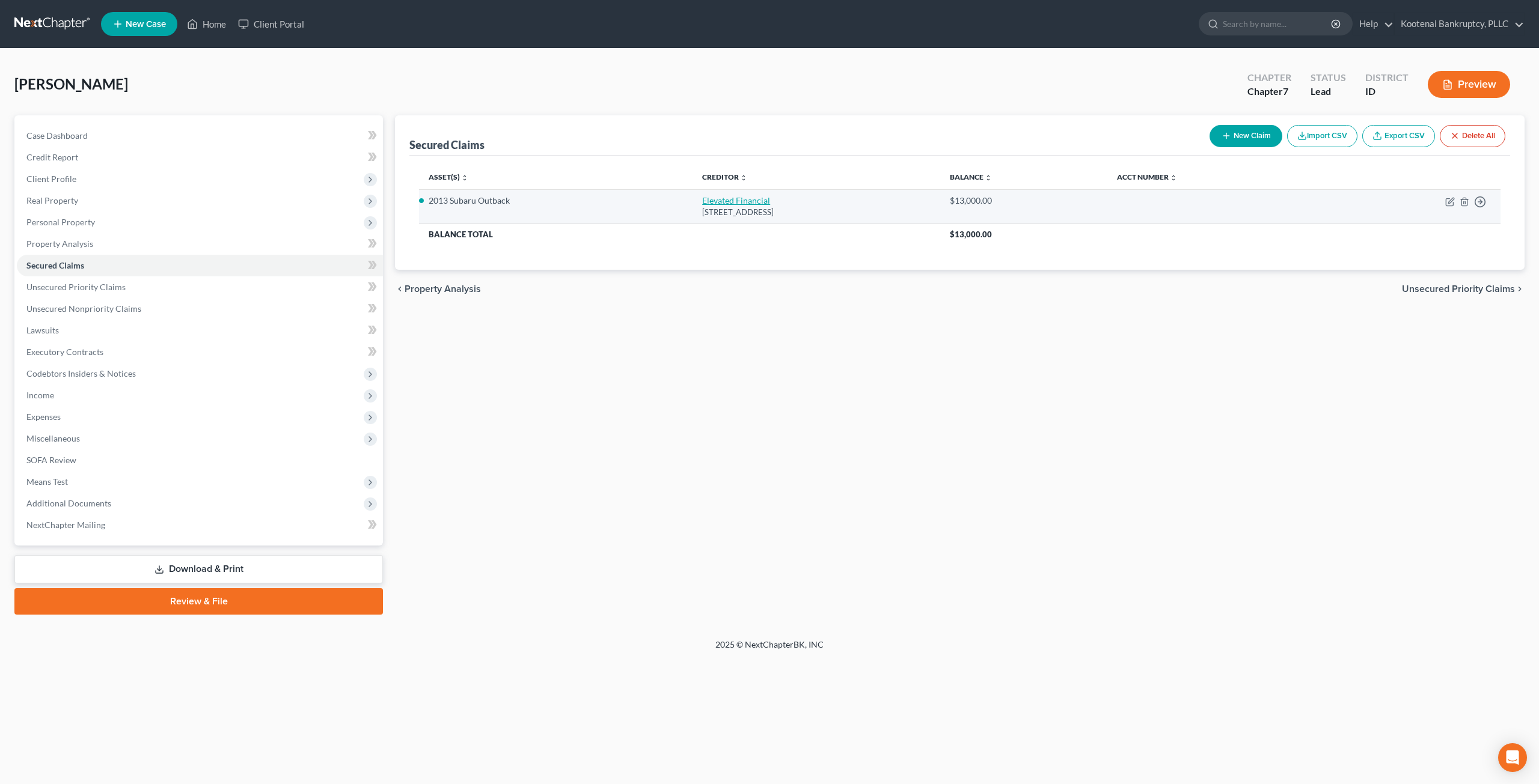
click at [702, 199] on link "Elevated Financial" at bounding box center [736, 200] width 68 height 11
select select "13"
select select "0"
select select "4"
select select "0"
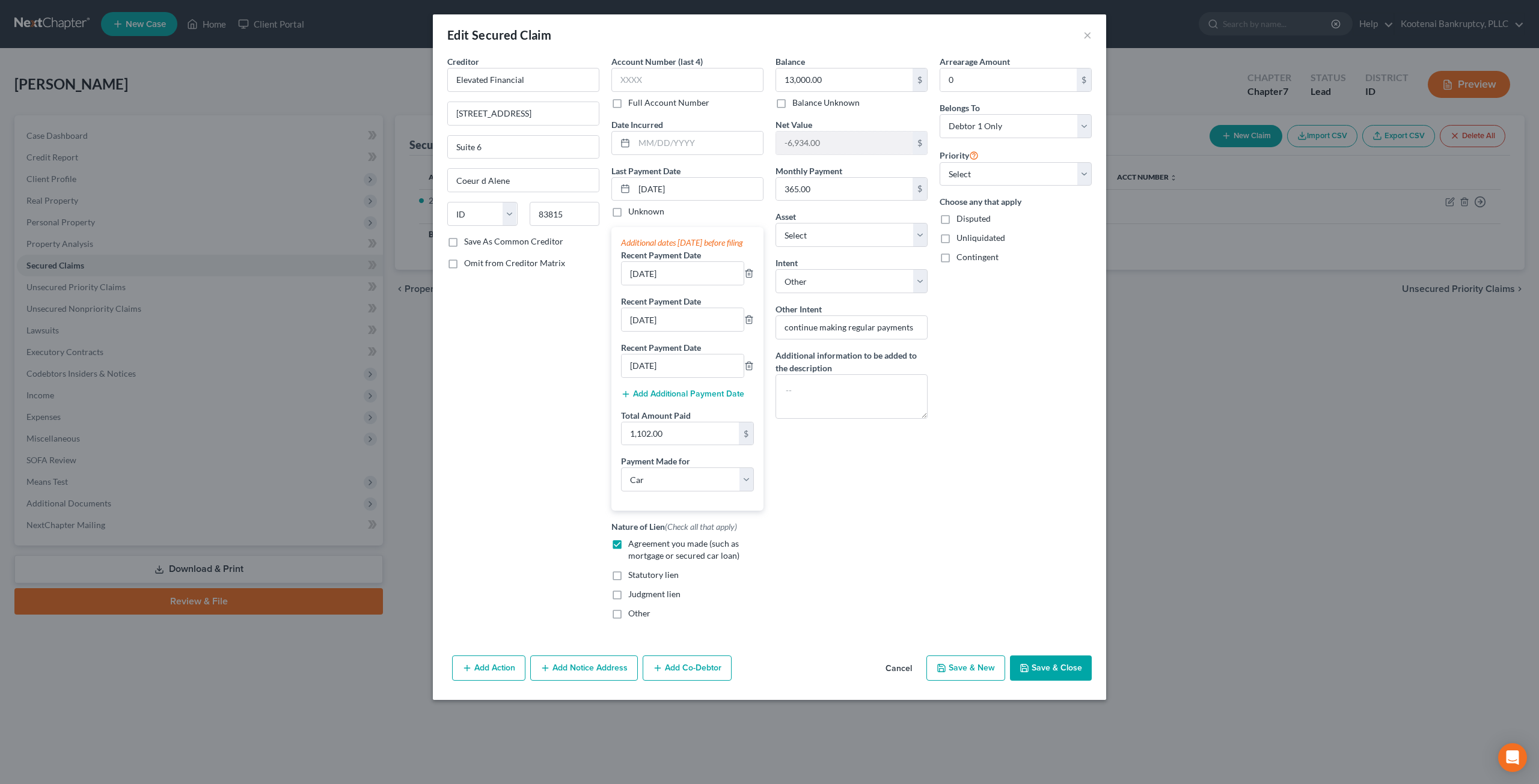
click at [909, 675] on button "Cancel" at bounding box center [899, 669] width 45 height 24
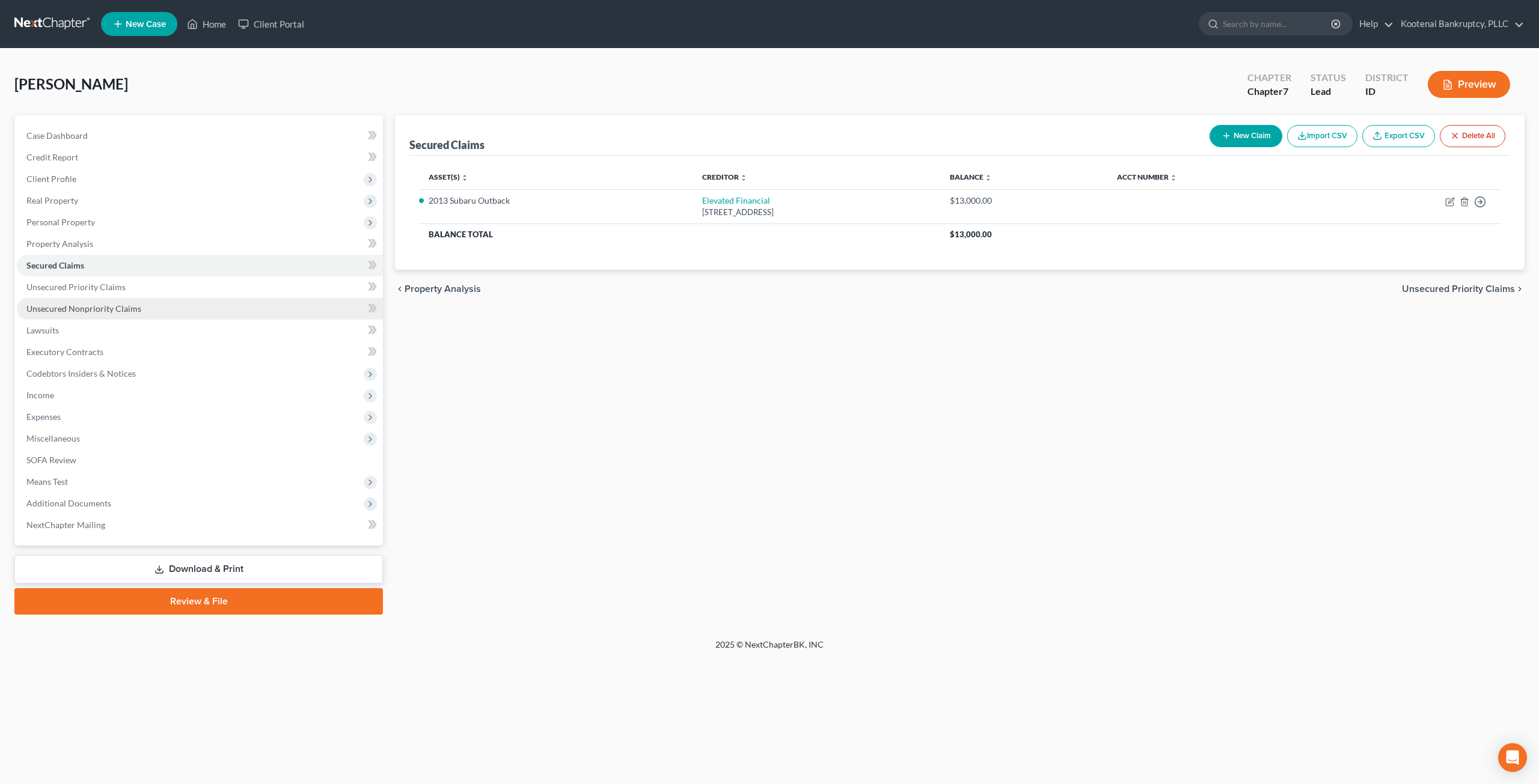
click at [183, 311] on link "Unsecured Nonpriority Claims" at bounding box center [200, 309] width 366 height 22
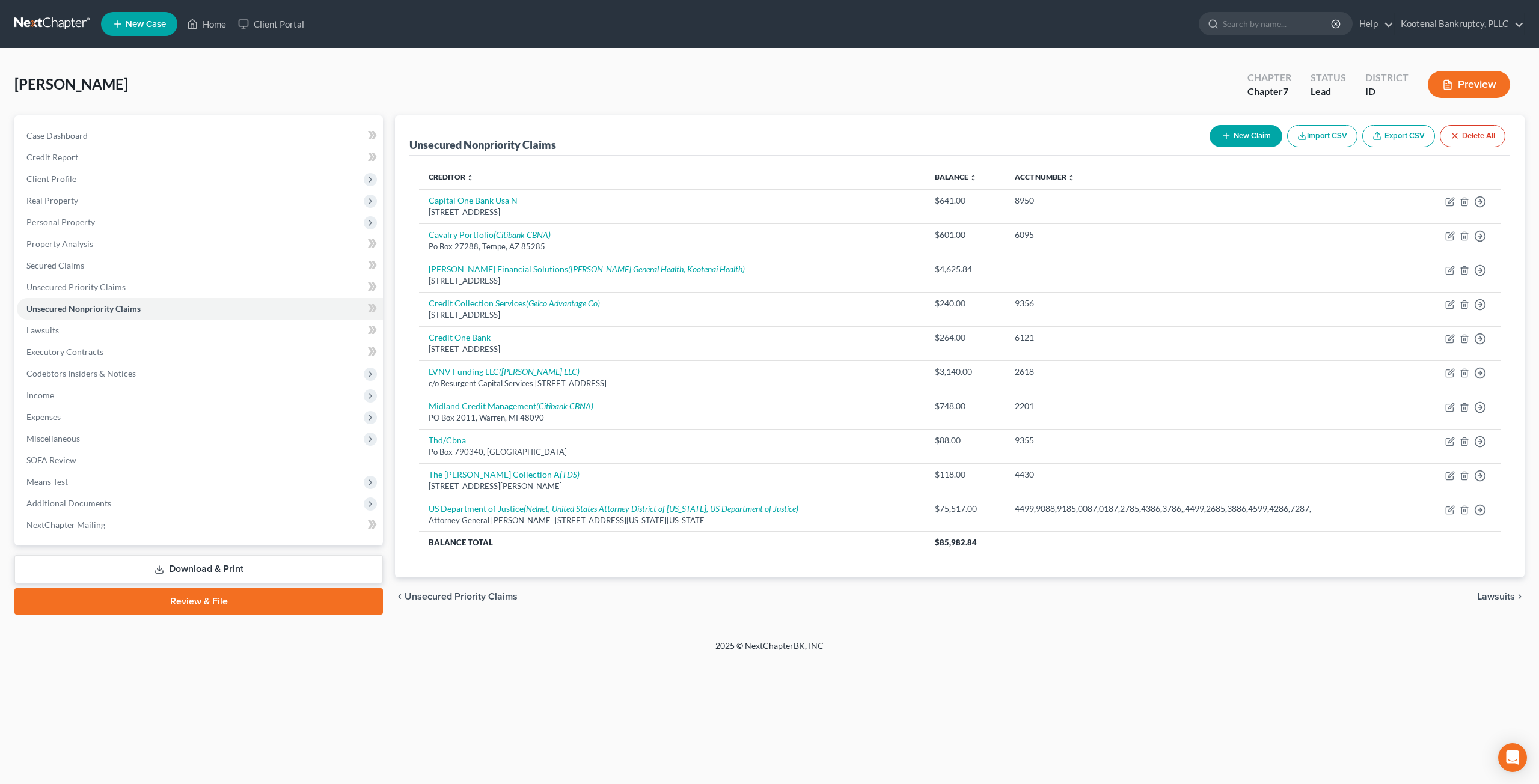
click at [1058, 691] on div "Home New Case Client Portal Kootenai Bankruptcy, PLLC chris@kootenaibankruptcy.…" at bounding box center [769, 392] width 1539 height 784
click at [193, 390] on span "Income" at bounding box center [200, 395] width 366 height 22
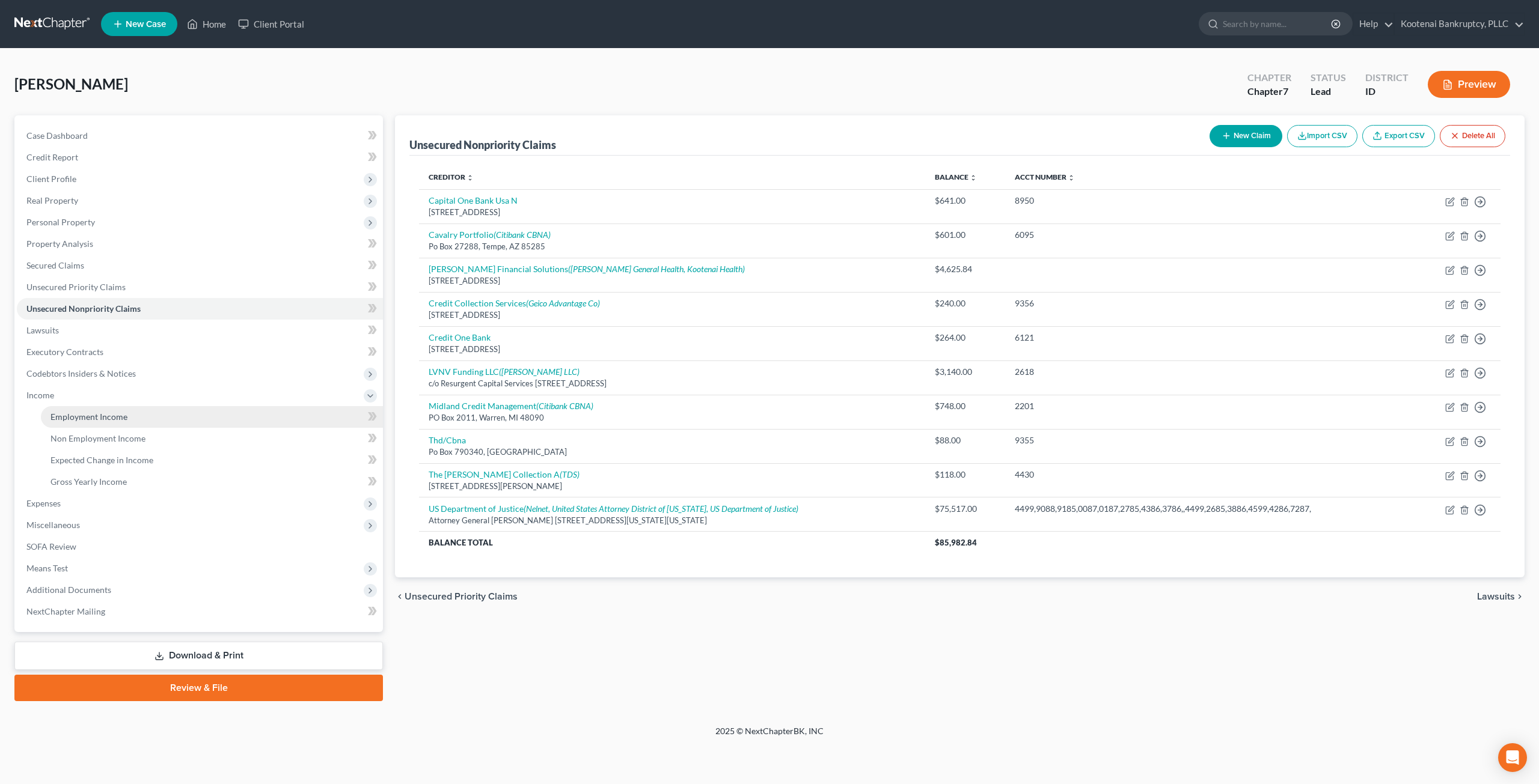
click at [184, 415] on link "Employment Income" at bounding box center [212, 416] width 342 height 22
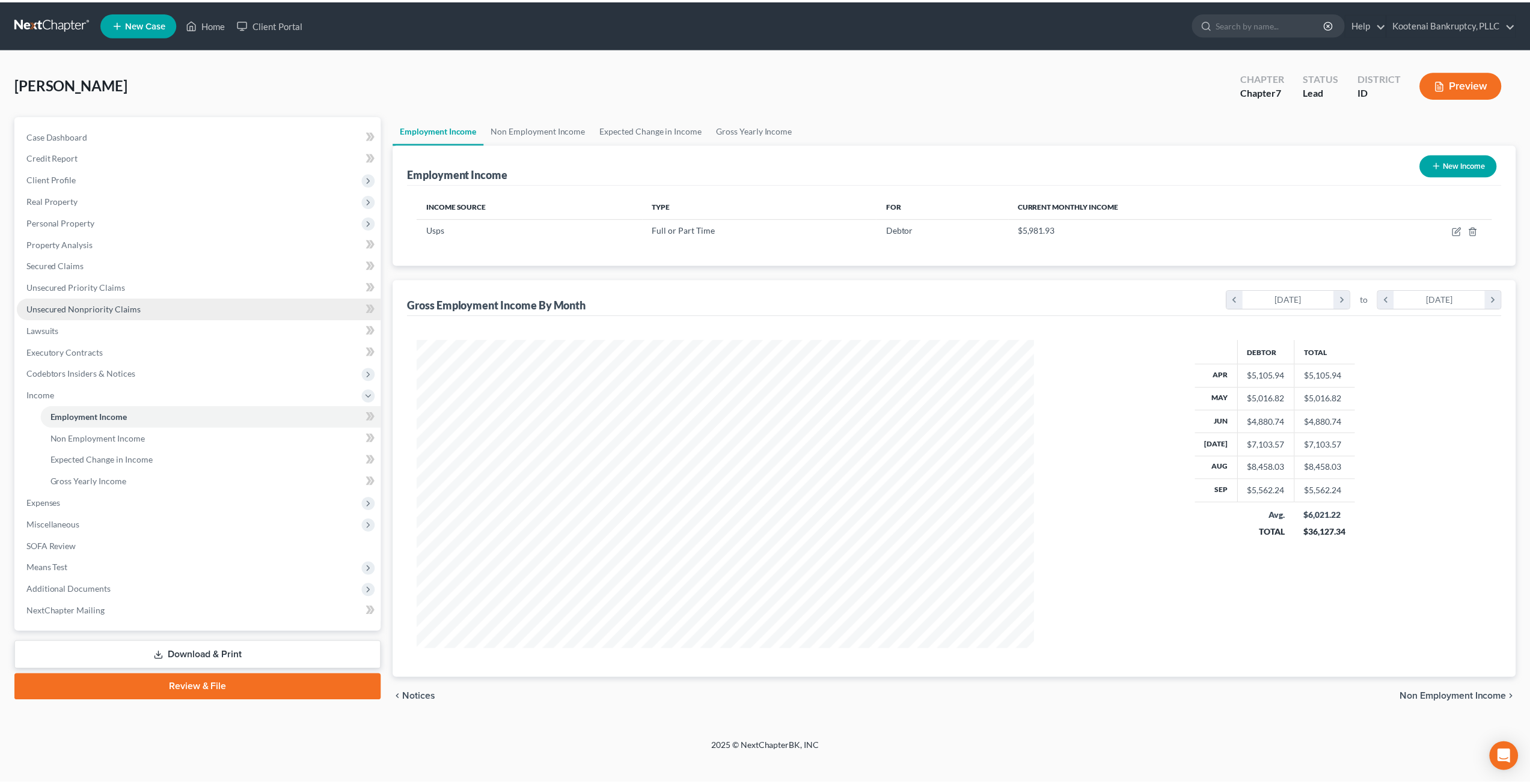
scroll to position [310, 644]
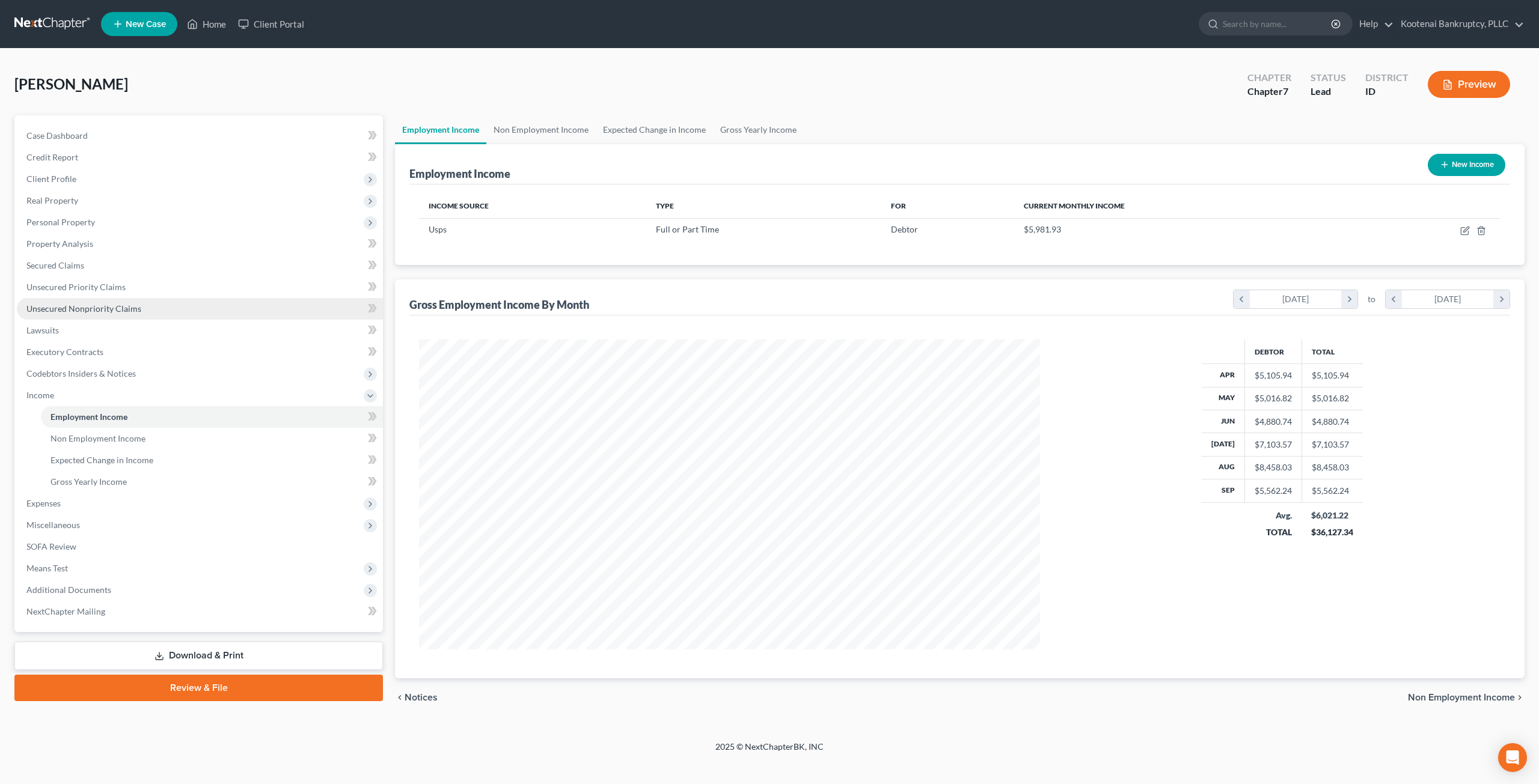
click at [146, 309] on link "Unsecured Nonpriority Claims" at bounding box center [200, 309] width 366 height 22
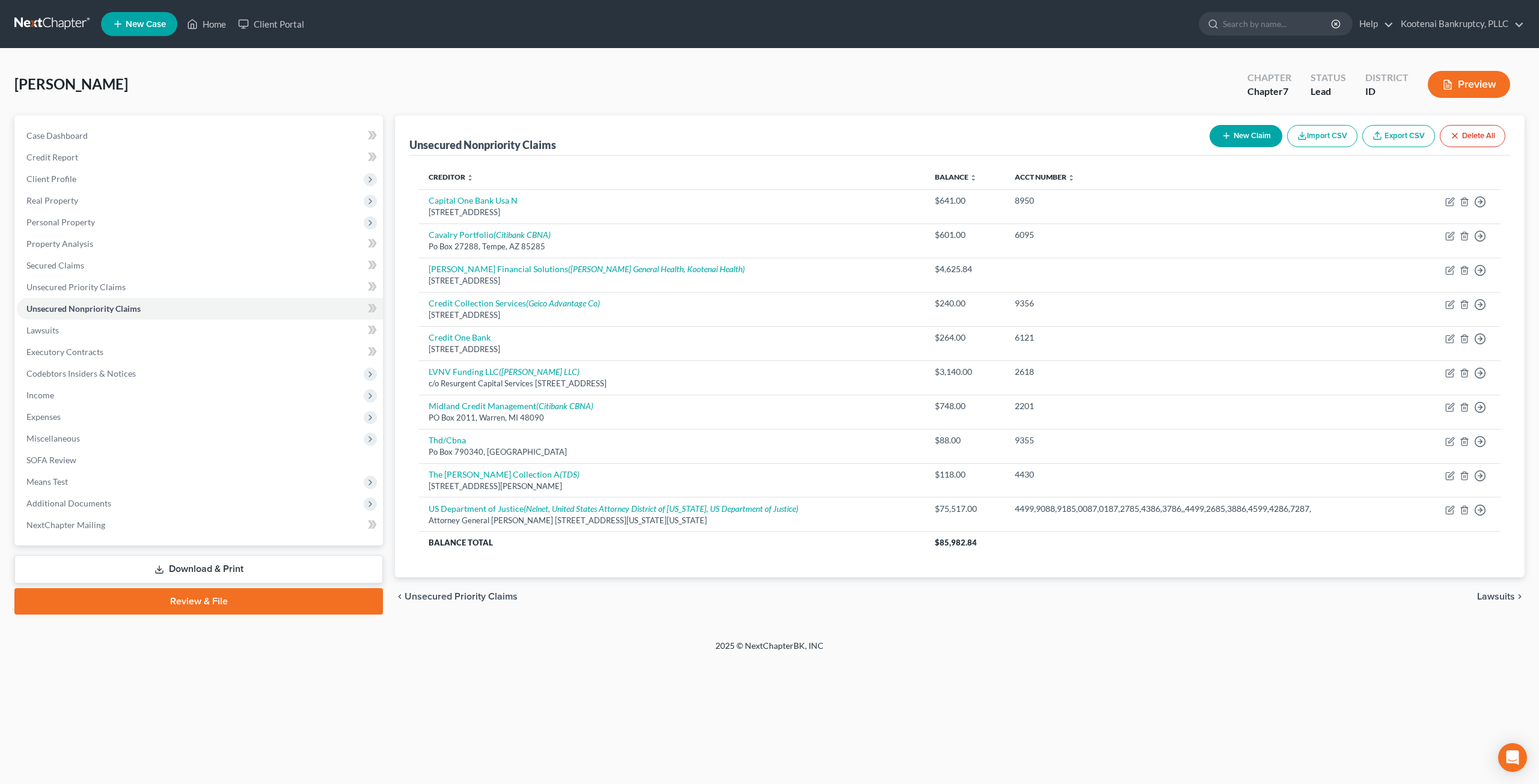
click at [695, 94] on div "Bartlett, Sheri Upgraded Chapter Chapter 7 Status Lead District ID Preview" at bounding box center [769, 89] width 1510 height 53
click at [122, 233] on link "Property Analysis" at bounding box center [200, 244] width 366 height 22
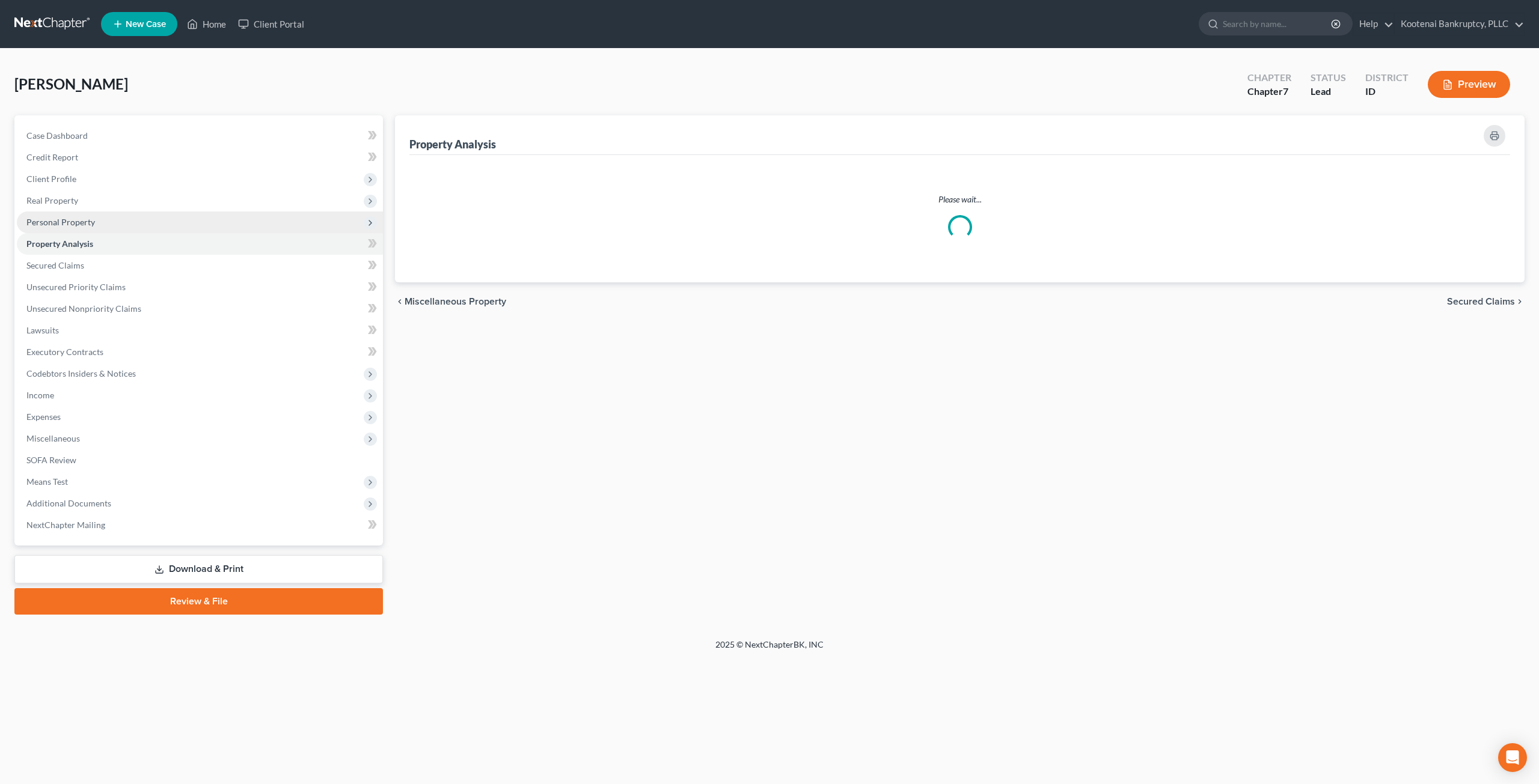
click at [125, 225] on span "Personal Property" at bounding box center [200, 222] width 366 height 22
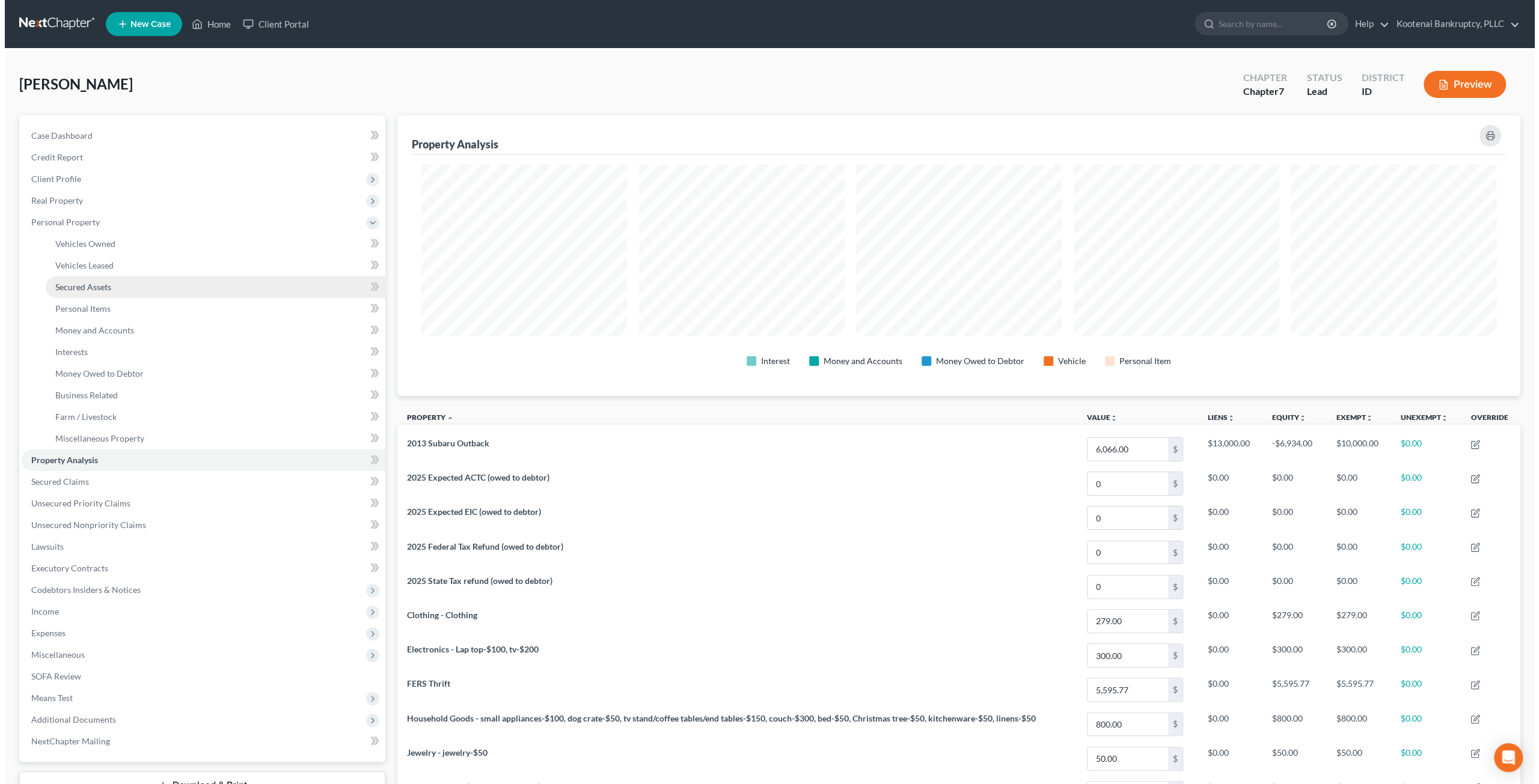
scroll to position [280, 1123]
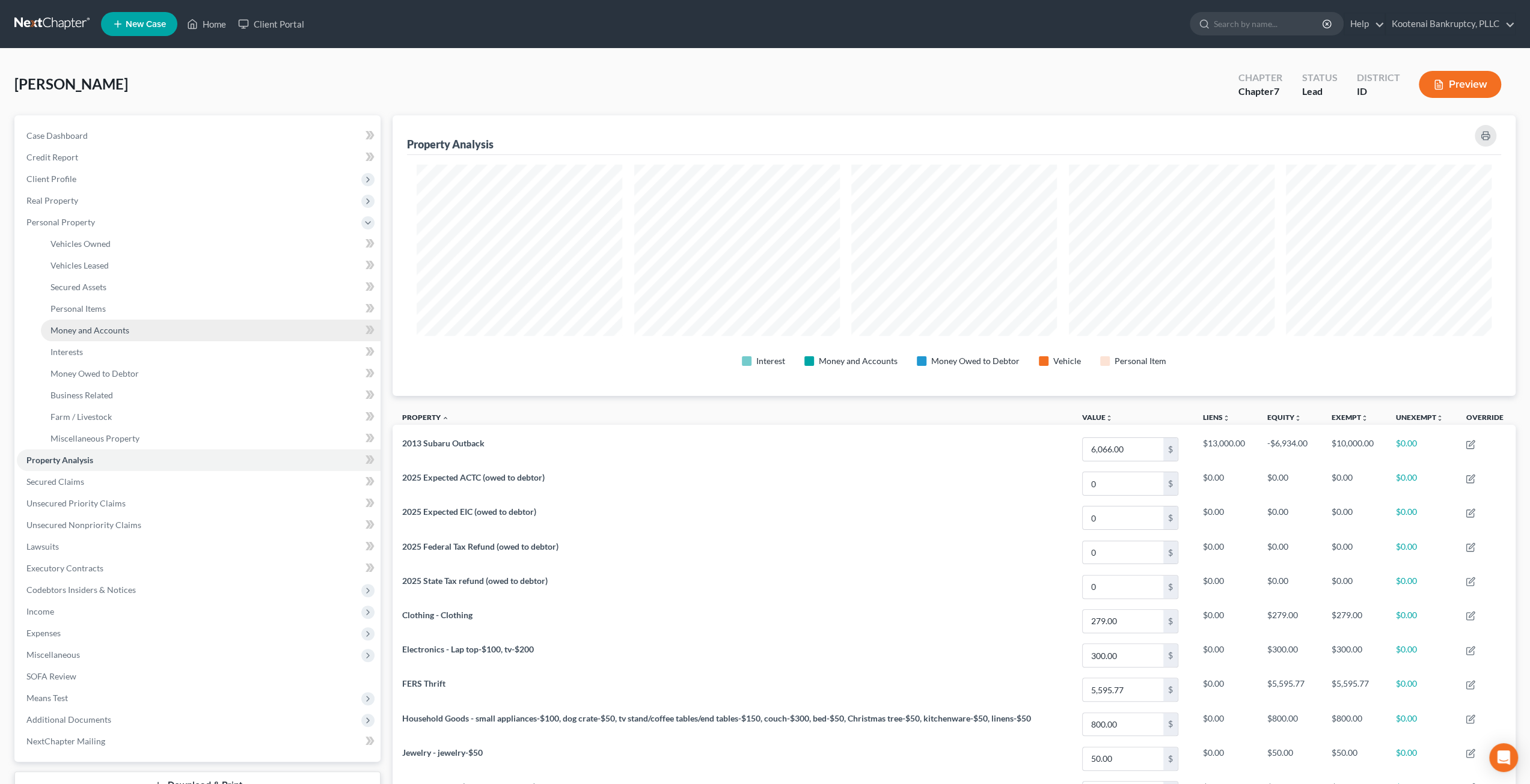
click at [162, 330] on link "Money and Accounts" at bounding box center [210, 330] width 340 height 22
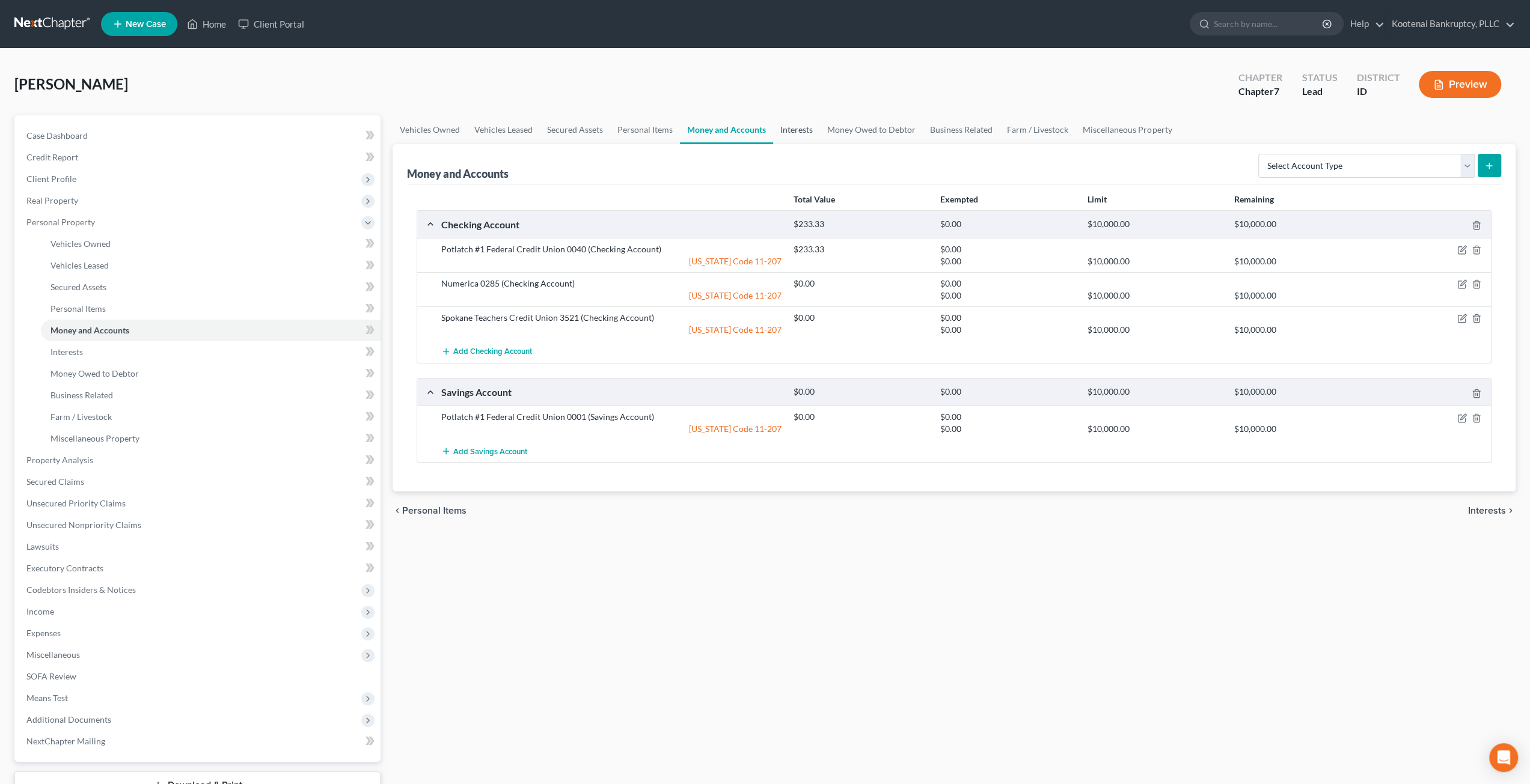
click at [809, 130] on link "Interests" at bounding box center [797, 130] width 47 height 29
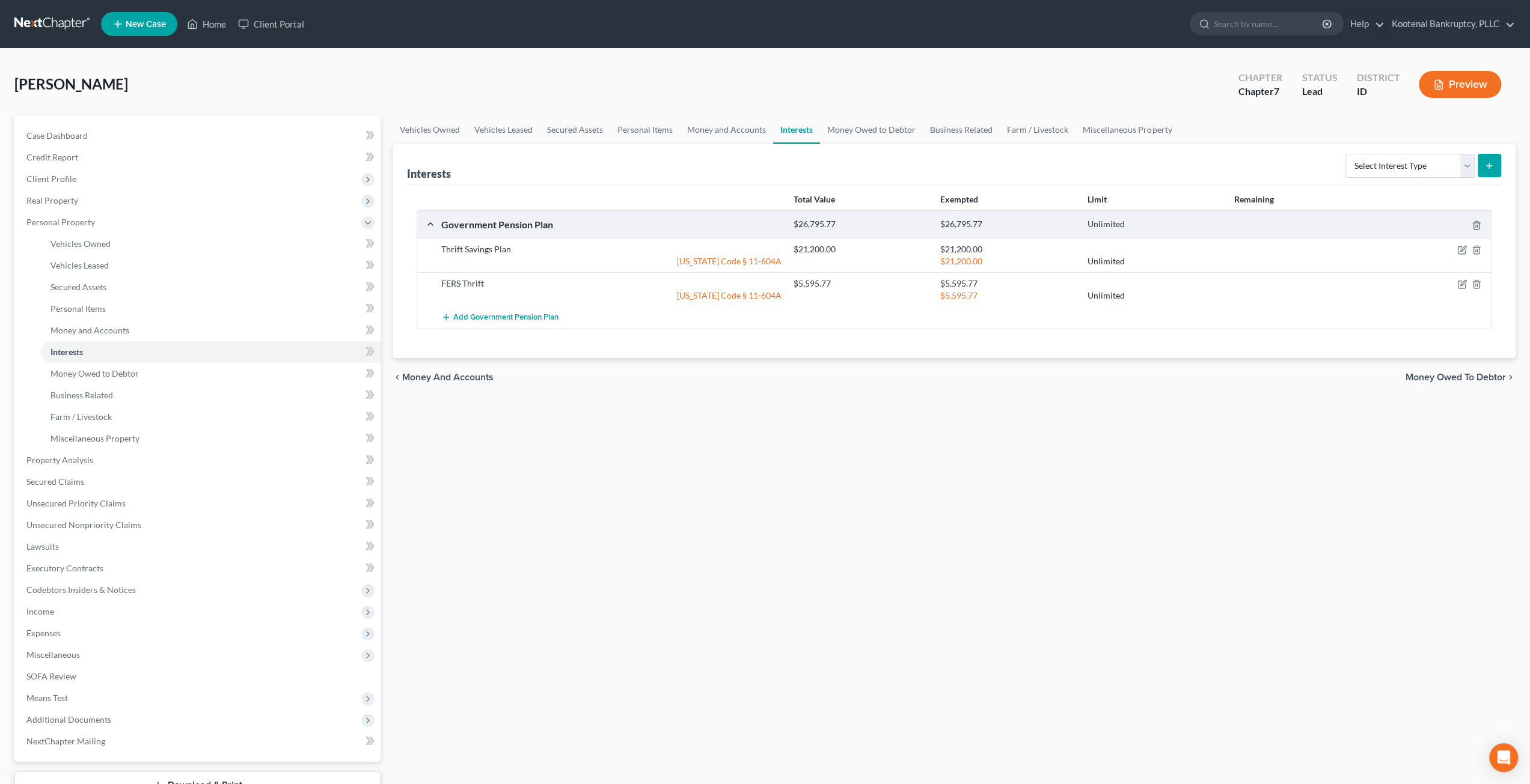
click at [861, 458] on div "Vehicles Owned Vehicles Leased Secured Assets Personal Items Money and Accounts…" at bounding box center [954, 473] width 1135 height 716
click at [796, 504] on div "Vehicles Owned Vehicles Leased Secured Assets Personal Items Money and Accounts…" at bounding box center [954, 473] width 1135 height 716
click at [163, 613] on span "Income" at bounding box center [199, 611] width 364 height 22
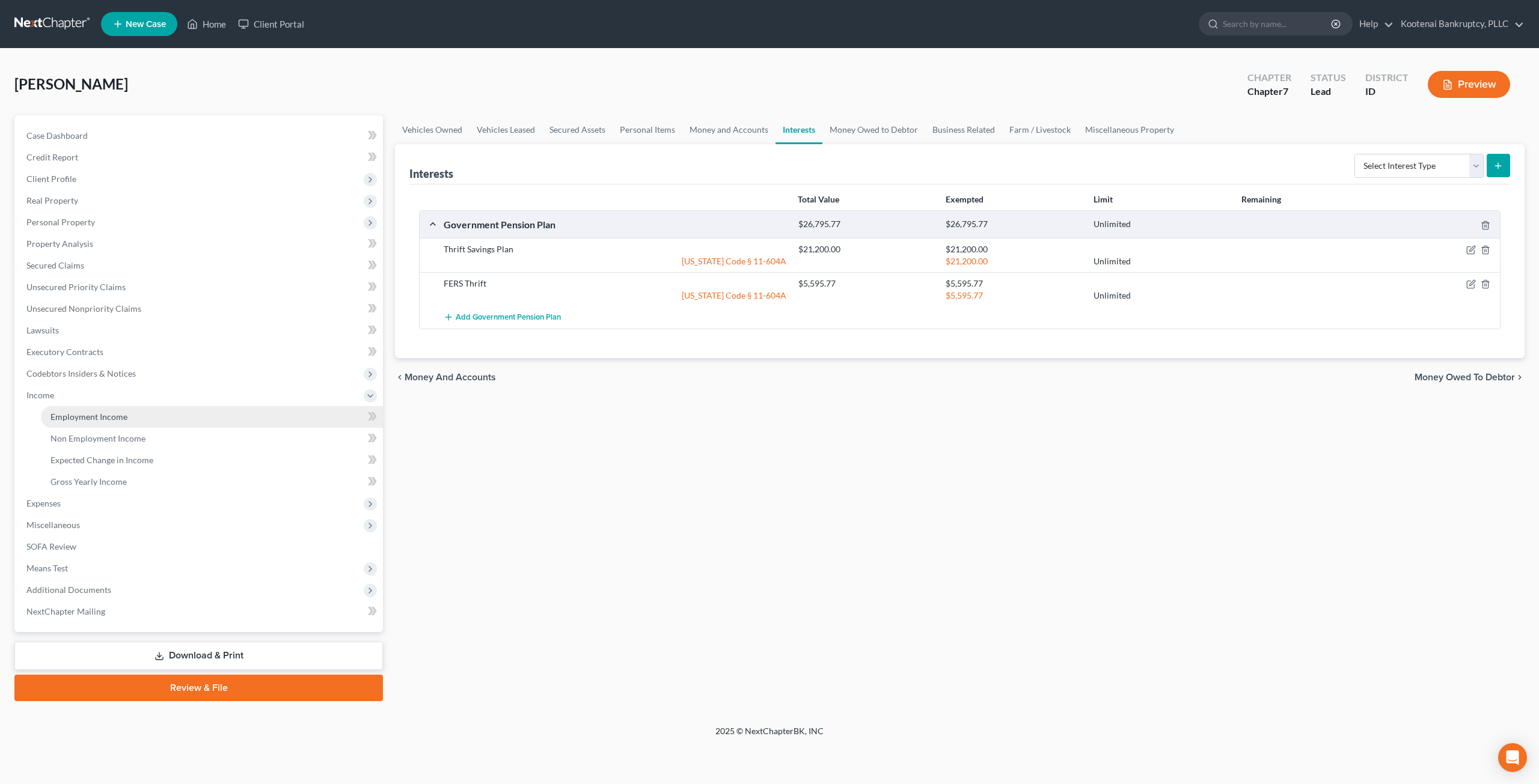
click at [177, 420] on link "Employment Income" at bounding box center [212, 416] width 342 height 22
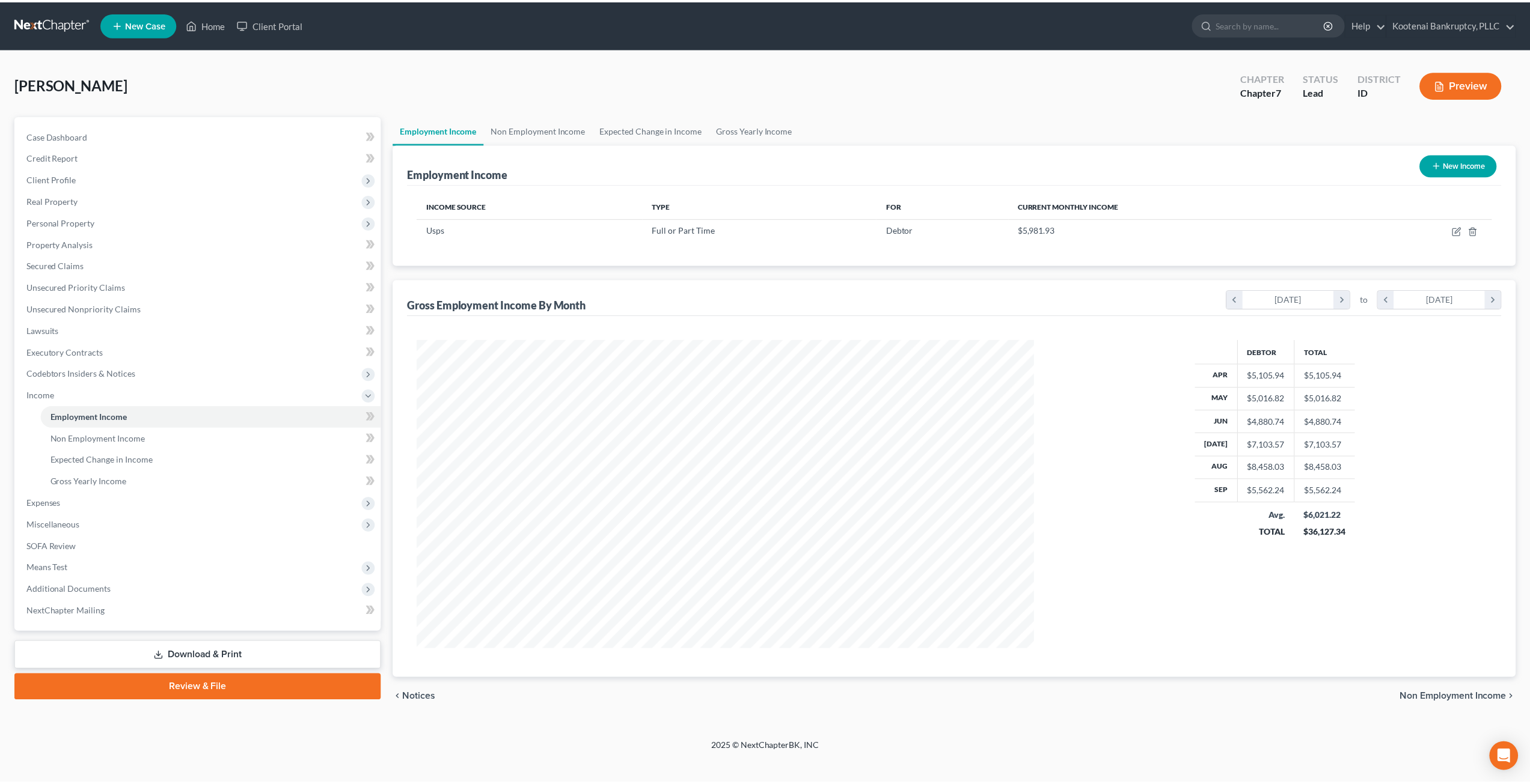
scroll to position [310, 644]
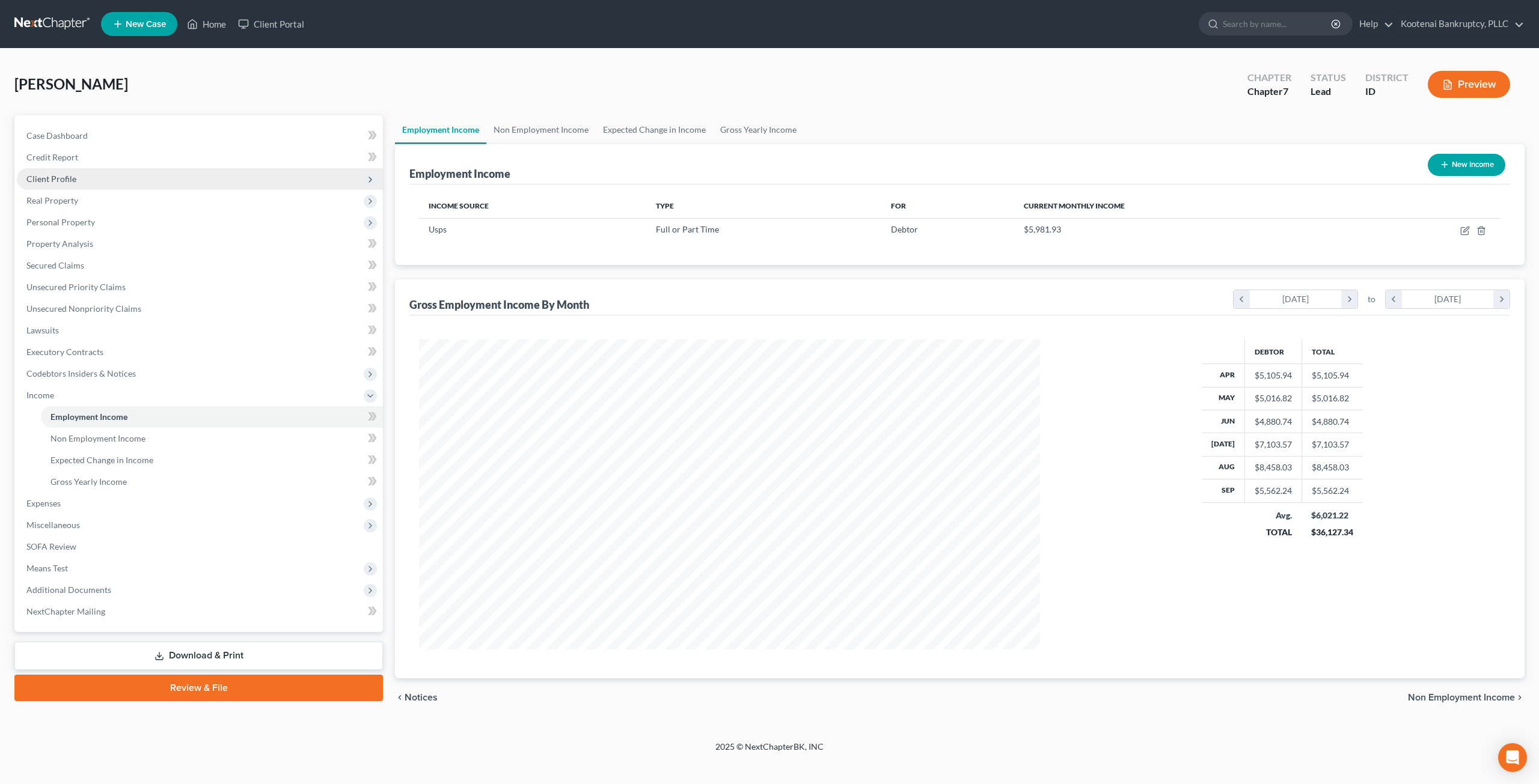
click at [109, 185] on span "Client Profile" at bounding box center [200, 179] width 366 height 22
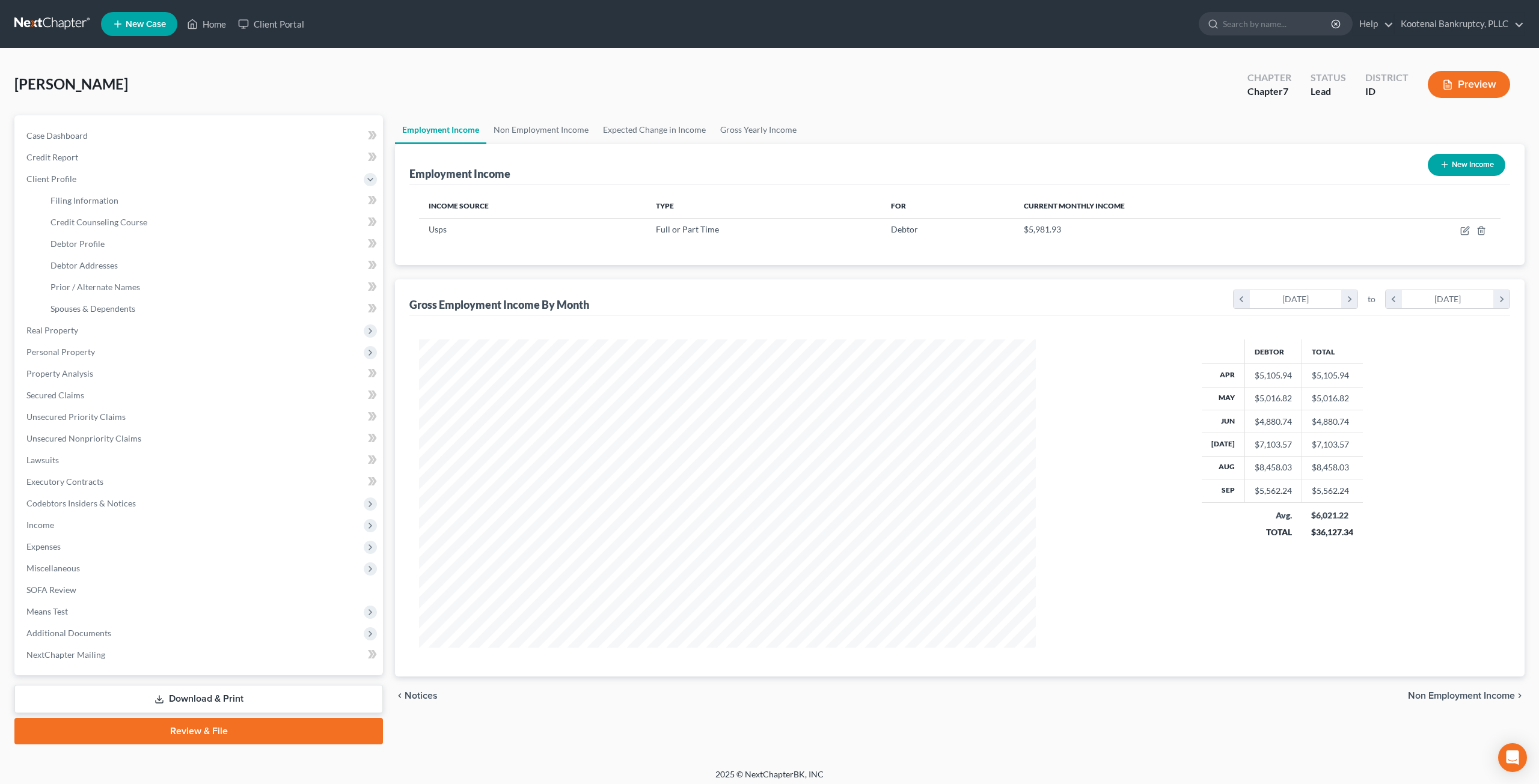
scroll to position [600500, 600546]
click at [181, 272] on link "Debtor Addresses" at bounding box center [210, 266] width 340 height 22
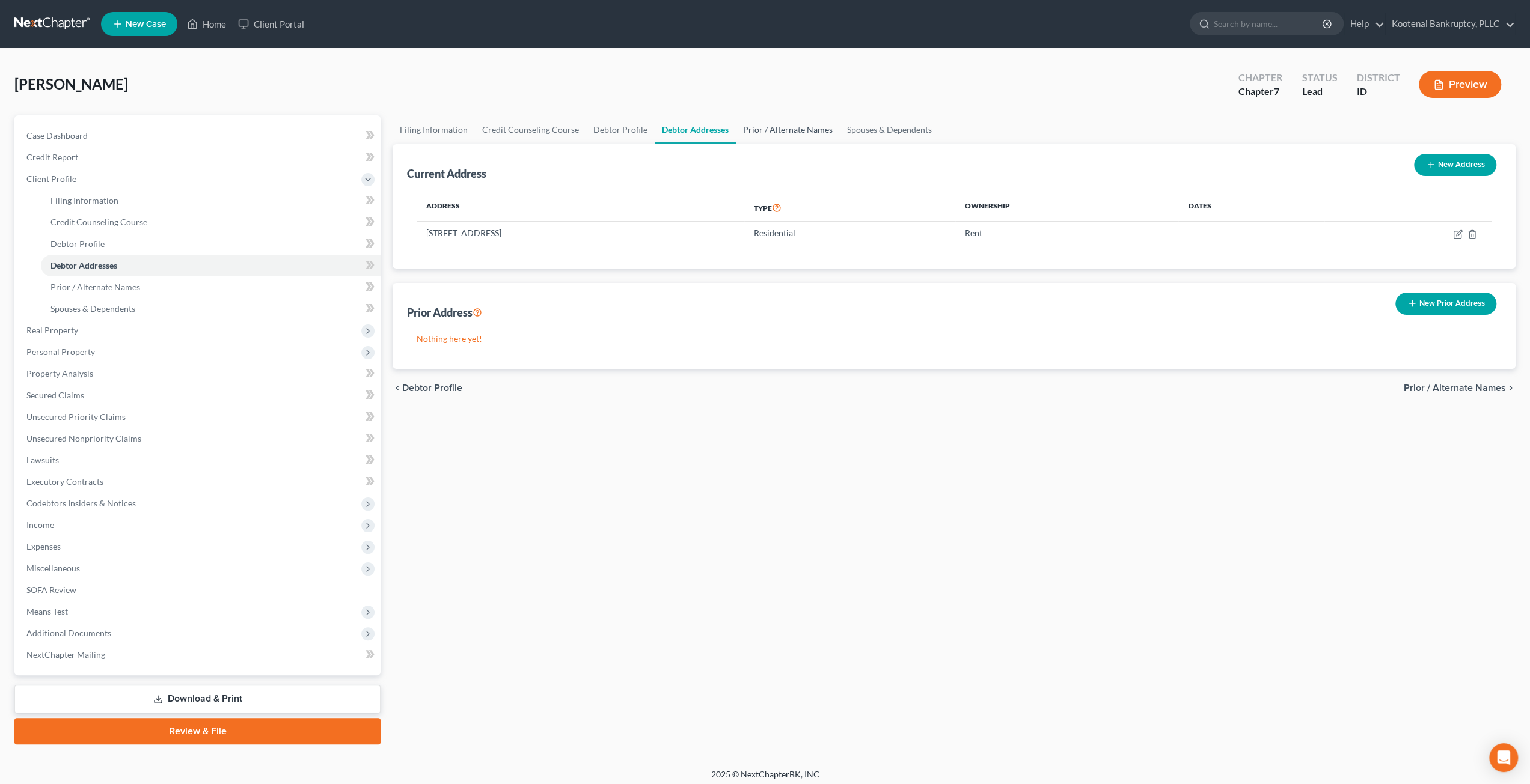
click at [823, 129] on link "Prior / Alternate Names" at bounding box center [788, 130] width 104 height 29
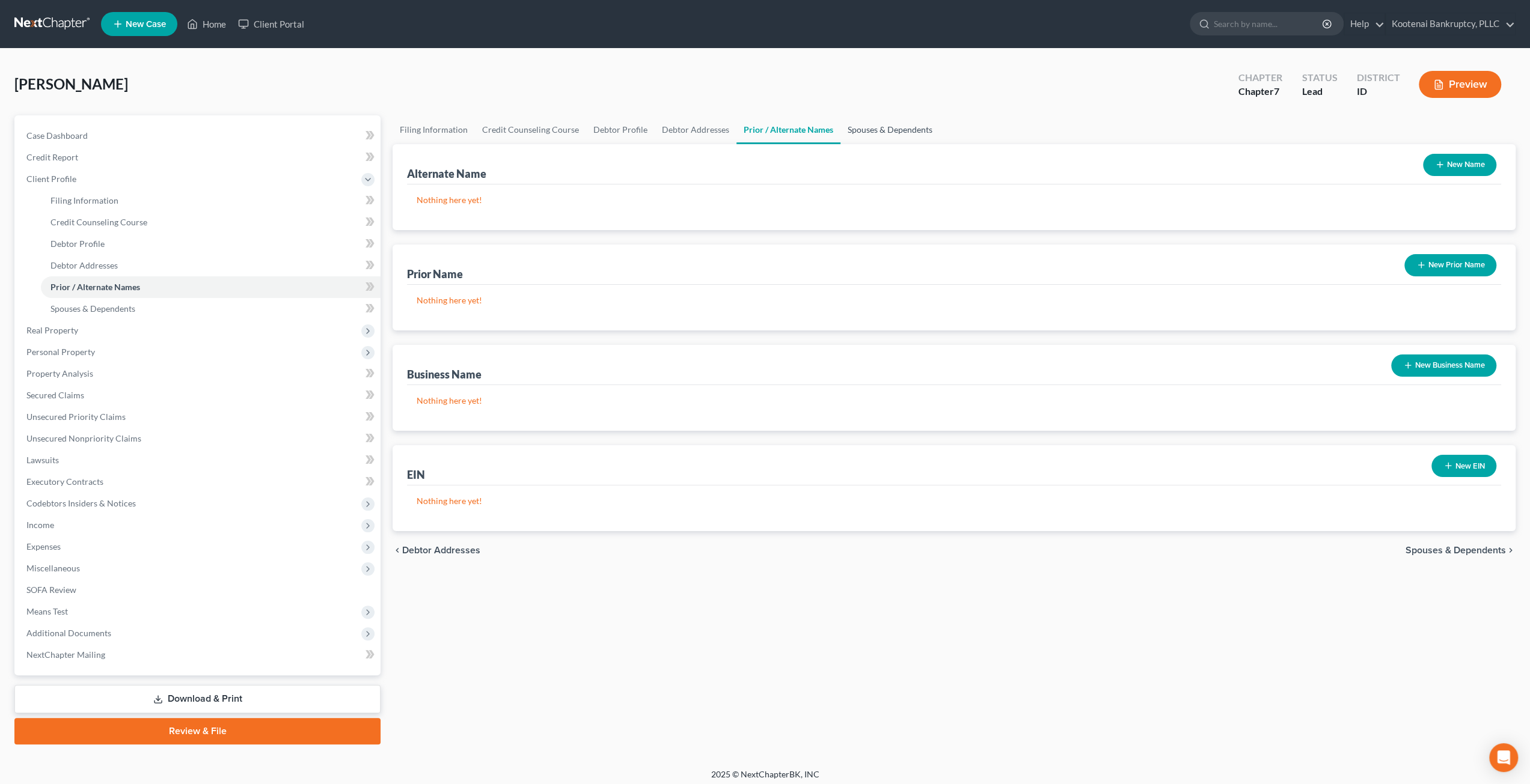
click at [917, 131] on link "Spouses & Dependents" at bounding box center [890, 130] width 99 height 29
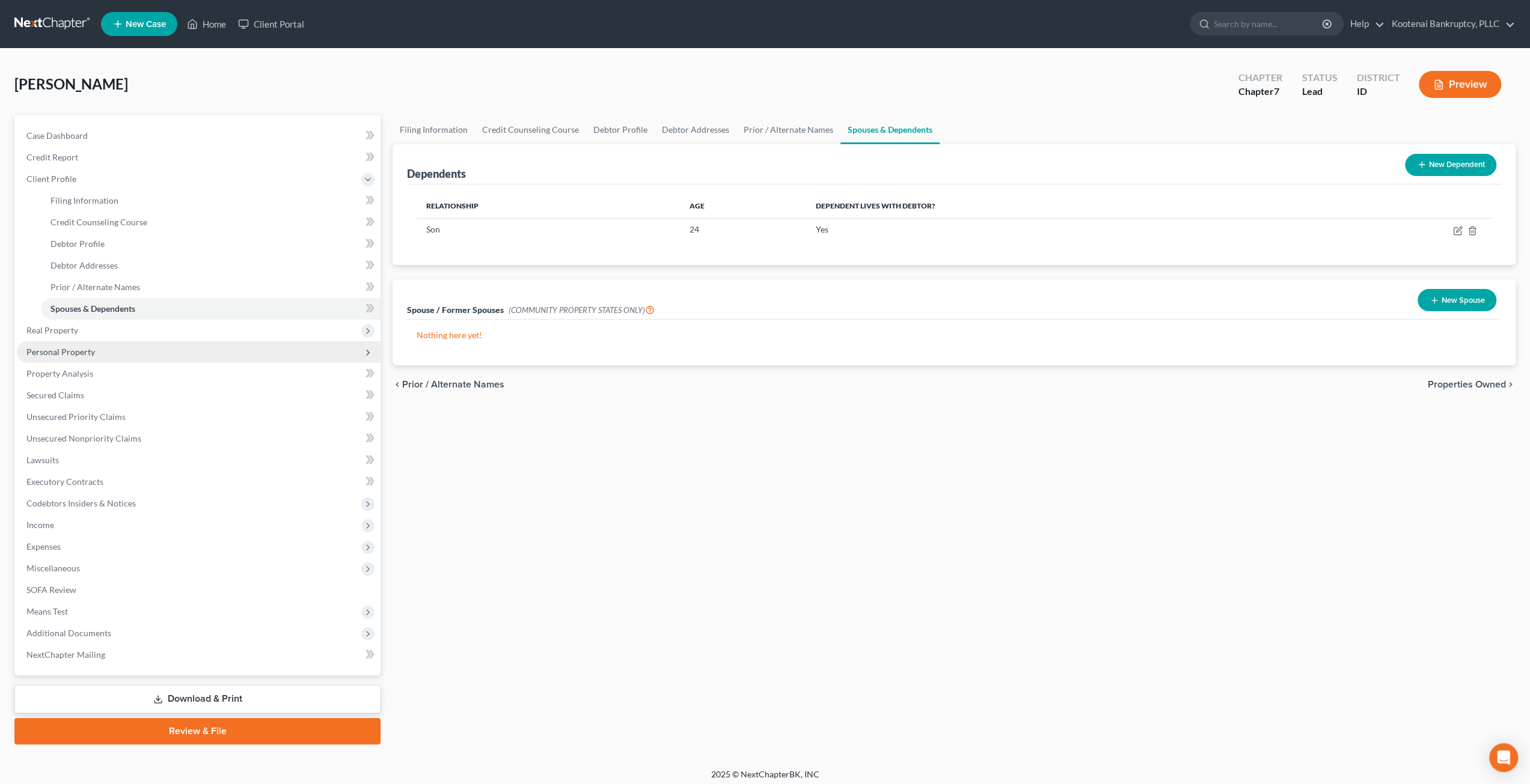
click at [106, 352] on span "Personal Property" at bounding box center [199, 352] width 364 height 22
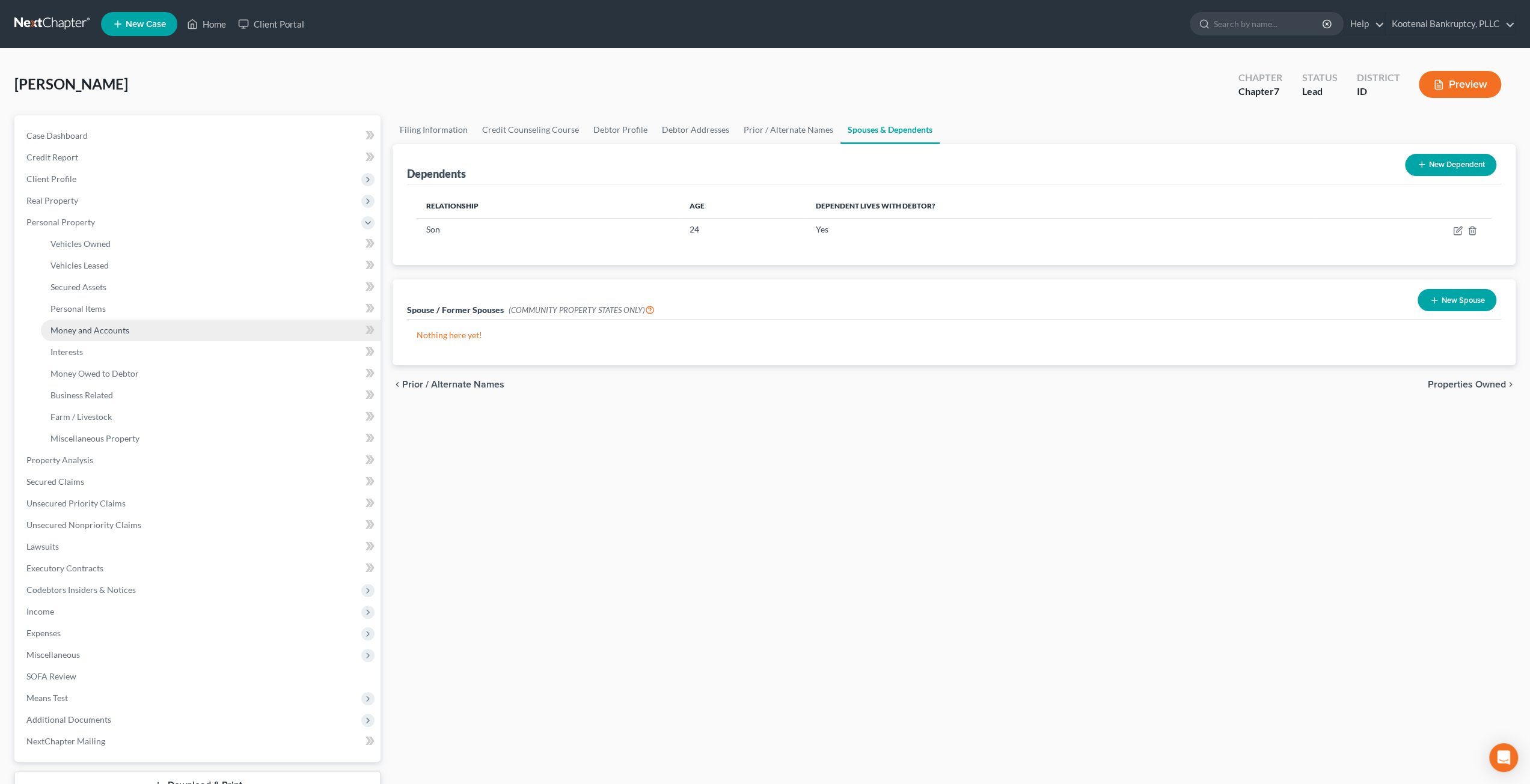
click at [129, 337] on link "Money and Accounts" at bounding box center [210, 330] width 340 height 22
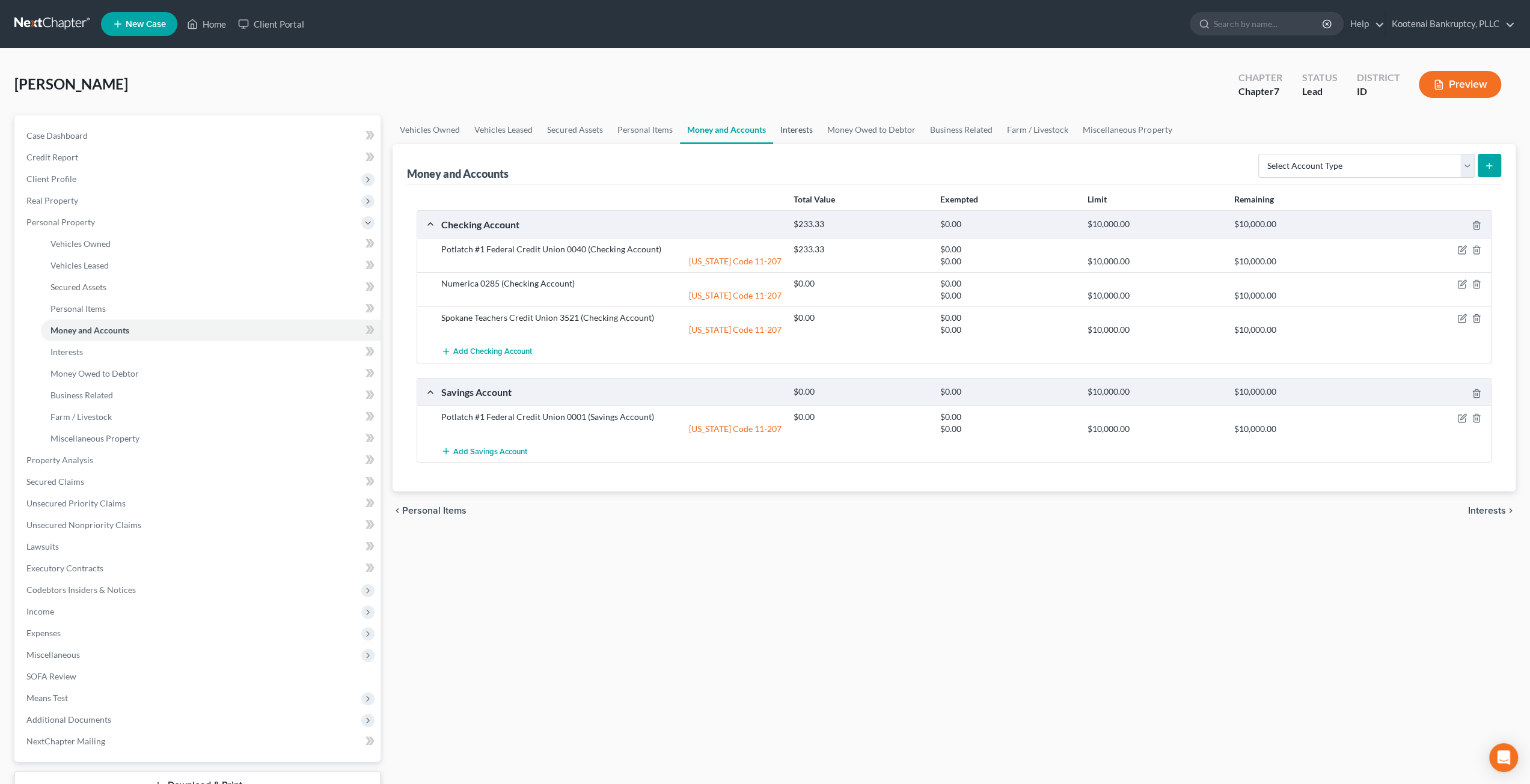
click at [814, 125] on link "Interests" at bounding box center [797, 130] width 47 height 29
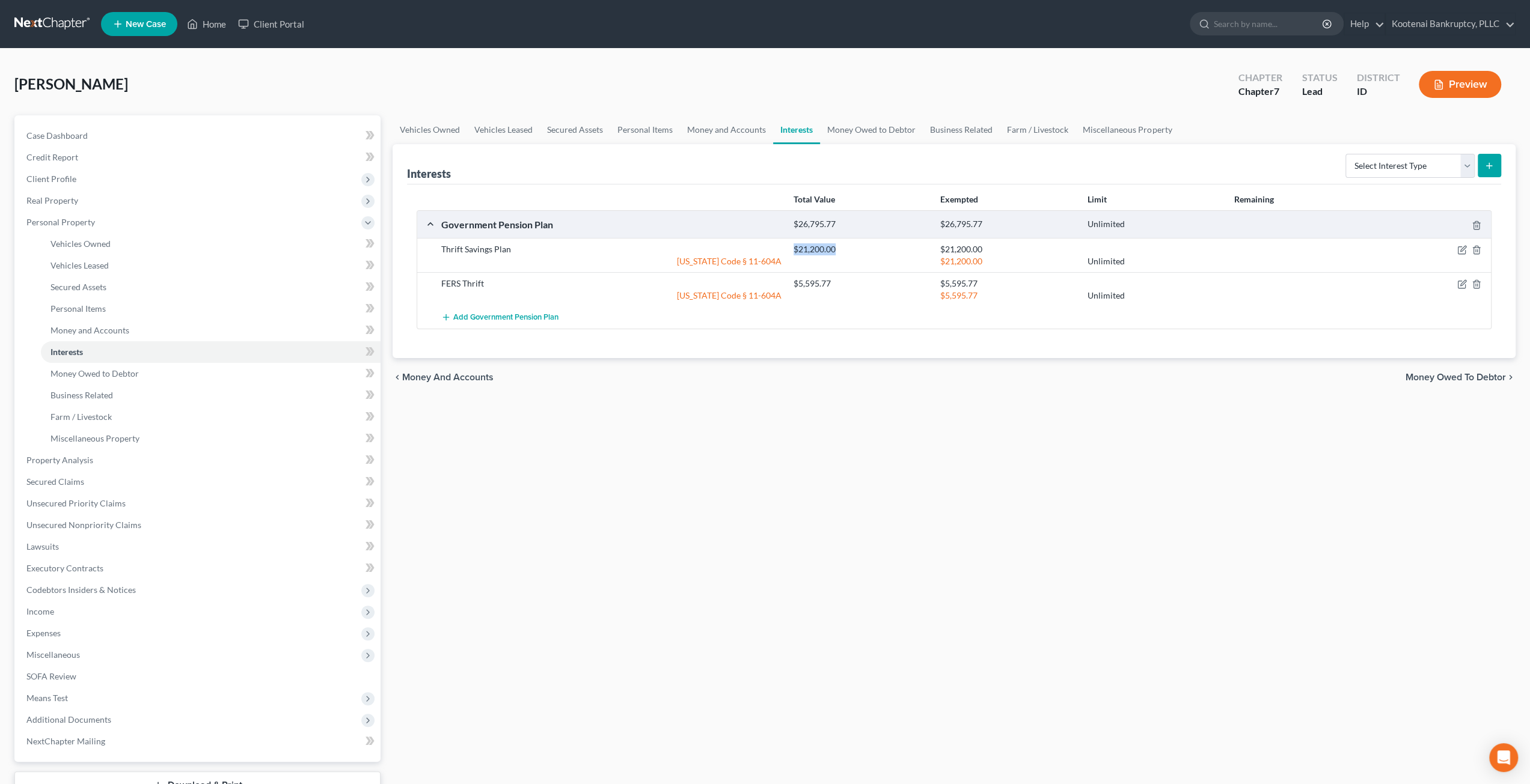
drag, startPoint x: 839, startPoint y: 249, endPoint x: 792, endPoint y: 245, distance: 47.2
click at [792, 245] on div "$21,200.00" at bounding box center [861, 249] width 147 height 12
click at [857, 389] on div "chevron_left Money and Accounts Money Owed to Debtor chevron_right" at bounding box center [954, 377] width 1123 height 38
click at [882, 384] on div "chevron_left Money and Accounts Money Owed to Debtor chevron_right" at bounding box center [954, 377] width 1123 height 38
drag, startPoint x: 485, startPoint y: 279, endPoint x: 438, endPoint y: 283, distance: 47.2
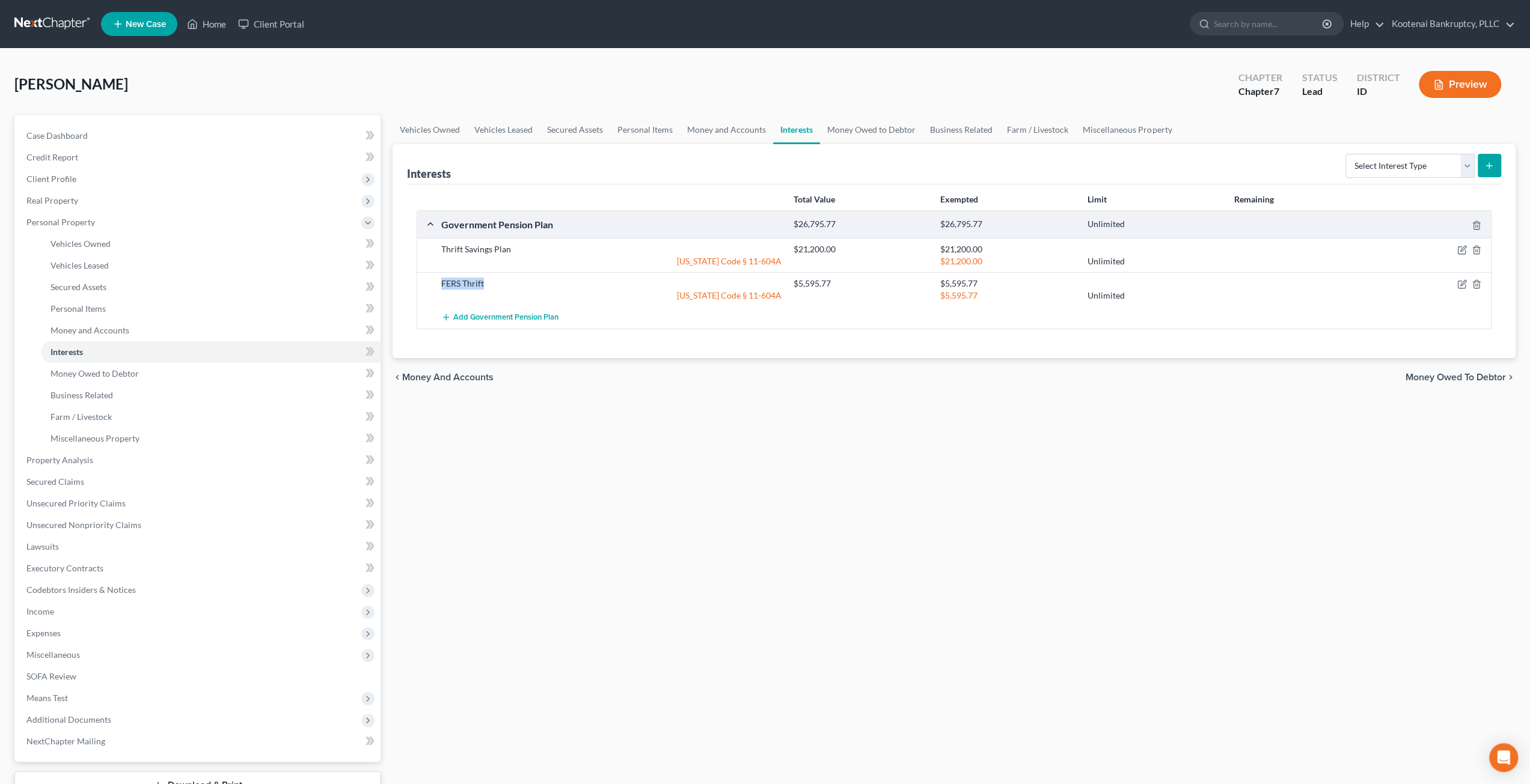
click at [438, 283] on div "FERS Thrift" at bounding box center [611, 283] width 353 height 12
copy div "FERS Thrift"
click at [826, 464] on div "Vehicles Owned Vehicles Leased Secured Assets Personal Items Money and Accounts…" at bounding box center [954, 473] width 1135 height 716
drag, startPoint x: 72, startPoint y: 613, endPoint x: 80, endPoint y: 627, distance: 16.1
click at [72, 613] on span "Income" at bounding box center [199, 611] width 364 height 22
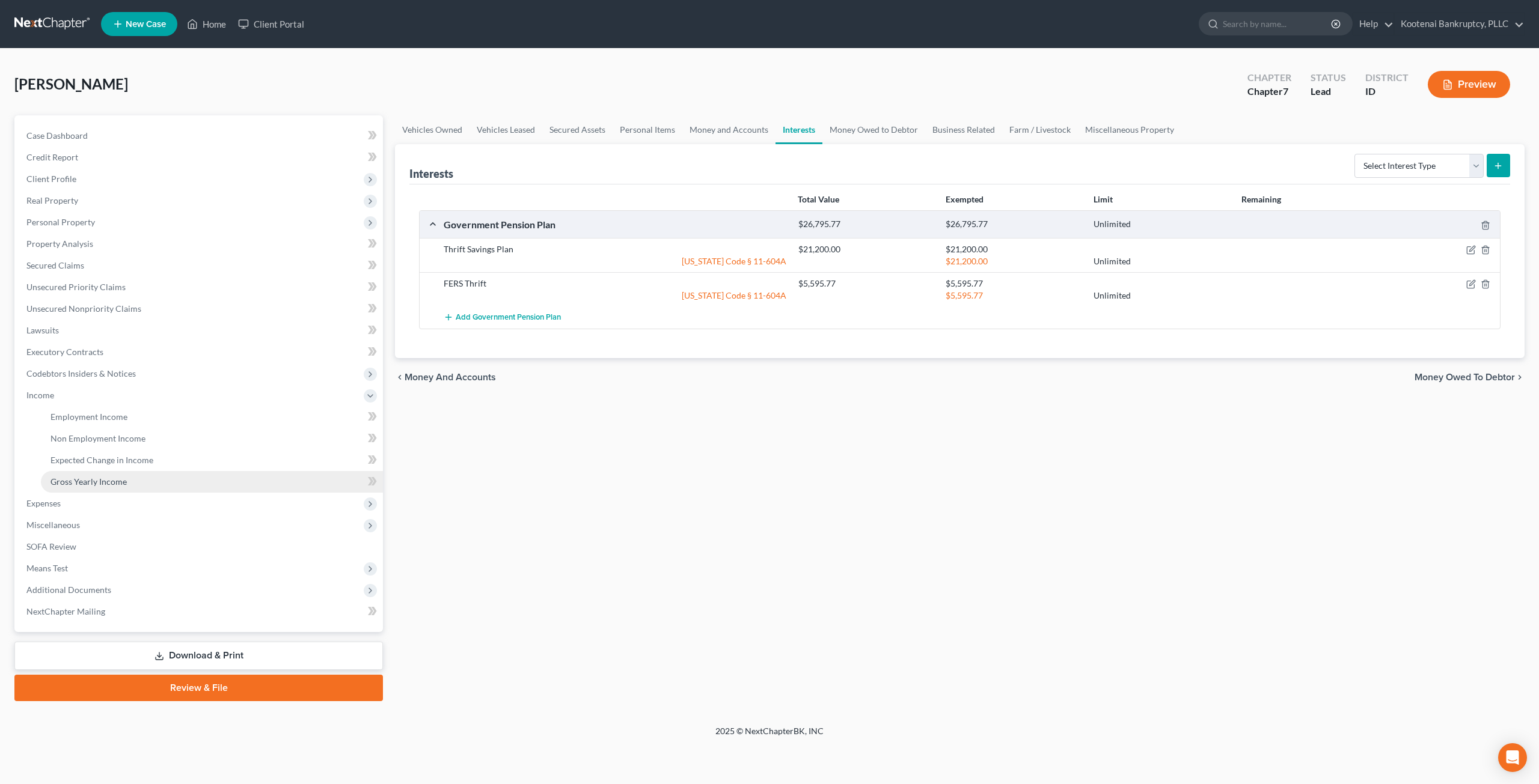
click at [131, 485] on link "Gross Yearly Income" at bounding box center [212, 482] width 342 height 22
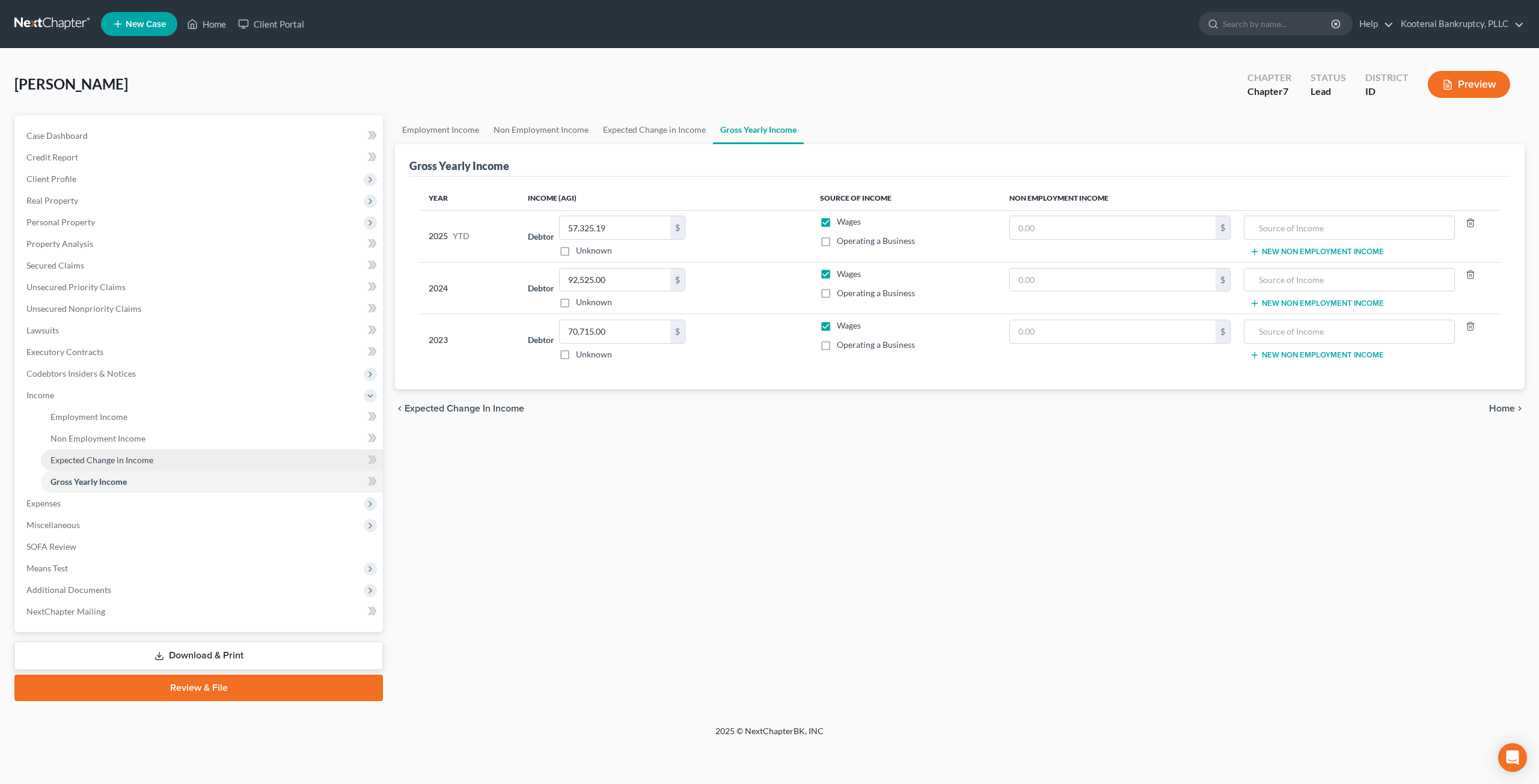
click at [206, 459] on link "Expected Change in Income" at bounding box center [212, 460] width 342 height 22
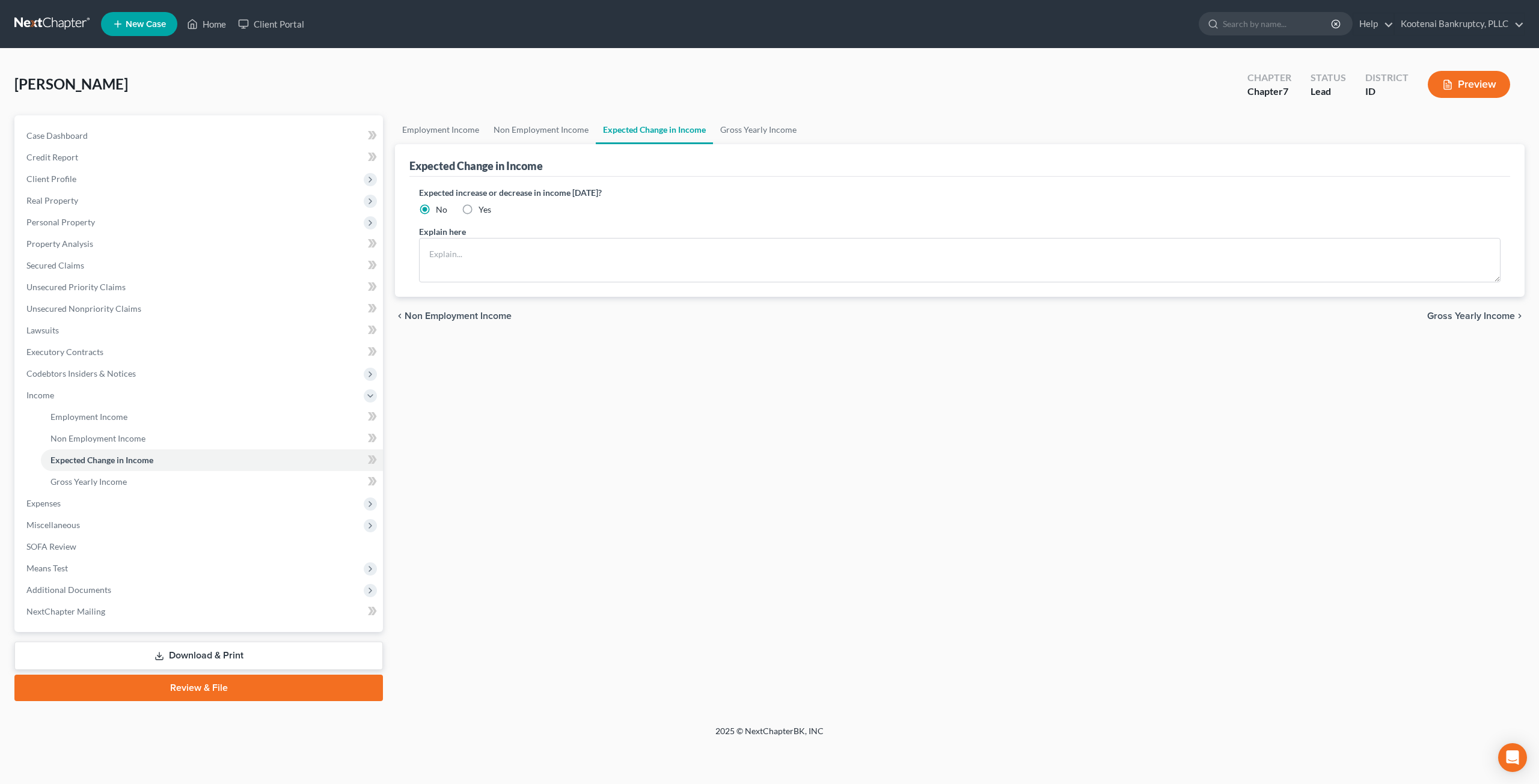
click at [478, 208] on label "Yes" at bounding box center [485, 209] width 13 height 12
click at [483, 208] on input "Yes" at bounding box center [487, 207] width 8 height 8
radio input "true"
click at [541, 262] on textarea at bounding box center [960, 260] width 1082 height 45
click at [730, 256] on textarea "Debtor supports her adult son. Debtor's adult son very recently" at bounding box center [960, 260] width 1082 height 45
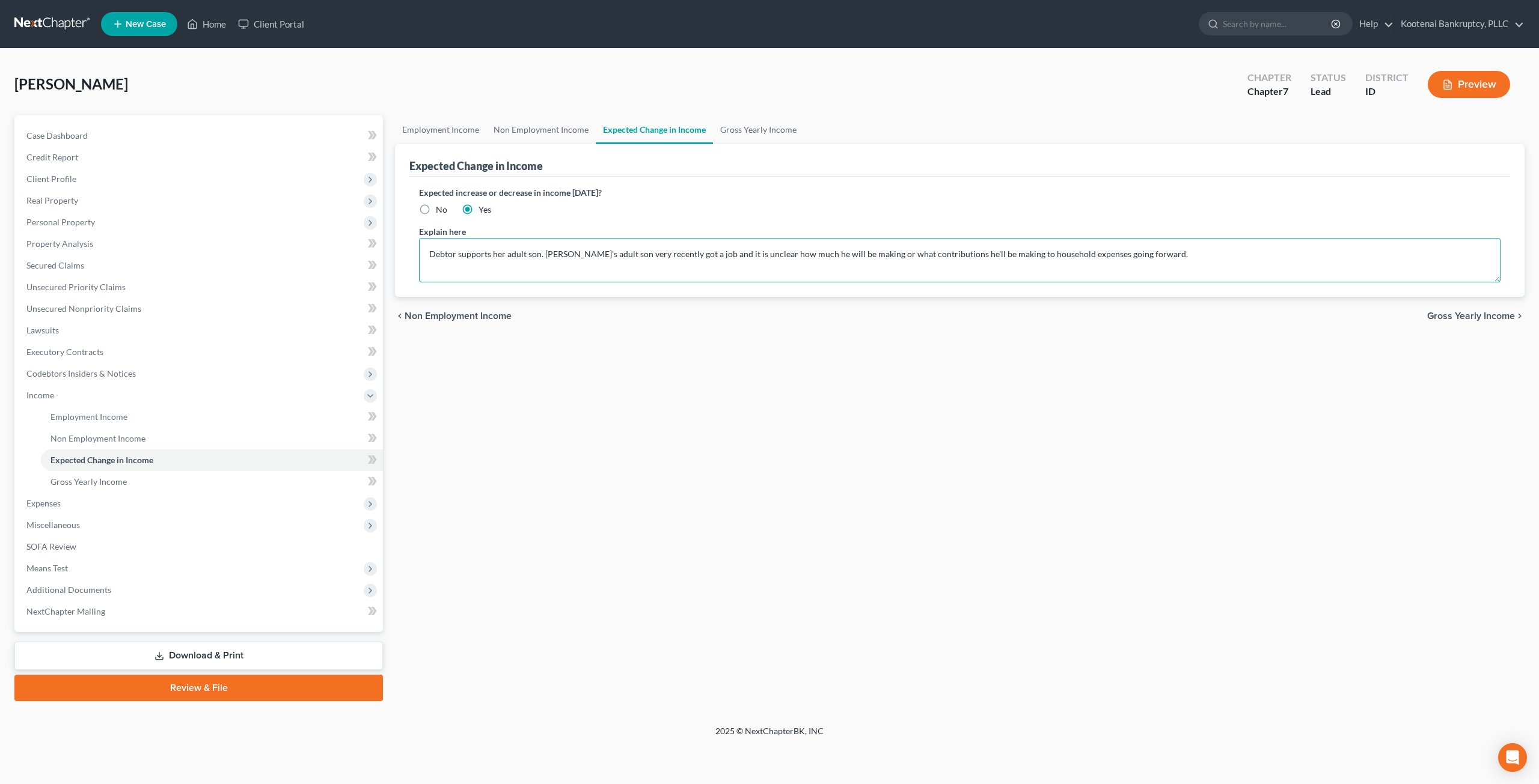
type textarea "Debtor supports her adult son. Debtor's adult son very recently got a job and i…"
click at [784, 486] on div "Employment Income Non Employment Income Expected Change in Income Gross Yearly …" at bounding box center [960, 407] width 1142 height 586
click at [122, 138] on link "Case Dashboard" at bounding box center [200, 135] width 366 height 22
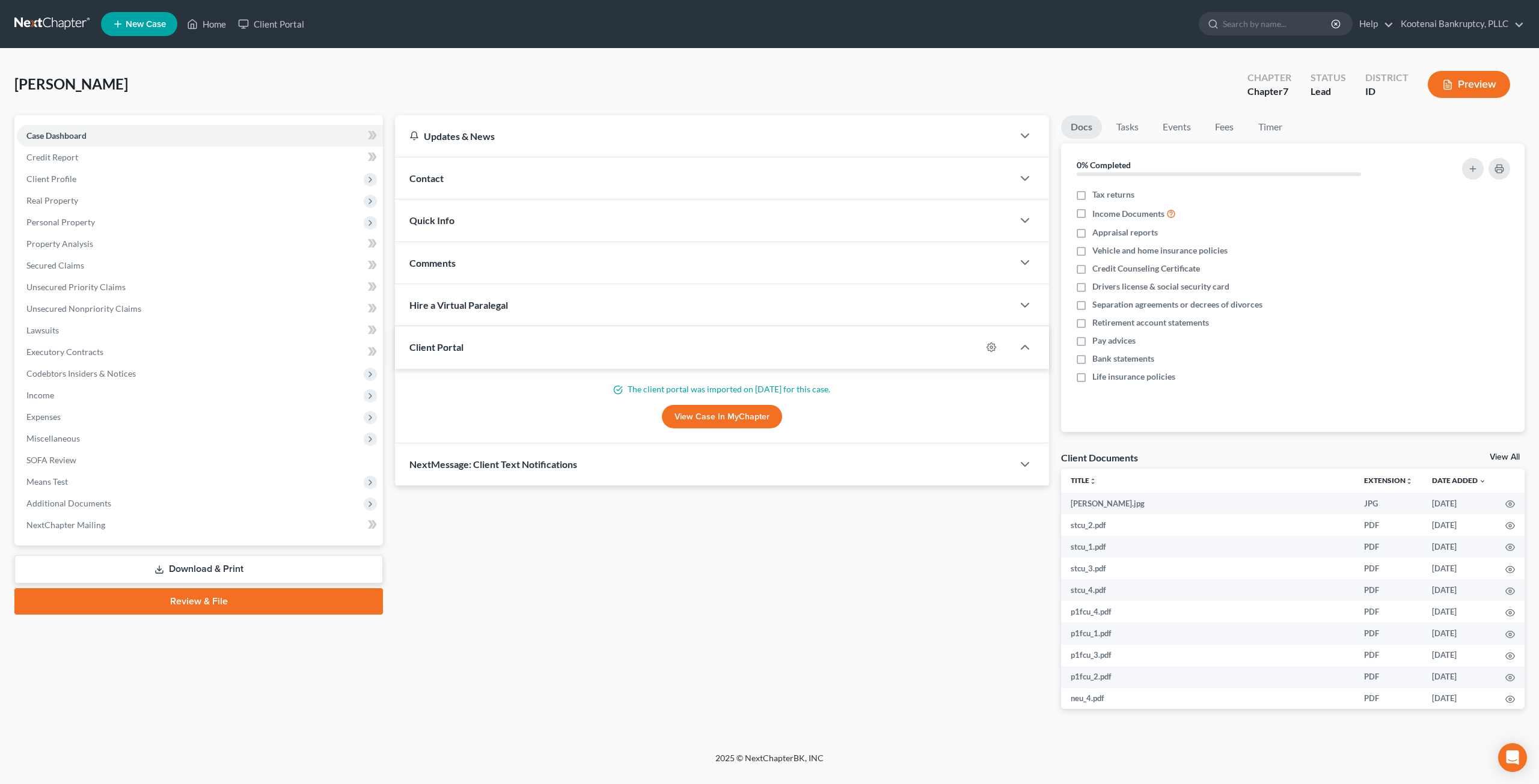
click at [64, 23] on link at bounding box center [53, 23] width 77 height 22
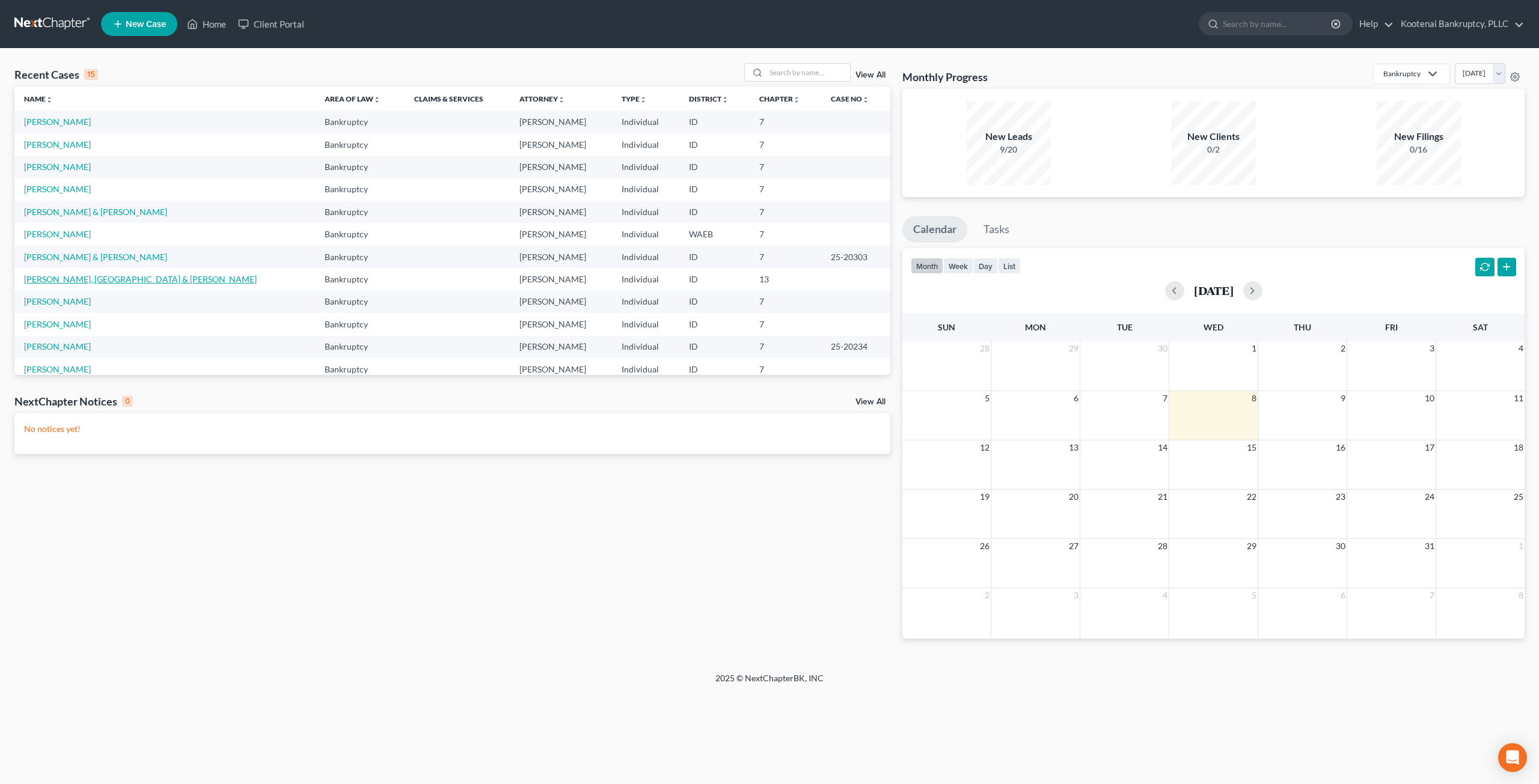
click at [78, 282] on link "[PERSON_NAME], [GEOGRAPHIC_DATA] & [PERSON_NAME]" at bounding box center [140, 279] width 233 height 11
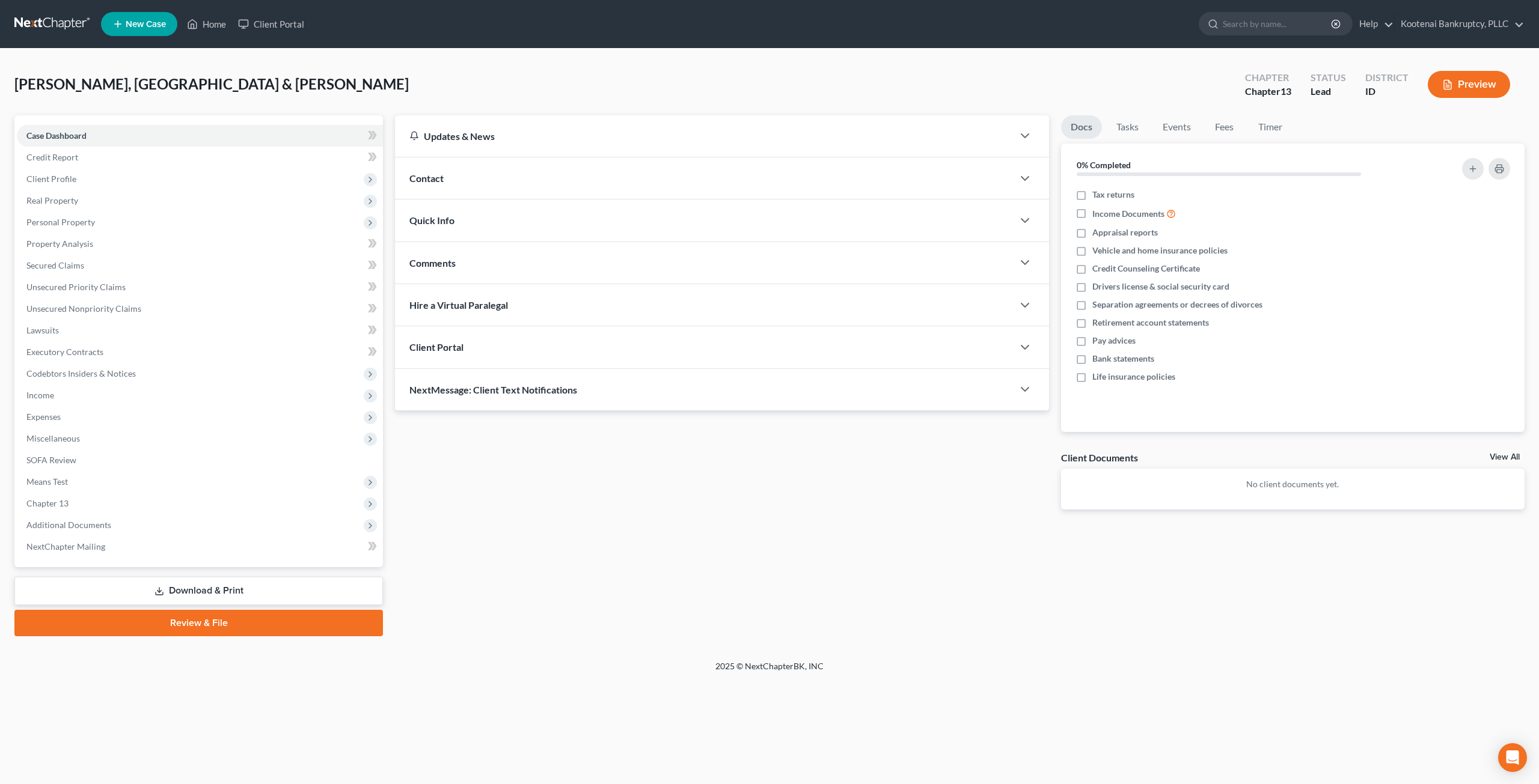
click at [176, 586] on link "Download & Print" at bounding box center [199, 590] width 369 height 28
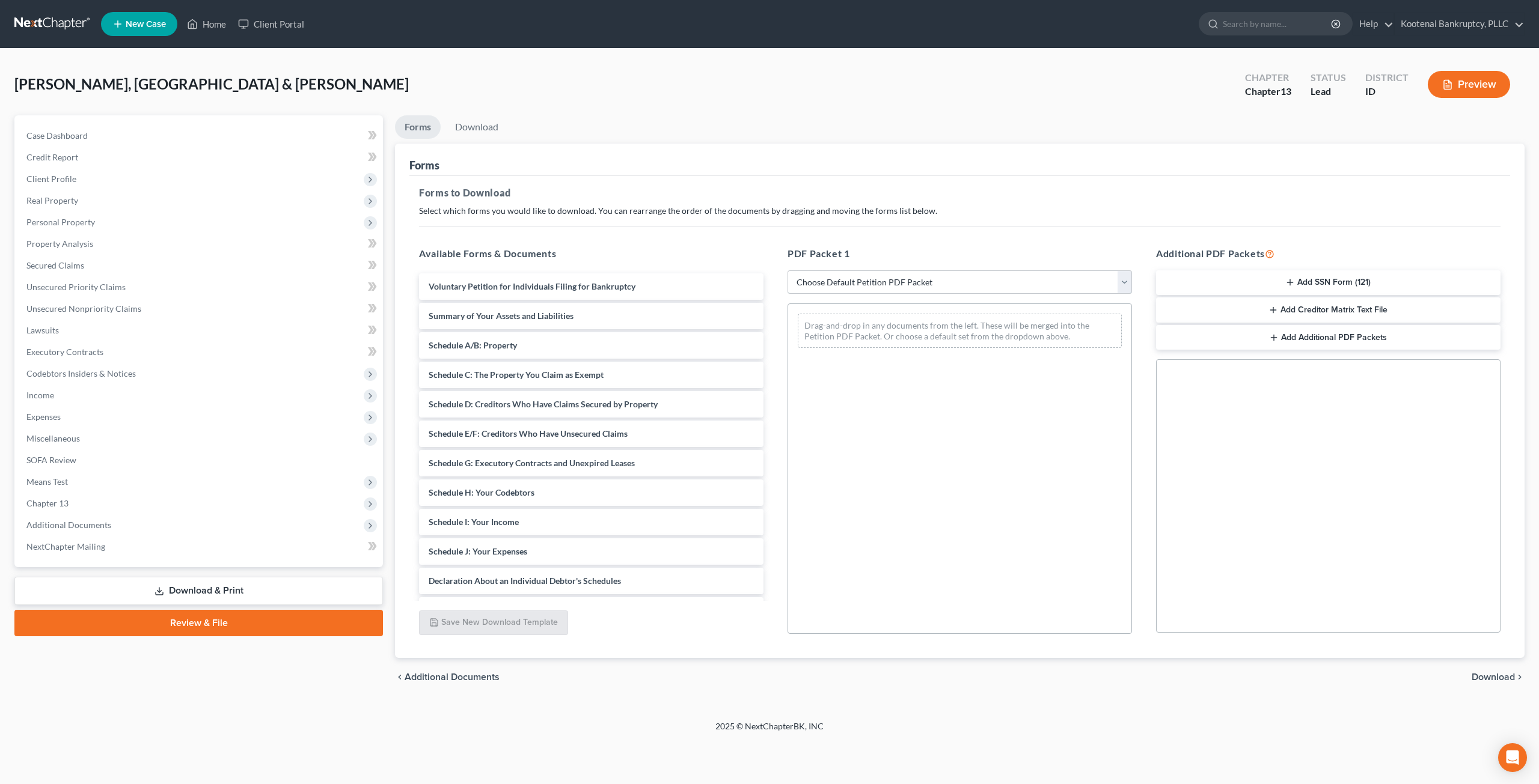
click at [924, 275] on select "Choose Default Petition PDF Packet Complete Bankruptcy Petition (all forms and …" at bounding box center [960, 283] width 344 height 24
select select "1"
click at [788, 271] on select "Choose Default Petition PDF Packet Complete Bankruptcy Petition (all forms and …" at bounding box center [960, 283] width 344 height 24
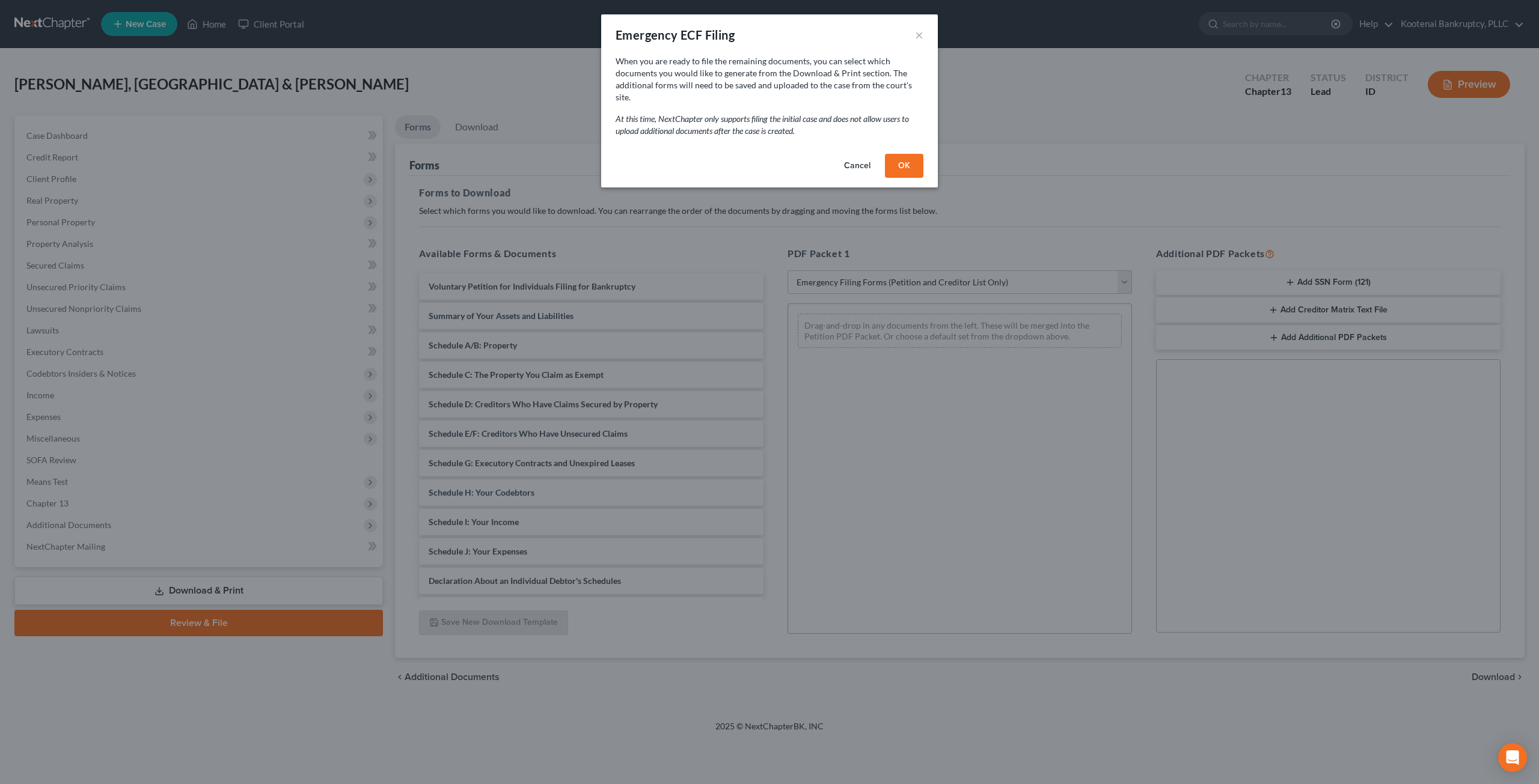
click at [907, 154] on button "OK" at bounding box center [904, 166] width 38 height 24
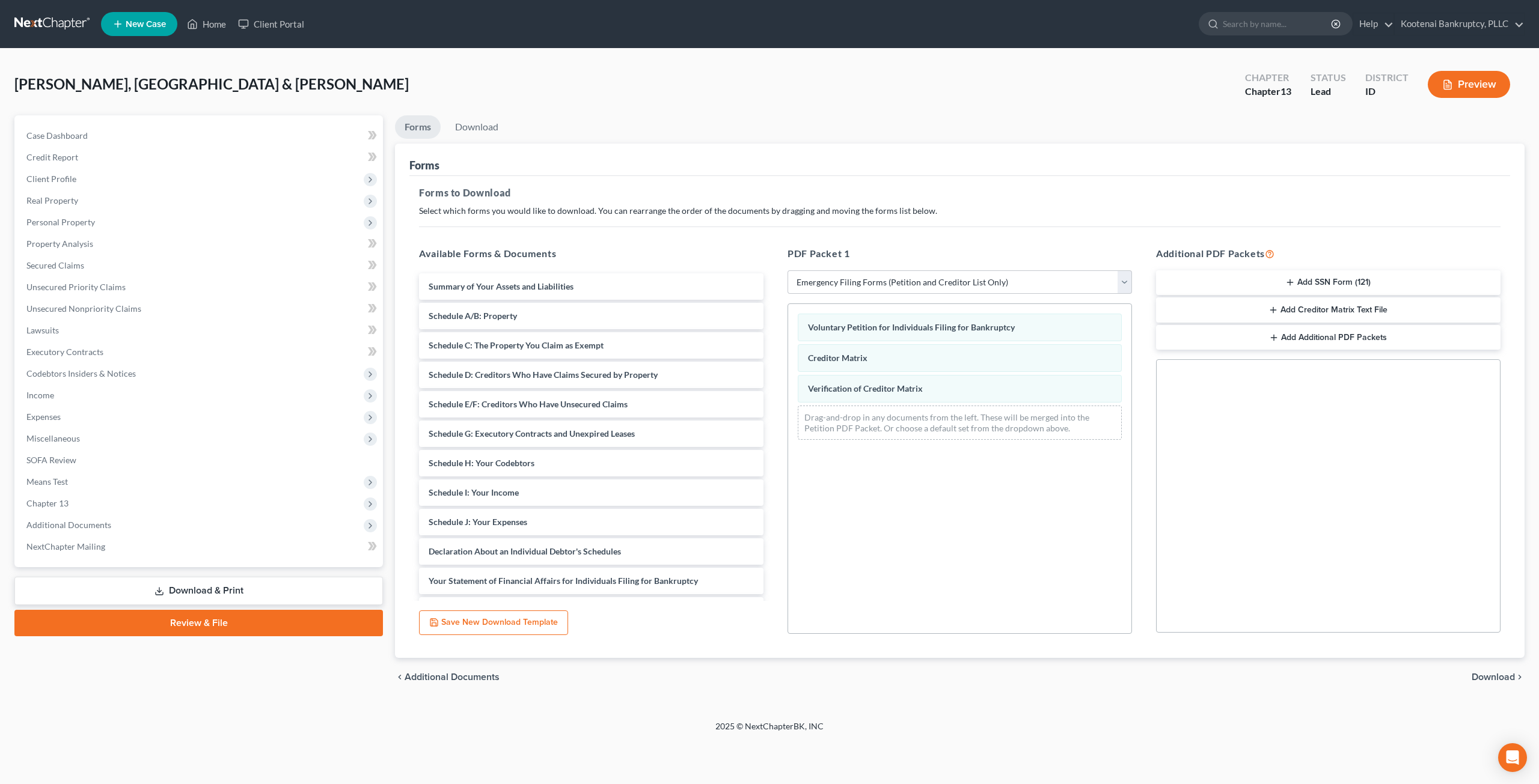
click at [1077, 155] on div "Forms" at bounding box center [960, 160] width 1101 height 32
click at [113, 181] on span "Client Profile" at bounding box center [200, 179] width 366 height 22
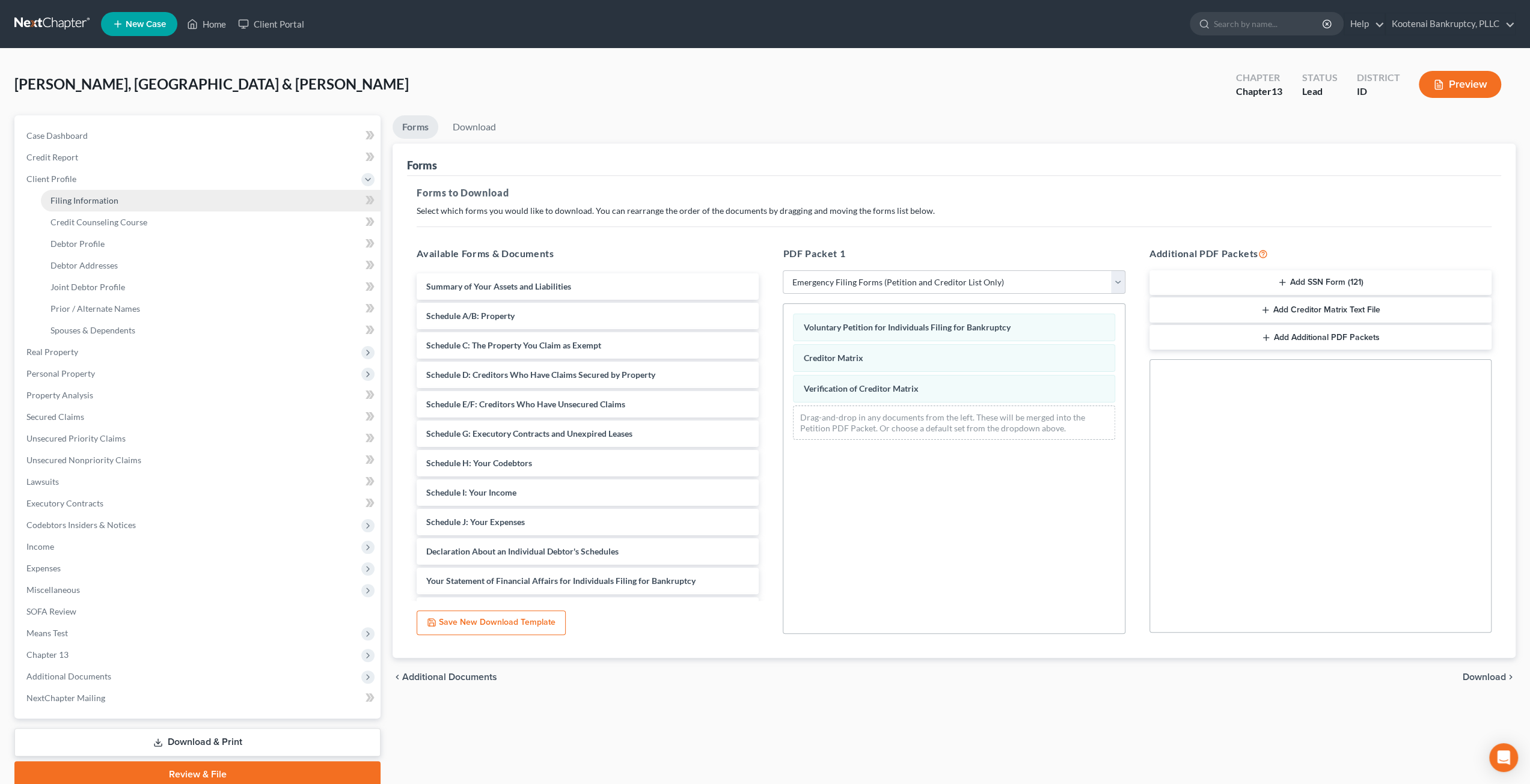
click at [123, 202] on link "Filing Information" at bounding box center [210, 200] width 340 height 22
select select "1"
select select "3"
select select "13"
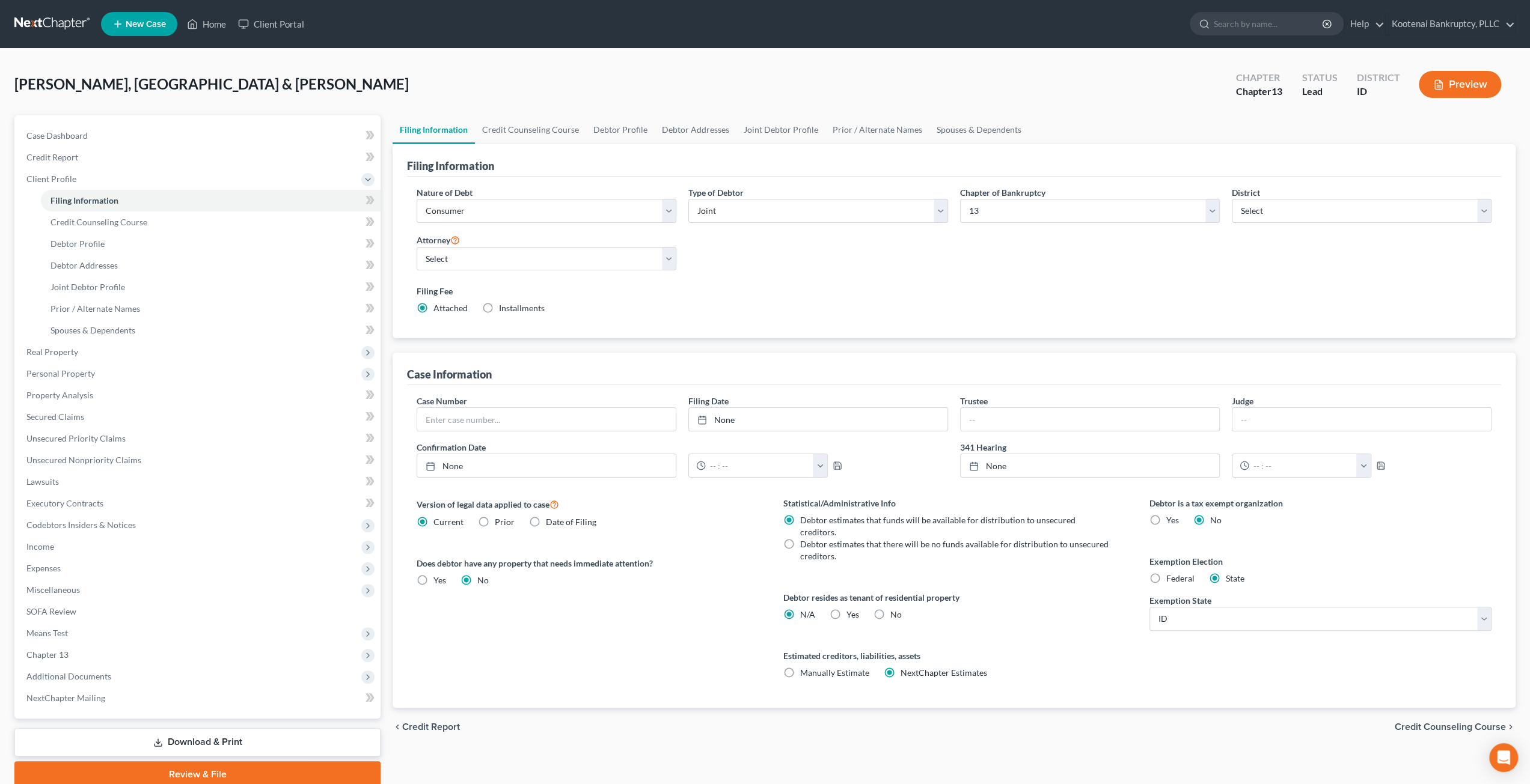
click at [786, 79] on div "[PERSON_NAME], [GEOGRAPHIC_DATA] & Shawntel Upgraded Chapter Chapter 13 Status …" at bounding box center [765, 89] width 1501 height 53
click at [525, 136] on link "Credit Counseling Course" at bounding box center [530, 130] width 111 height 29
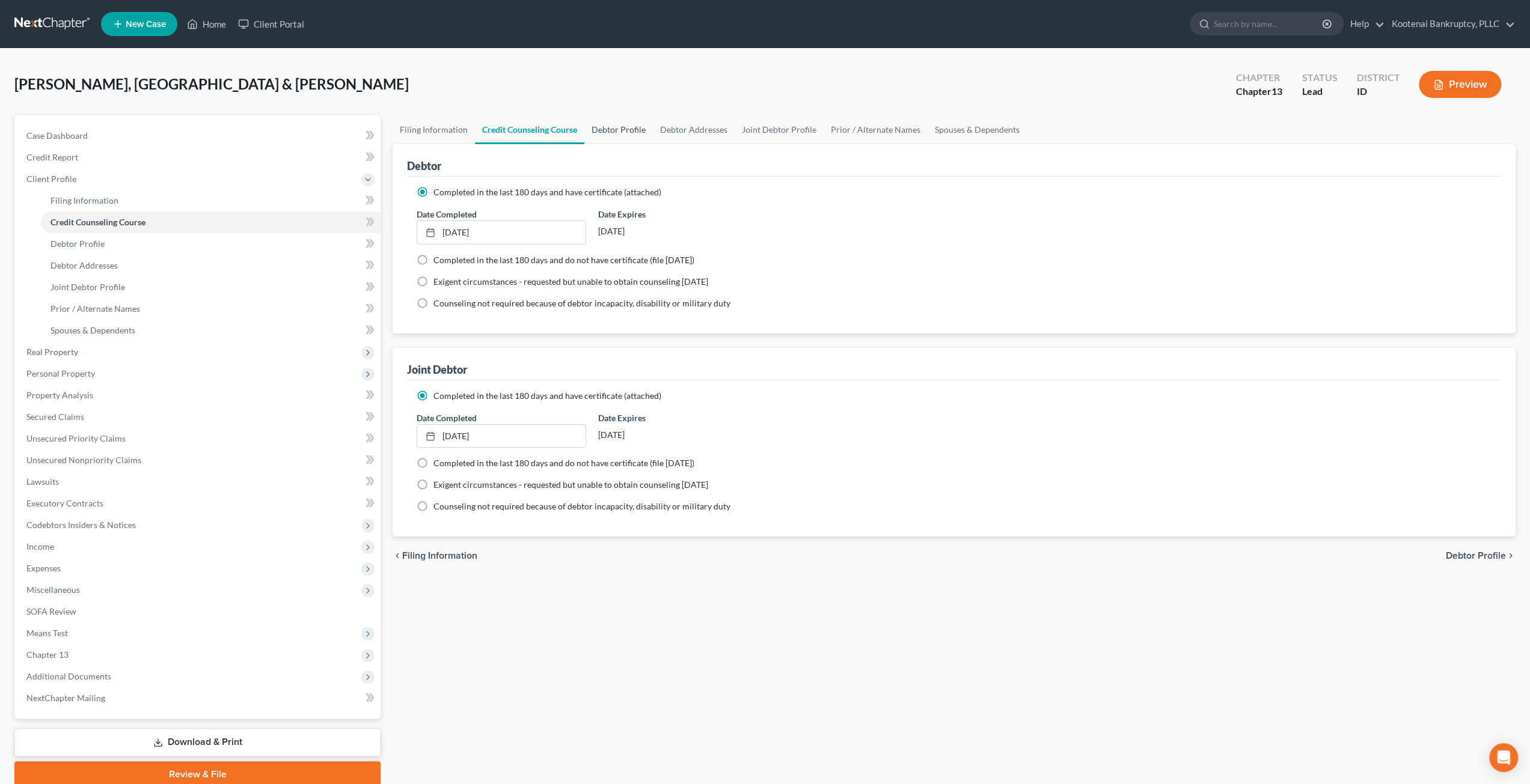
click at [618, 129] on link "Debtor Profile" at bounding box center [618, 130] width 69 height 29
select select "1"
select select "0"
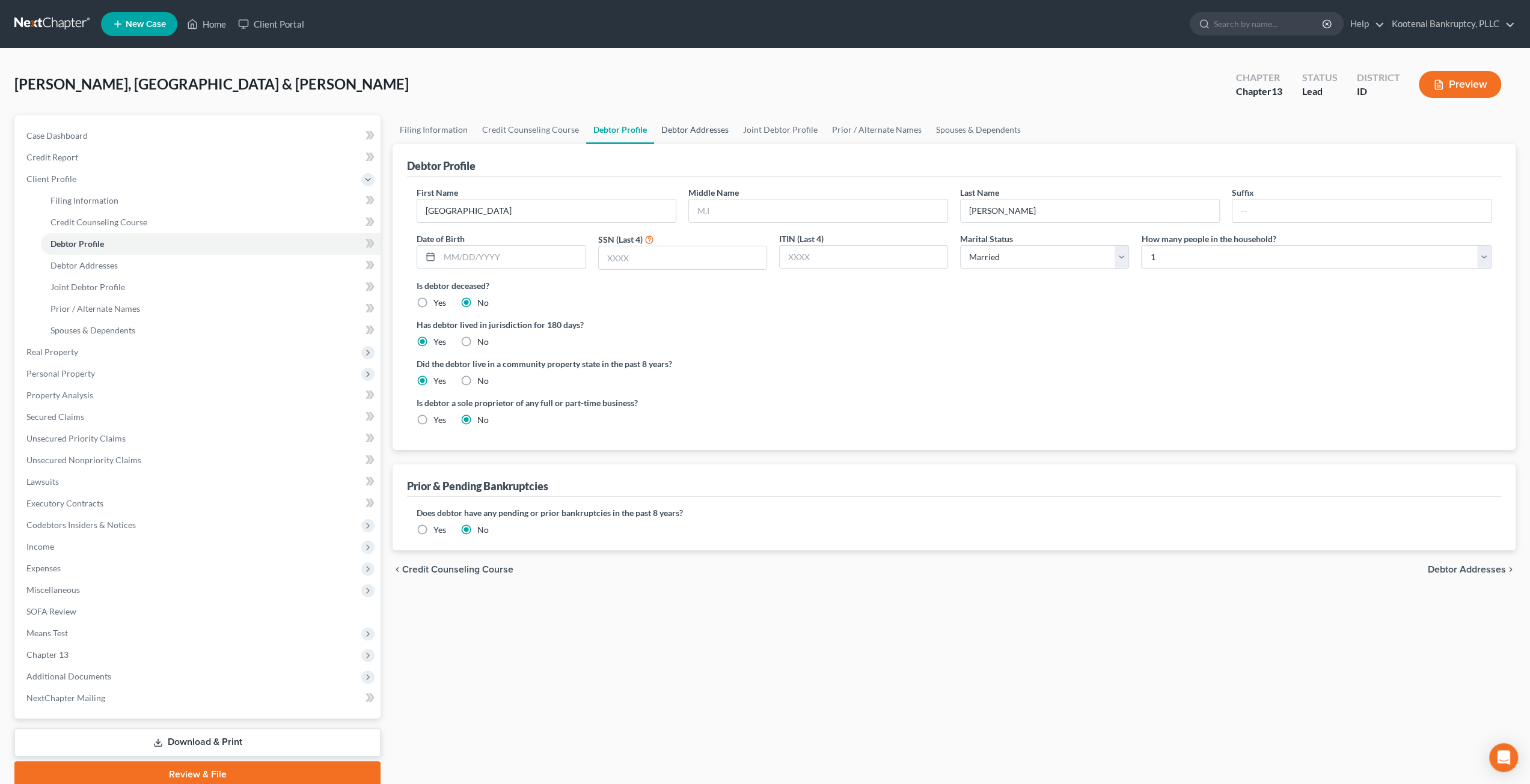
click at [681, 125] on link "Debtor Addresses" at bounding box center [694, 130] width 82 height 29
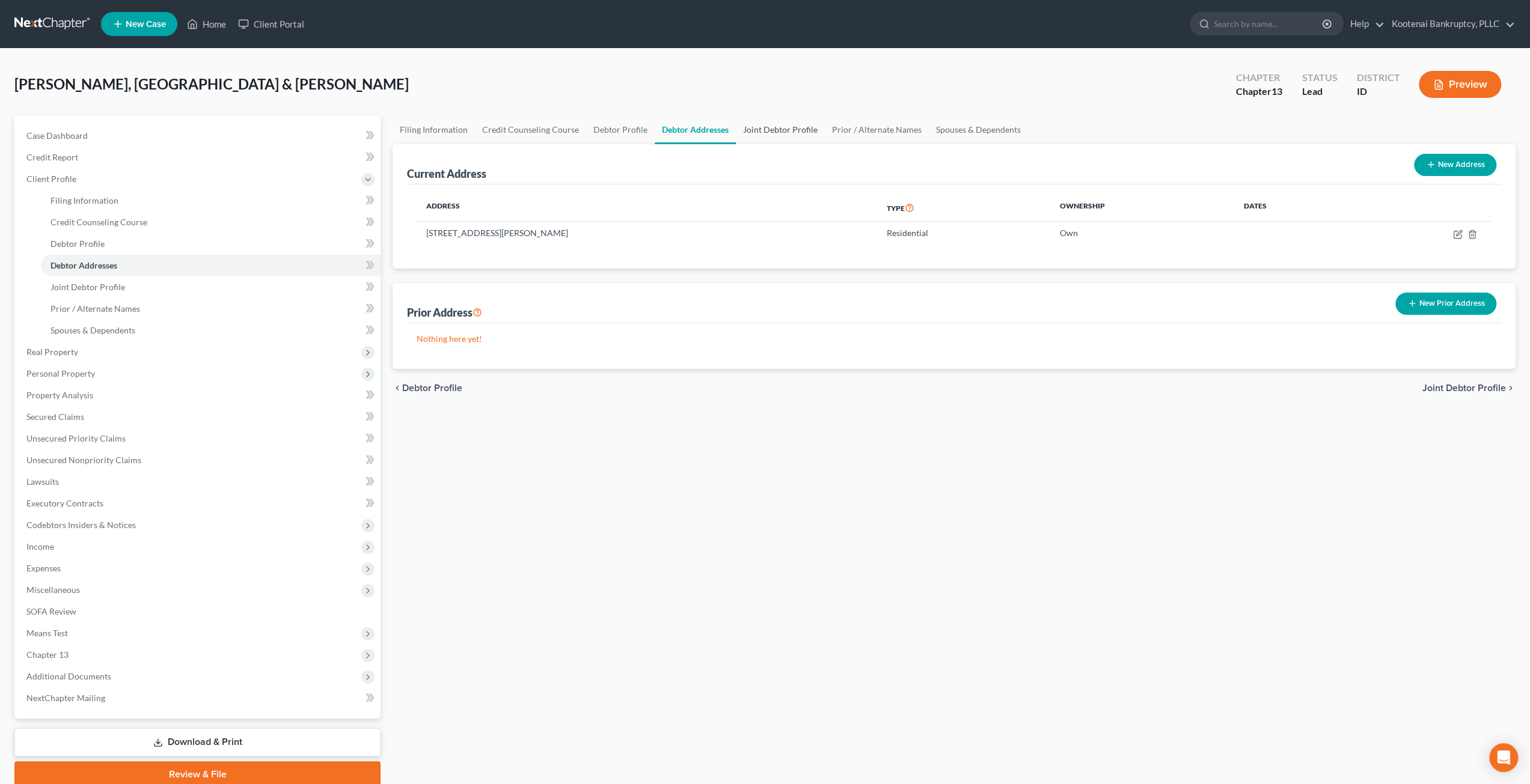
click at [772, 133] on link "Joint Debtor Profile" at bounding box center [780, 130] width 89 height 29
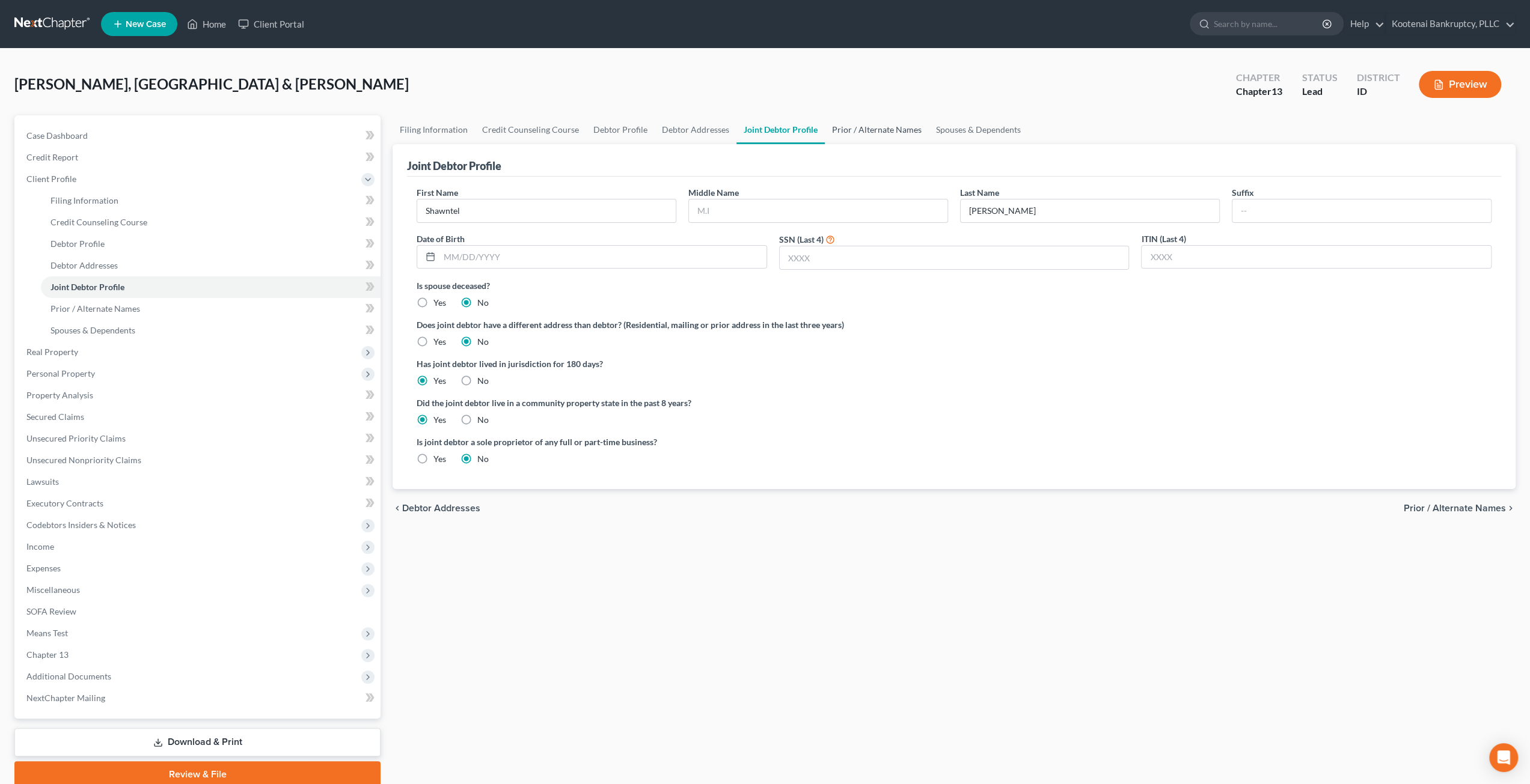
click at [888, 135] on link "Prior / Alternate Names" at bounding box center [877, 130] width 104 height 29
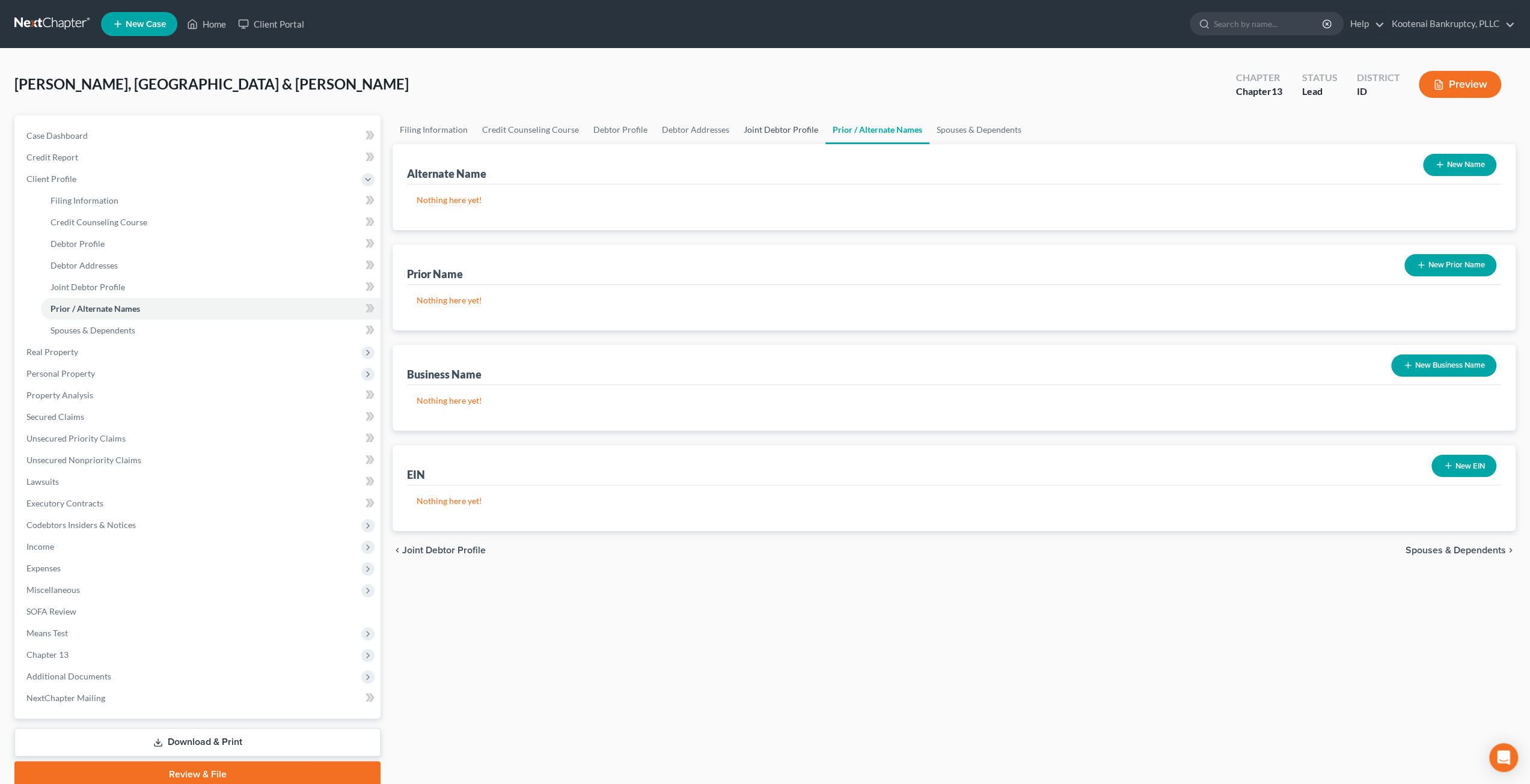
click at [795, 125] on link "Joint Debtor Profile" at bounding box center [781, 130] width 89 height 29
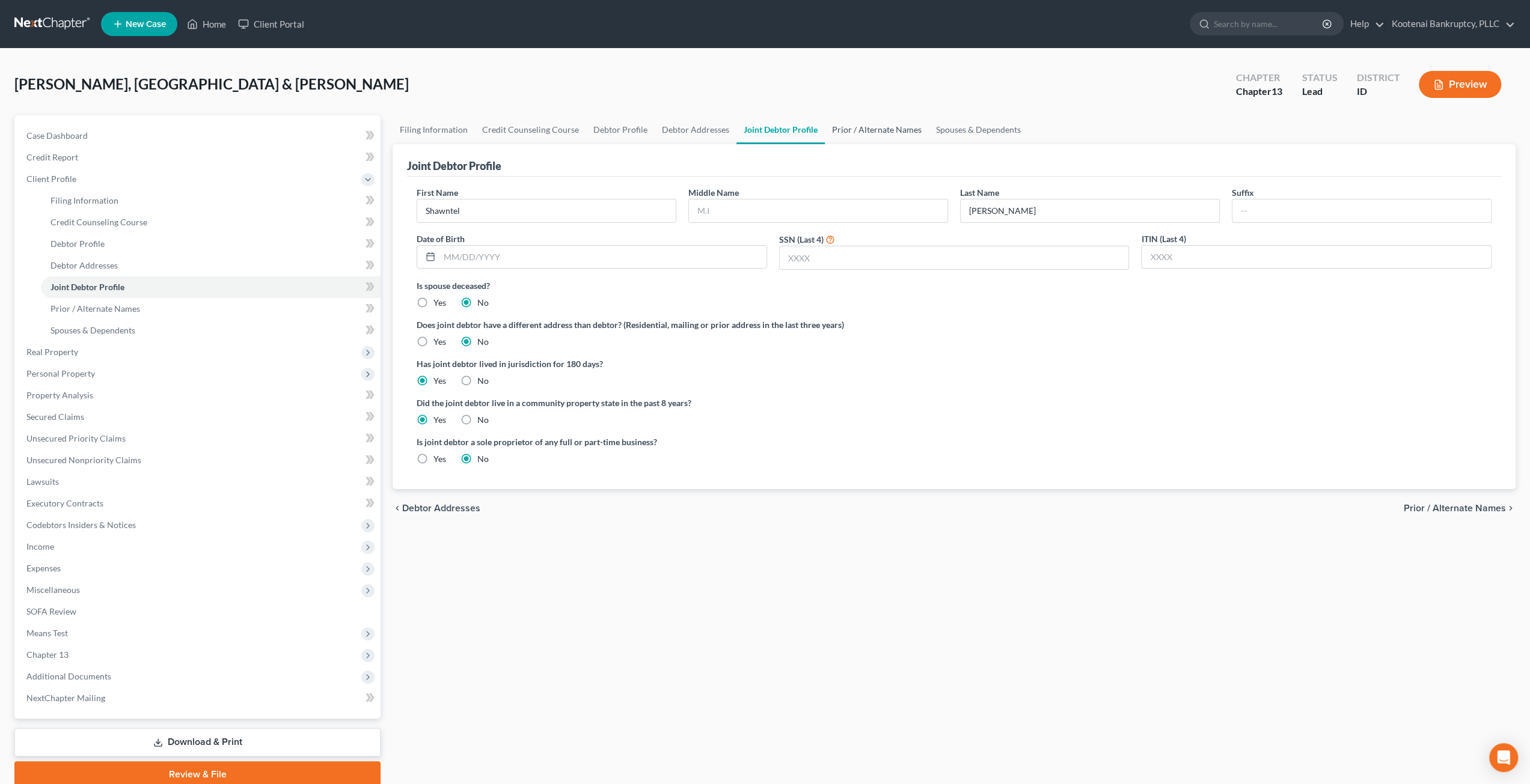
click at [883, 127] on link "Prior / Alternate Names" at bounding box center [877, 130] width 104 height 29
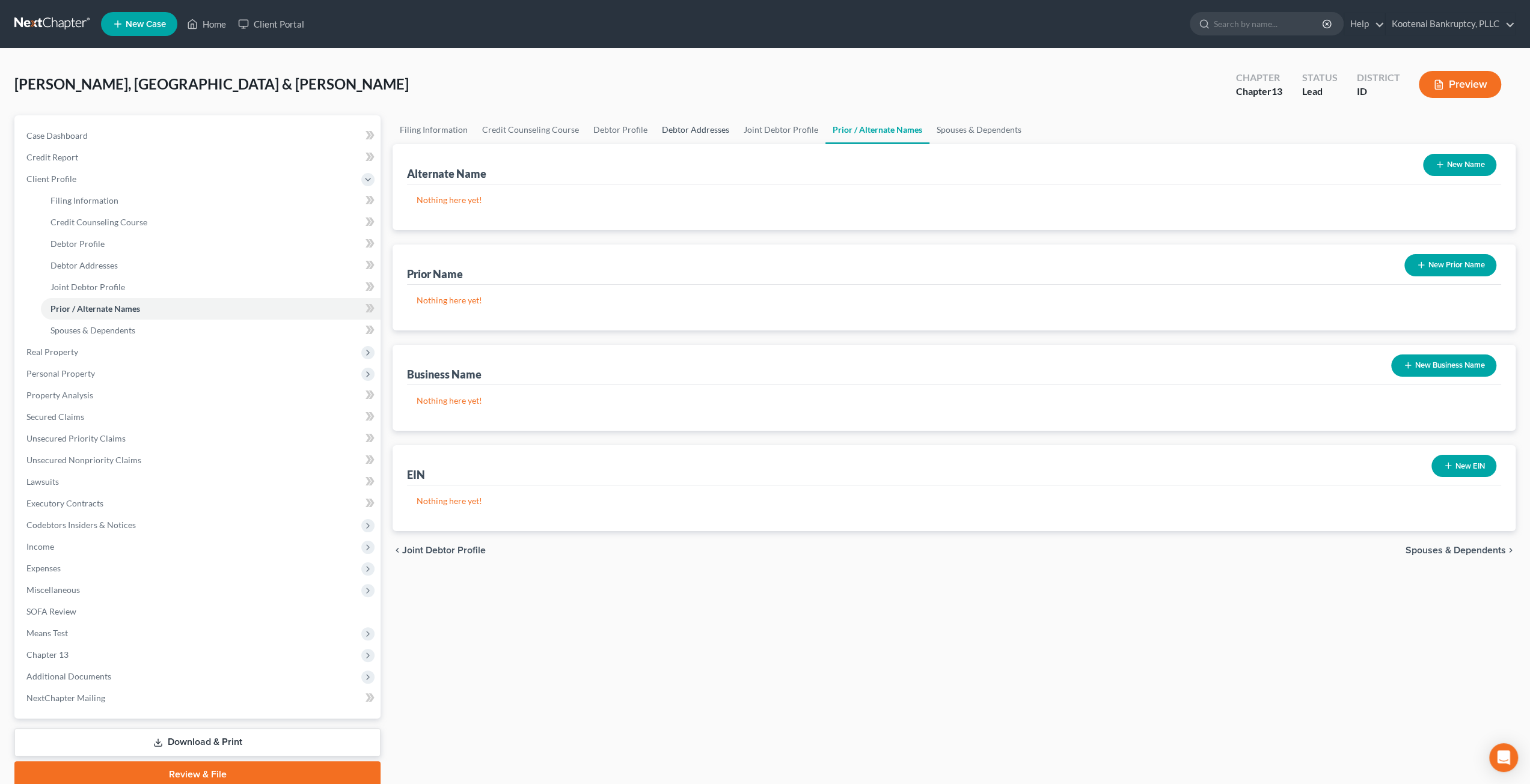
click at [676, 134] on link "Debtor Addresses" at bounding box center [695, 130] width 82 height 29
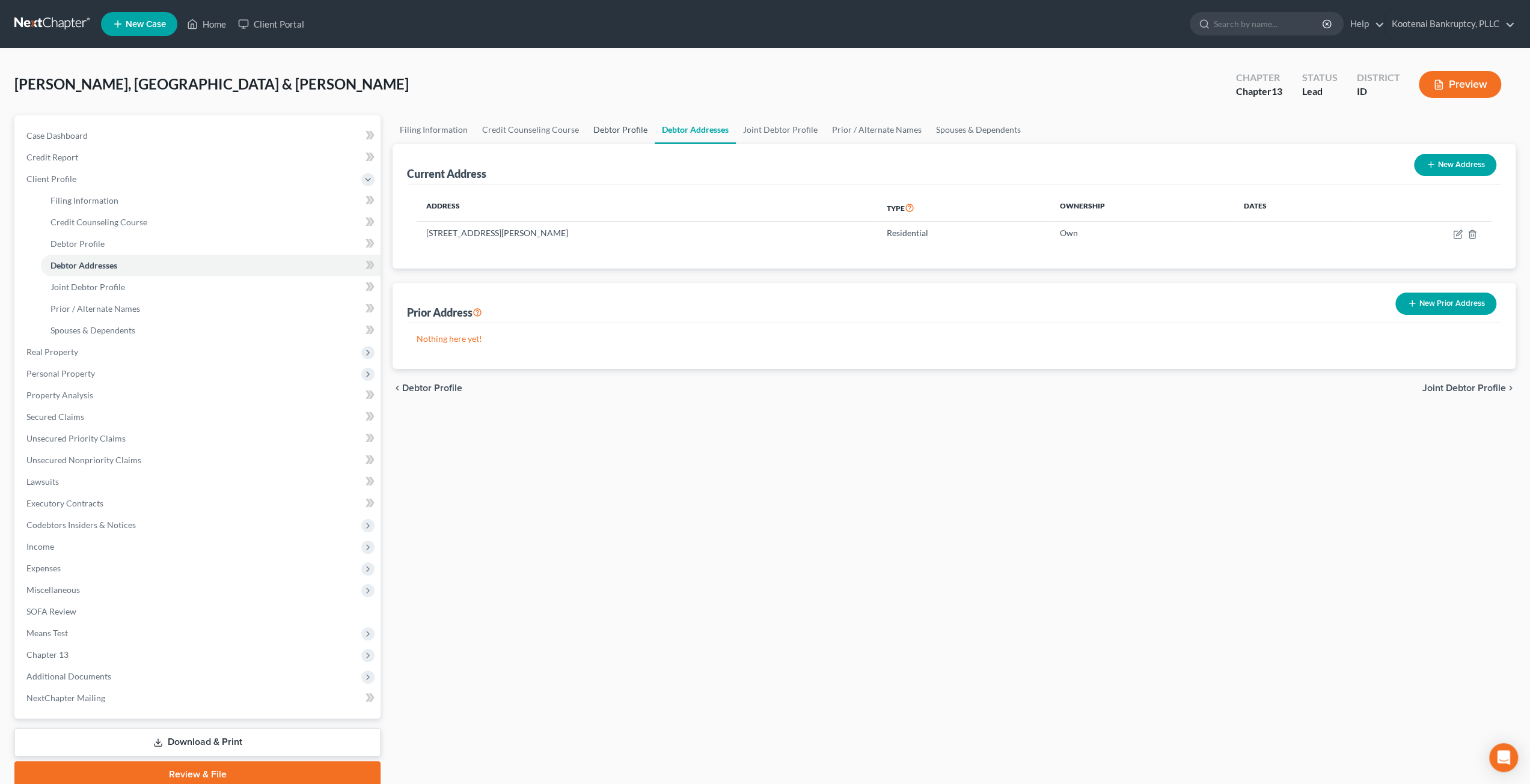
click at [615, 129] on link "Debtor Profile" at bounding box center [620, 130] width 69 height 29
select select "1"
select select "0"
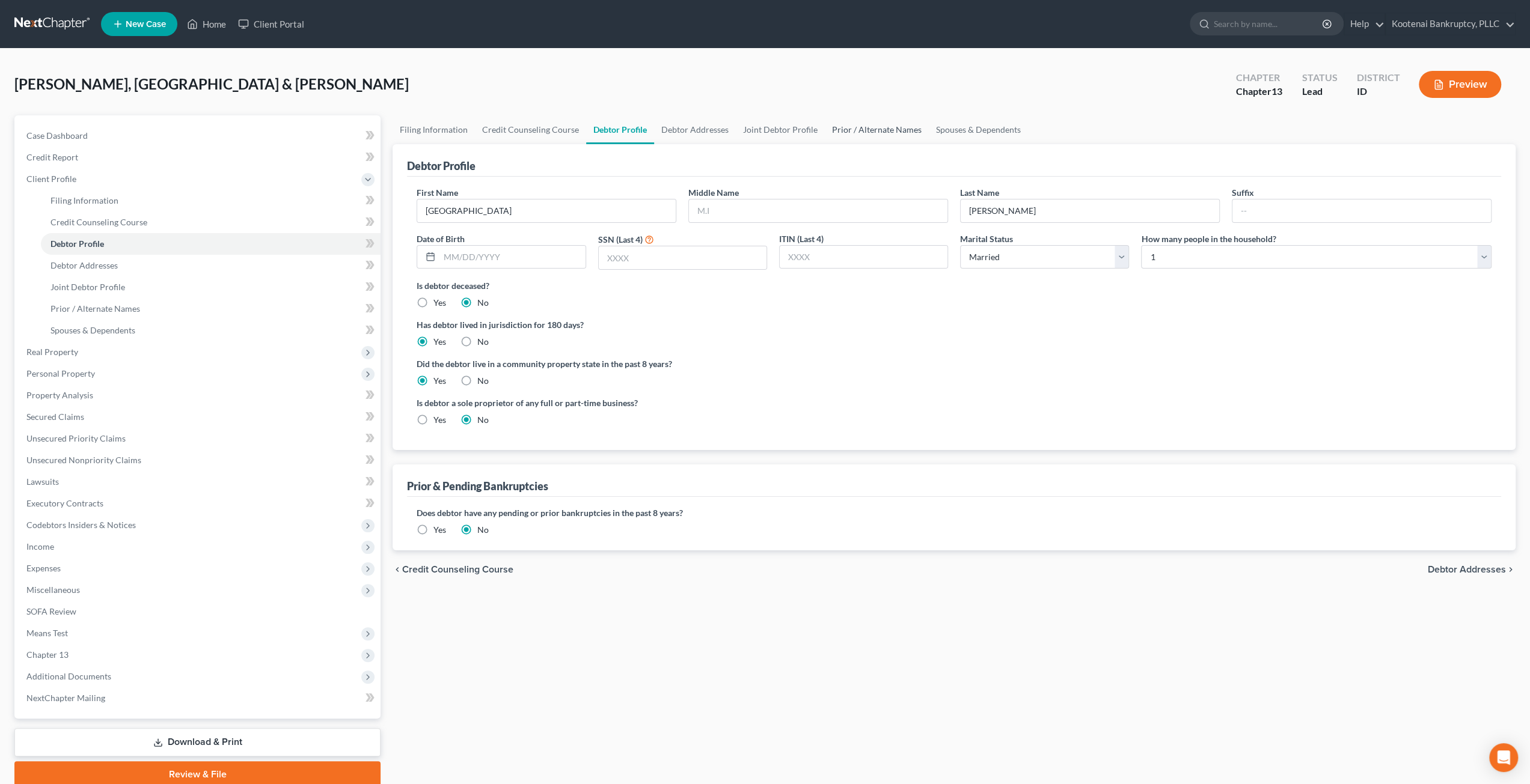
click at [896, 125] on link "Prior / Alternate Names" at bounding box center [877, 130] width 104 height 29
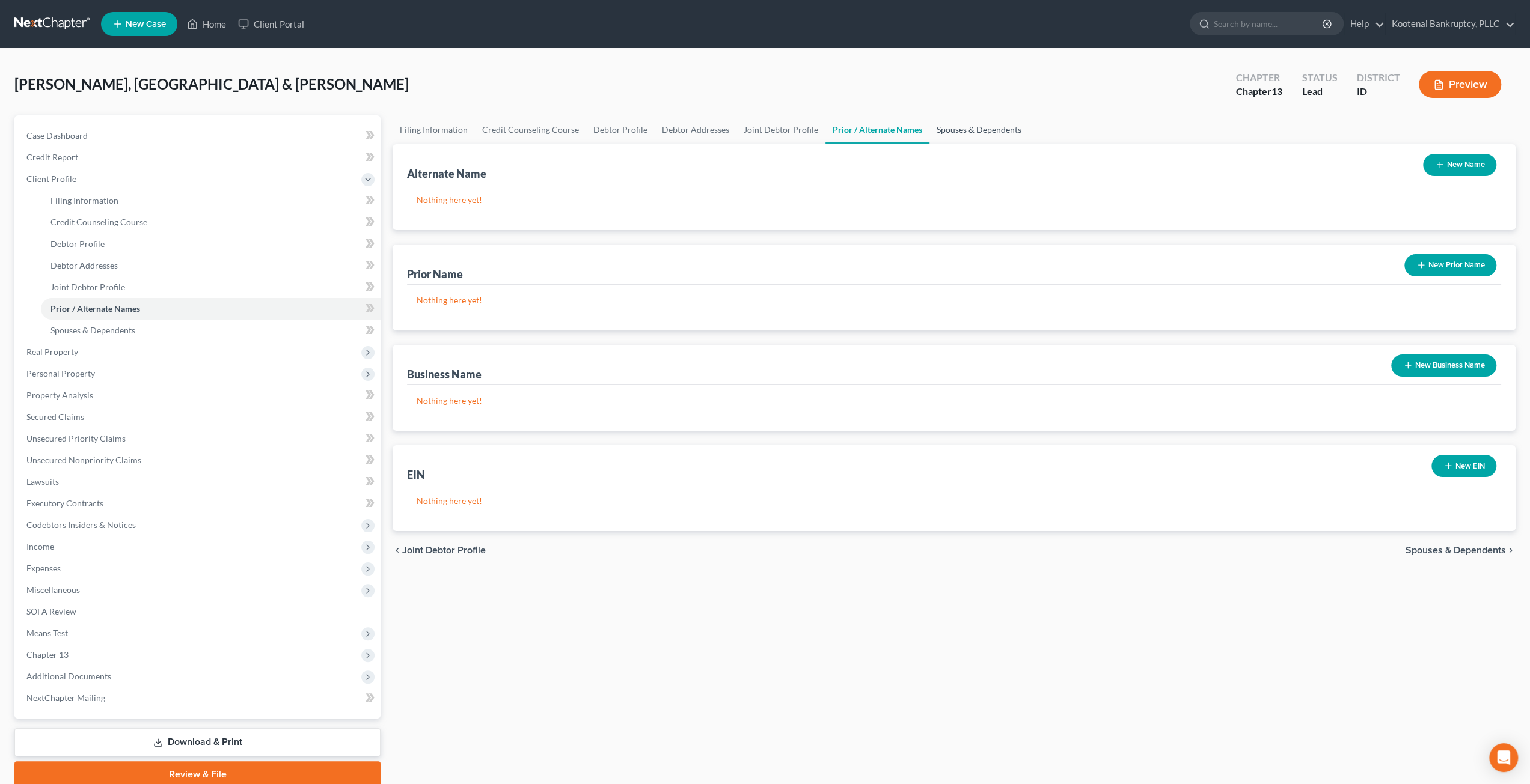
click at [954, 128] on link "Spouses & Dependents" at bounding box center [979, 130] width 99 height 29
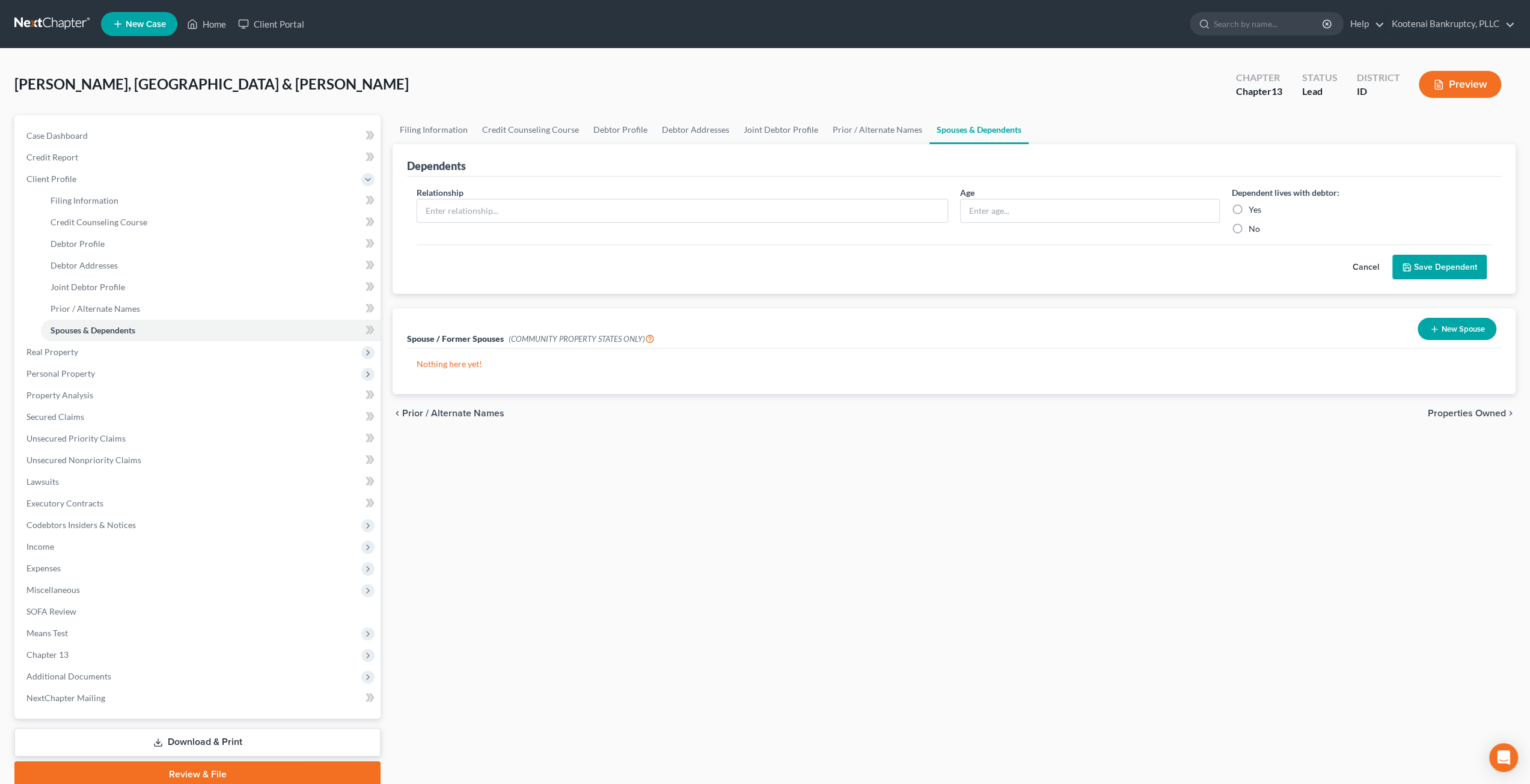
click at [1461, 90] on button "Preview" at bounding box center [1460, 84] width 83 height 27
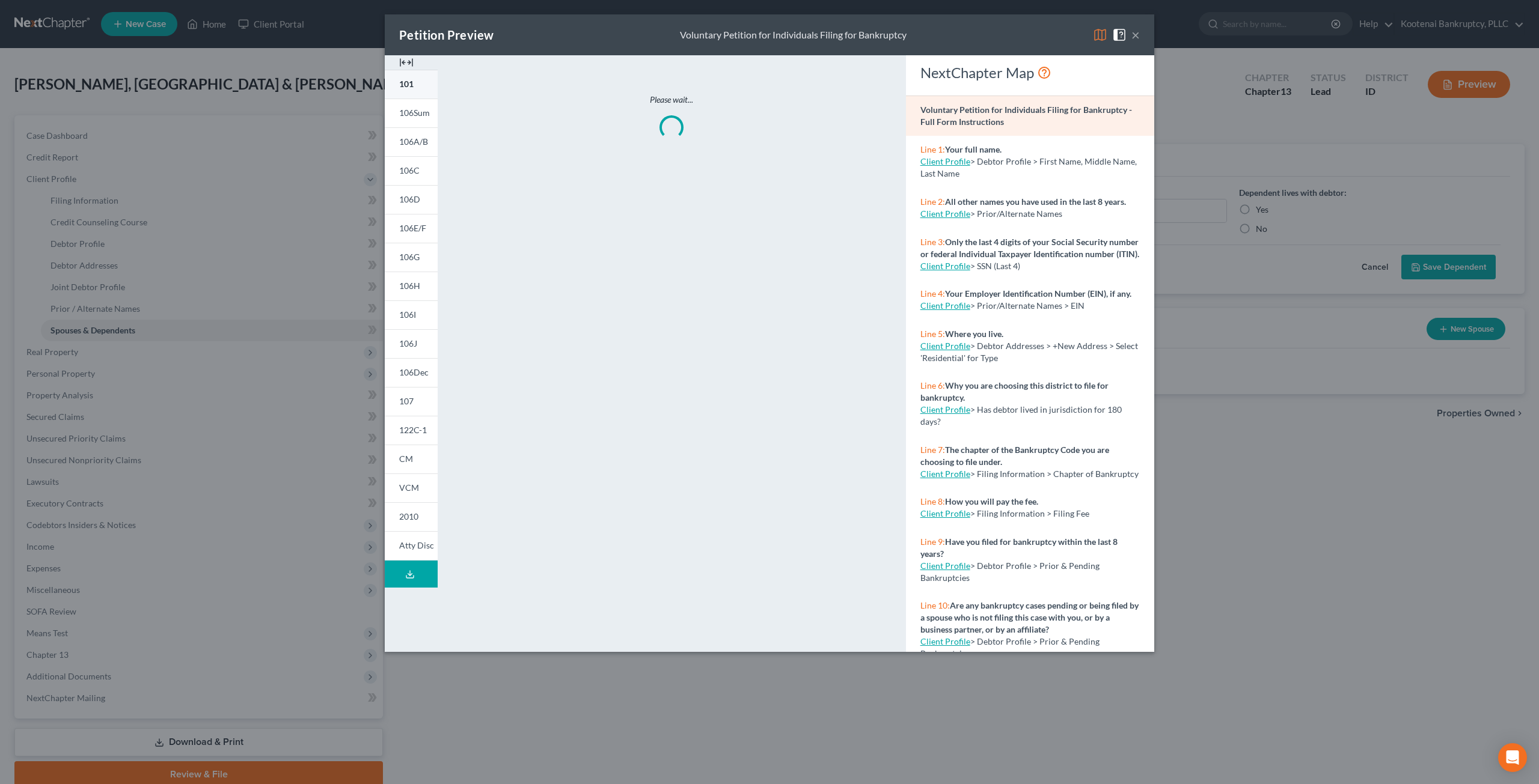
click at [415, 91] on link "101" at bounding box center [411, 84] width 53 height 29
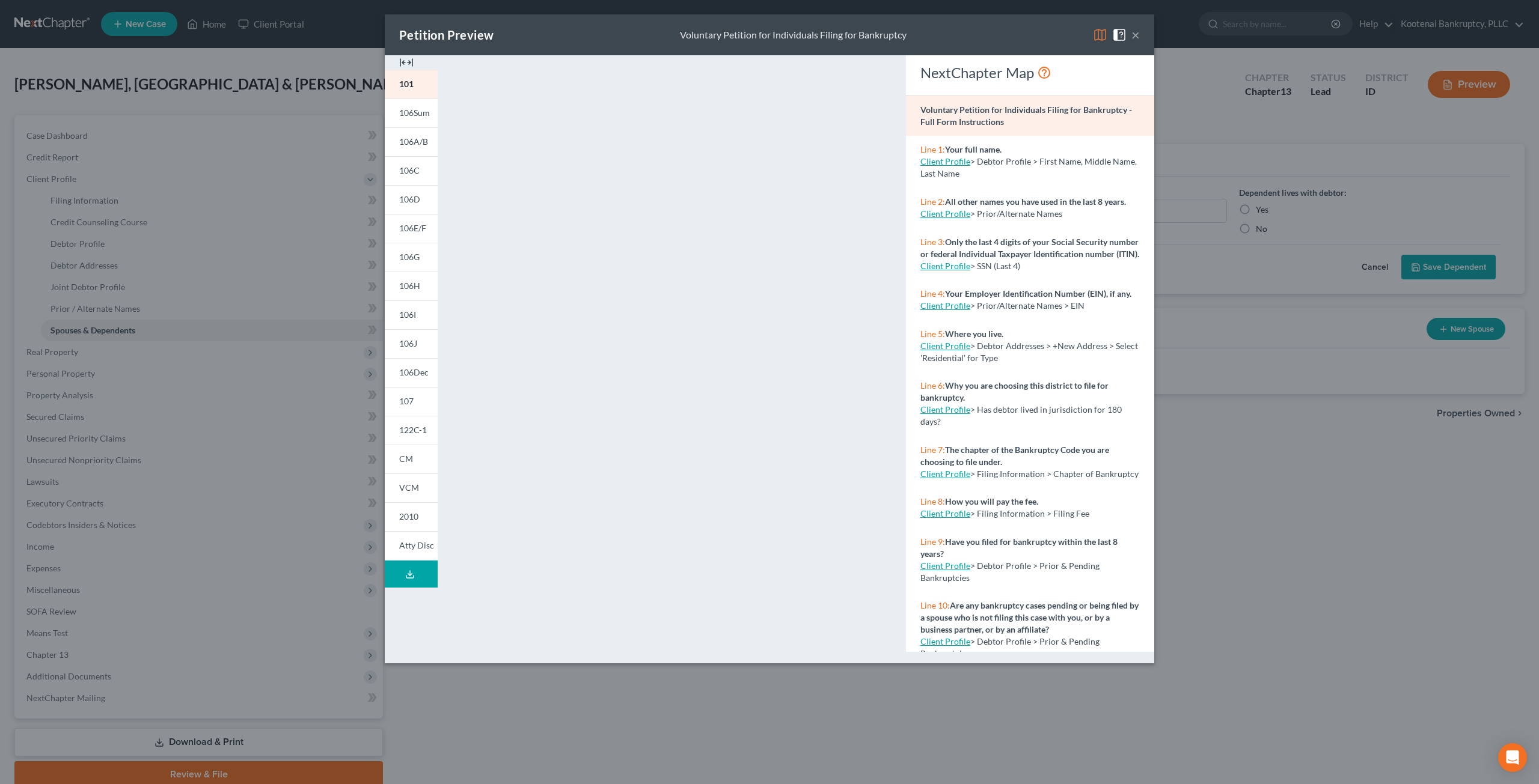
click at [1137, 36] on button "×" at bounding box center [1135, 35] width 8 height 15
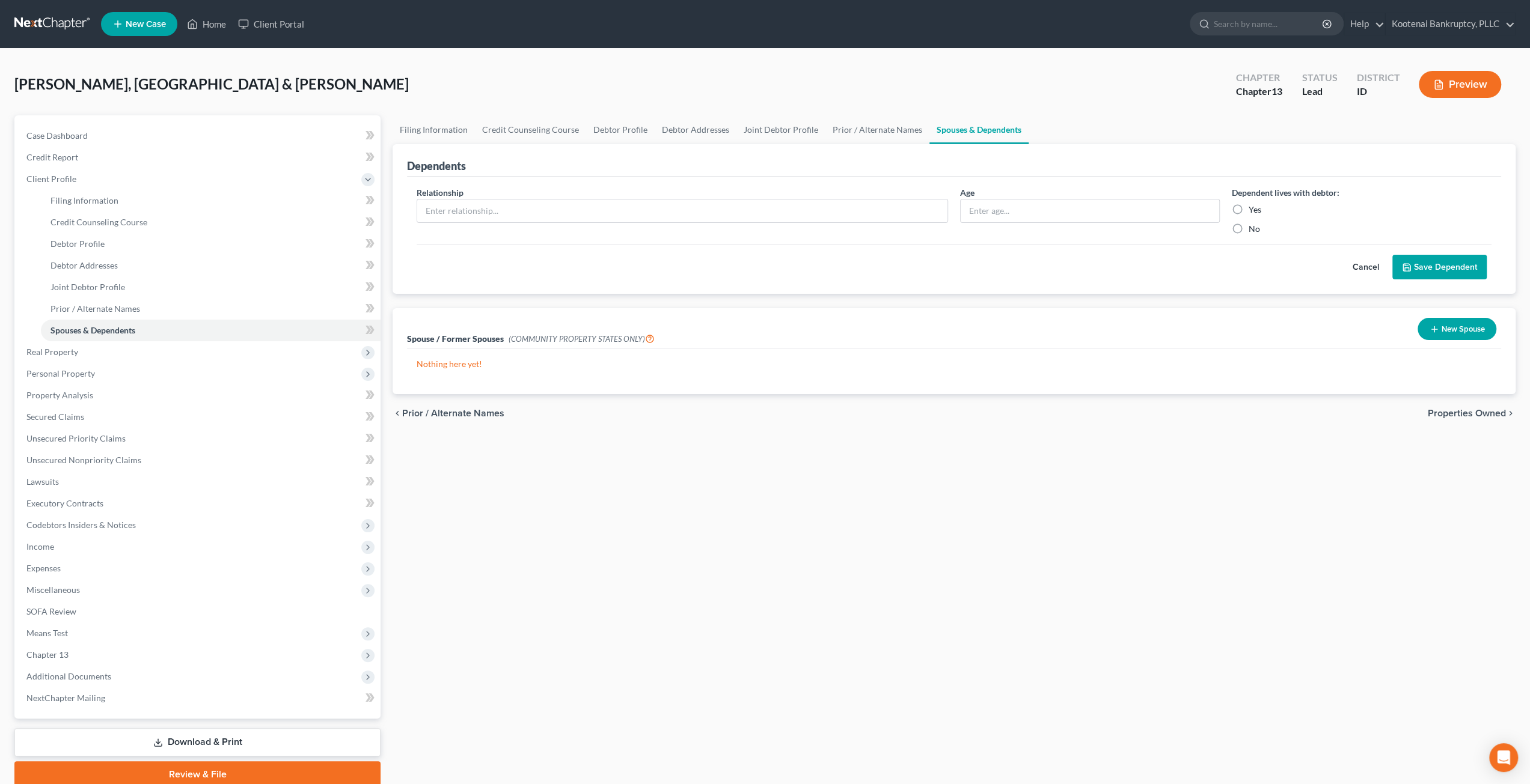
click at [1454, 87] on button "Preview" at bounding box center [1460, 84] width 83 height 27
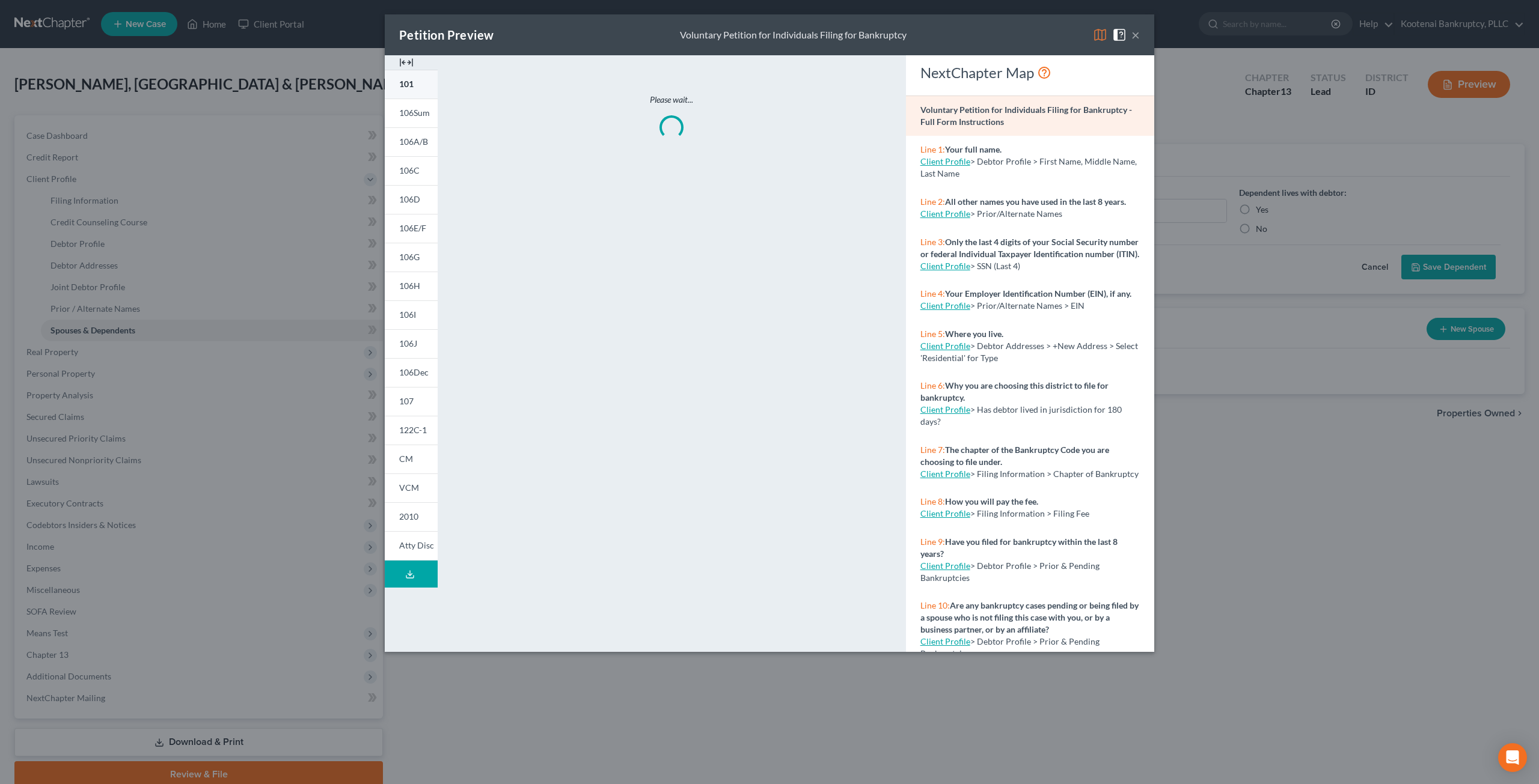
click at [429, 83] on link "101" at bounding box center [411, 84] width 53 height 29
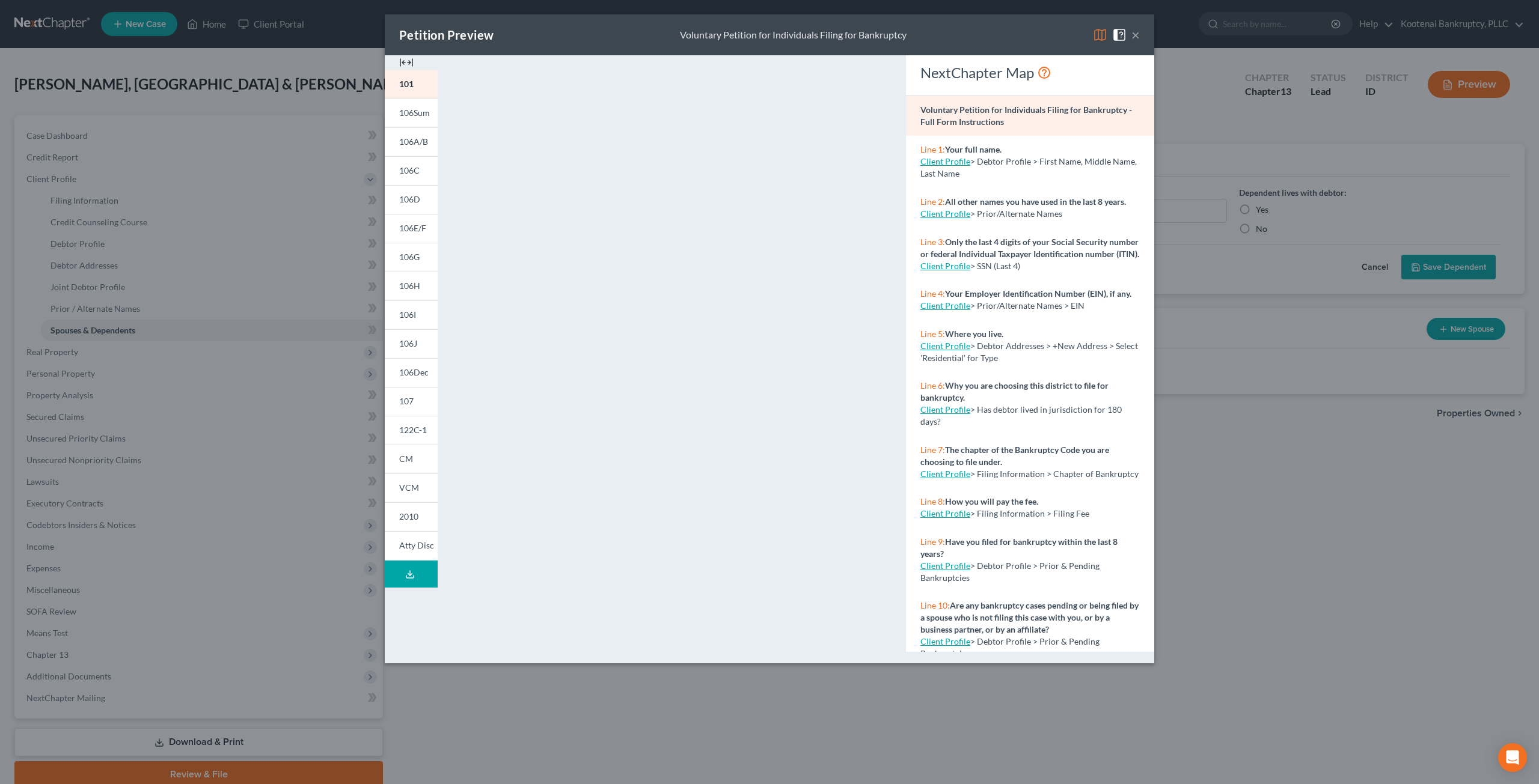
click at [1138, 32] on button "×" at bounding box center [1135, 35] width 8 height 15
